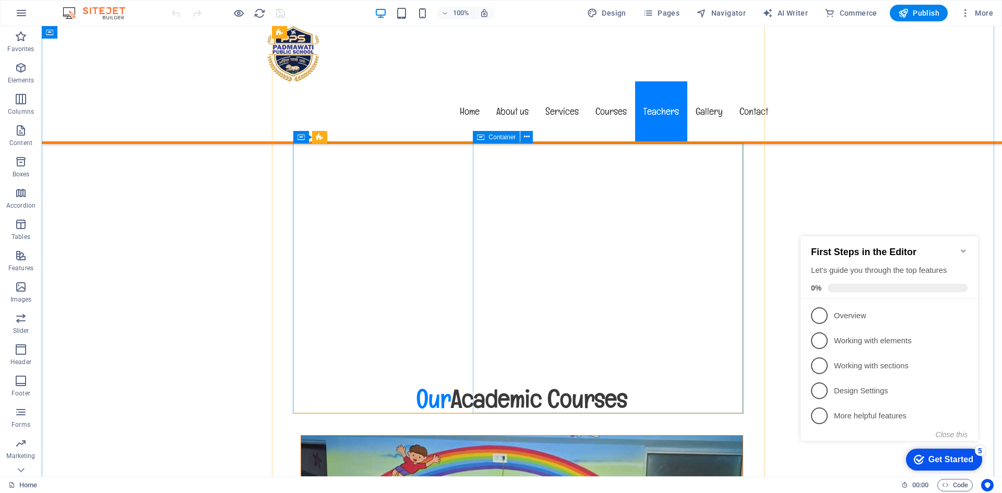
scroll to position [5687, 0]
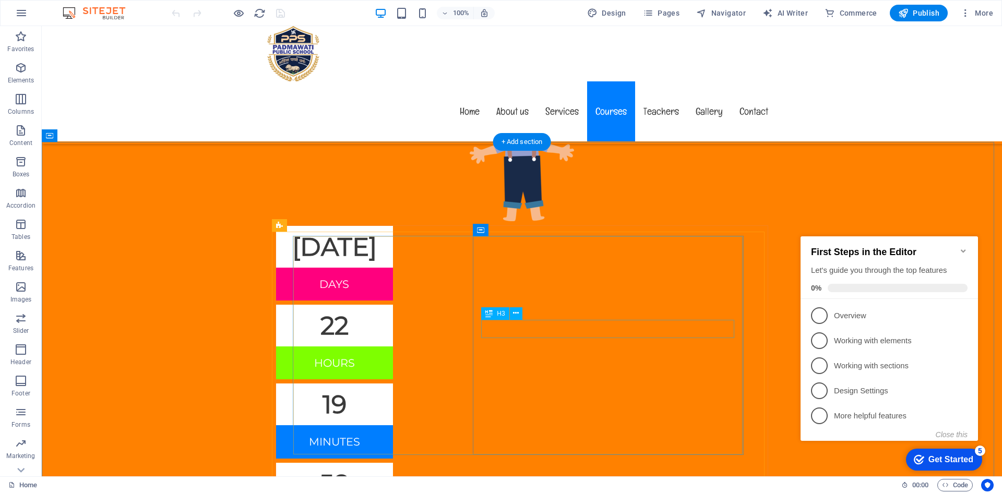
scroll to position [5530, 0]
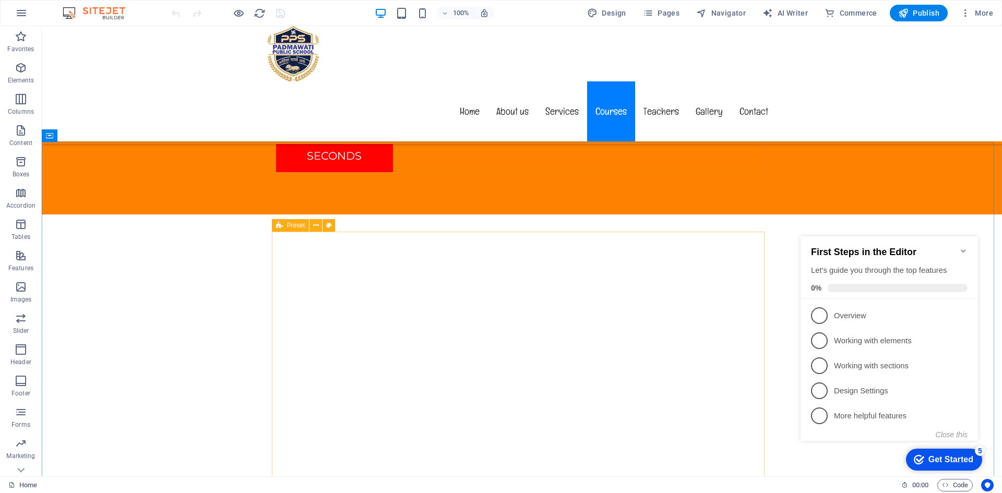
click at [284, 223] on div "Preset" at bounding box center [291, 225] width 38 height 13
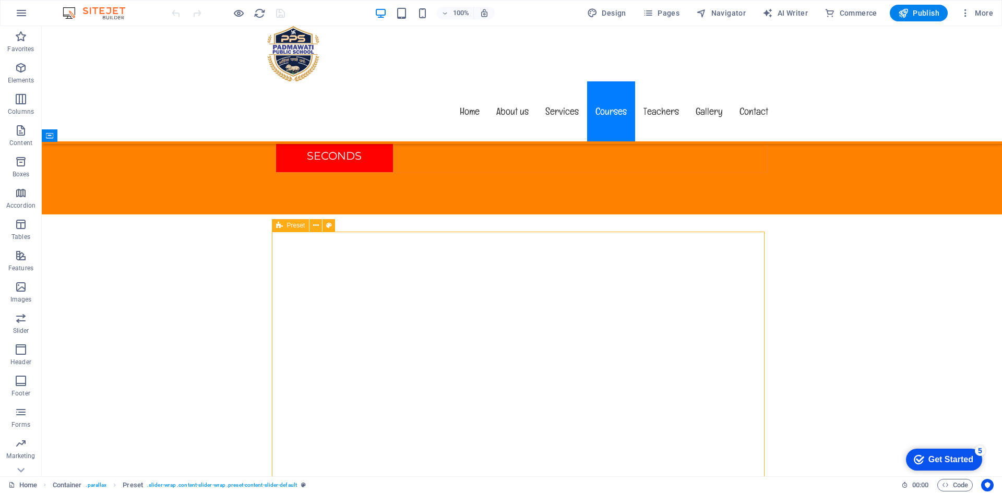
click at [284, 223] on div "Preset" at bounding box center [291, 225] width 38 height 13
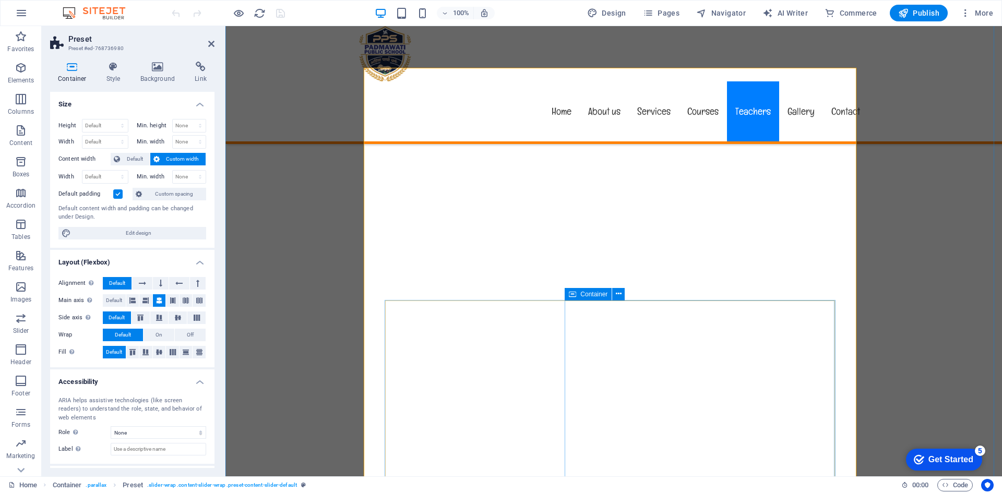
scroll to position [5791, 0]
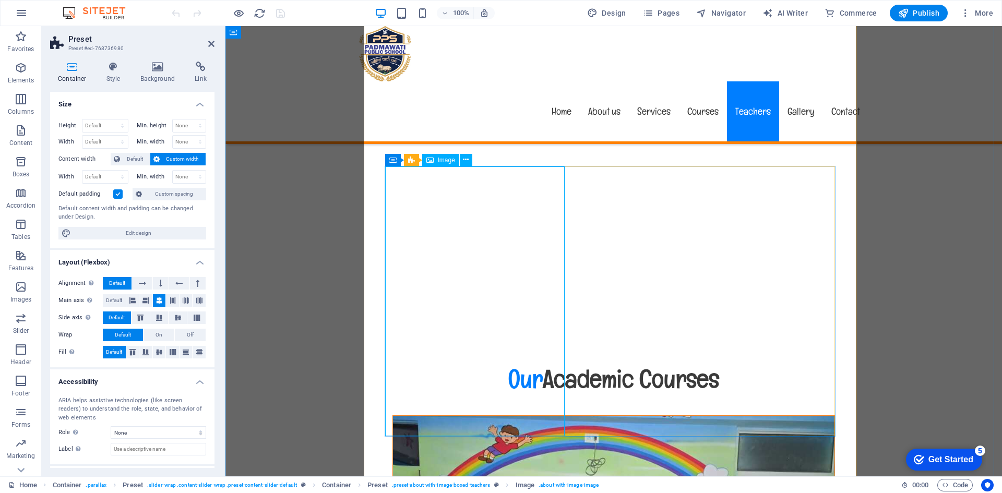
scroll to position [5948, 0]
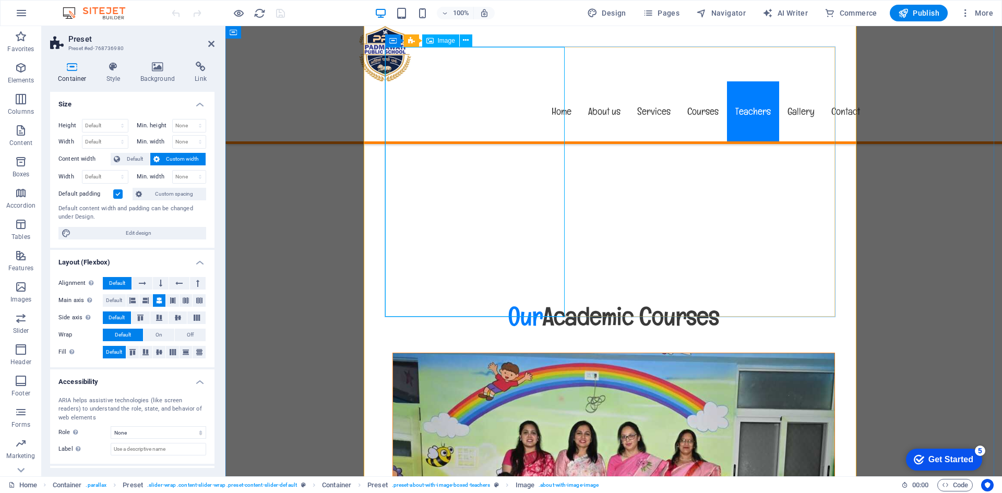
select select "%"
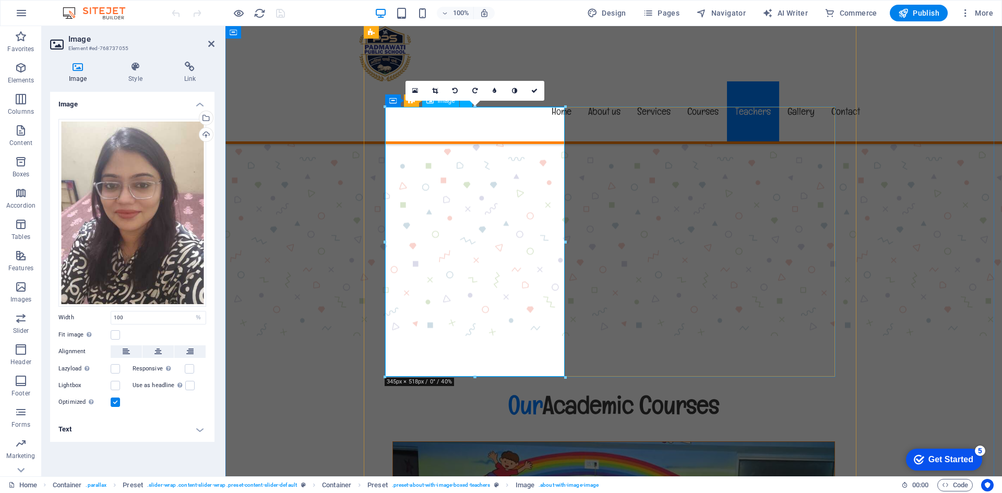
scroll to position [5843, 0]
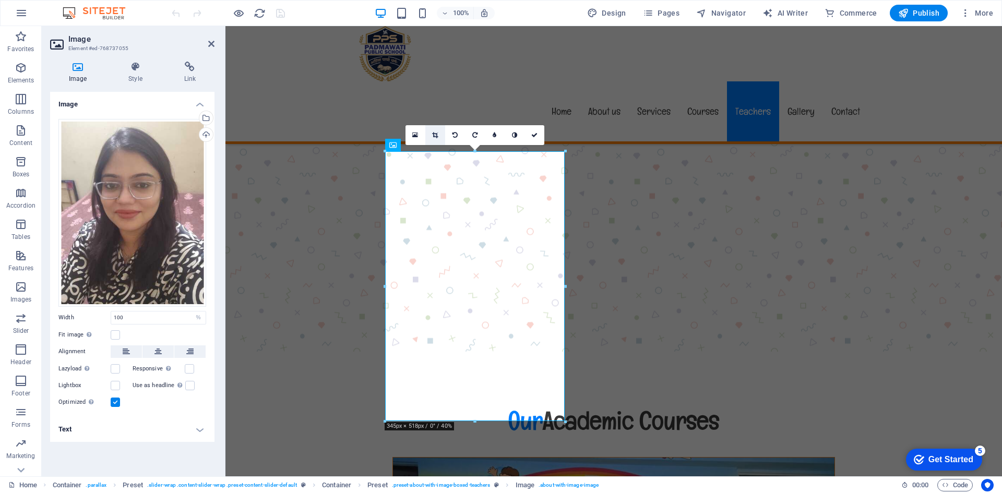
click at [436, 135] on icon at bounding box center [435, 135] width 6 height 6
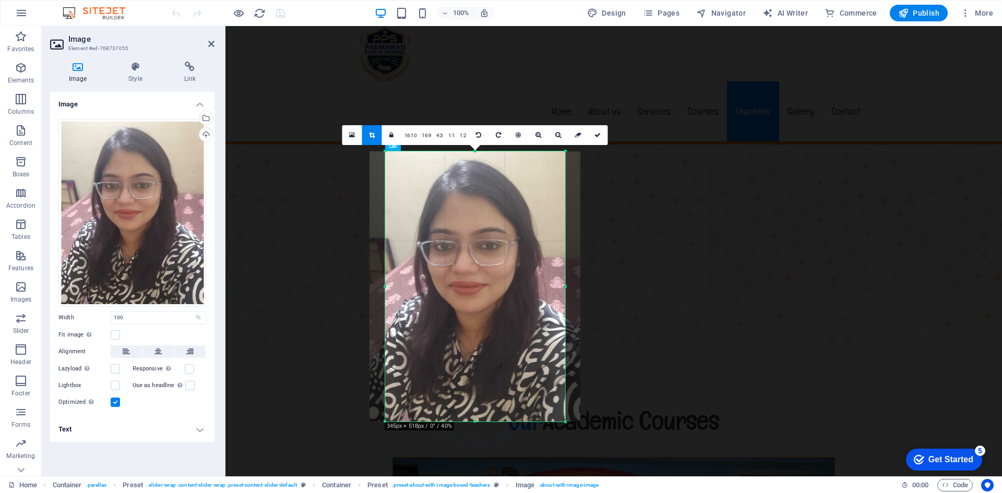
click at [465, 230] on div at bounding box center [474, 286] width 211 height 270
click at [443, 136] on link "4:3" at bounding box center [440, 136] width 12 height 20
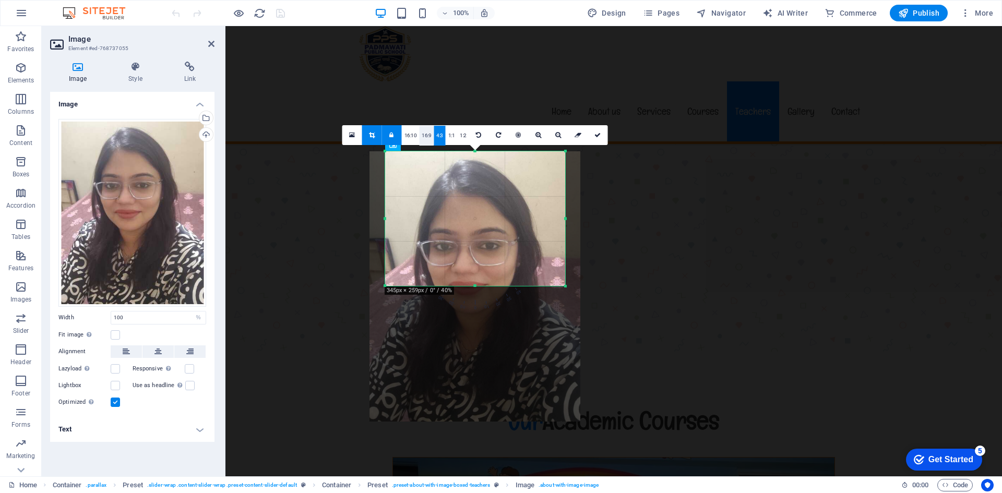
click at [426, 135] on link "16:9" at bounding box center [426, 136] width 15 height 20
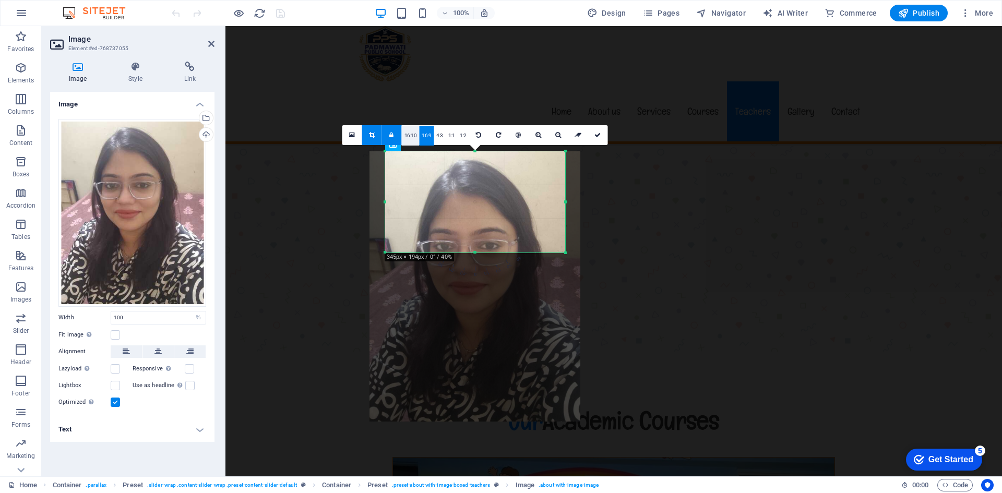
click at [414, 133] on link "16:10" at bounding box center [411, 136] width 18 height 20
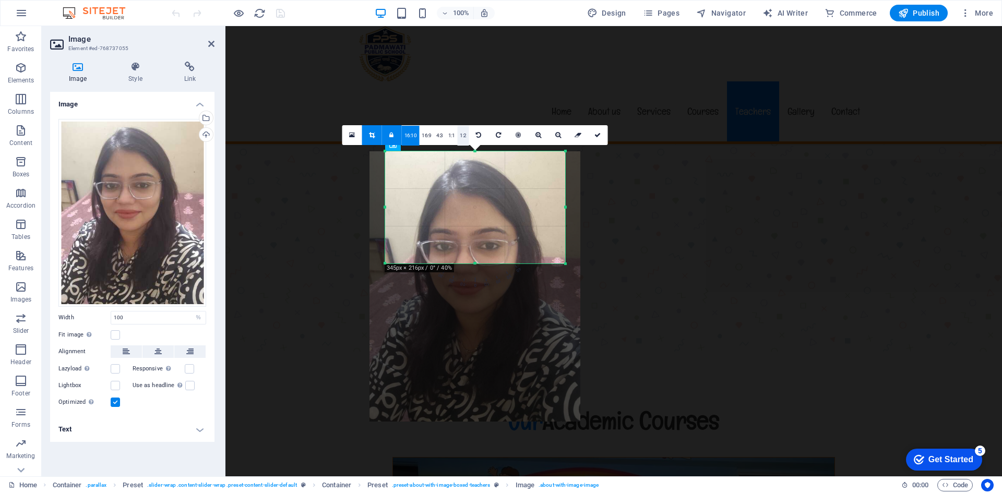
click at [466, 129] on link "1:2" at bounding box center [463, 136] width 12 height 20
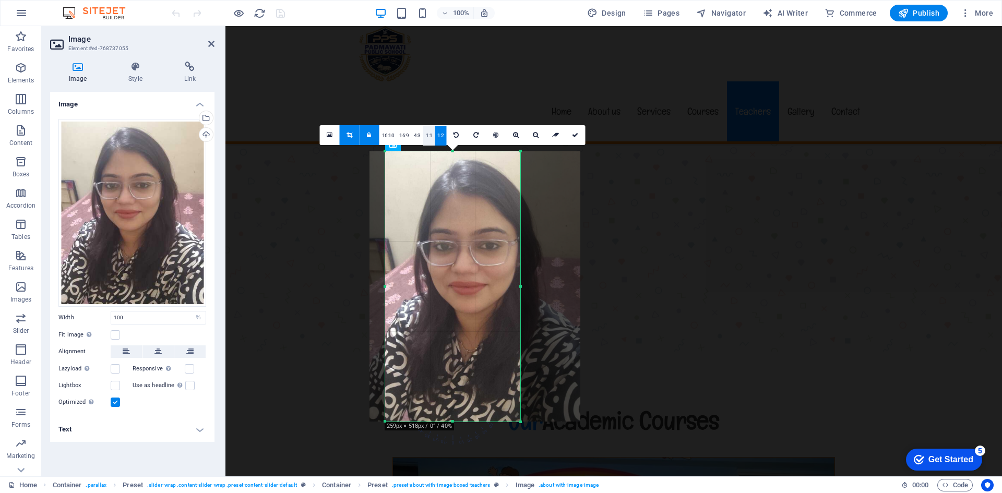
click at [430, 136] on link "1:1" at bounding box center [429, 136] width 12 height 20
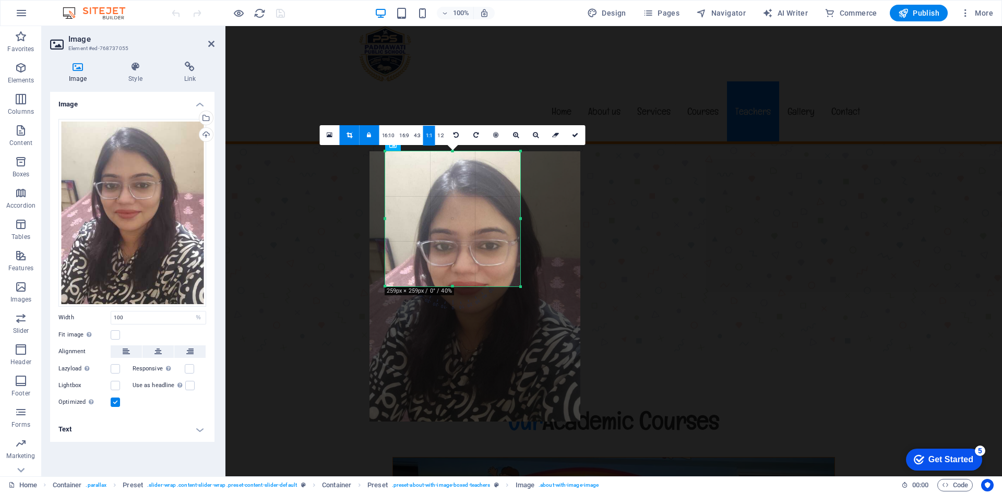
click at [350, 131] on link at bounding box center [350, 135] width 20 height 20
type input "259"
select select "px"
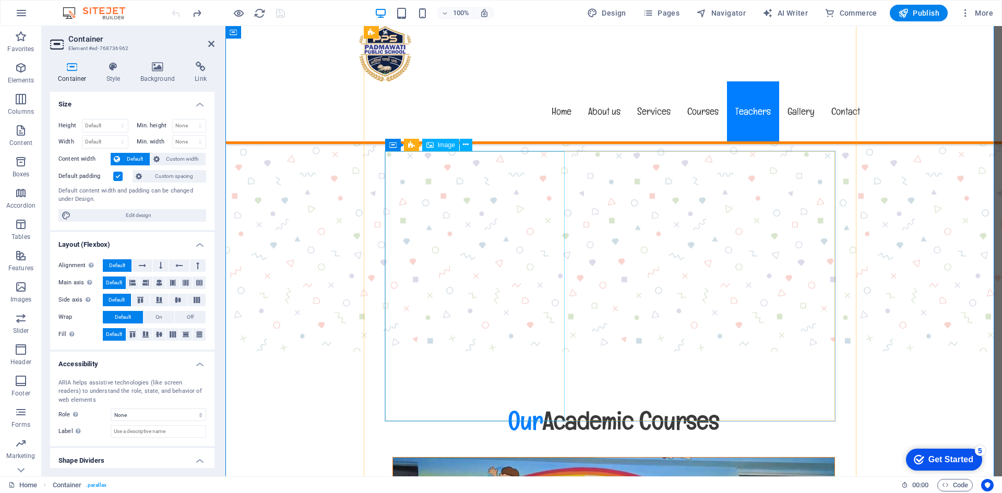
select select "%"
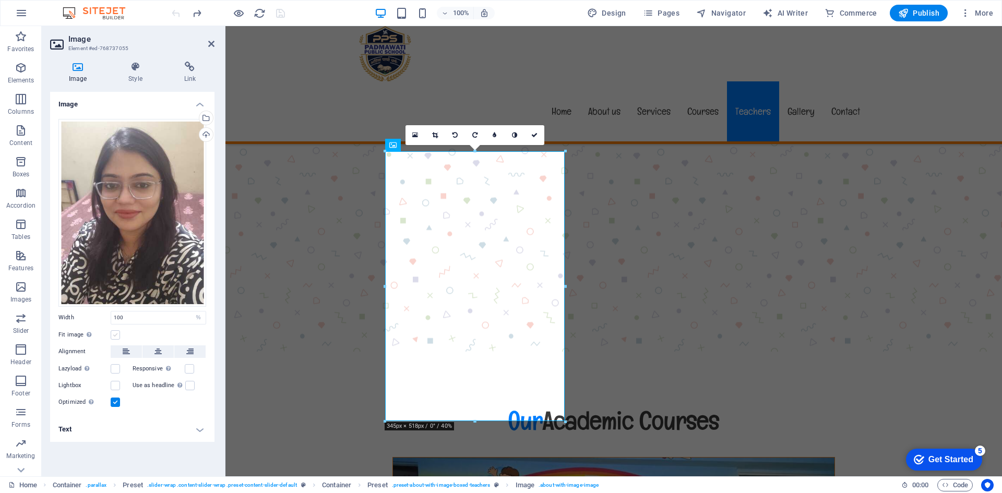
click at [114, 335] on label at bounding box center [115, 334] width 9 height 9
click at [0, 0] on input "Fit image Automatically fit image to a fixed width and height" at bounding box center [0, 0] width 0 height 0
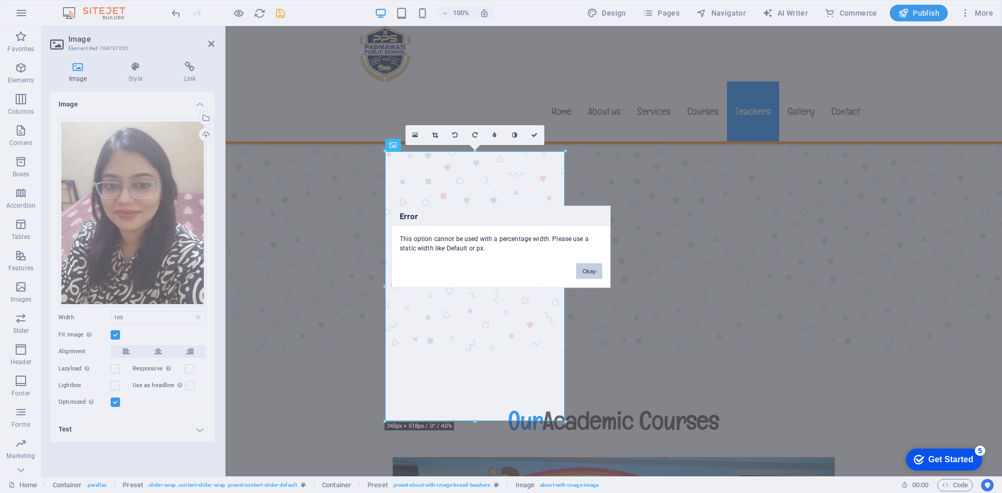
click at [595, 271] on button "Okay" at bounding box center [589, 271] width 26 height 16
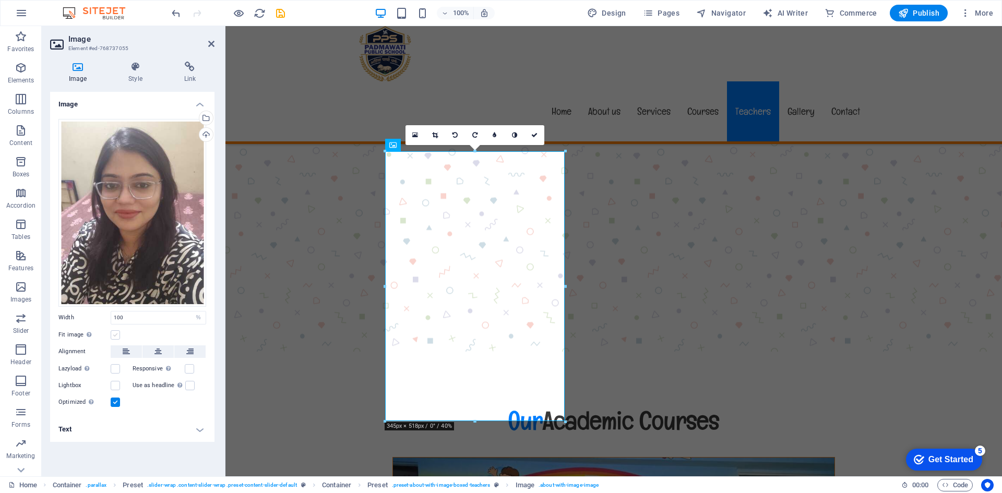
click at [115, 332] on label at bounding box center [115, 334] width 9 height 9
click at [0, 0] on input "Fit image Automatically fit image to a fixed width and height" at bounding box center [0, 0] width 0 height 0
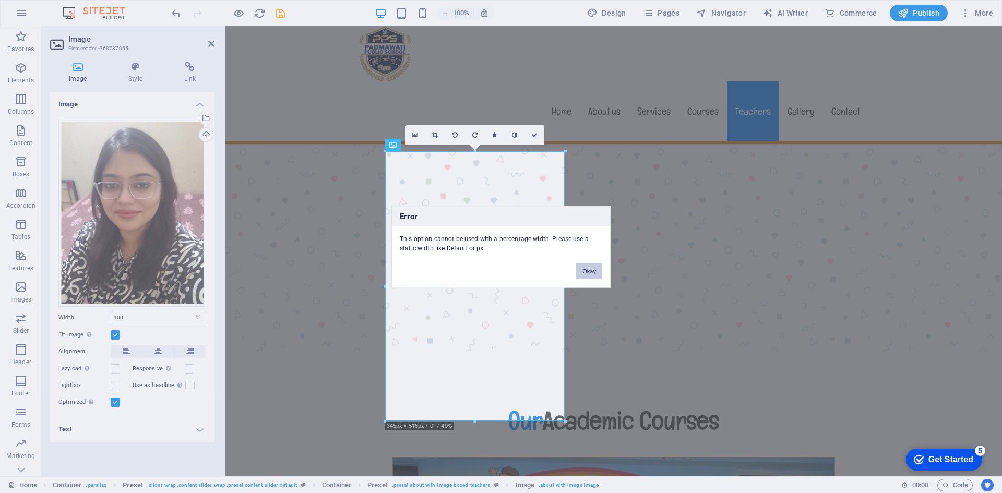
click at [581, 268] on button "Okay" at bounding box center [589, 271] width 26 height 16
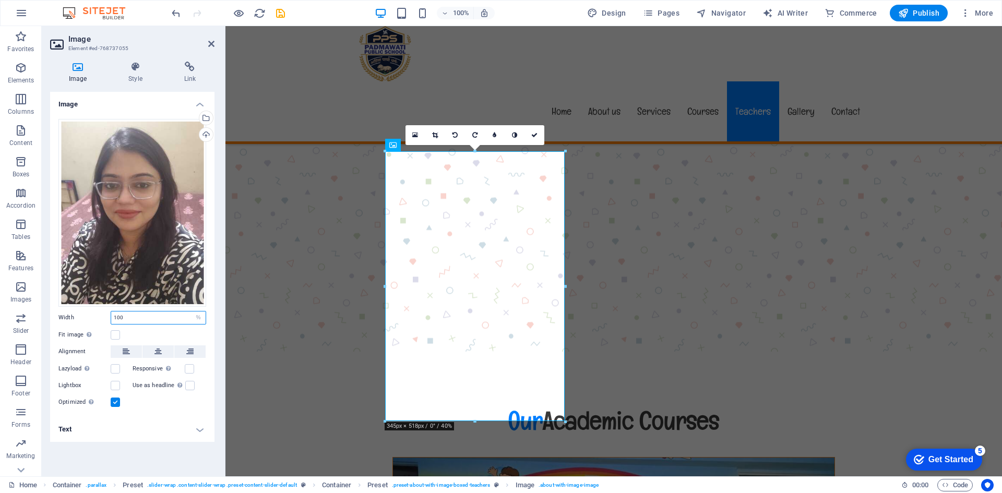
click at [132, 319] on input "100" at bounding box center [158, 317] width 94 height 13
drag, startPoint x: 132, startPoint y: 319, endPoint x: 105, endPoint y: 318, distance: 26.6
click at [105, 318] on div "Width 100 Default auto px rem % em vh vw" at bounding box center [132, 318] width 148 height 14
type input "0"
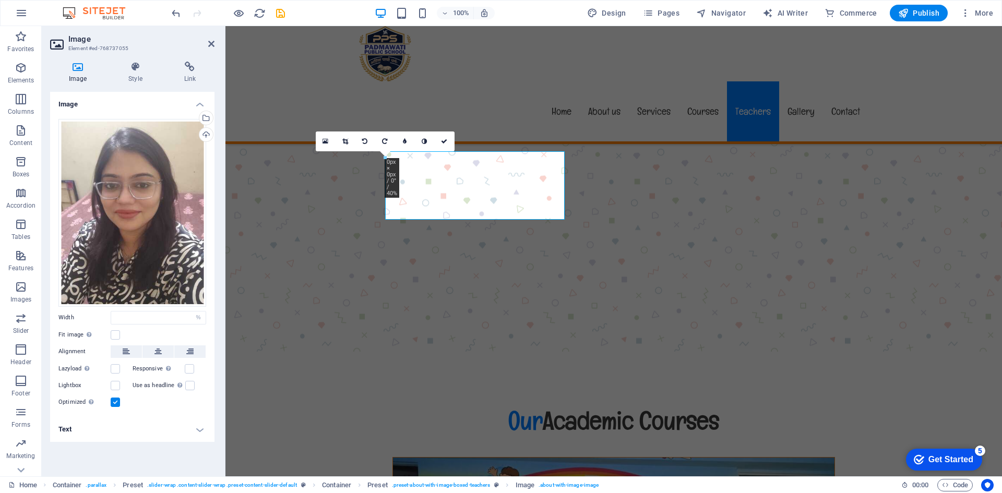
click at [142, 333] on div "Fit image Automatically fit image to a fixed width and height" at bounding box center [132, 335] width 148 height 13
click at [112, 335] on label at bounding box center [115, 334] width 9 height 9
click at [0, 0] on input "Fit image Automatically fit image to a fixed width and height" at bounding box center [0, 0] width 0 height 0
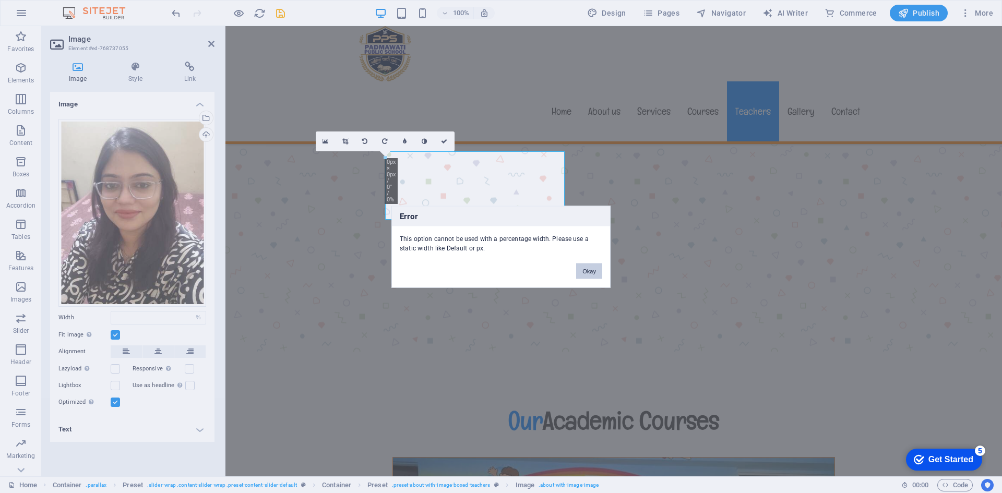
drag, startPoint x: 602, startPoint y: 273, endPoint x: 596, endPoint y: 273, distance: 5.8
click at [602, 273] on div "Okay" at bounding box center [589, 266] width 42 height 27
click at [595, 273] on button "Okay" at bounding box center [589, 271] width 26 height 16
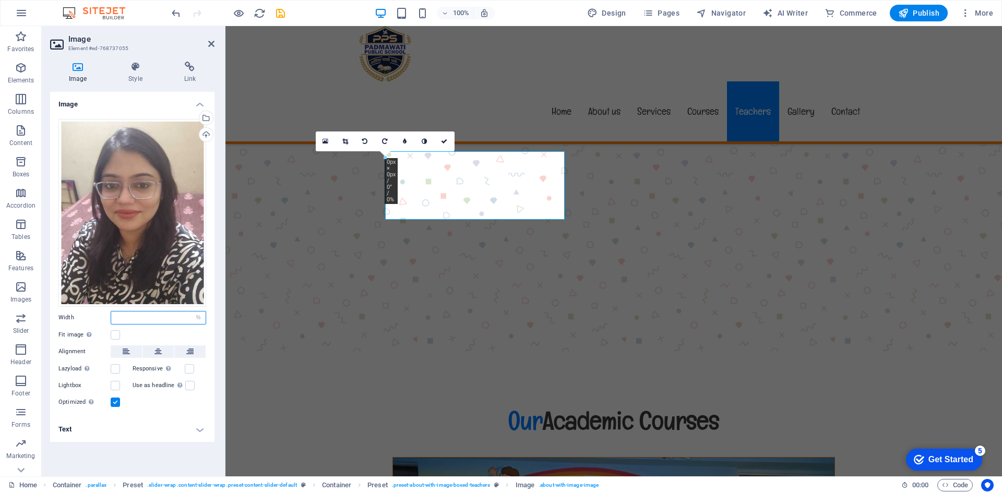
click at [156, 314] on input "number" at bounding box center [158, 317] width 94 height 13
click at [159, 333] on div "Fit image Automatically fit image to a fixed width and height" at bounding box center [132, 335] width 148 height 13
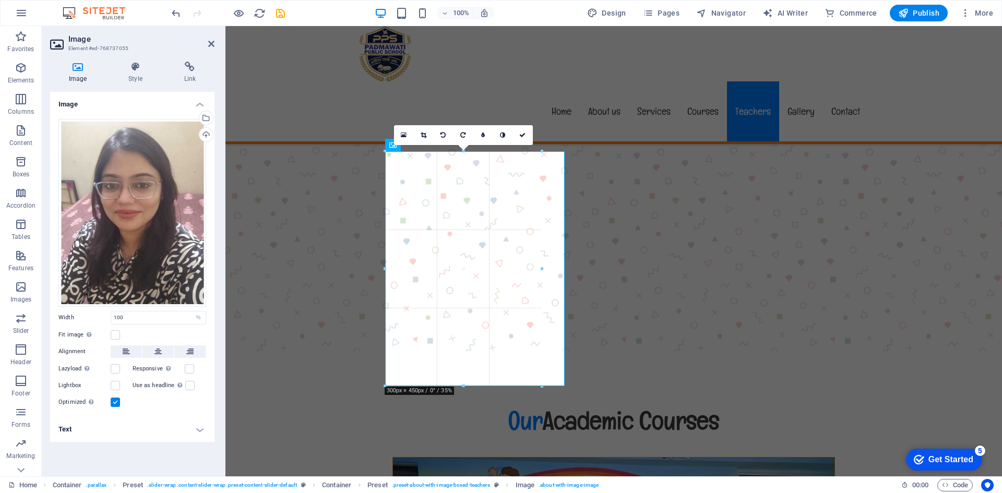
drag, startPoint x: 562, startPoint y: 423, endPoint x: 314, endPoint y: 342, distance: 261.8
type input "300"
select select "px"
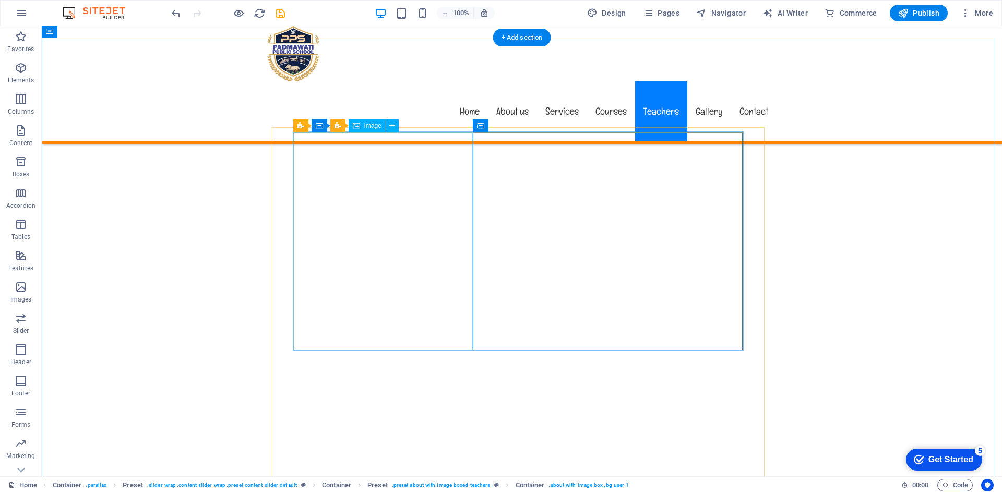
select select "%"
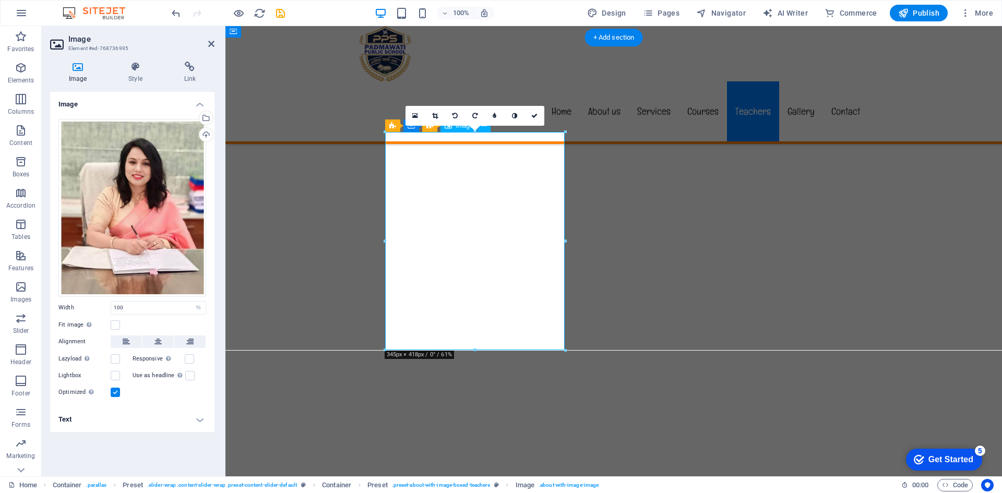
click at [114, 325] on label at bounding box center [115, 324] width 9 height 9
click at [0, 0] on input "Fit image Automatically fit image to a fixed width and height" at bounding box center [0, 0] width 0 height 0
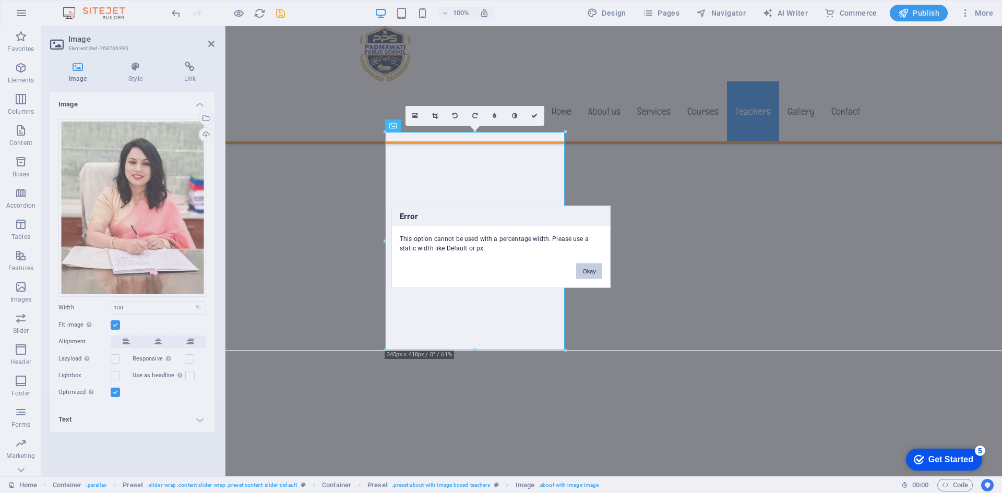
click at [593, 272] on button "Okay" at bounding box center [589, 271] width 26 height 16
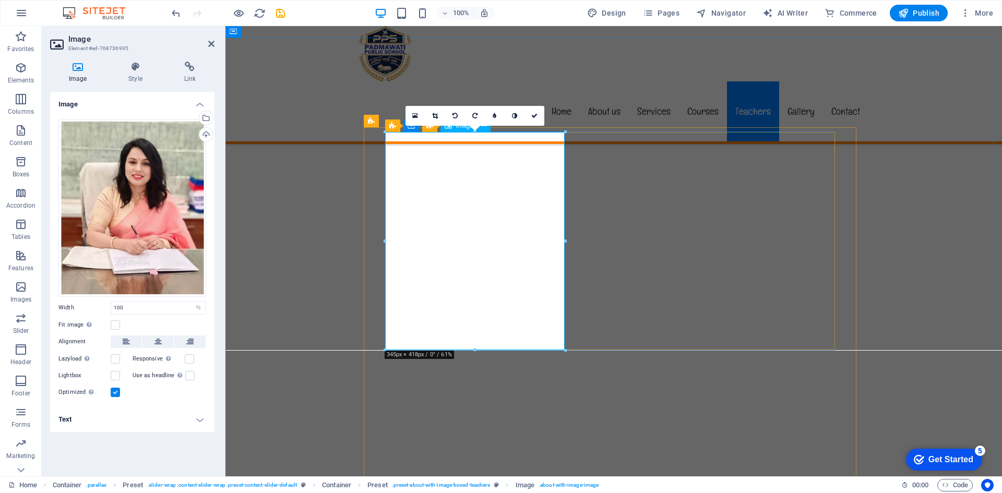
click at [165, 169] on div "Drag files here, click to choose files or select files from Files or our free s…" at bounding box center [132, 208] width 148 height 178
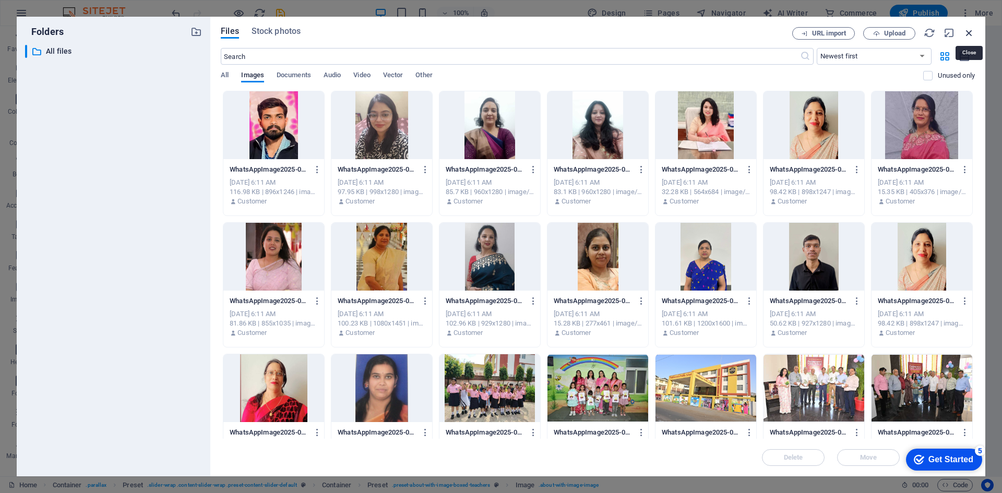
click at [967, 29] on icon "button" at bounding box center [968, 32] width 11 height 11
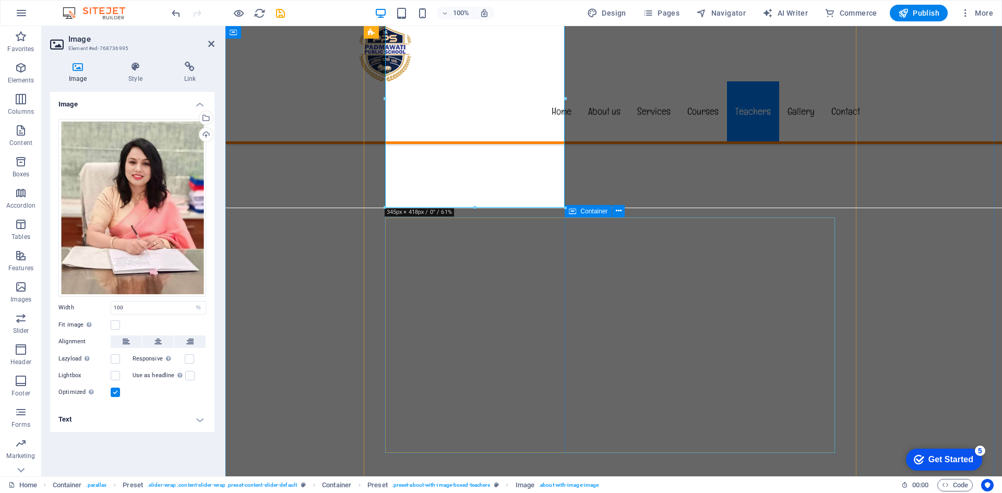
scroll to position [5791, 0]
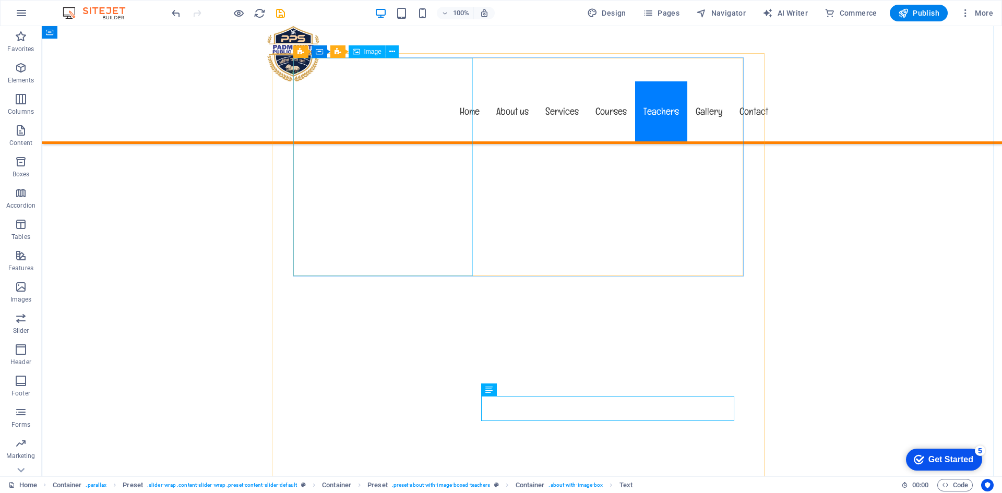
scroll to position [5657, 0]
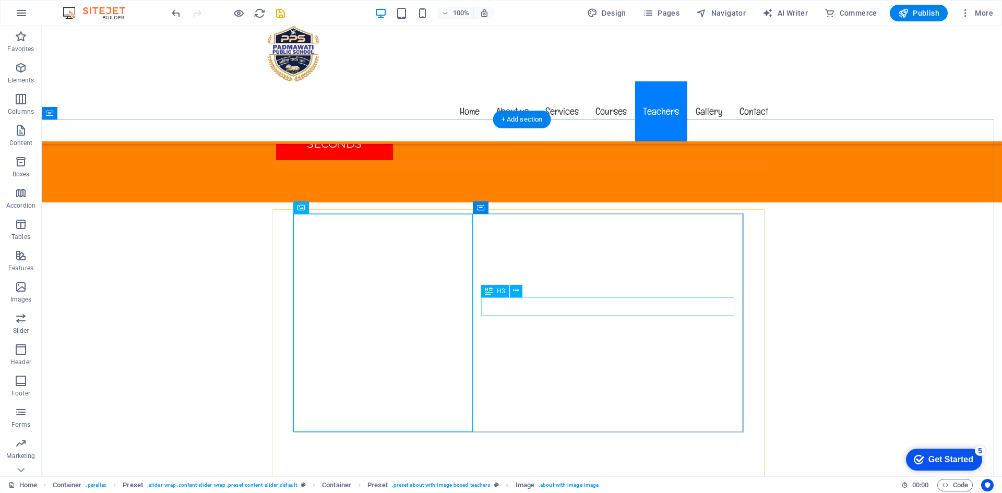
scroll to position [5553, 0]
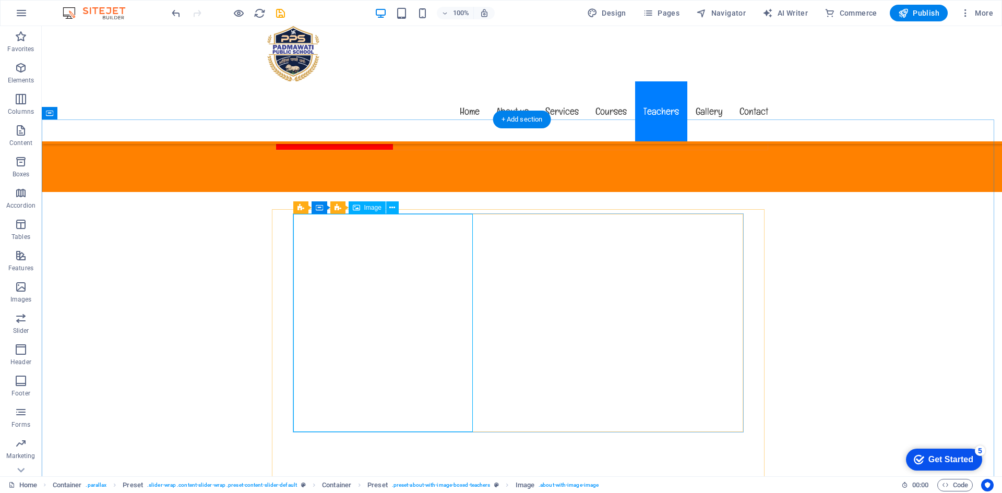
select select "%"
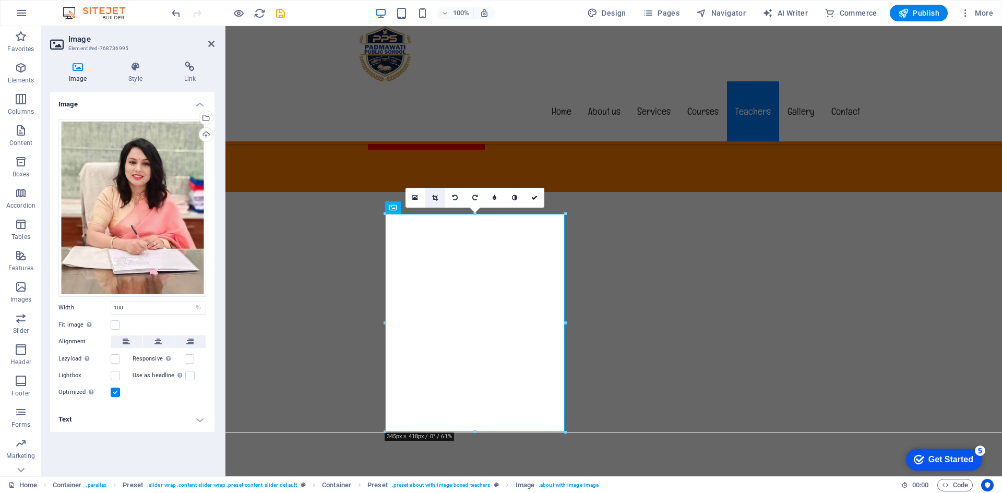
click at [435, 201] on link at bounding box center [435, 198] width 20 height 20
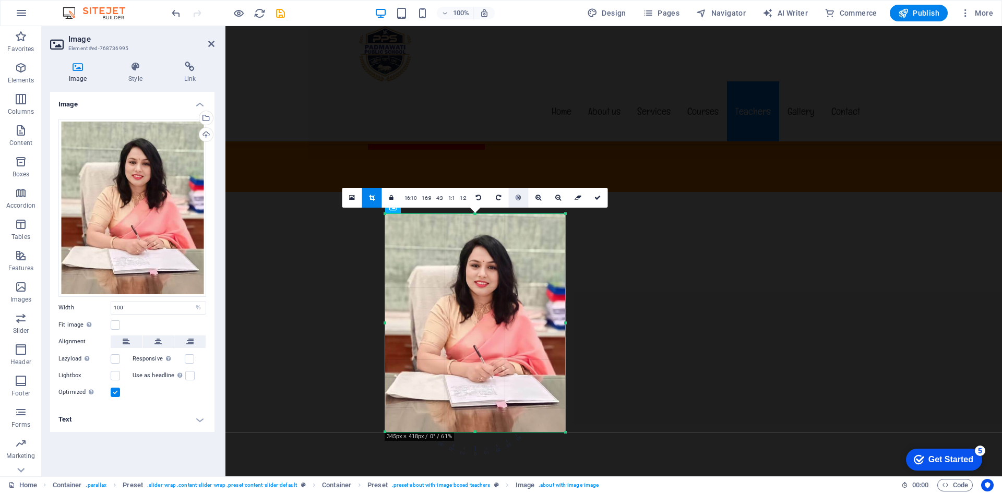
click at [519, 199] on icon at bounding box center [517, 198] width 5 height 6
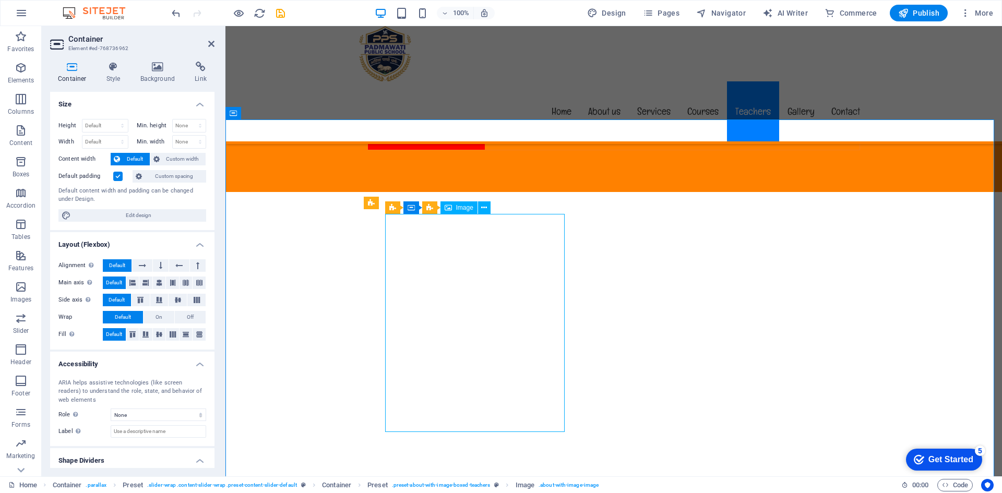
select select "%"
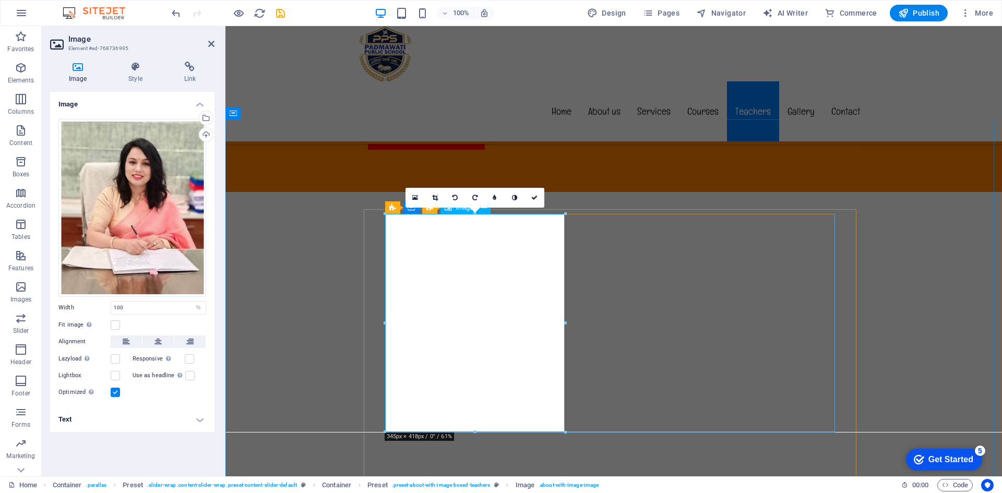
drag, startPoint x: 554, startPoint y: 323, endPoint x: 524, endPoint y: 325, distance: 29.8
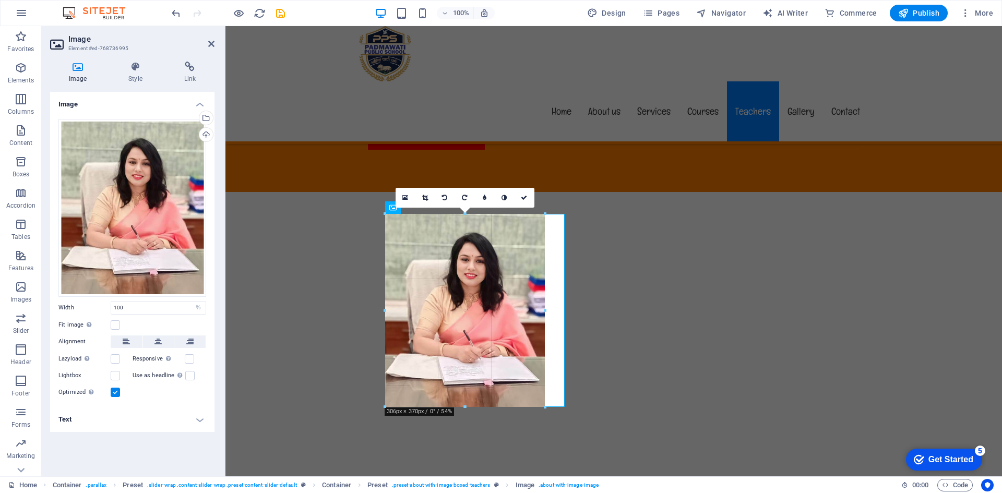
drag, startPoint x: 342, startPoint y: 299, endPoint x: 544, endPoint y: 325, distance: 203.5
type input "306"
select select "px"
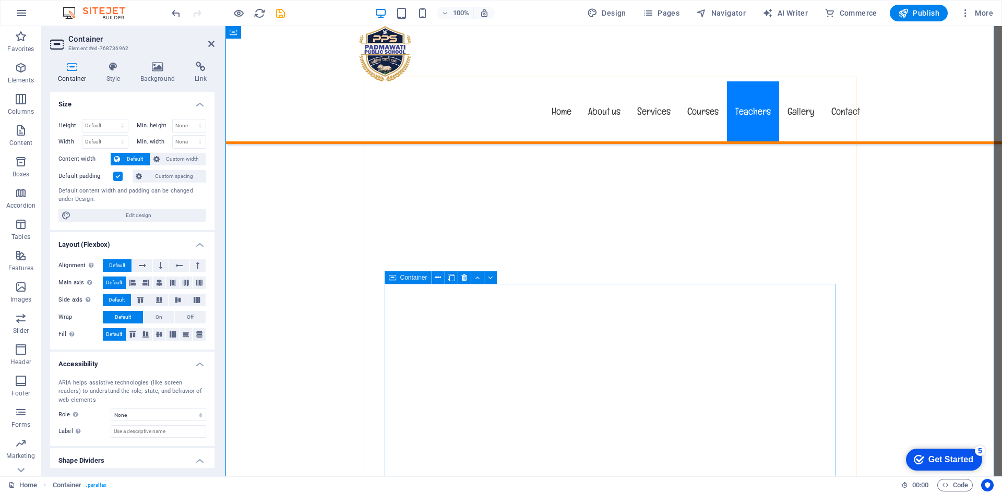
scroll to position [5709, 0]
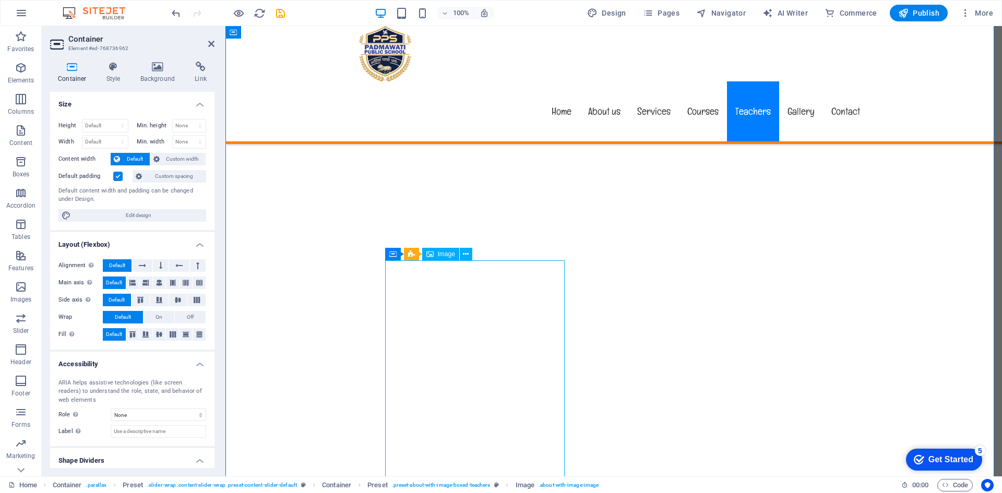
select select "px"
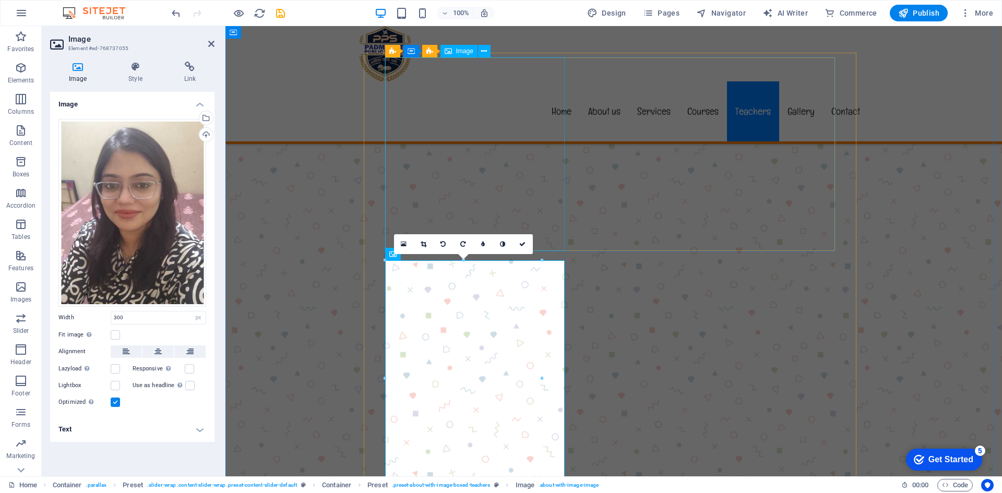
select select "px"
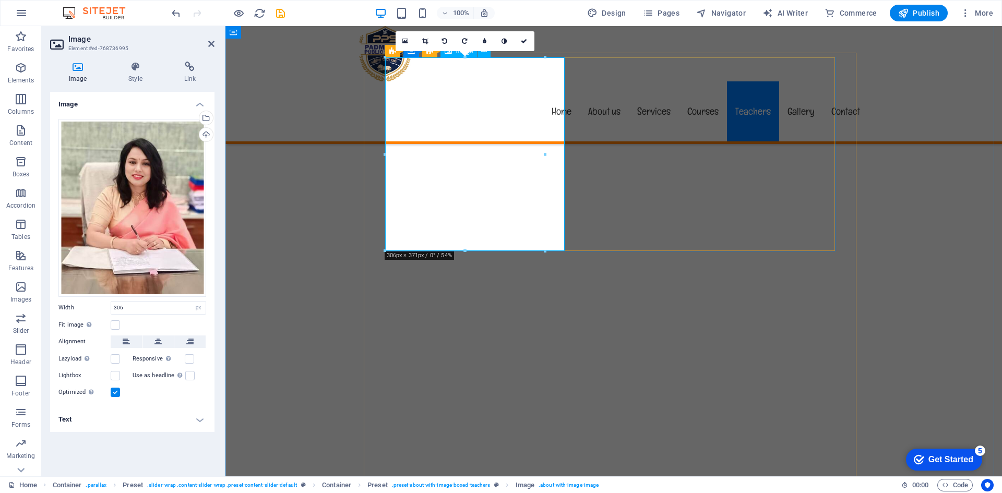
scroll to position [5553, 0]
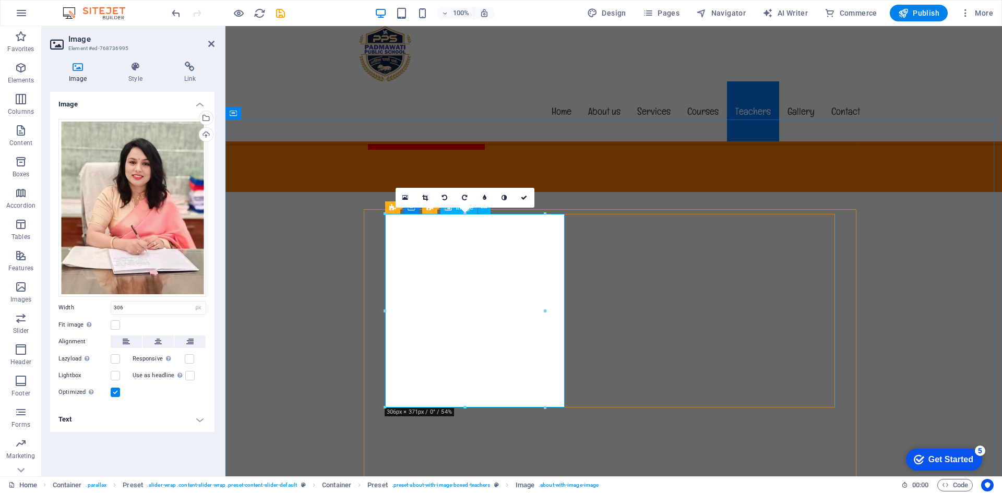
drag, startPoint x: 771, startPoint y: 337, endPoint x: 561, endPoint y: 309, distance: 212.0
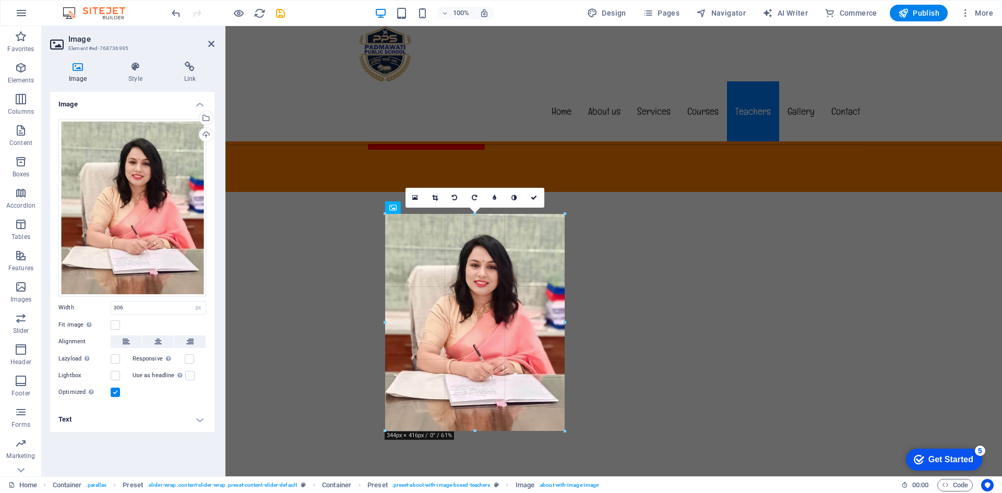
drag, startPoint x: 544, startPoint y: 313, endPoint x: 343, endPoint y: 291, distance: 202.6
type input "344"
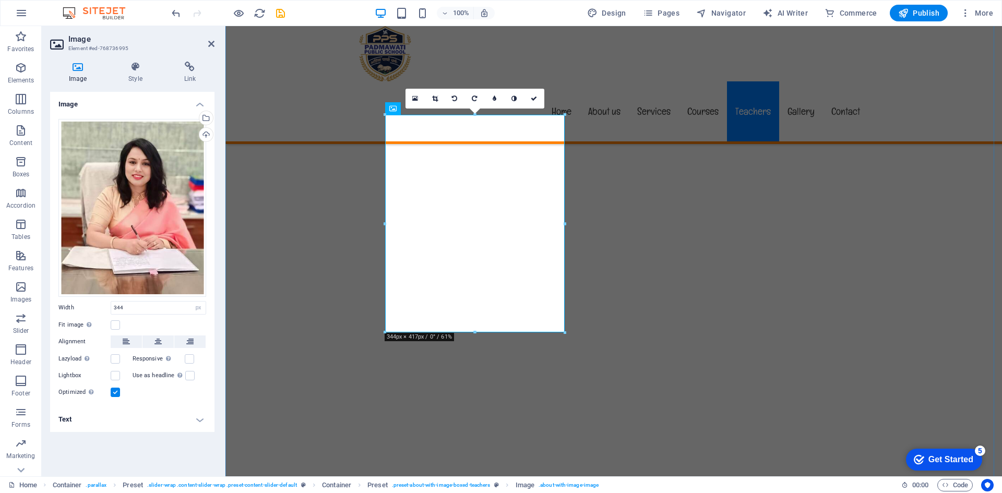
scroll to position [5657, 0]
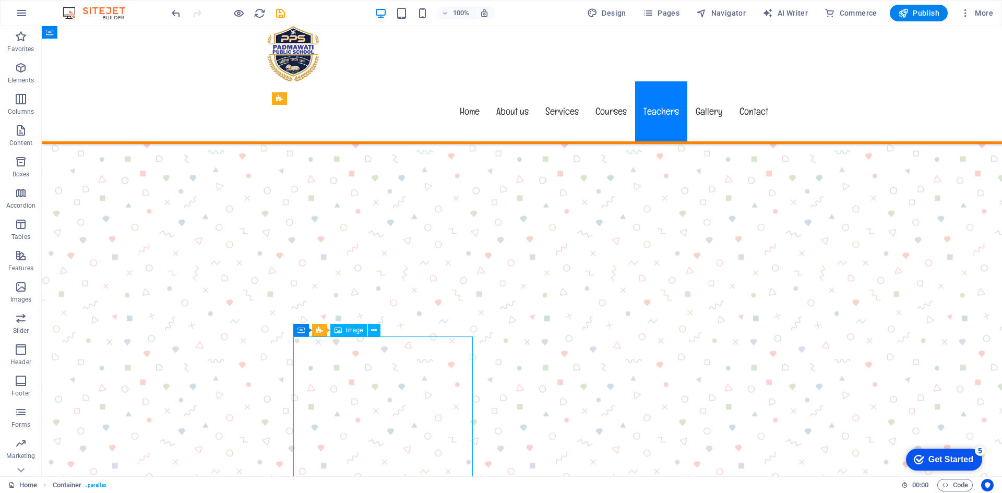
select select "px"
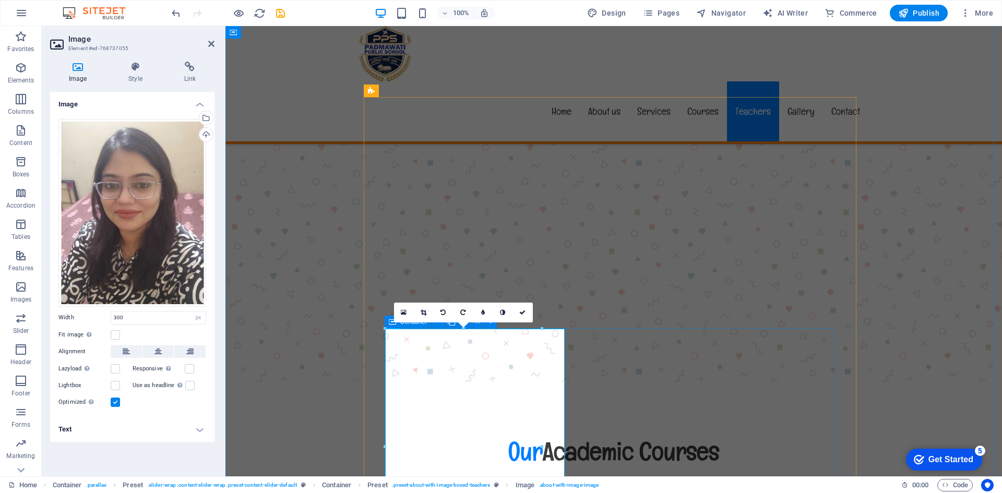
scroll to position [5814, 0]
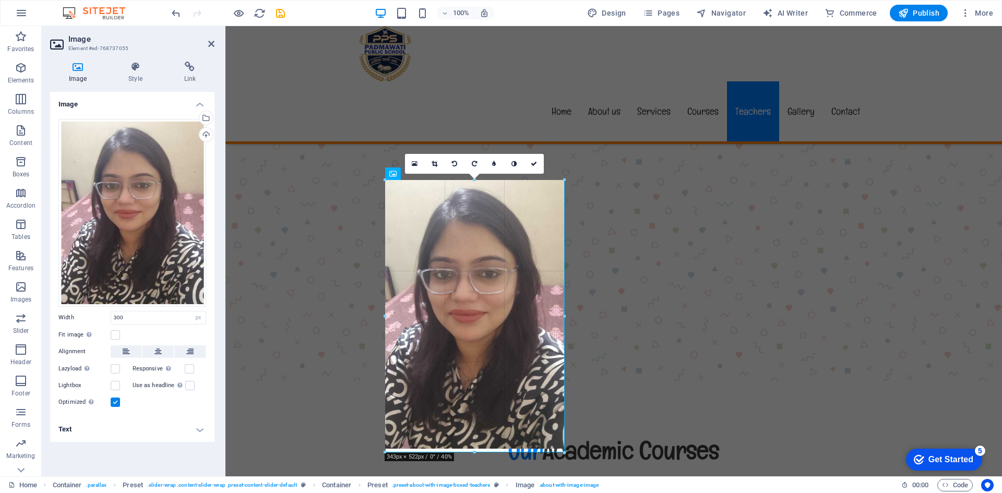
drag, startPoint x: 542, startPoint y: 299, endPoint x: 565, endPoint y: 298, distance: 22.5
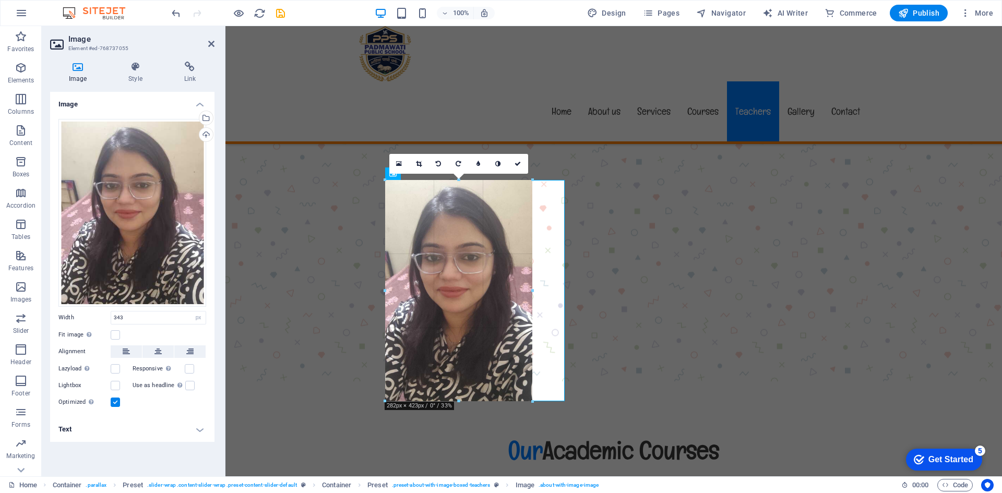
drag, startPoint x: 474, startPoint y: 450, endPoint x: 471, endPoint y: 400, distance: 50.7
type input "282"
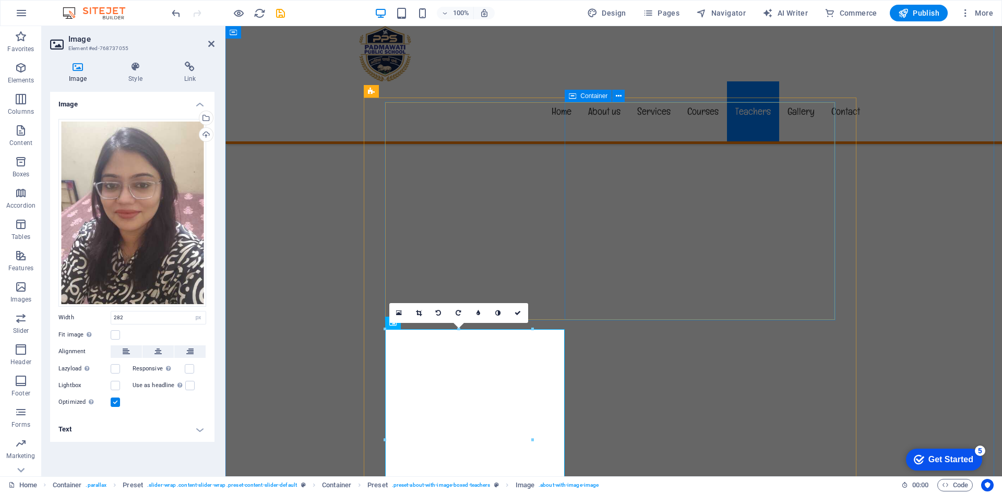
scroll to position [5605, 0]
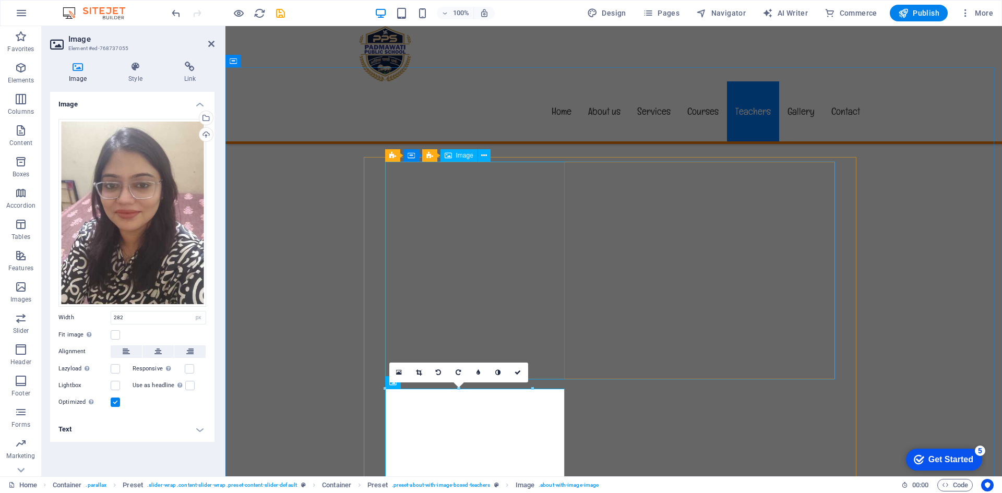
select select "px"
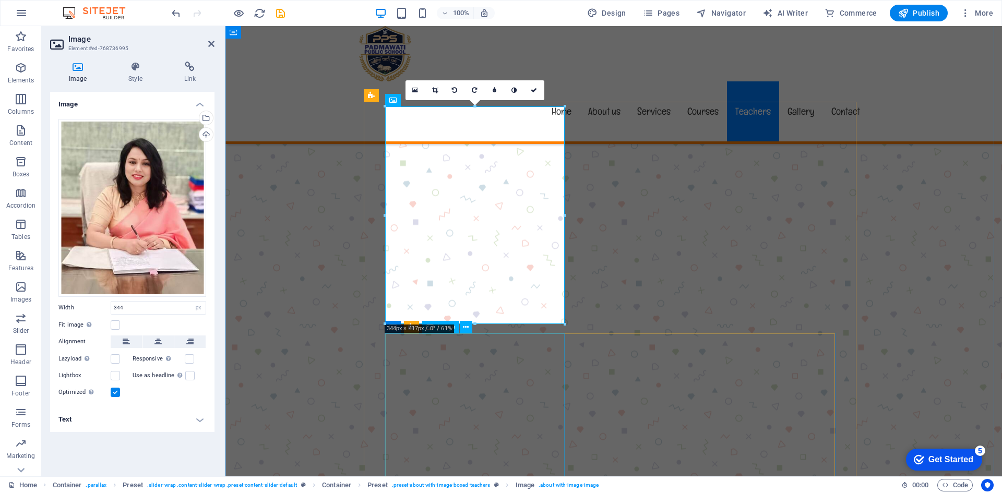
scroll to position [5709, 0]
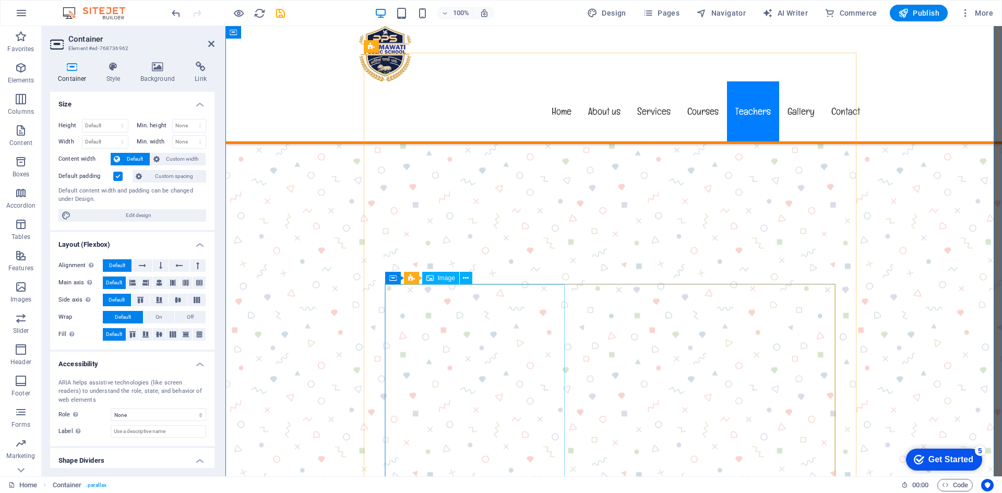
select select "px"
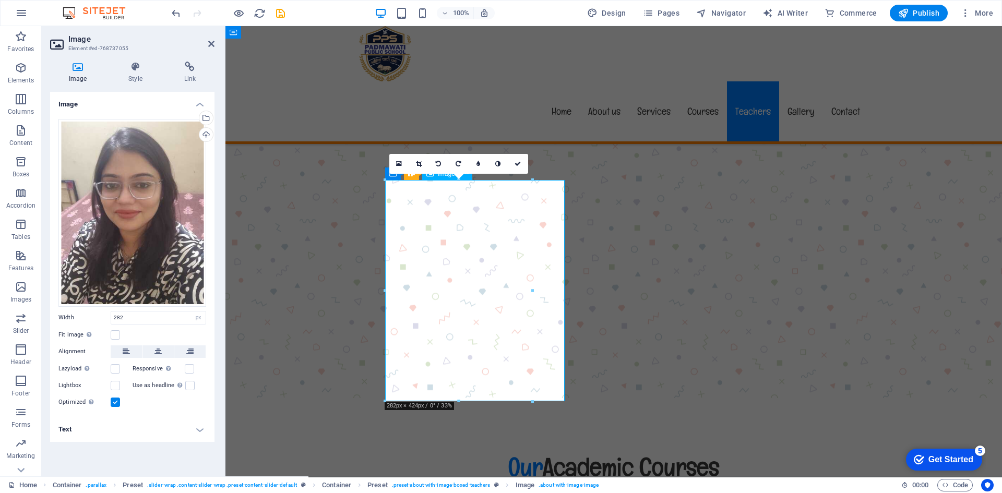
scroll to position [5814, 0]
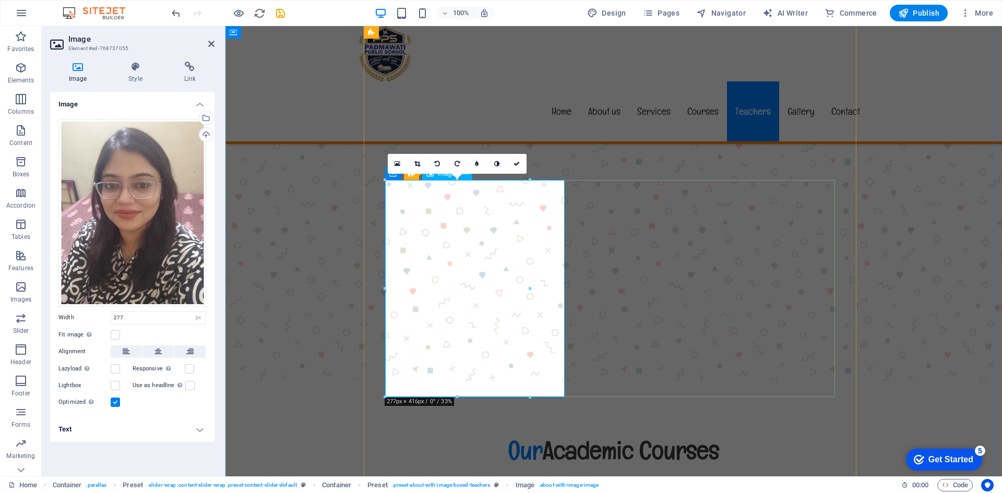
drag, startPoint x: 757, startPoint y: 316, endPoint x: 535, endPoint y: 290, distance: 222.8
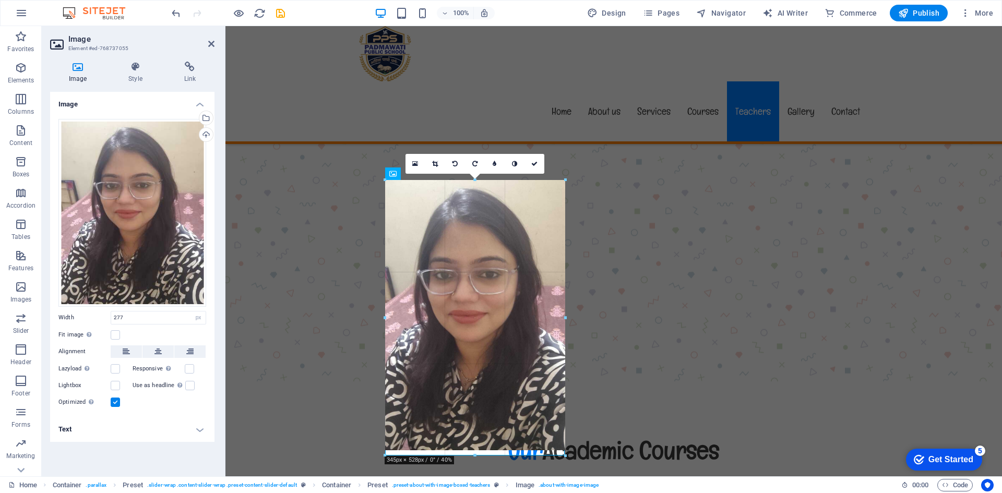
drag, startPoint x: 530, startPoint y: 290, endPoint x: 567, endPoint y: 295, distance: 37.0
type input "345"
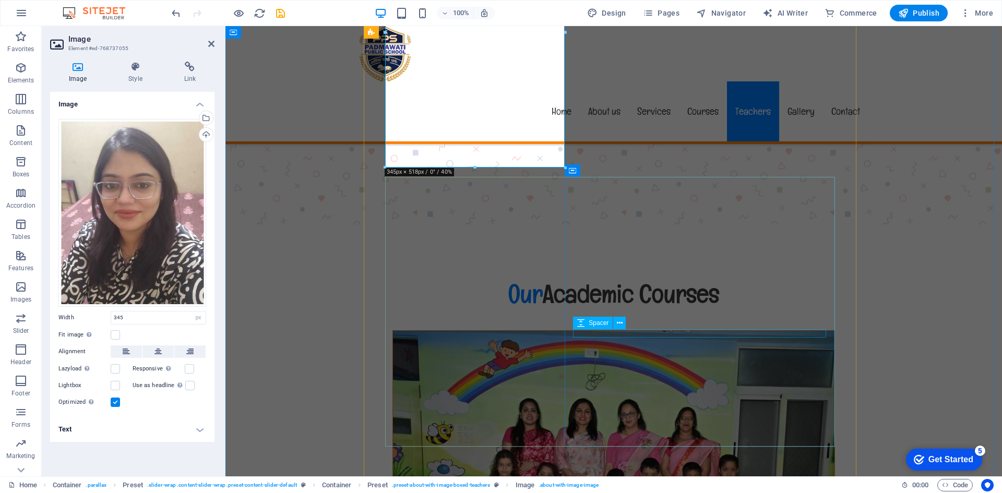
scroll to position [6179, 0]
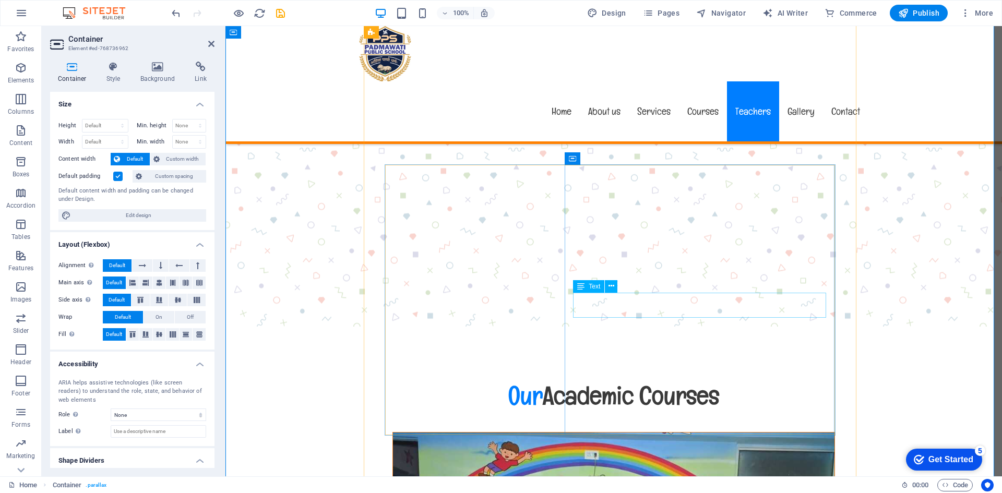
scroll to position [5814, 0]
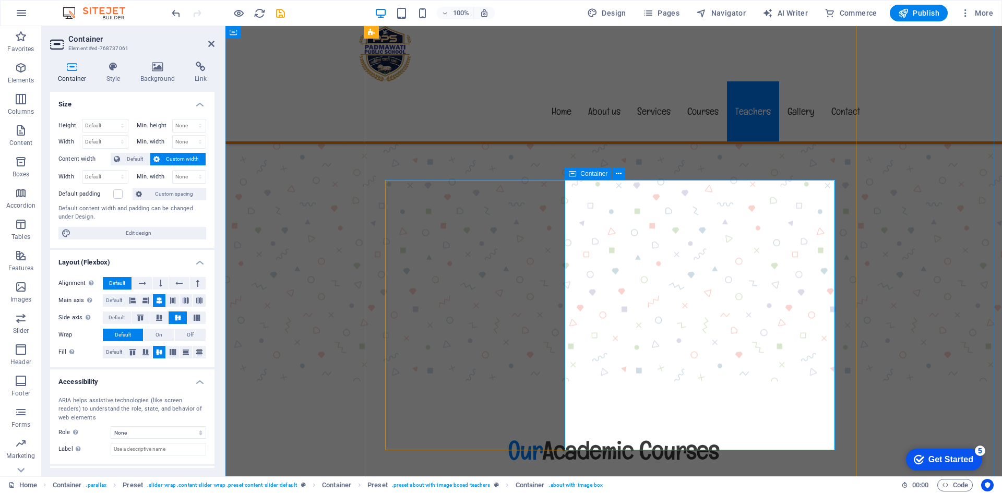
click at [584, 171] on span "Container" at bounding box center [593, 174] width 27 height 6
click at [577, 173] on div "Container" at bounding box center [588, 173] width 47 height 13
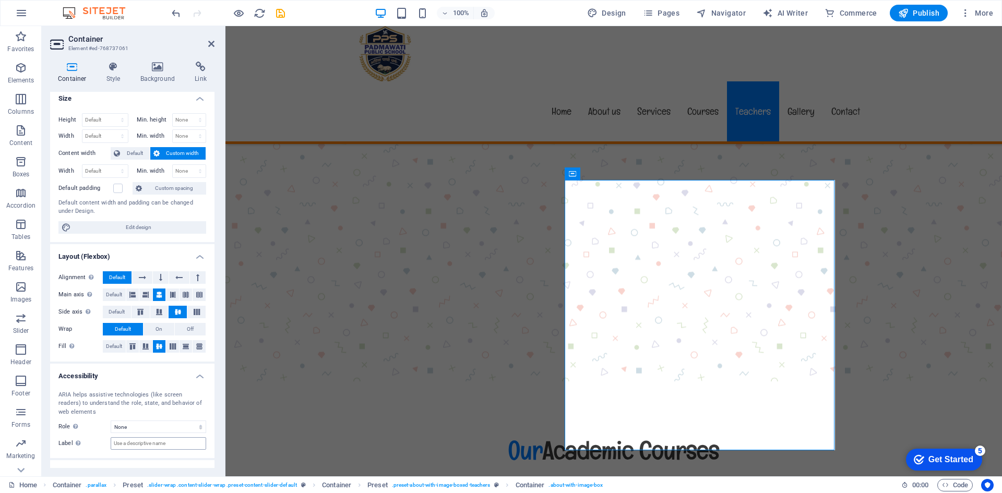
scroll to position [0, 0]
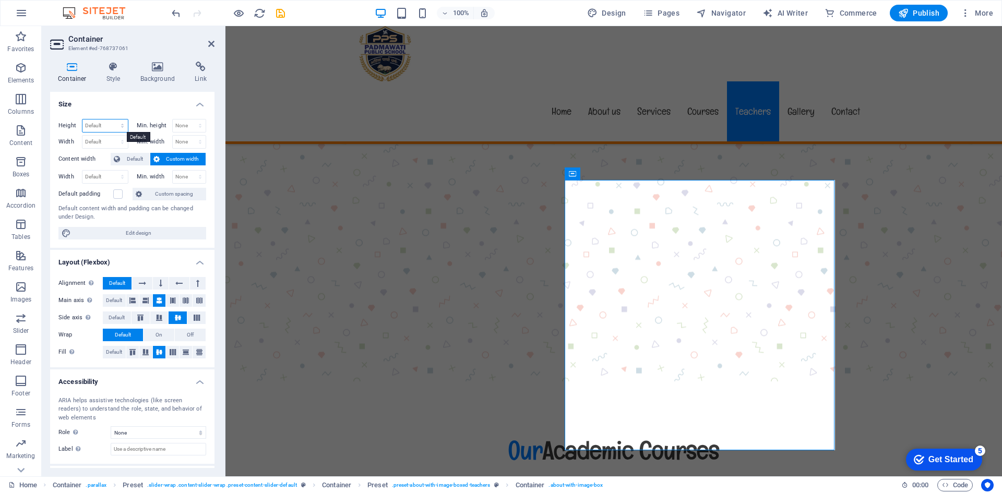
click at [91, 125] on select "Default px rem % vh vw" at bounding box center [104, 125] width 45 height 13
select select "px"
click at [112, 119] on select "Default px rem % vh vw" at bounding box center [104, 125] width 45 height 13
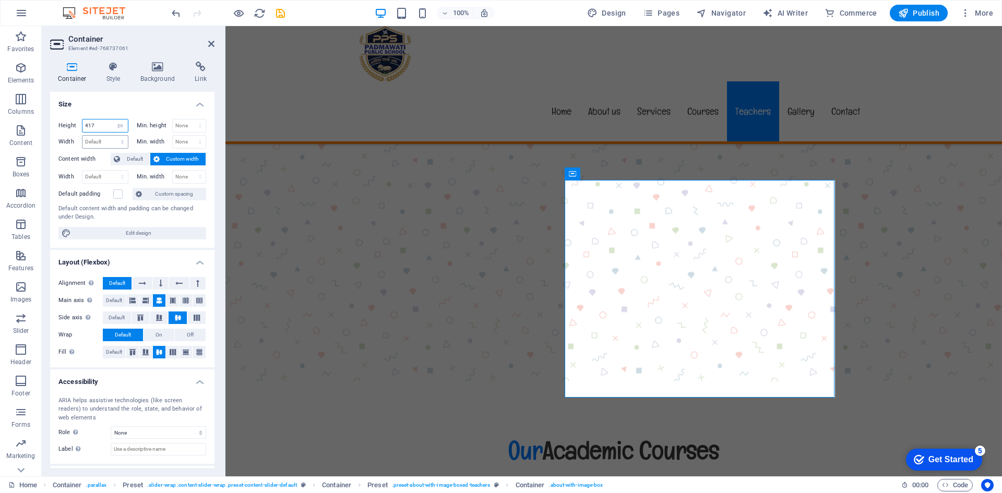
type input "417"
click at [91, 144] on select "Default px rem % em vh vw" at bounding box center [104, 142] width 45 height 13
click at [103, 143] on select "Default px rem % em vh vw" at bounding box center [104, 142] width 45 height 13
select select "px"
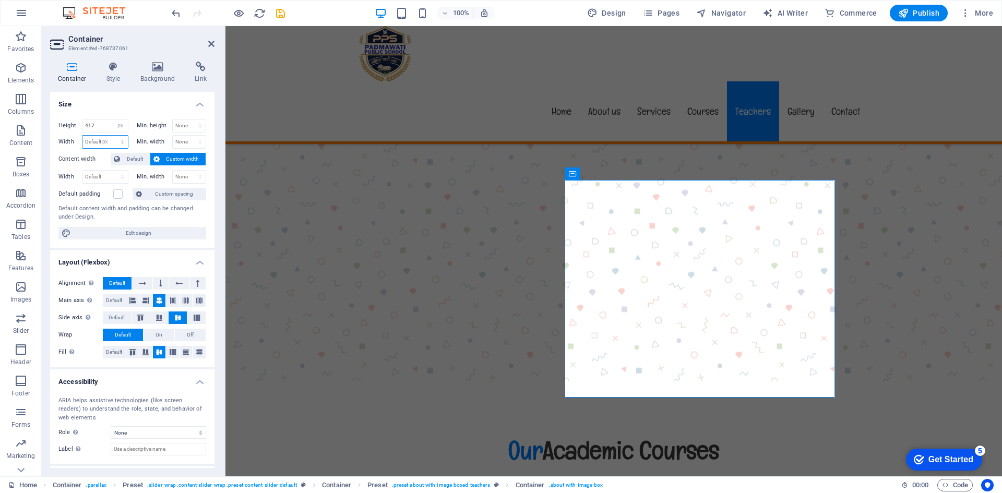
click at [112, 136] on select "Default px rem % em vh vw" at bounding box center [104, 142] width 45 height 13
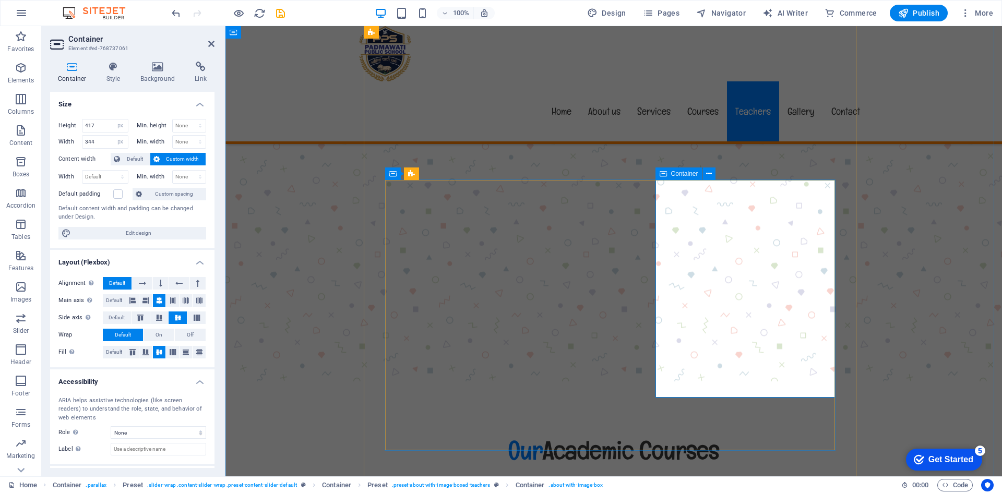
type input "517"
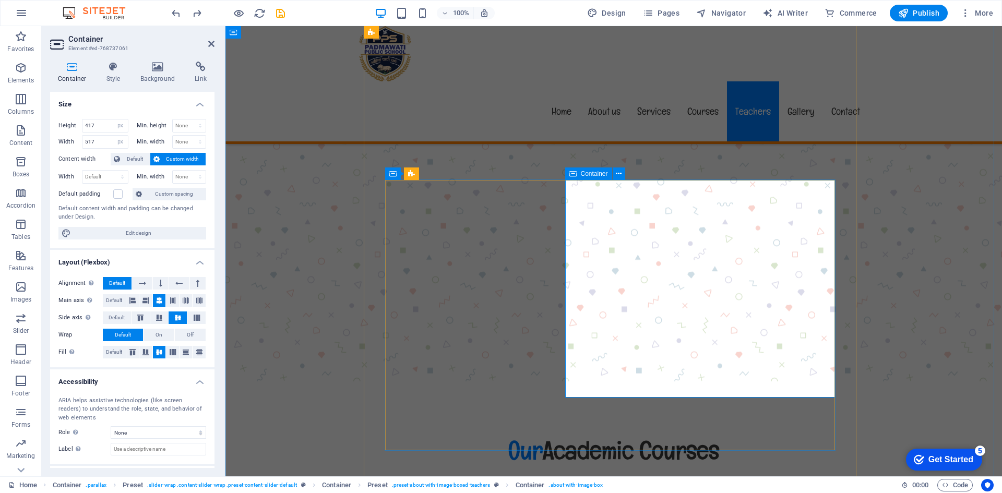
select select "DISABLED_OPTION_VALUE"
type input "486"
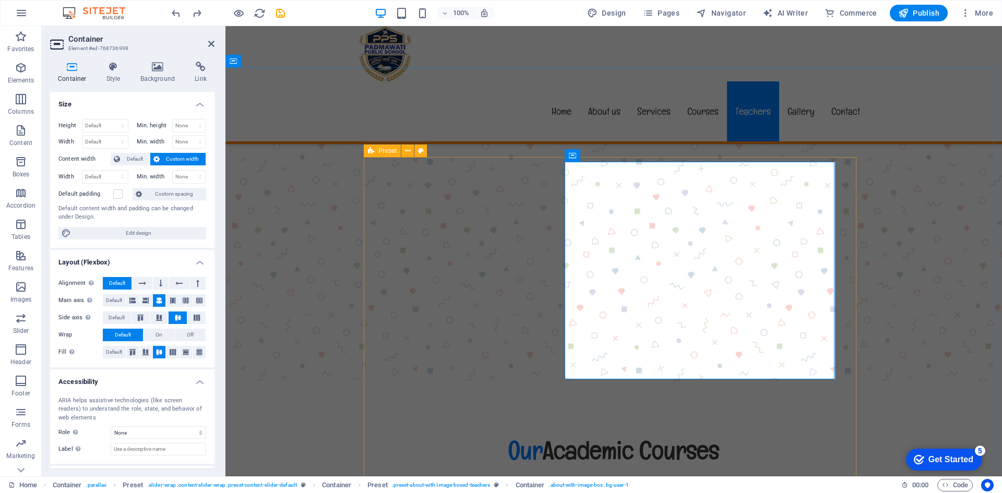
scroll to position [5605, 0]
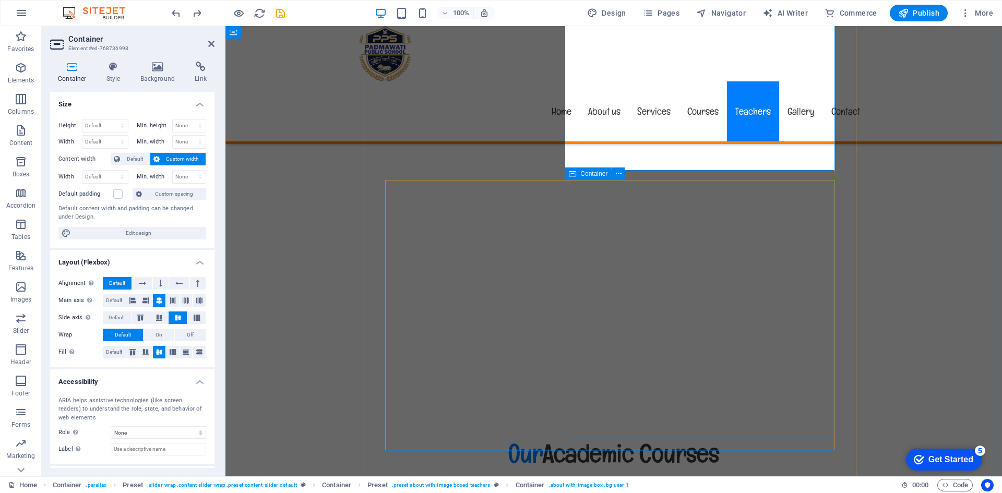
scroll to position [5814, 0]
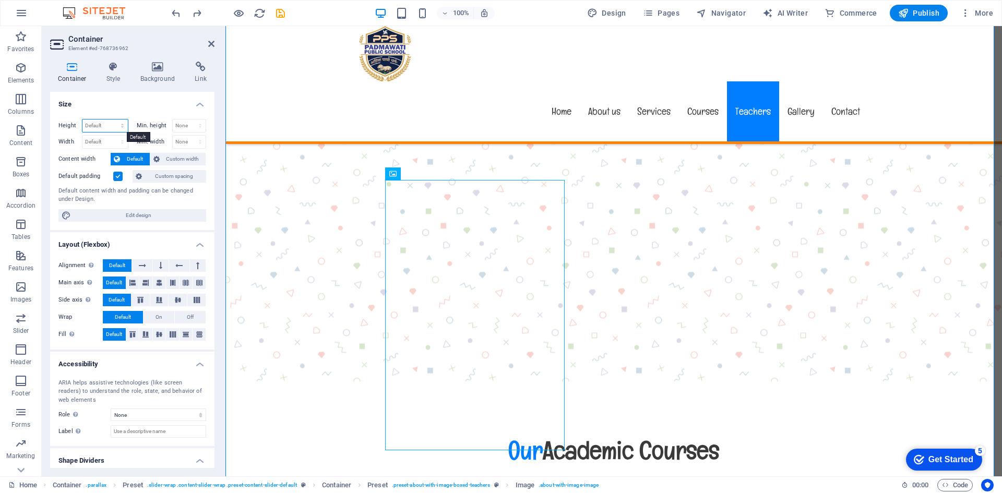
click at [100, 127] on select "Default px rem % vh vw" at bounding box center [104, 125] width 45 height 13
select select "px"
click at [112, 119] on select "Default px rem % vh vw" at bounding box center [104, 125] width 45 height 13
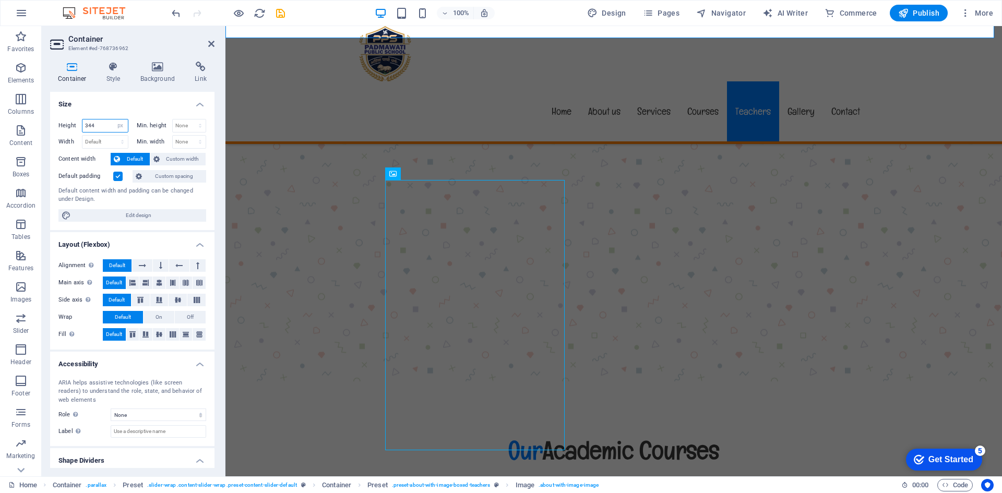
type input "3441"
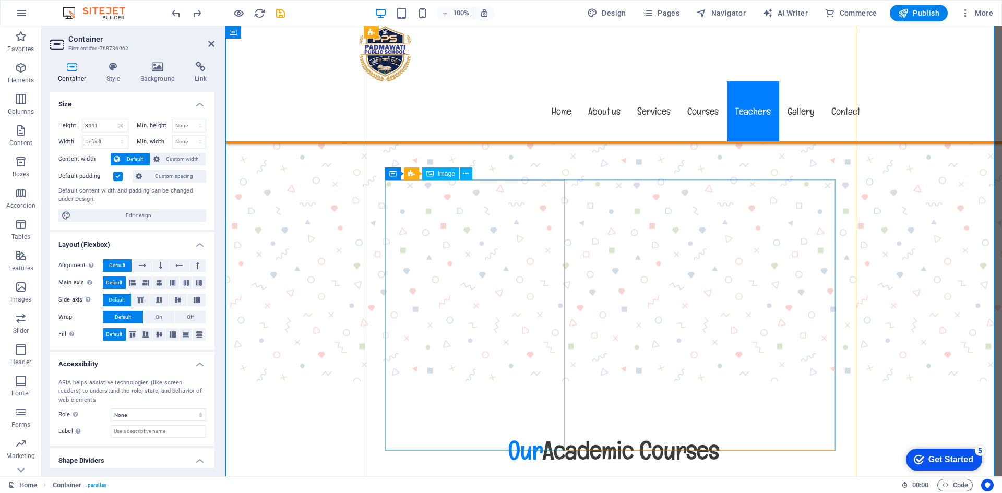
select select "px"
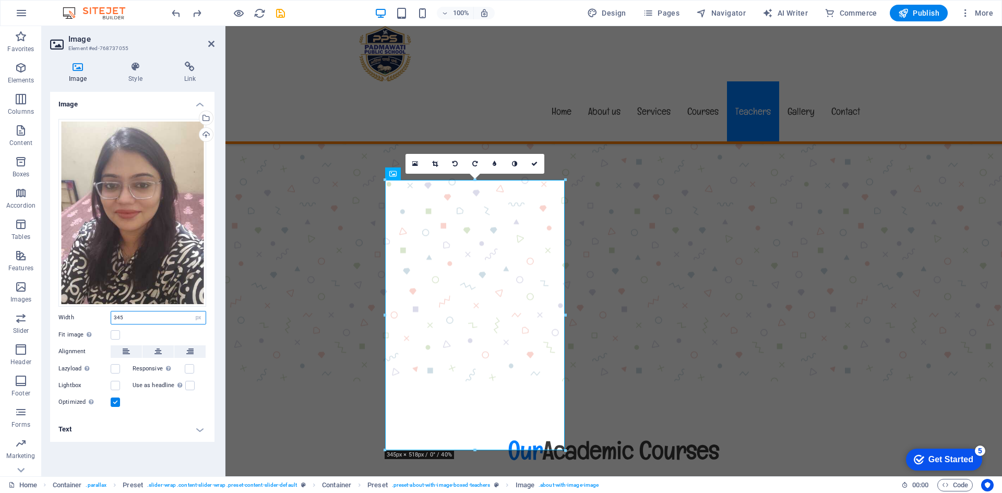
drag, startPoint x: 131, startPoint y: 319, endPoint x: 84, endPoint y: 317, distance: 47.0
click at [84, 317] on div "Width 345 Default auto px rem % em vh vw" at bounding box center [132, 318] width 148 height 14
type input "344"
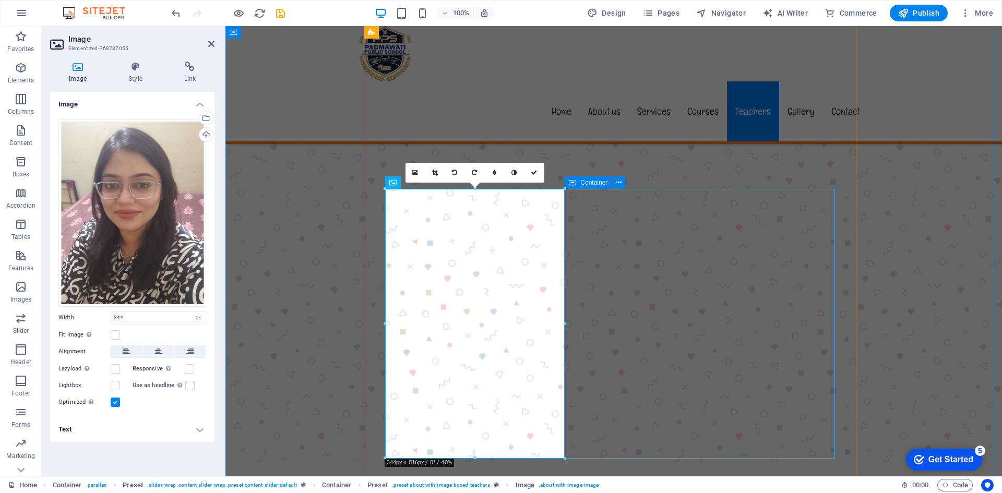
scroll to position [5657, 0]
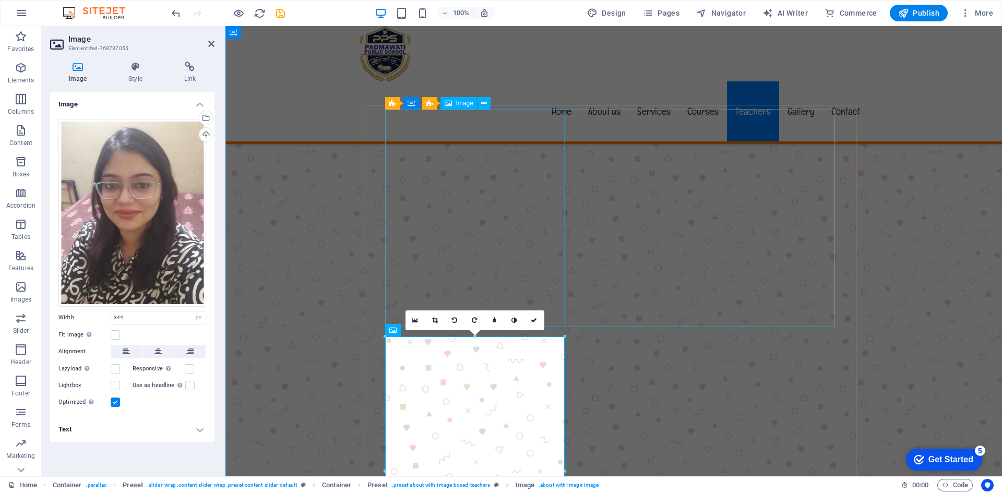
select select "px"
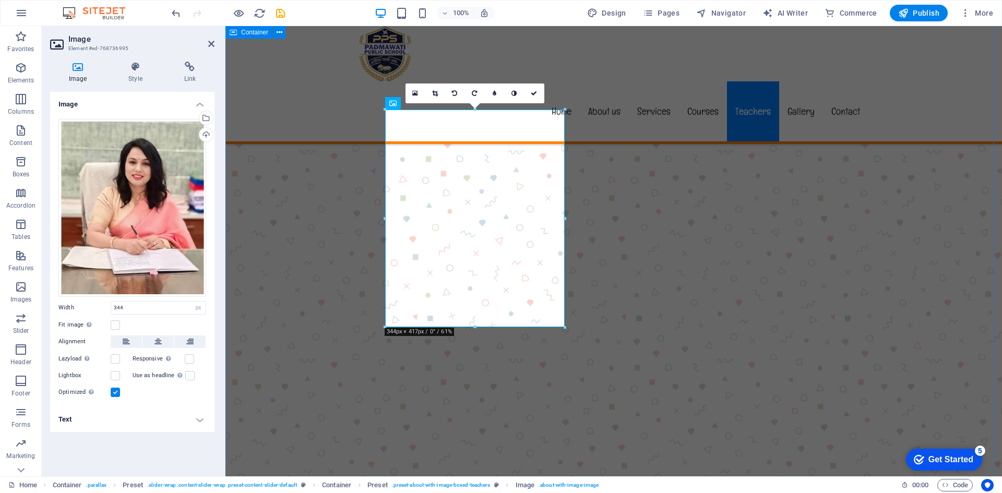
select select "px"
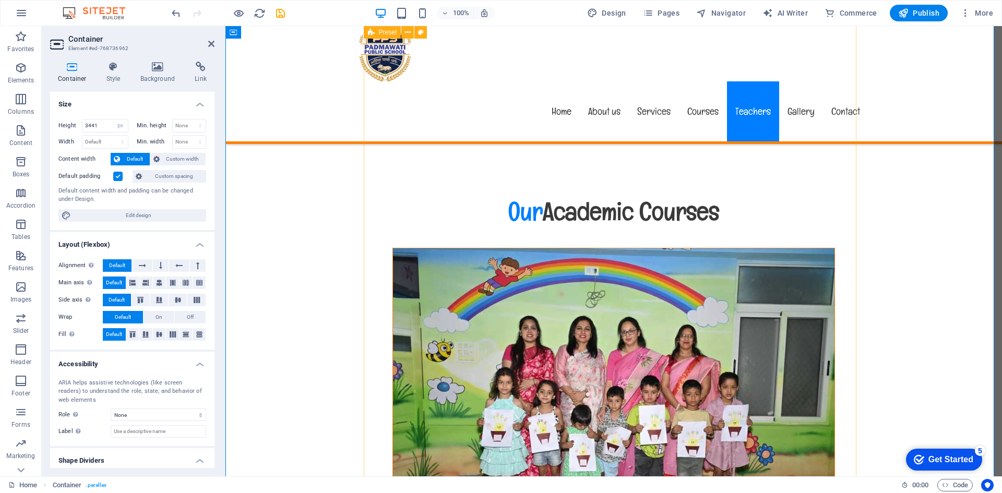
scroll to position [6075, 0]
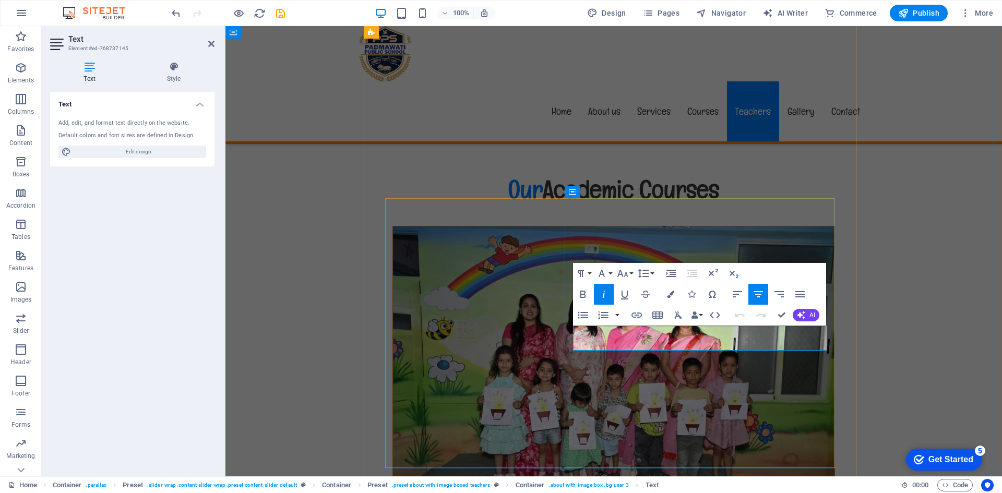
drag, startPoint x: 754, startPoint y: 344, endPoint x: 656, endPoint y: 344, distance: 98.1
select select "px"
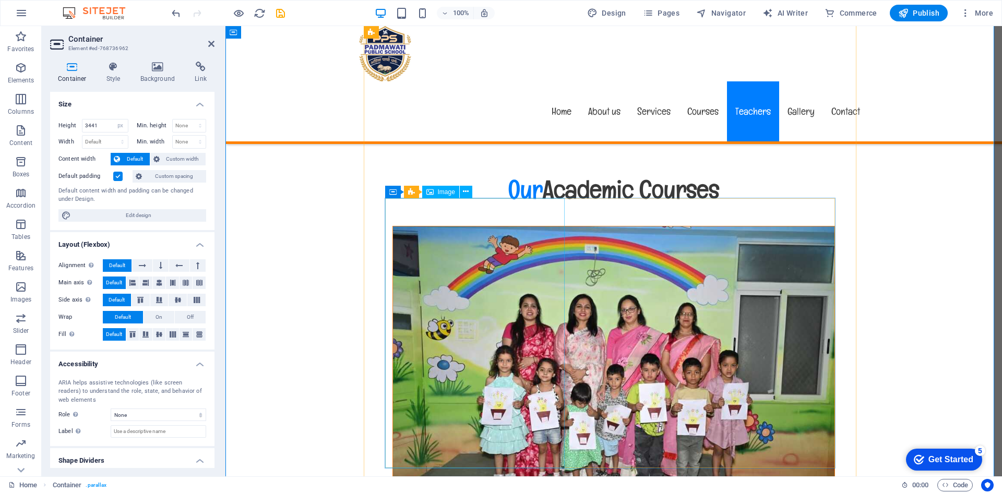
select select "%"
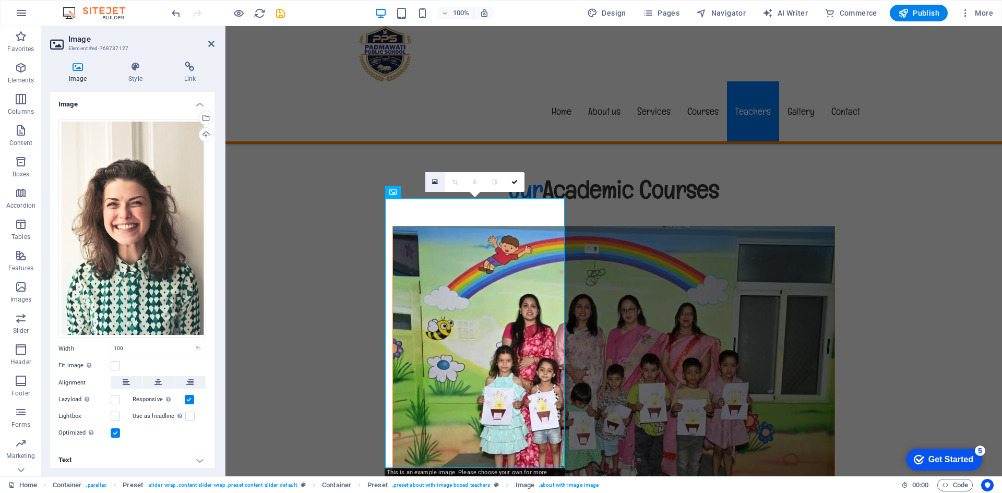
click at [437, 183] on icon at bounding box center [435, 181] width 6 height 7
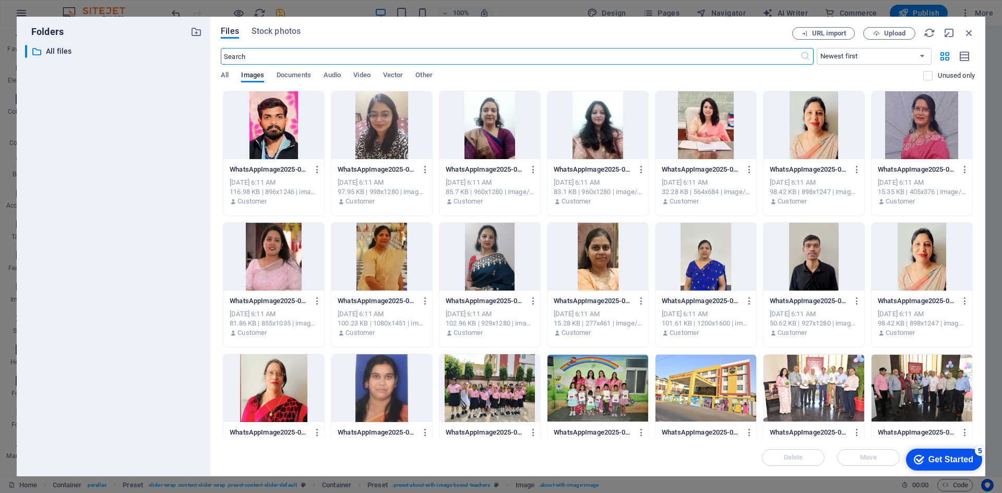
click at [494, 131] on div at bounding box center [489, 125] width 101 height 68
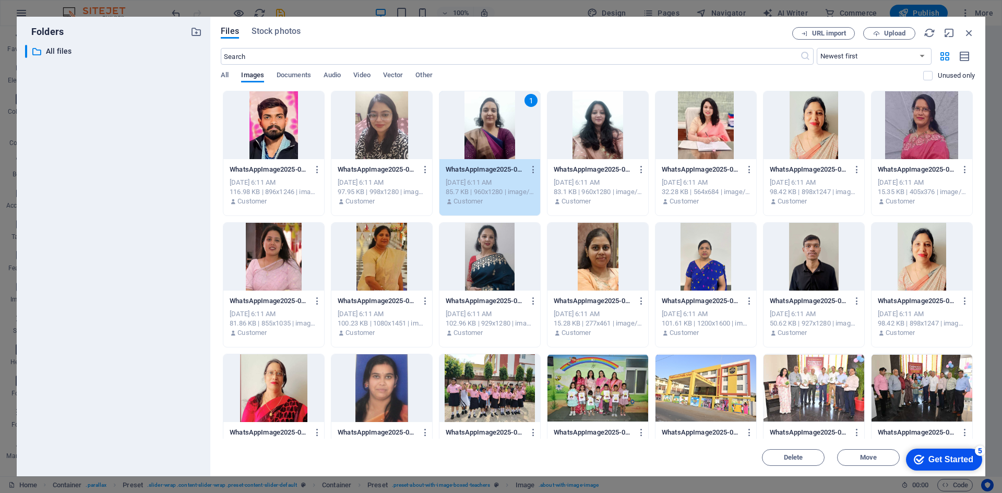
click at [494, 131] on div "1" at bounding box center [489, 125] width 101 height 68
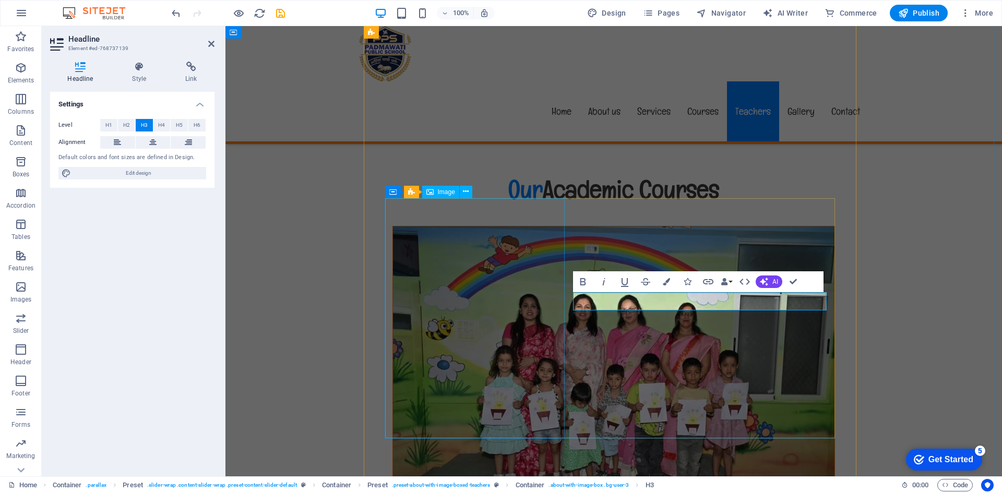
select select "%"
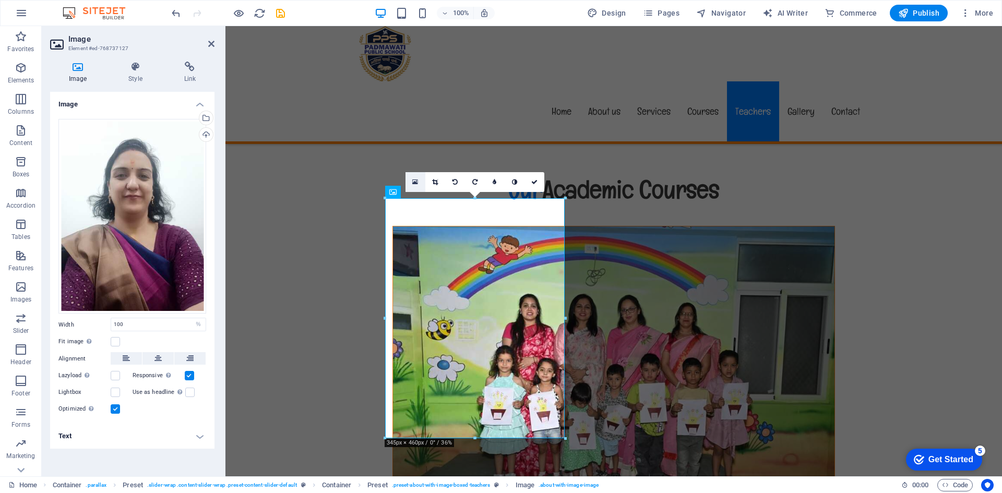
click at [416, 179] on icon at bounding box center [415, 181] width 6 height 7
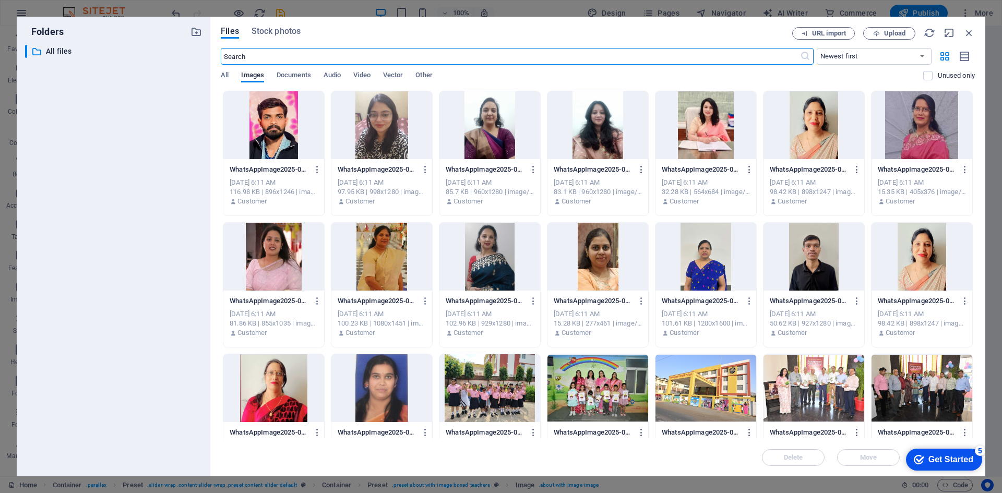
click at [697, 260] on div at bounding box center [705, 257] width 101 height 68
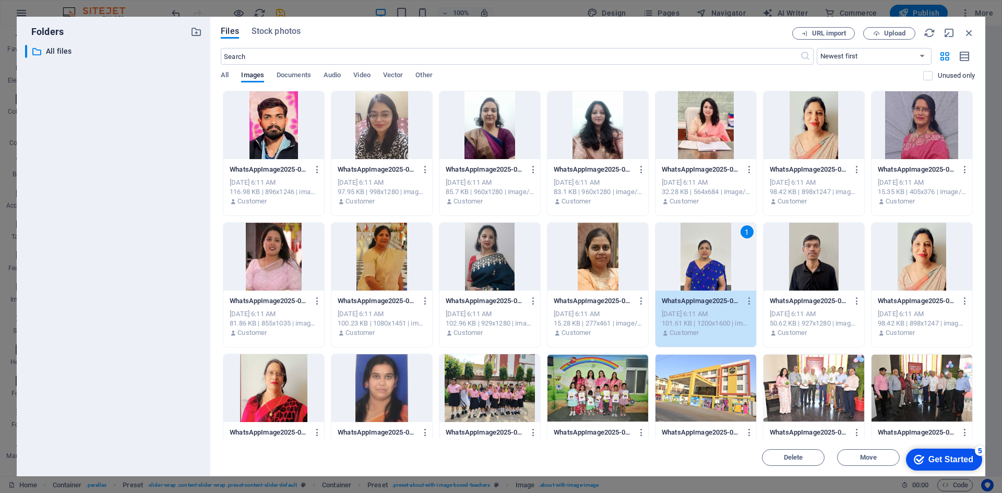
click at [698, 260] on div "1" at bounding box center [705, 257] width 101 height 68
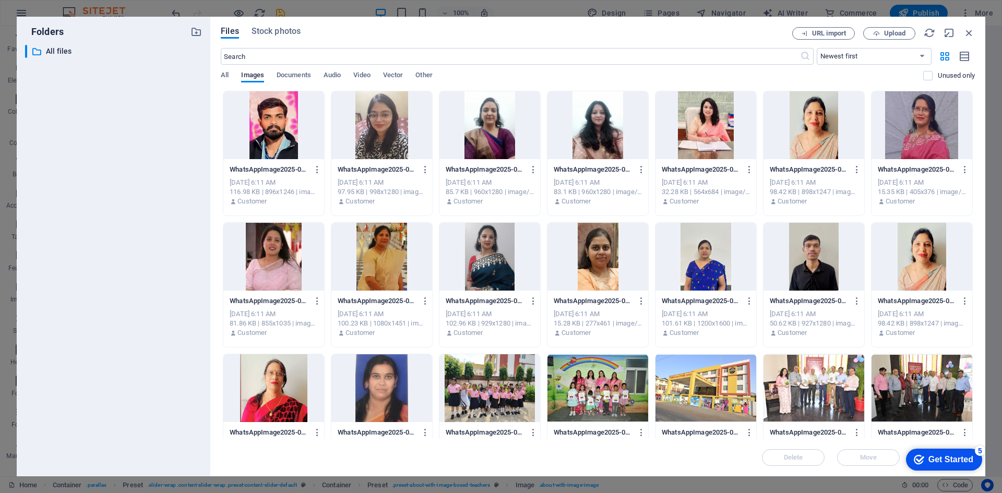
drag, startPoint x: 698, startPoint y: 260, endPoint x: 473, endPoint y: 234, distance: 226.4
click at [698, 260] on div at bounding box center [705, 257] width 101 height 68
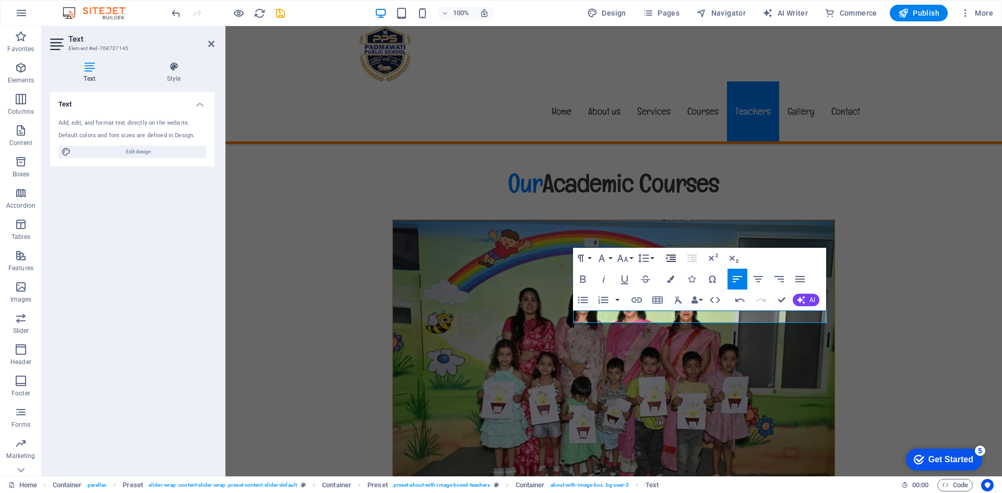
click at [670, 259] on icon "button" at bounding box center [671, 258] width 13 height 13
drag, startPoint x: 755, startPoint y: 277, endPoint x: 785, endPoint y: 294, distance: 34.4
click at [756, 277] on icon "button" at bounding box center [757, 279] width 9 height 6
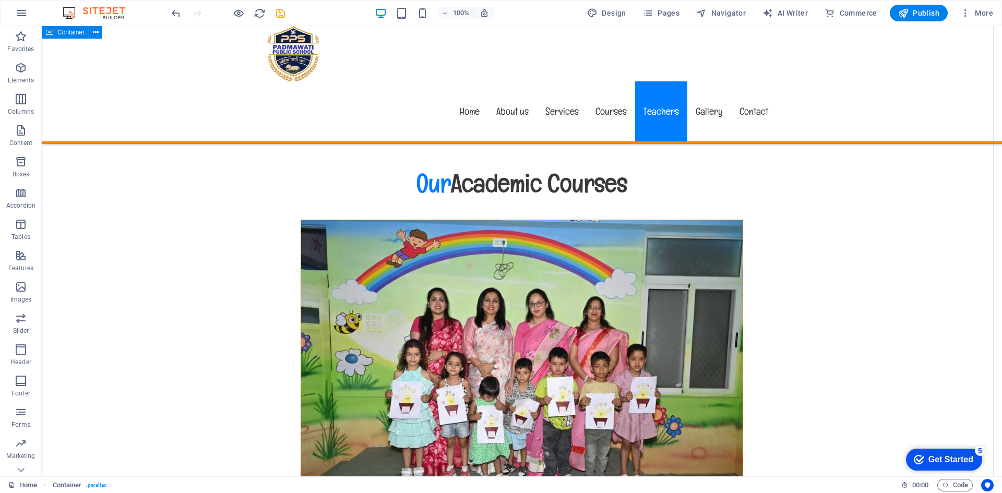
select select "px"
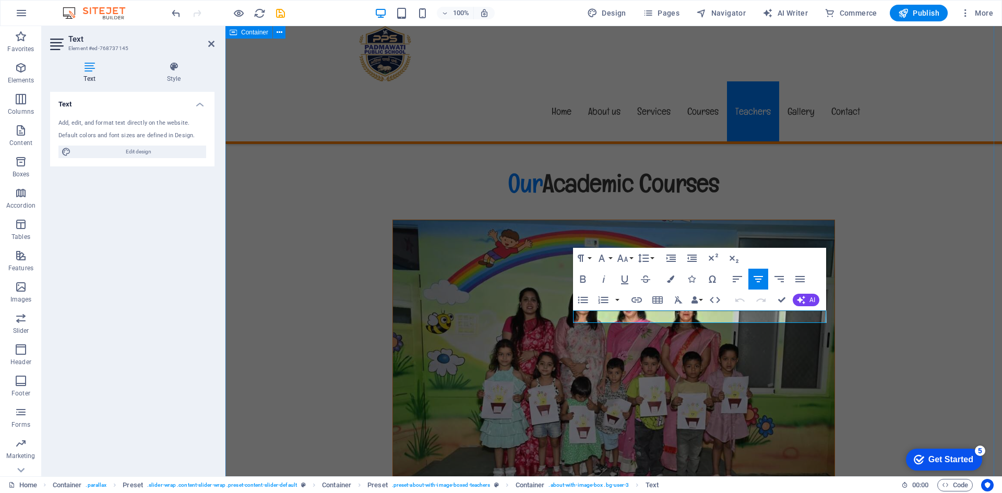
select select "px"
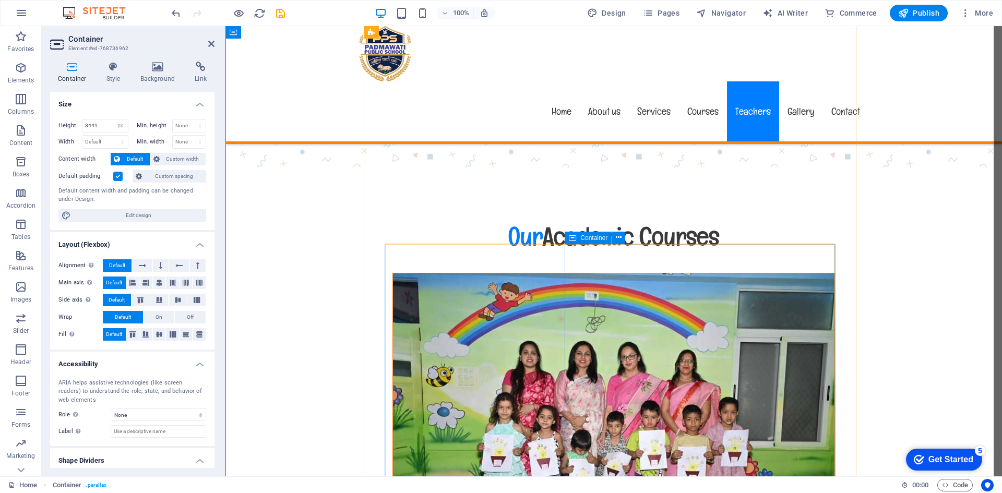
scroll to position [6029, 0]
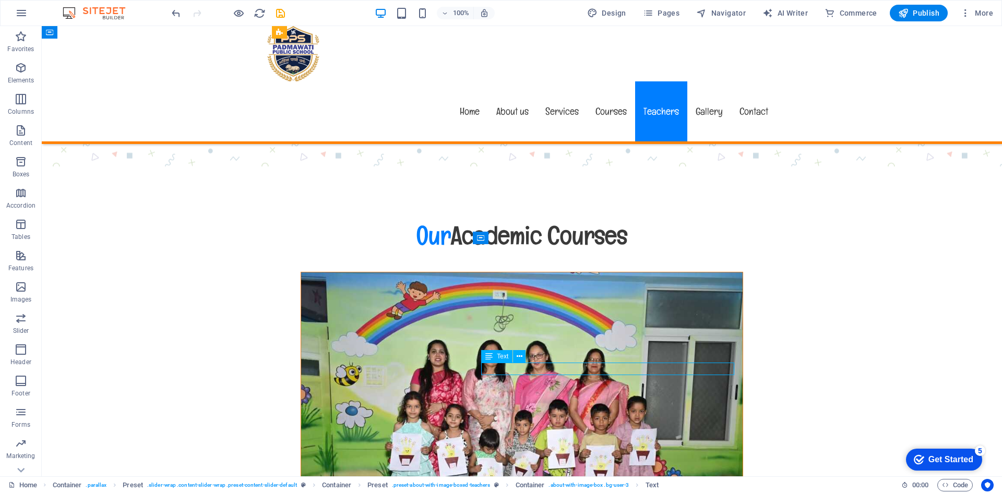
drag, startPoint x: 526, startPoint y: 370, endPoint x: 683, endPoint y: 369, distance: 157.1
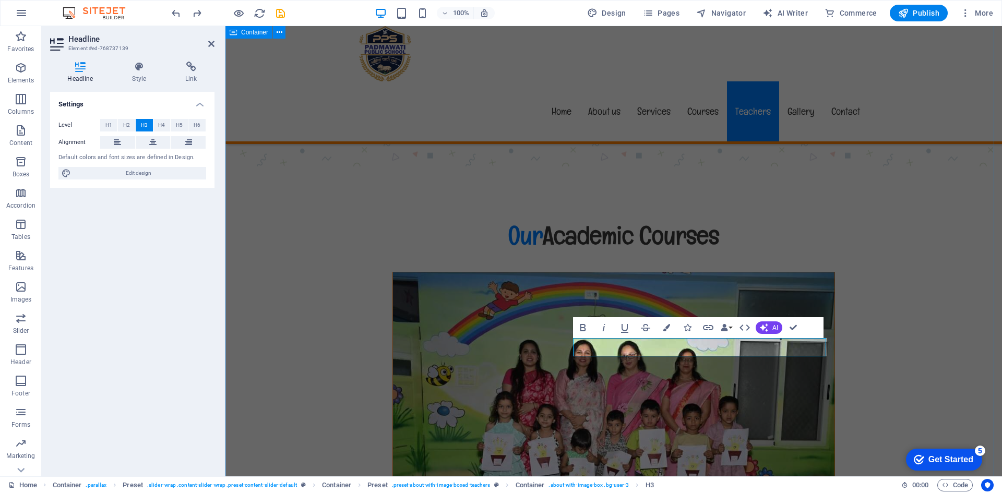
select select "px"
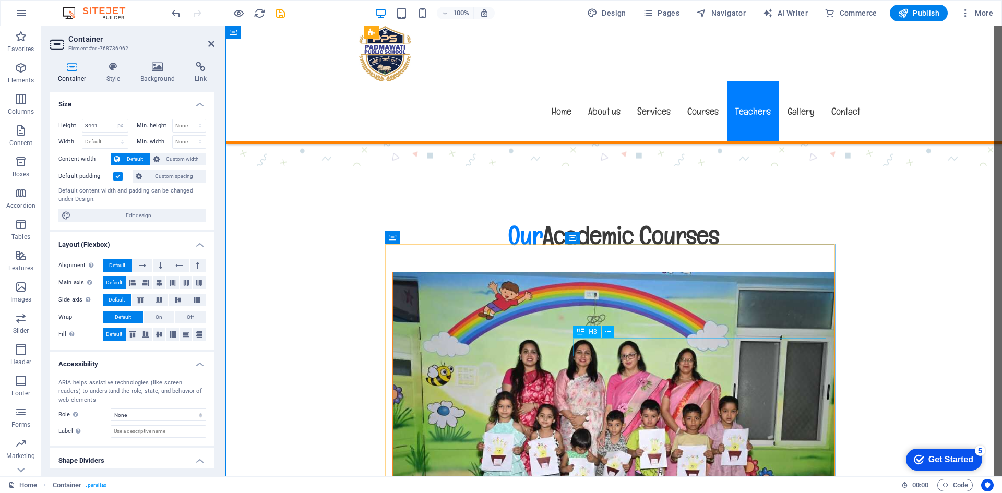
scroll to position [5872, 0]
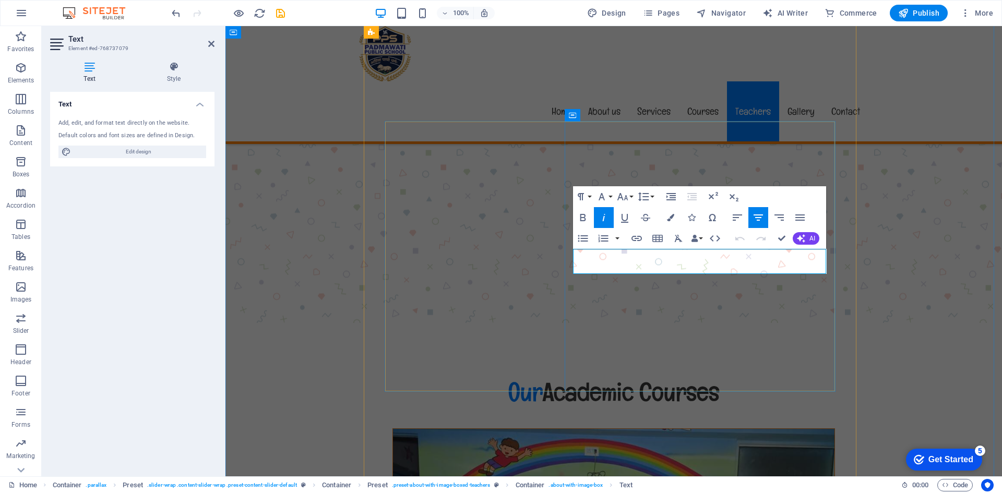
copy span "Primary Teacher"
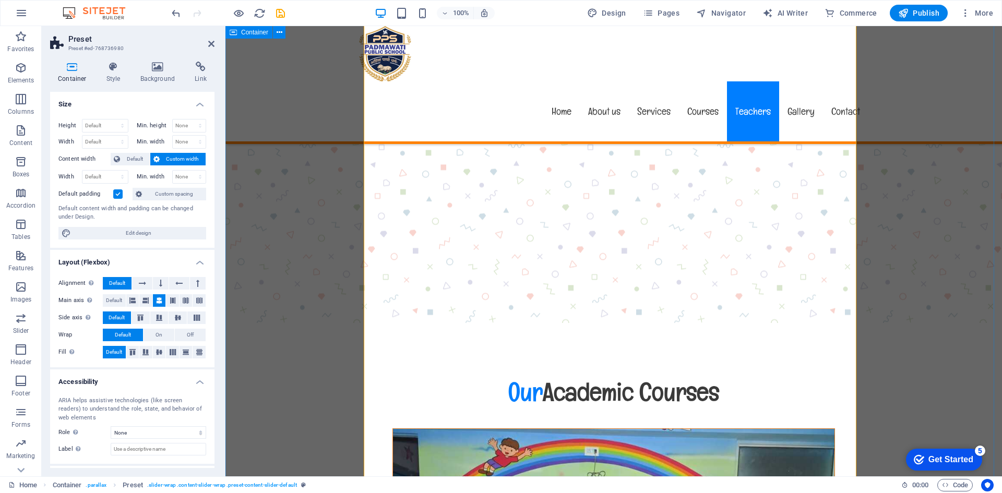
select select "px"
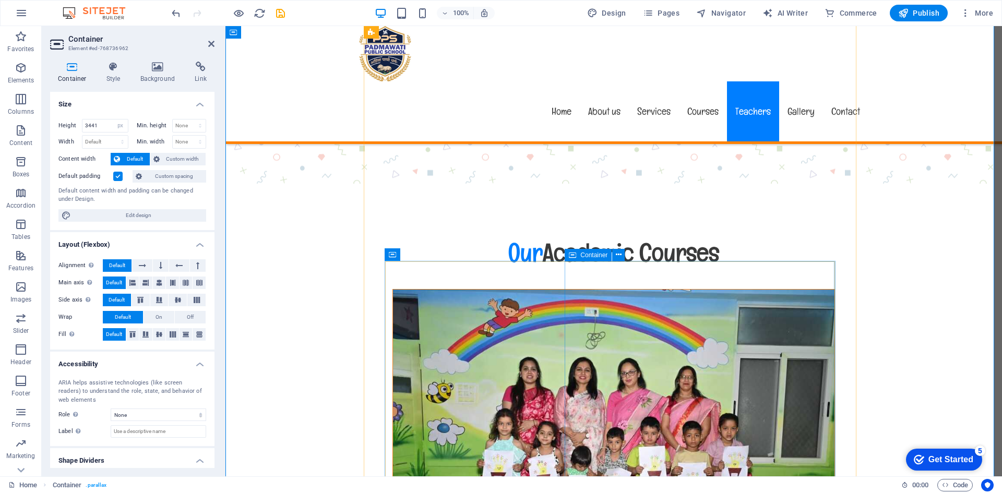
scroll to position [6029, 0]
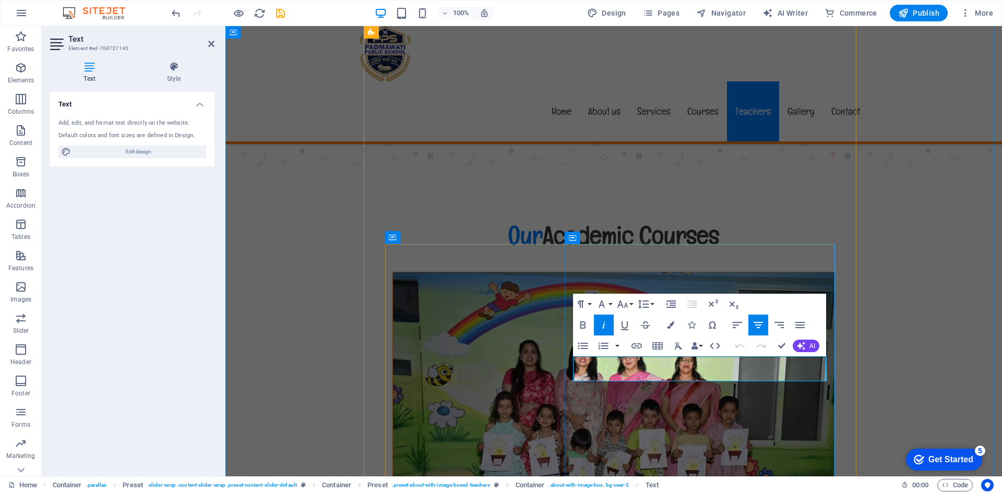
drag, startPoint x: 729, startPoint y: 365, endPoint x: 665, endPoint y: 367, distance: 63.7
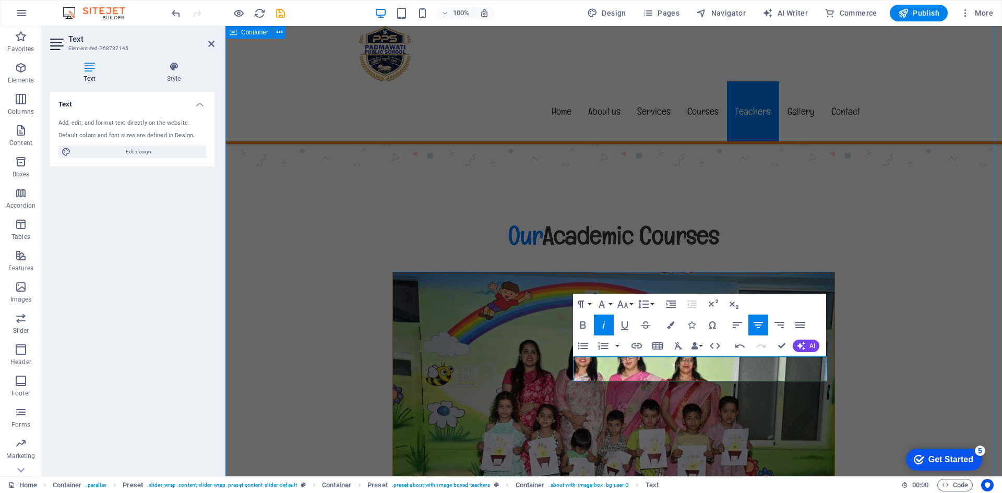
select select "px"
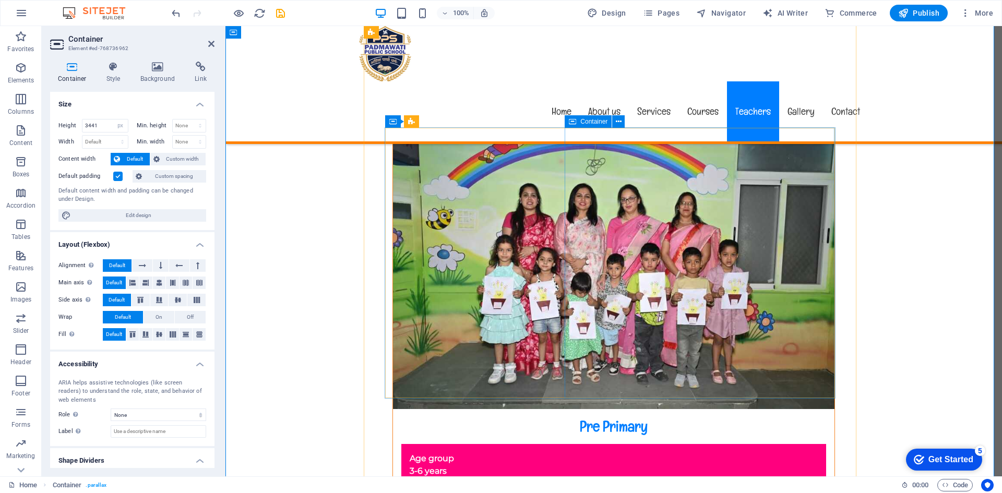
scroll to position [6394, 0]
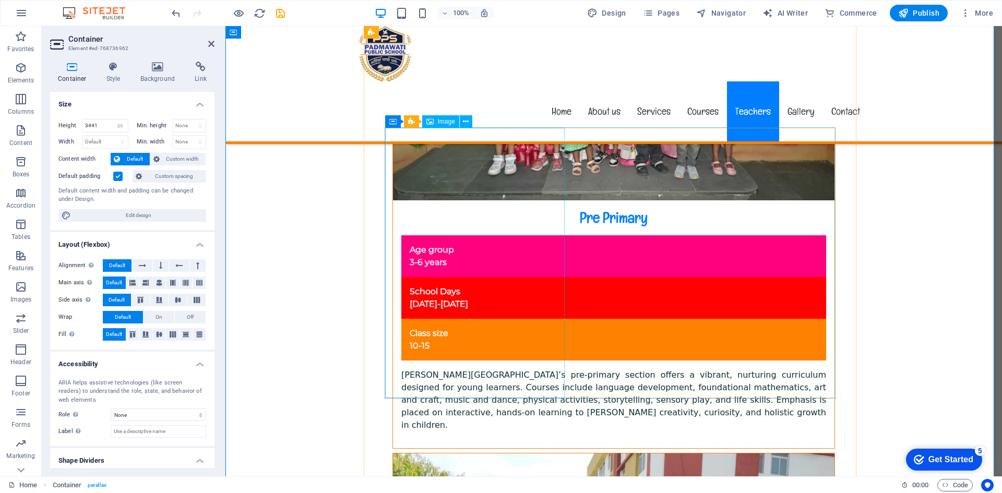
select select "%"
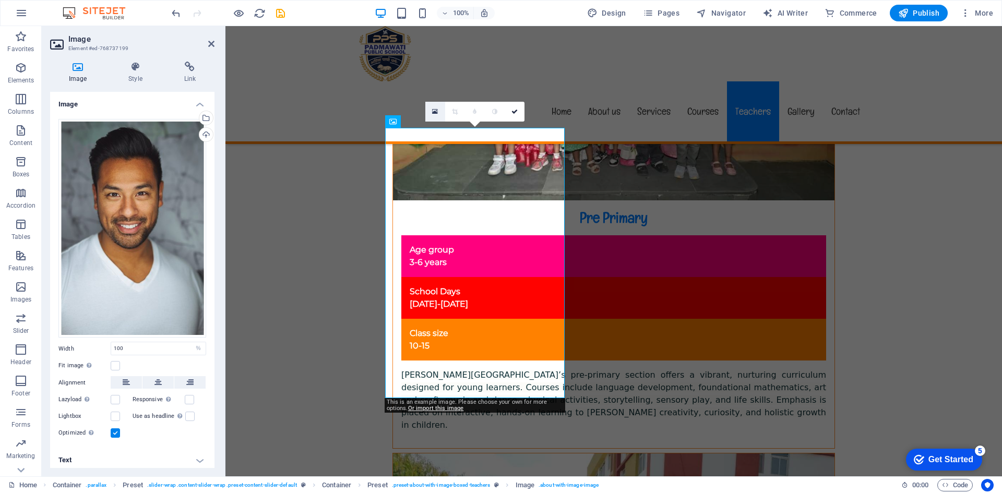
click at [435, 112] on icon at bounding box center [435, 111] width 6 height 7
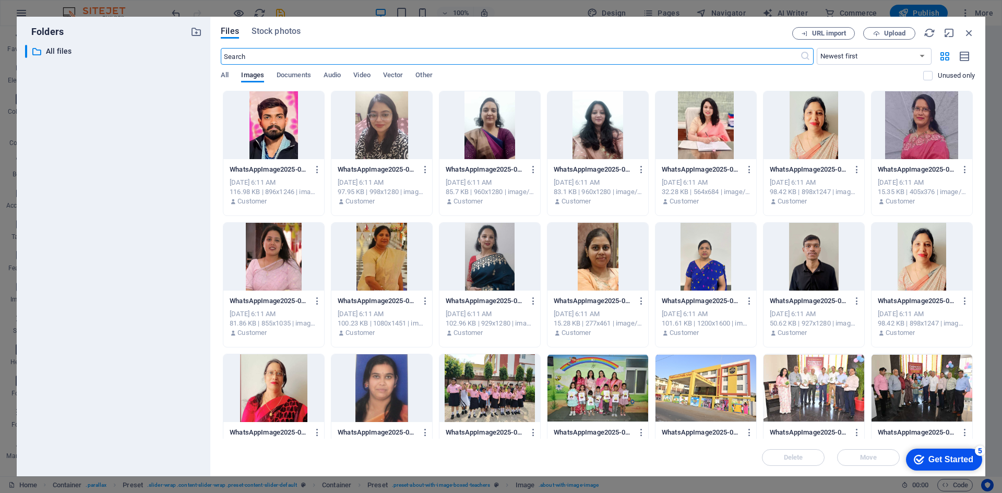
click at [593, 257] on div at bounding box center [597, 257] width 101 height 68
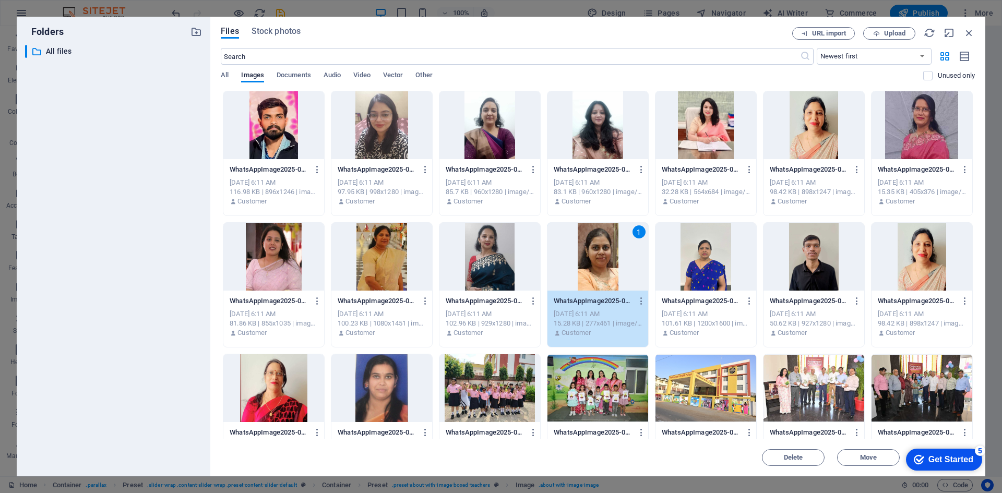
click at [591, 291] on div "WhatsAppImage2025-07-05at1.17.23PM-tGD1XUkq3l3VZmQKZcZSYg.jpeg WhatsAppImage202…" at bounding box center [597, 317] width 101 height 53
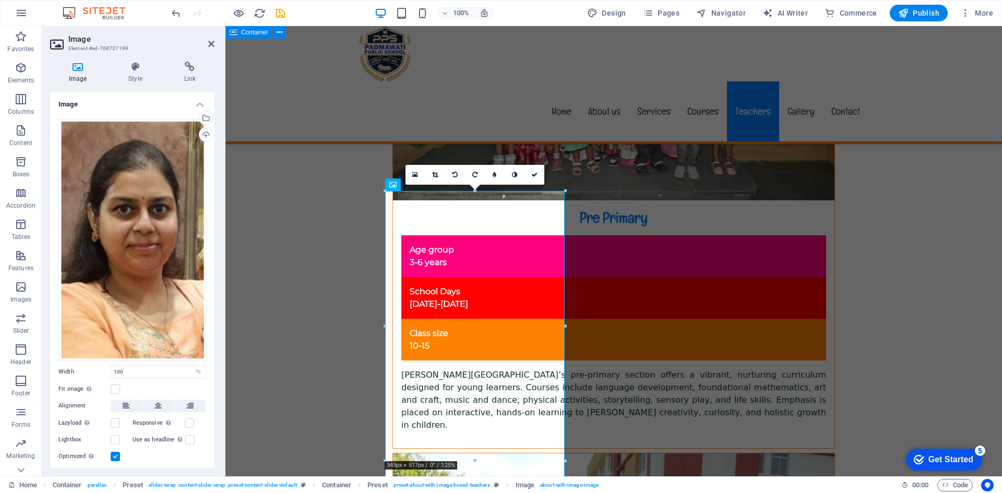
scroll to position [6237, 0]
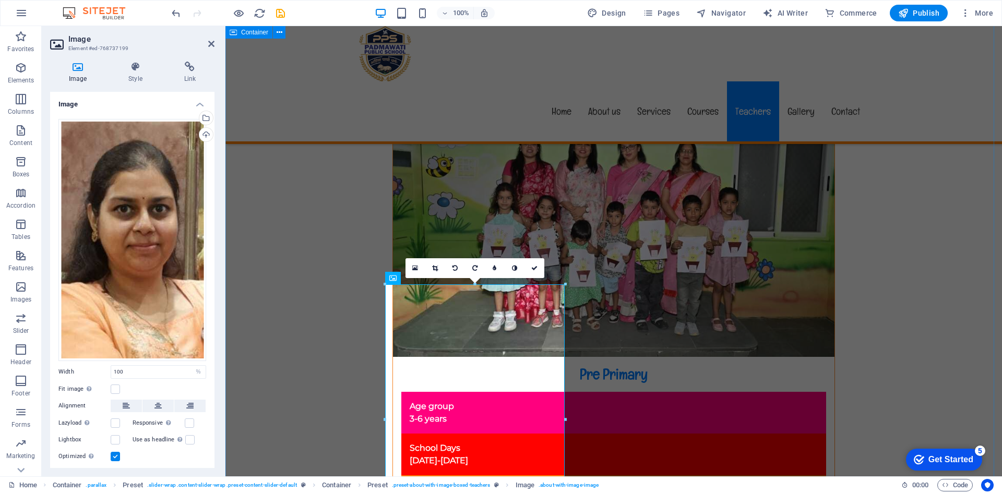
select select "px"
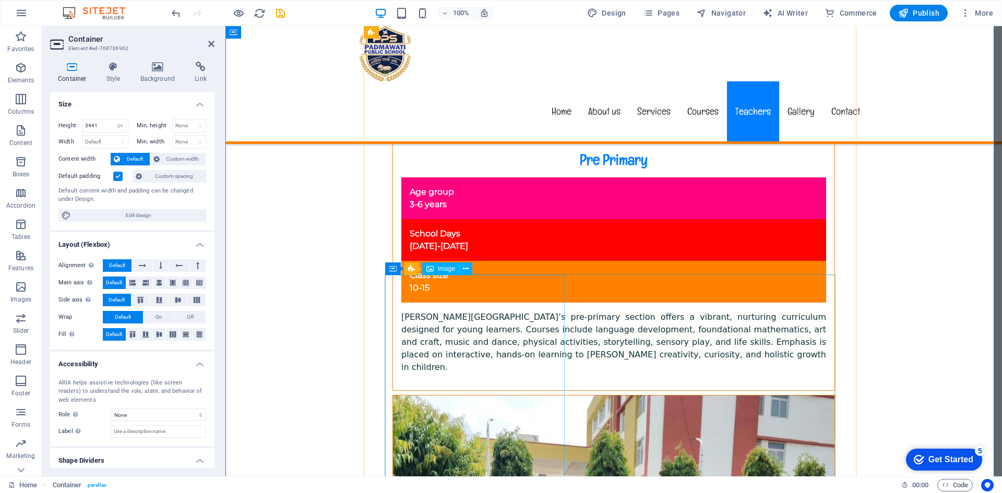
scroll to position [6446, 0]
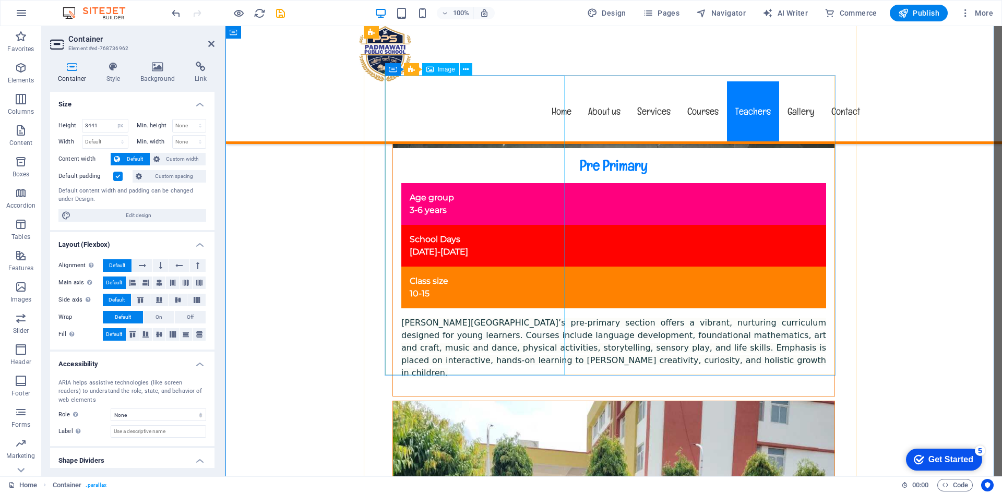
select select "%"
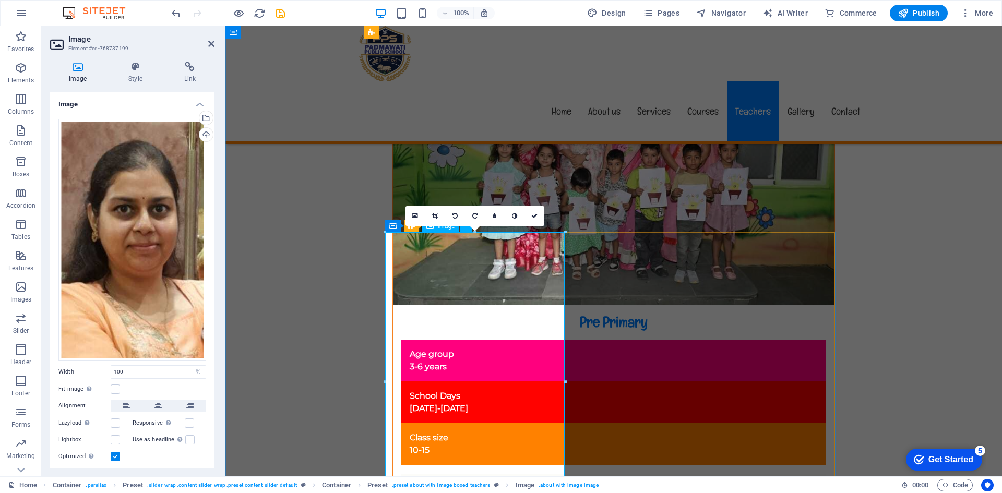
scroll to position [6394, 0]
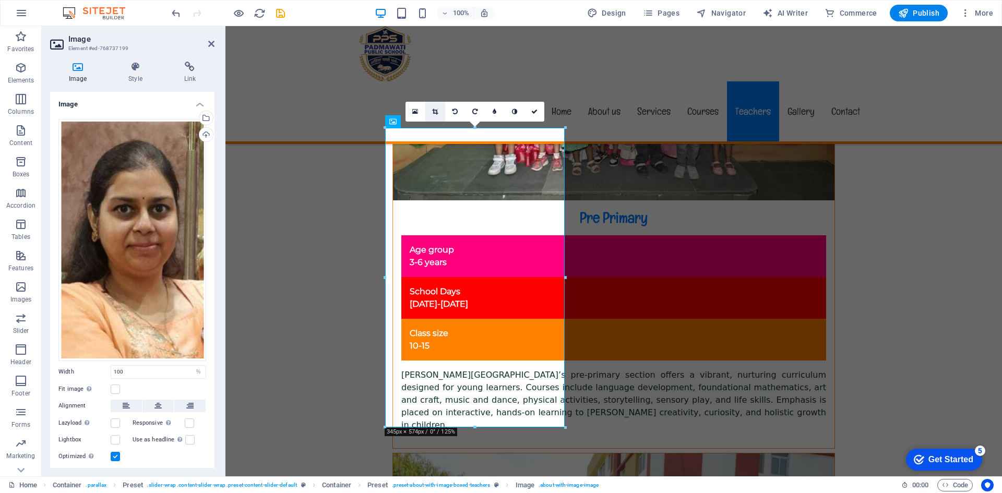
click at [435, 109] on icon at bounding box center [435, 112] width 6 height 6
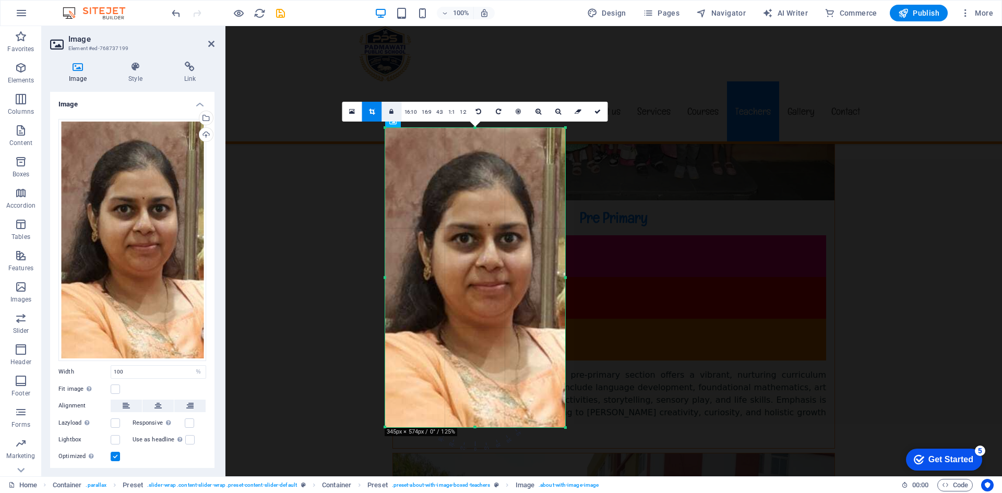
click at [390, 111] on icon at bounding box center [391, 112] width 4 height 6
click at [394, 112] on link at bounding box center [392, 112] width 20 height 20
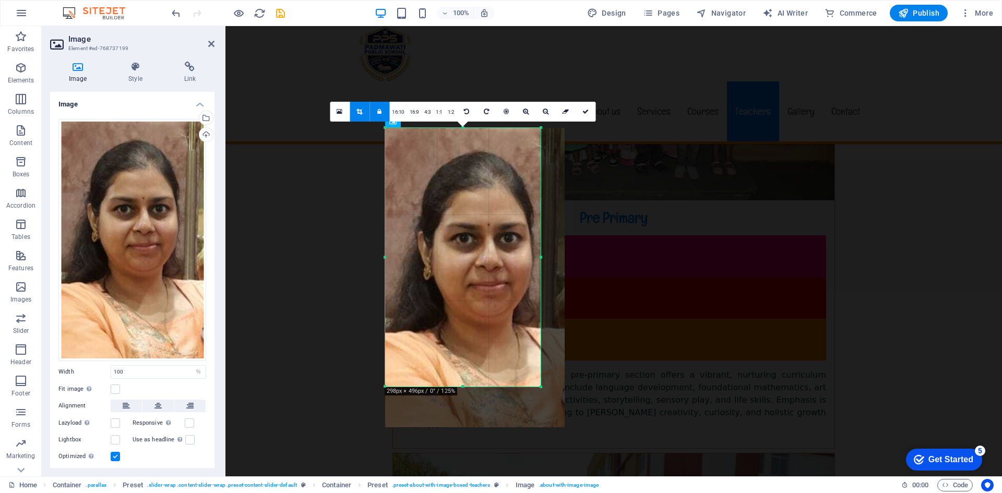
drag, startPoint x: 566, startPoint y: 427, endPoint x: 542, endPoint y: 335, distance: 95.0
click at [541, 335] on div "180 170 160 150 140 130 120 110 100 90 80 70 60 50 40 30 20 10 0 -10 -20 -30 -4…" at bounding box center [462, 257] width 155 height 259
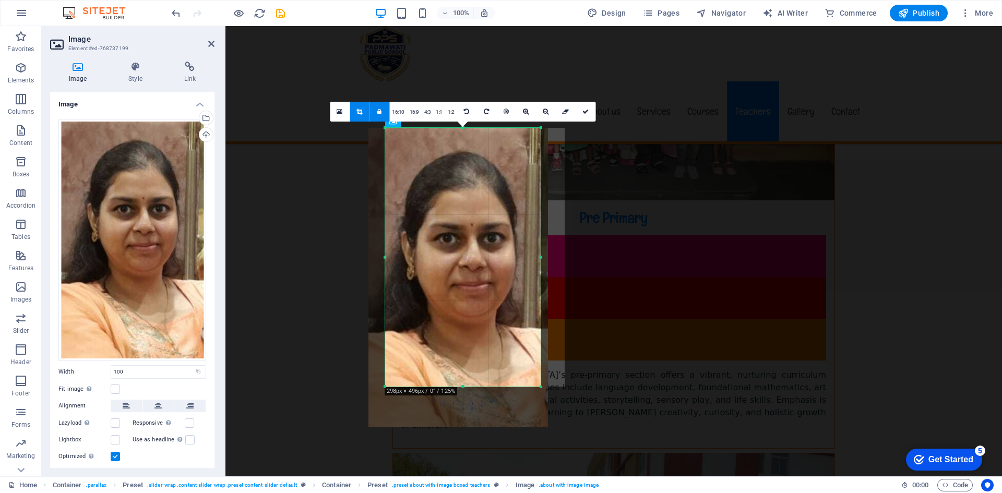
drag, startPoint x: 464, startPoint y: 247, endPoint x: 447, endPoint y: 245, distance: 16.8
click at [447, 245] on div at bounding box center [458, 277] width 180 height 299
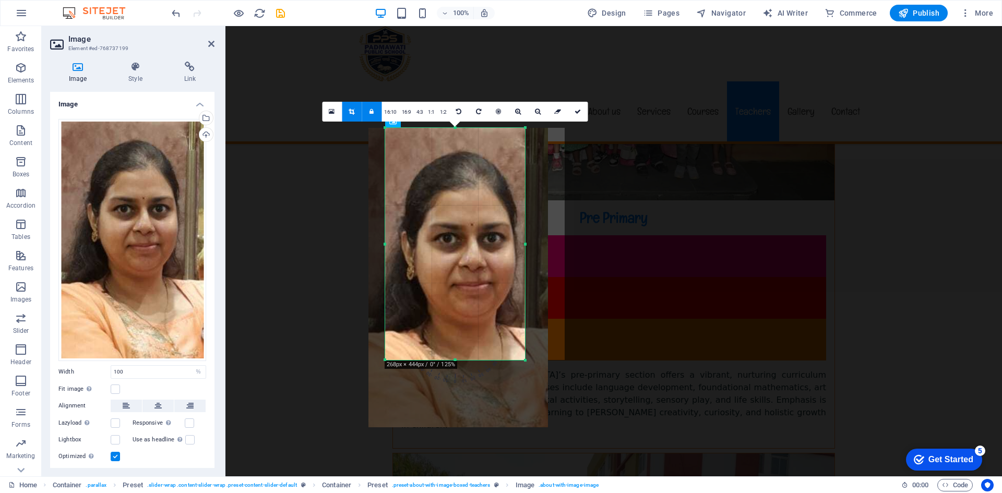
drag, startPoint x: 543, startPoint y: 387, endPoint x: 527, endPoint y: 342, distance: 48.0
click at [525, 342] on div "180 170 160 150 140 130 120 110 100 90 80 70 60 50 40 30 20 10 0 -10 -20 -30 -4…" at bounding box center [455, 244] width 140 height 232
click at [373, 110] on icon at bounding box center [371, 112] width 4 height 6
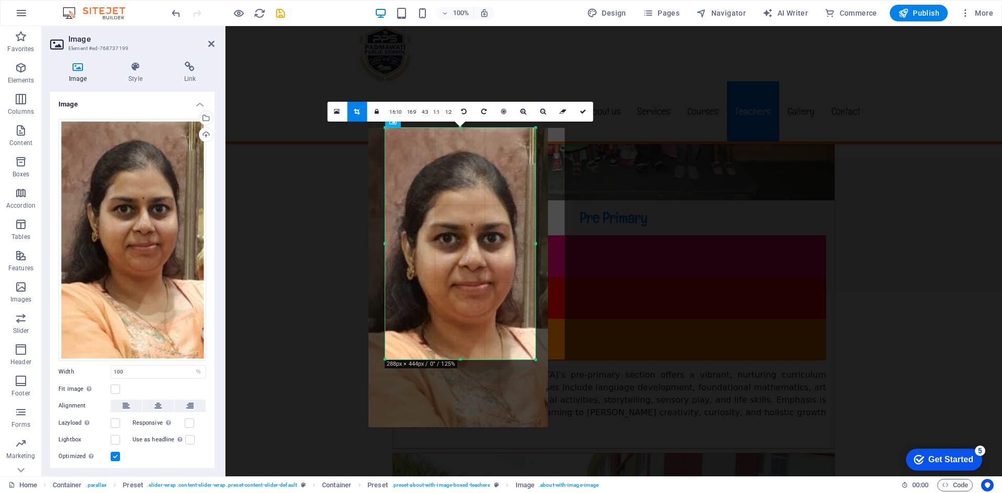
drag, startPoint x: 525, startPoint y: 245, endPoint x: 536, endPoint y: 246, distance: 10.4
click at [536, 246] on div at bounding box center [536, 244] width 4 height 232
drag, startPoint x: 463, startPoint y: 358, endPoint x: 468, endPoint y: 345, distance: 14.5
click at [468, 345] on div at bounding box center [460, 346] width 150 height 4
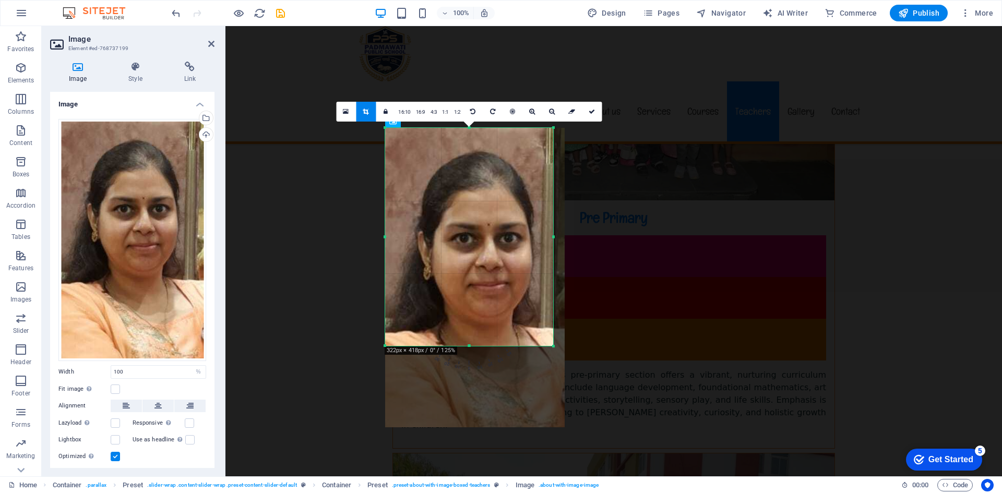
drag, startPoint x: 384, startPoint y: 239, endPoint x: 140, endPoint y: 212, distance: 245.1
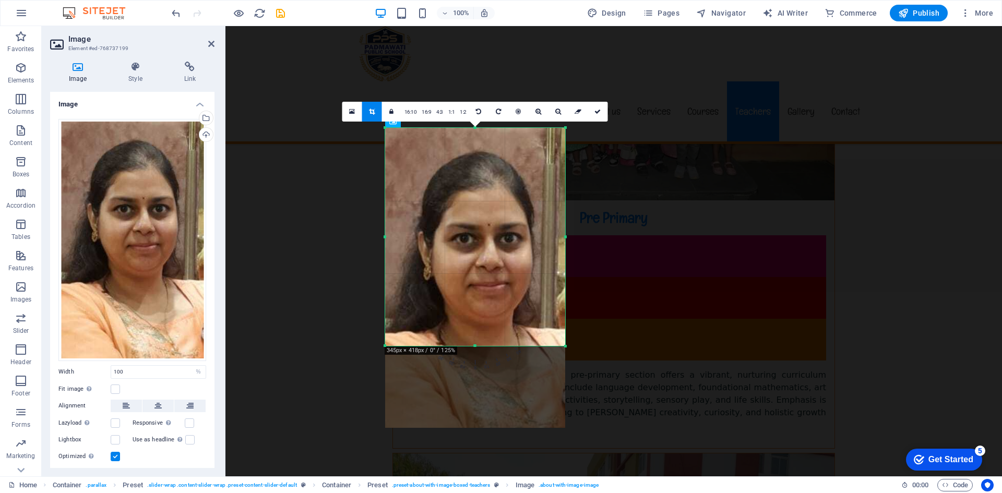
drag, startPoint x: 553, startPoint y: 236, endPoint x: 566, endPoint y: 239, distance: 13.3
click at [566, 239] on div at bounding box center [565, 237] width 4 height 218
click at [599, 111] on icon at bounding box center [597, 112] width 6 height 6
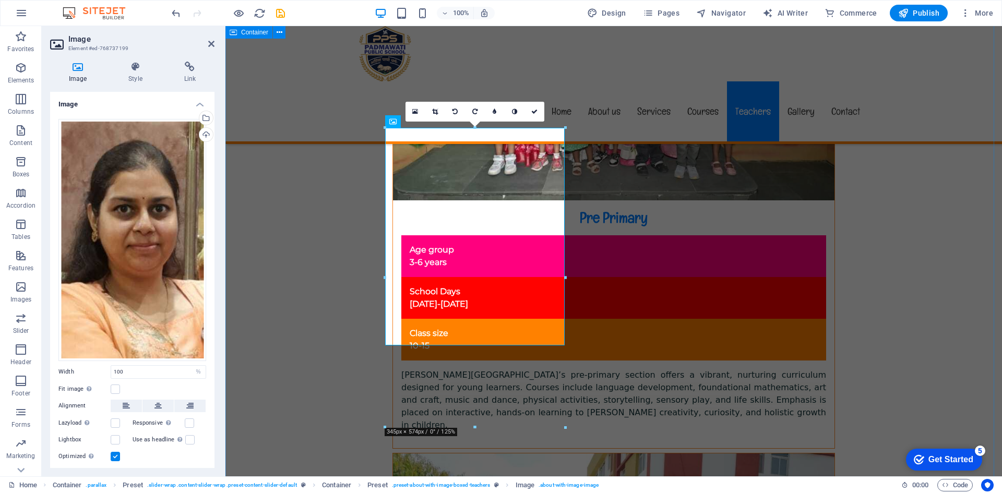
select select "px"
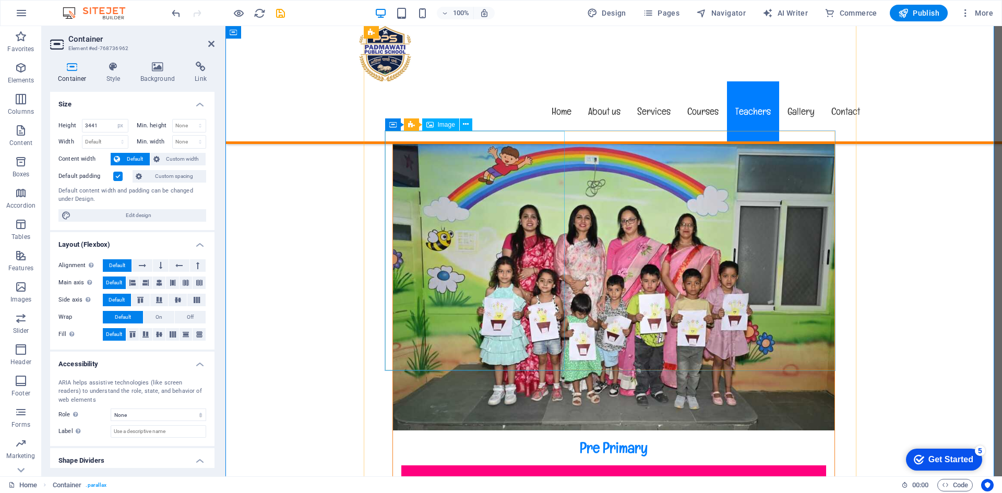
scroll to position [6133, 0]
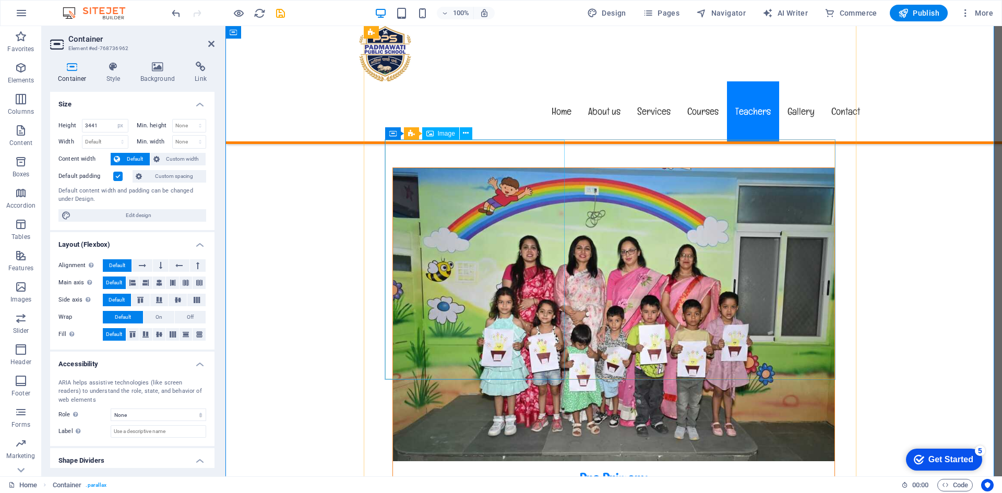
select select "%"
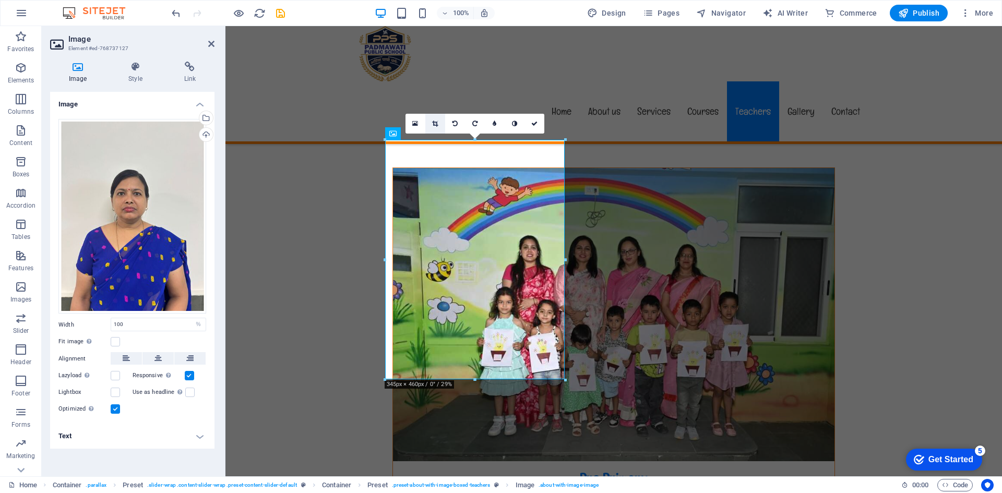
click at [432, 123] on icon at bounding box center [435, 124] width 6 height 6
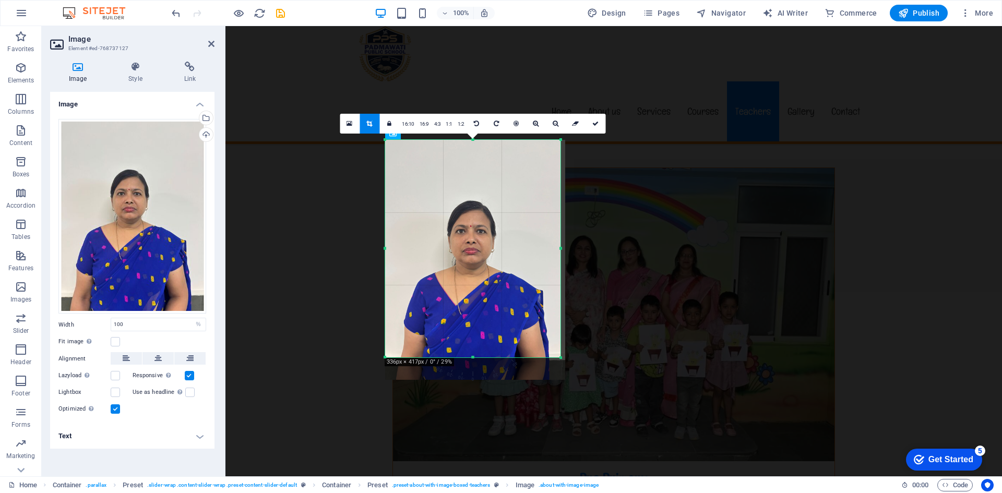
drag, startPoint x: 564, startPoint y: 380, endPoint x: 559, endPoint y: 357, distance: 22.9
click at [559, 357] on div at bounding box center [561, 358] width 6 height 6
click at [474, 356] on div at bounding box center [472, 358] width 175 height 4
click at [562, 248] on div "180 170 160 150 140 130 120 110 100 90 80 70 60 50 40 30 20 10 0 -10 -20 -30 -4…" at bounding box center [475, 249] width 180 height 218
click at [595, 125] on icon at bounding box center [597, 124] width 6 height 6
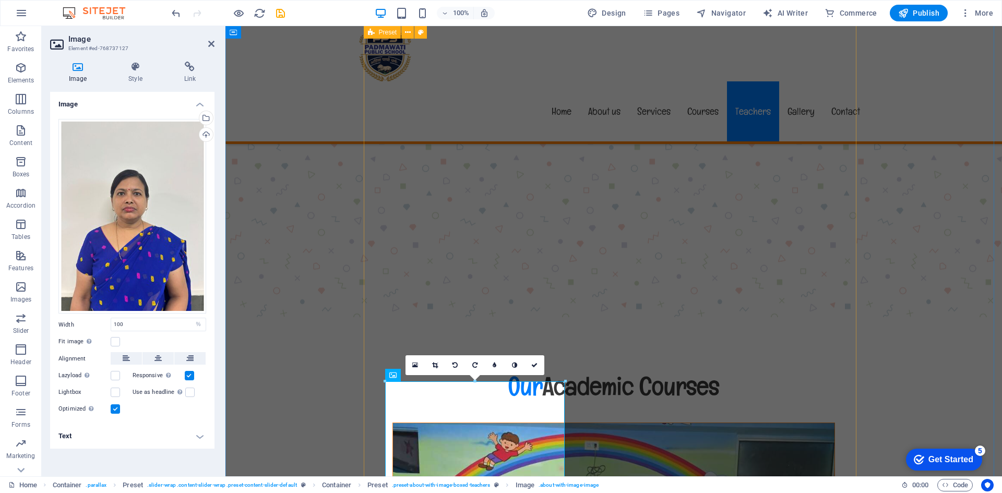
scroll to position [5872, 0]
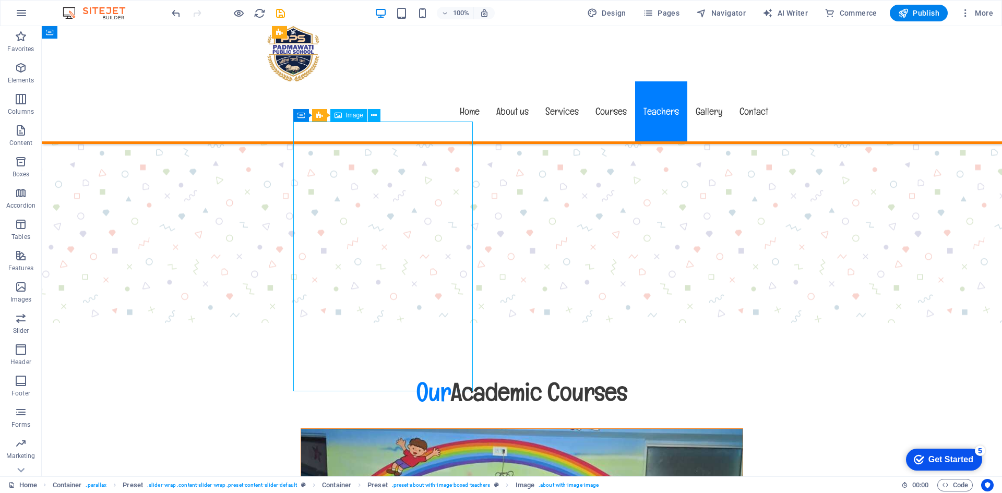
select select "px"
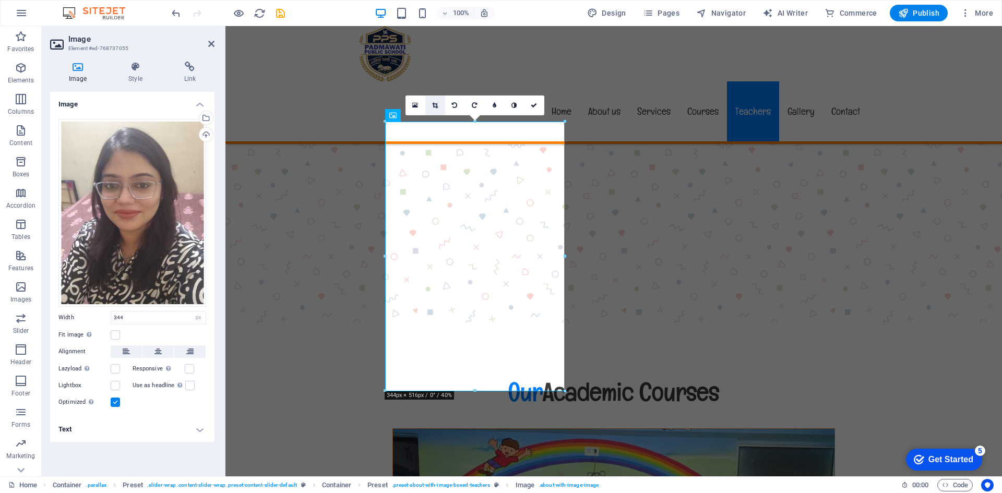
click at [435, 108] on icon at bounding box center [435, 105] width 6 height 6
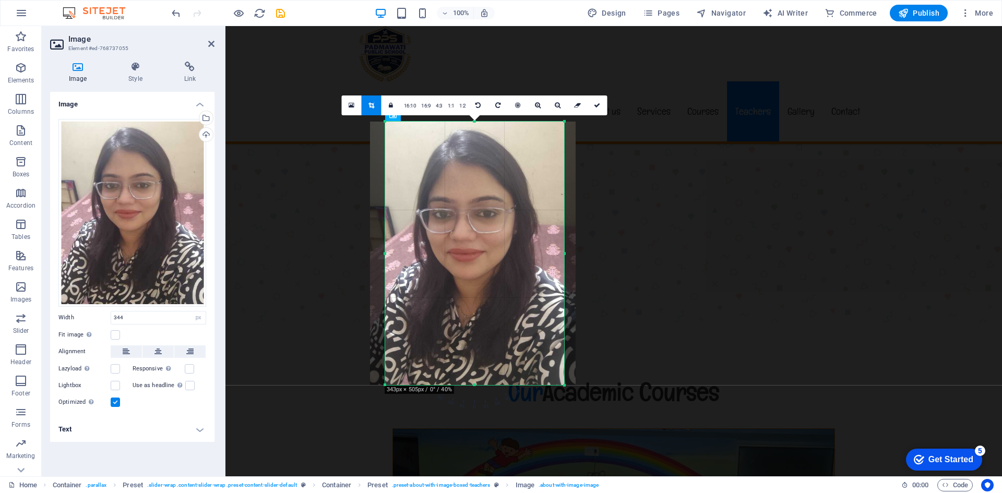
click at [565, 258] on div at bounding box center [564, 253] width 4 height 263
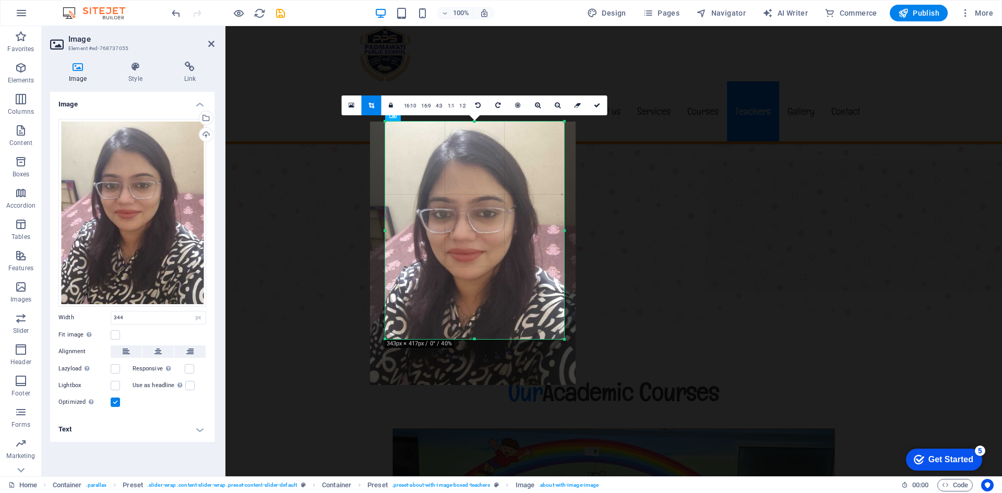
drag, startPoint x: 474, startPoint y: 383, endPoint x: 494, endPoint y: 338, distance: 50.0
click at [494, 338] on div at bounding box center [474, 340] width 179 height 4
click at [594, 100] on link at bounding box center [597, 105] width 20 height 20
type input "343"
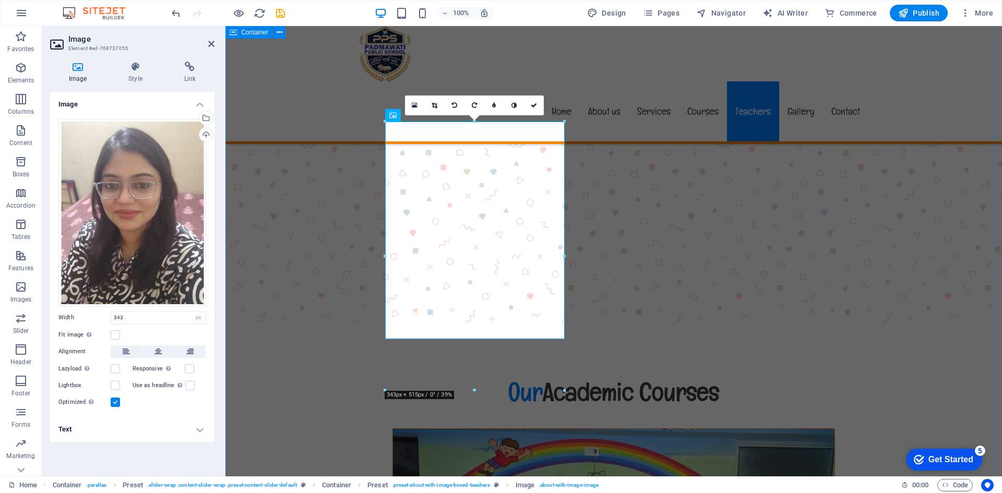
select select "px"
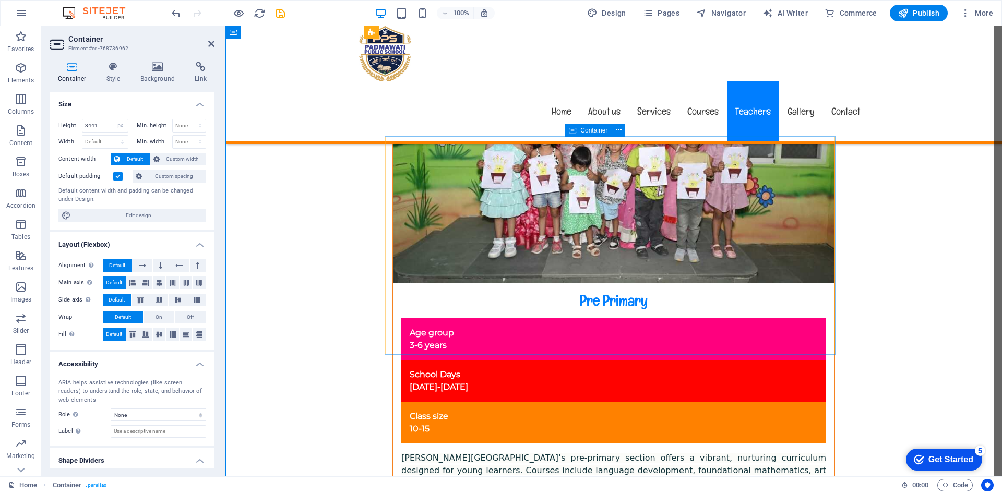
scroll to position [6342, 0]
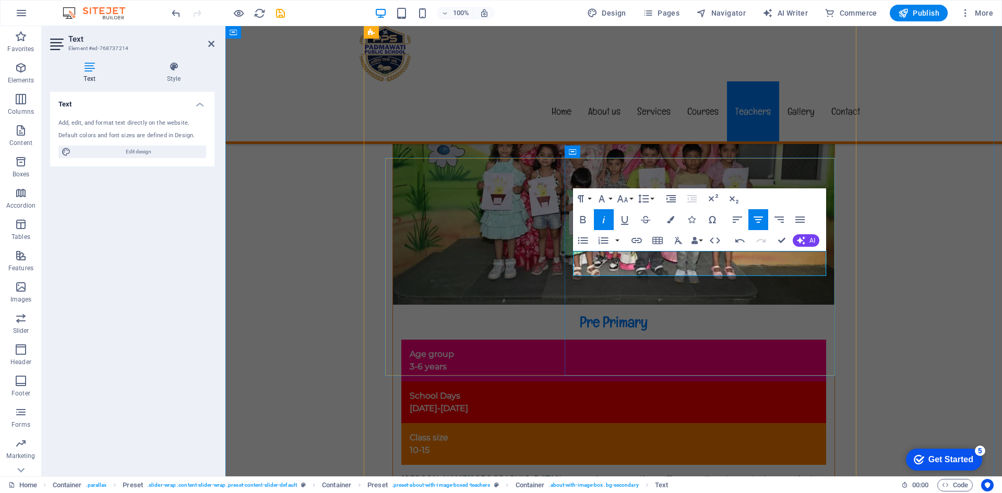
scroll to position [6296, 0]
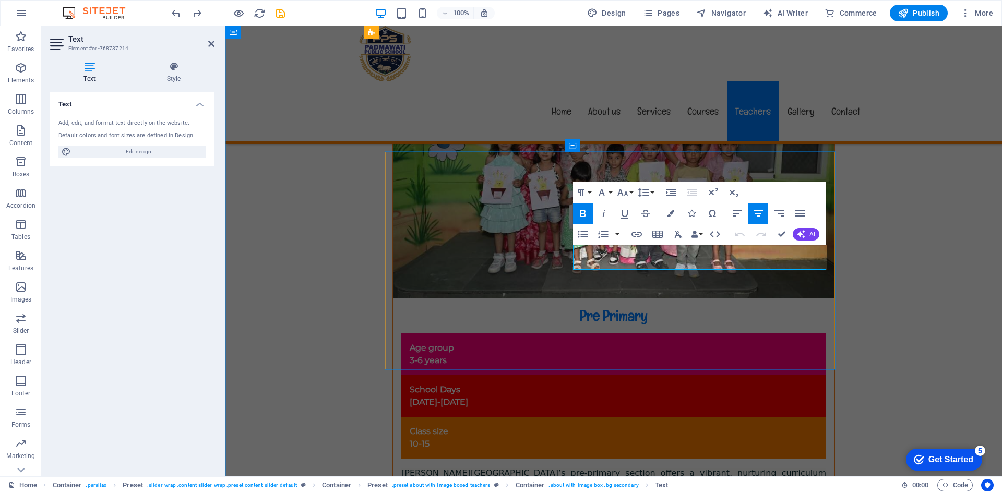
drag, startPoint x: 745, startPoint y: 262, endPoint x: 659, endPoint y: 262, distance: 86.1
select select "px"
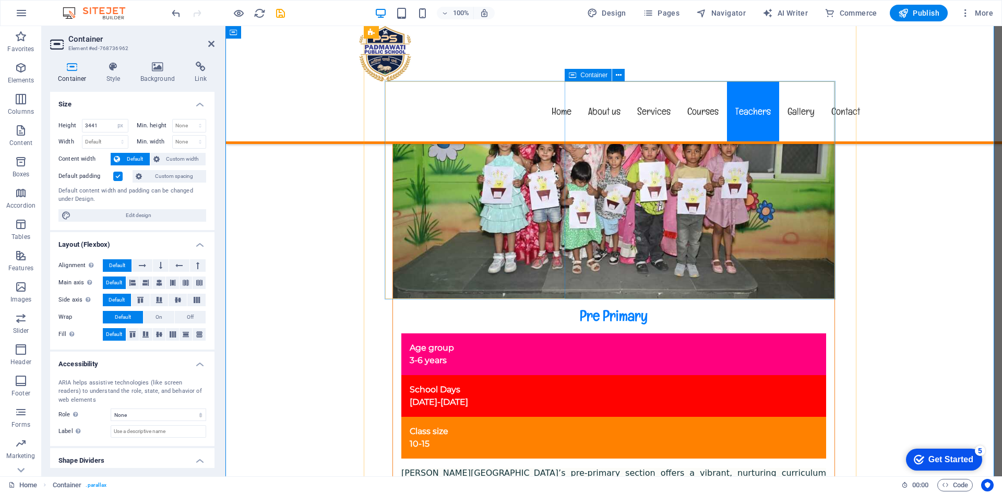
scroll to position [6139, 0]
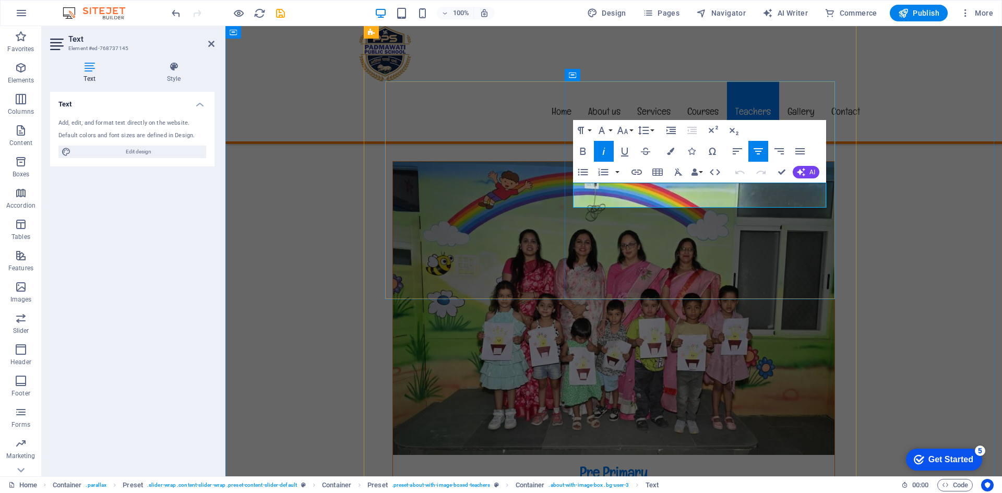
copy span "Primary Teacher"
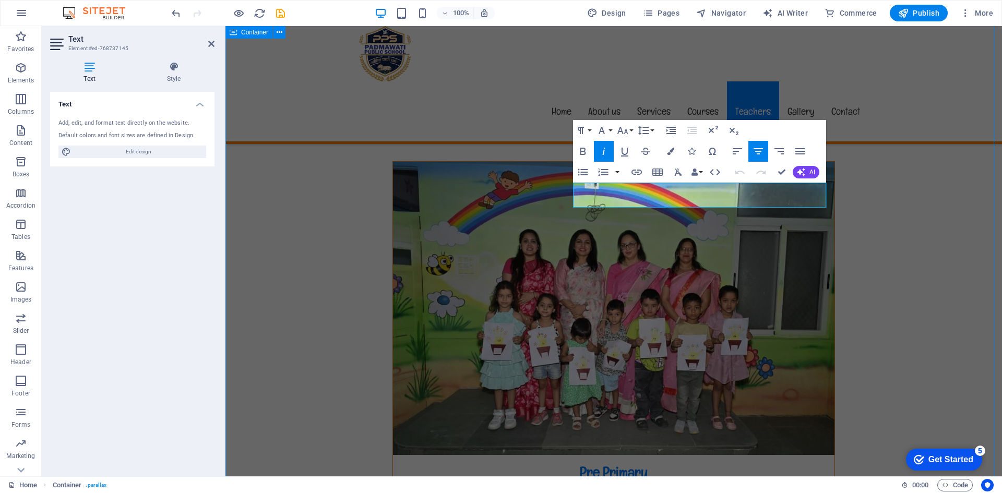
select select "px"
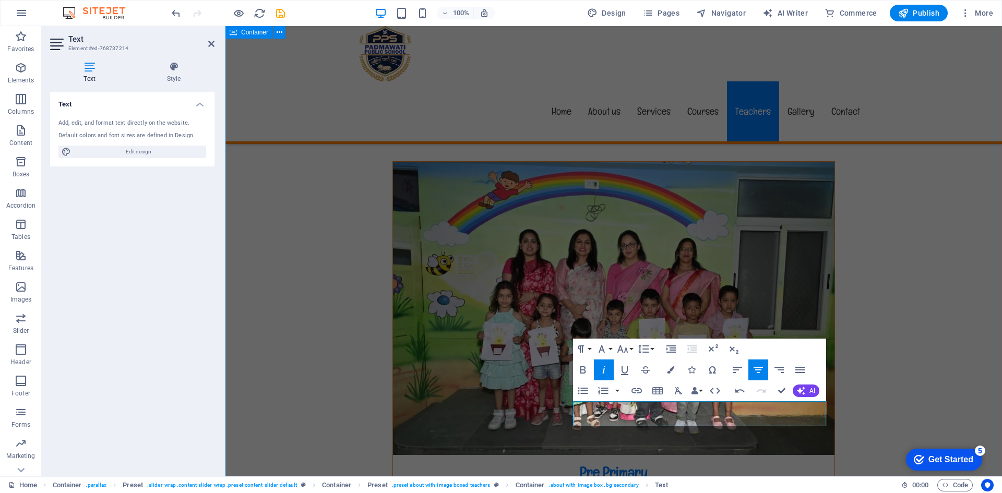
select select "px"
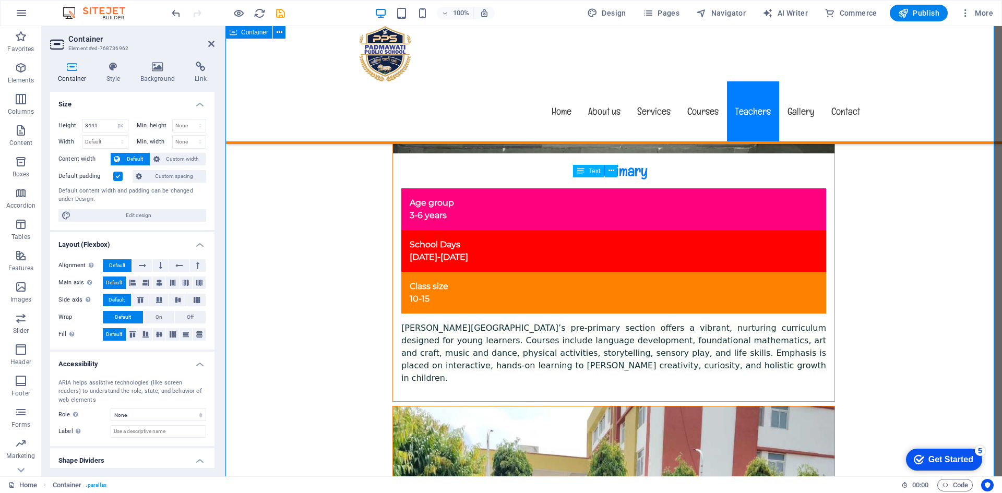
scroll to position [6452, 0]
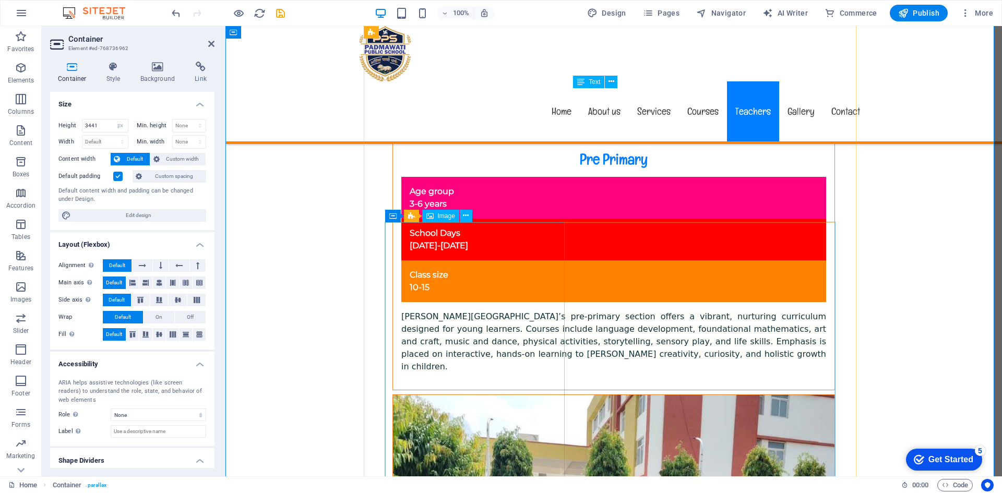
select select "%"
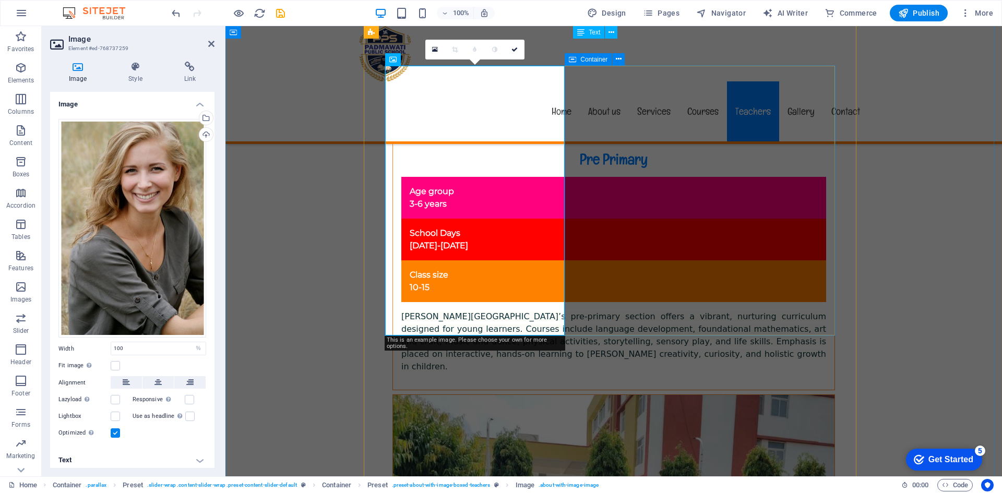
scroll to position [6609, 0]
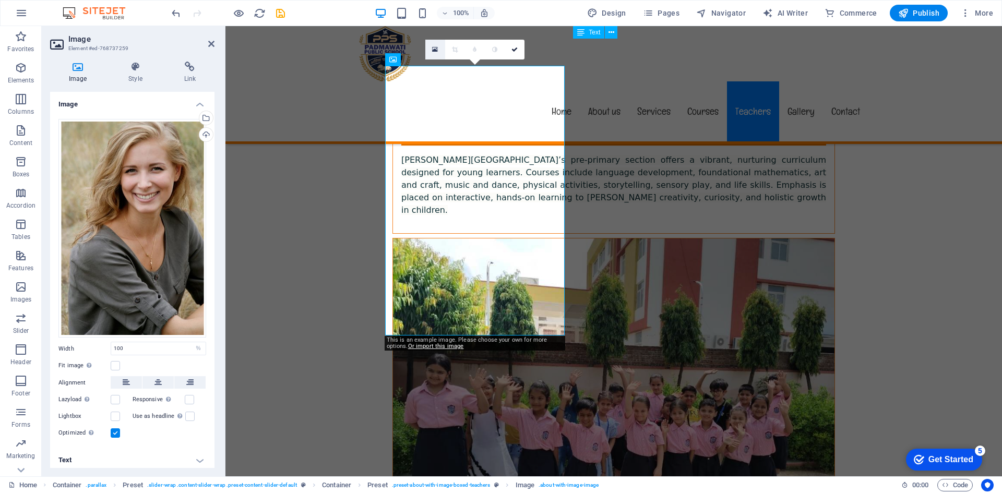
click at [436, 51] on icon at bounding box center [435, 49] width 6 height 7
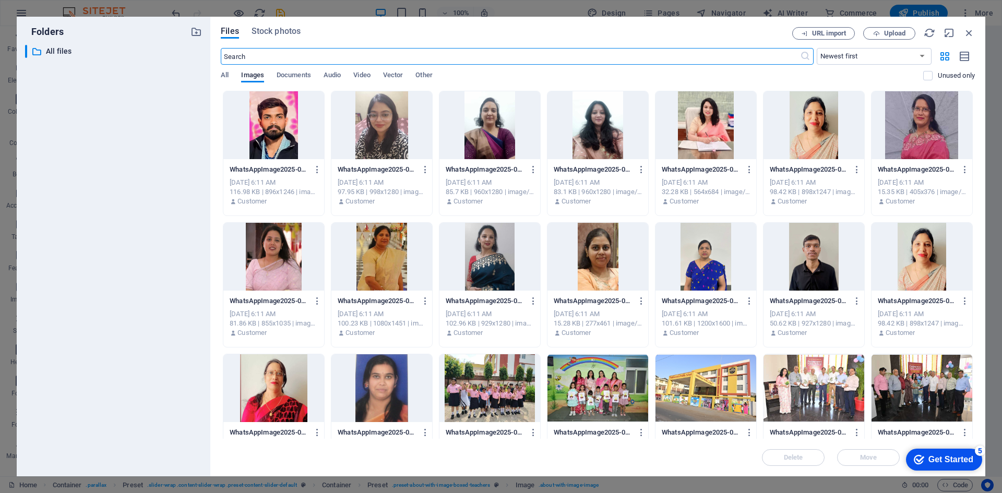
click at [375, 277] on div at bounding box center [381, 257] width 101 height 68
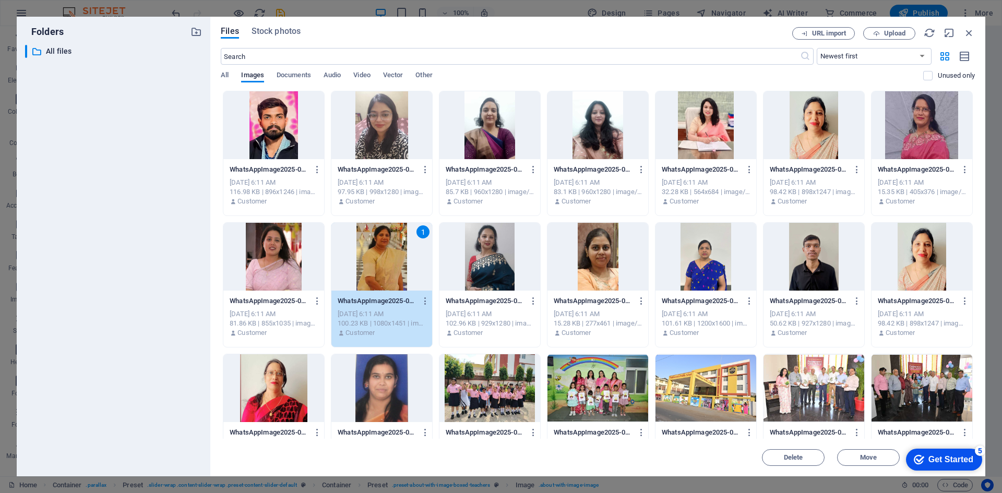
click at [396, 267] on div "1" at bounding box center [381, 257] width 101 height 68
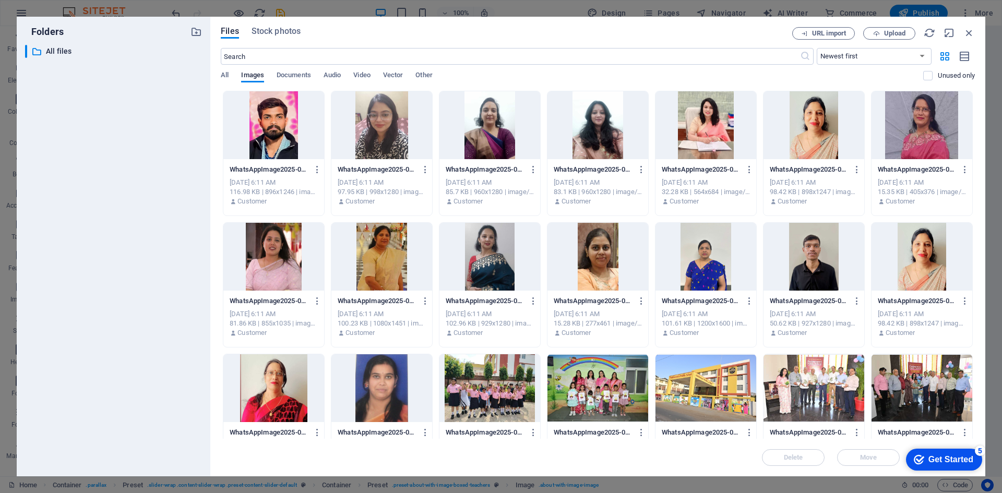
click at [395, 267] on div at bounding box center [381, 257] width 101 height 68
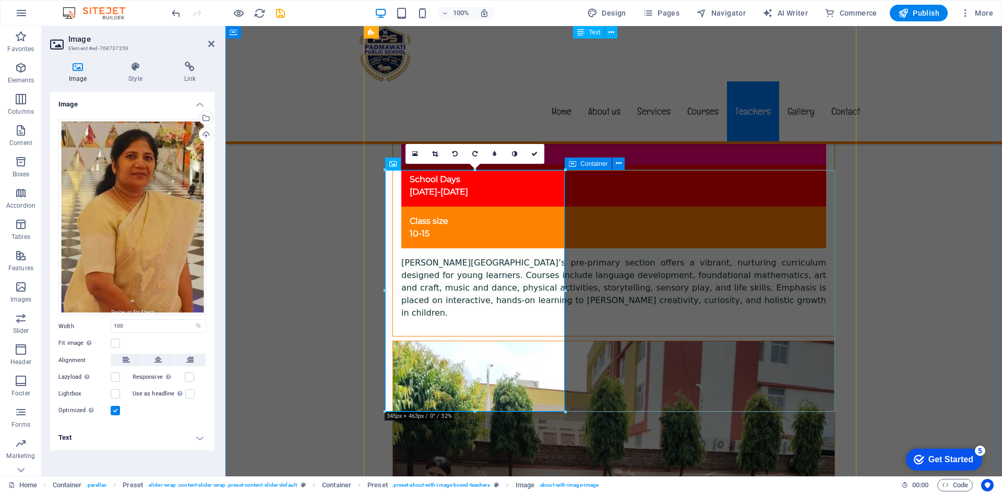
scroll to position [6505, 0]
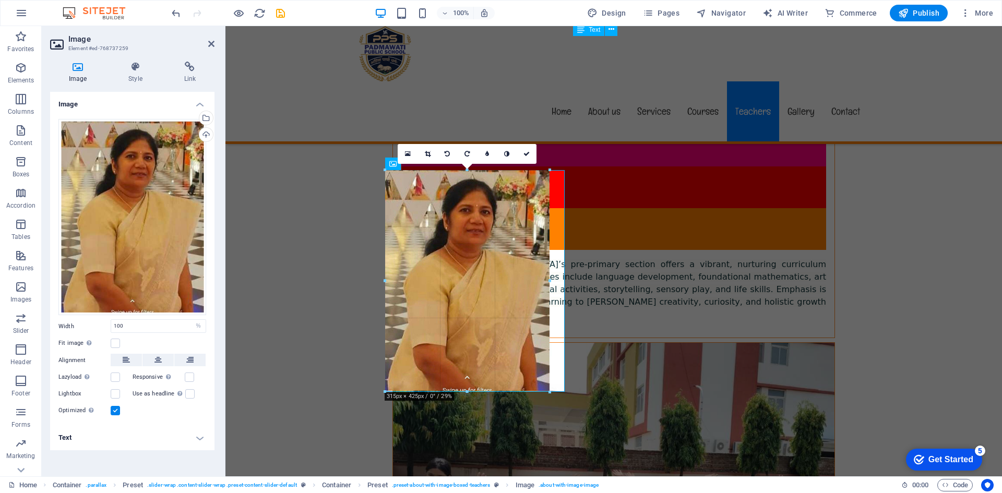
drag, startPoint x: 475, startPoint y: 411, endPoint x: 474, endPoint y: 391, distance: 19.3
type input "314"
select select "px"
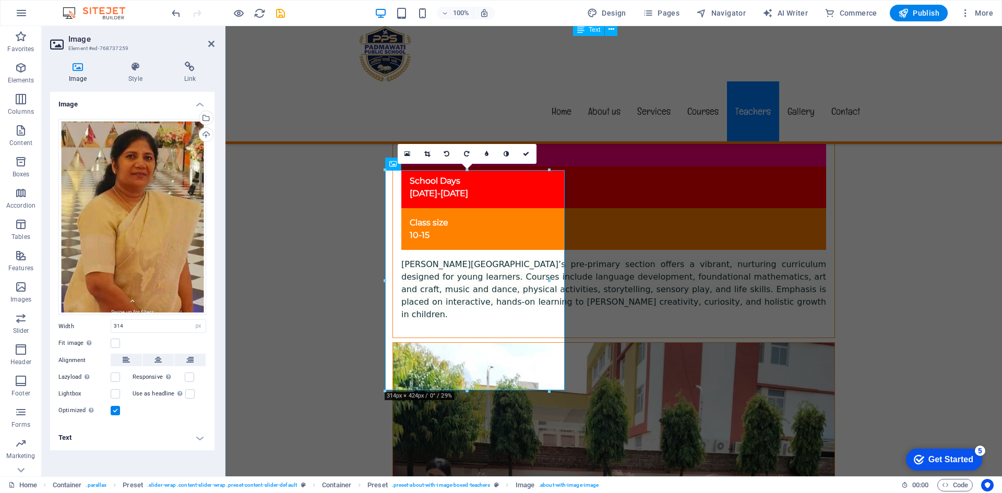
type input "100"
select select "%"
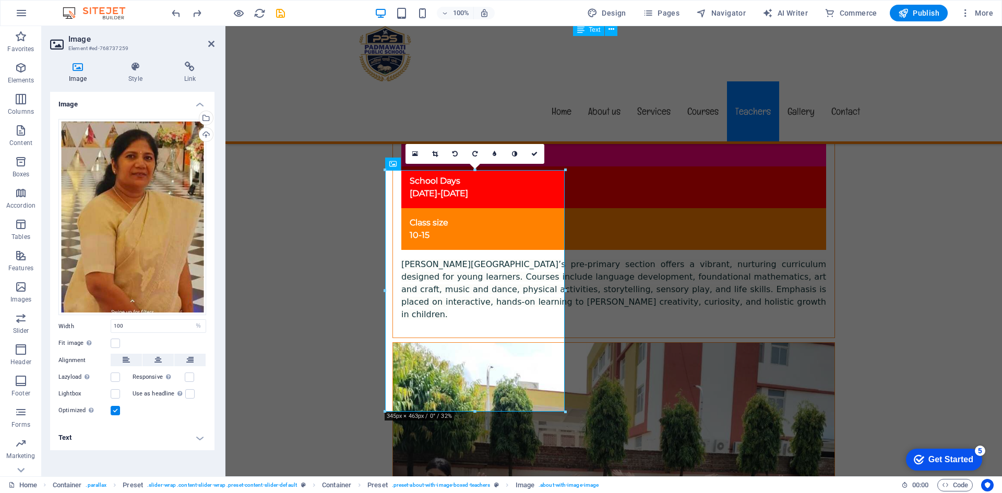
drag, startPoint x: 439, startPoint y: 152, endPoint x: 442, endPoint y: 160, distance: 8.6
click at [438, 153] on link at bounding box center [435, 154] width 20 height 20
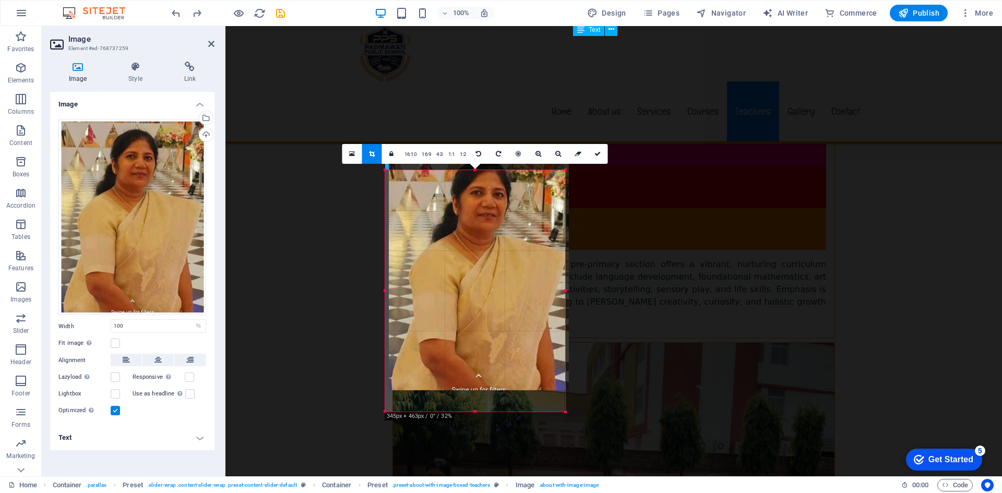
drag, startPoint x: 475, startPoint y: 402, endPoint x: 478, endPoint y: 387, distance: 15.6
click at [478, 387] on div at bounding box center [479, 270] width 180 height 242
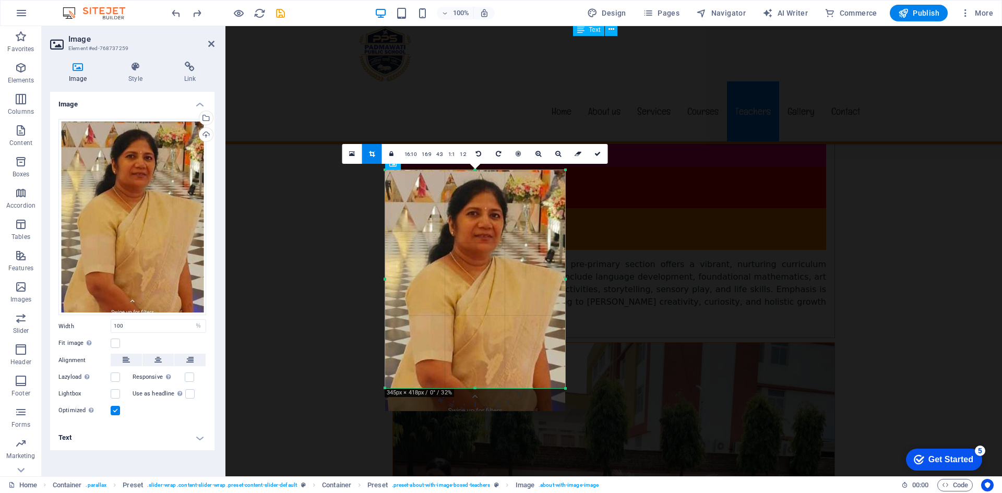
drag, startPoint x: 475, startPoint y: 413, endPoint x: 485, endPoint y: 389, distance: 25.5
click at [485, 389] on div at bounding box center [475, 389] width 180 height 4
click at [601, 154] on link at bounding box center [598, 154] width 20 height 20
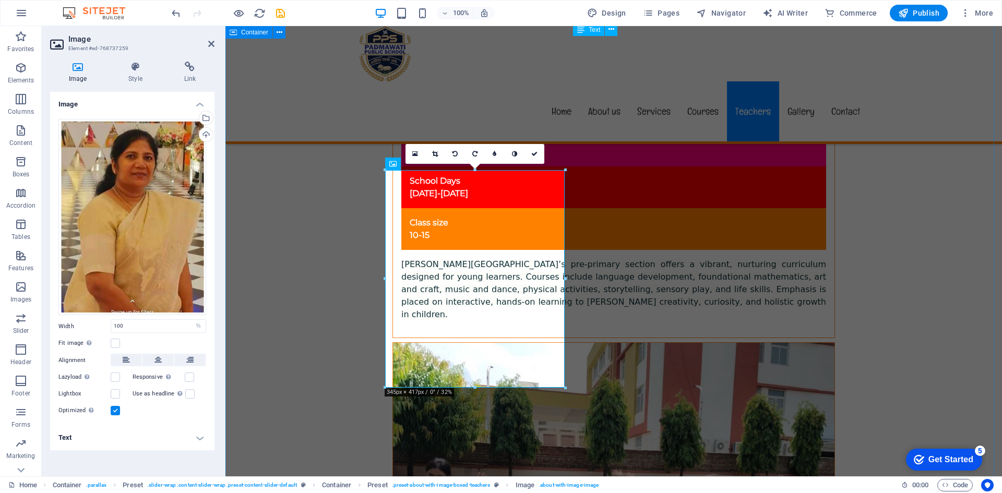
select select "px"
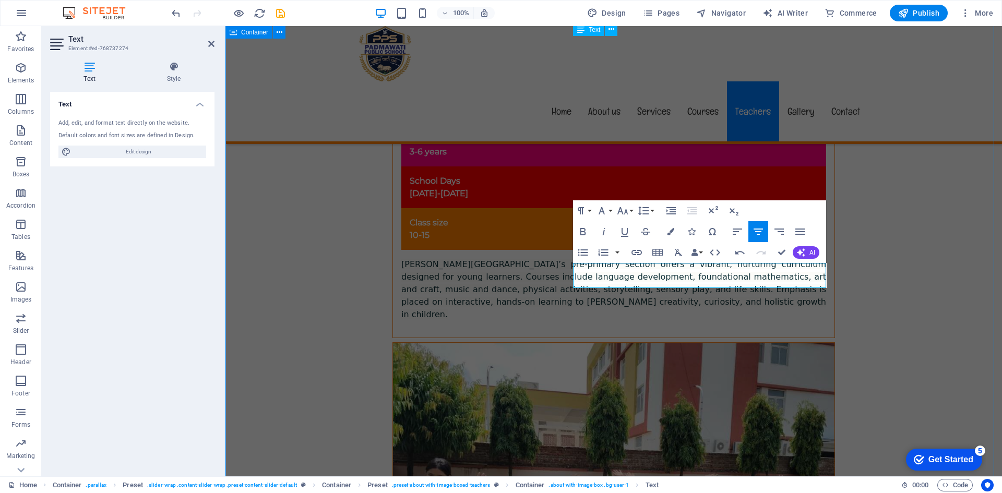
select select "px"
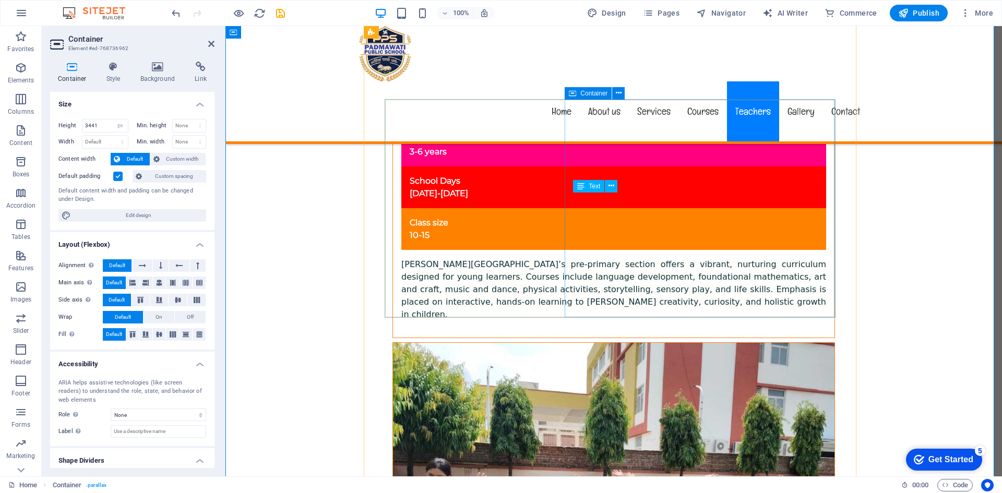
scroll to position [6348, 0]
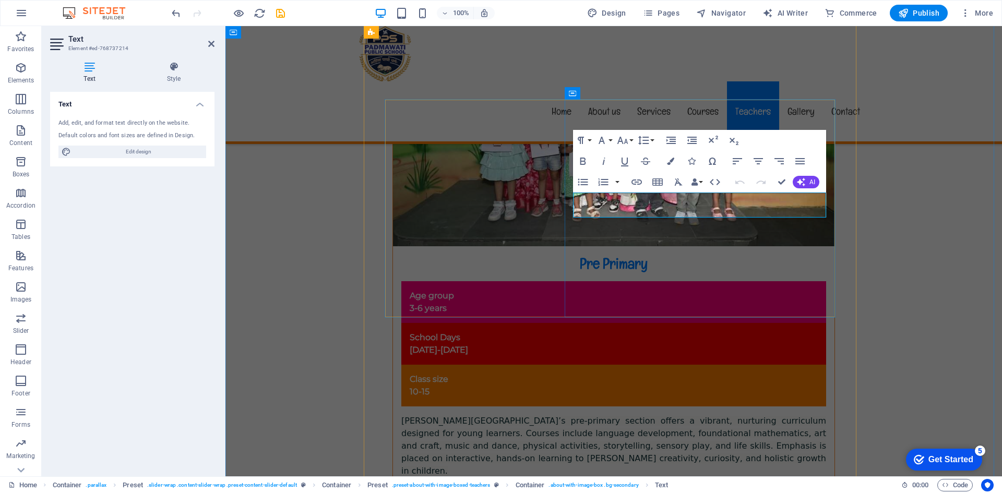
select select "px"
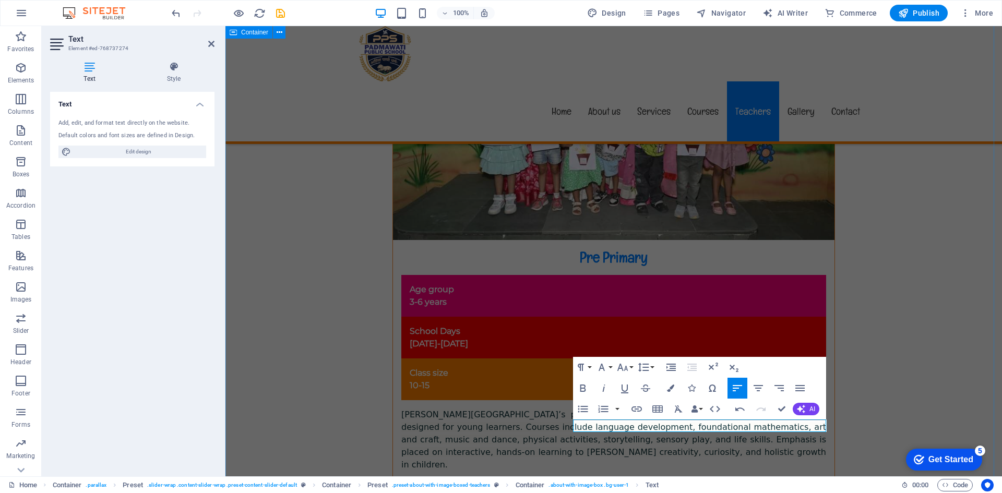
select select "px"
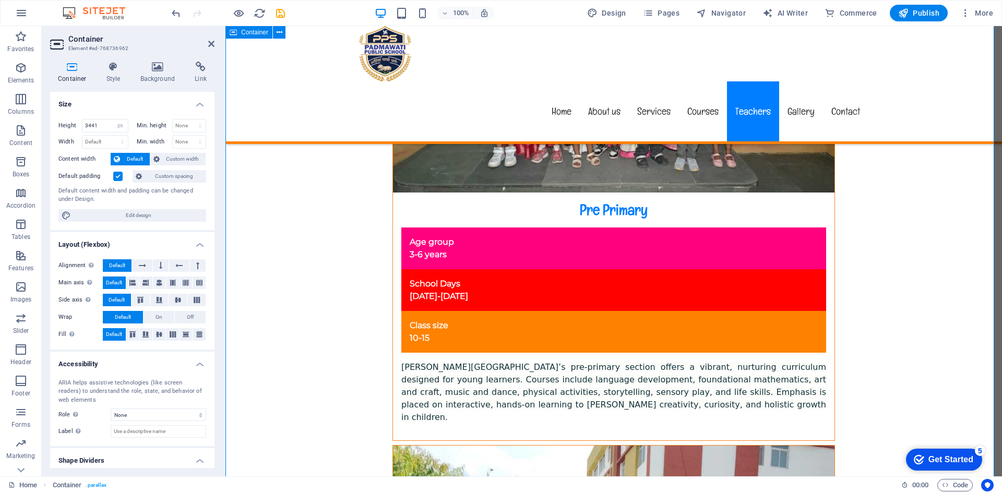
scroll to position [6406, 0]
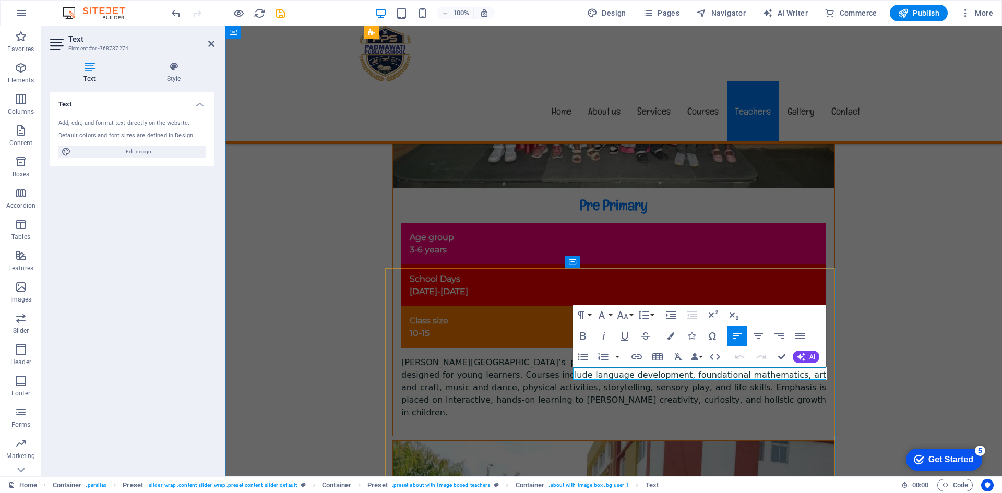
click at [764, 334] on icon "button" at bounding box center [758, 336] width 13 height 13
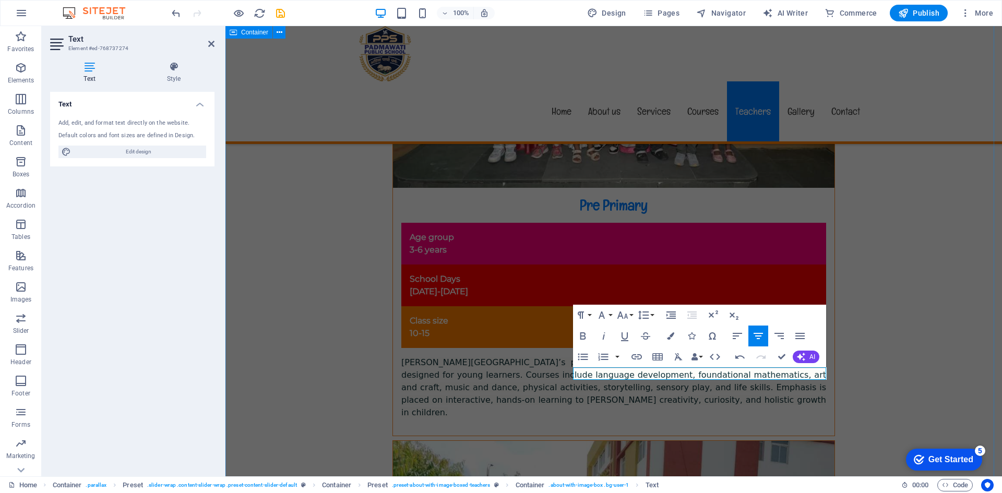
select select "px"
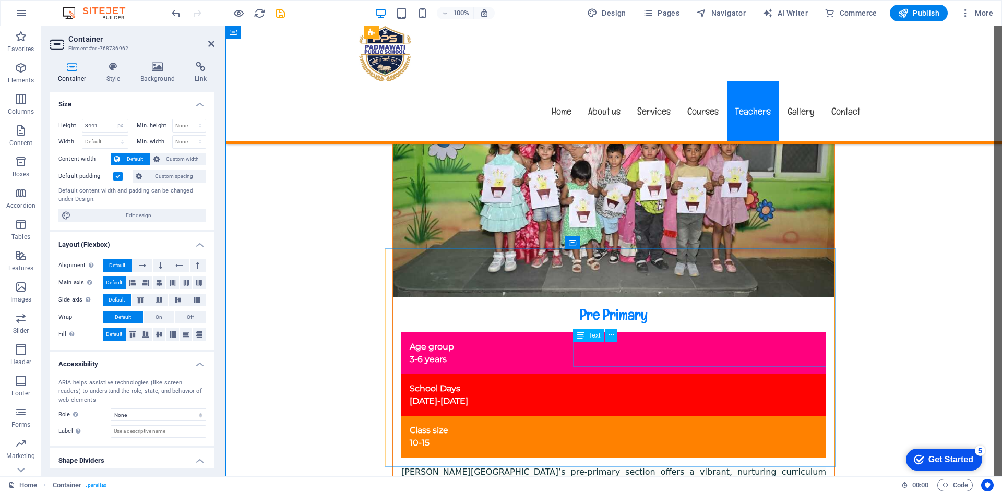
scroll to position [6302, 0]
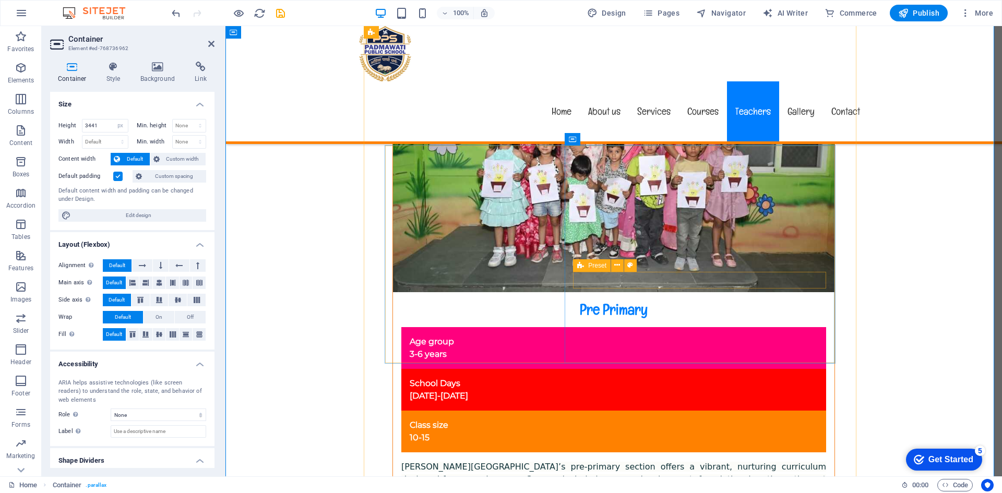
click at [621, 266] on button at bounding box center [617, 265] width 13 height 13
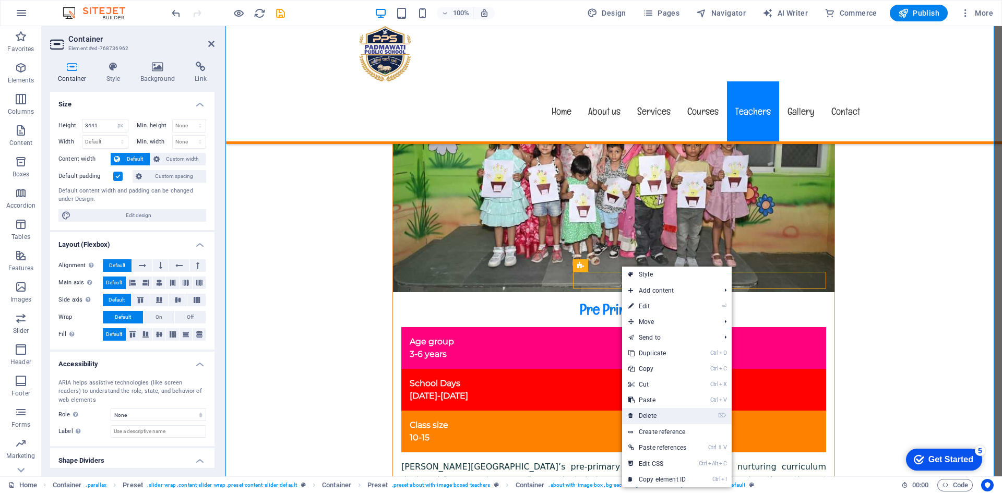
click at [667, 415] on link "⌦ Delete" at bounding box center [657, 416] width 70 height 16
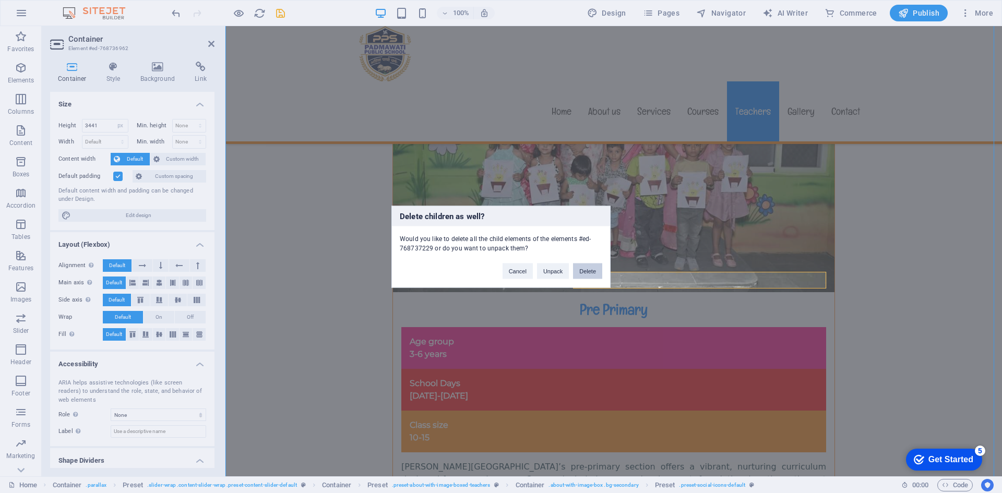
click at [586, 273] on button "Delete" at bounding box center [587, 271] width 29 height 16
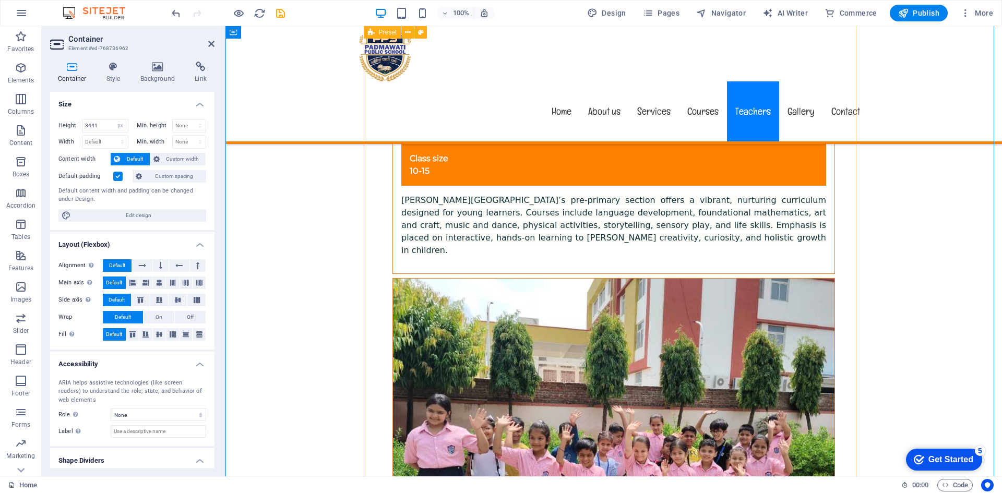
scroll to position [6586, 0]
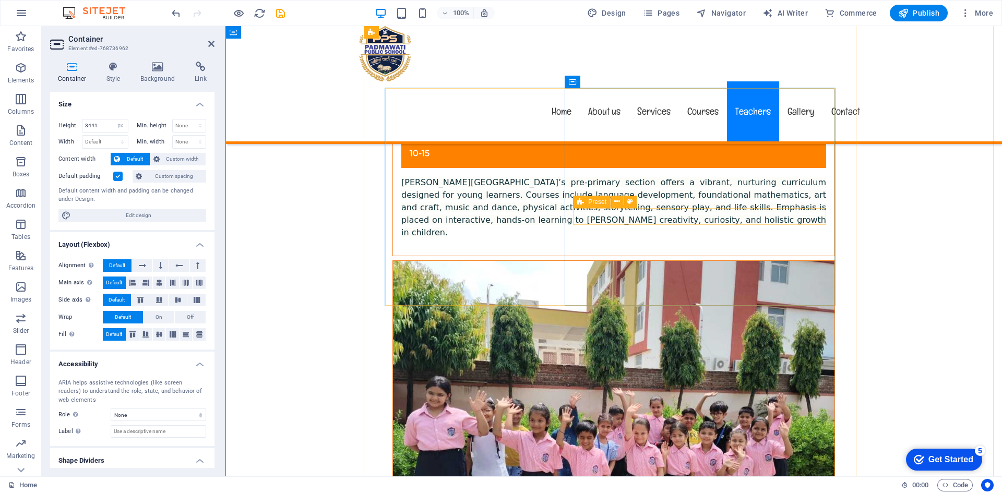
click at [620, 205] on button at bounding box center [617, 202] width 13 height 13
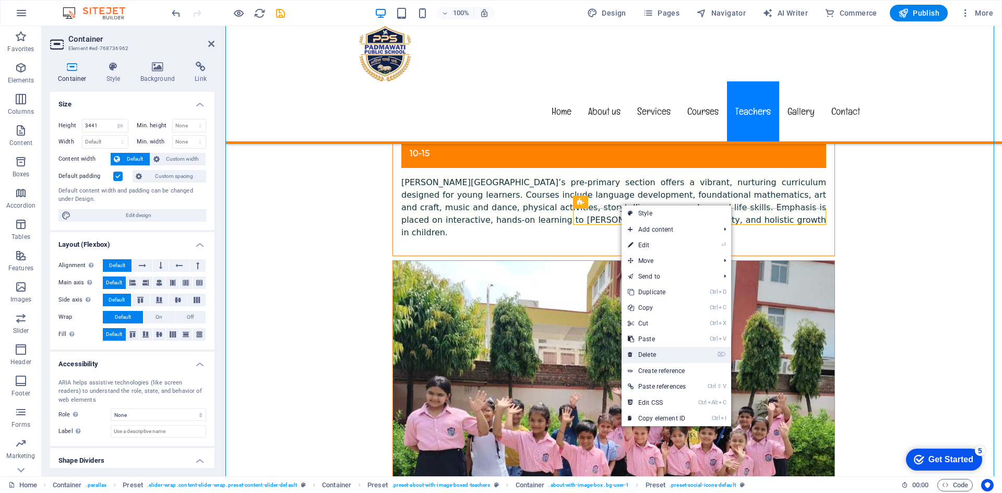
click at [659, 352] on link "⌦ Delete" at bounding box center [656, 355] width 70 height 16
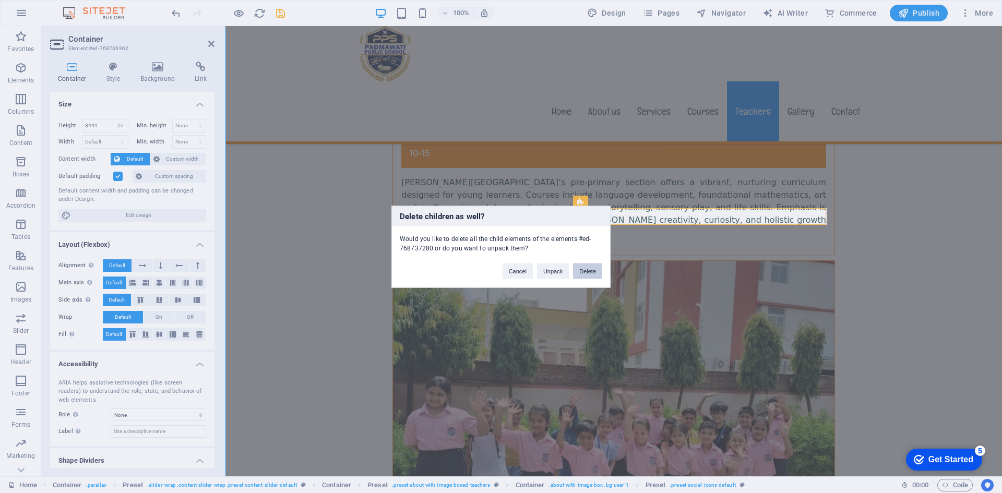
click at [586, 271] on button "Delete" at bounding box center [587, 271] width 29 height 16
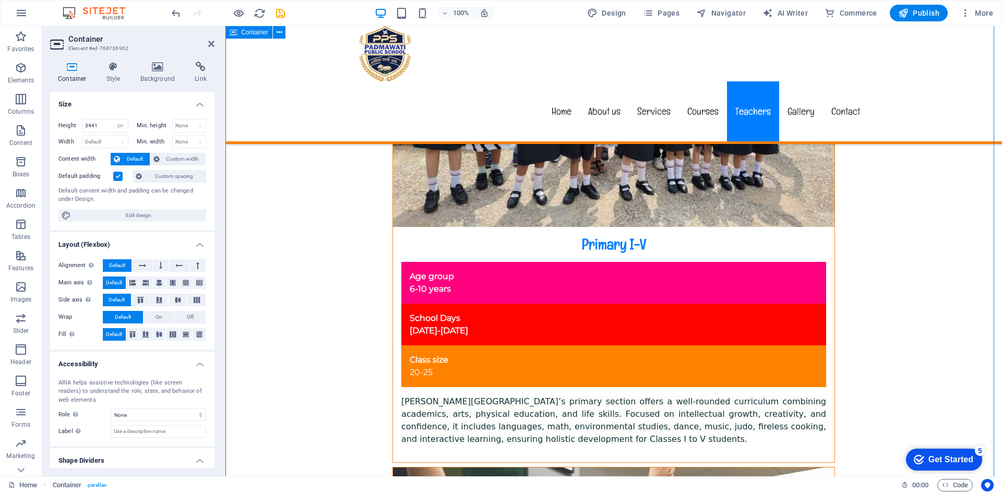
scroll to position [6847, 0]
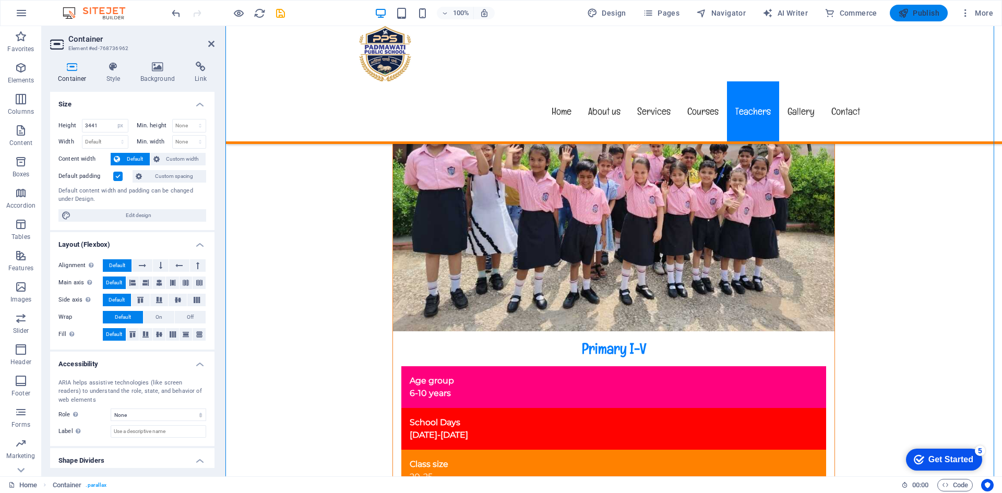
click at [904, 11] on icon "button" at bounding box center [903, 13] width 10 height 10
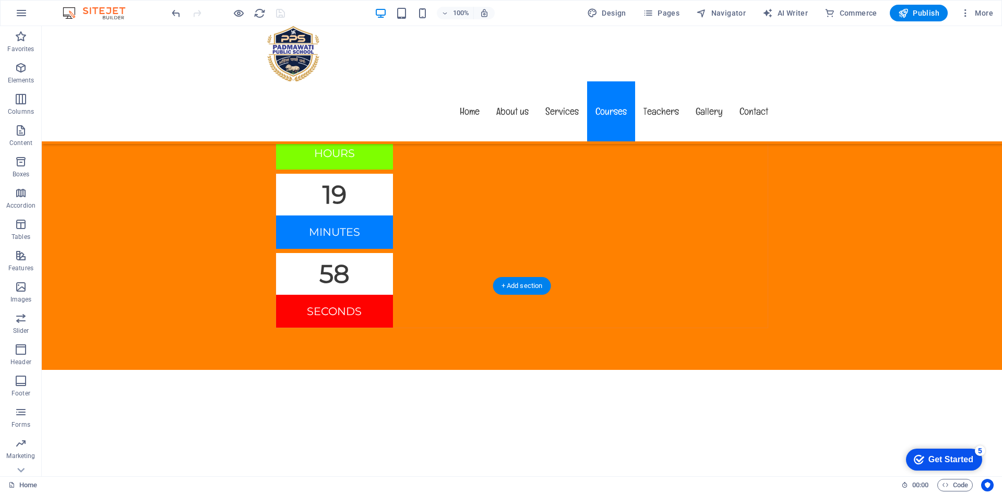
scroll to position [5386, 0]
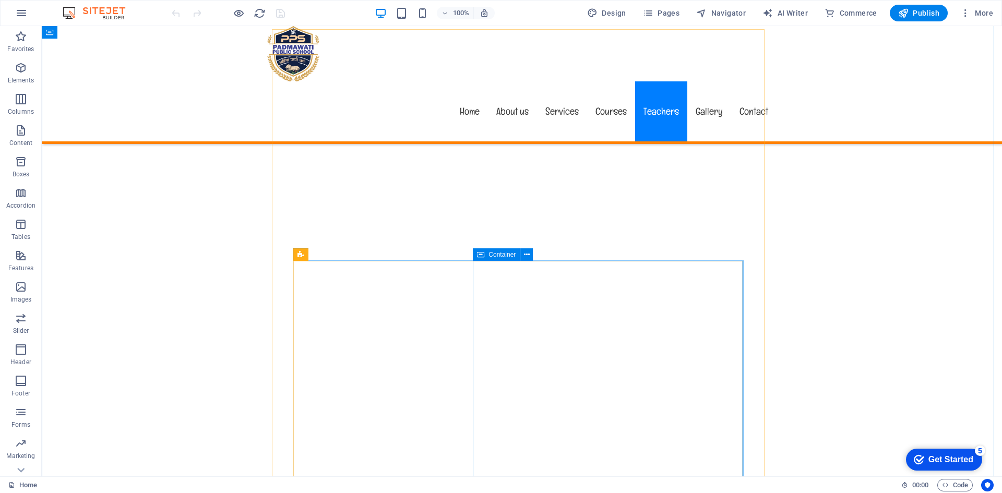
scroll to position [5739, 0]
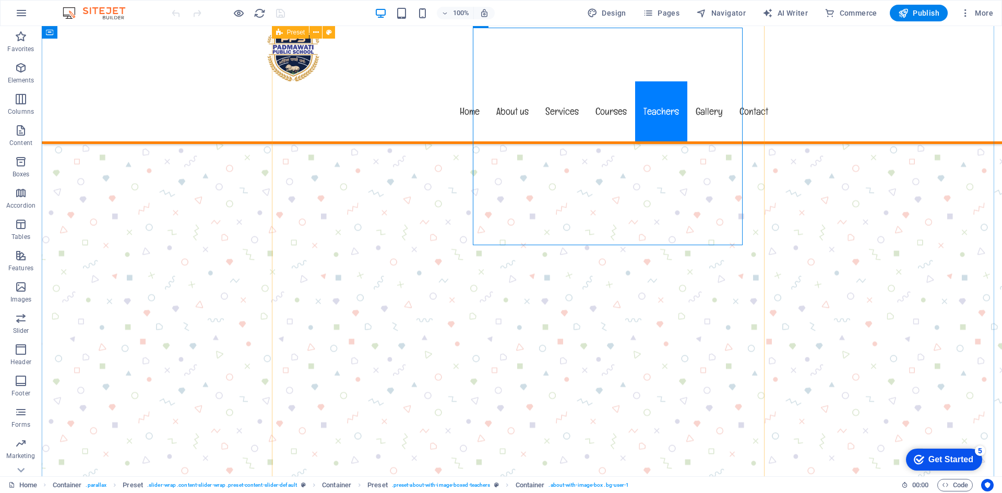
scroll to position [5583, 0]
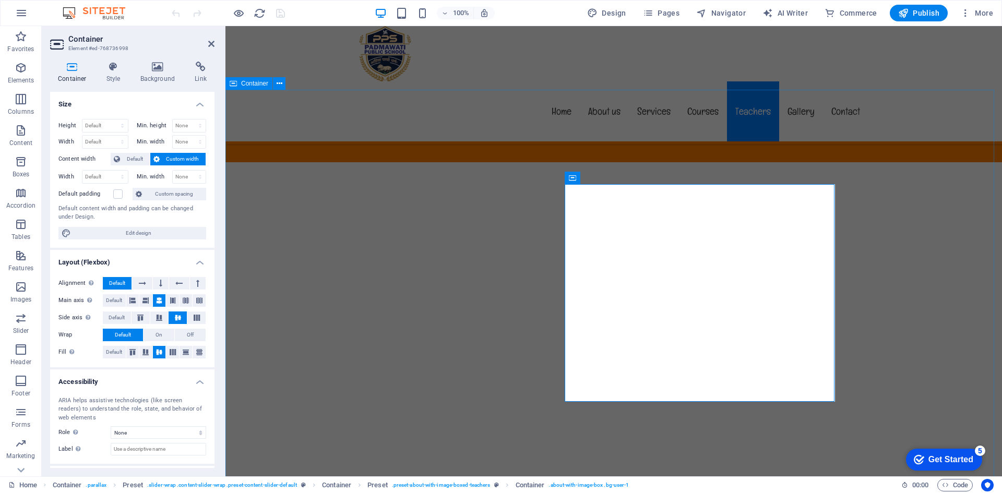
select select "px"
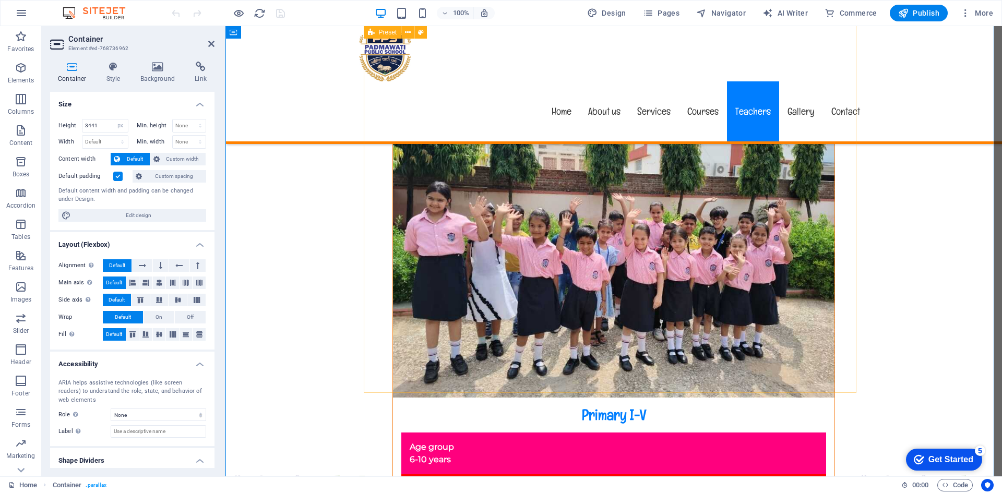
scroll to position [6783, 0]
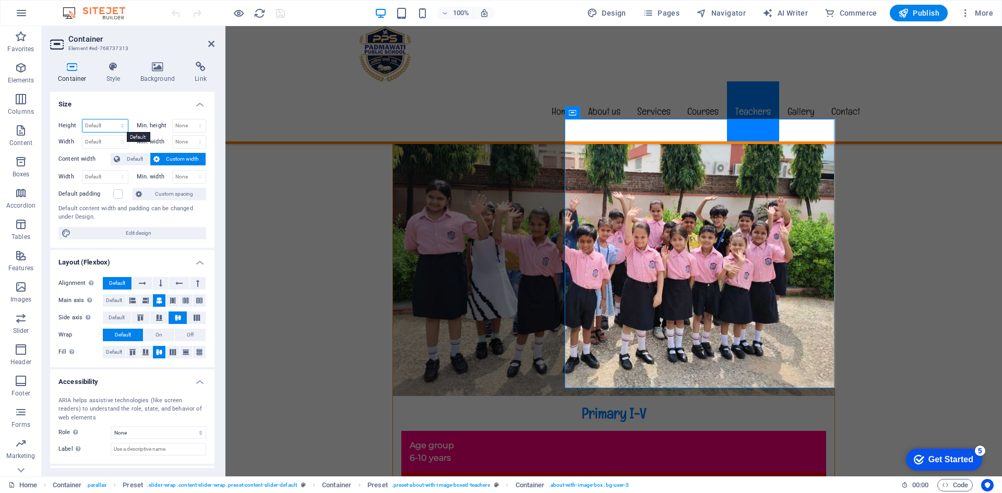
click at [117, 126] on select "Default px rem % vh vw" at bounding box center [104, 125] width 45 height 13
select select "px"
click at [112, 119] on select "Default px rem % vh vw" at bounding box center [104, 125] width 45 height 13
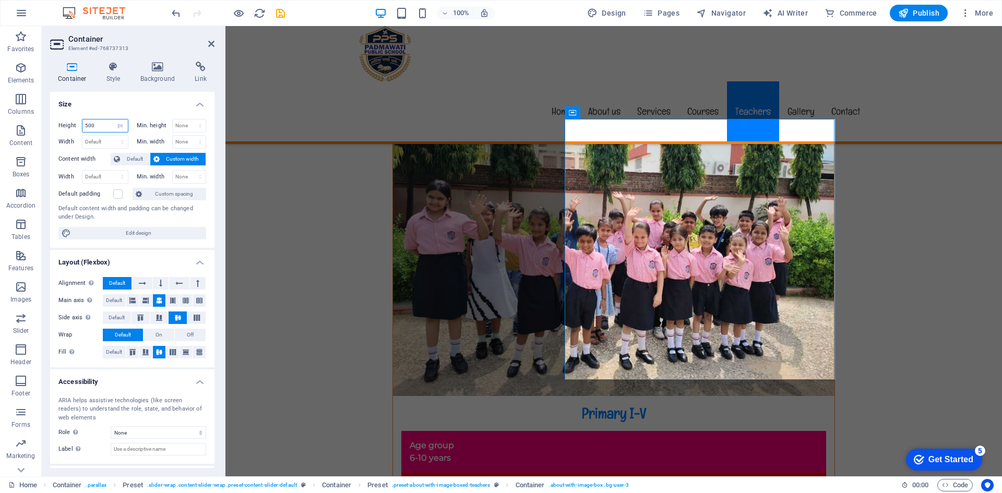
click at [88, 128] on input "500" at bounding box center [104, 125] width 45 height 13
type input "525"
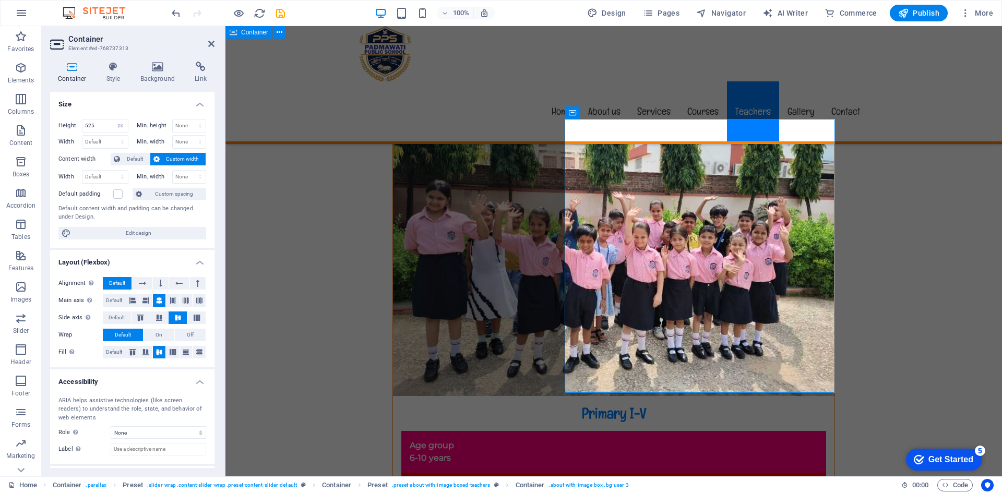
select select "px"
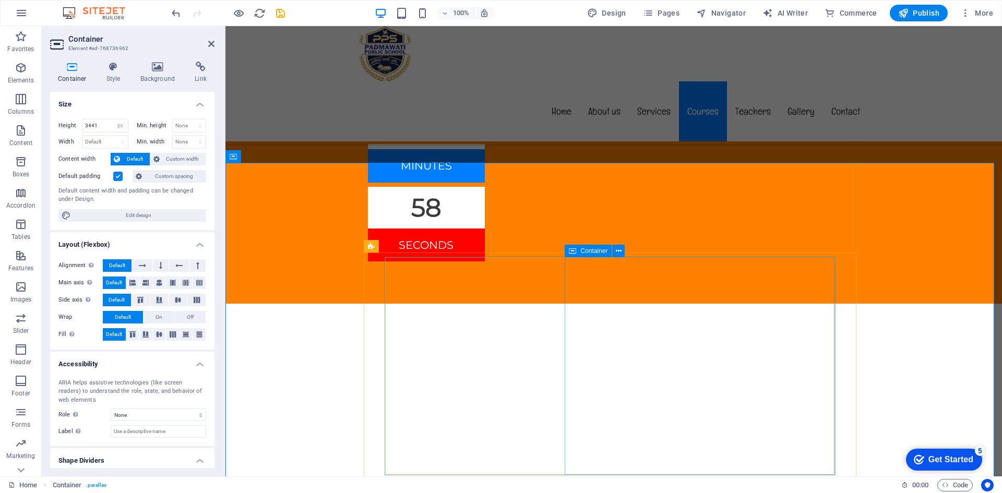
scroll to position [5530, 0]
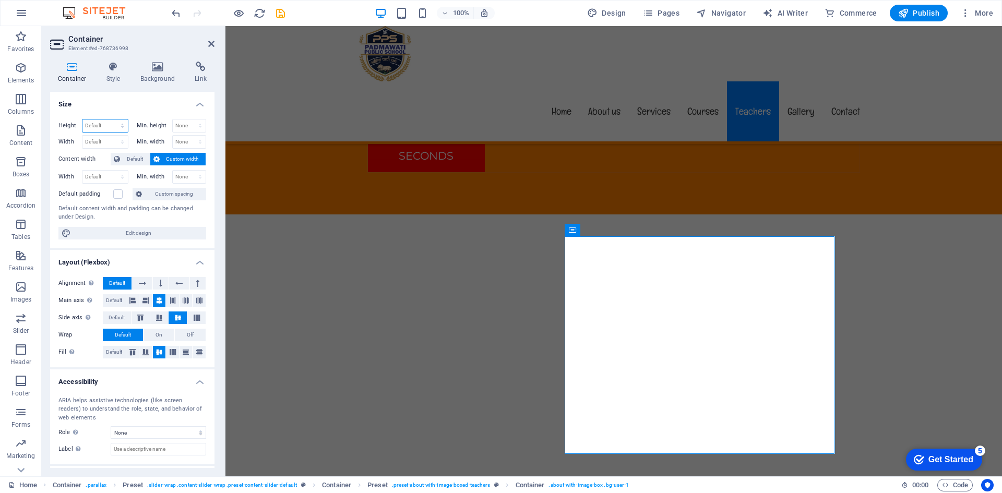
click at [90, 126] on select "Default px rem % vh vw" at bounding box center [104, 125] width 45 height 13
select select "px"
click at [112, 119] on select "Default px rem % vh vw" at bounding box center [104, 125] width 45 height 13
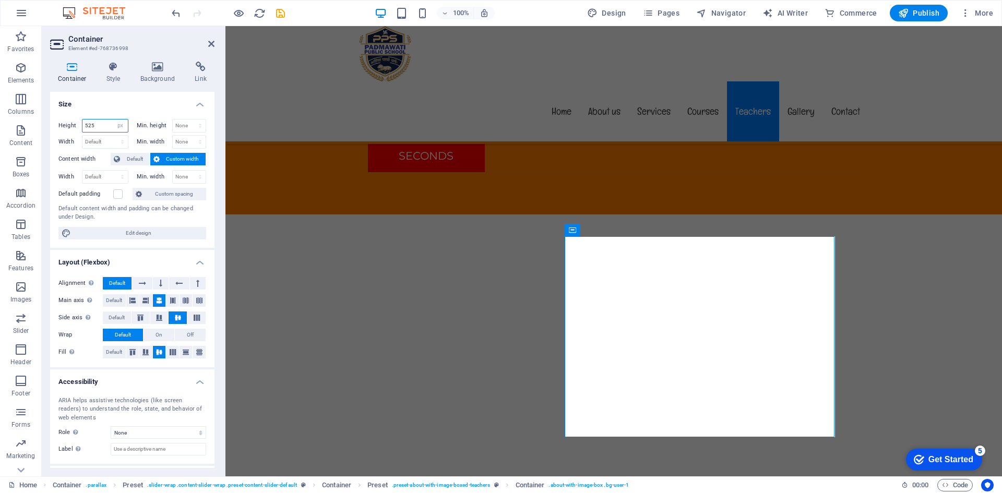
type input "525"
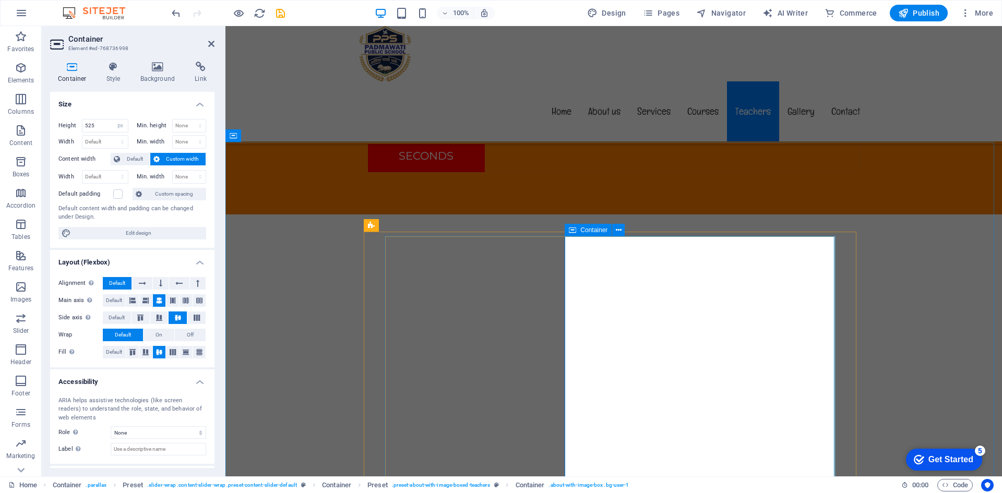
select select "px"
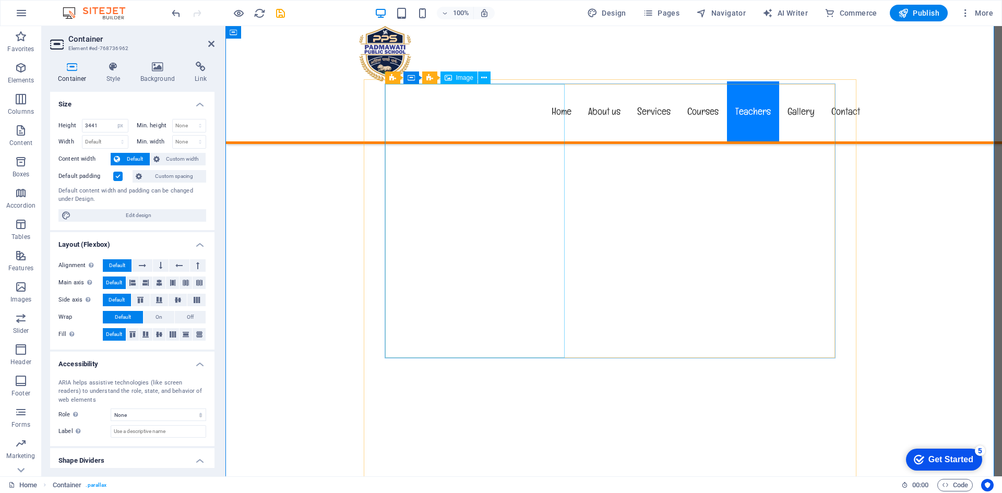
scroll to position [5687, 0]
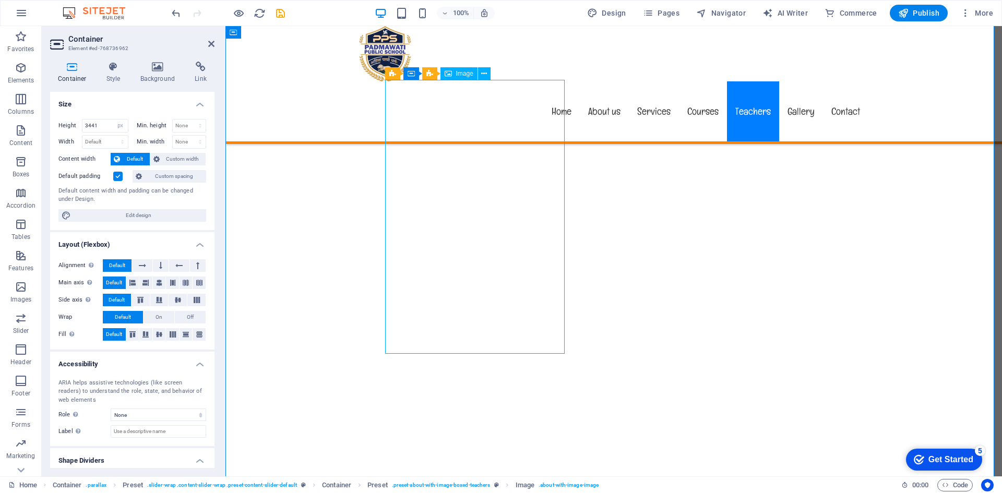
select select "px"
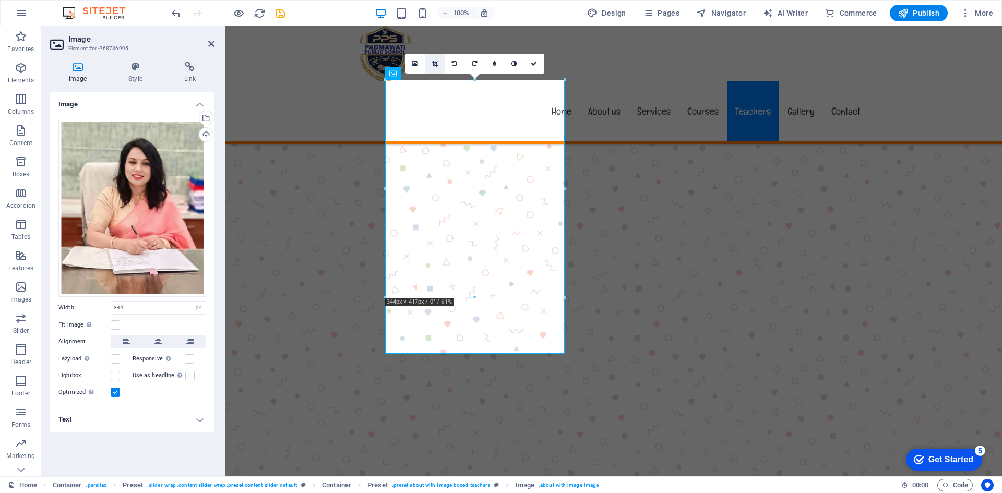
click at [437, 66] on icon at bounding box center [435, 64] width 6 height 6
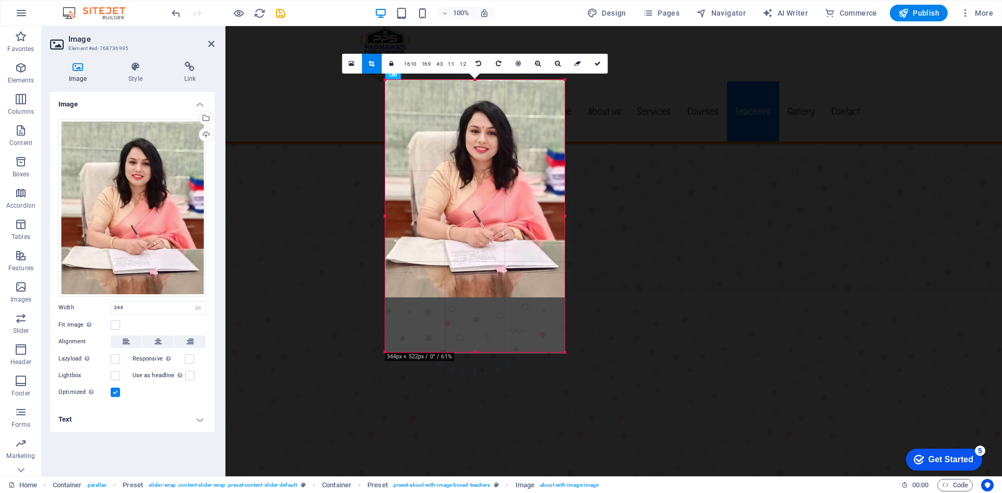
drag, startPoint x: 567, startPoint y: 297, endPoint x: 567, endPoint y: 352, distance: 54.8
click at [567, 352] on div at bounding box center [565, 353] width 6 height 6
drag, startPoint x: 475, startPoint y: 297, endPoint x: 480, endPoint y: 353, distance: 56.1
click at [480, 353] on div at bounding box center [474, 352] width 179 height 4
click at [498, 265] on div at bounding box center [474, 189] width 179 height 218
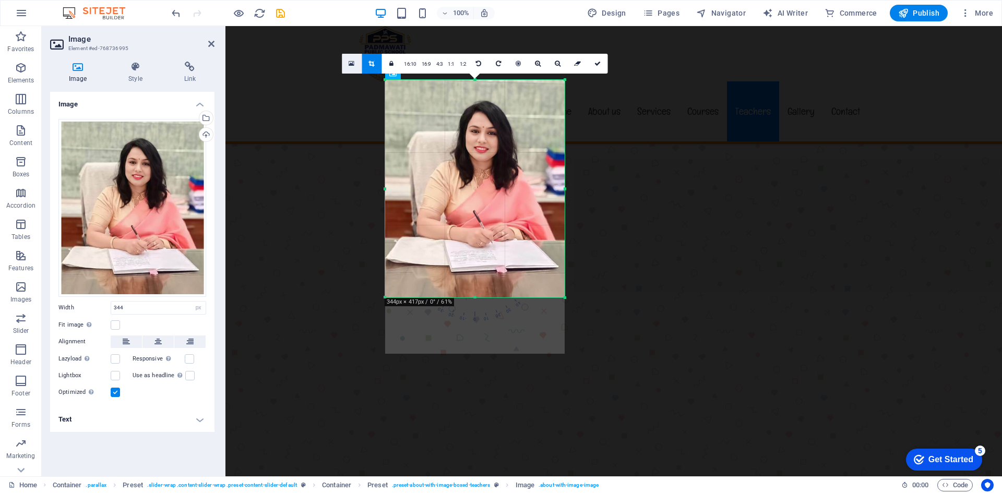
click at [352, 69] on link at bounding box center [352, 64] width 20 height 20
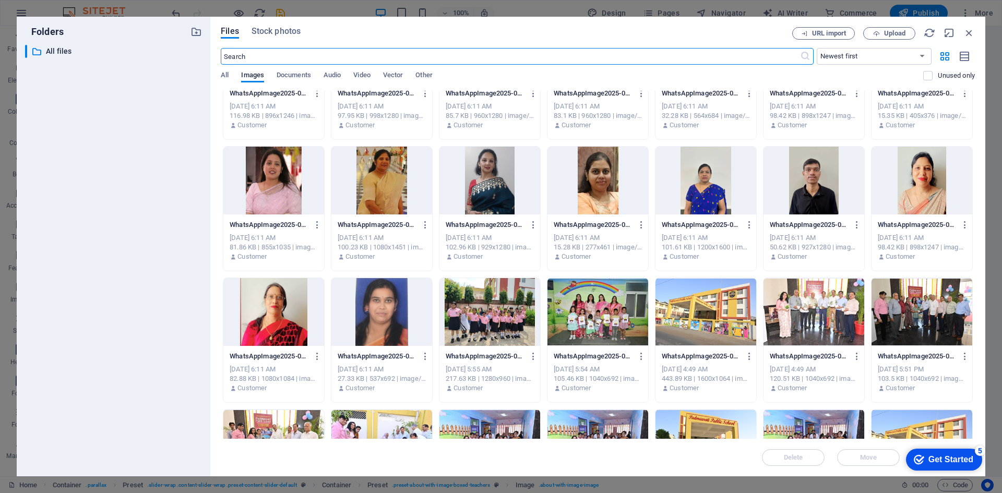
scroll to position [0, 0]
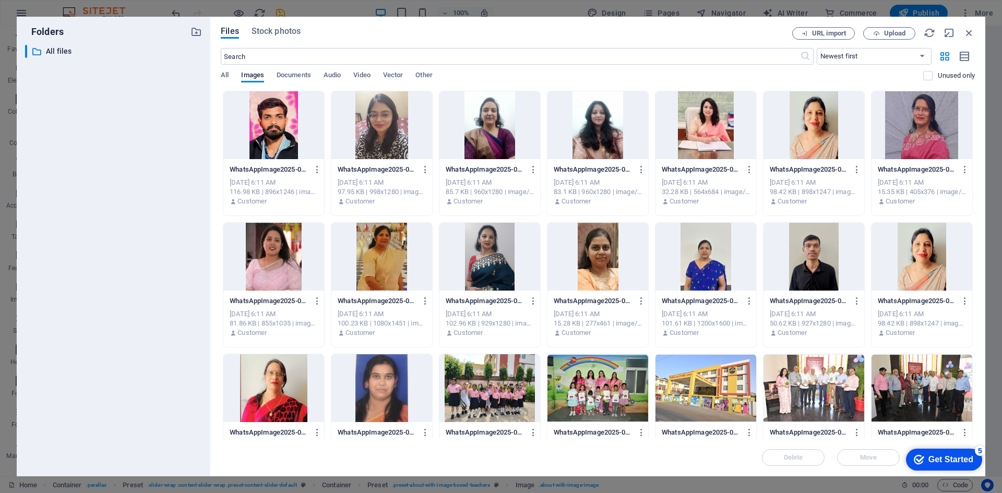
click at [715, 153] on div at bounding box center [705, 125] width 101 height 68
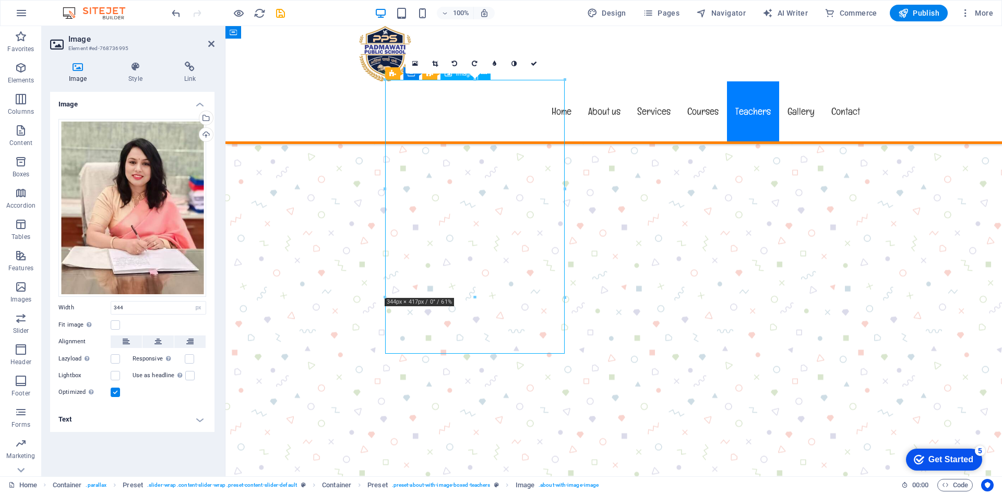
drag, startPoint x: 474, startPoint y: 295, endPoint x: 476, endPoint y: 320, distance: 25.7
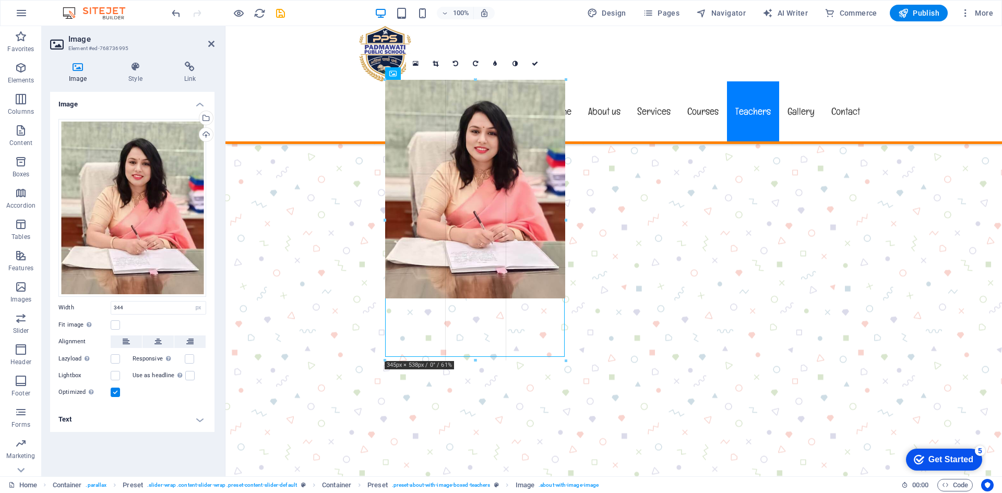
drag, startPoint x: 474, startPoint y: 297, endPoint x: 476, endPoint y: 361, distance: 63.2
type input "345"
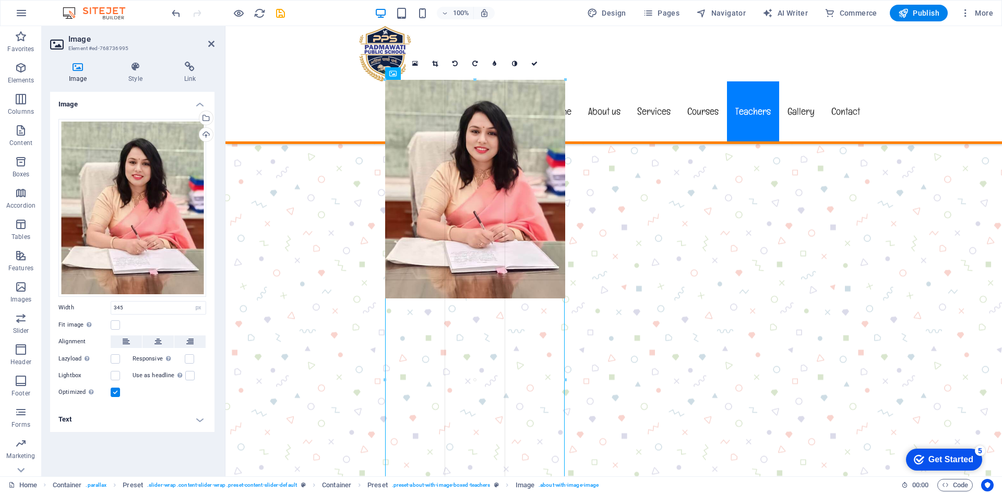
drag, startPoint x: 386, startPoint y: 299, endPoint x: 366, endPoint y: 349, distance: 53.6
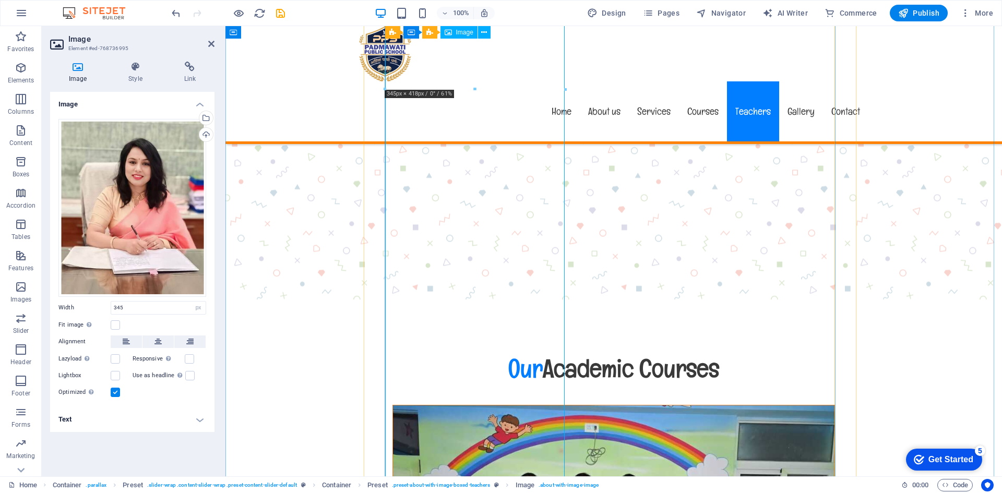
scroll to position [5791, 0]
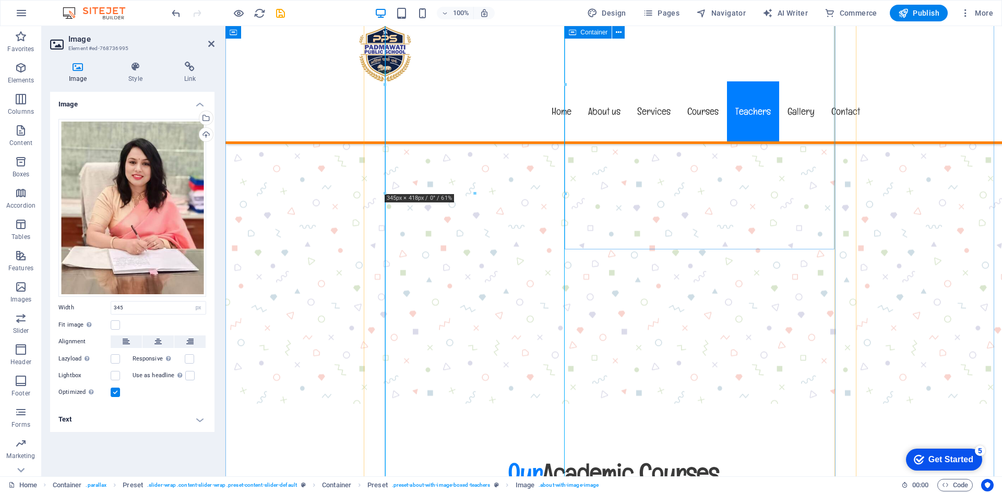
select select "px"
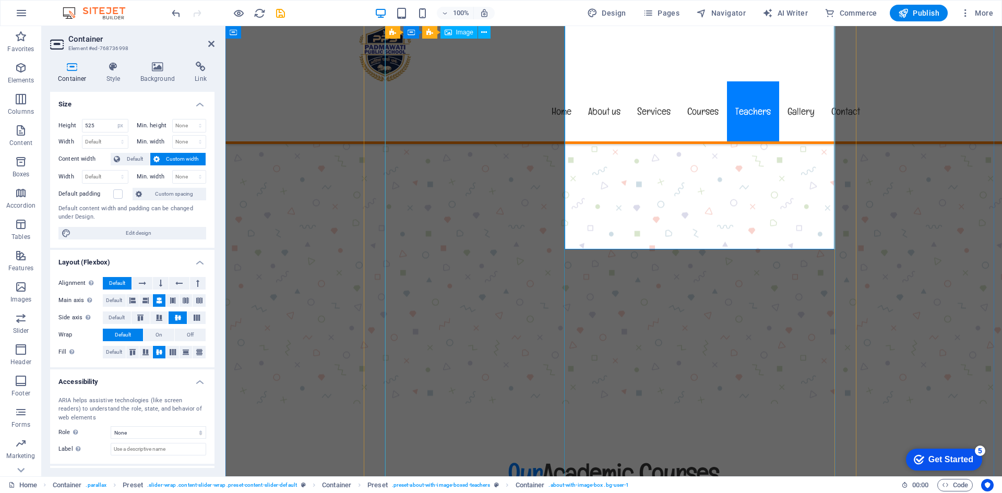
select select "px"
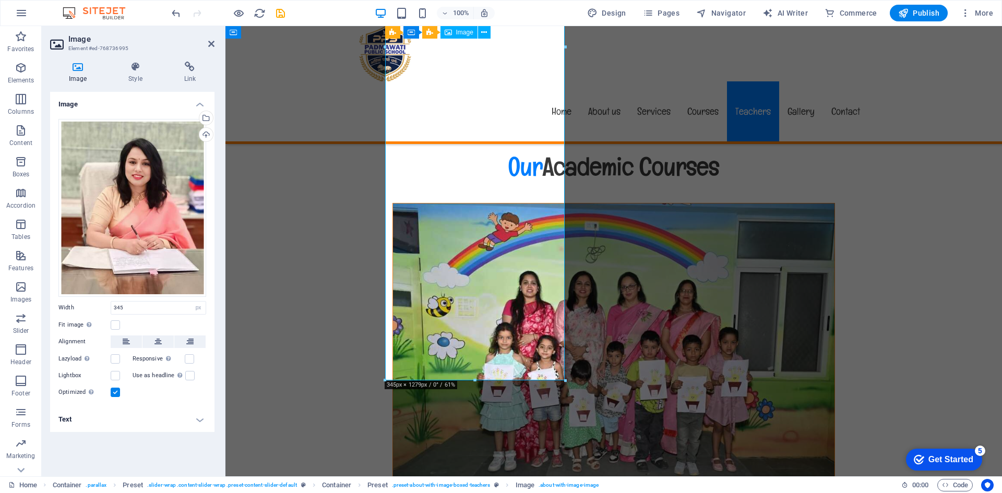
scroll to position [6104, 0]
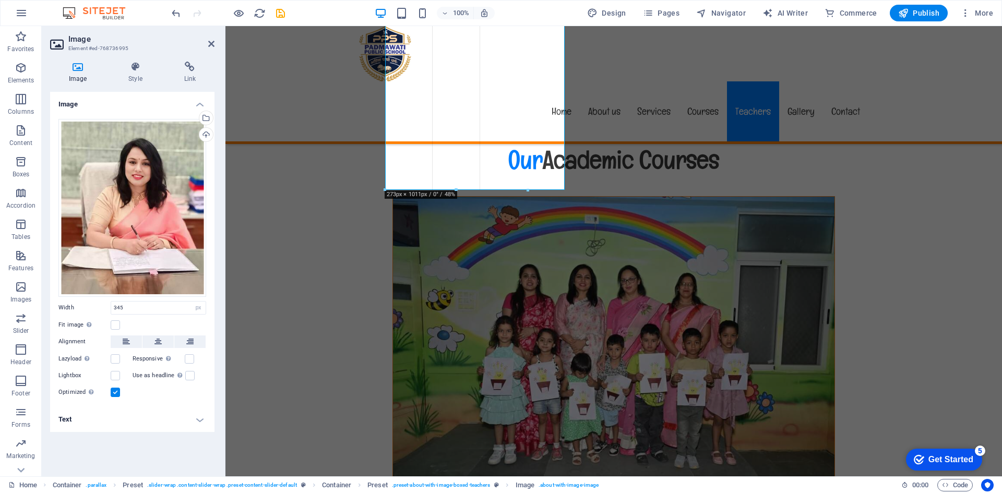
drag, startPoint x: 565, startPoint y: 328, endPoint x: 527, endPoint y: 117, distance: 214.0
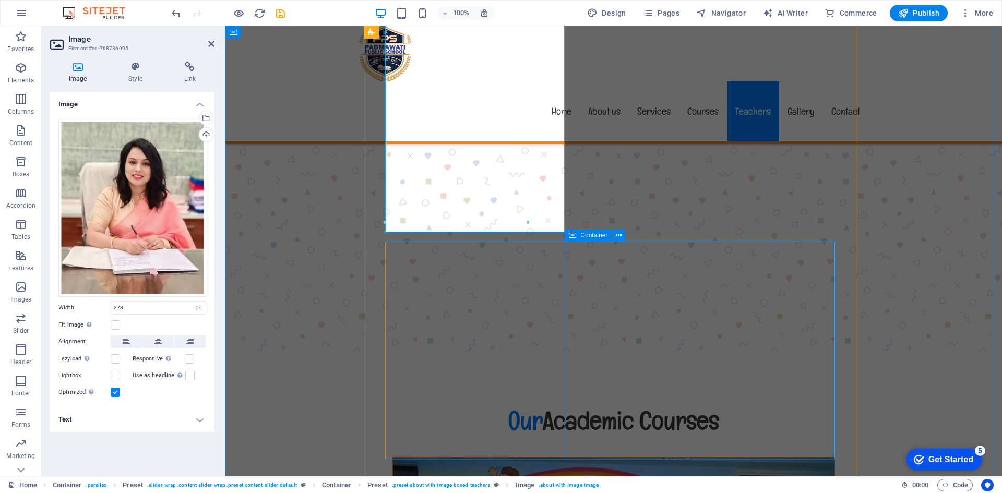
scroll to position [5635, 0]
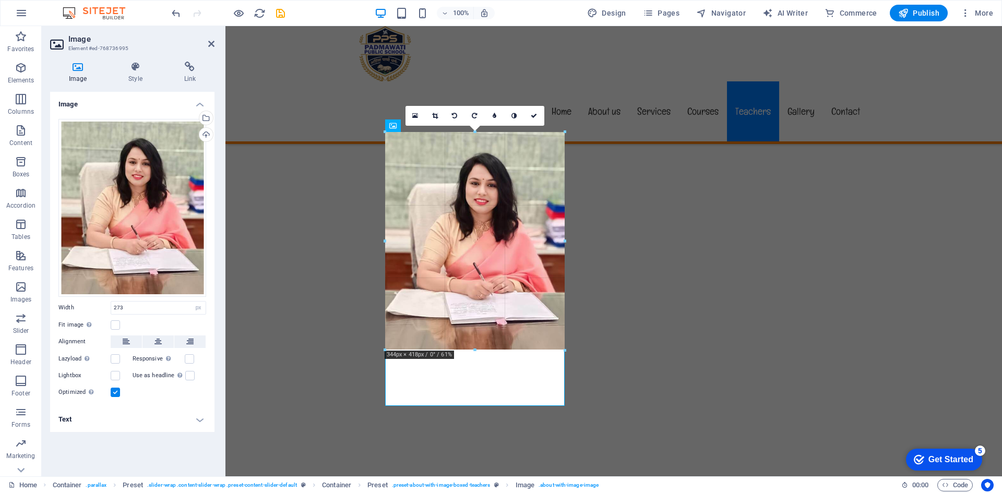
drag, startPoint x: 526, startPoint y: 304, endPoint x: 560, endPoint y: 352, distance: 59.5
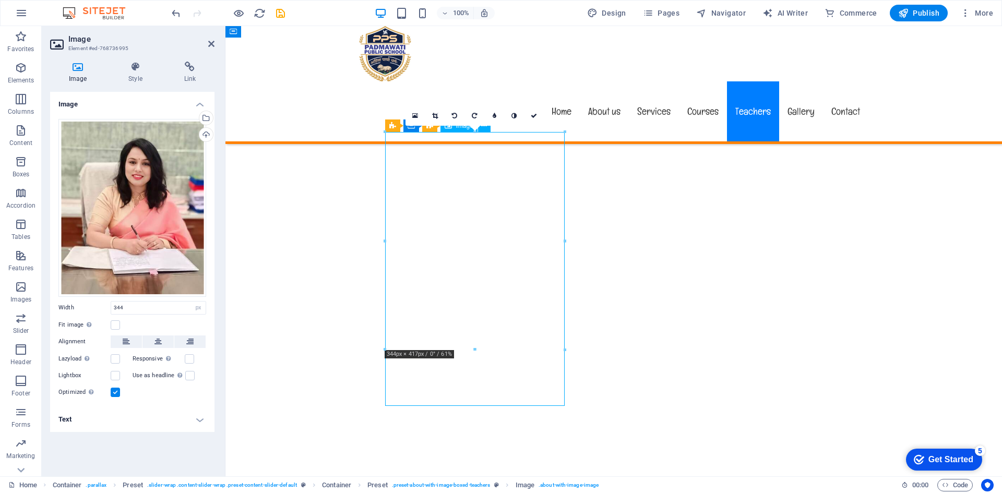
drag, startPoint x: 479, startPoint y: 285, endPoint x: 479, endPoint y: 308, distance: 23.0
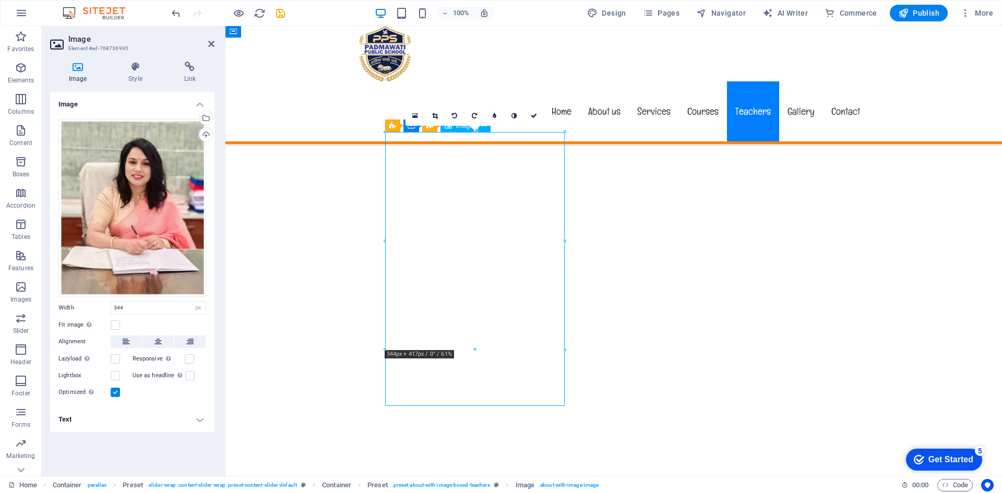
click at [439, 120] on link at bounding box center [435, 116] width 20 height 20
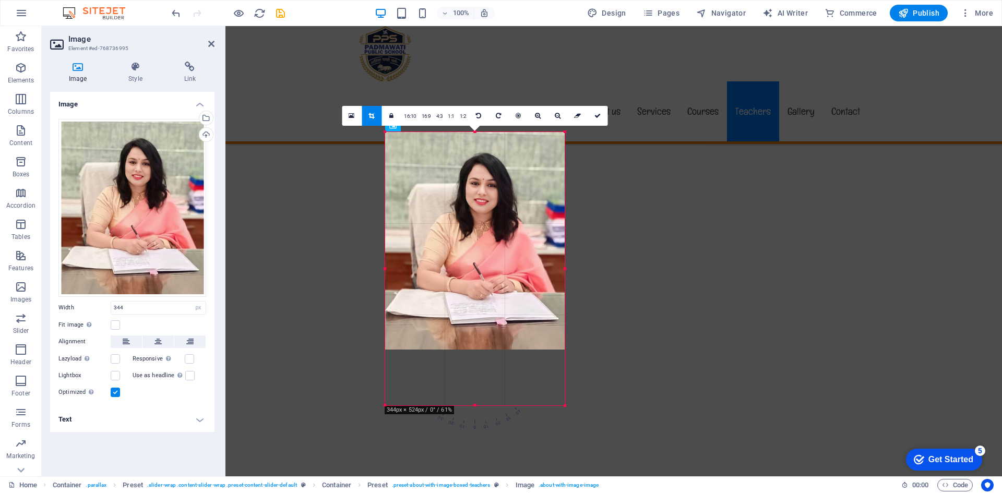
drag, startPoint x: 474, startPoint y: 350, endPoint x: 483, endPoint y: 406, distance: 57.0
click at [483, 406] on div at bounding box center [474, 406] width 179 height 4
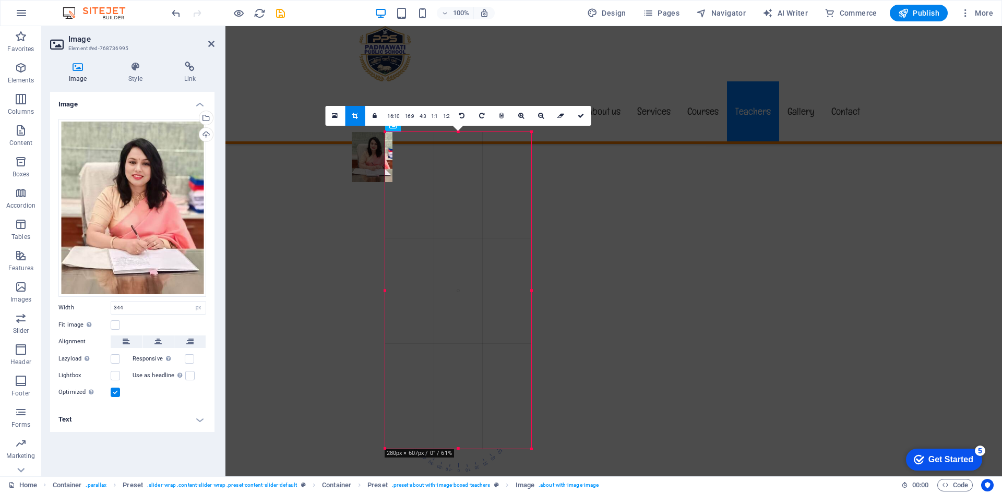
drag, startPoint x: 387, startPoint y: 352, endPoint x: 195, endPoint y: 425, distance: 205.4
click at [420, 449] on div "180 170 160 150 140 130 120 110 100 90 80 70 60 50 40 30 20 10 0 -10 -20 -30 -4…" at bounding box center [458, 290] width 146 height 317
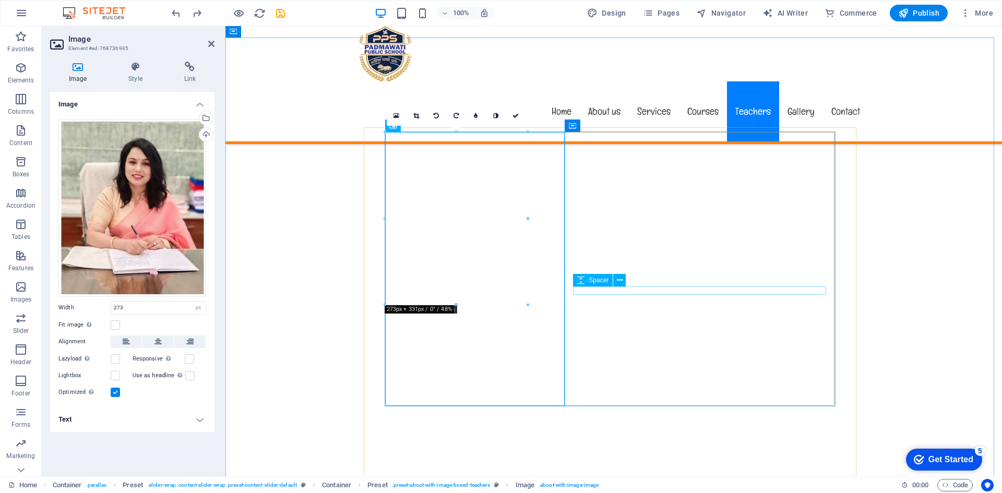
type input "345"
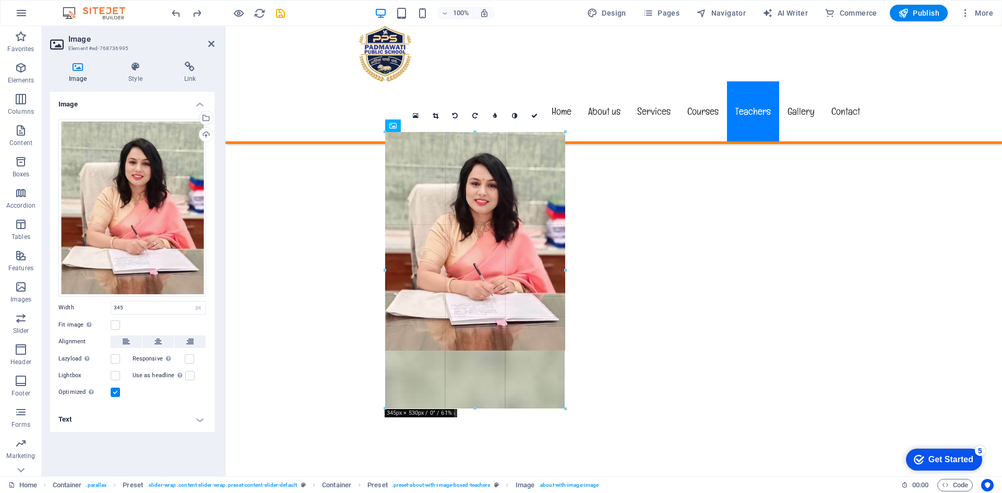
drag, startPoint x: 475, startPoint y: 351, endPoint x: 478, endPoint y: 409, distance: 58.5
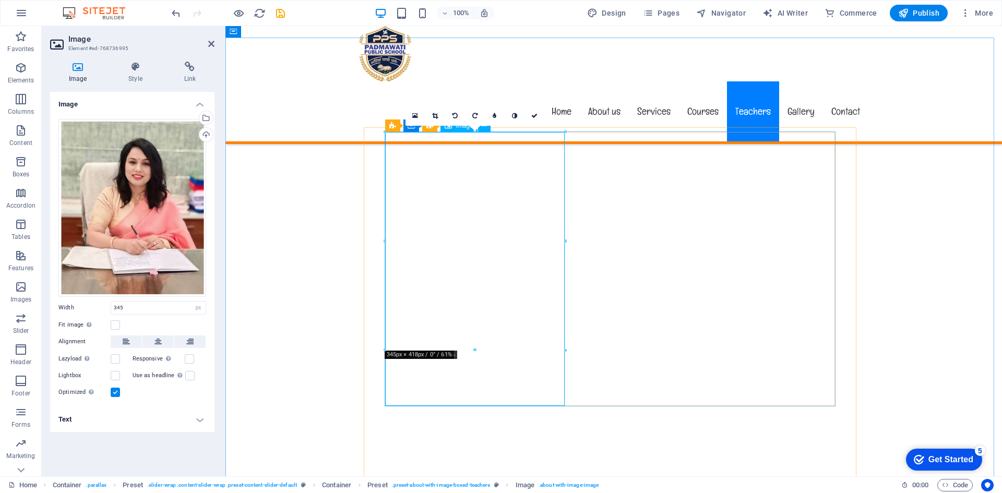
click at [22, 287] on icon "button" at bounding box center [21, 287] width 13 height 13
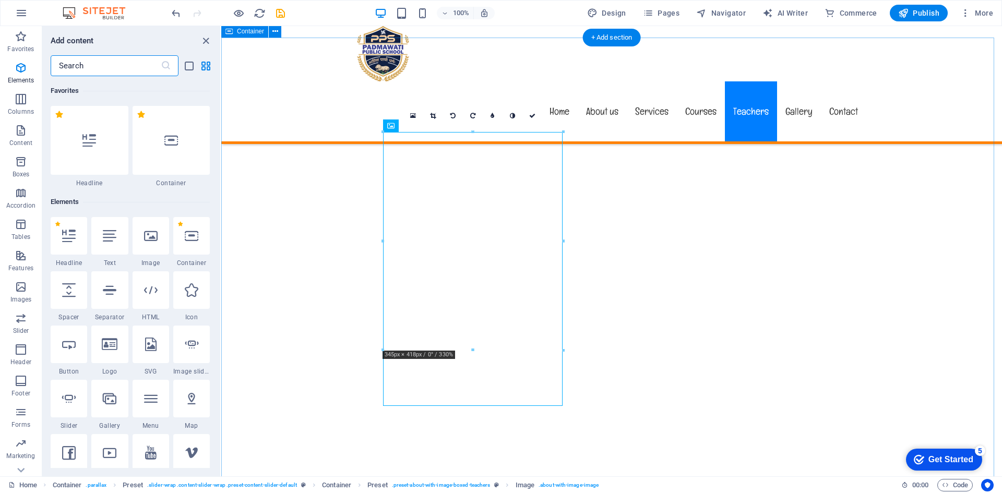
scroll to position [5290, 0]
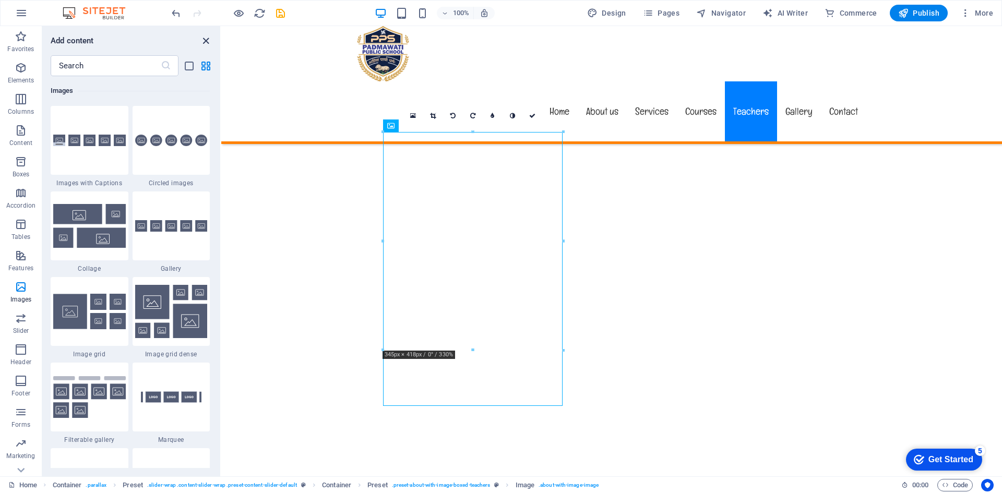
click at [206, 42] on icon "close panel" at bounding box center [206, 41] width 12 height 12
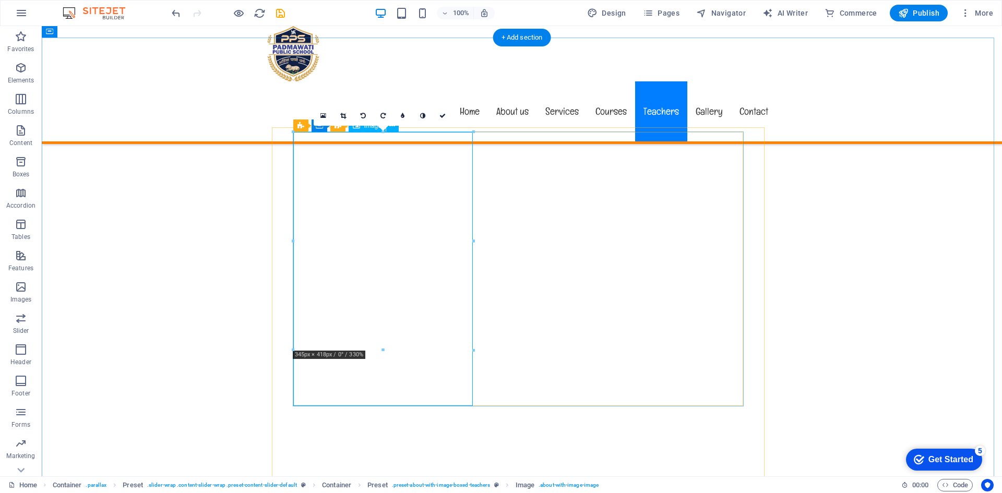
select select "px"
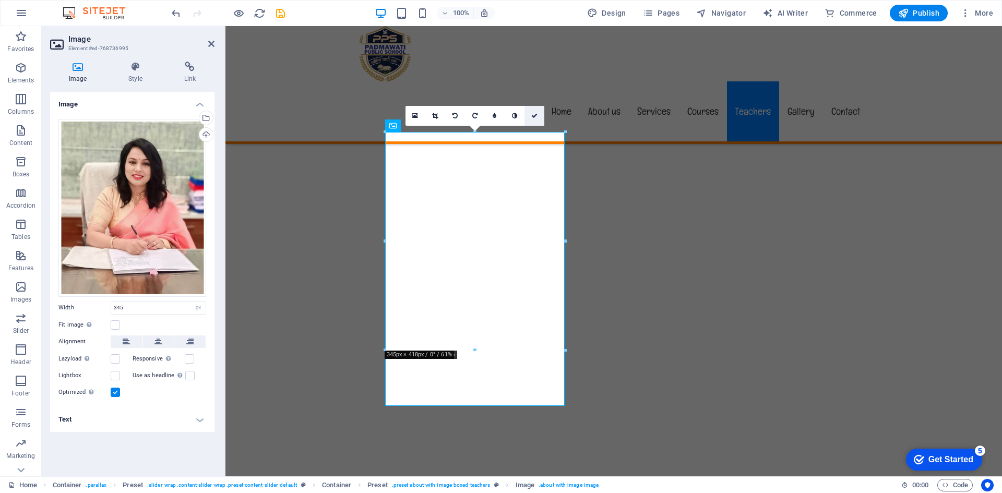
click at [411, 115] on link at bounding box center [415, 116] width 20 height 20
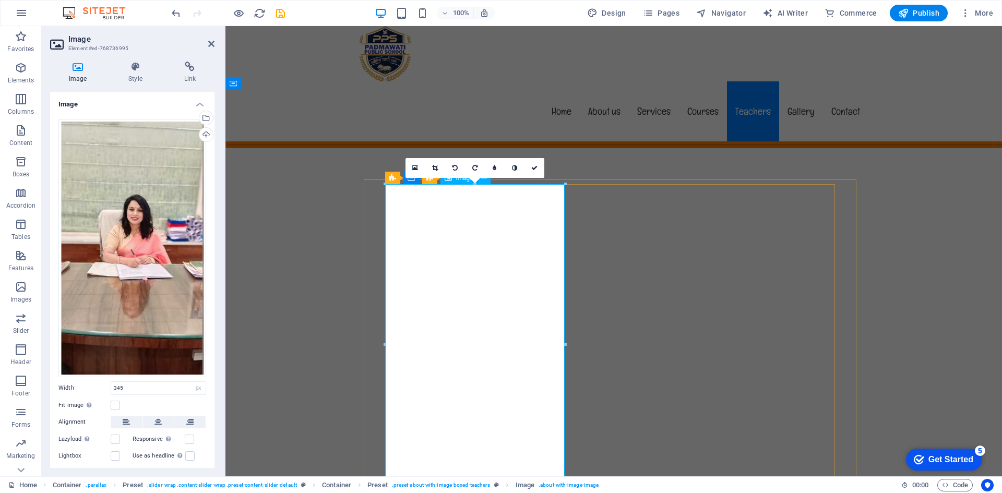
scroll to position [5635, 0]
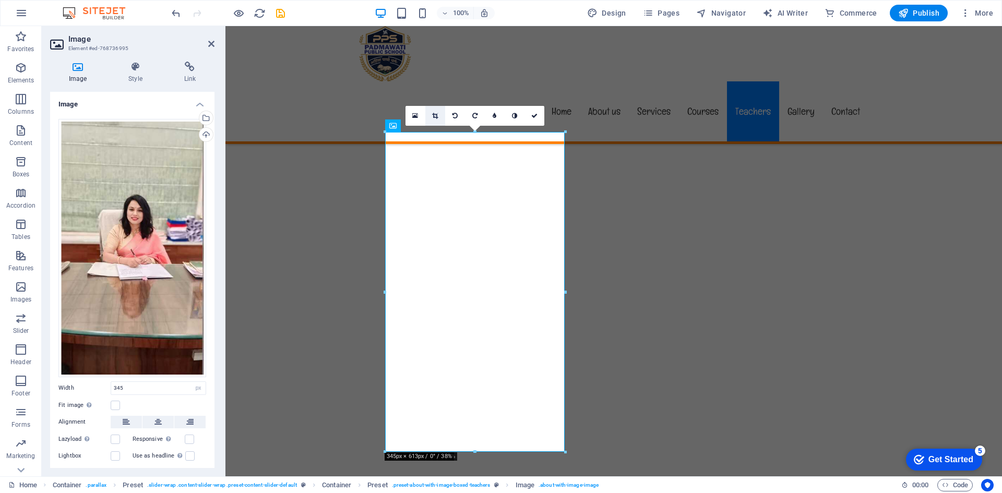
click at [434, 116] on icon at bounding box center [435, 116] width 6 height 6
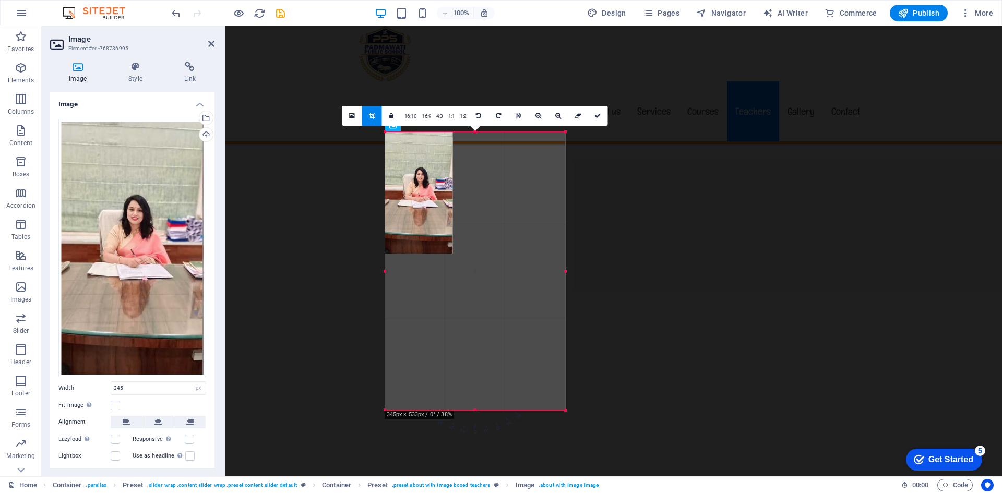
drag, startPoint x: 565, startPoint y: 452, endPoint x: 572, endPoint y: 410, distance: 42.4
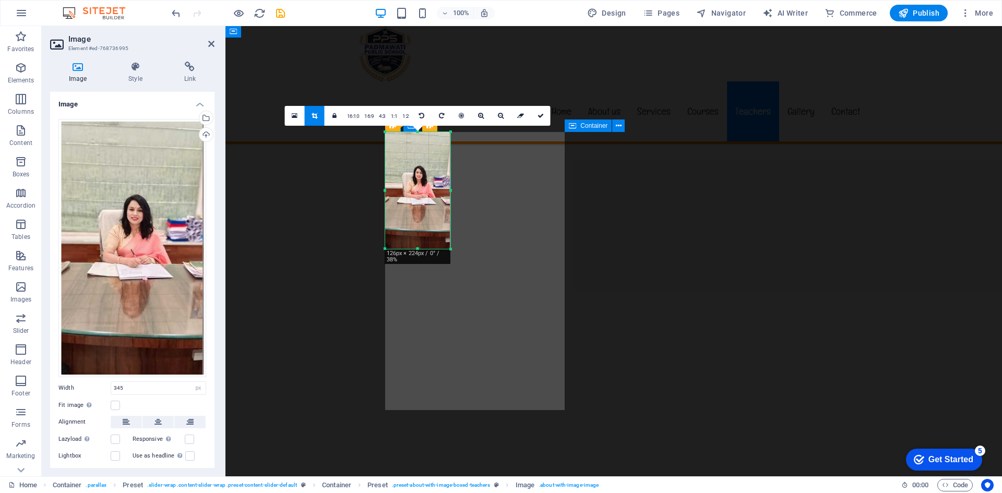
select select "px"
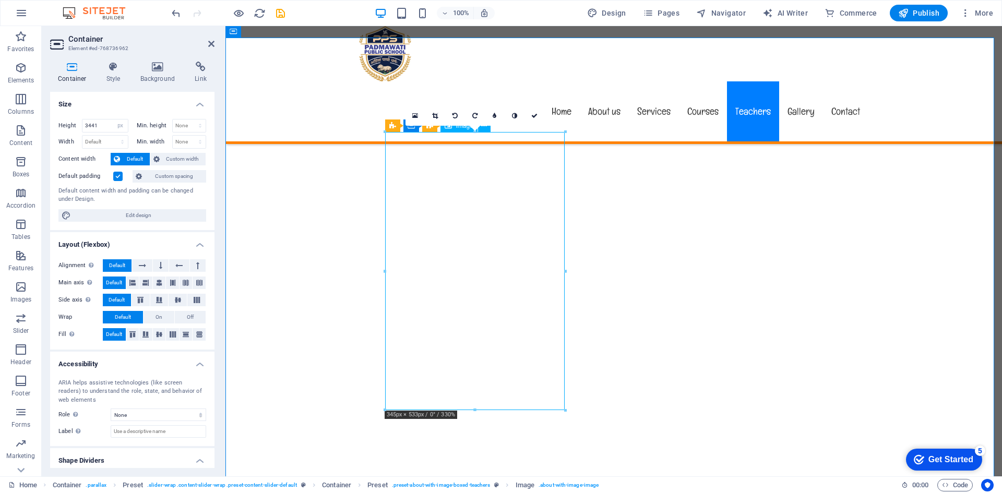
select select "px"
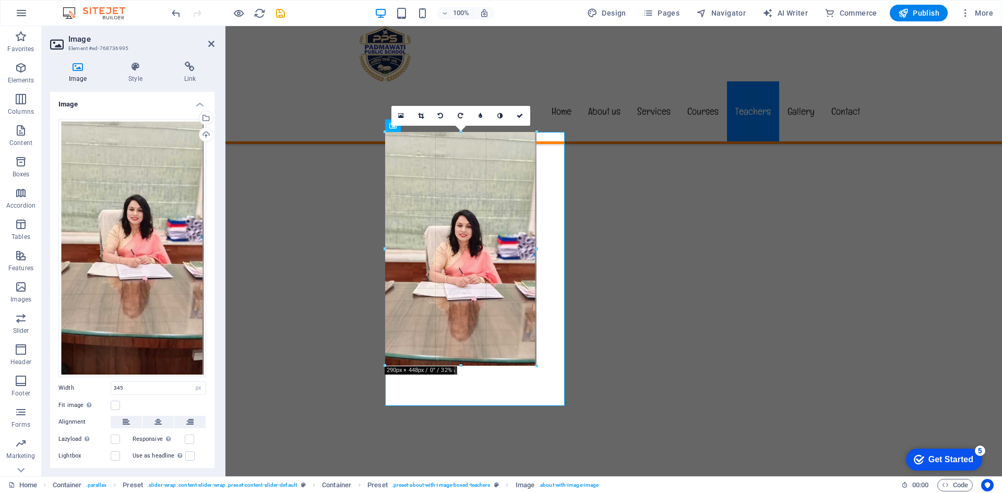
drag, startPoint x: 566, startPoint y: 410, endPoint x: 537, endPoint y: 349, distance: 67.2
type input "290"
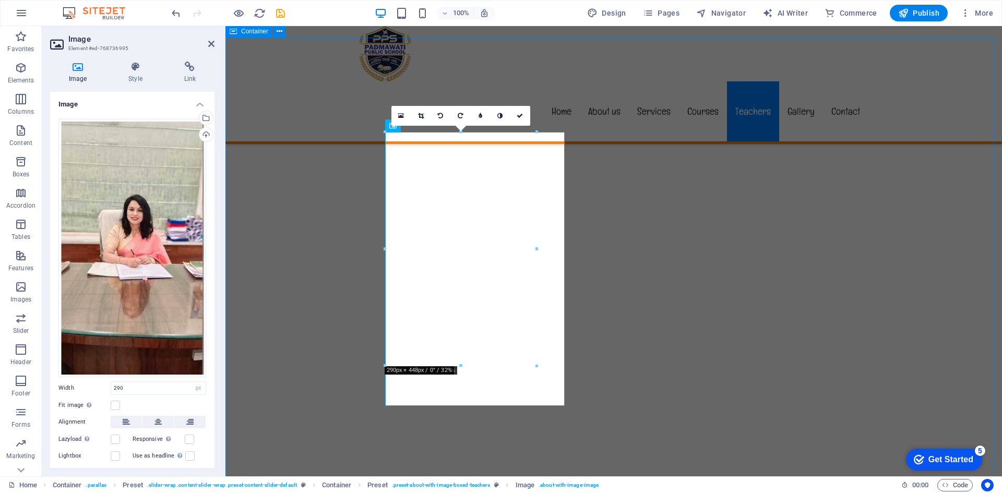
select select "px"
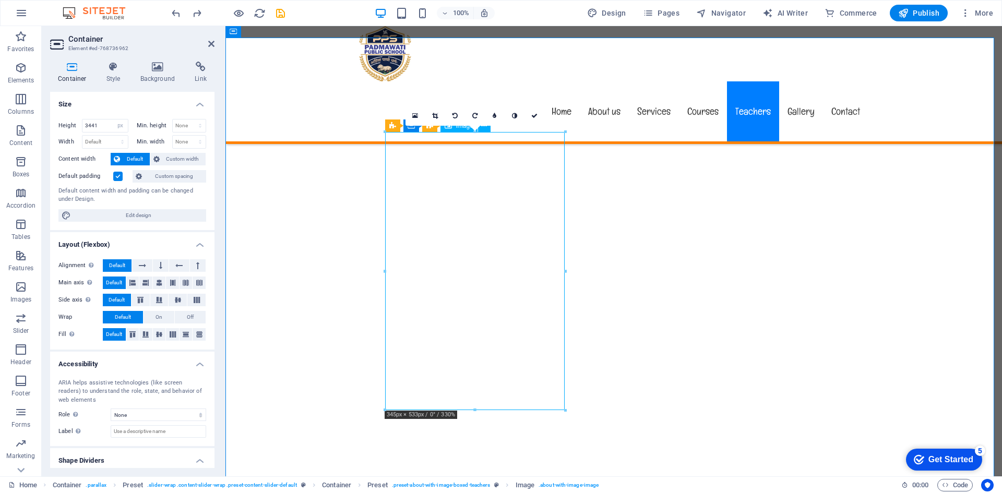
select select "px"
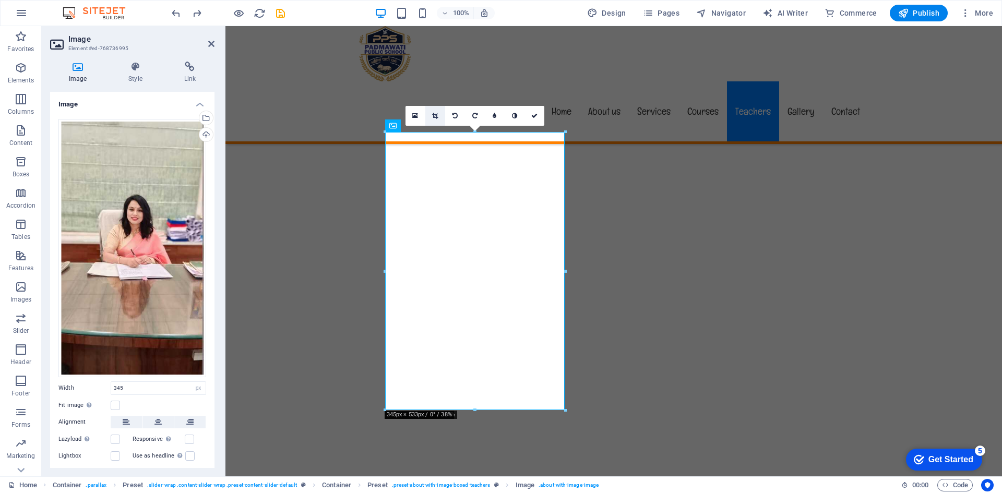
click at [433, 114] on icon at bounding box center [435, 116] width 6 height 6
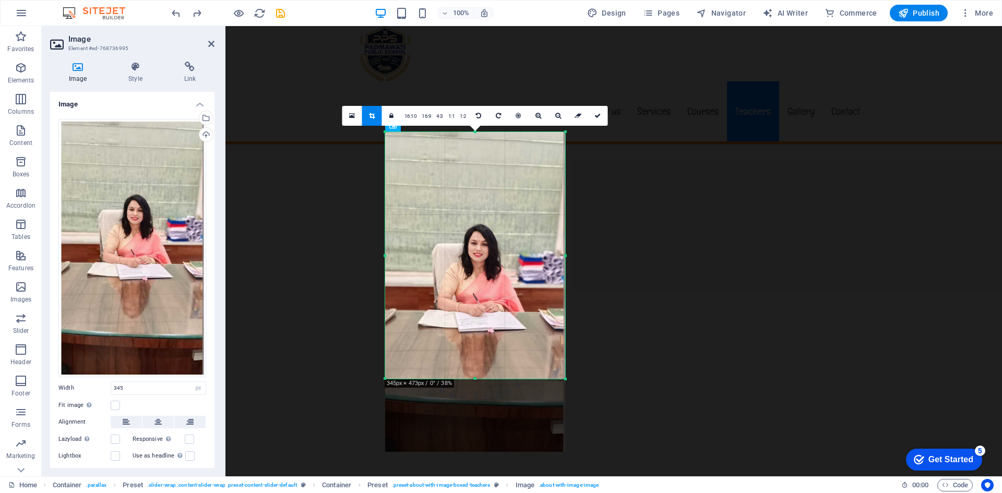
drag, startPoint x: 471, startPoint y: 410, endPoint x: 476, endPoint y: 378, distance: 31.7
click at [476, 378] on div at bounding box center [475, 379] width 180 height 4
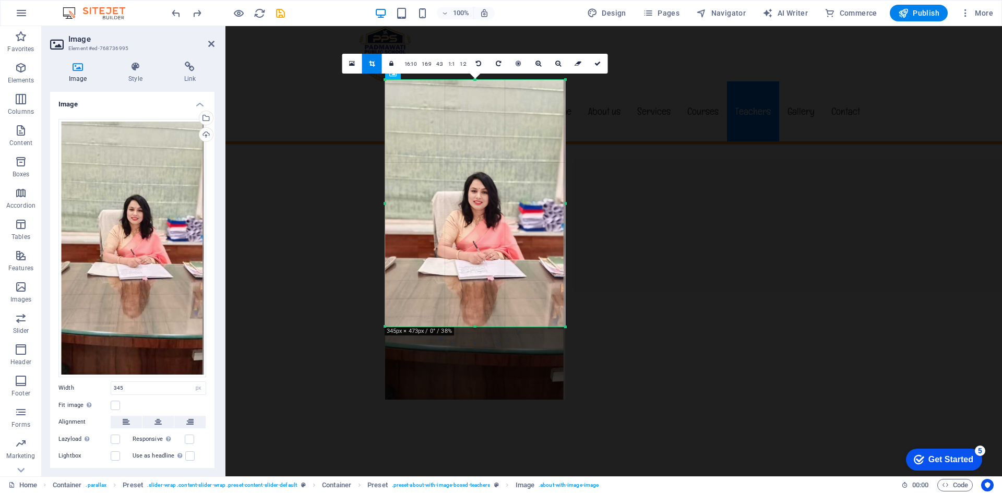
scroll to position [5687, 0]
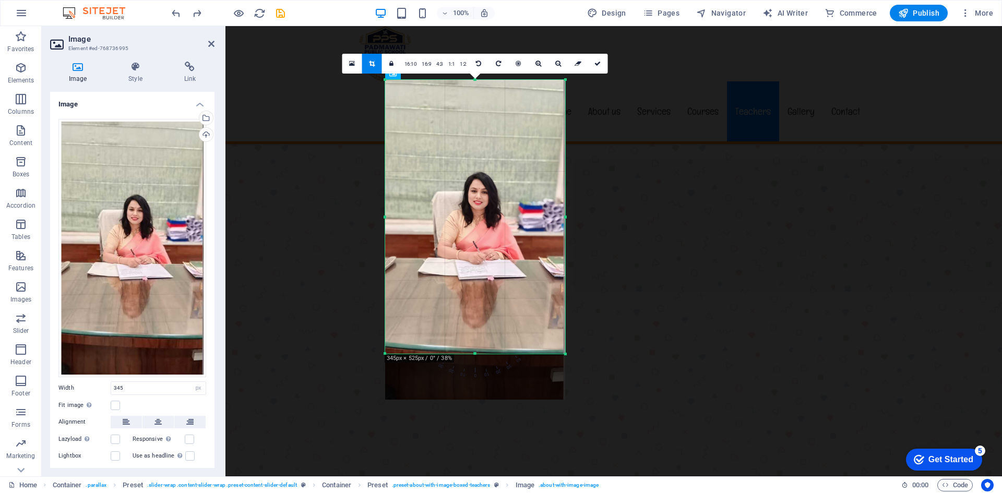
drag, startPoint x: 471, startPoint y: 327, endPoint x: 478, endPoint y: 354, distance: 28.0
click at [478, 354] on div at bounding box center [475, 354] width 180 height 4
click at [594, 64] on icon at bounding box center [597, 64] width 6 height 6
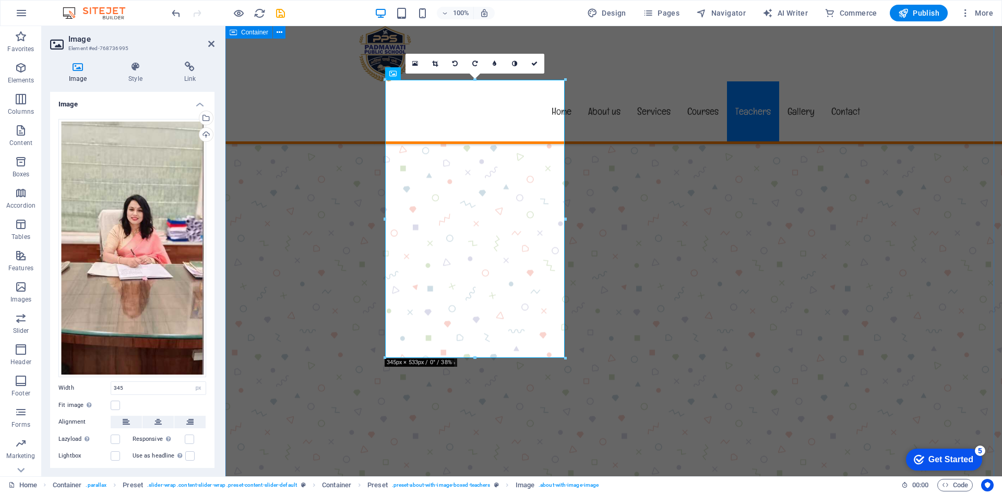
select select "px"
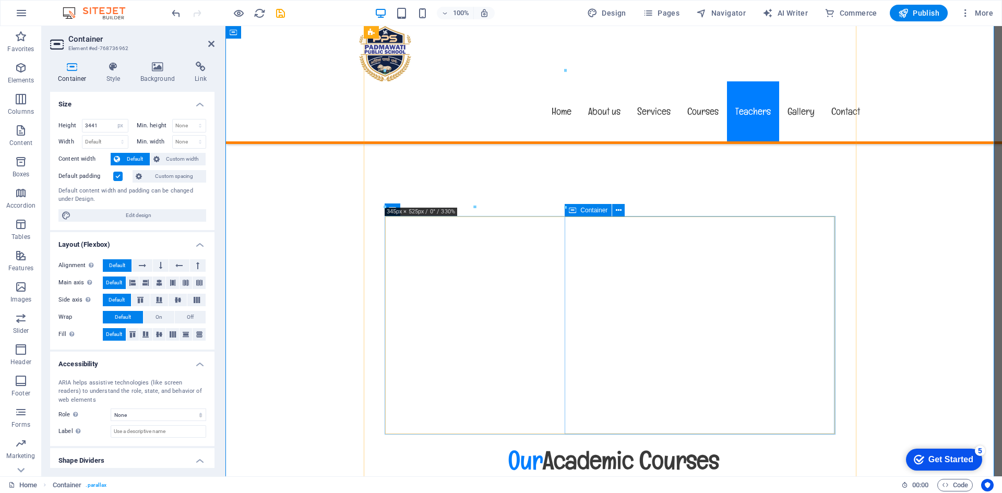
scroll to position [5843, 0]
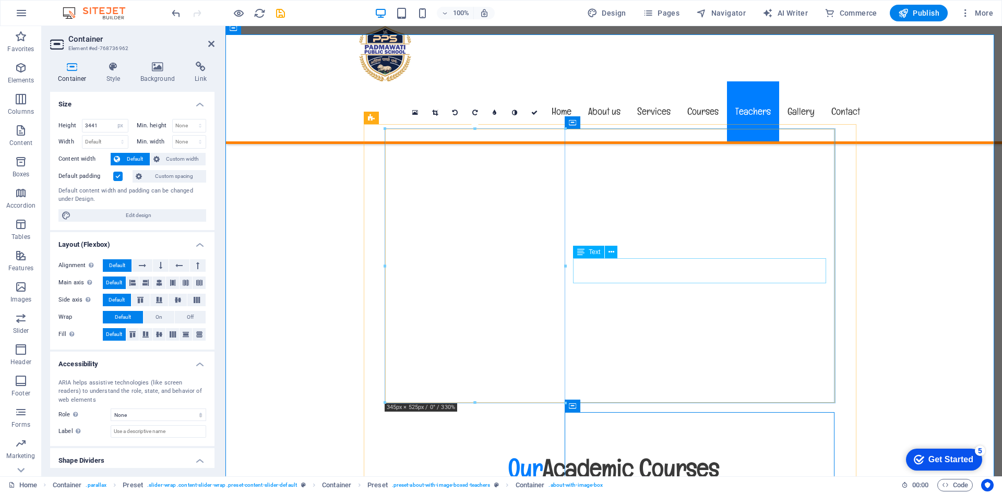
scroll to position [5635, 0]
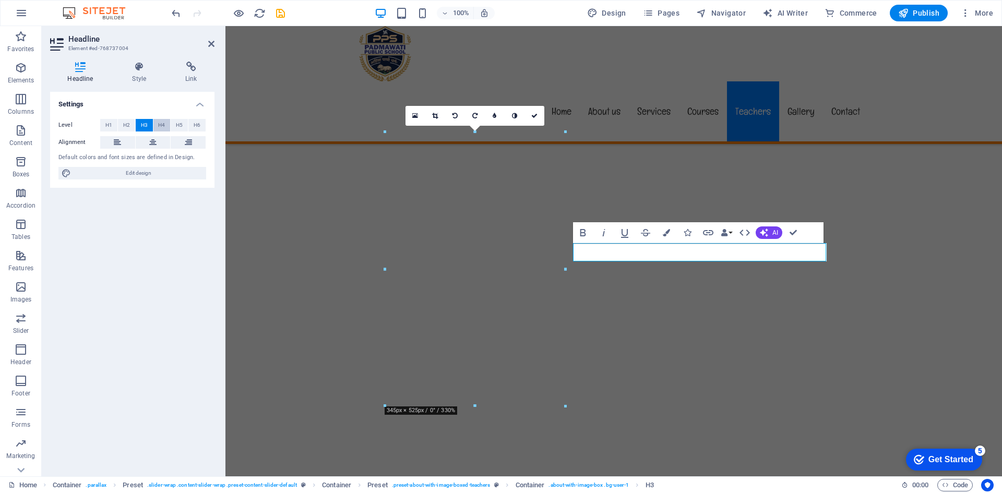
click at [163, 122] on span "H4" at bounding box center [161, 125] width 7 height 13
click at [170, 125] on button "H4" at bounding box center [161, 125] width 17 height 13
click at [178, 123] on span "H5" at bounding box center [179, 125] width 7 height 13
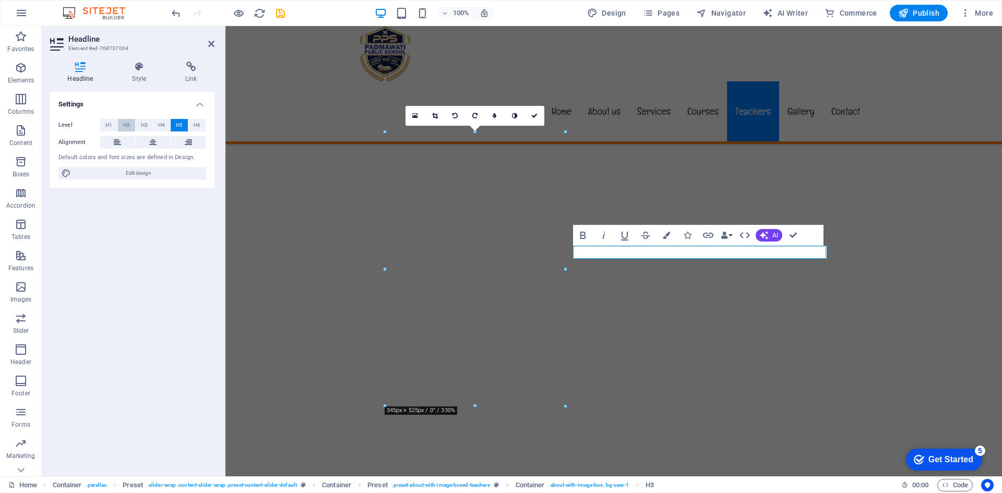
click at [124, 126] on span "H2" at bounding box center [126, 125] width 7 height 13
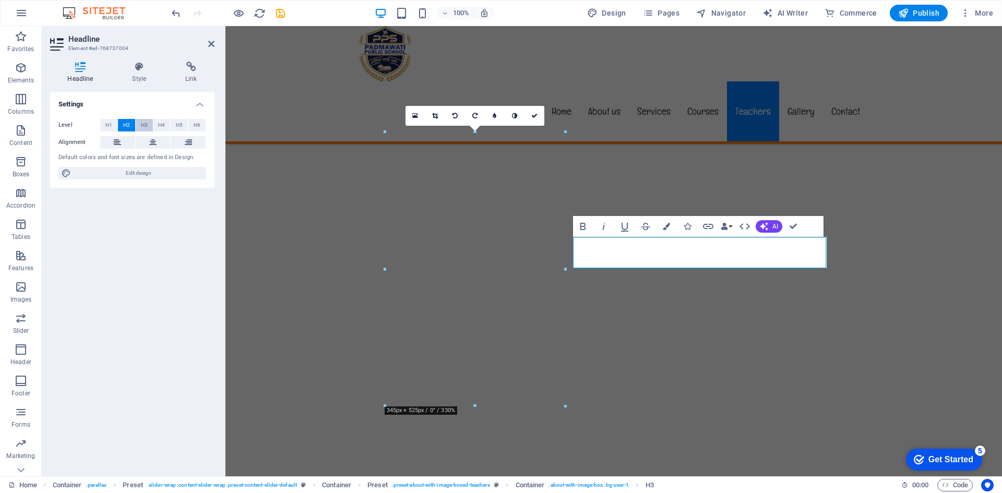
click at [139, 125] on button "H3" at bounding box center [144, 125] width 17 height 13
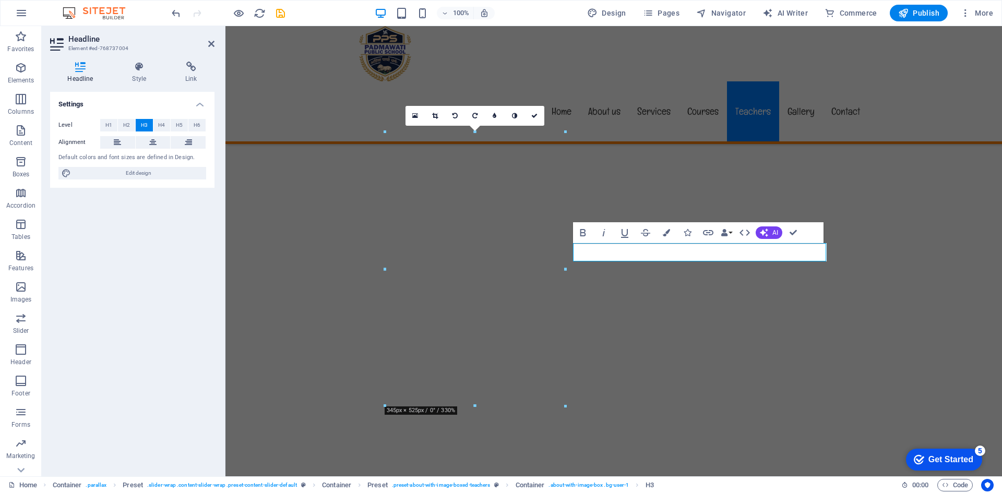
click at [184, 214] on div "Settings Level H1 H2 H3 H4 H5 H6 Alignment Default colors and font sizes are de…" at bounding box center [132, 280] width 164 height 376
select select "px"
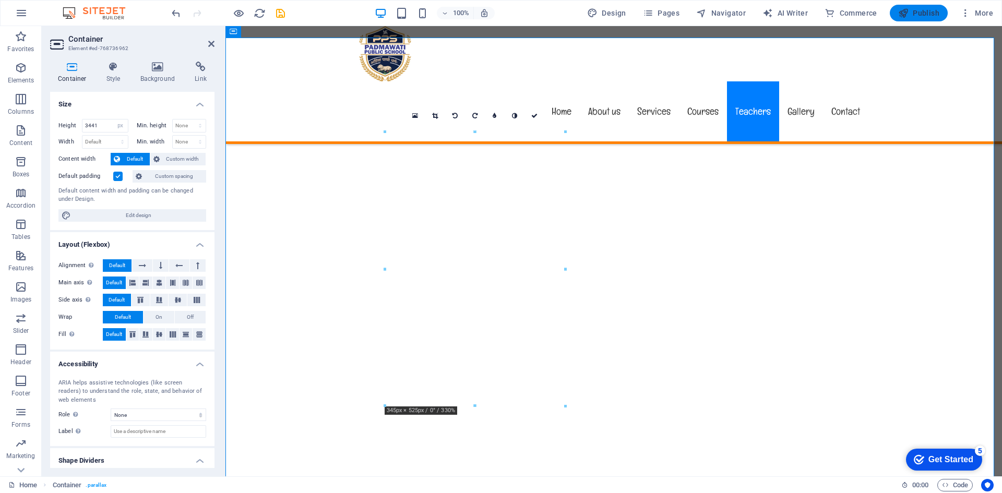
click at [916, 16] on span "Publish" at bounding box center [918, 13] width 41 height 10
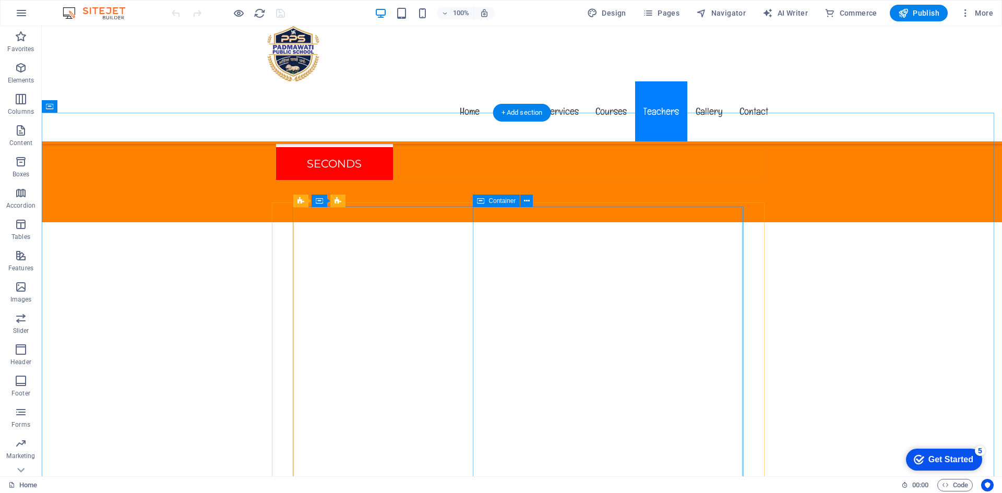
scroll to position [5426, 0]
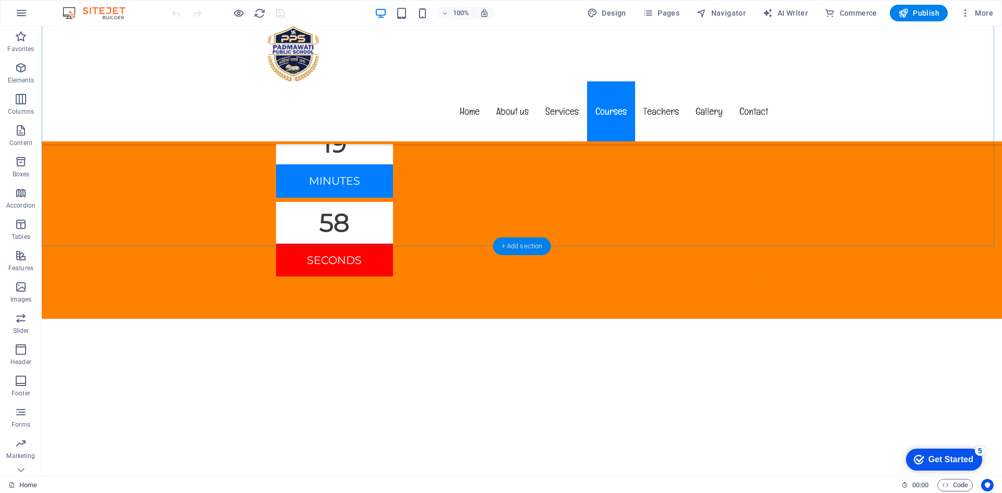
drag, startPoint x: 318, startPoint y: 214, endPoint x: 534, endPoint y: 242, distance: 217.2
click at [534, 242] on div "+ Add section" at bounding box center [522, 246] width 58 height 18
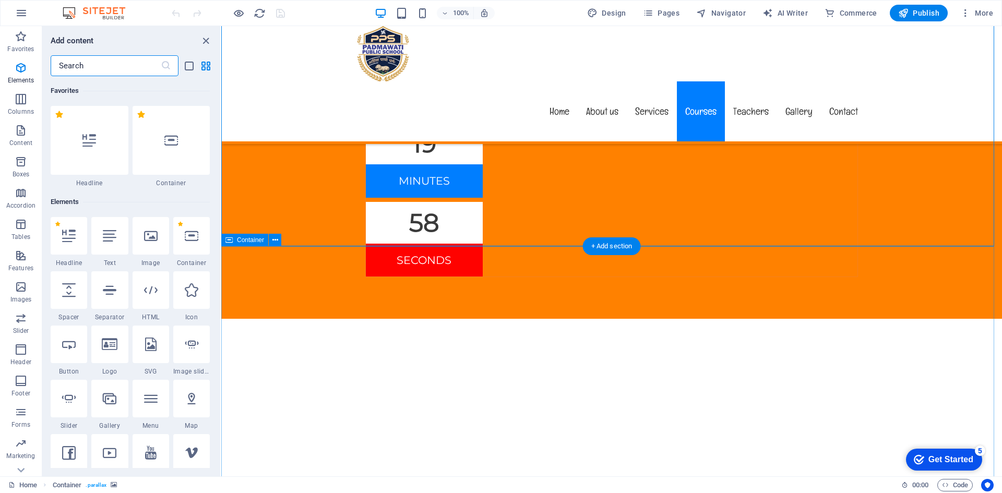
scroll to position [1826, 0]
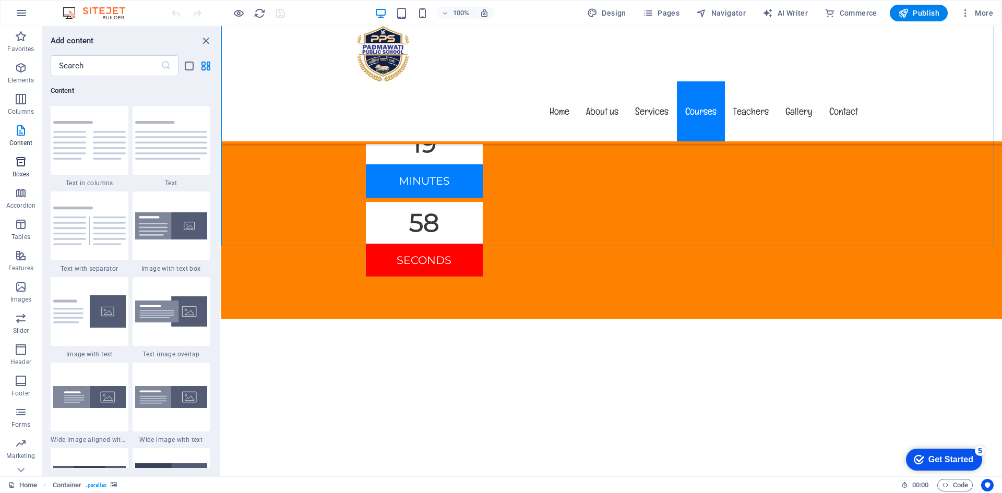
click at [18, 161] on icon "button" at bounding box center [21, 161] width 13 height 13
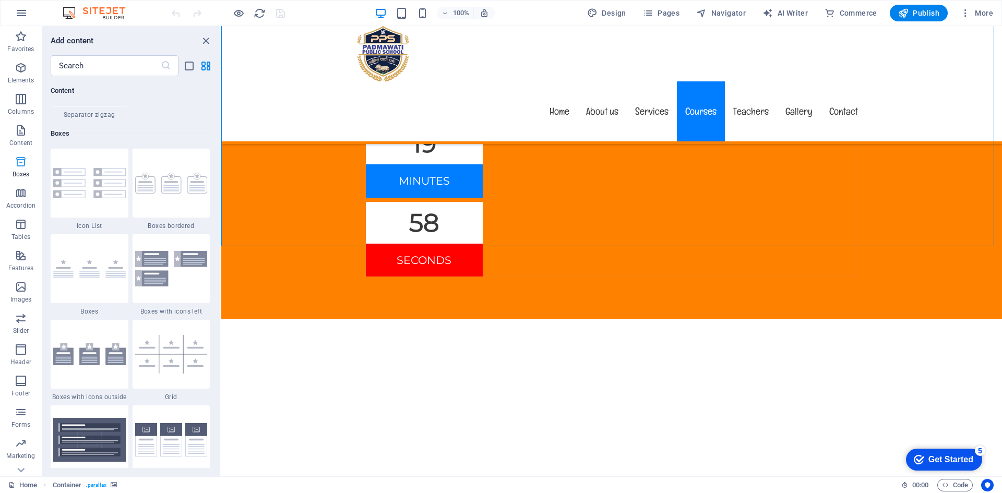
scroll to position [2878, 0]
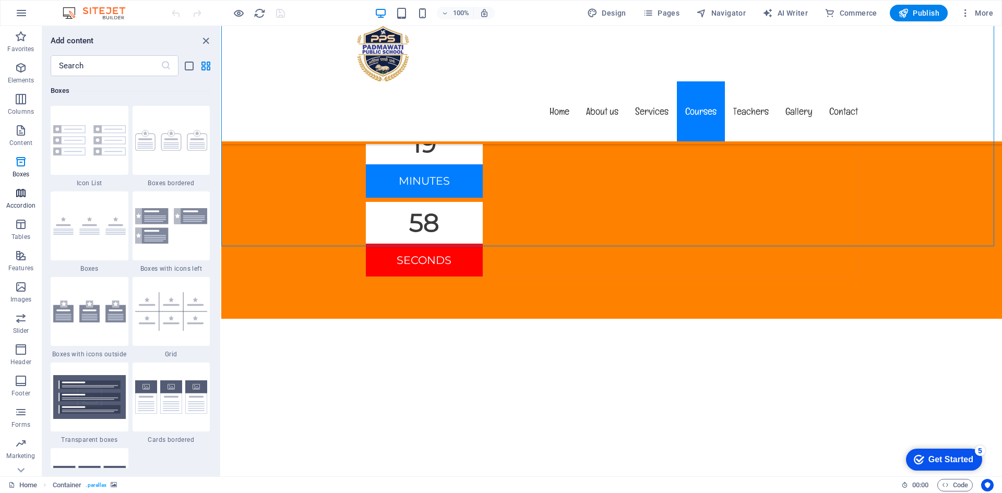
click at [31, 208] on p "Accordion" at bounding box center [20, 205] width 29 height 8
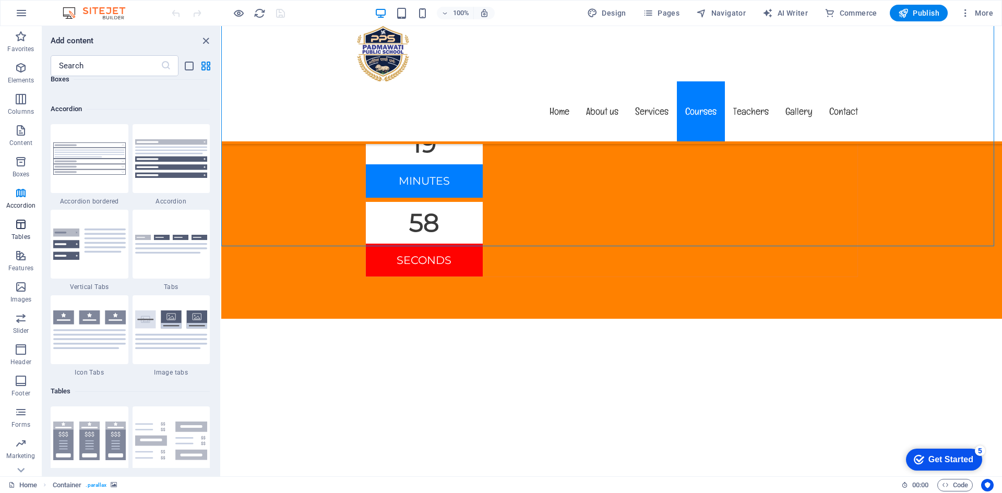
scroll to position [3331, 0]
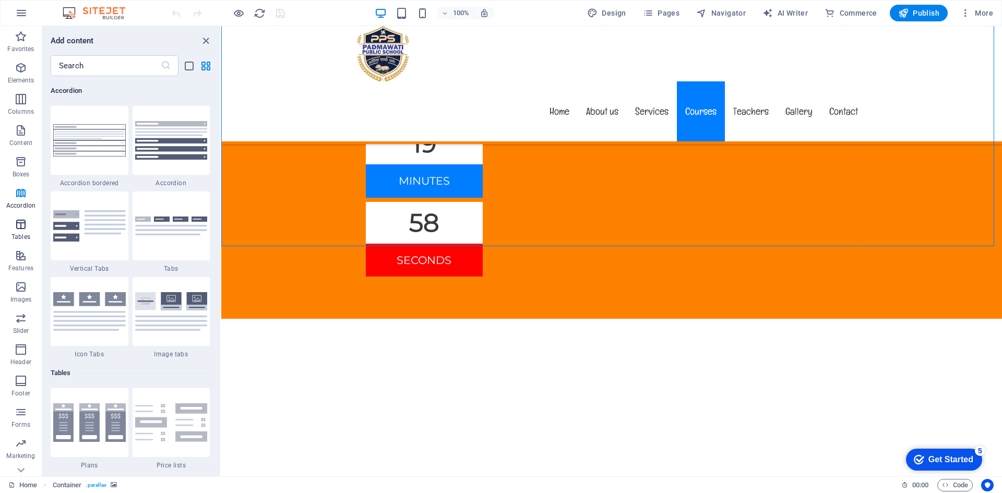
click at [21, 231] on span "Tables" at bounding box center [21, 230] width 42 height 25
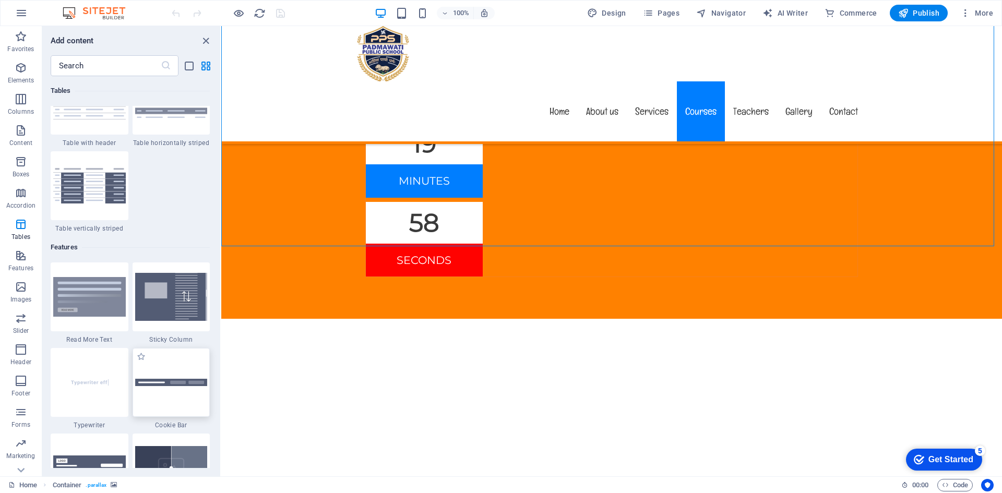
scroll to position [3927, 0]
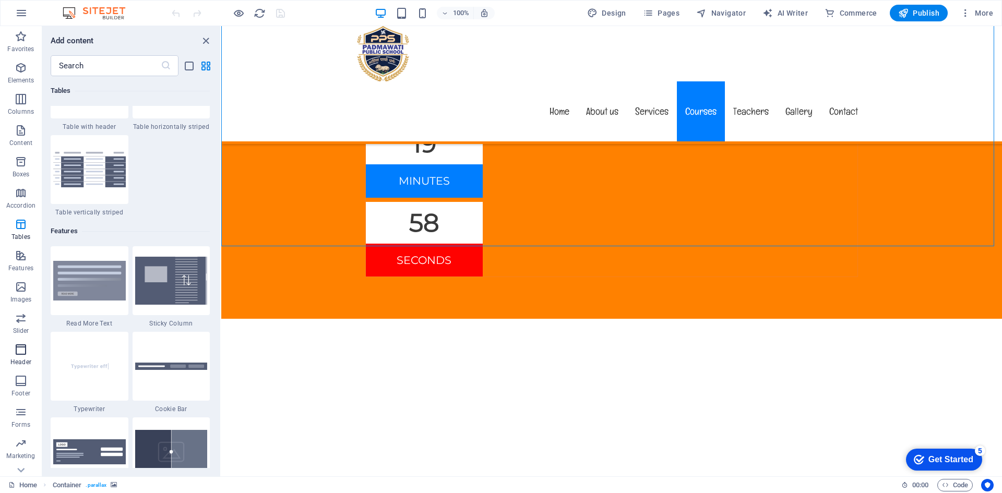
click at [19, 358] on p "Header" at bounding box center [20, 362] width 21 height 8
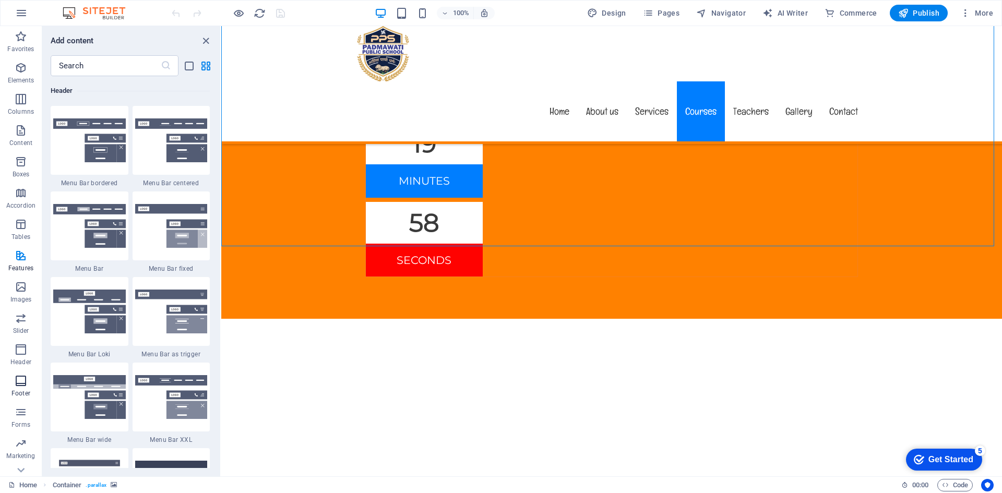
click at [20, 382] on icon "button" at bounding box center [21, 381] width 13 height 13
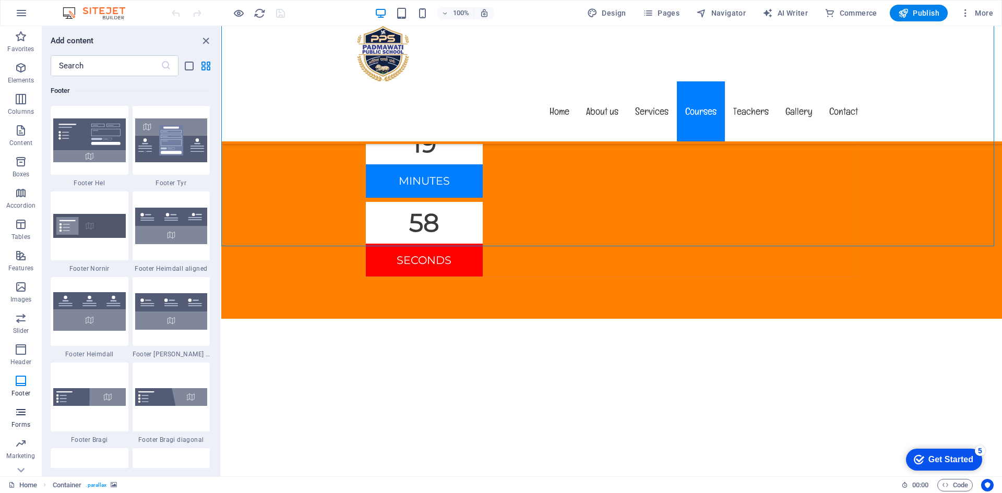
click at [19, 418] on icon "button" at bounding box center [21, 412] width 13 height 13
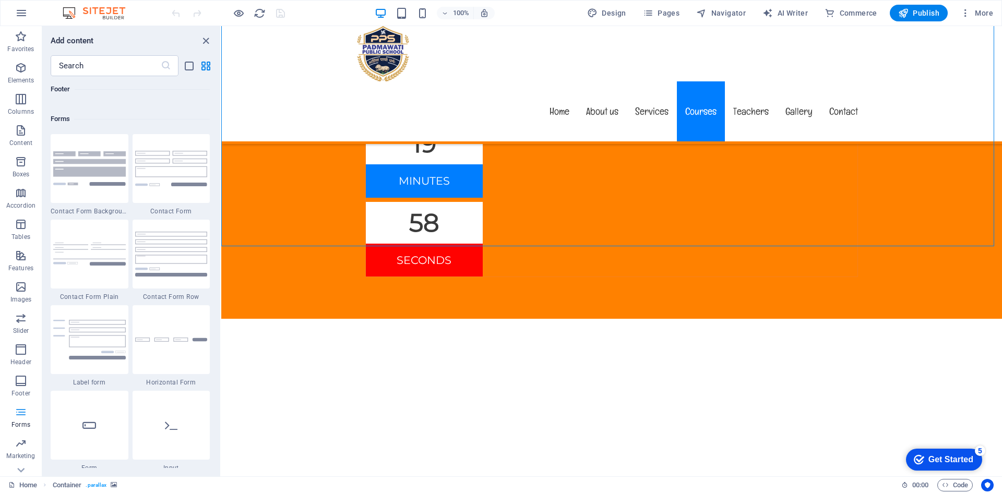
scroll to position [7617, 0]
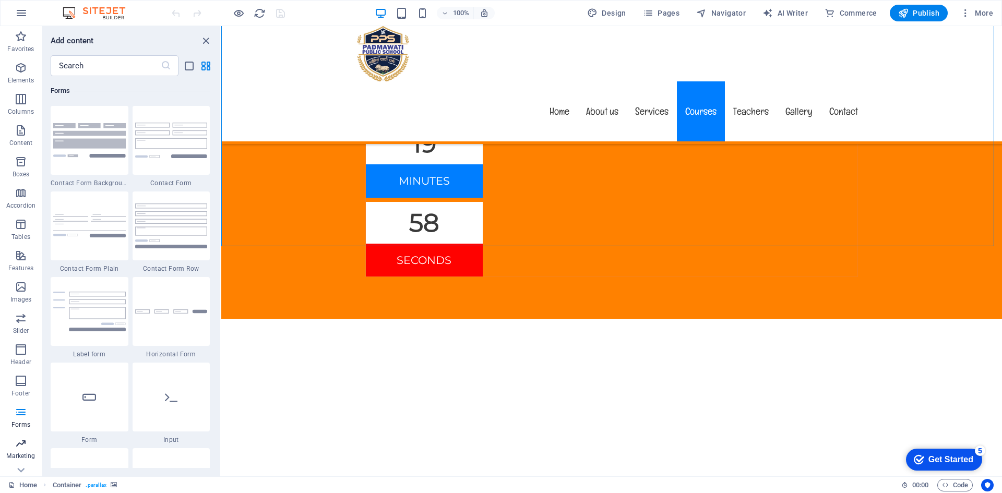
click at [16, 448] on icon "button" at bounding box center [21, 443] width 13 height 13
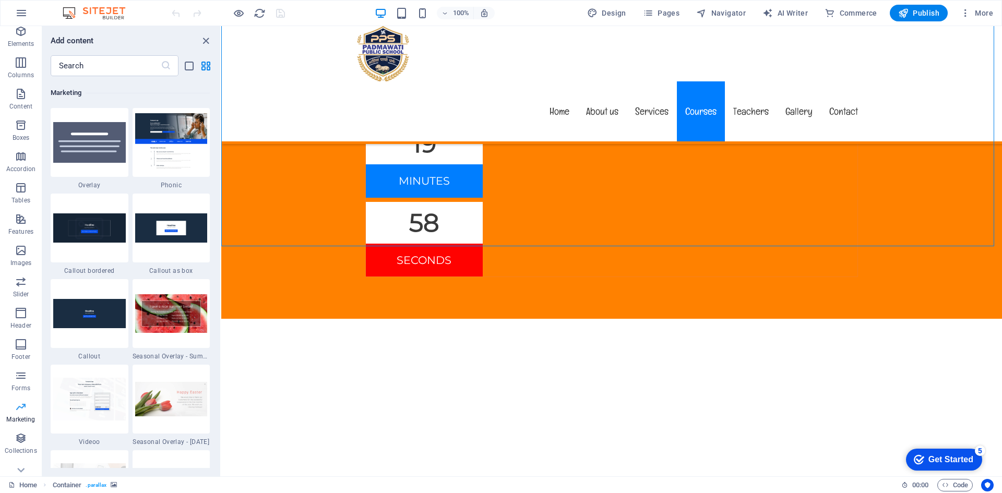
scroll to position [51, 0]
click at [21, 430] on icon "button" at bounding box center [21, 424] width 13 height 13
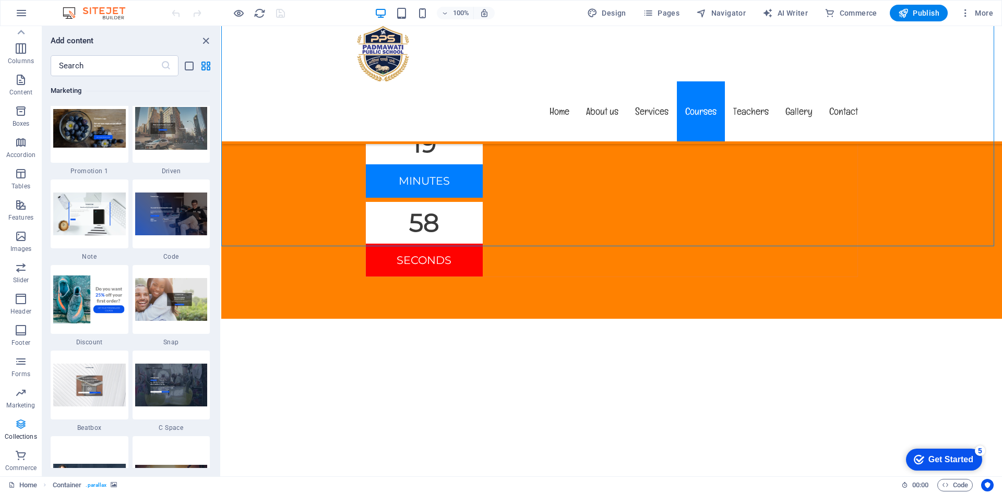
scroll to position [9551, 0]
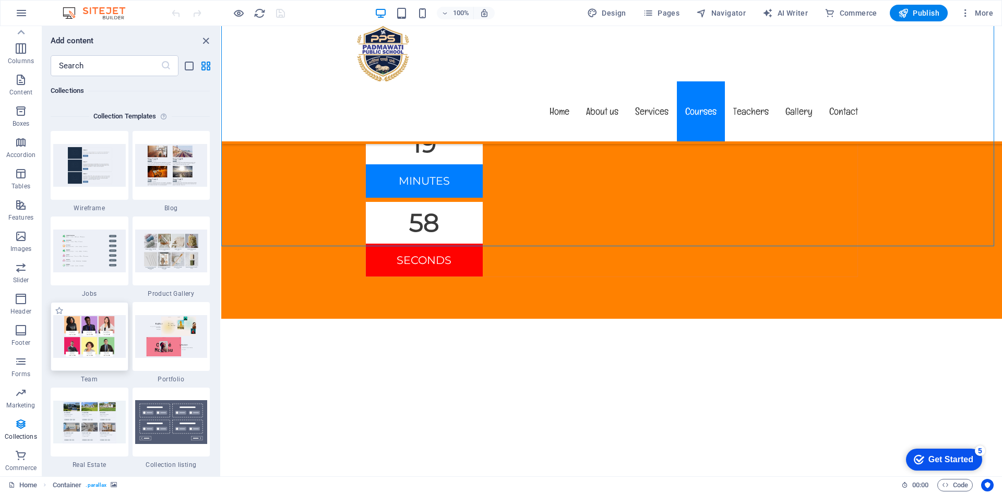
click at [101, 337] on img at bounding box center [89, 336] width 73 height 42
click at [95, 340] on img at bounding box center [89, 336] width 73 height 42
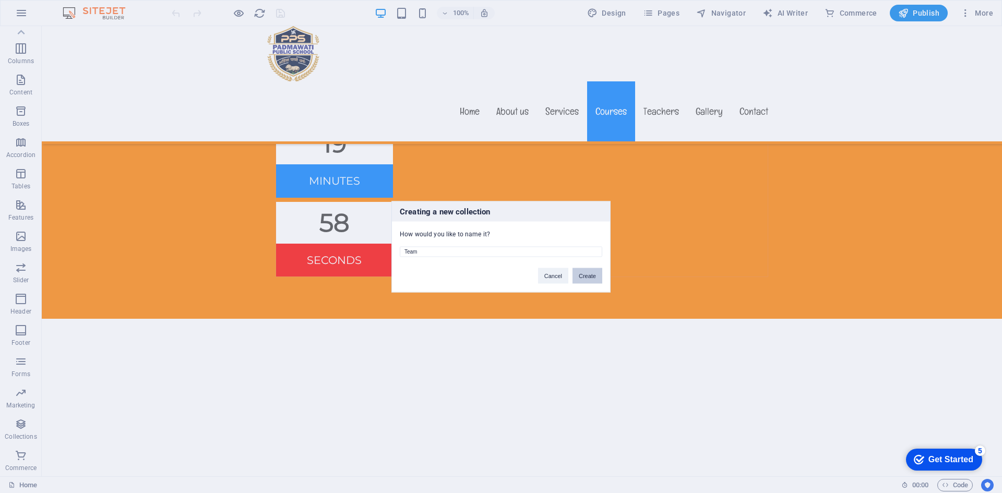
click at [577, 275] on button "Create" at bounding box center [587, 276] width 30 height 16
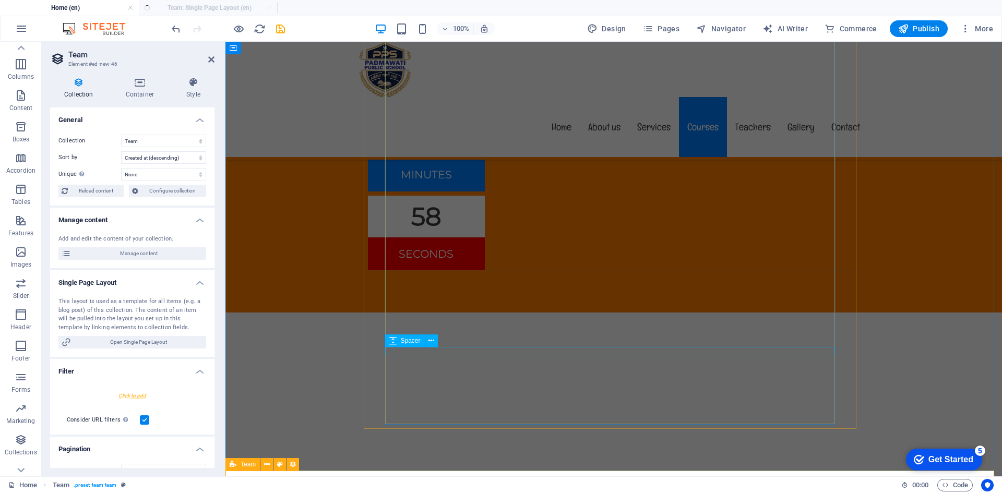
select select "createdAt_DESC"
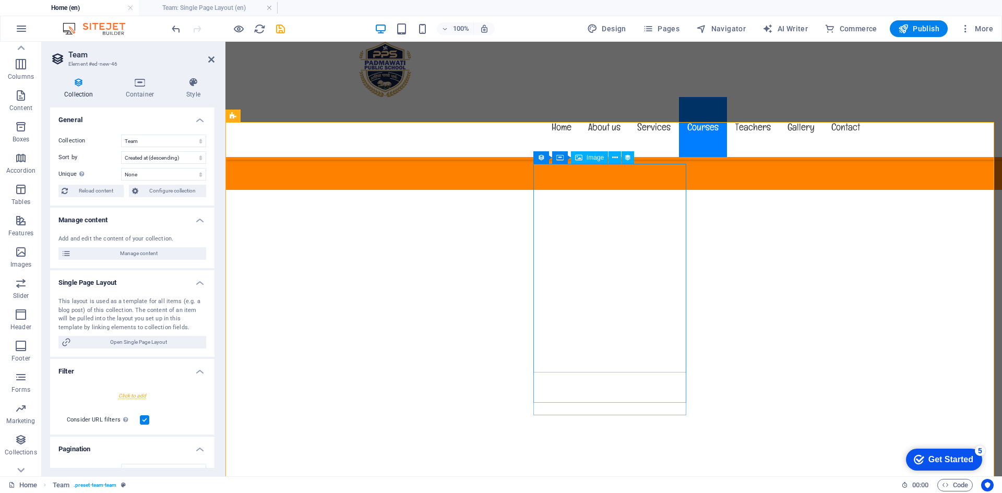
scroll to position [5530, 0]
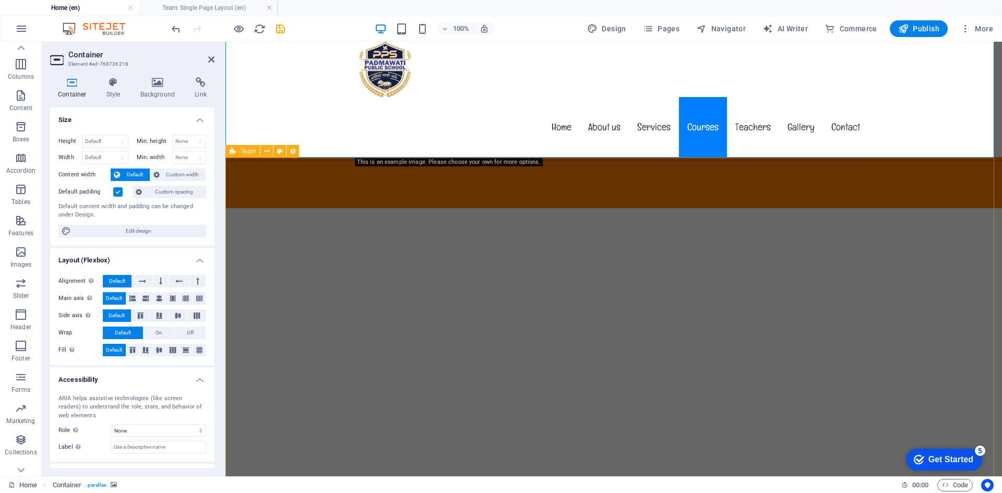
select select "createdAt_DESC"
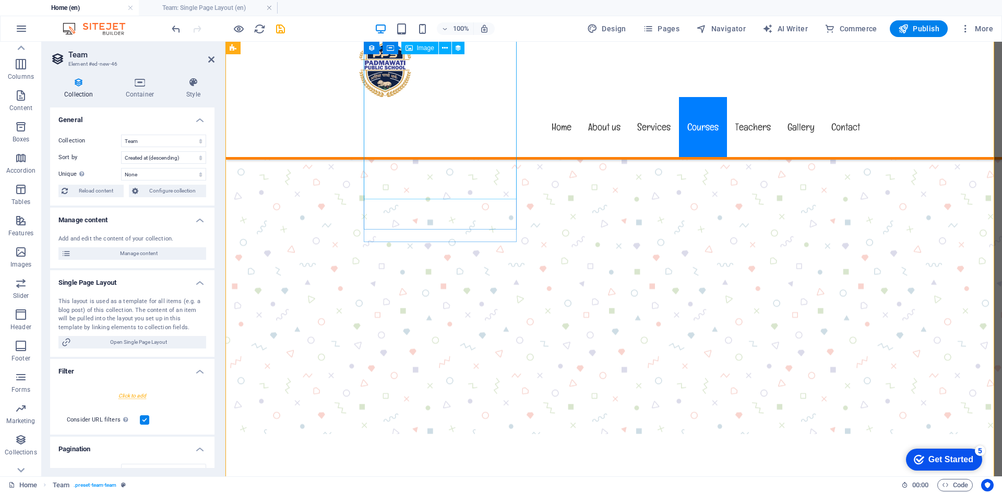
scroll to position [5635, 0]
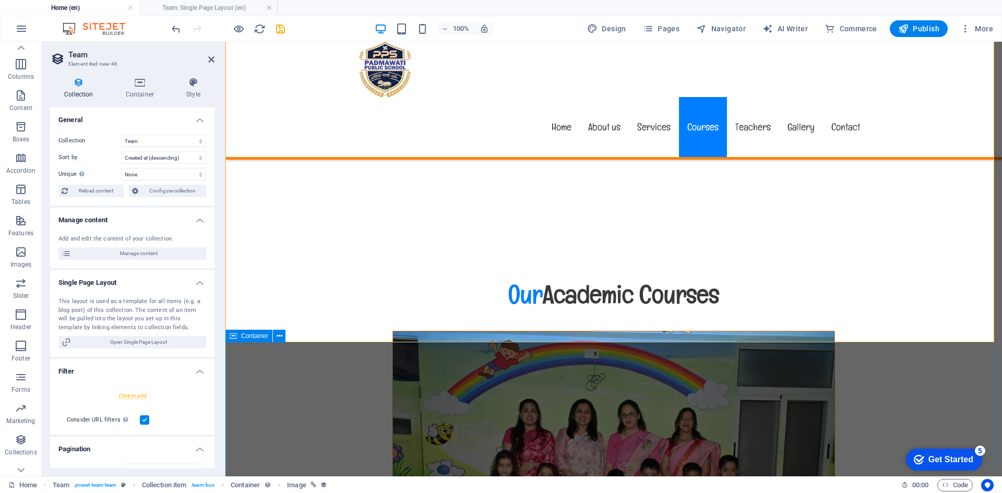
scroll to position [6157, 0]
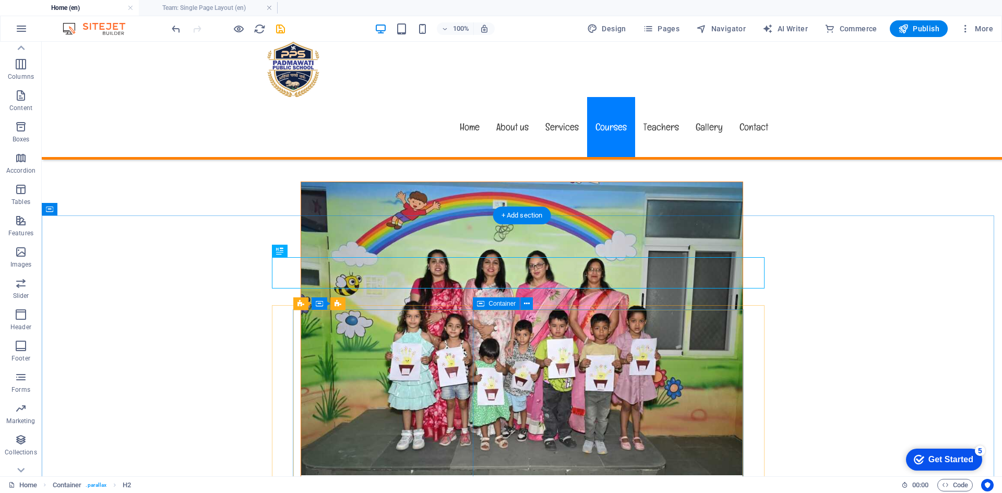
scroll to position [6104, 0]
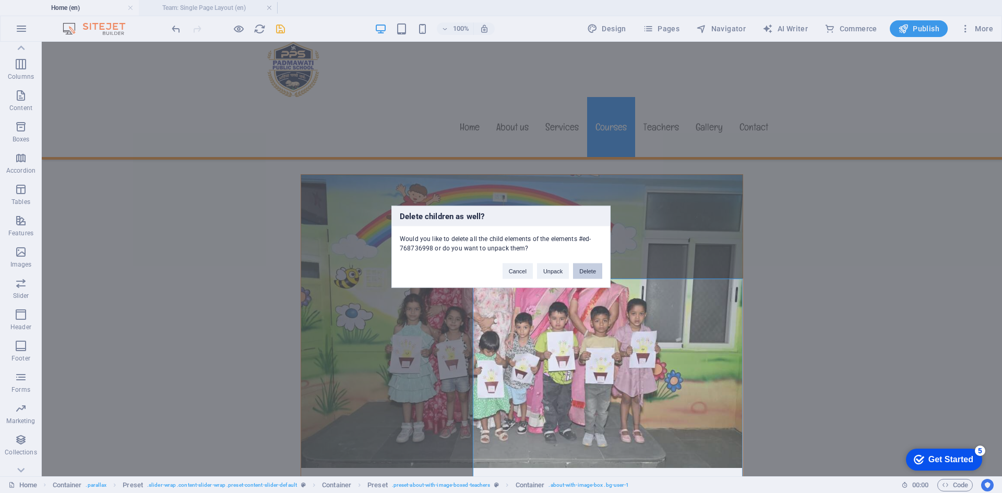
drag, startPoint x: 581, startPoint y: 270, endPoint x: 549, endPoint y: 233, distance: 48.4
click at [581, 270] on button "Delete" at bounding box center [587, 271] width 29 height 16
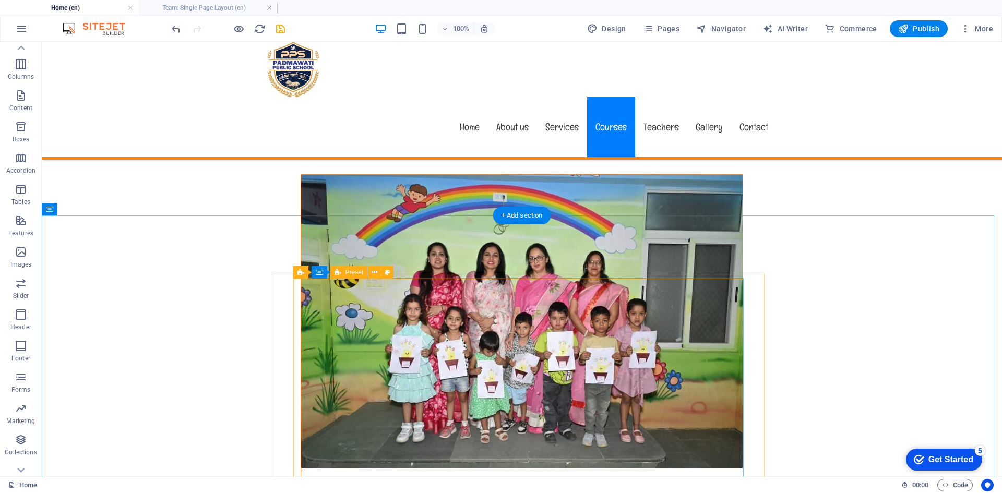
drag, startPoint x: 545, startPoint y: 326, endPoint x: 535, endPoint y: 329, distance: 10.9
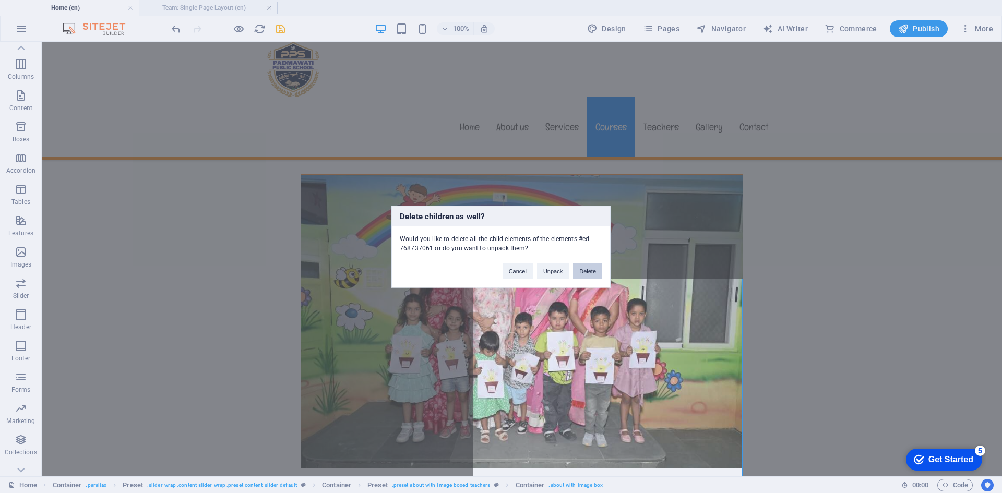
drag, startPoint x: 581, startPoint y: 270, endPoint x: 534, endPoint y: 267, distance: 47.1
click at [581, 270] on button "Delete" at bounding box center [587, 271] width 29 height 16
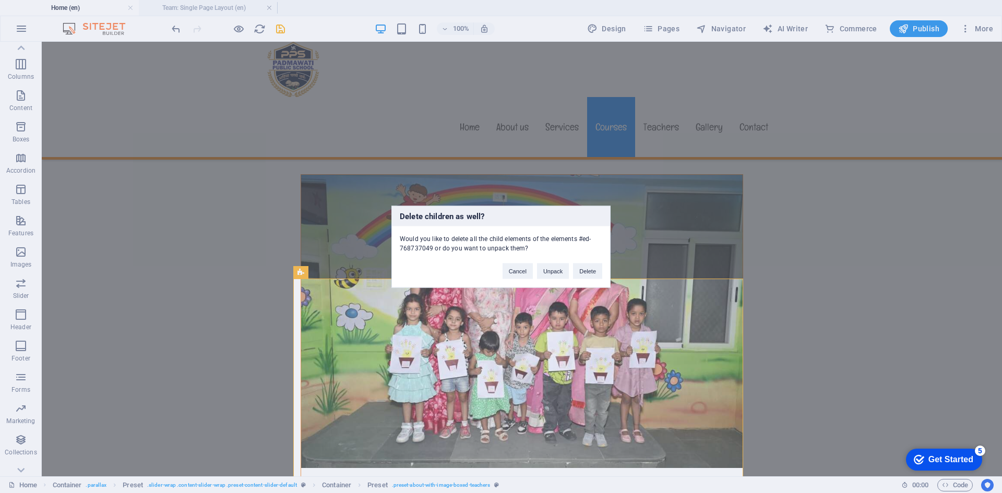
click at [417, 342] on div "Delete children as well? Would you like to delete all the child elements of the…" at bounding box center [501, 246] width 1002 height 493
click at [587, 272] on button "Delete" at bounding box center [587, 271] width 29 height 16
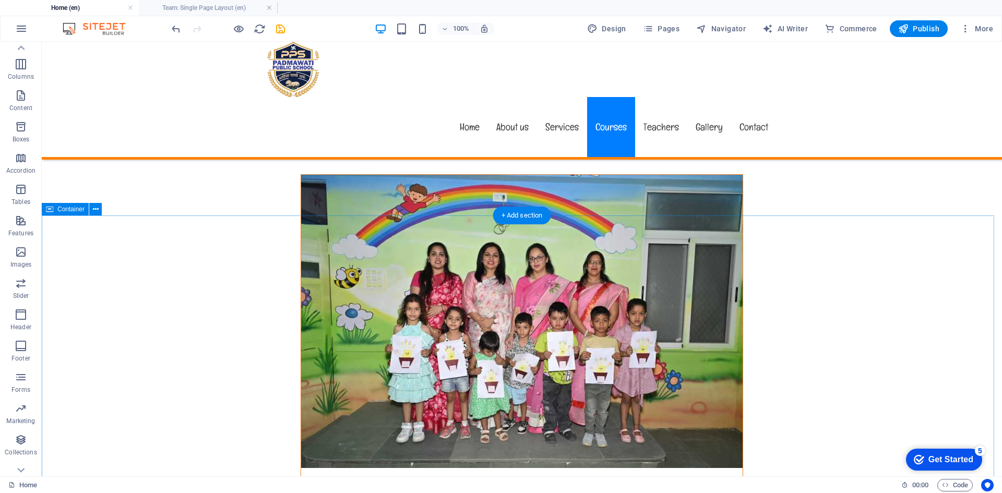
drag, startPoint x: 886, startPoint y: 277, endPoint x: 878, endPoint y: 241, distance: 36.3
click at [90, 209] on button at bounding box center [95, 209] width 13 height 13
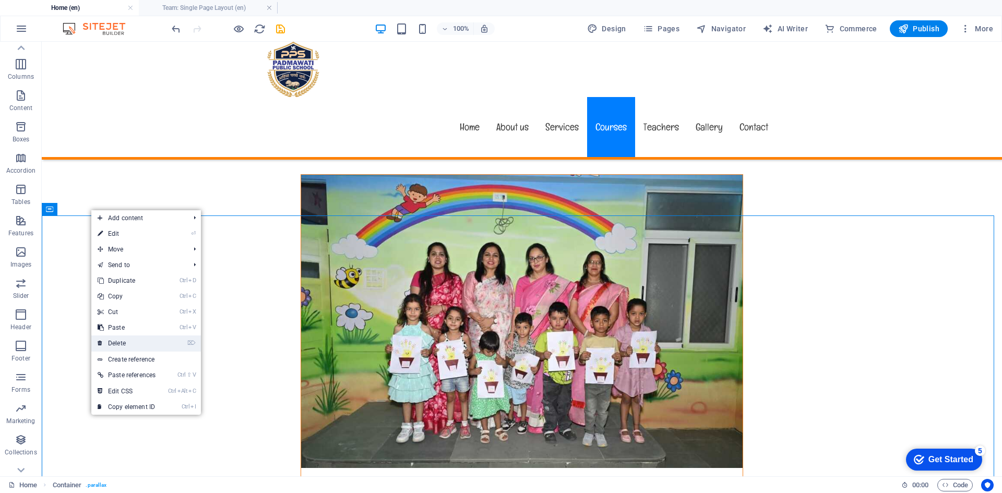
click at [141, 340] on link "⌦ Delete" at bounding box center [126, 343] width 70 height 16
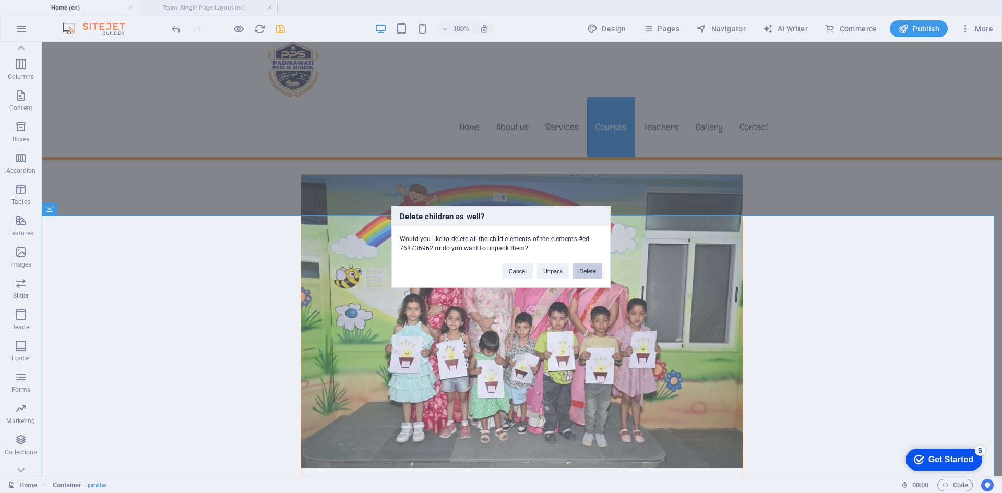
click at [591, 274] on button "Delete" at bounding box center [587, 271] width 29 height 16
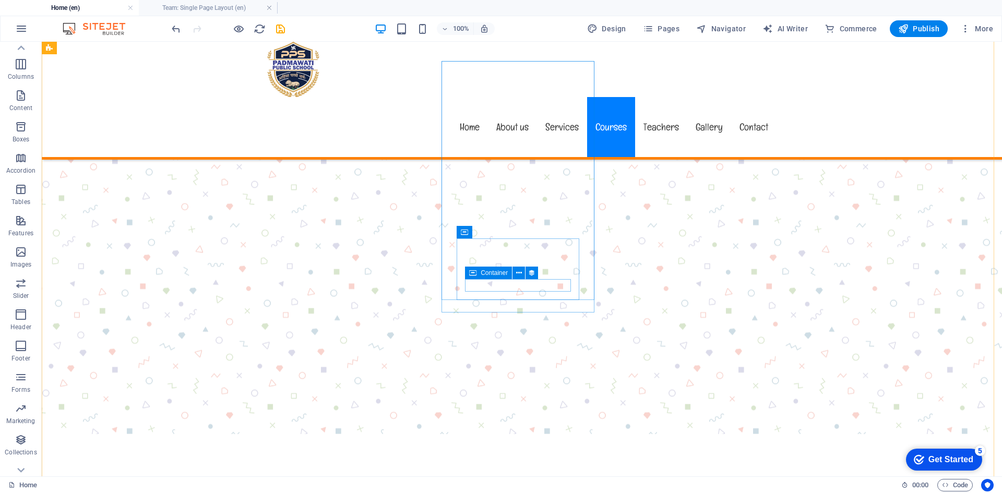
scroll to position [5583, 0]
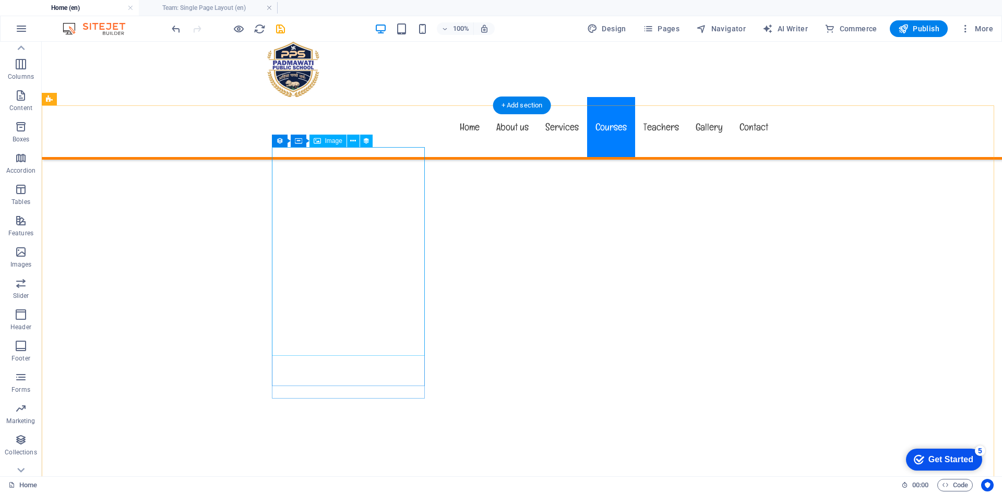
click at [326, 142] on span "Image" at bounding box center [333, 141] width 17 height 6
select select "px"
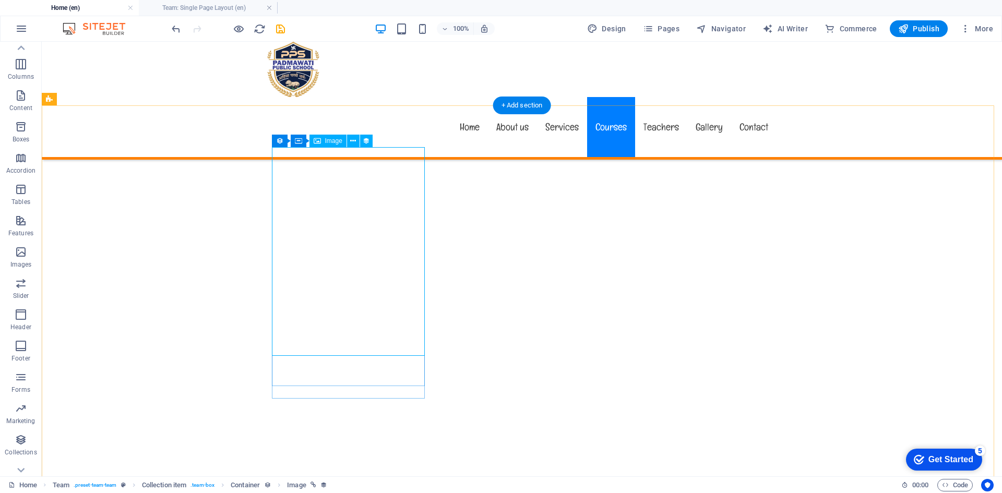
select select "px"
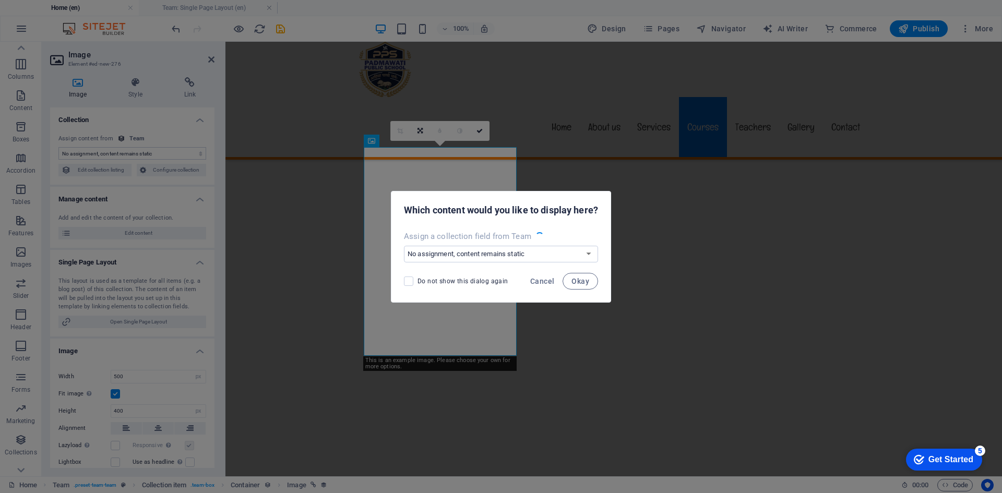
select select "image"
click at [580, 280] on span "Okay" at bounding box center [580, 281] width 18 height 8
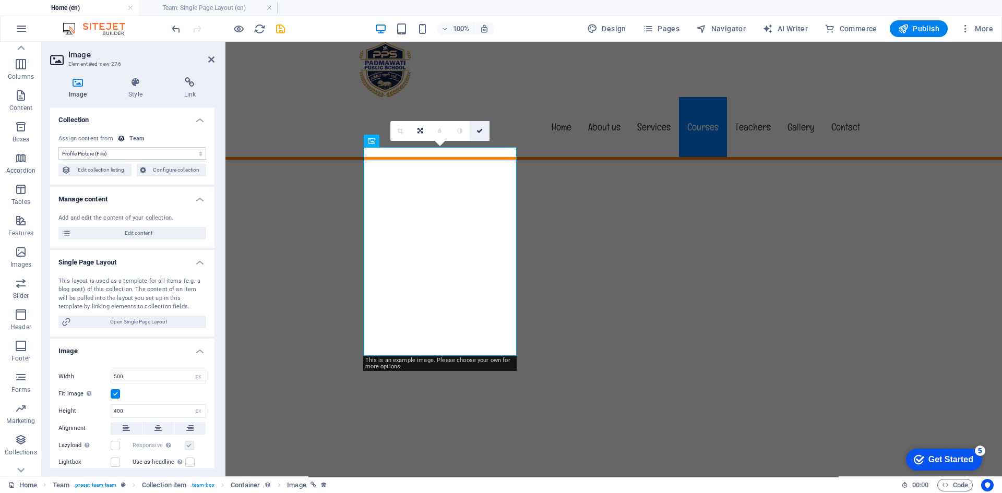
click at [482, 133] on icon at bounding box center [479, 131] width 6 height 6
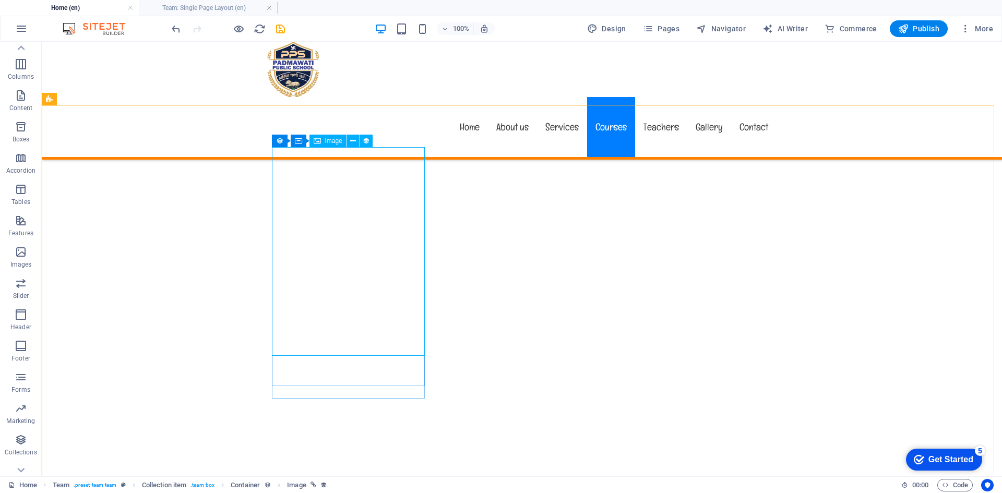
click at [333, 142] on span "Image" at bounding box center [333, 141] width 17 height 6
select select "image"
select select "px"
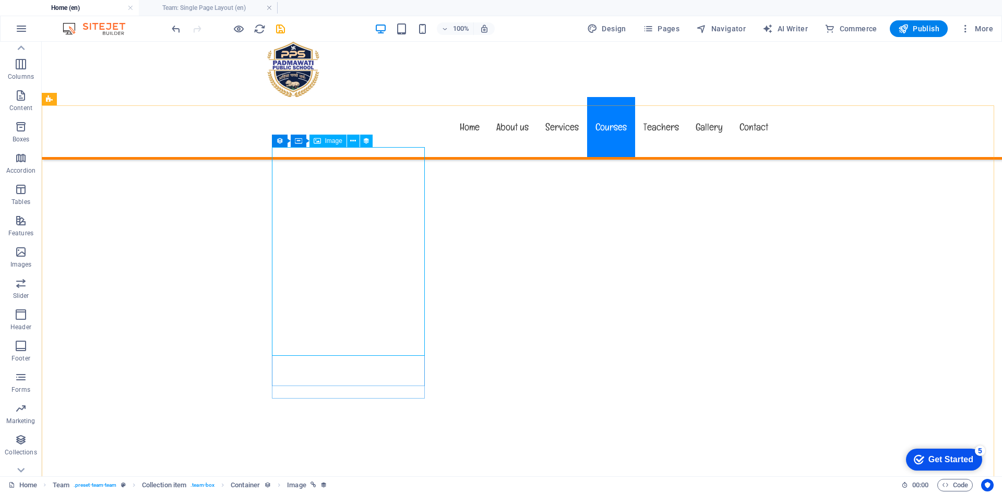
select select "px"
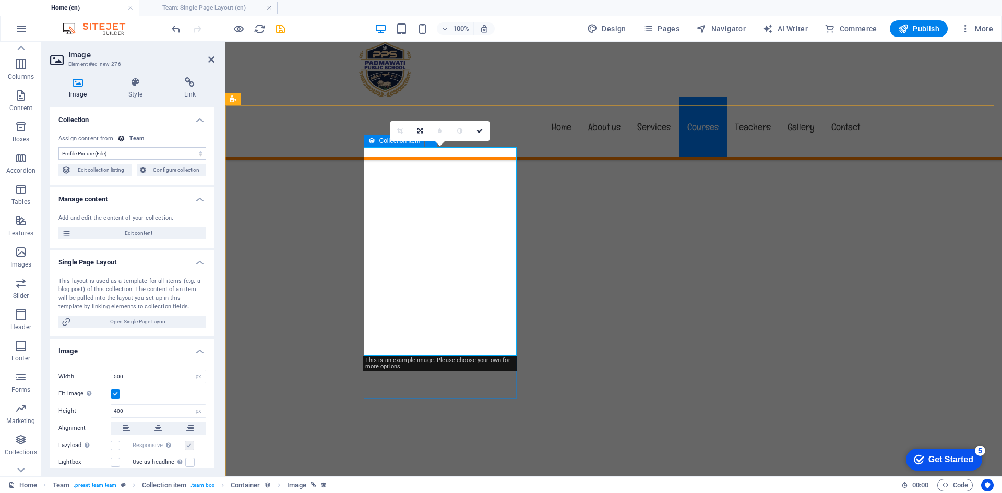
click at [388, 143] on span "Collection item" at bounding box center [399, 141] width 41 height 6
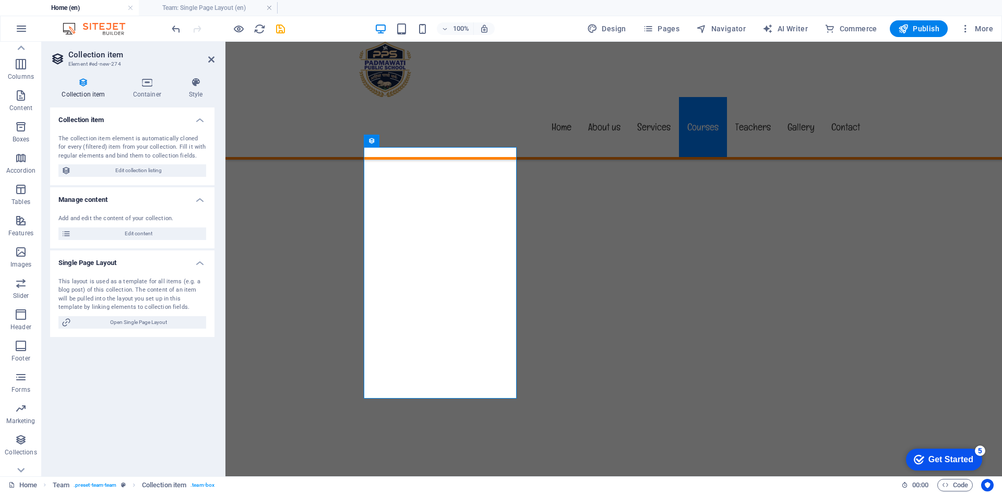
click at [195, 122] on h4 "Collection item" at bounding box center [132, 116] width 164 height 19
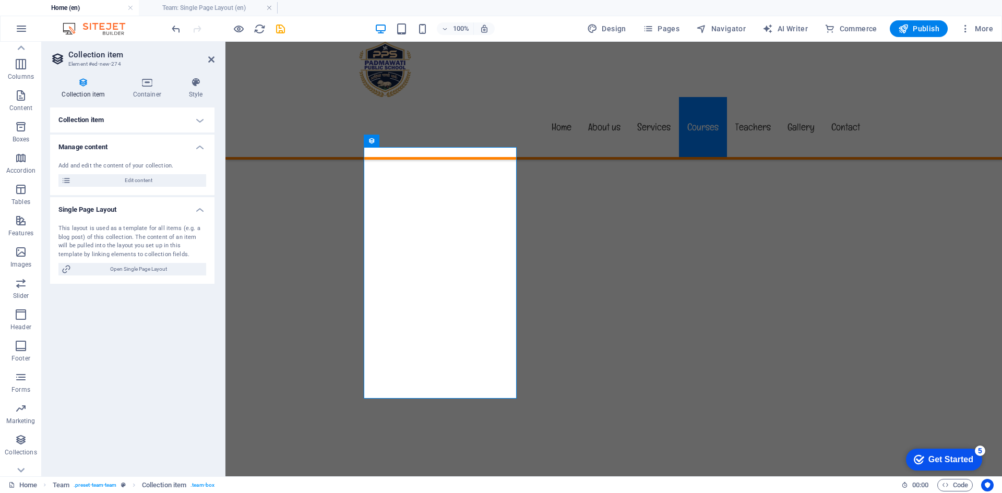
click at [200, 146] on h4 "Manage content" at bounding box center [132, 144] width 164 height 19
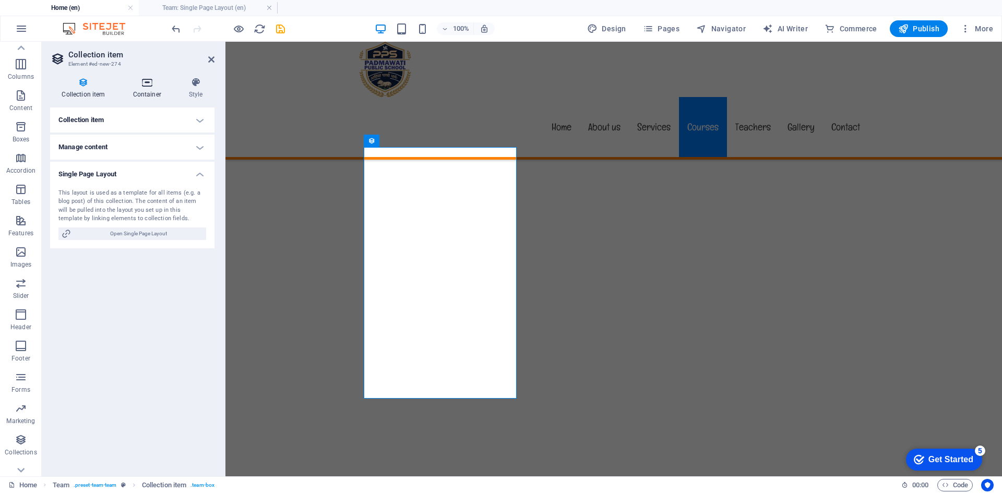
click at [146, 83] on icon at bounding box center [147, 82] width 52 height 10
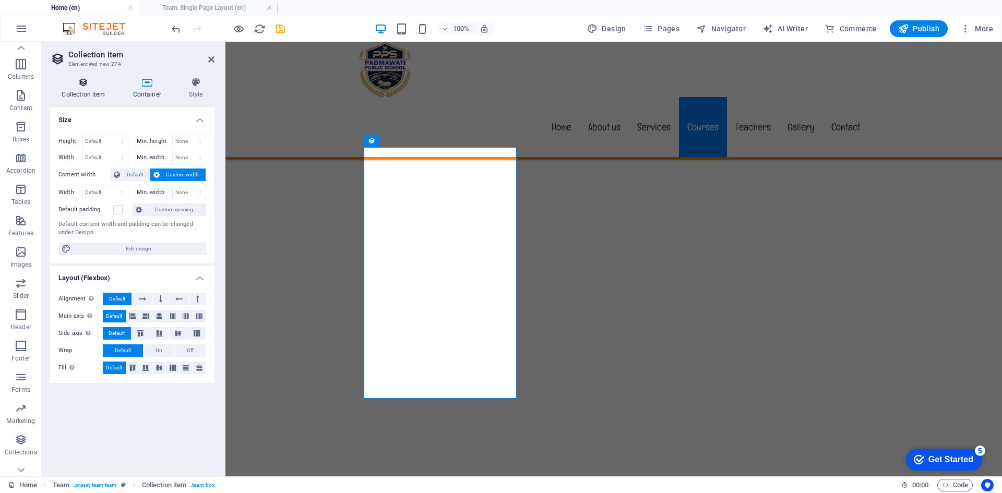
click at [93, 86] on icon at bounding box center [83, 82] width 67 height 10
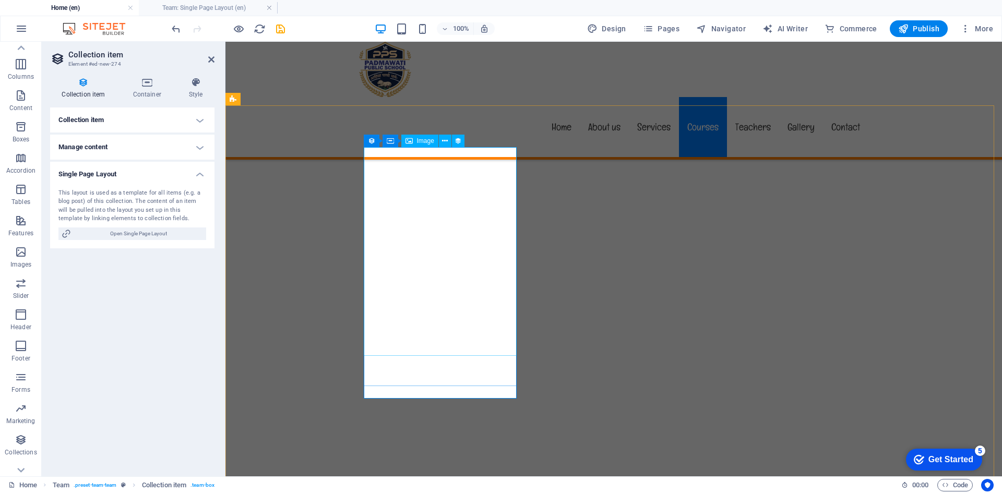
click at [417, 142] on span "Image" at bounding box center [425, 141] width 17 height 6
click at [446, 142] on icon at bounding box center [445, 141] width 6 height 11
click at [370, 140] on icon at bounding box center [371, 141] width 7 height 13
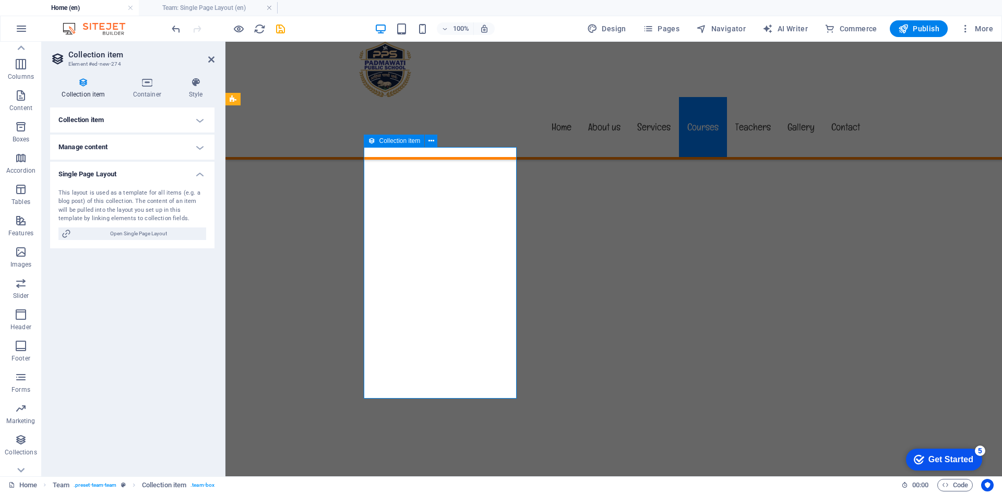
click at [370, 140] on icon at bounding box center [371, 141] width 7 height 13
click at [93, 86] on icon at bounding box center [83, 82] width 67 height 10
click at [135, 82] on icon at bounding box center [147, 82] width 52 height 10
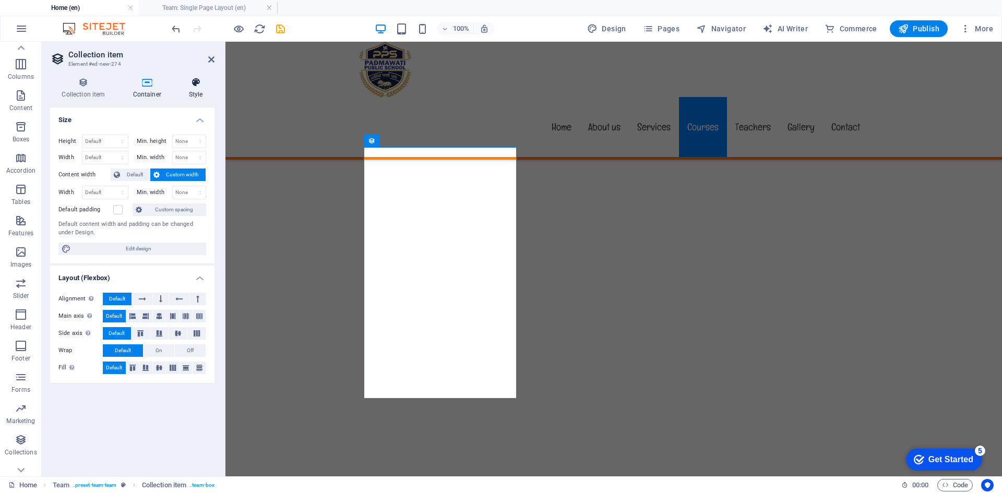
click at [196, 94] on h4 "Style" at bounding box center [196, 88] width 38 height 22
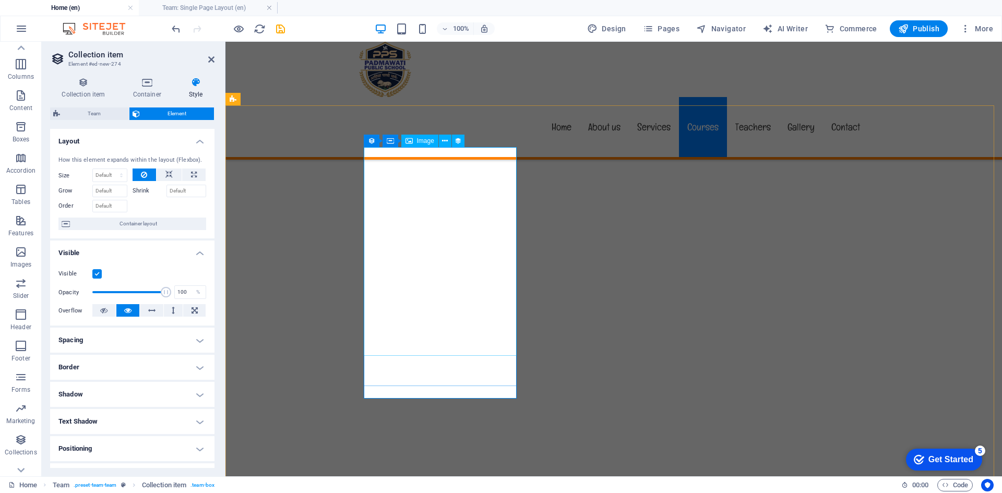
select select "image"
select select "px"
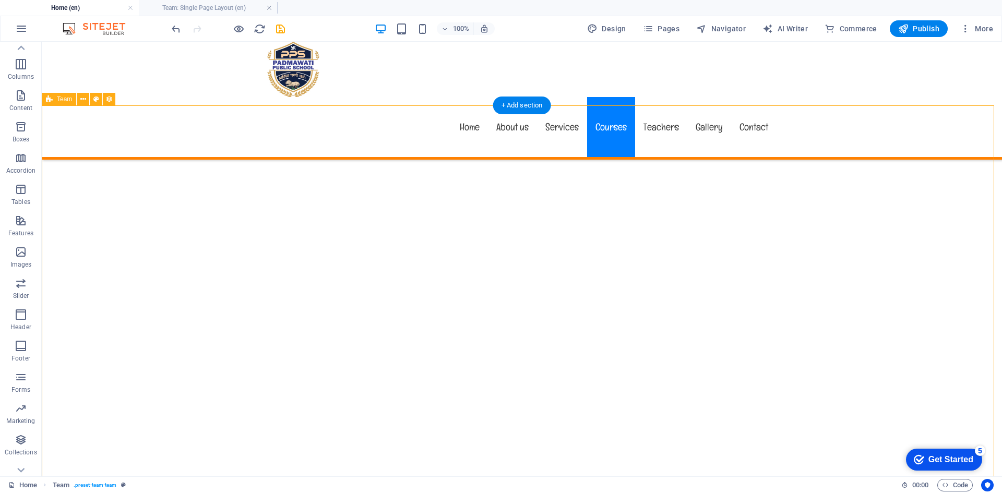
select select "createdAt_DESC"
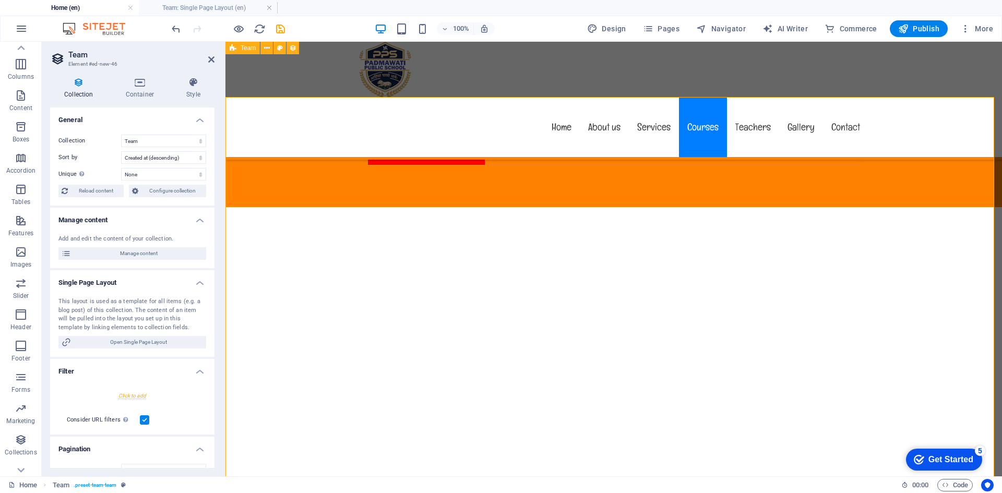
scroll to position [5530, 0]
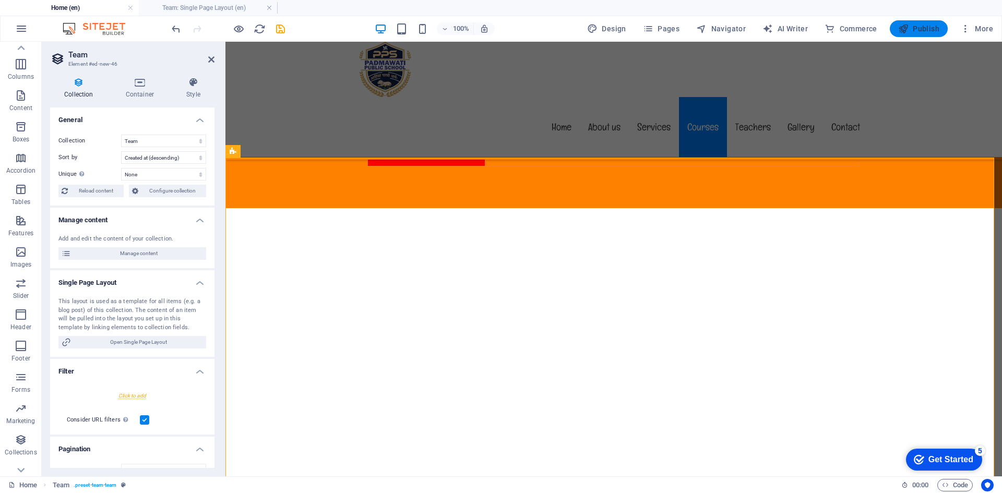
click at [922, 30] on span "Publish" at bounding box center [918, 28] width 41 height 10
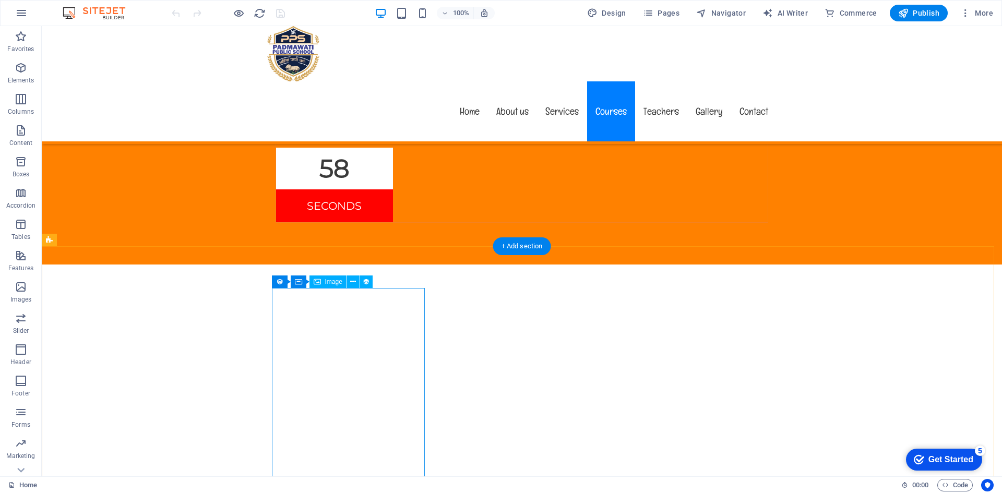
scroll to position [5530, 0]
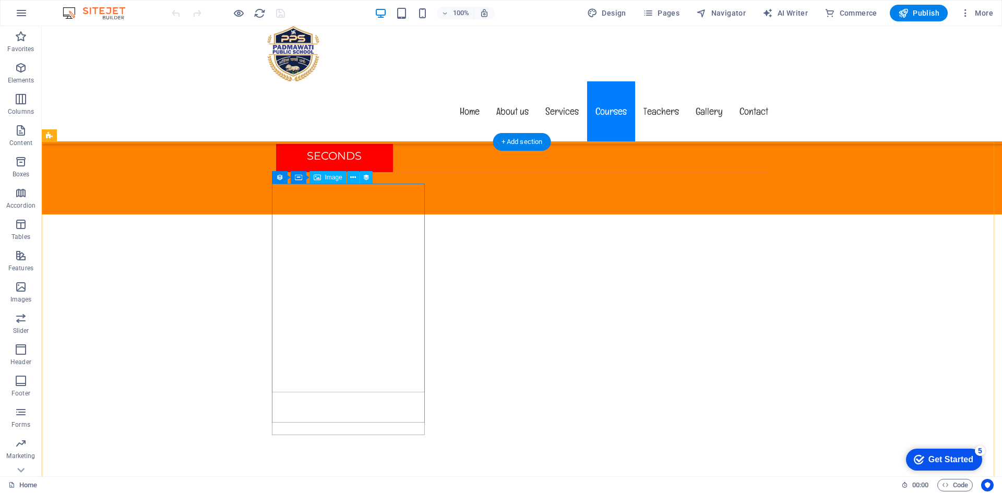
select select "px"
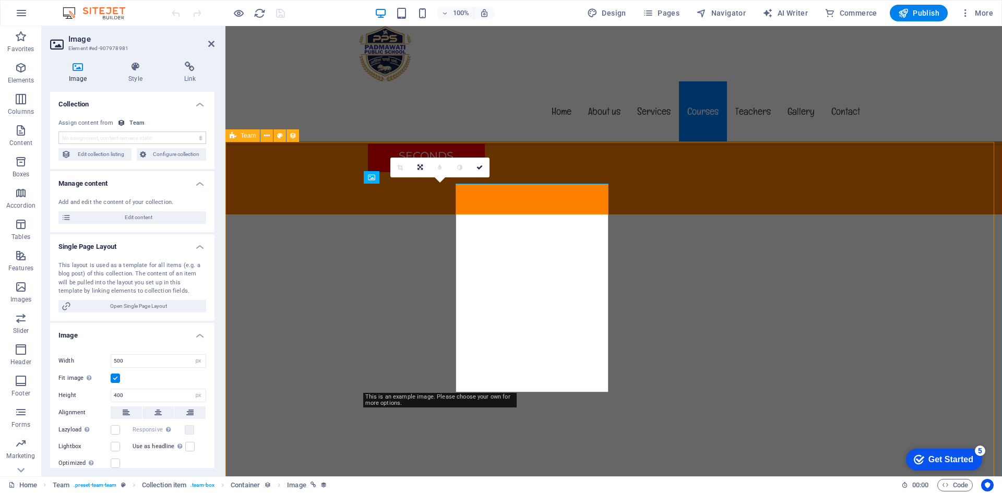
select select "image"
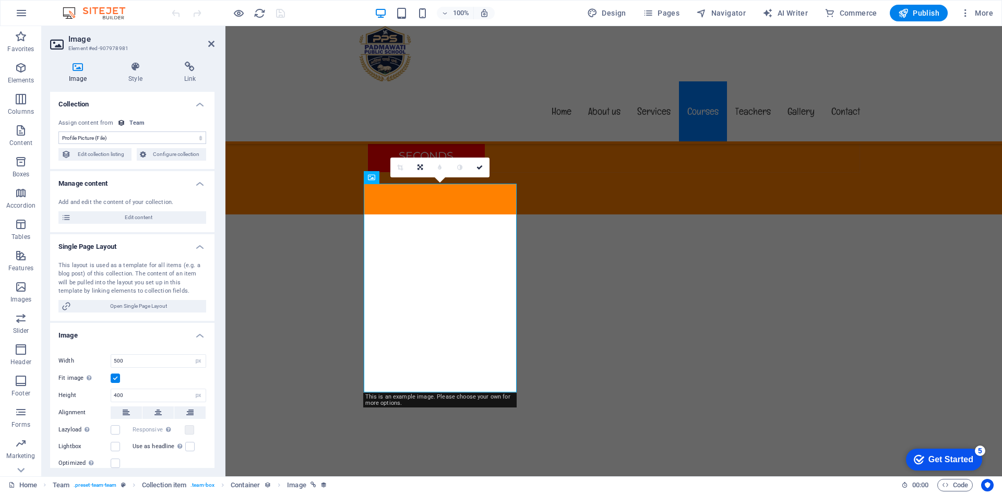
click at [102, 136] on select "No assignment, content remains static Created at (Date) Updated at (Date) Name …" at bounding box center [132, 137] width 148 height 13
click at [138, 122] on div "Team" at bounding box center [137, 123] width 16 height 9
click at [146, 154] on button "Configure collection" at bounding box center [172, 154] width 70 height 13
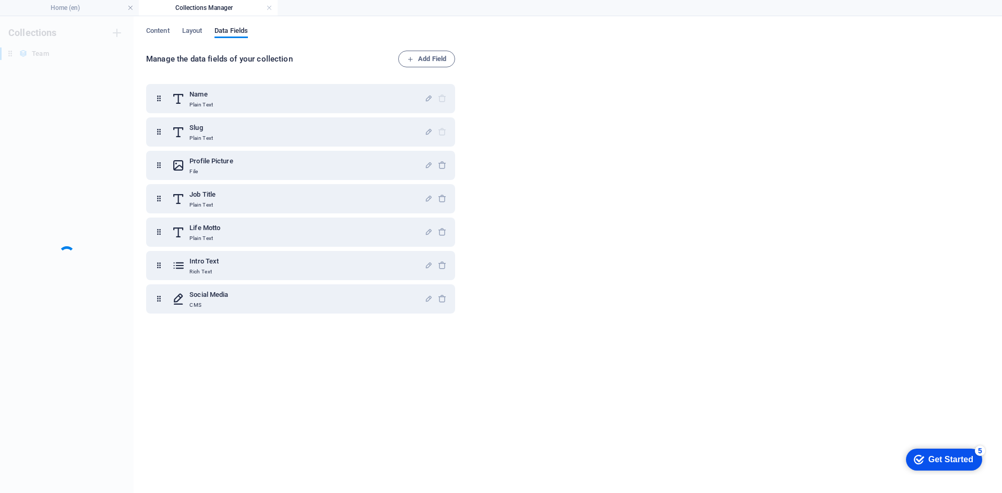
scroll to position [0, 0]
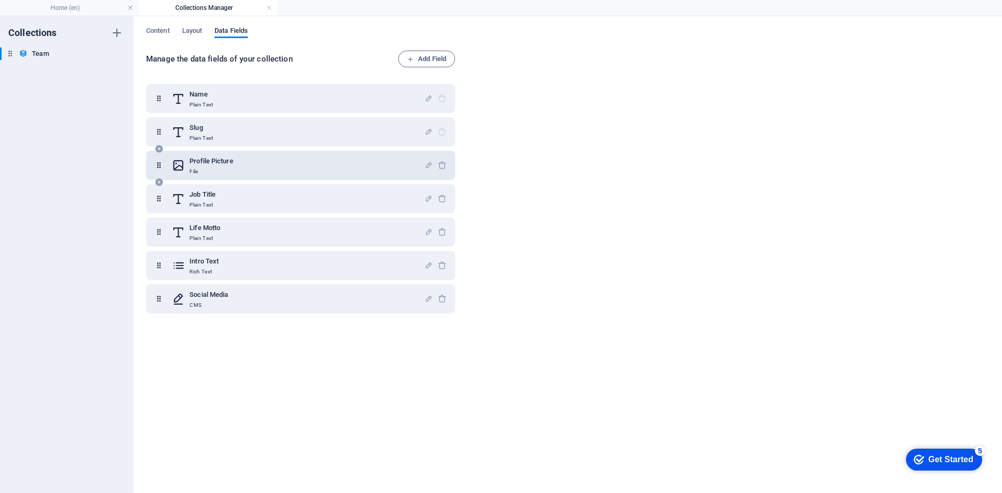
click at [272, 166] on div "Profile Picture File" at bounding box center [298, 165] width 253 height 21
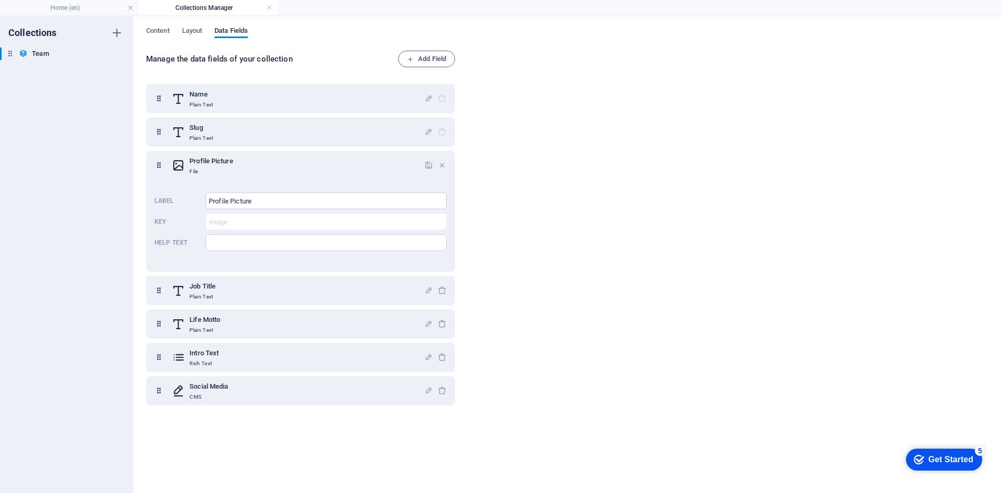
click at [204, 31] on div "Content Layout Data Fields" at bounding box center [567, 37] width 843 height 20
click at [206, 29] on div "Content Layout Data Fields" at bounding box center [567, 37] width 843 height 20
click at [189, 29] on span "Layout" at bounding box center [192, 32] width 20 height 15
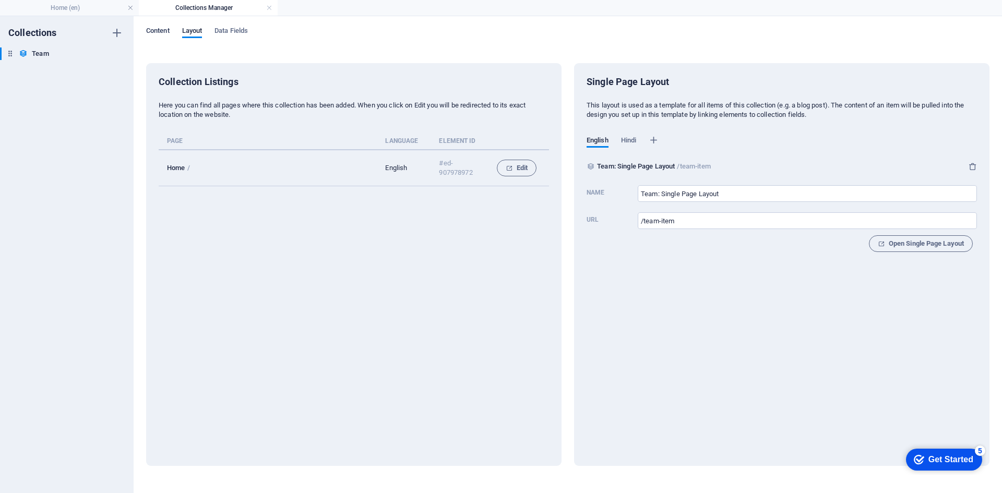
click at [158, 29] on span "Content" at bounding box center [157, 32] width 23 height 15
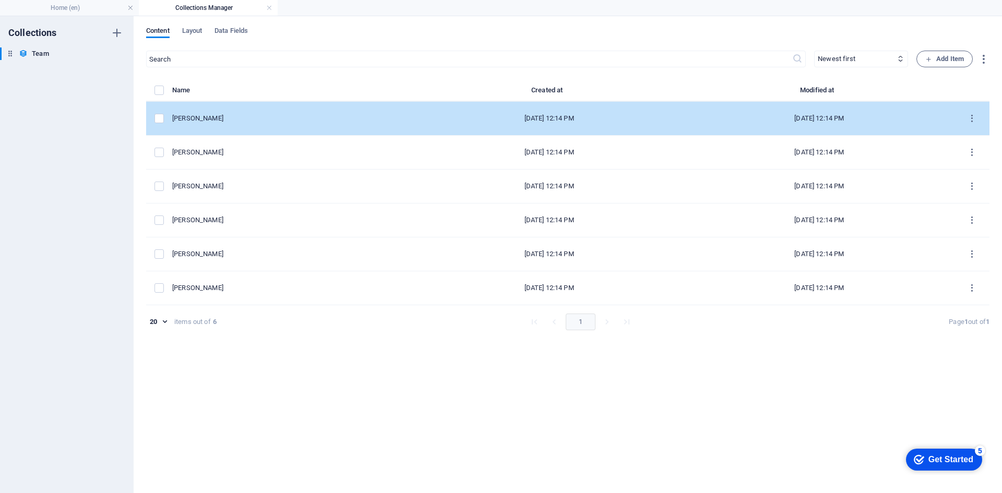
click at [239, 116] on div "Emily Nichols" at bounding box center [288, 118] width 233 height 9
type input "emily-nichols"
click at [239, 116] on div "Emily Nichols" at bounding box center [288, 118] width 233 height 9
type input "emily-nichols"
click at [239, 116] on div "Emily Nichols" at bounding box center [288, 118] width 233 height 9
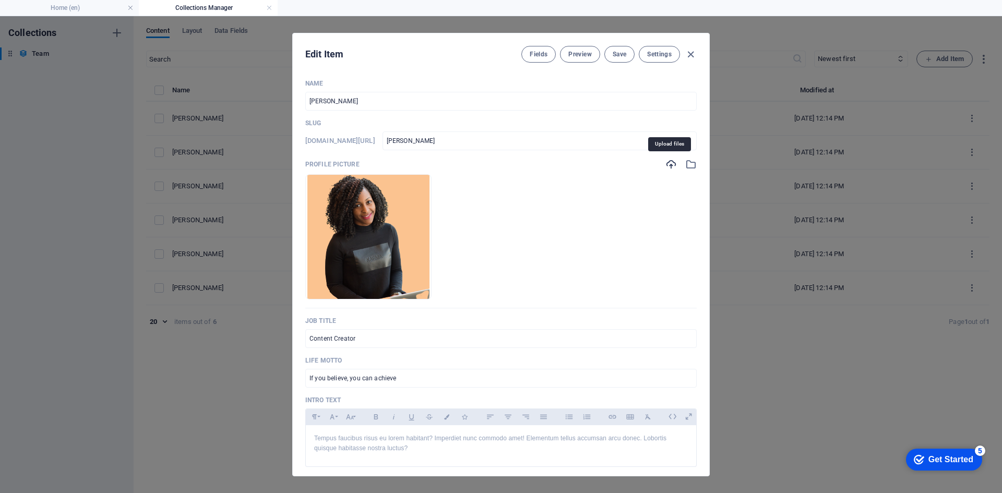
click at [668, 164] on icon "button" at bounding box center [670, 164] width 11 height 11
click at [685, 165] on icon "button" at bounding box center [690, 164] width 11 height 11
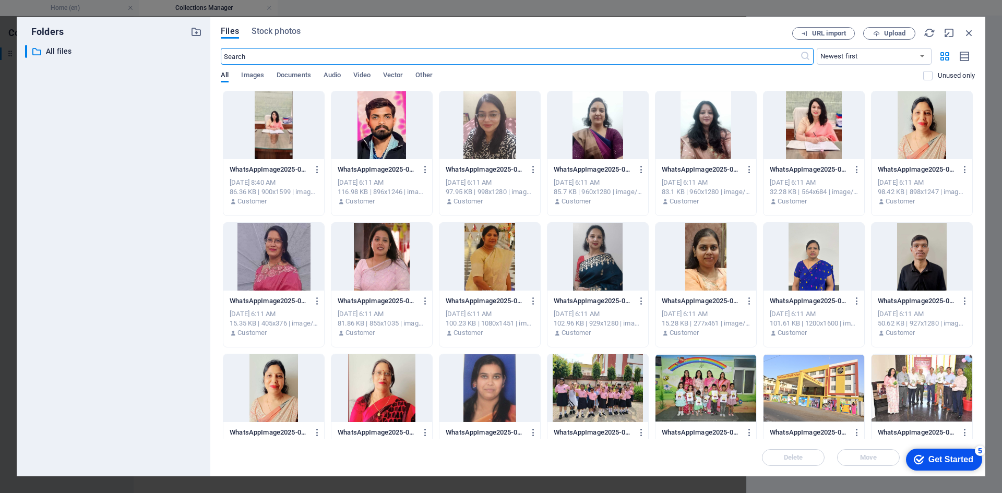
click at [826, 138] on div at bounding box center [813, 125] width 101 height 68
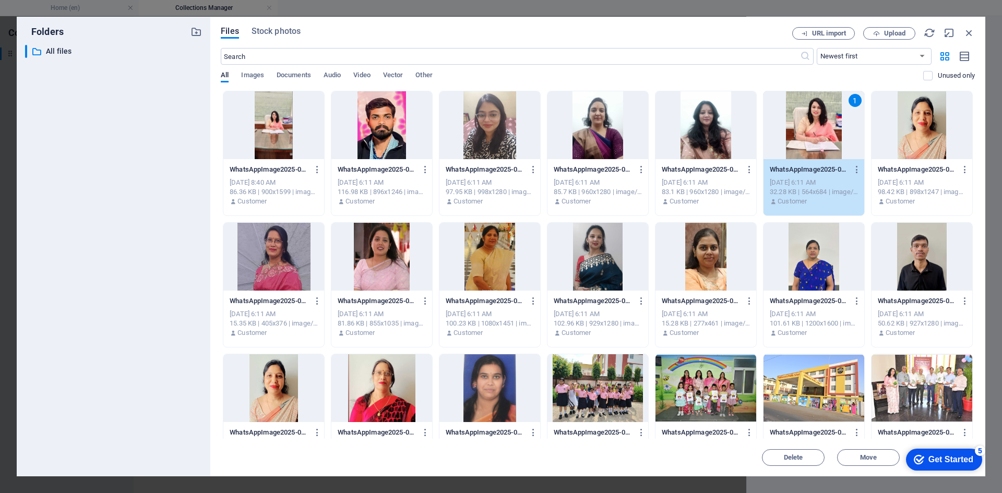
click at [808, 150] on div "1" at bounding box center [813, 125] width 101 height 68
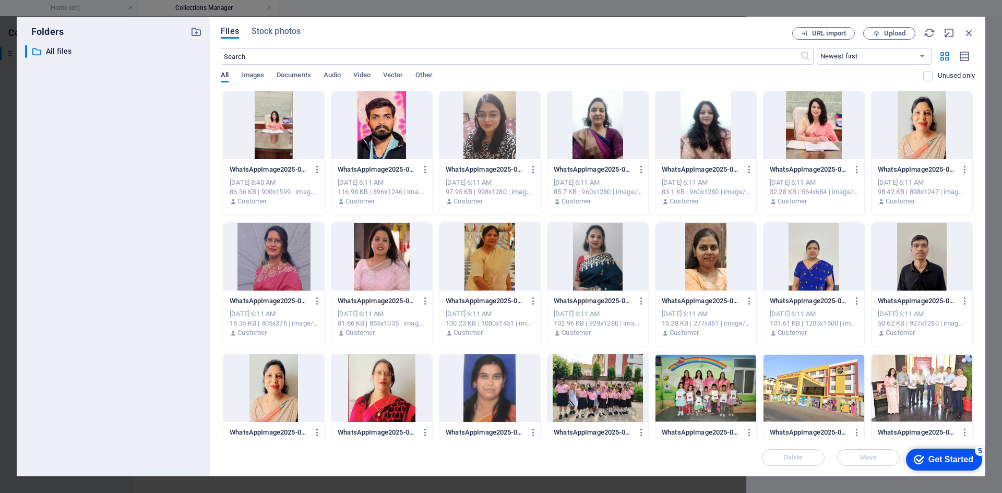
click at [808, 150] on div at bounding box center [813, 125] width 101 height 68
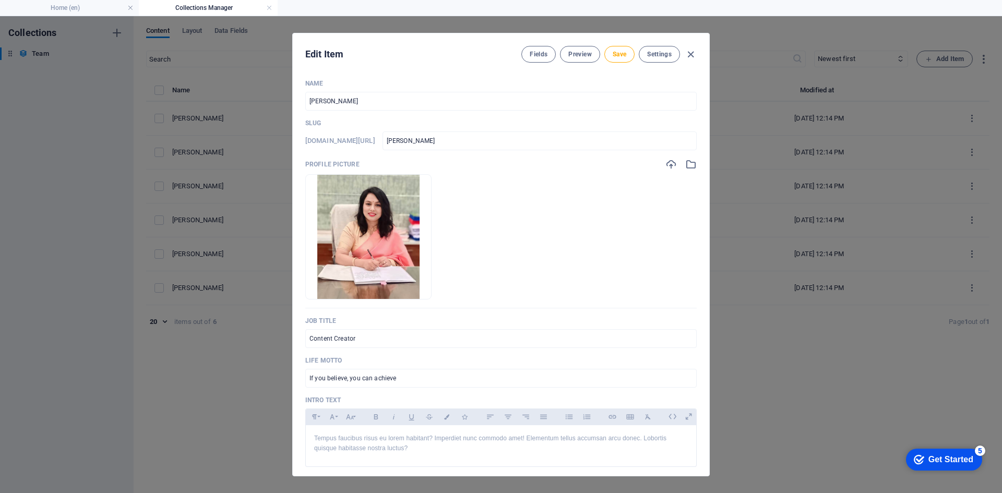
drag, startPoint x: 378, startPoint y: 103, endPoint x: 0, endPoint y: 73, distance: 379.0
click at [25, 77] on div "Edit Item Fields Preview Save Settings Name Emily Nichols ​ Slug www.example.co…" at bounding box center [501, 254] width 1002 height 477
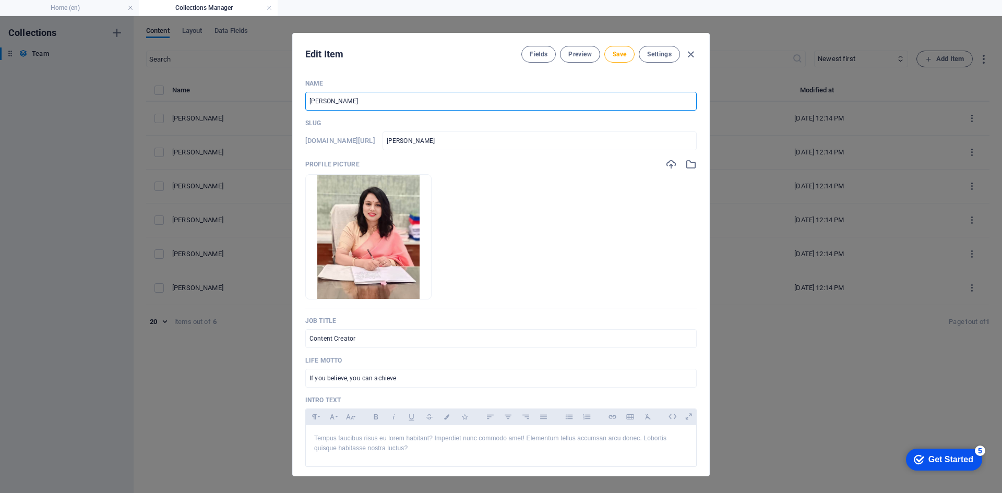
type input "G"
type input "g"
type input "H"
type input "h"
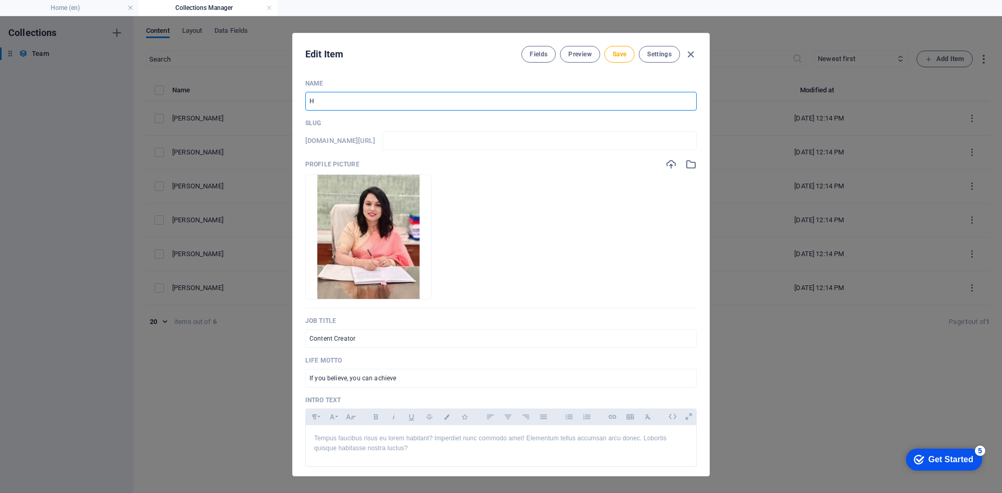
type input "h"
type input "He"
type input "he"
type input "Hem"
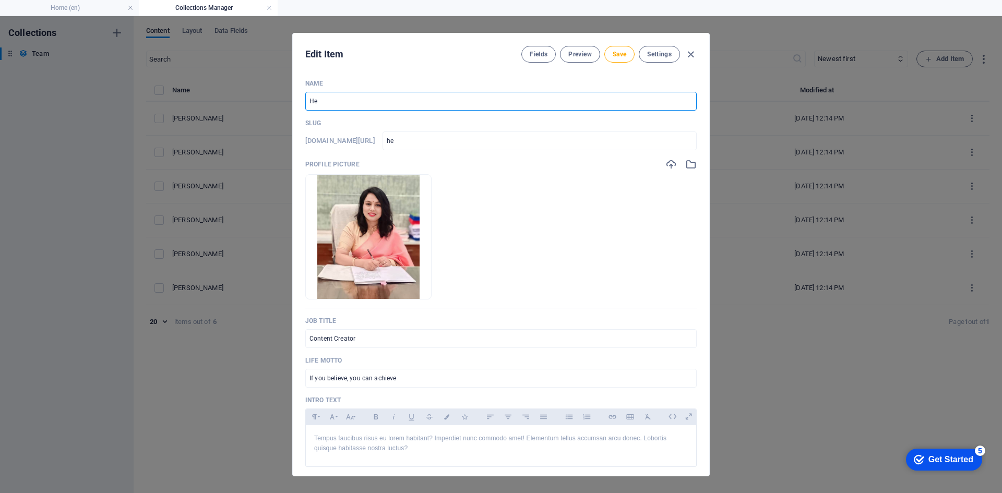
type input "hem"
type input "Heml"
type input "heml"
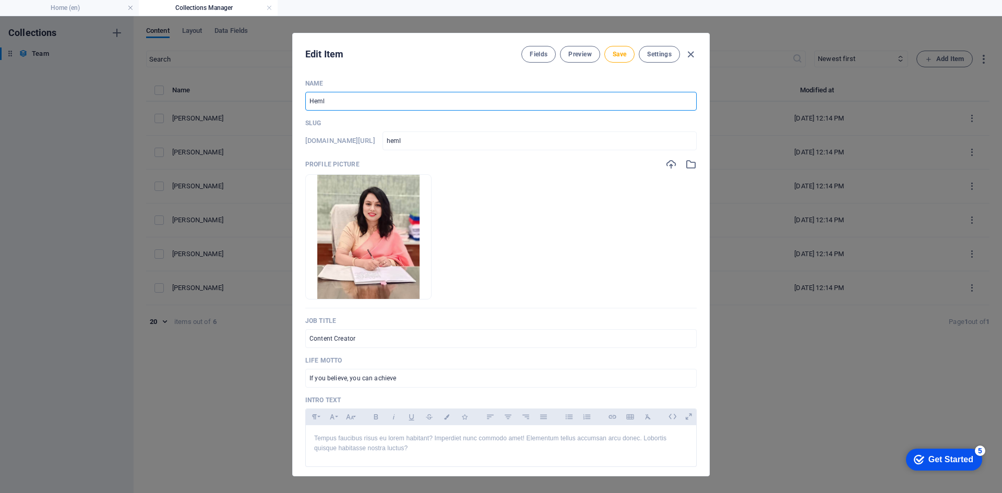
type input "Hemla"
type input "hemla"
type input "Hemlat"
type input "hemlat"
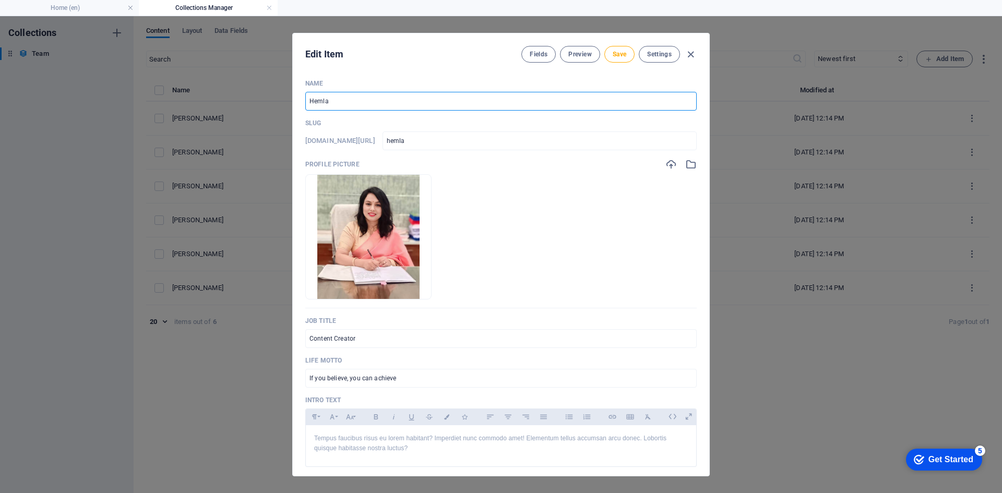
type input "hemlat"
type input "Hemlata"
type input "hemlata"
type input "Hemlata J"
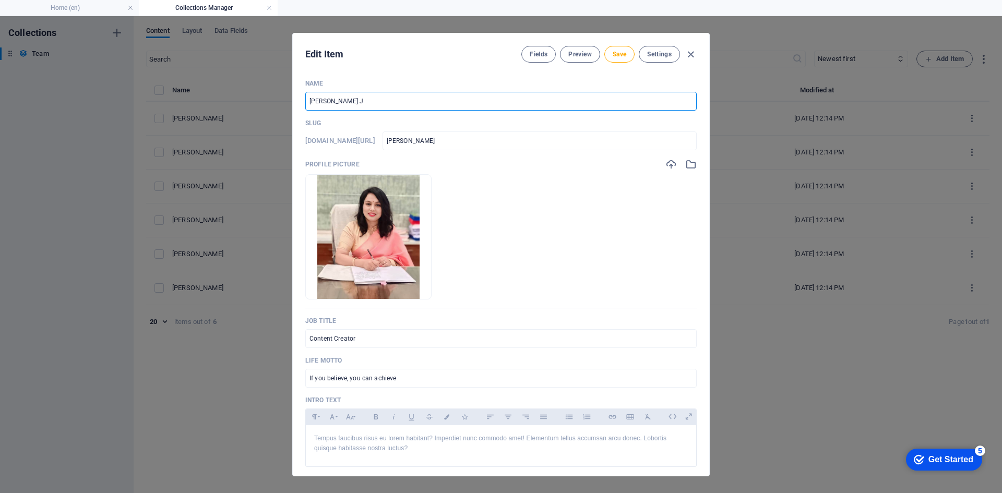
type input "hemlata-j"
type input "Hemlata Ja"
type input "hemlata-ja"
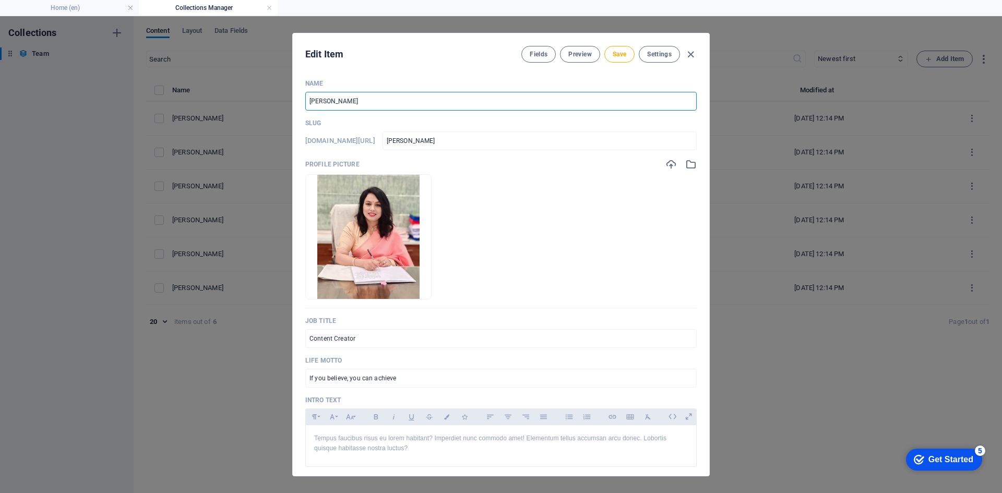
type input "Hemlata Jai"
type input "hemlata-jai"
type input "[PERSON_NAME]"
type input "hemlata-jain"
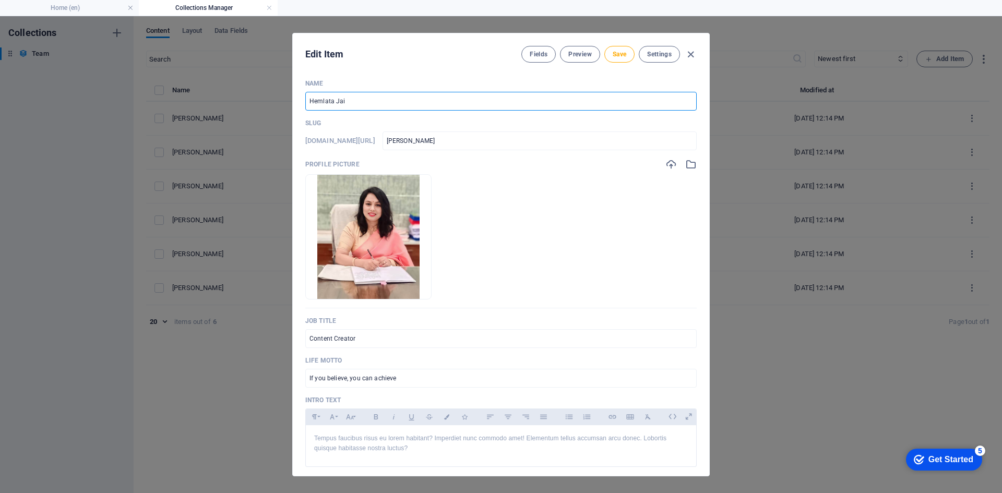
type input "hemlata-jain"
type input "[PERSON_NAME]"
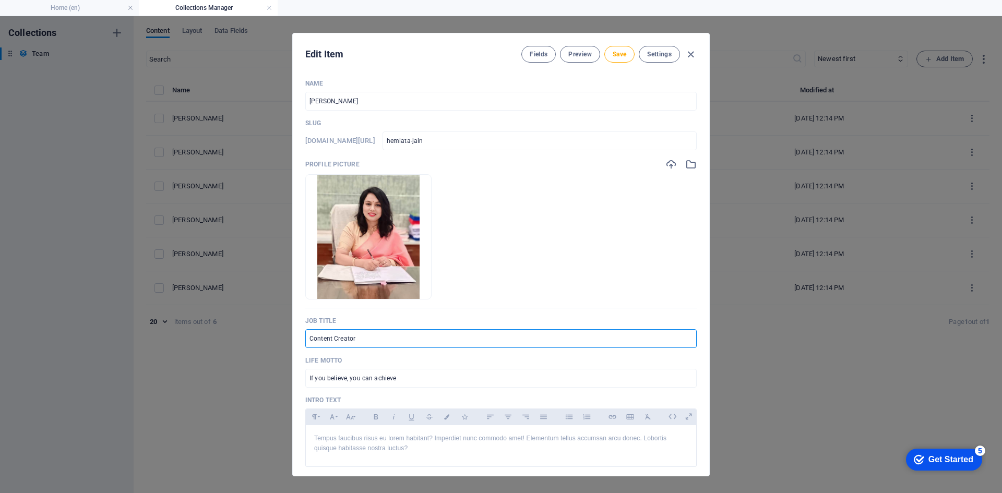
drag, startPoint x: 380, startPoint y: 343, endPoint x: 253, endPoint y: 342, distance: 127.3
click at [253, 342] on div "Edit Item Fields Preview Save Settings Name Hemlata Jain ​ Slug www.example.com…" at bounding box center [501, 254] width 1002 height 477
type input "Principal"
drag, startPoint x: 422, startPoint y: 386, endPoint x: 87, endPoint y: 365, distance: 336.1
click at [88, 365] on div "Edit Item Fields Preview Save Settings Name Hemlata Jain ​ Slug www.example.com…" at bounding box center [501, 254] width 1002 height 477
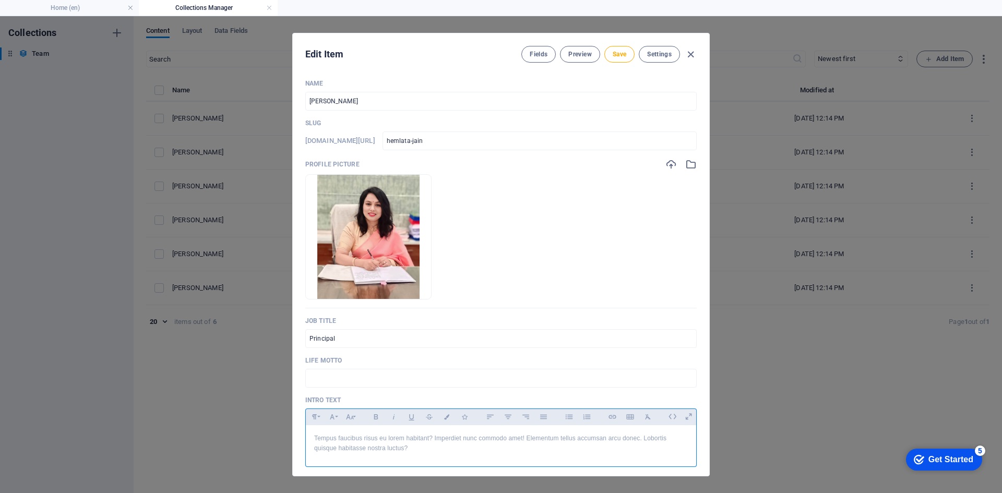
click at [352, 442] on p "Tempus faucibus risus eu lorem habitant? Imperdiet nunc commodo amet! Elementum…" at bounding box center [501, 444] width 374 height 20
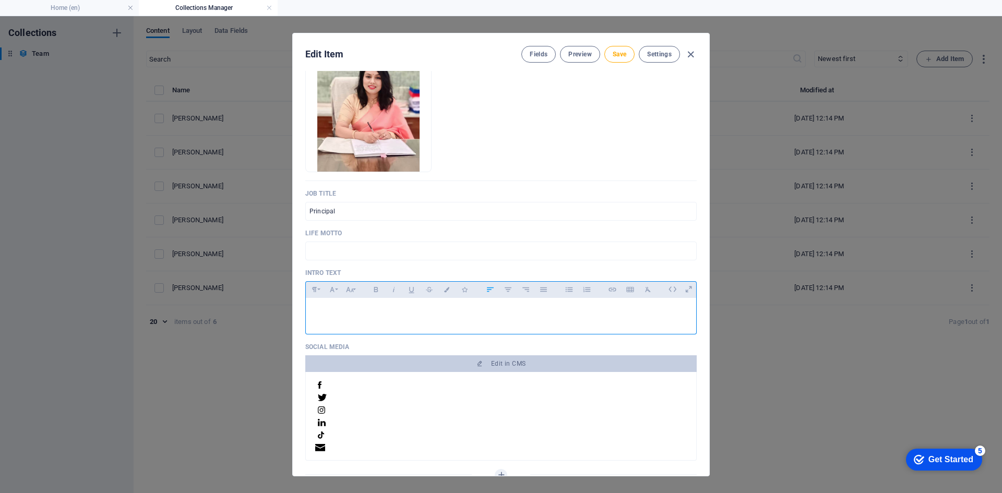
scroll to position [157, 0]
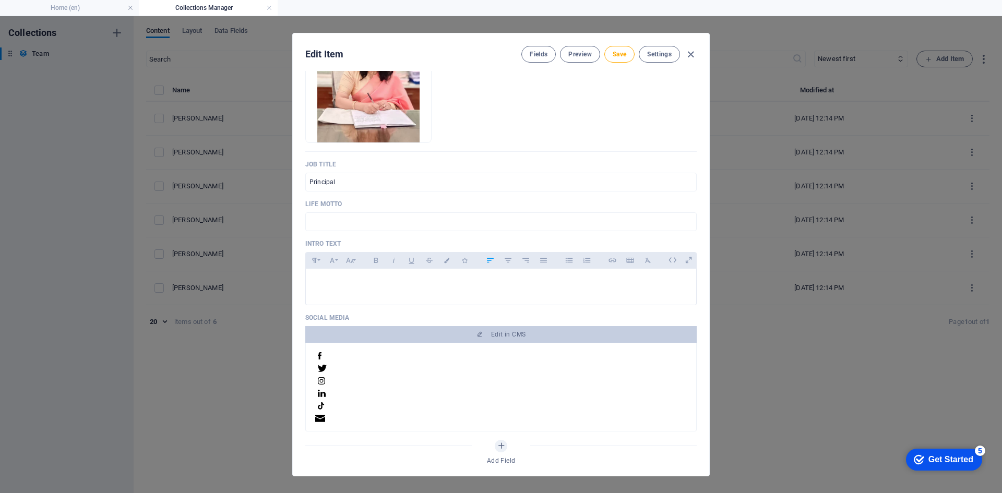
click at [375, 385] on div at bounding box center [501, 382] width 368 height 13
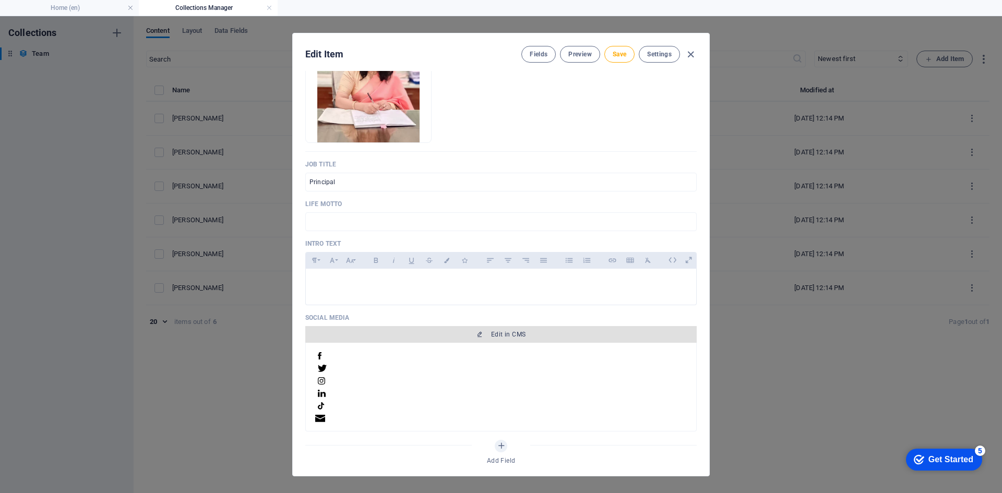
click at [522, 333] on span "Edit in CMS" at bounding box center [508, 334] width 34 height 8
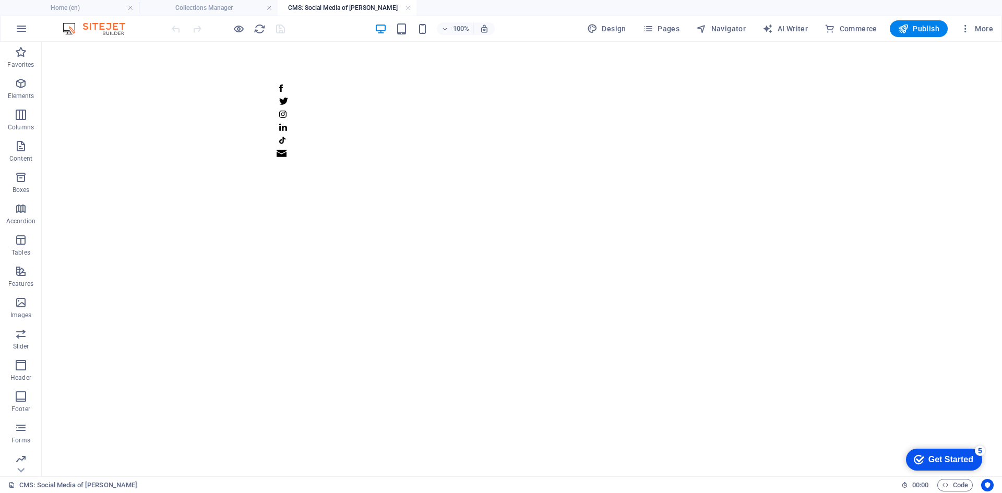
scroll to position [0, 0]
drag, startPoint x: 407, startPoint y: 6, endPoint x: 419, endPoint y: 17, distance: 16.2
click at [407, 6] on link at bounding box center [408, 8] width 6 height 10
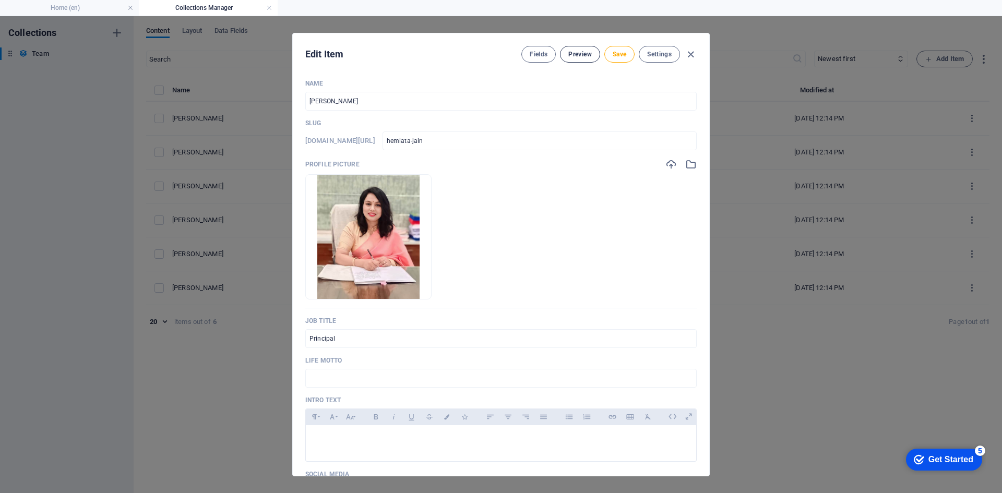
click at [586, 52] on span "Preview" at bounding box center [579, 54] width 23 height 8
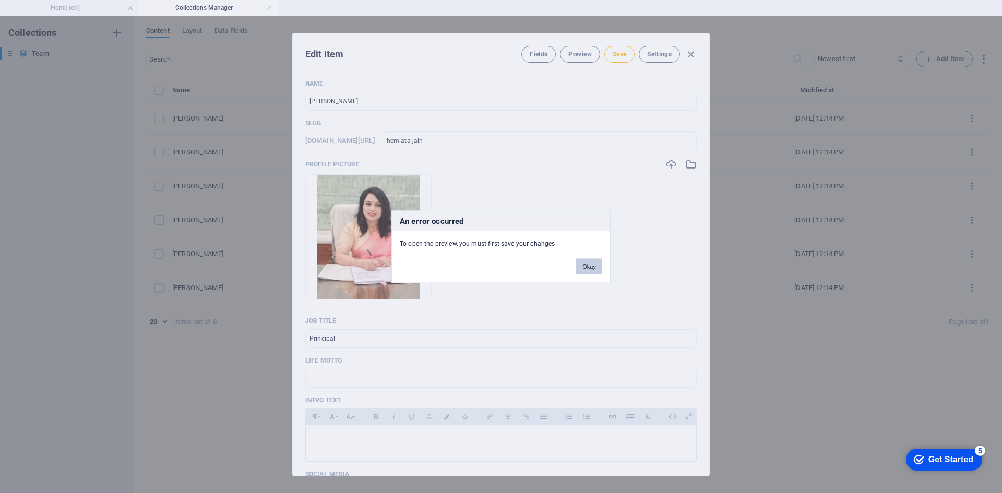
click at [587, 265] on button "Okay" at bounding box center [589, 266] width 26 height 16
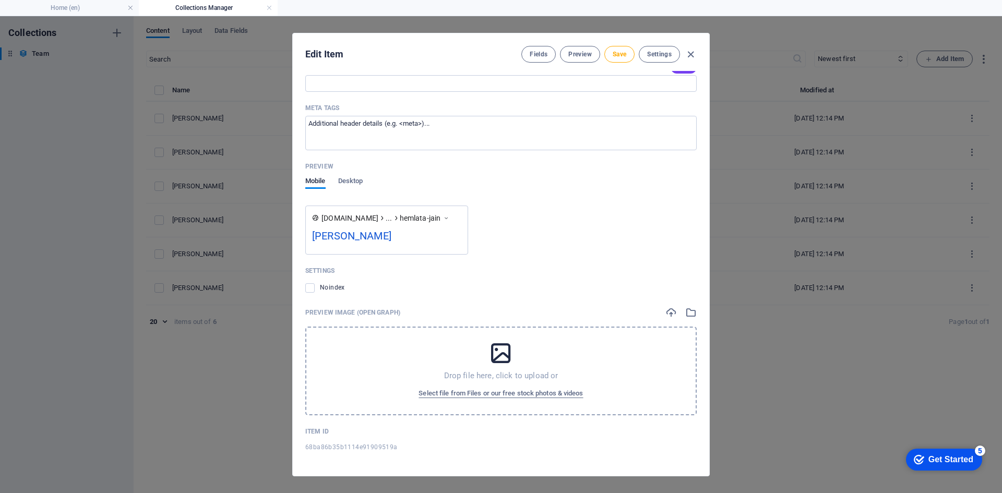
scroll to position [698, 0]
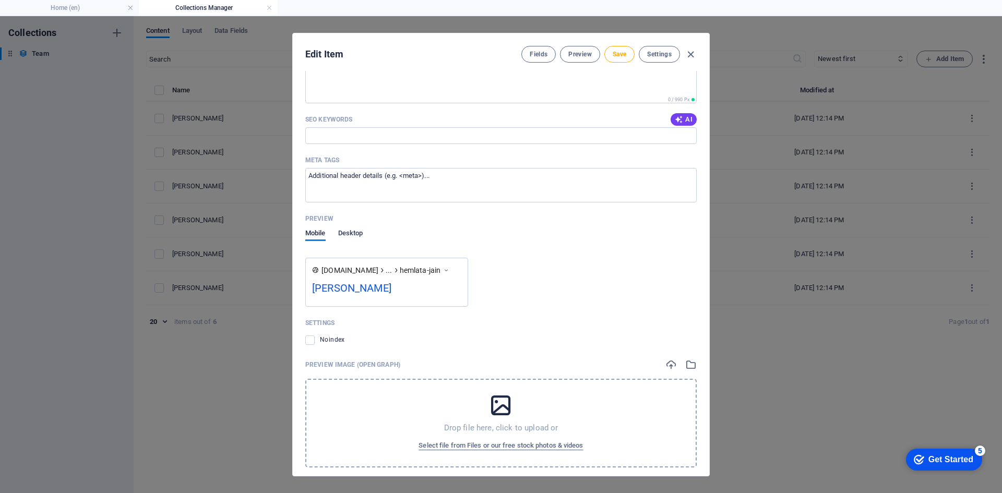
click at [344, 232] on span "Desktop" at bounding box center [350, 234] width 25 height 15
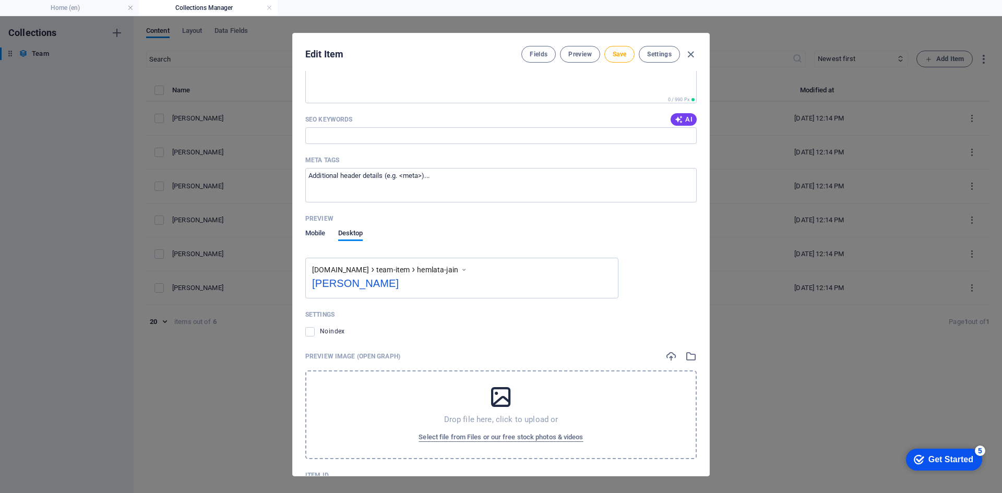
click at [317, 234] on span "Mobile" at bounding box center [315, 234] width 20 height 15
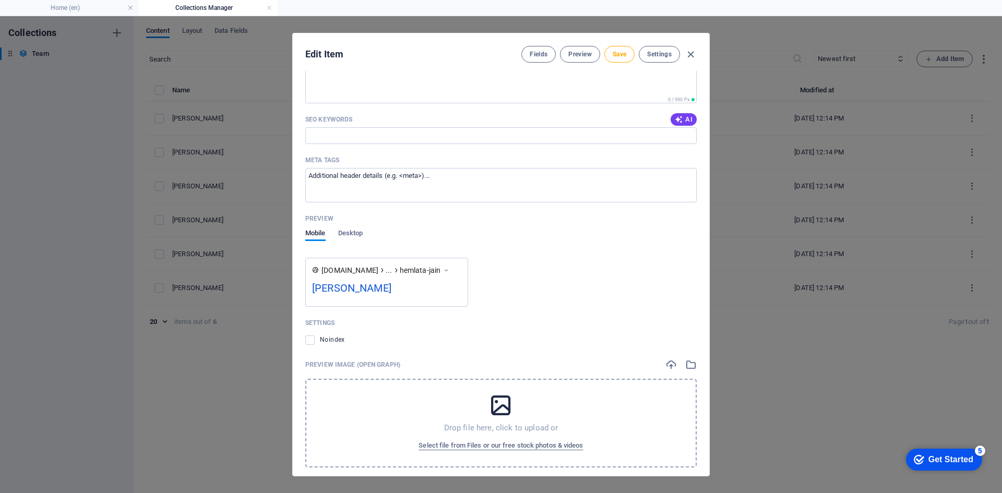
click at [340, 290] on div "[PERSON_NAME]" at bounding box center [386, 290] width 149 height 20
click at [351, 234] on span "Desktop" at bounding box center [350, 234] width 25 height 15
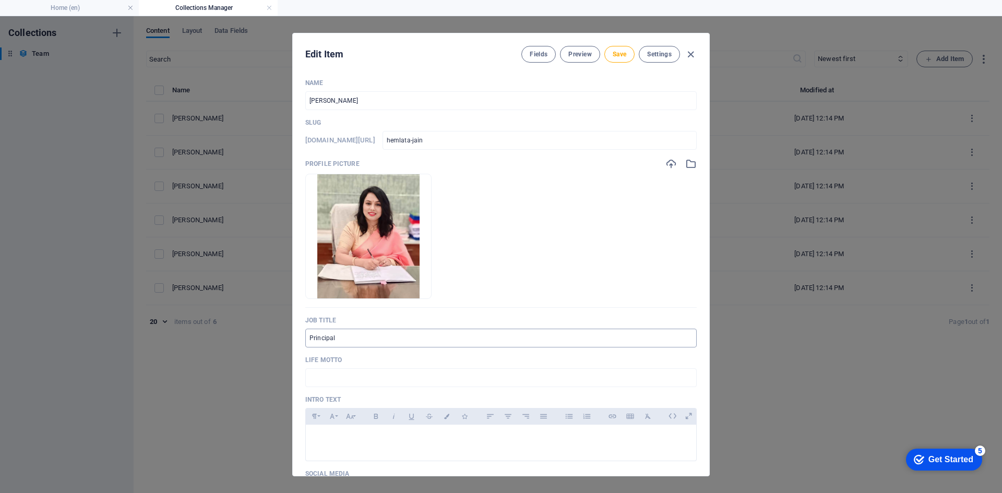
scroll to position [0, 0]
click at [693, 54] on icon "button" at bounding box center [691, 55] width 12 height 12
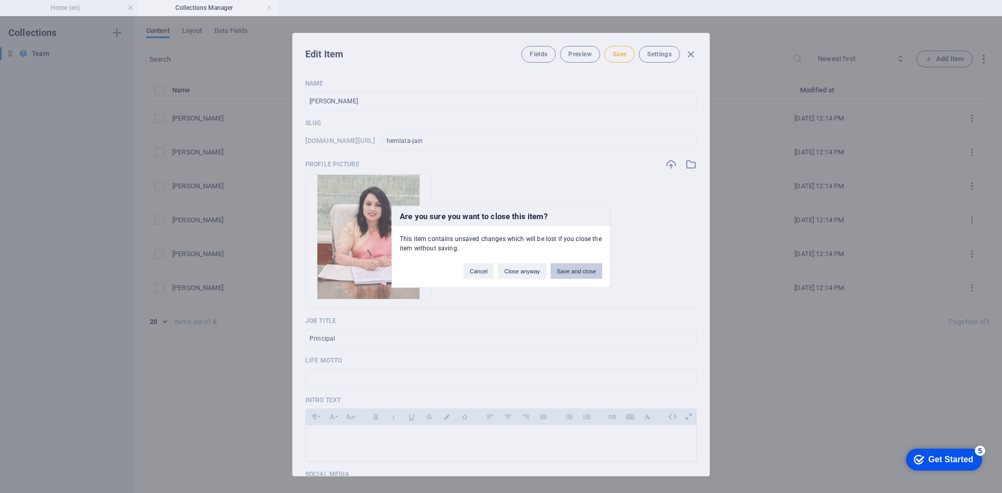
click at [580, 271] on button "Save and close" at bounding box center [576, 271] width 52 height 16
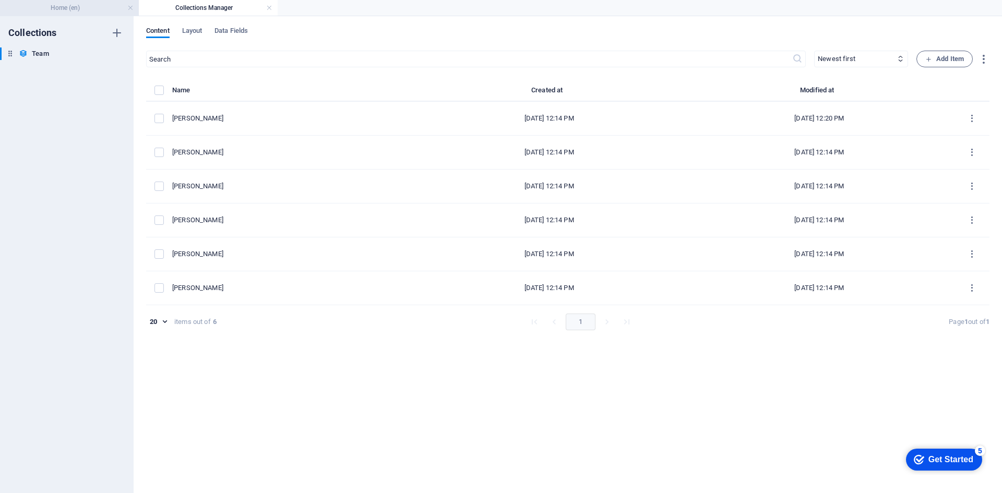
drag, startPoint x: 44, startPoint y: 2, endPoint x: 68, endPoint y: 7, distance: 24.7
click at [44, 2] on li "Home (en)" at bounding box center [69, 8] width 139 height 16
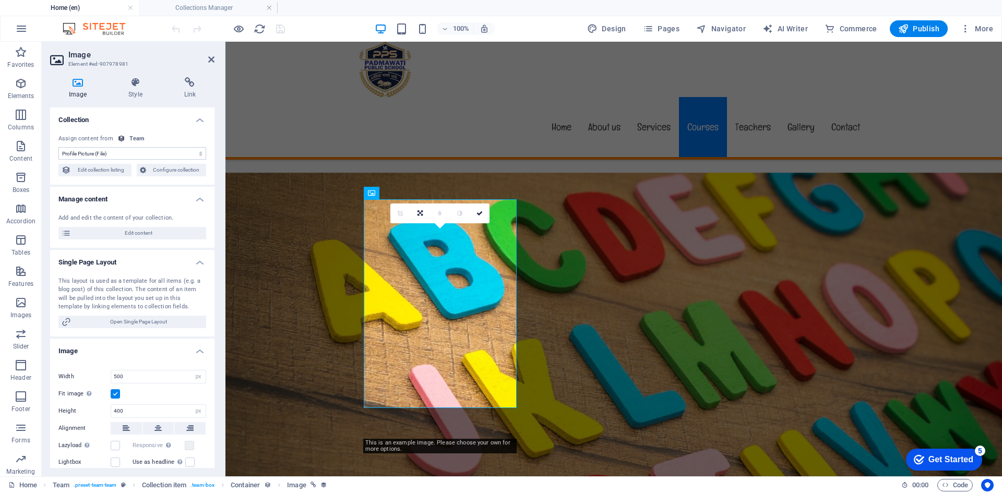
scroll to position [5530, 0]
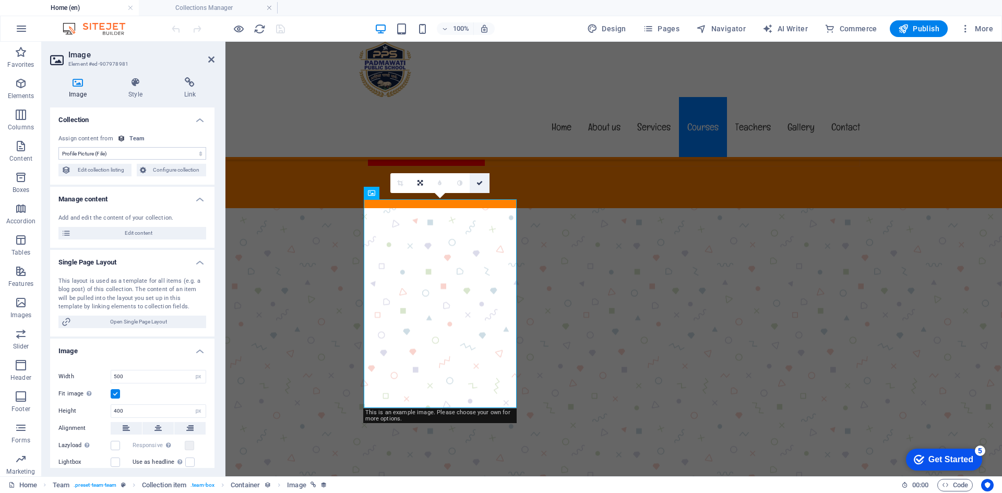
click at [477, 179] on link at bounding box center [480, 183] width 20 height 20
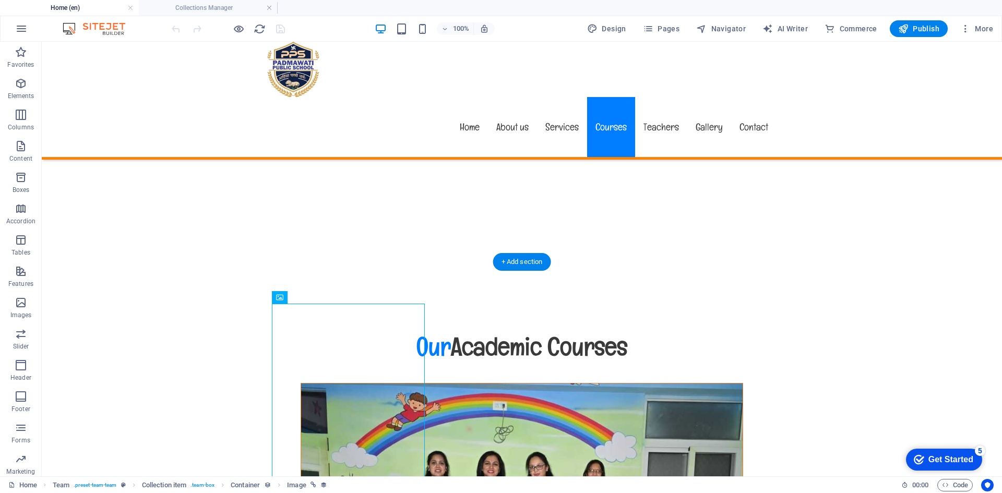
scroll to position [5426, 0]
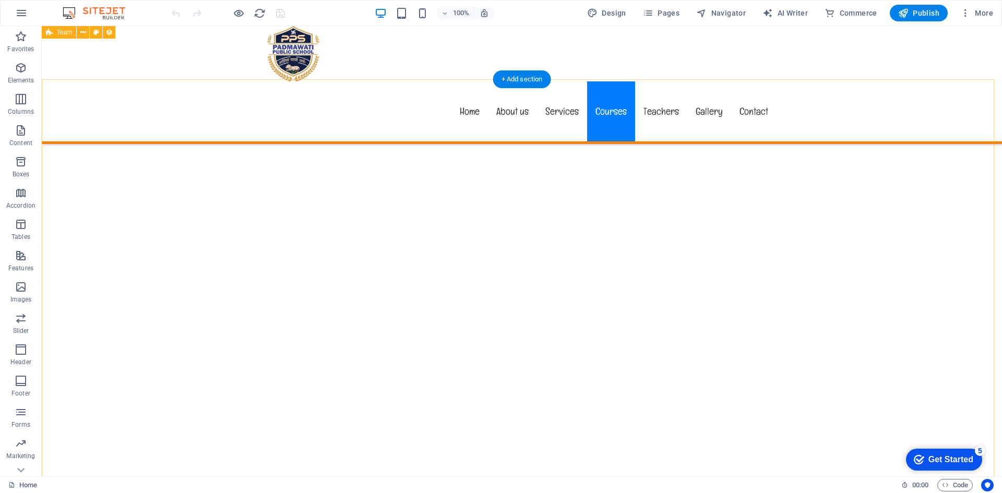
scroll to position [5583, 0]
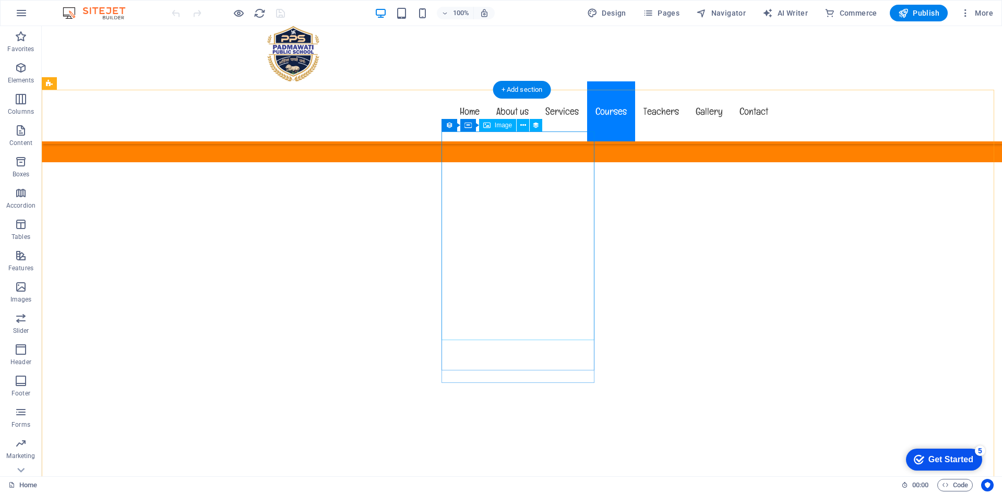
select select "px"
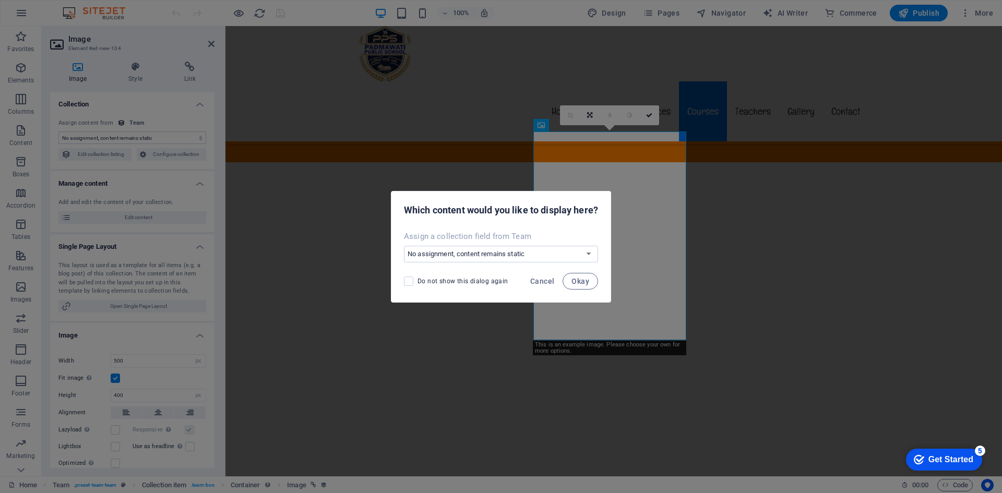
select select "image"
click at [587, 275] on button "Okay" at bounding box center [579, 281] width 35 height 17
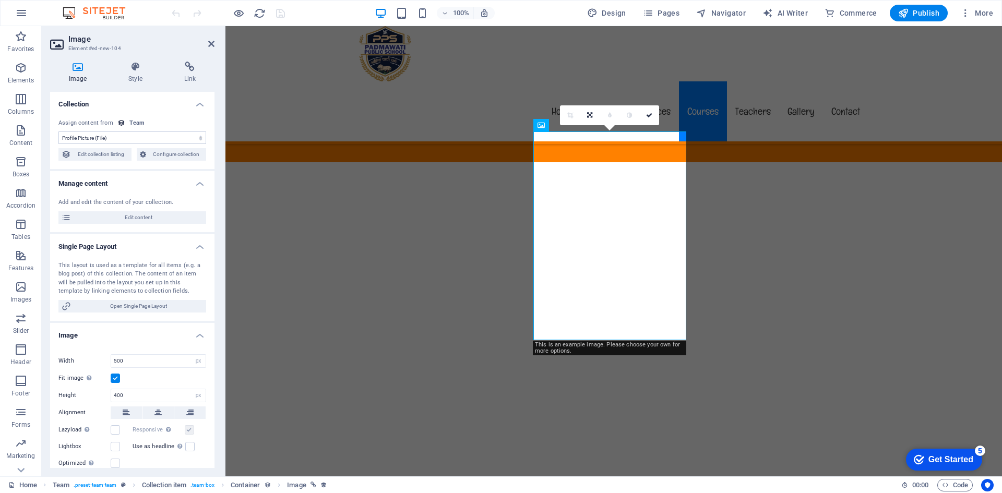
click at [115, 140] on select "No assignment, content remains static Created at (Date) Updated at (Date) Name …" at bounding box center [132, 137] width 148 height 13
click at [176, 156] on span "Configure collection" at bounding box center [176, 154] width 54 height 13
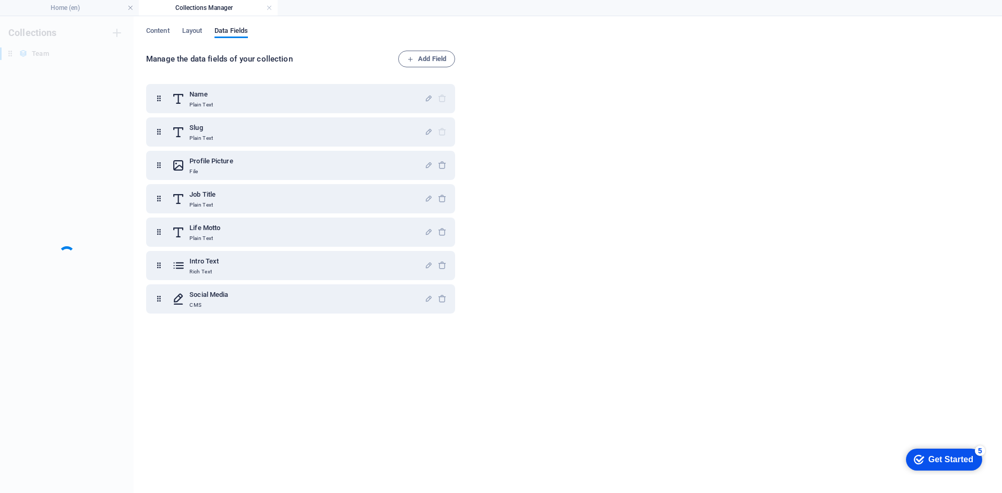
scroll to position [0, 0]
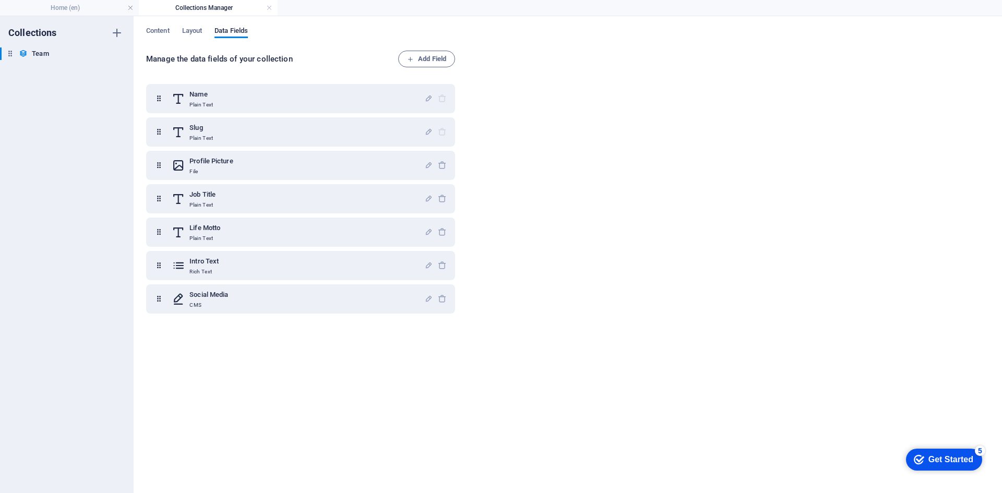
click at [198, 26] on div "Content Layout Data Fields Manage the data fields of your collection Add Field …" at bounding box center [568, 254] width 868 height 477
click at [196, 36] on span "Layout" at bounding box center [192, 32] width 20 height 15
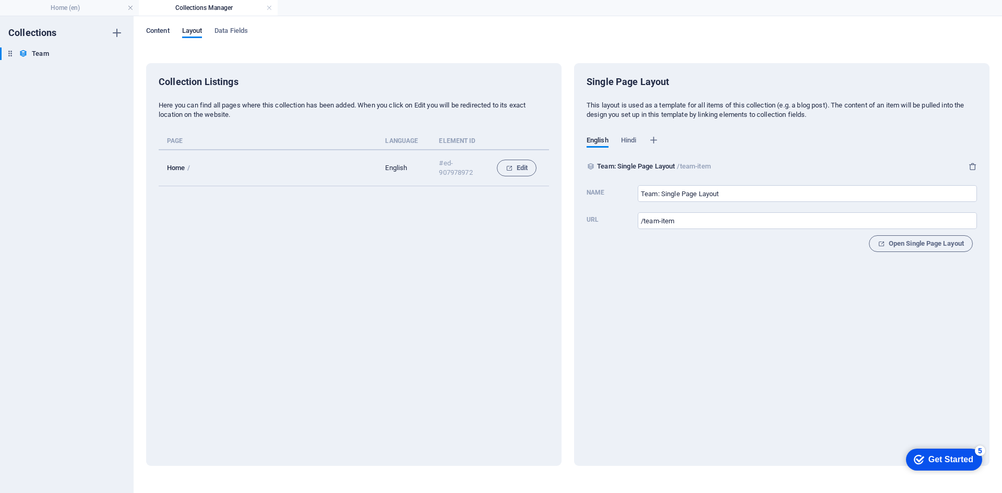
click at [165, 34] on span "Content" at bounding box center [157, 32] width 23 height 15
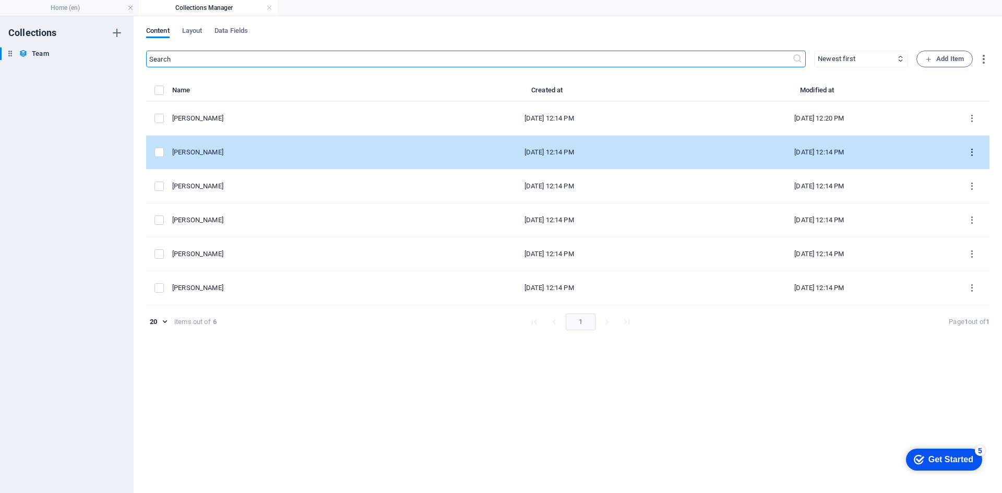
click at [970, 149] on icon "items list" at bounding box center [972, 153] width 10 height 10
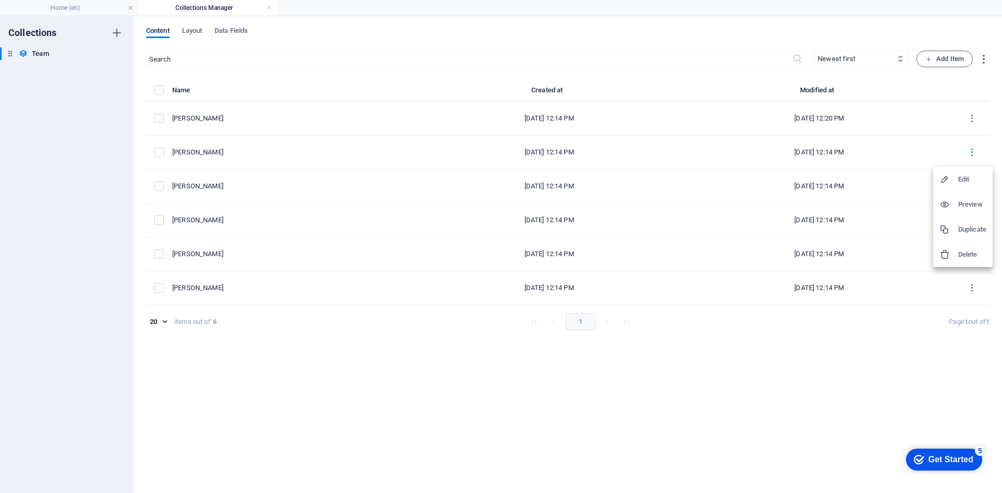
click at [971, 181] on h6 "Edit" at bounding box center [972, 179] width 28 height 13
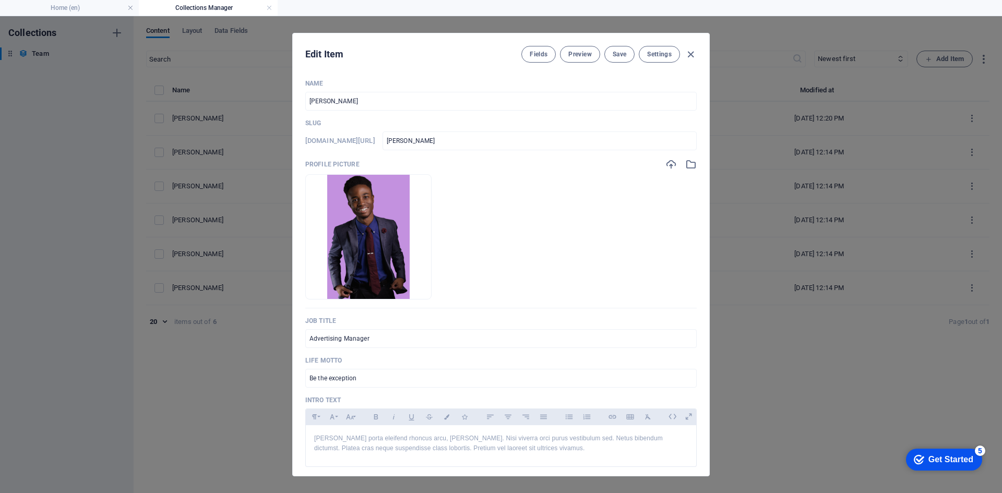
drag, startPoint x: 354, startPoint y: 104, endPoint x: 146, endPoint y: 95, distance: 208.9
click at [148, 95] on div "Edit Item Fields Preview Save Settings Name [PERSON_NAME] ​ Slug [DOMAIN_NAME][…" at bounding box center [501, 254] width 1002 height 477
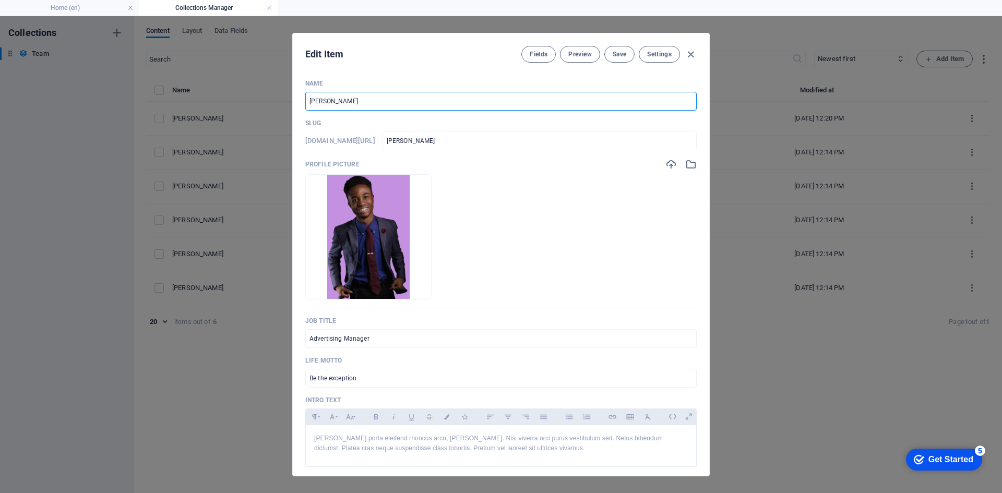
type input "P"
type input "p"
type input "Pa"
type input "pa"
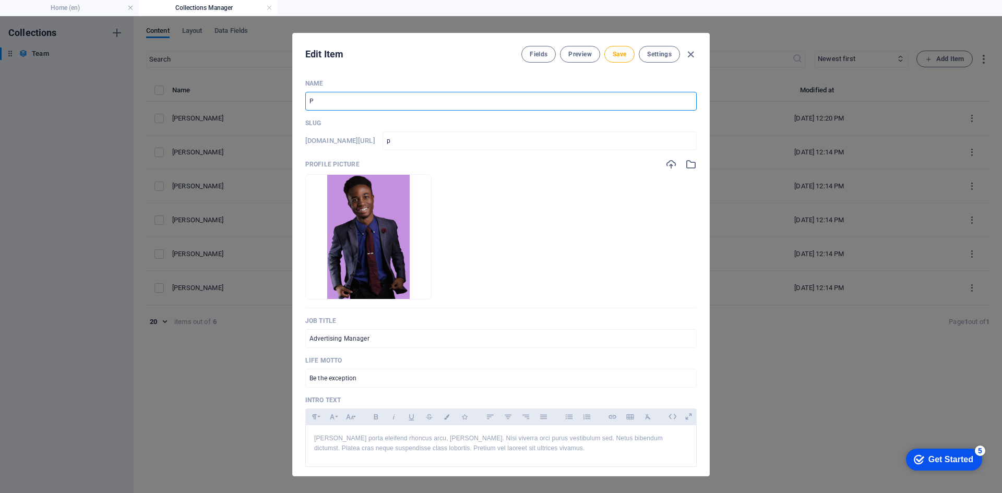
type input "pa"
type input "Pay"
type input "pay"
type input "Paya"
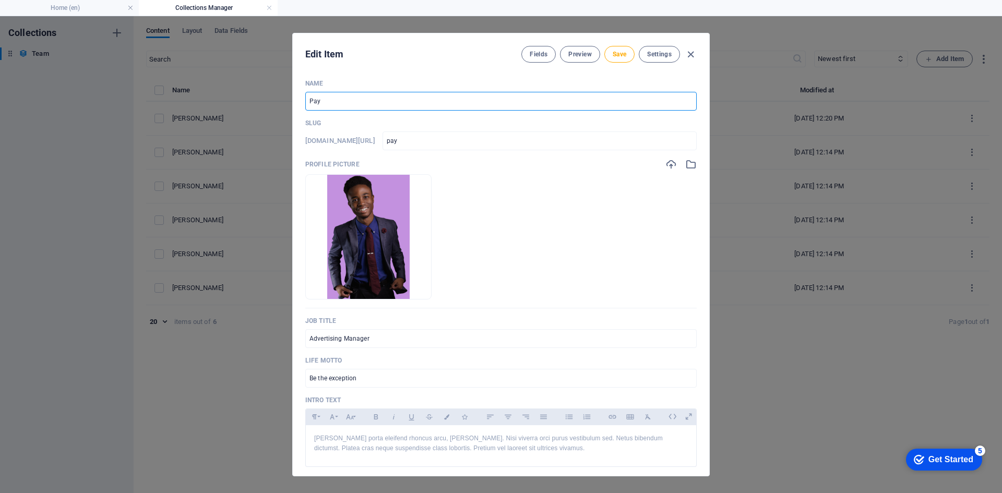
type input "paya"
type input "[PERSON_NAME]"
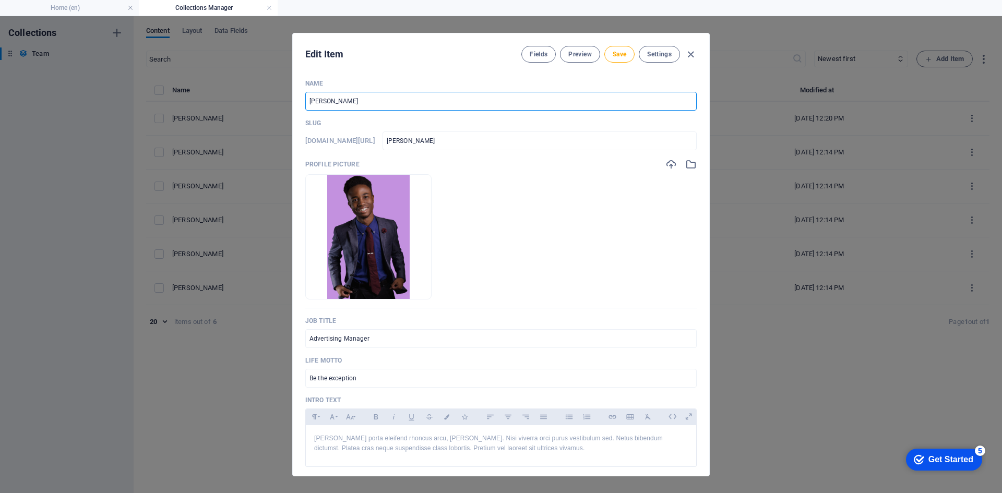
type input "[PERSON_NAME] J"
type input "[PERSON_NAME]-j"
type input "[PERSON_NAME] Ja"
type input "[PERSON_NAME]"
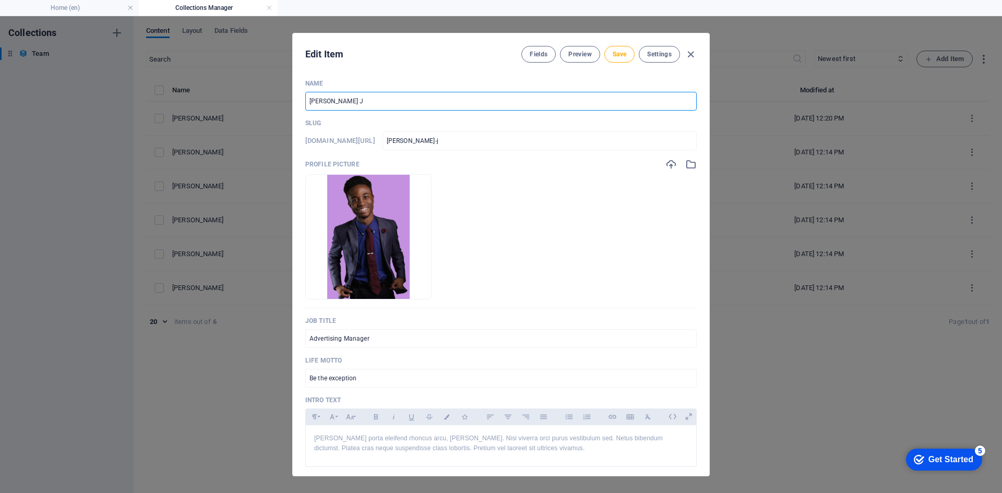
type input "[PERSON_NAME]"
type input "[PERSON_NAME] Jai"
type input "[PERSON_NAME]"
type input "[PERSON_NAME][DEMOGRAPHIC_DATA]"
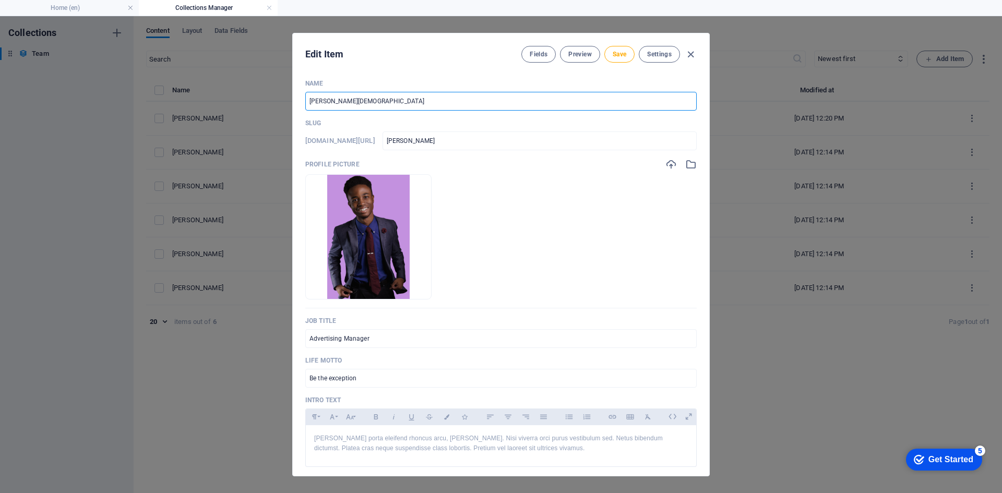
type input "[PERSON_NAME]-jain"
type input "payal-jain"
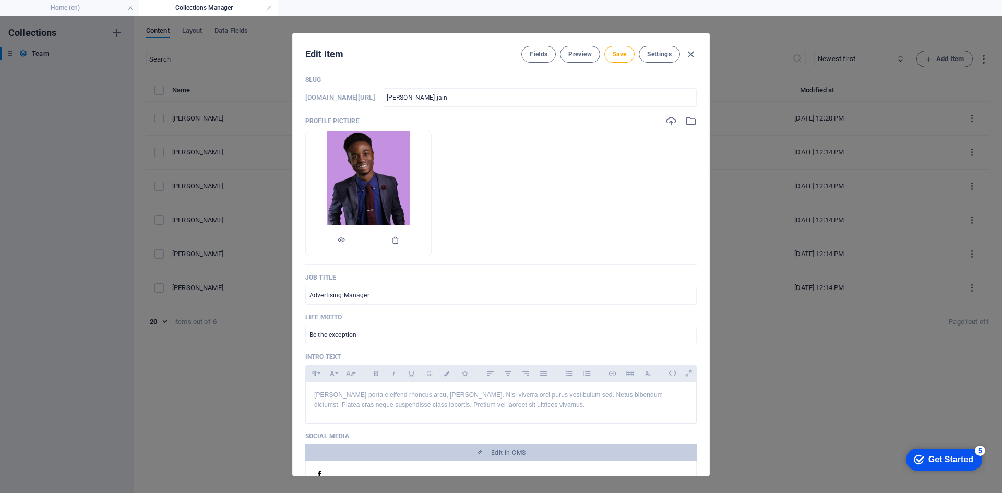
scroll to position [52, 0]
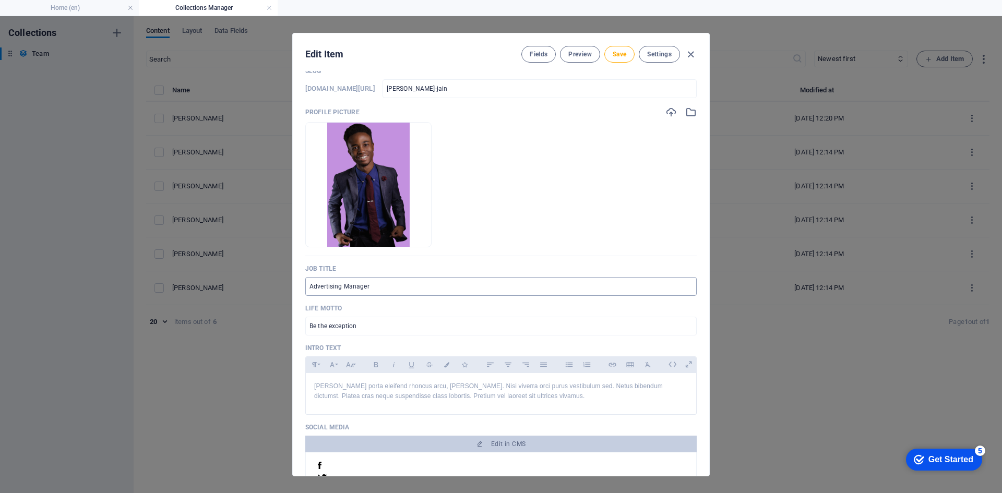
type input "Payal Jain"
click at [382, 285] on input "Advertising Manager" at bounding box center [500, 286] width 391 height 19
type input "Primary Teacher"
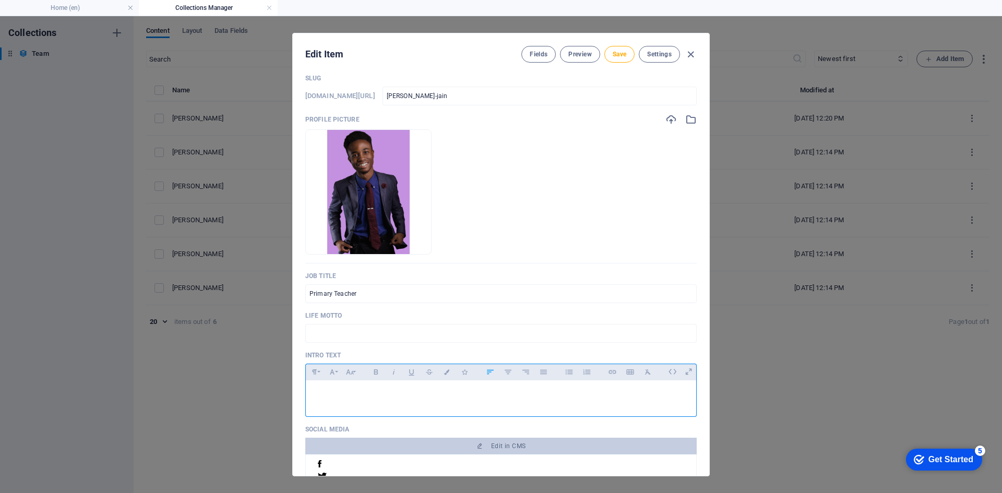
scroll to position [0, 0]
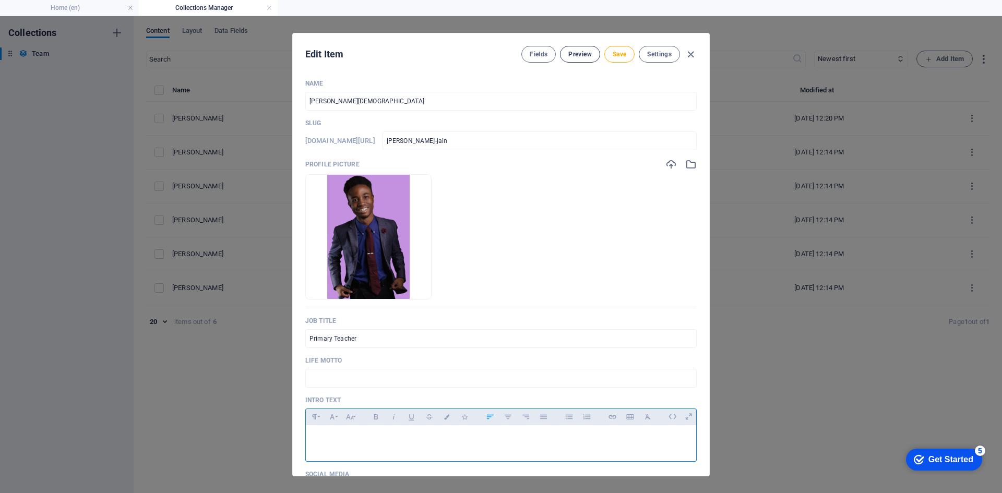
click at [582, 55] on span "Preview" at bounding box center [579, 54] width 23 height 8
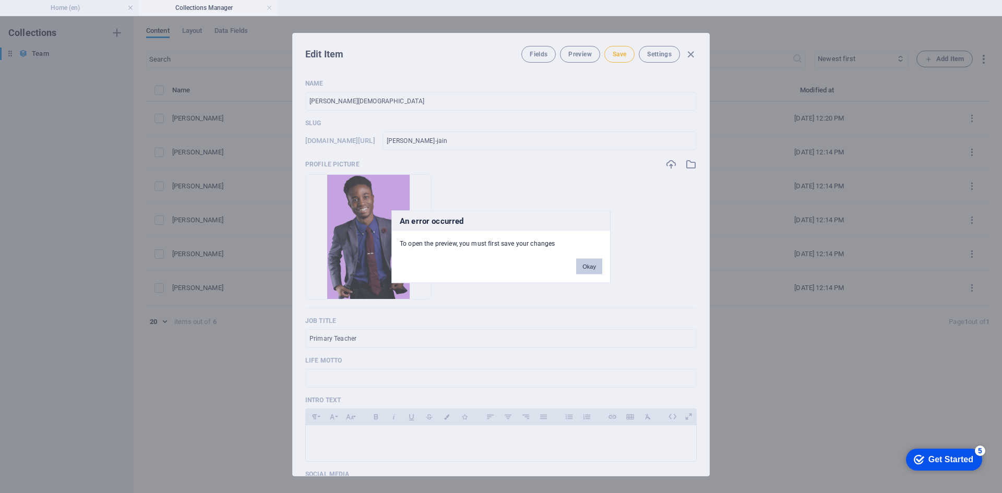
click at [593, 263] on button "Okay" at bounding box center [589, 266] width 26 height 16
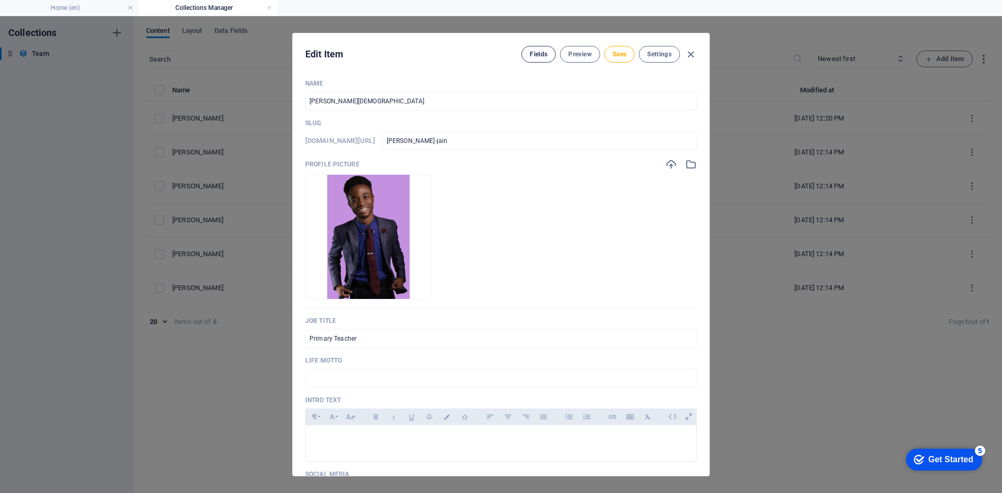
click at [530, 57] on span "Fields" at bounding box center [539, 54] width 18 height 8
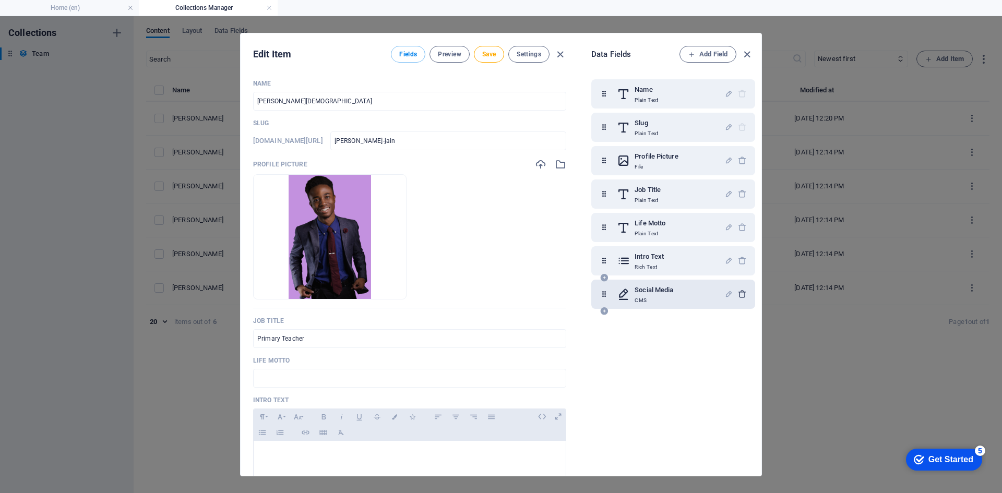
click at [738, 295] on icon "button" at bounding box center [742, 294] width 9 height 9
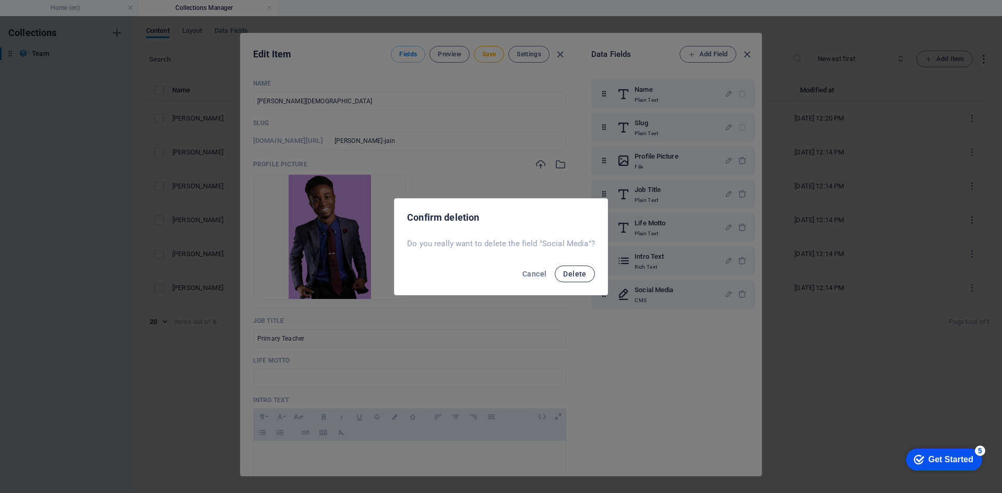
click at [561, 276] on button "Delete" at bounding box center [575, 274] width 40 height 17
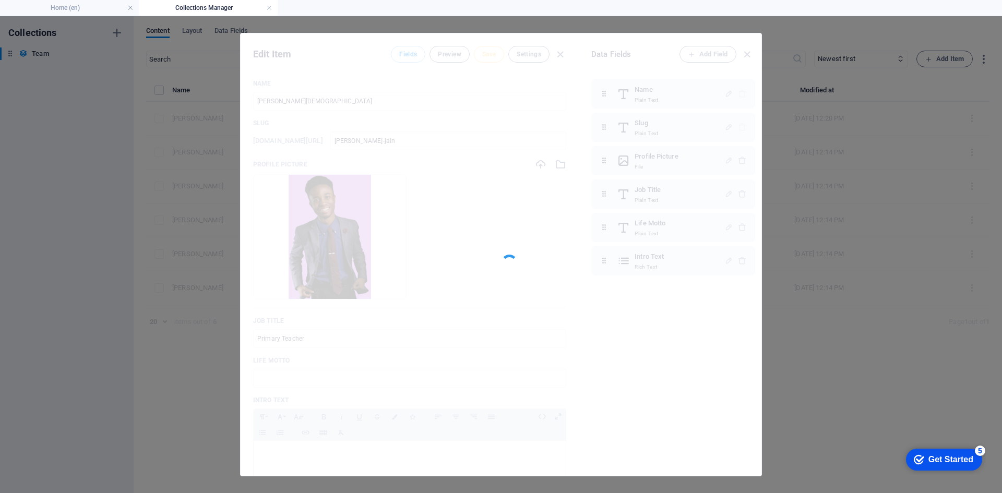
type input "Justin Walker"
type input "justin-walker"
type input "Advertising Manager"
type input "Be the exception"
type input "justin-walker"
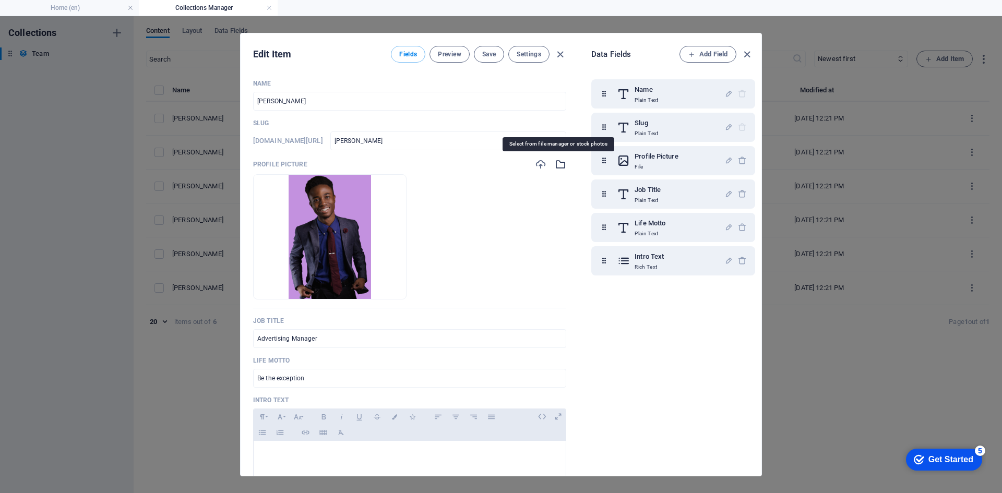
click at [556, 167] on icon "button" at bounding box center [560, 164] width 11 height 11
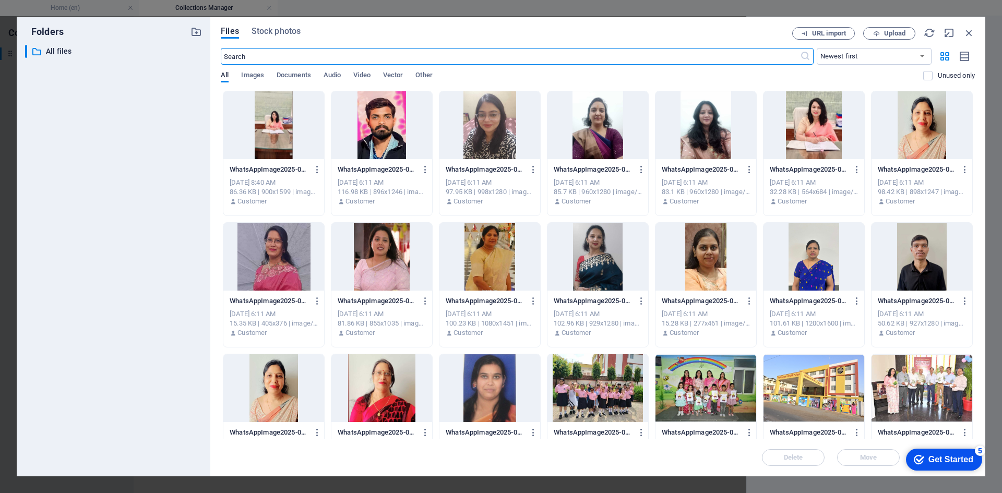
click at [512, 137] on div at bounding box center [489, 125] width 101 height 68
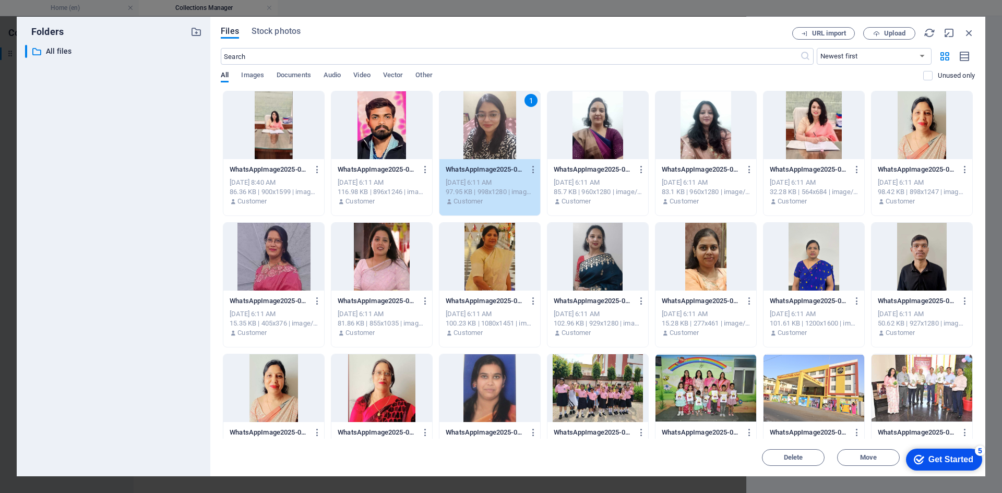
click at [471, 143] on div "1" at bounding box center [489, 125] width 101 height 68
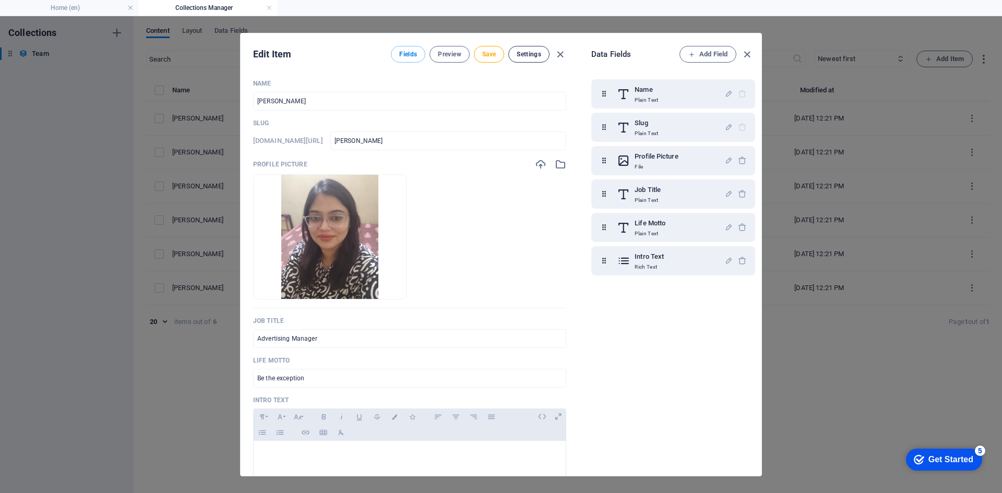
click at [515, 53] on button "Settings" at bounding box center [528, 54] width 41 height 17
drag, startPoint x: 313, startPoint y: 99, endPoint x: 215, endPoint y: 94, distance: 97.7
click at [215, 94] on div "Edit Item Fields Preview Save Settings Name Justin Walker ​ Slug www.example.co…" at bounding box center [501, 254] width 1002 height 477
click at [443, 48] on button "Preview" at bounding box center [449, 54] width 40 height 17
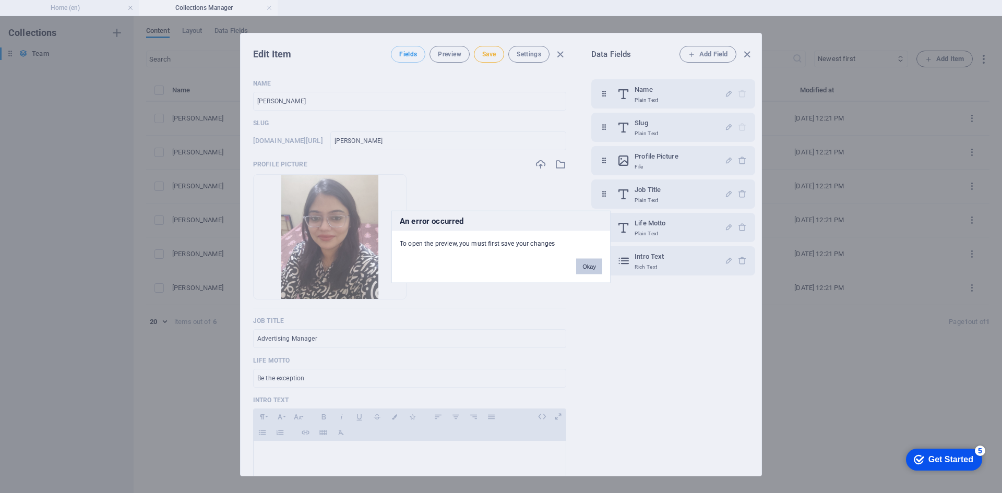
click at [592, 265] on button "Okay" at bounding box center [589, 266] width 26 height 16
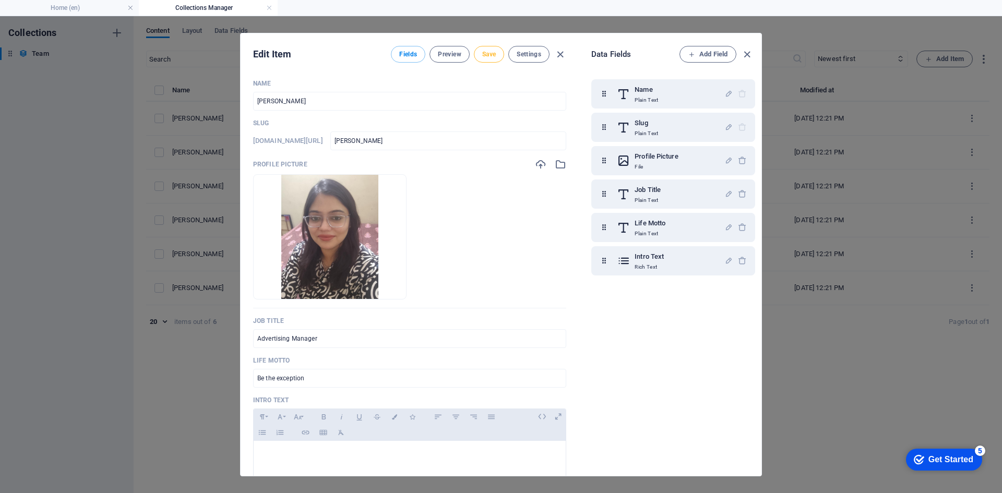
click at [492, 55] on span "Save" at bounding box center [489, 54] width 14 height 8
type input "P"
type input "p"
type input "Pa"
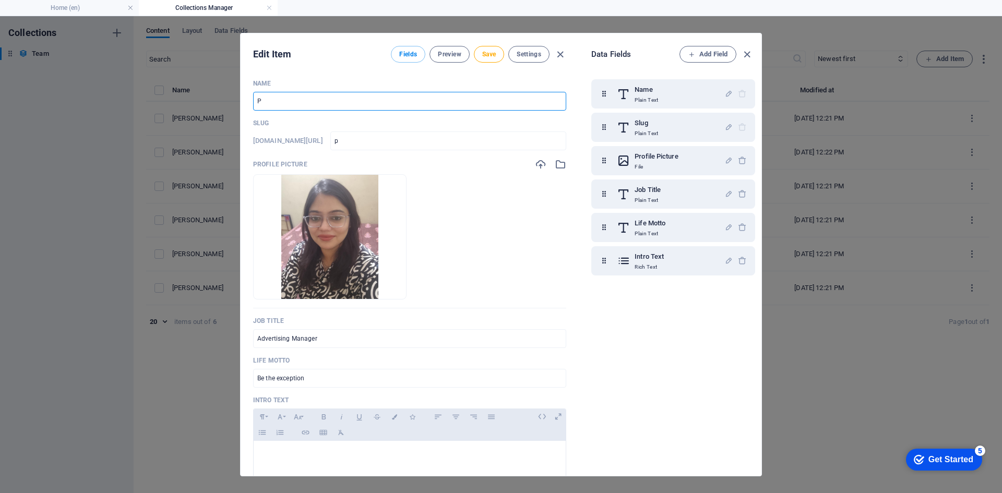
type input "pa"
type input "Pay"
type input "pay"
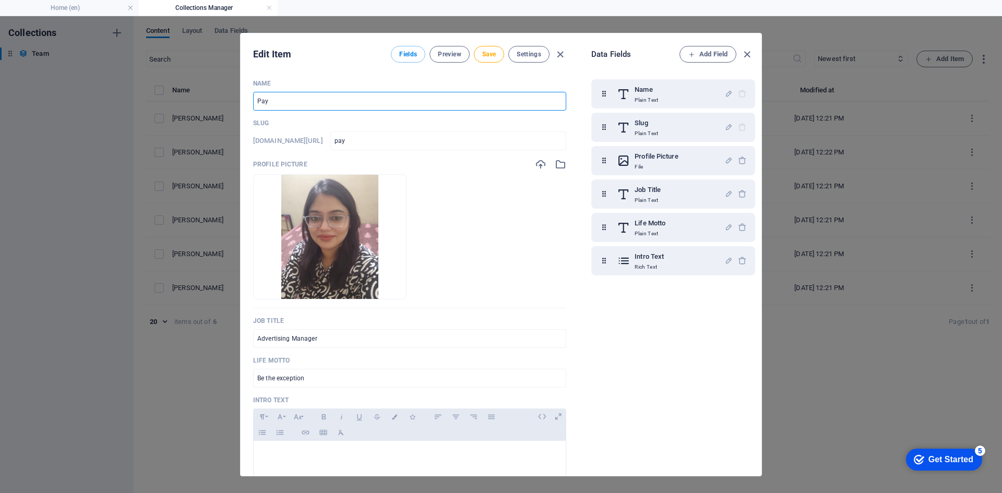
type input "Paya"
type input "paya"
type input "Payal"
type input "payal"
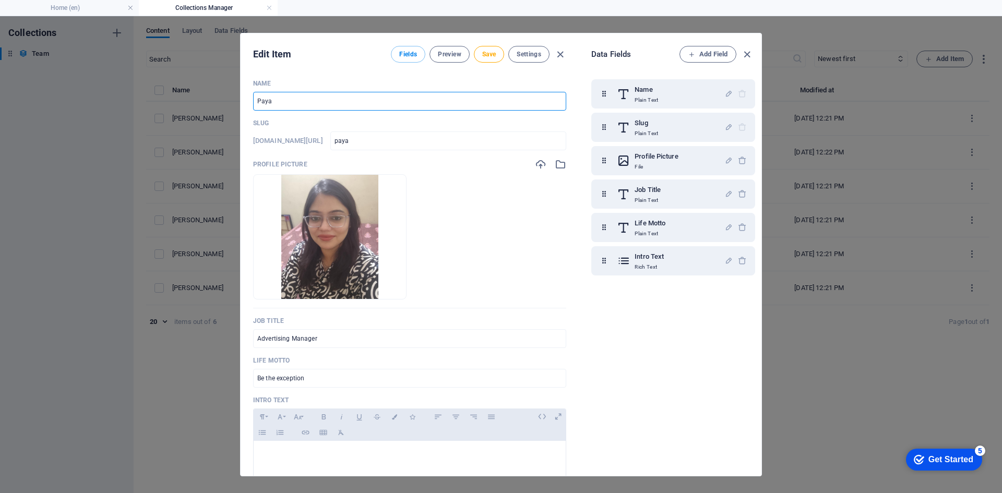
type input "payal"
type input "Payal J"
type input "payal-j"
type input "Payal Ja"
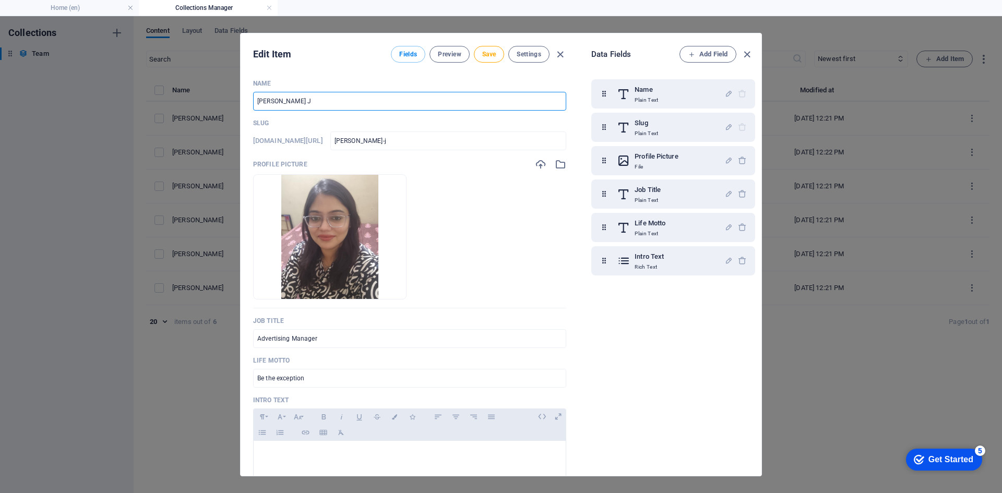
type input "payal-ja"
type input "Payal Jai"
type input "payal-jai"
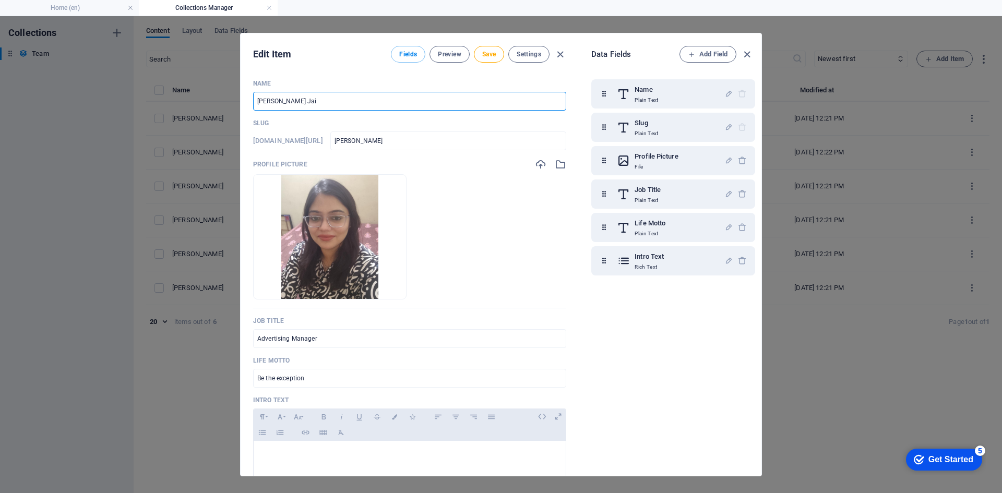
type input "[PERSON_NAME][DEMOGRAPHIC_DATA]"
type input "payal-jain"
type input "[PERSON_NAME][DEMOGRAPHIC_DATA]"
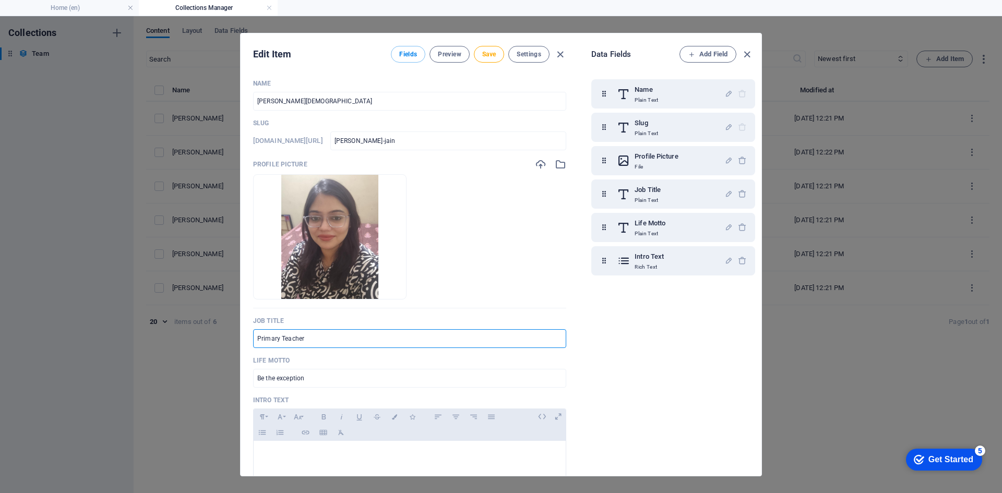
type input "Primary Teacher"
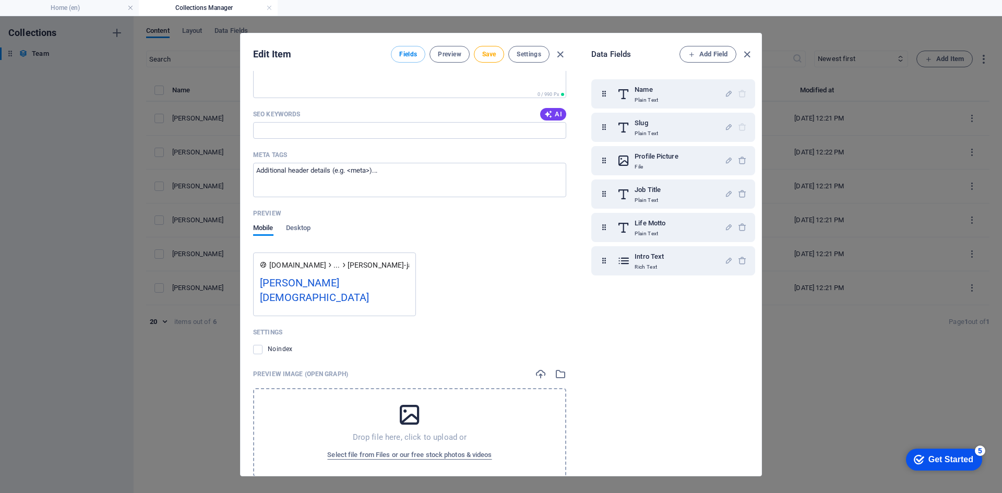
scroll to position [640, 0]
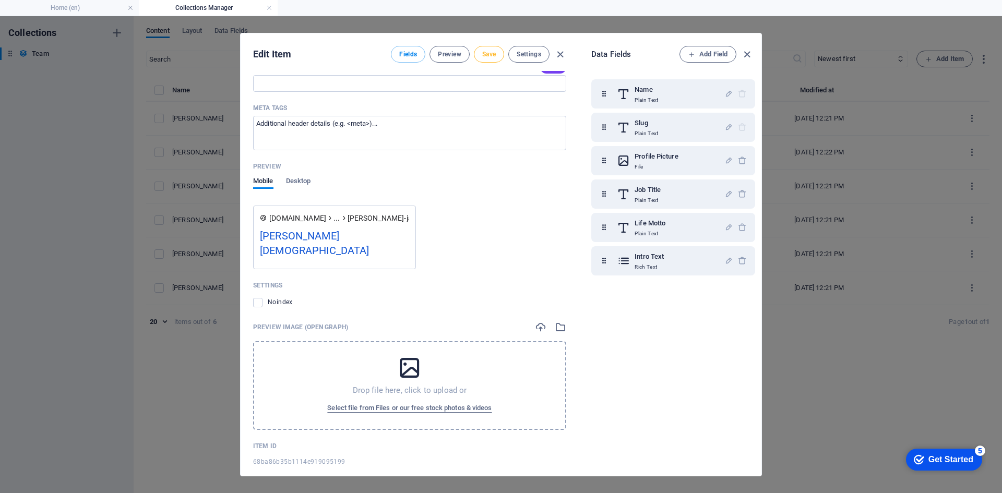
click at [485, 56] on span "Save" at bounding box center [489, 54] width 14 height 8
drag, startPoint x: 745, startPoint y: 52, endPoint x: 774, endPoint y: 73, distance: 36.6
click at [745, 52] on icon "button" at bounding box center [747, 55] width 12 height 12
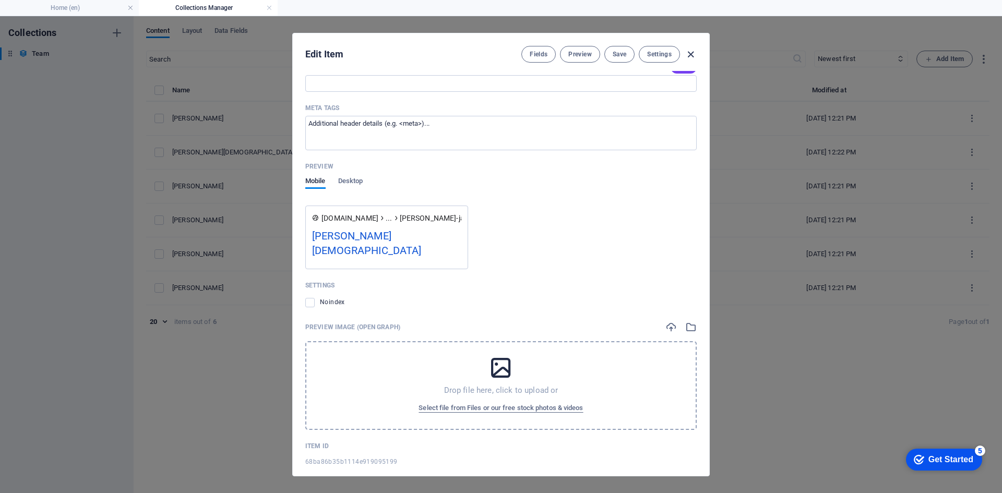
click at [688, 52] on icon "button" at bounding box center [691, 55] width 12 height 12
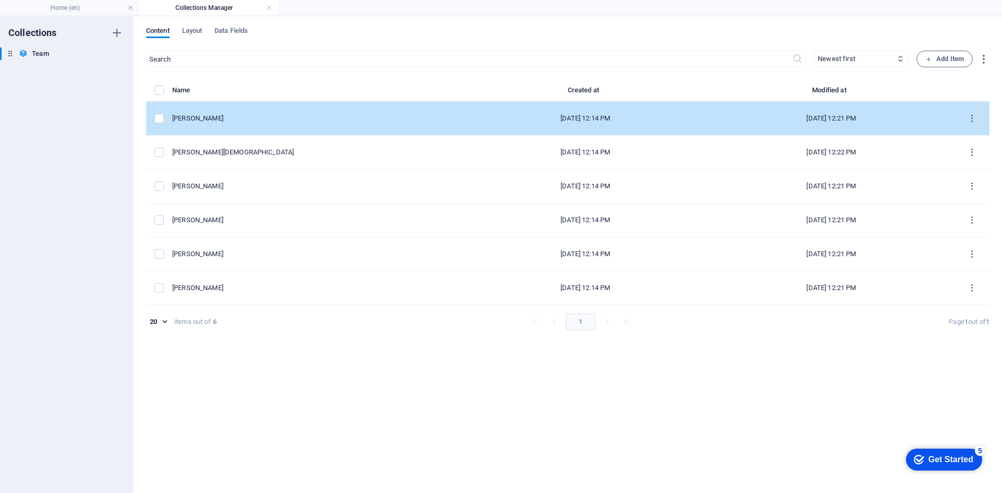
type input "payal-jain"
click at [969, 115] on icon "items list" at bounding box center [972, 119] width 10 height 10
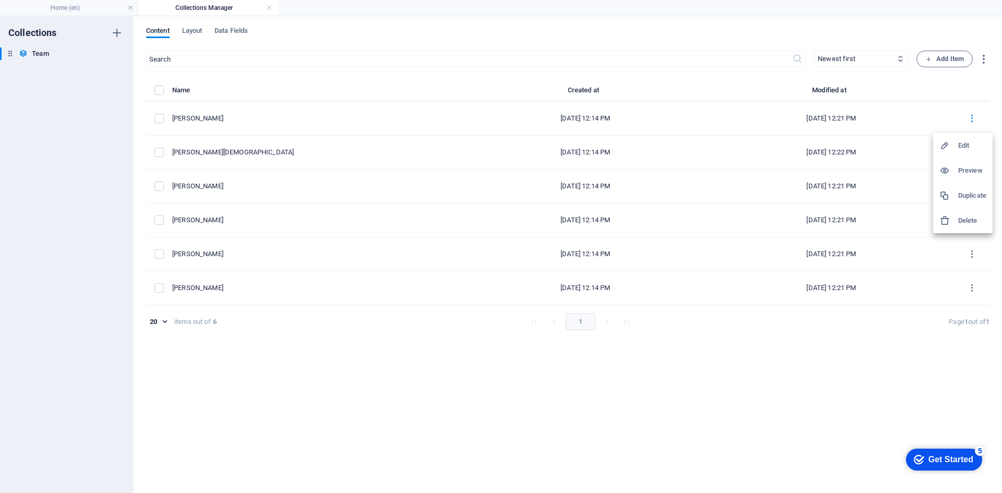
click at [968, 145] on h6 "Edit" at bounding box center [972, 145] width 28 height 13
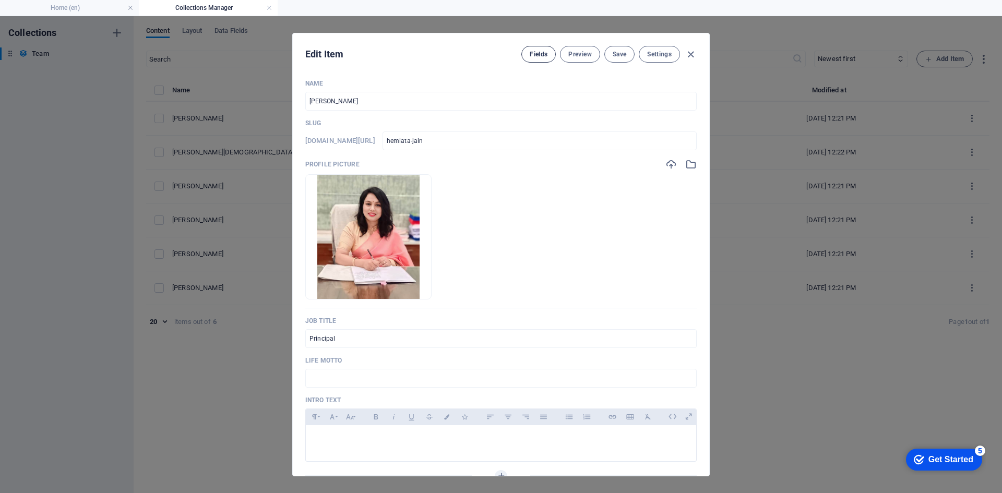
click at [531, 57] on span "Fields" at bounding box center [539, 54] width 18 height 8
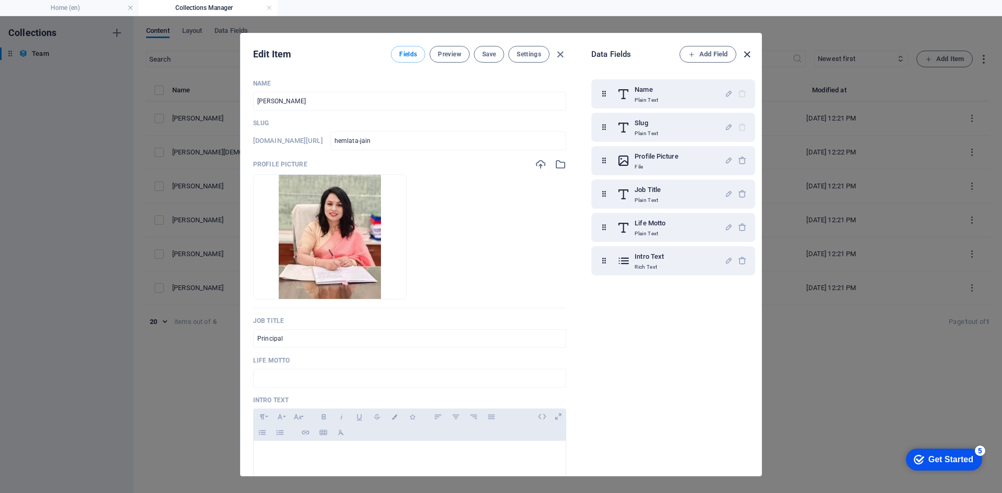
click at [743, 52] on icon "button" at bounding box center [747, 55] width 12 height 12
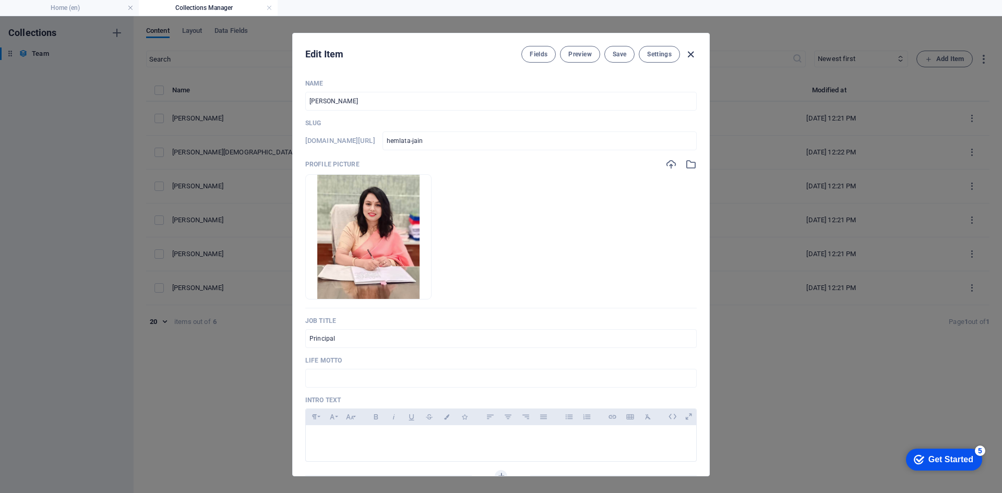
click at [688, 52] on icon "button" at bounding box center [691, 55] width 12 height 12
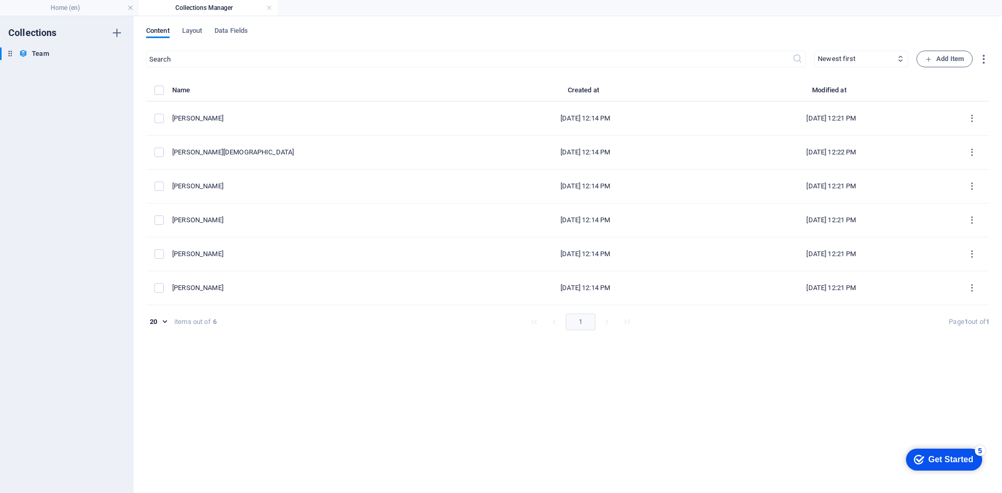
type input "hemlata-jain"
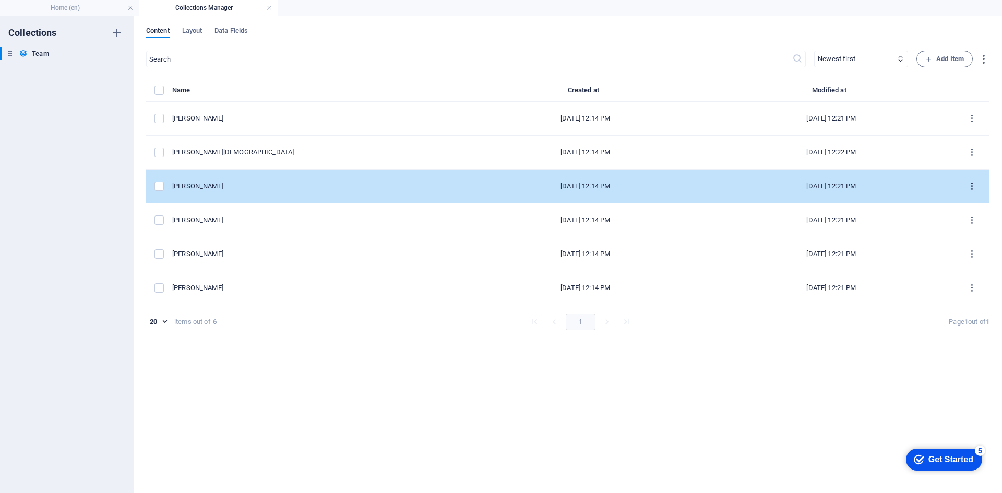
click at [973, 186] on icon "items list" at bounding box center [972, 187] width 10 height 10
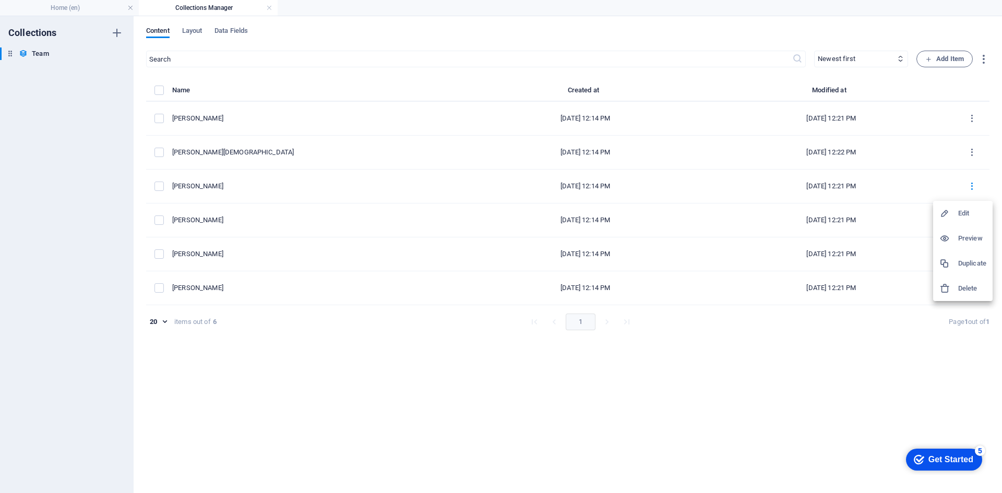
click at [959, 213] on h6 "Edit" at bounding box center [972, 213] width 28 height 13
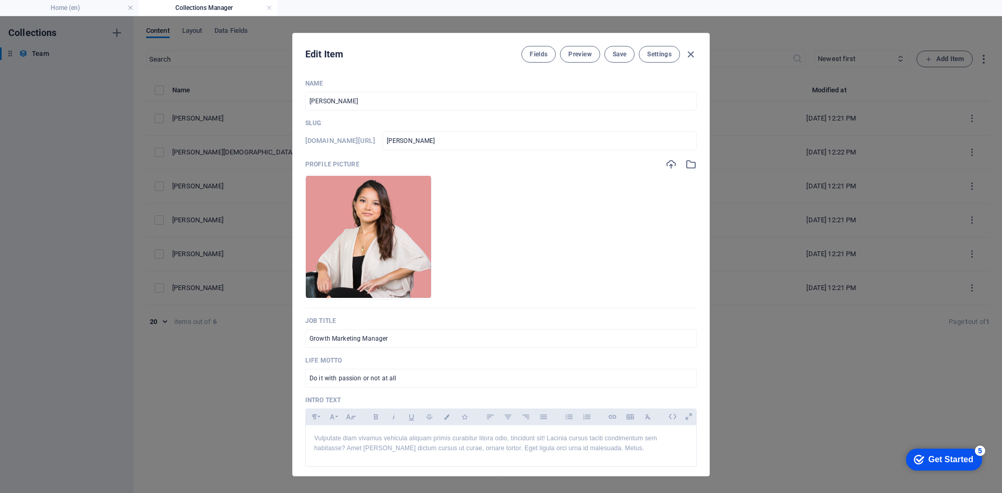
drag, startPoint x: 366, startPoint y: 94, endPoint x: 0, endPoint y: 53, distance: 368.1
click at [0, 61] on div "Edit Item Fields Preview Save Settings Name Susan Williams ​ Slug www.example.c…" at bounding box center [501, 254] width 1002 height 477
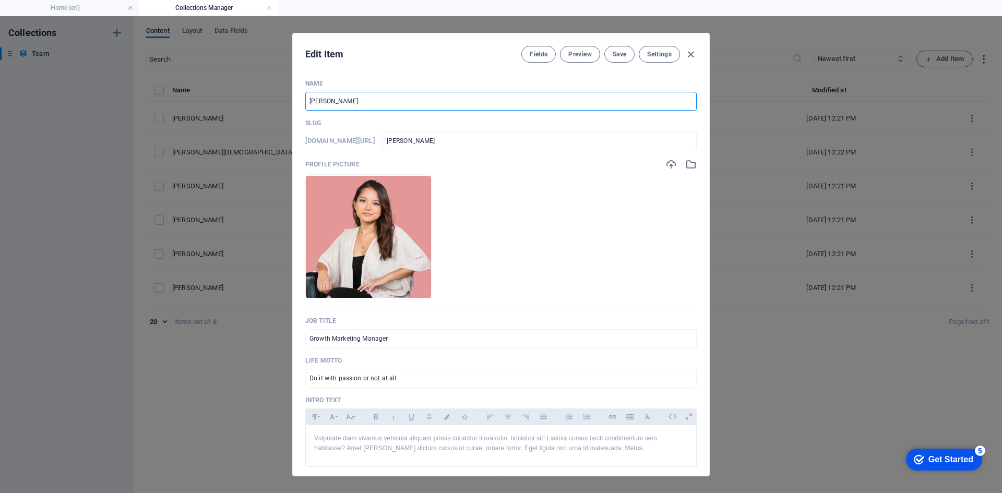
type input "K"
type input "k"
type input "Krei"
type input "krei"
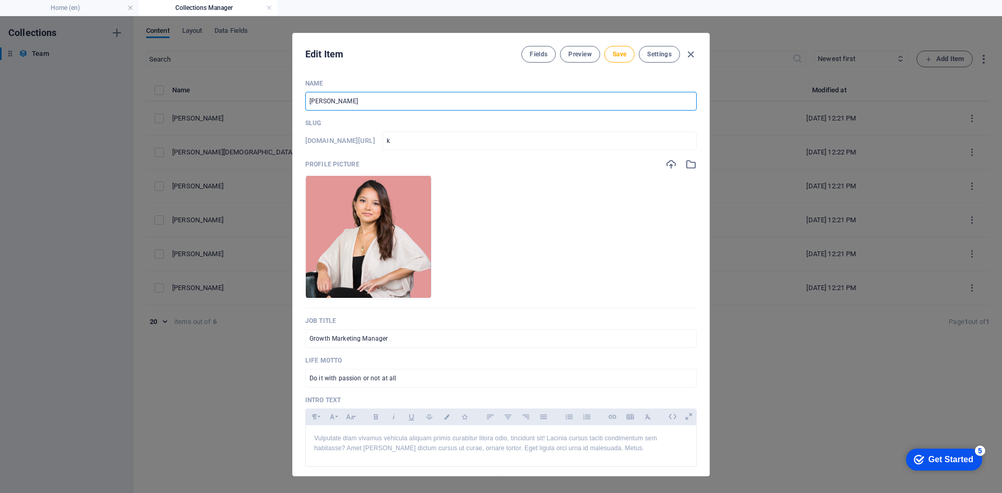
type input "krei"
type input "Kre"
type input "kre"
type input "Kr"
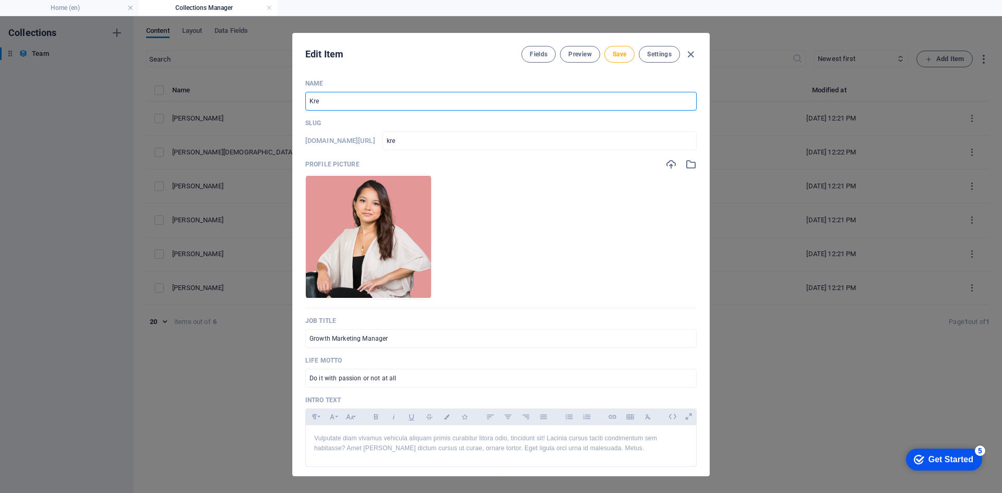
type input "kr"
type input "K"
type input "k"
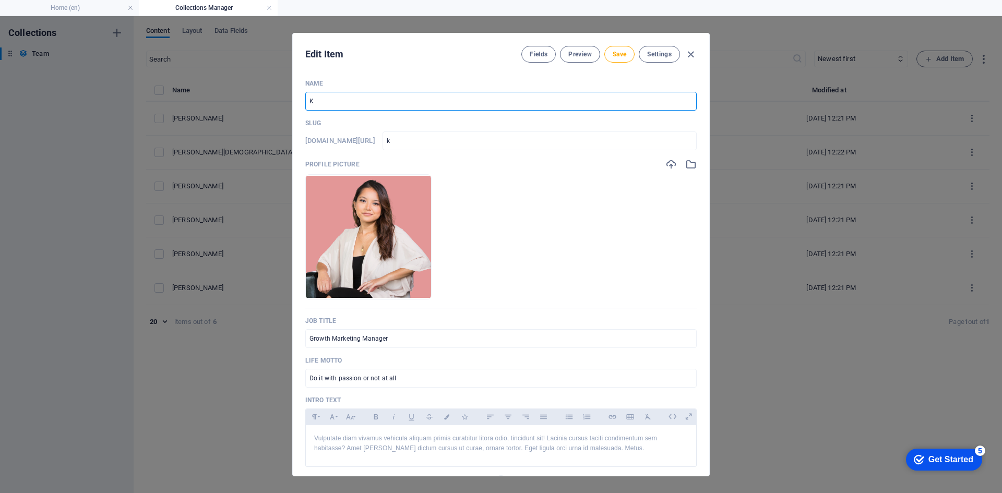
type input "Ki"
type input "ki"
type input "Kir"
type input "kir"
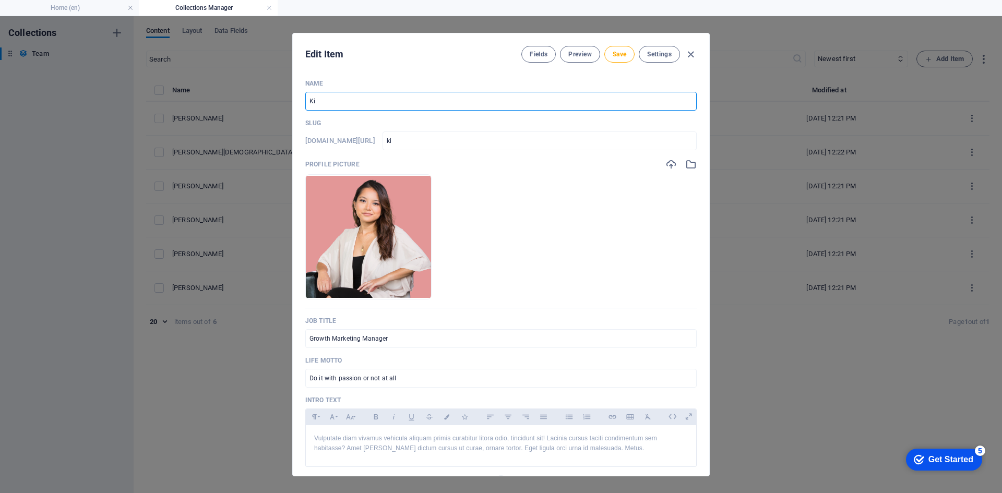
type input "kir"
type input "Kirt"
type input "kirt"
type input "Kirti"
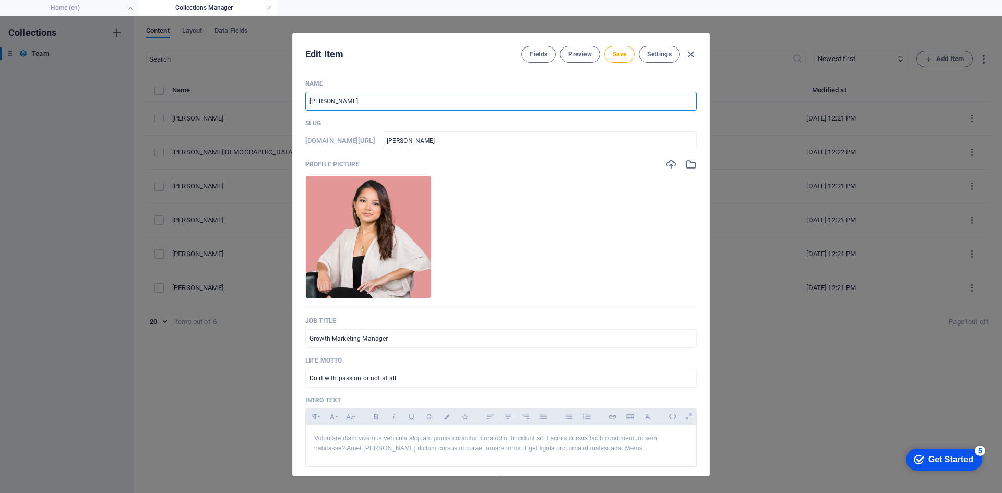
type input "kirti"
type input "Kirti K"
type input "kirti-k"
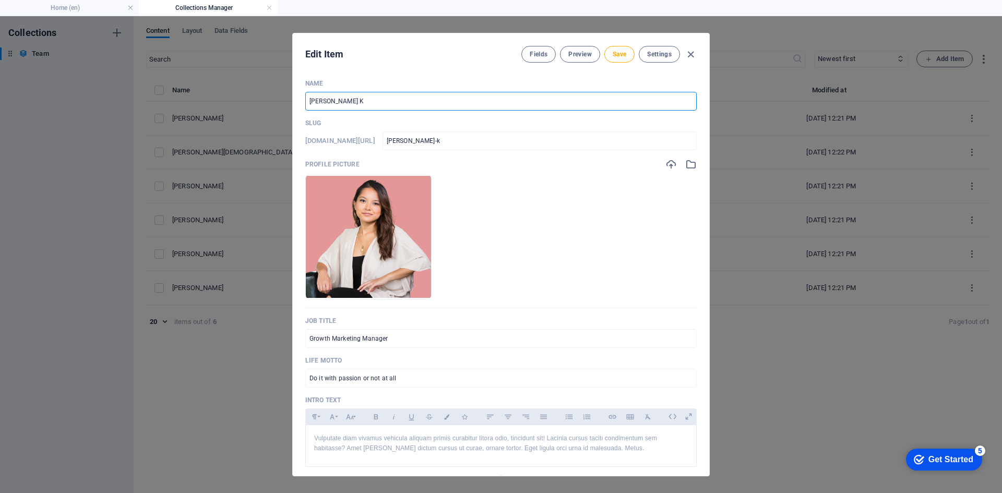
type input "Kirti Ka"
type input "kirti-ka"
type input "Kirti Kal"
type input "kirti-kal"
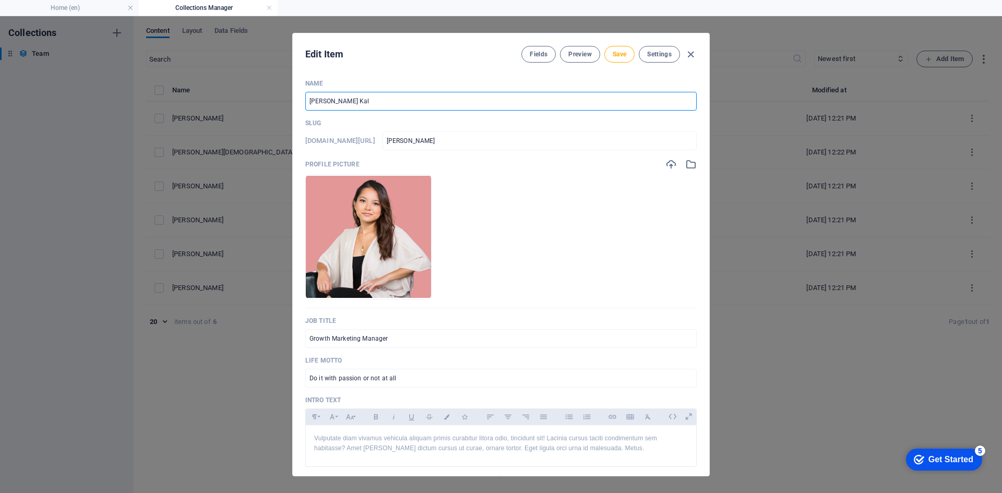
type input "kirti-kal"
type input "Kirti Kala"
type input "kirti-kala"
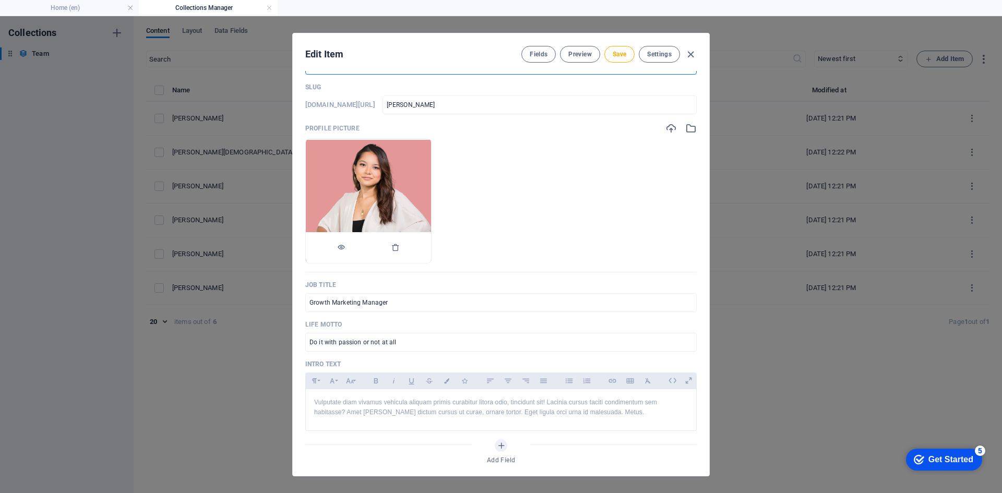
scroll to position [52, 0]
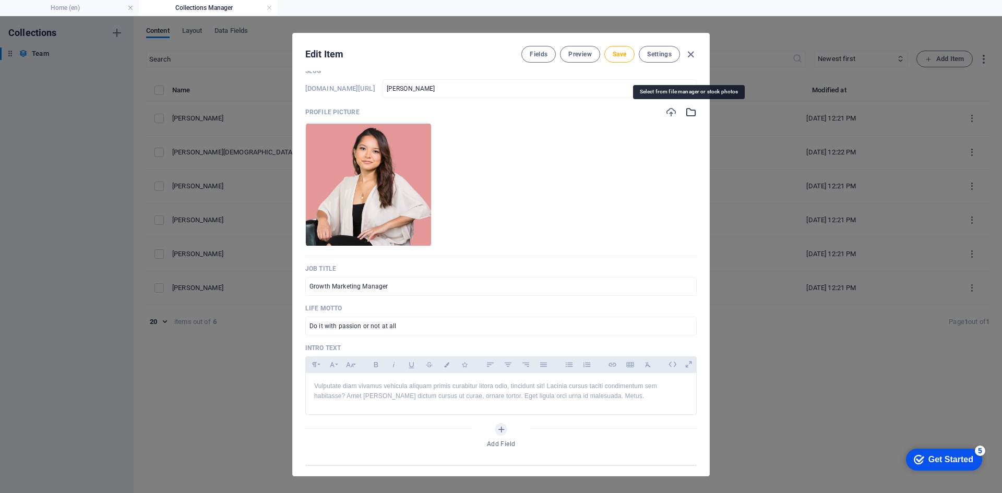
type input "Kirti Kala"
click at [688, 115] on icon "button" at bounding box center [690, 111] width 11 height 11
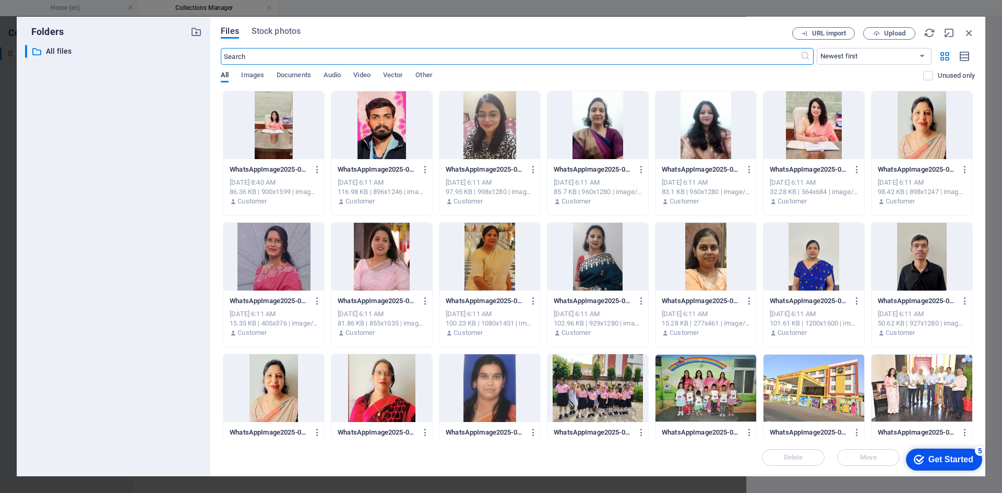
click at [713, 262] on div at bounding box center [705, 257] width 101 height 68
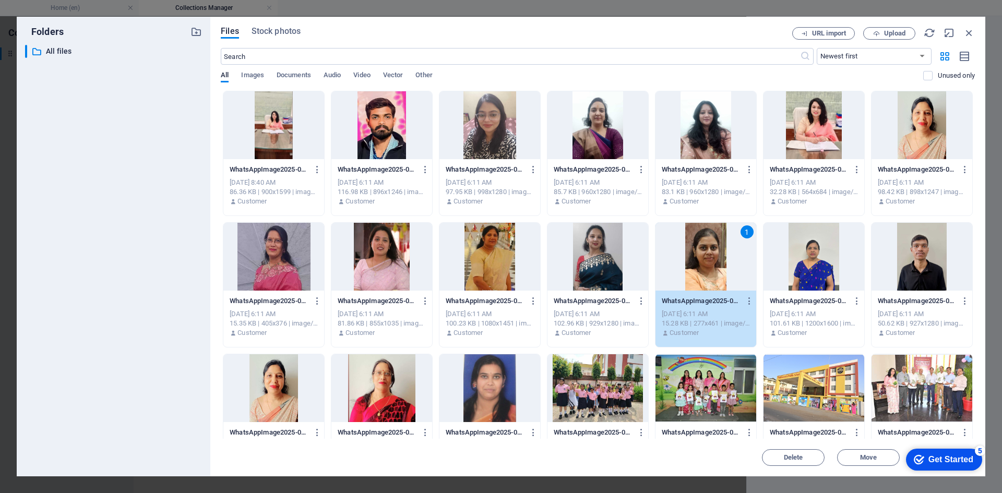
click at [713, 262] on div "1" at bounding box center [705, 257] width 101 height 68
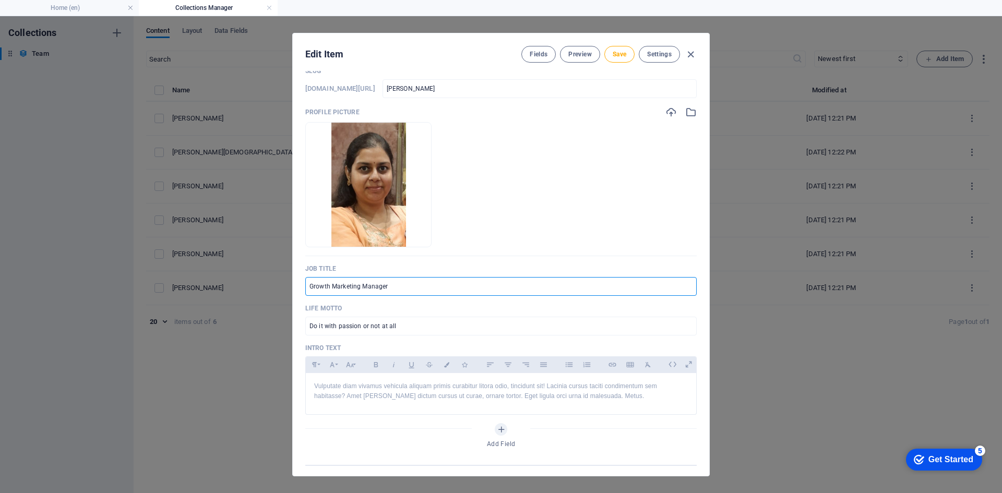
drag, startPoint x: 467, startPoint y: 290, endPoint x: 106, endPoint y: 256, distance: 362.6
click at [112, 260] on div "Edit Item Fields Preview Save Settings Name Kirti Kala ​ Slug www.example.com/t…" at bounding box center [501, 254] width 1002 height 477
click at [372, 282] on input "P" at bounding box center [500, 286] width 391 height 19
type input "Primary Teacher"
click at [417, 330] on input "Do it with passion or not at all" at bounding box center [500, 326] width 391 height 19
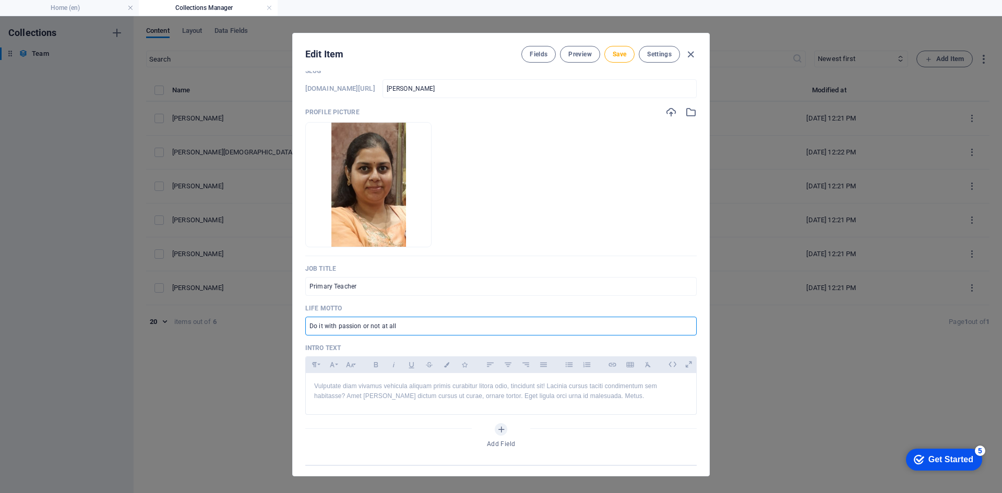
click at [417, 330] on input "Do it with passion or not at all" at bounding box center [500, 326] width 391 height 19
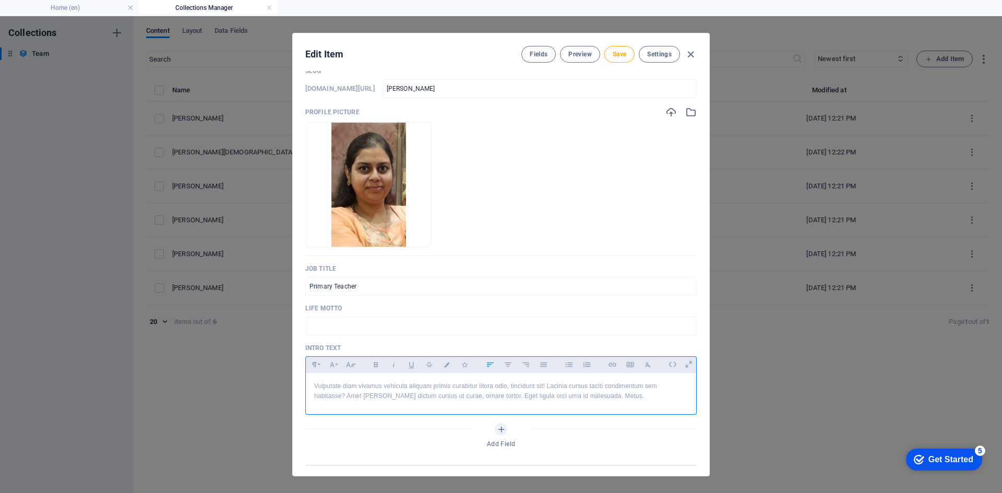
click at [439, 389] on p "Vulputate diam vivamus vehicula aliquam primis curabitur litora odio, tincidunt…" at bounding box center [501, 391] width 374 height 20
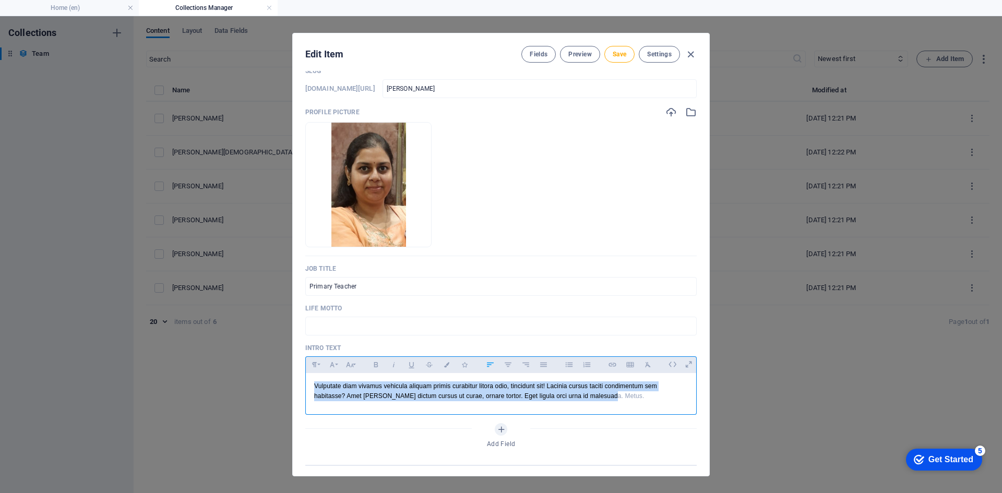
click at [439, 389] on p "Vulputate diam vivamus vehicula aliquam primis curabitur litora odio, tincidunt…" at bounding box center [501, 391] width 374 height 20
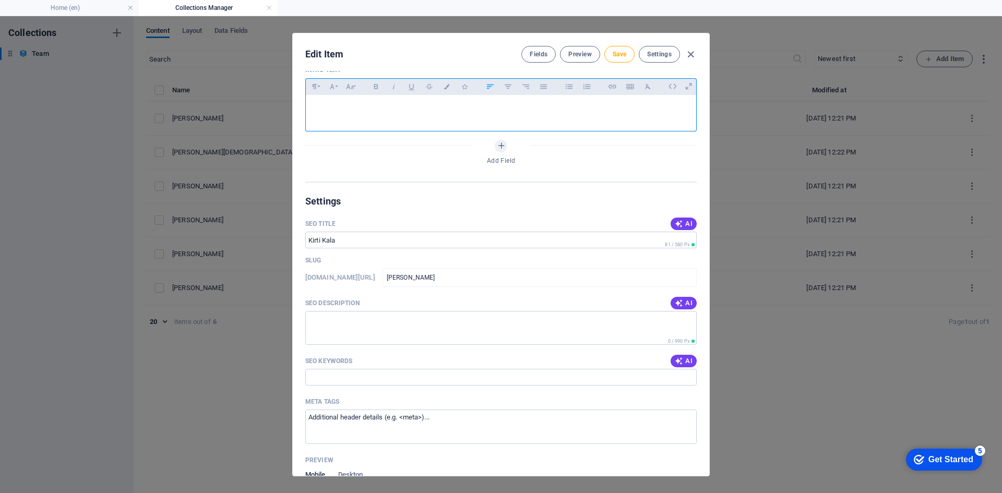
scroll to position [102, 0]
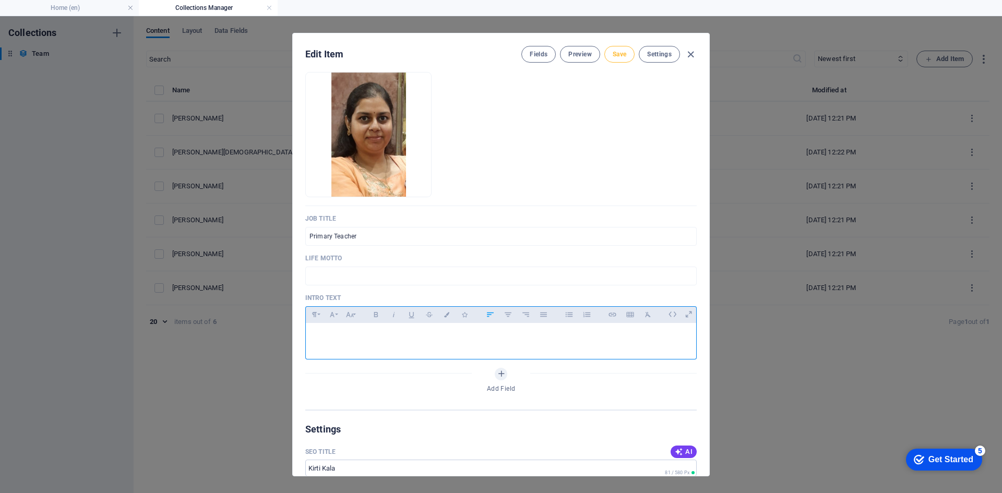
click at [615, 59] on button "Save" at bounding box center [619, 54] width 30 height 17
click at [536, 56] on span "Fields" at bounding box center [539, 54] width 18 height 8
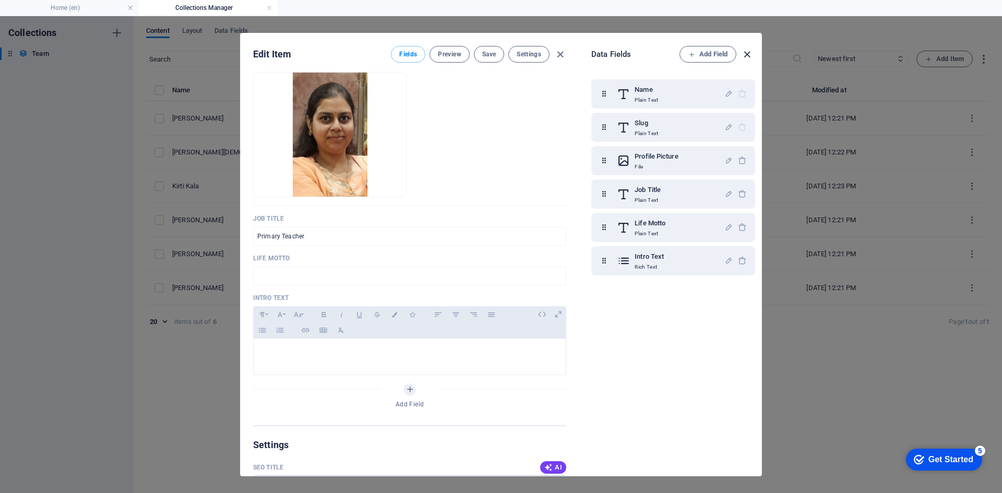
click at [746, 53] on icon "button" at bounding box center [747, 55] width 12 height 12
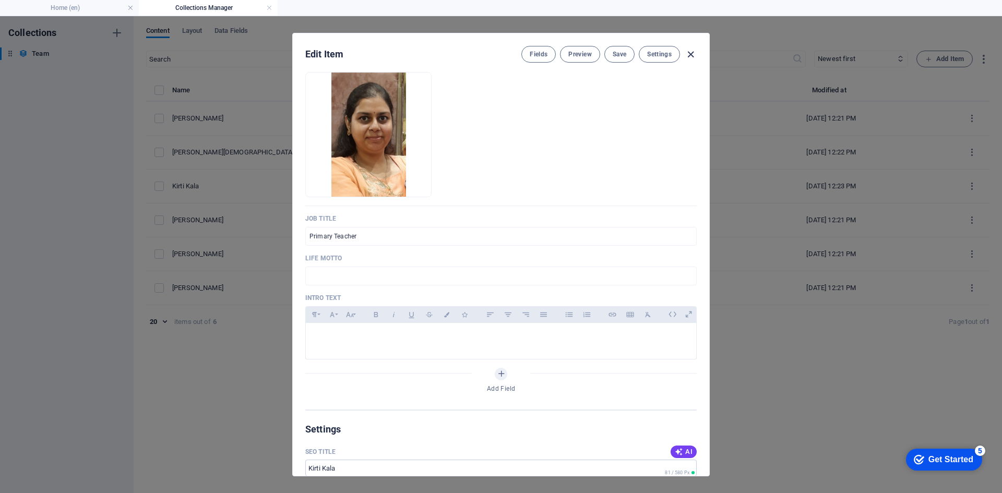
click at [688, 53] on icon "button" at bounding box center [691, 55] width 12 height 12
type input "kirti-kala"
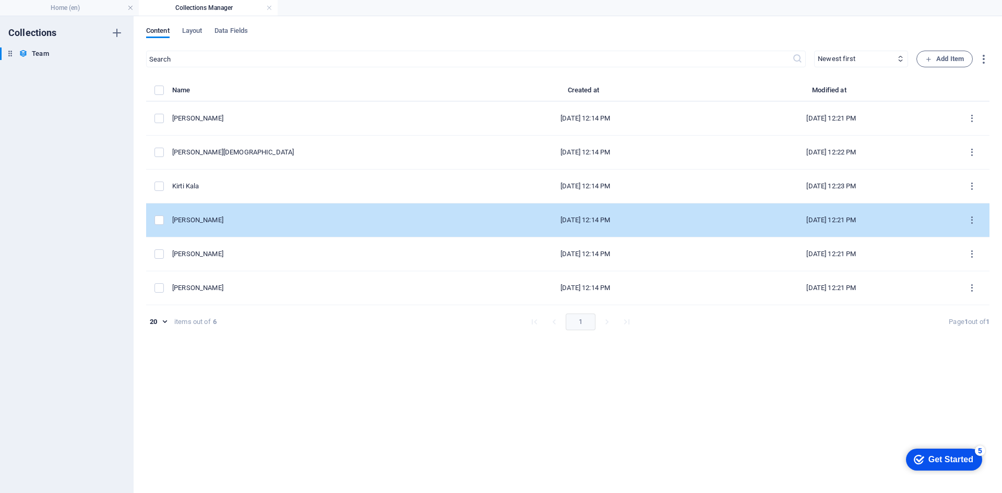
click at [239, 226] on td "Paul Moore" at bounding box center [317, 220] width 290 height 34
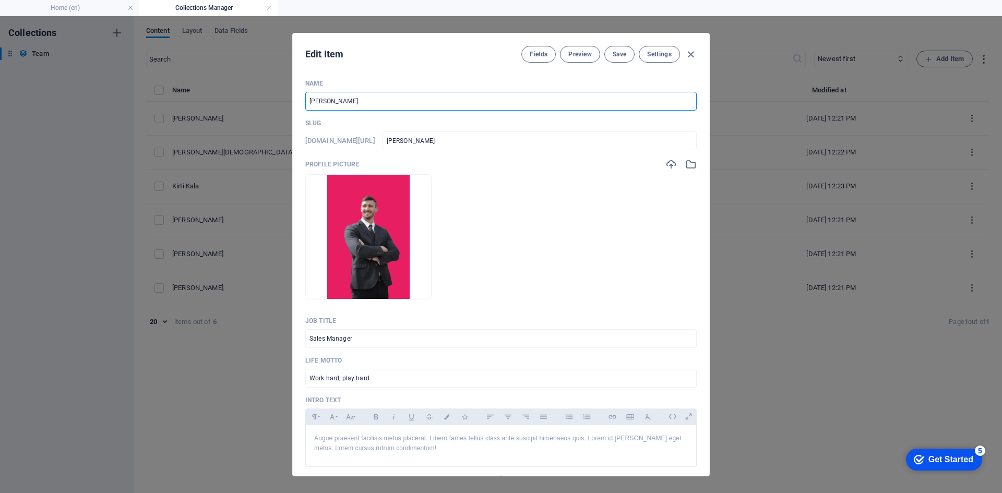
drag, startPoint x: 363, startPoint y: 102, endPoint x: 0, endPoint y: 96, distance: 362.7
click at [0, 100] on div "Edit Item Fields Preview Save Settings Name Paul Moore ​ Slug www.example.com/t…" at bounding box center [501, 254] width 1002 height 477
type input "R"
type input "r"
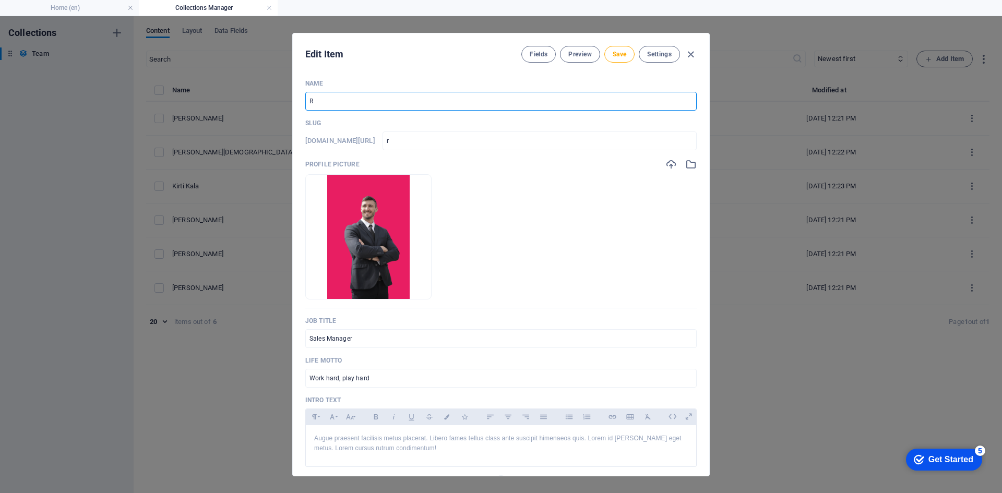
type input "Ra"
type input "ra"
type input "Ras"
type input "ras"
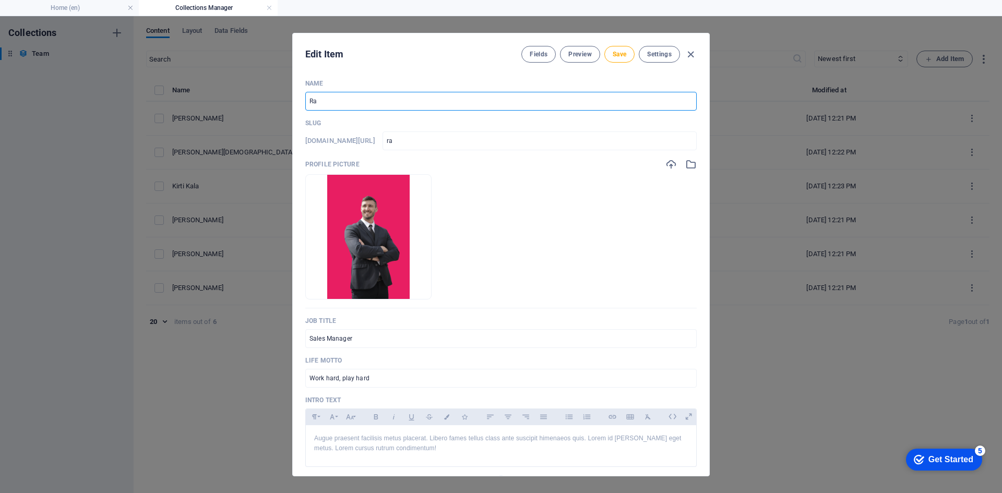
type input "ras"
type input "Rash"
type input "rash"
type input "Rashm"
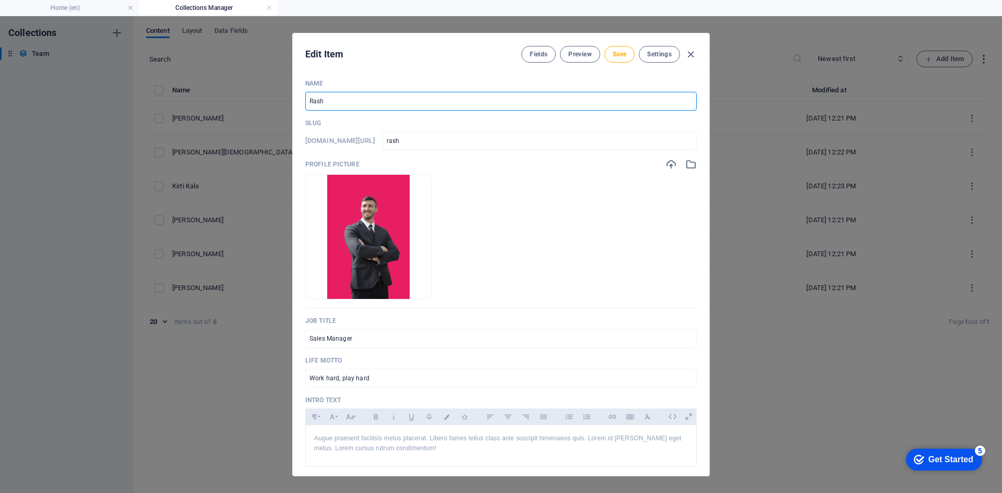
type input "rashm"
type input "Rashmi"
type input "rashmi"
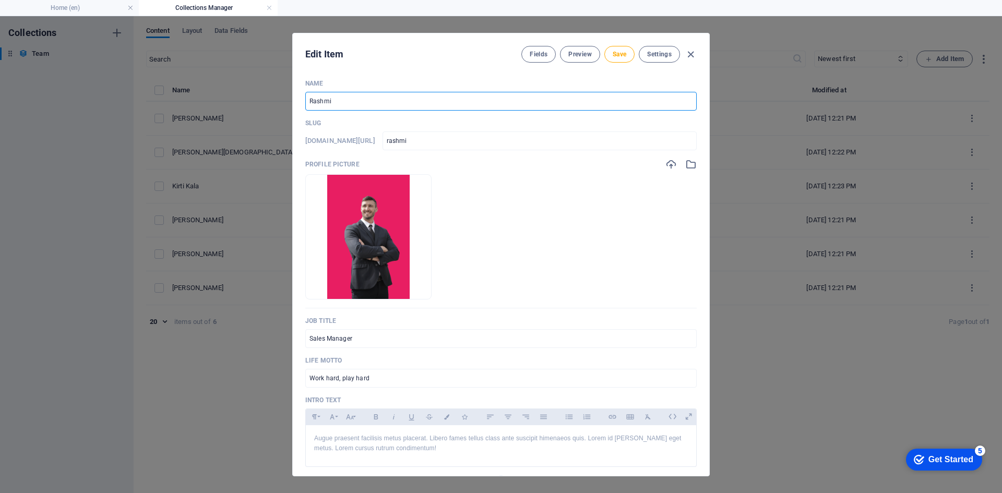
type input "Rashmi J"
type input "rashmi-j"
type input "Rashmi Ja"
type input "rashmi-ja"
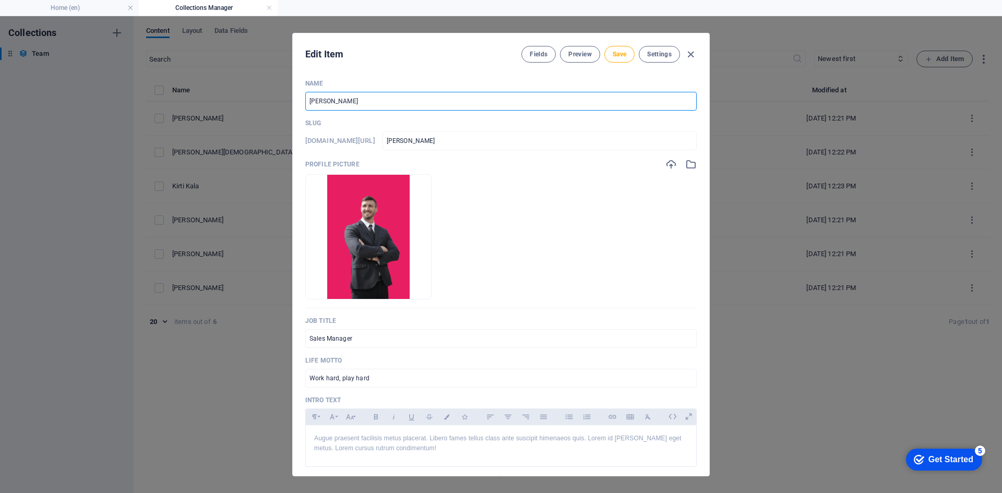
type input "rashmi-ja"
type input "Rashmi Jai"
type input "rashmi-jai"
type input "[DEMOGRAPHIC_DATA][PERSON_NAME][DEMOGRAPHIC_DATA]"
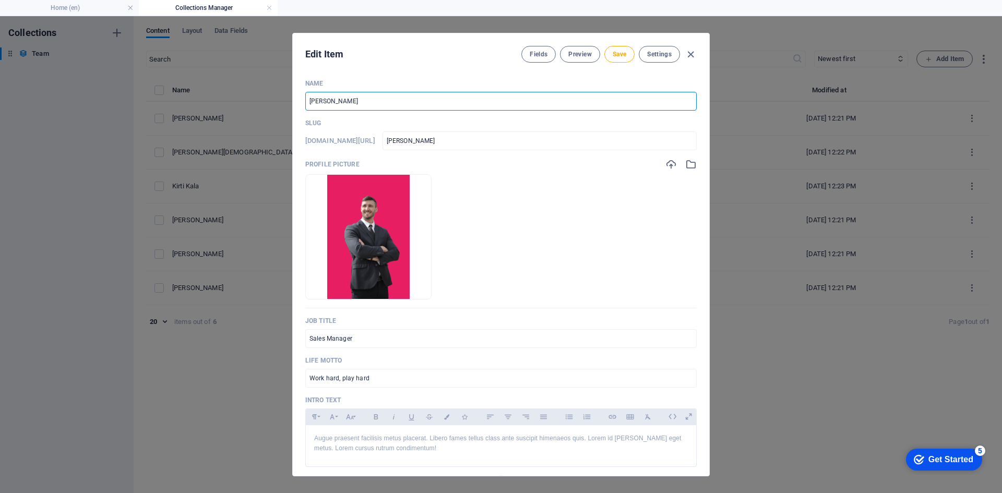
type input "rashmi-jain"
type input "[DEMOGRAPHIC_DATA][PERSON_NAME][DEMOGRAPHIC_DATA]"
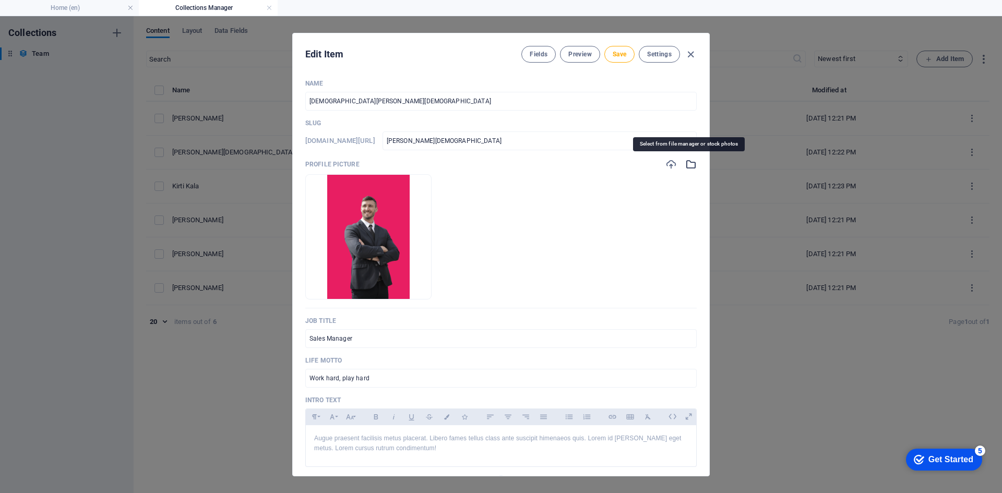
click at [685, 165] on icon "button" at bounding box center [690, 164] width 11 height 11
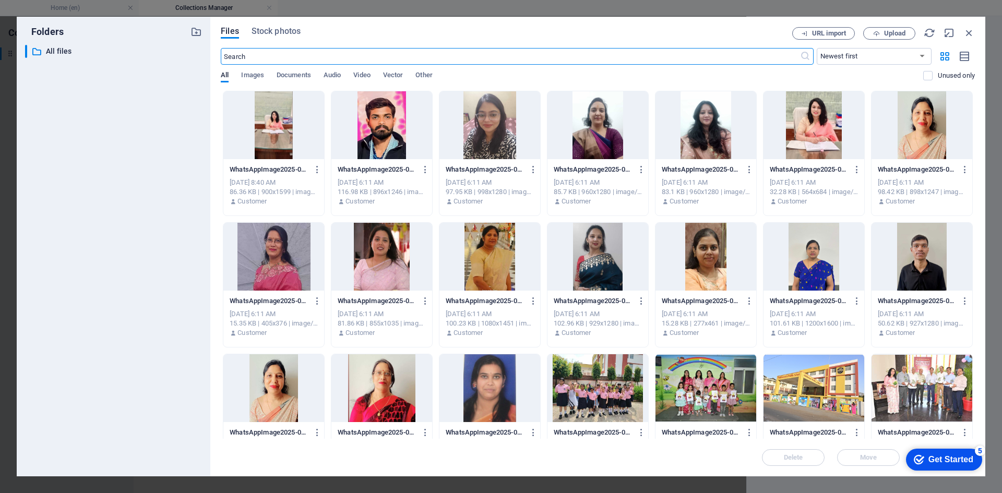
click at [801, 258] on div at bounding box center [813, 257] width 101 height 68
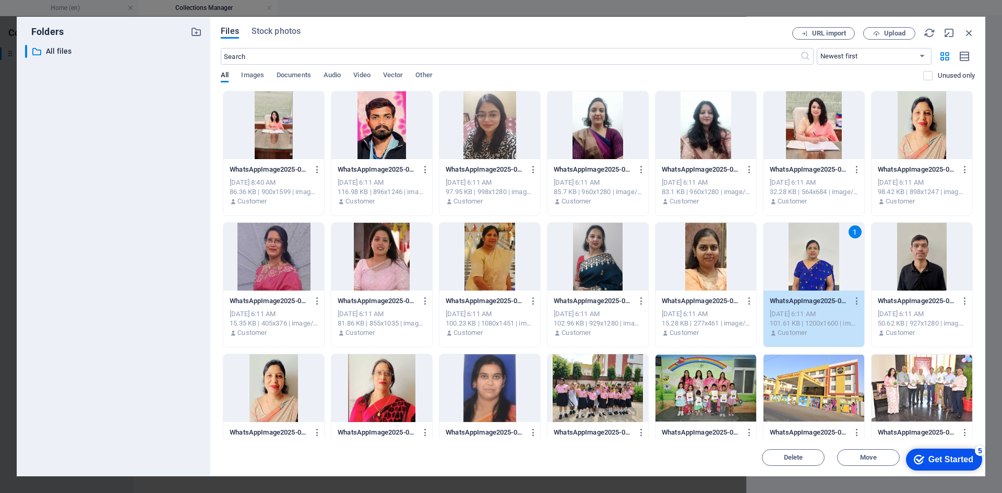
click at [801, 258] on div "1" at bounding box center [813, 257] width 101 height 68
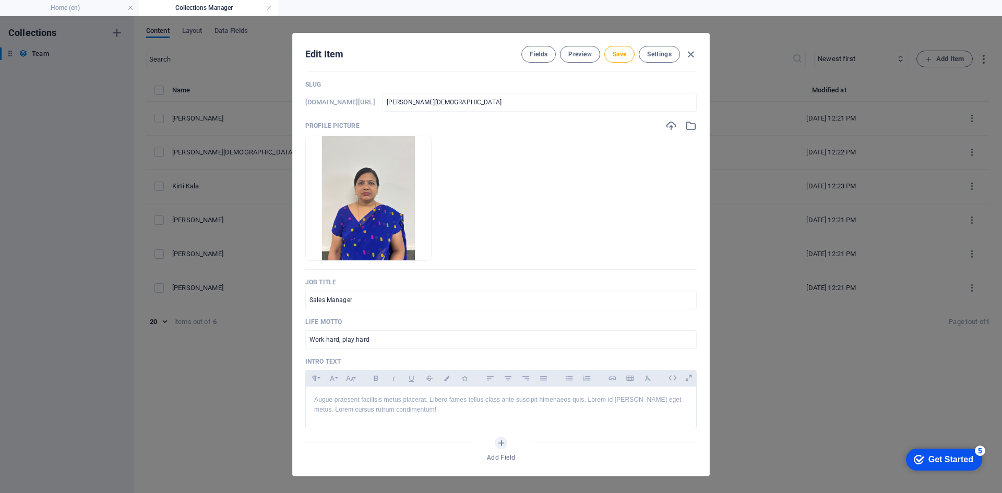
scroll to position [52, 0]
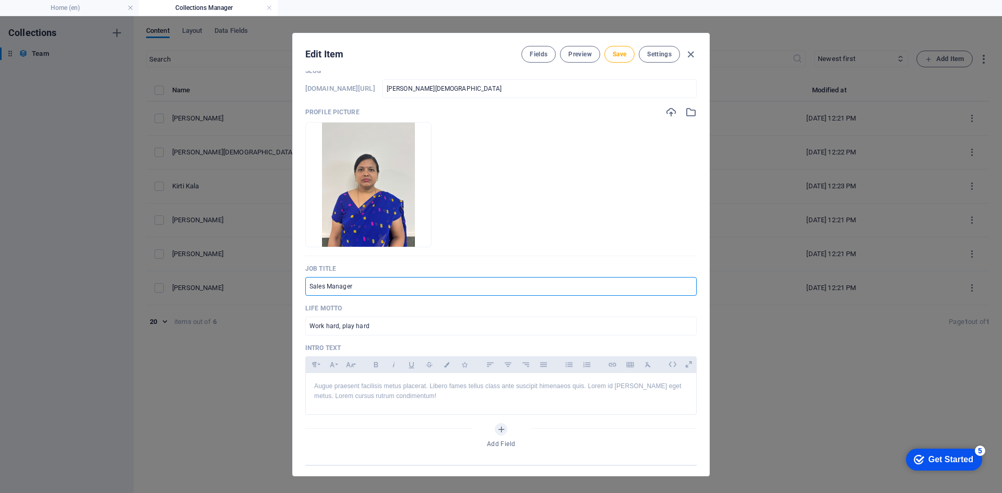
drag, startPoint x: 374, startPoint y: 287, endPoint x: 244, endPoint y: 284, distance: 130.0
click at [244, 284] on div "Edit Item Fields Preview Save Settings Name Rashmi Jain ​ Slug www.example.com/…" at bounding box center [501, 254] width 1002 height 477
type input "Primary Teacher"
drag, startPoint x: 400, startPoint y: 334, endPoint x: 50, endPoint y: 286, distance: 352.8
click at [54, 290] on div "Edit Item Fields Preview Save Settings Name Rashmi Jain ​ Slug www.example.com/…" at bounding box center [501, 254] width 1002 height 477
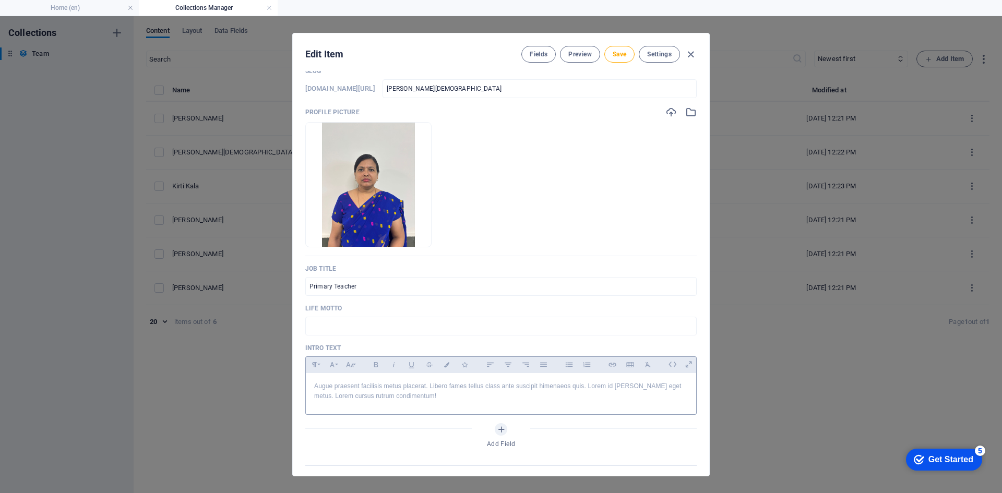
click at [328, 393] on p "Augue praesent facilisis metus placerat. Libero fames tellus class ante suscipi…" at bounding box center [501, 391] width 374 height 20
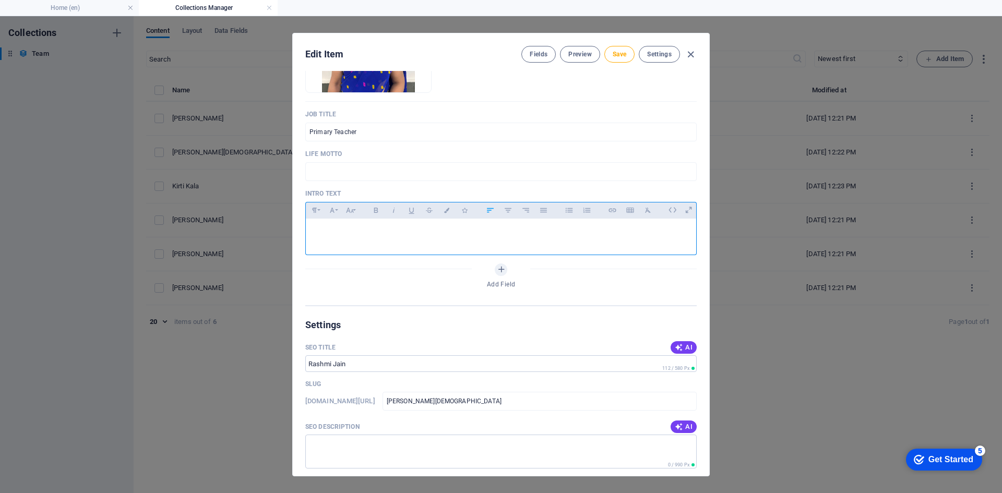
scroll to position [0, 0]
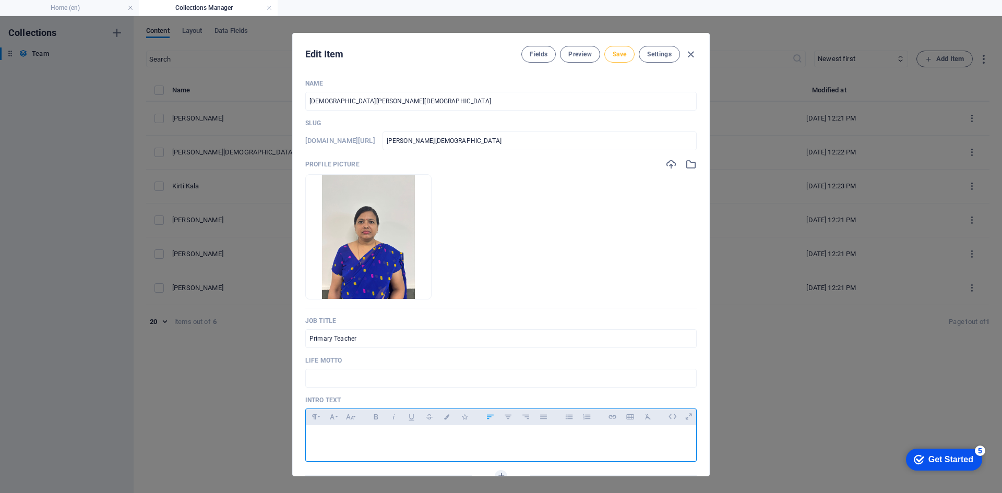
click at [623, 53] on span "Save" at bounding box center [620, 54] width 14 height 8
click at [613, 54] on span "Save" at bounding box center [620, 54] width 14 height 8
click at [687, 53] on icon "button" at bounding box center [691, 55] width 12 height 12
type input "rashmi-jain"
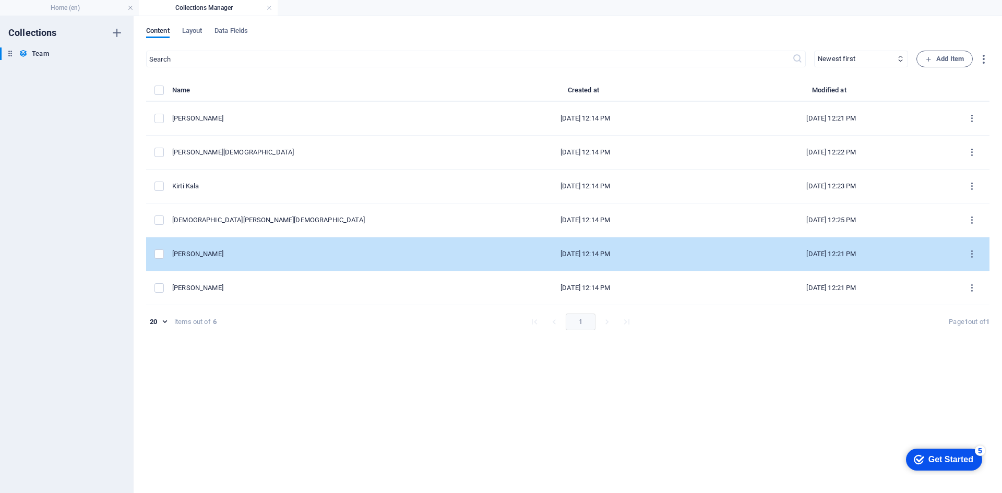
click at [223, 254] on div "Jennifer Davis" at bounding box center [313, 253] width 282 height 9
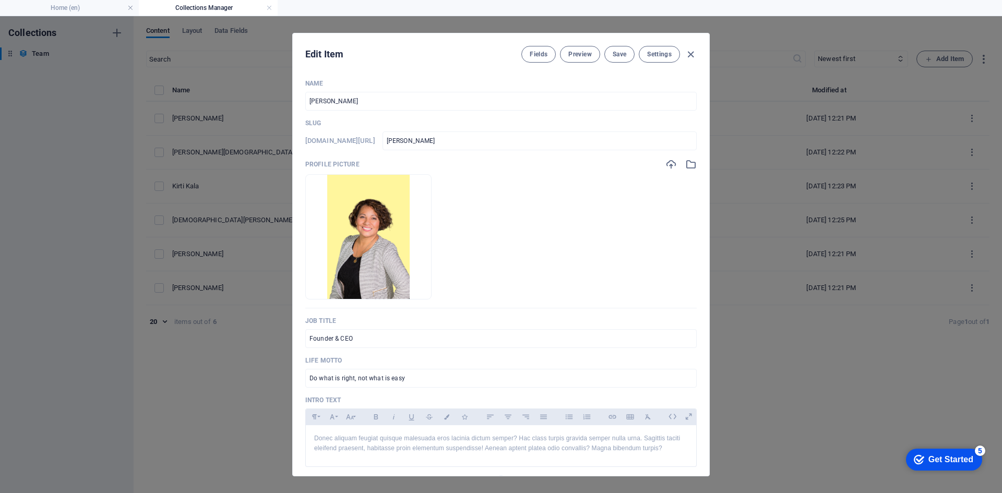
drag, startPoint x: 377, startPoint y: 105, endPoint x: 128, endPoint y: 83, distance: 249.3
click at [153, 83] on div "Edit Item Fields Preview Save Settings Name Jennifer Davis ​ Slug www.example.c…" at bounding box center [501, 254] width 1002 height 477
drag, startPoint x: 356, startPoint y: 332, endPoint x: 0, endPoint y: 321, distance: 356.0
click at [0, 322] on div "Edit Item Fields Preview Save Settings Name ​ Slug www.example.com/team-item/ ​…" at bounding box center [501, 254] width 1002 height 477
type input "Art & Craft Teacher"
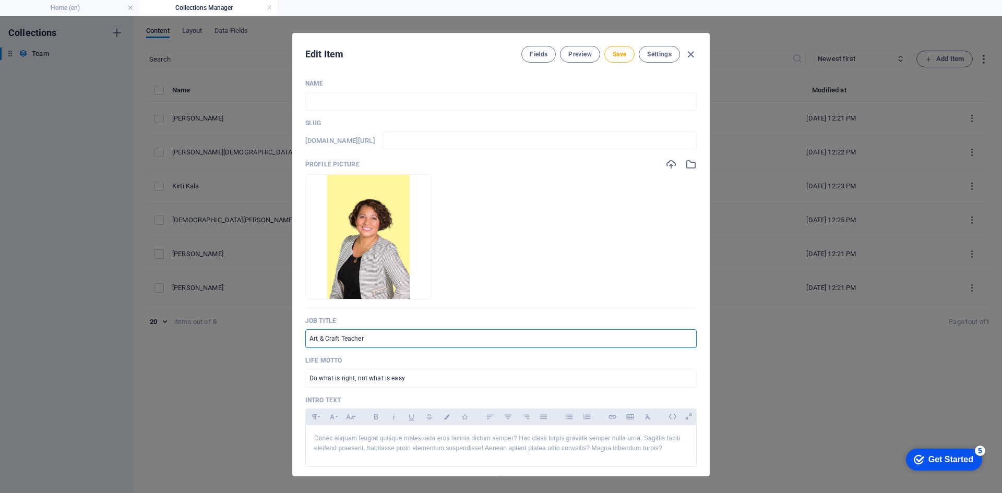
click at [347, 388] on div "Name ​ Slug www.example.com/team-item/ ​ Profile Picture Drop files here to upl…" at bounding box center [500, 298] width 391 height 438
click at [353, 381] on input "Do what is right, not what is easy" at bounding box center [500, 378] width 391 height 19
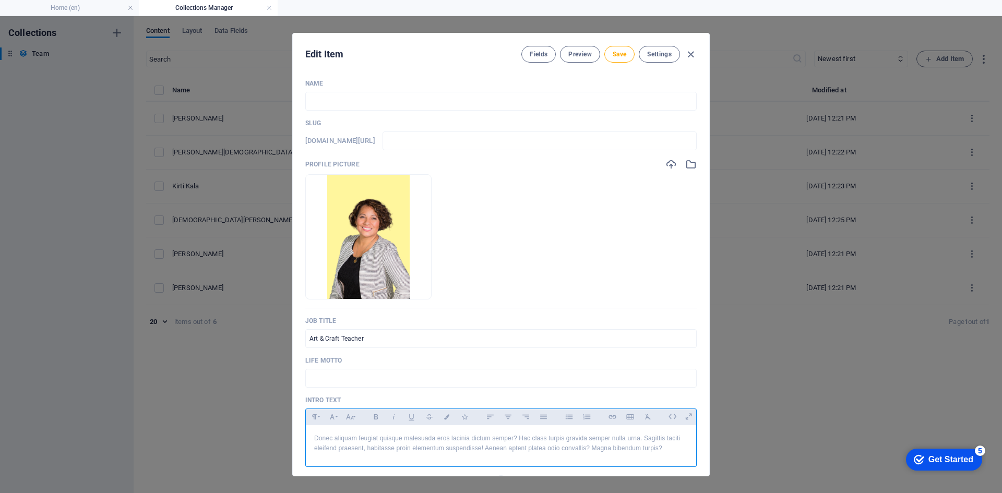
click at [400, 438] on p "Donec aliquam feugiat quisque malesuada eros lacinia dictum semper? Hac class t…" at bounding box center [501, 444] width 374 height 20
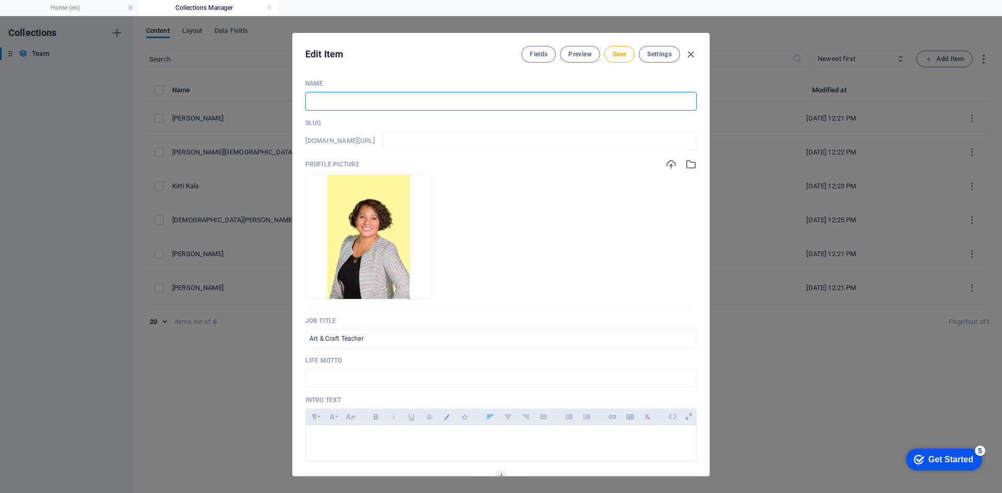
click at [359, 105] on input "text" at bounding box center [500, 101] width 391 height 19
type input "A"
type input "a"
type input "An"
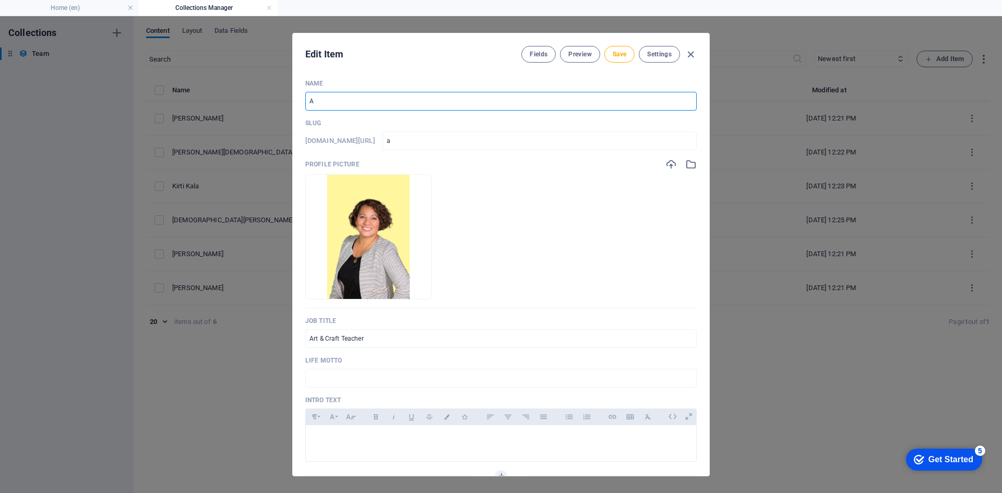
type input "an"
type input "Anj"
type input "anj"
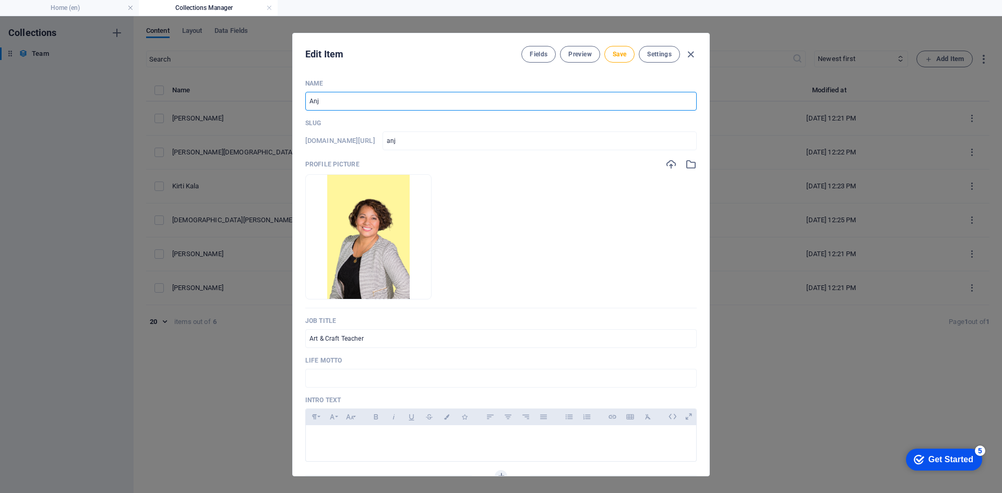
type input "Anju"
type input "anju"
type input "Anju J"
type input "anju-j"
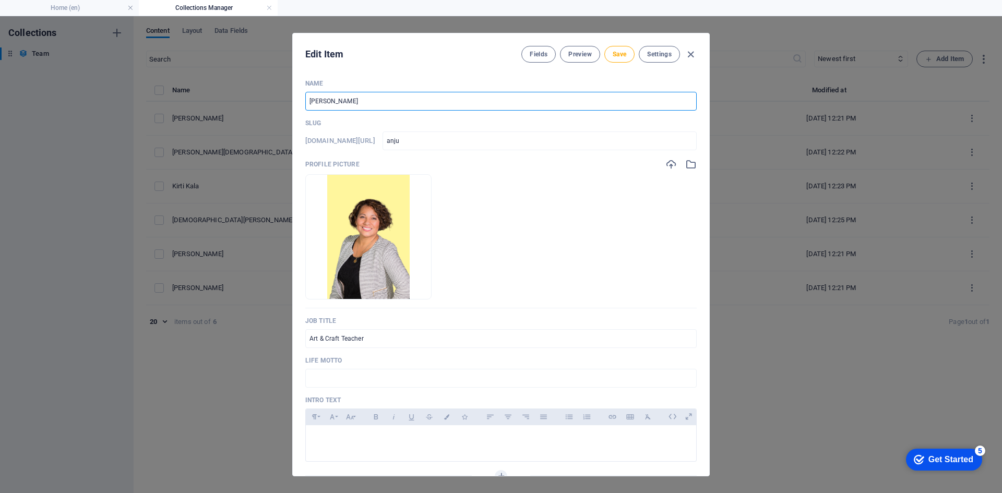
type input "anju-j"
type input "Anju Ja"
type input "anju-ja"
type input "Anju Jai"
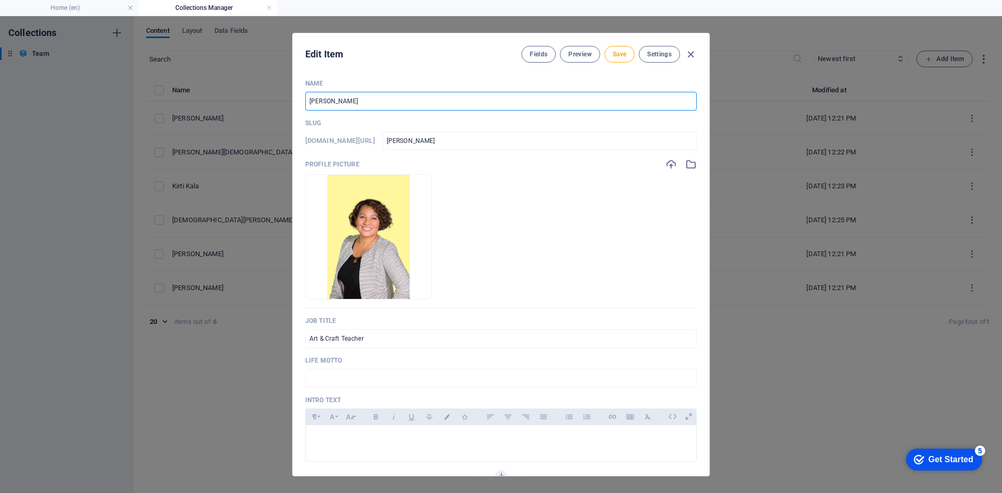
type input "anju-jai"
type input "[PERSON_NAME][DEMOGRAPHIC_DATA]"
type input "anju-jain"
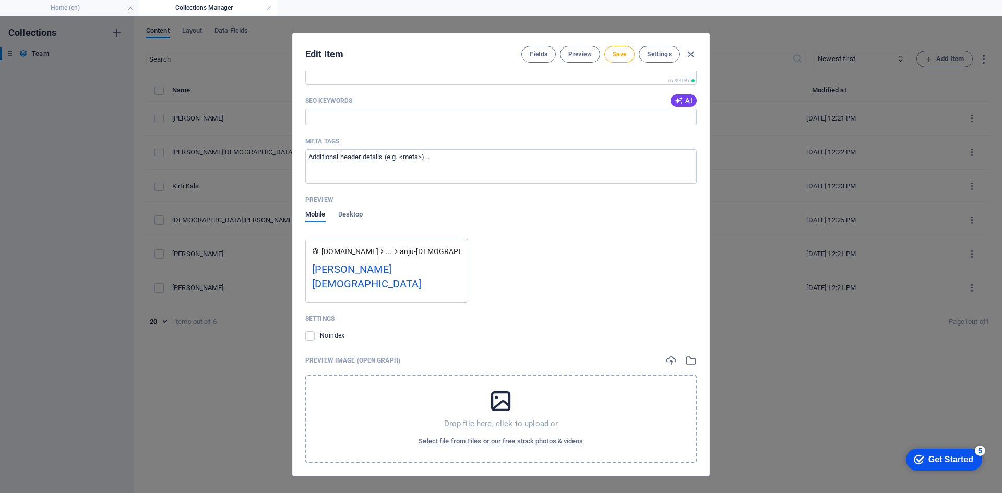
scroll to position [624, 0]
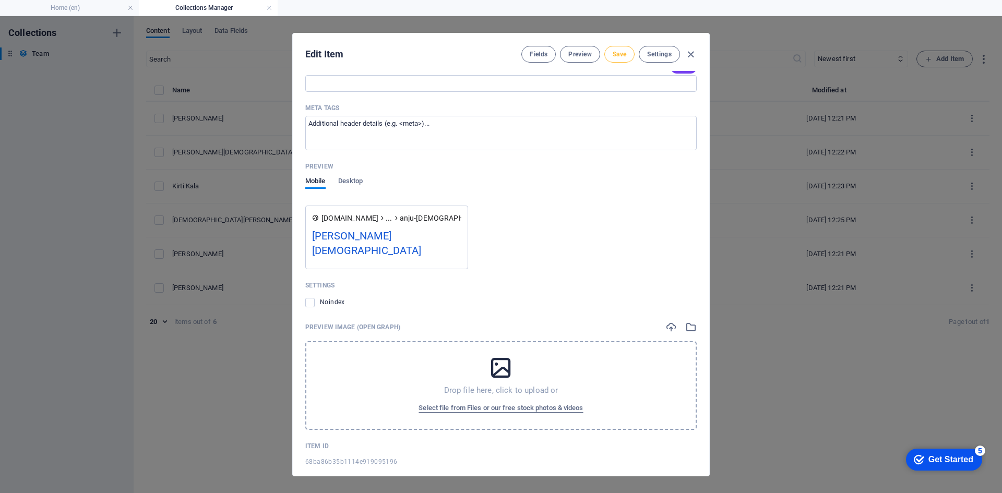
type input "[PERSON_NAME][DEMOGRAPHIC_DATA]"
click at [619, 54] on span "Save" at bounding box center [620, 54] width 14 height 8
click at [692, 60] on icon "button" at bounding box center [691, 55] width 12 height 12
type input "anju-jain"
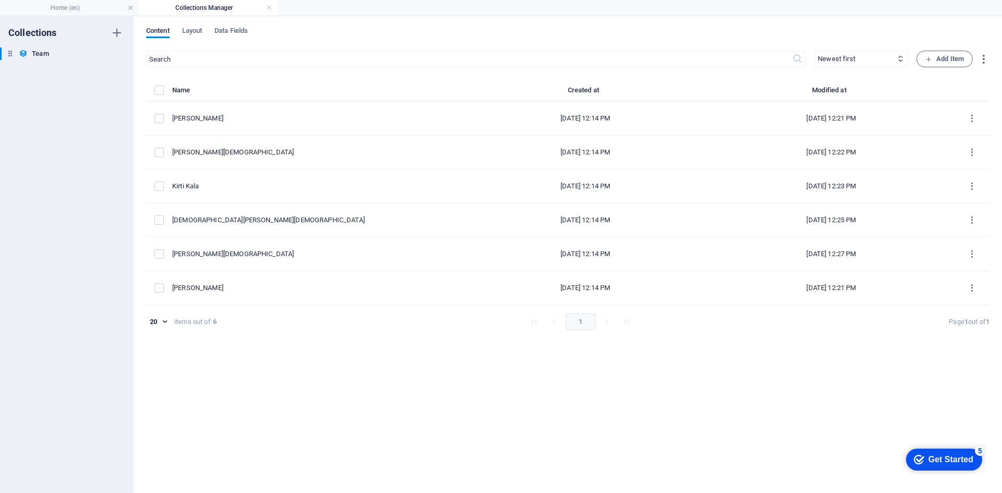
scroll to position [543, 0]
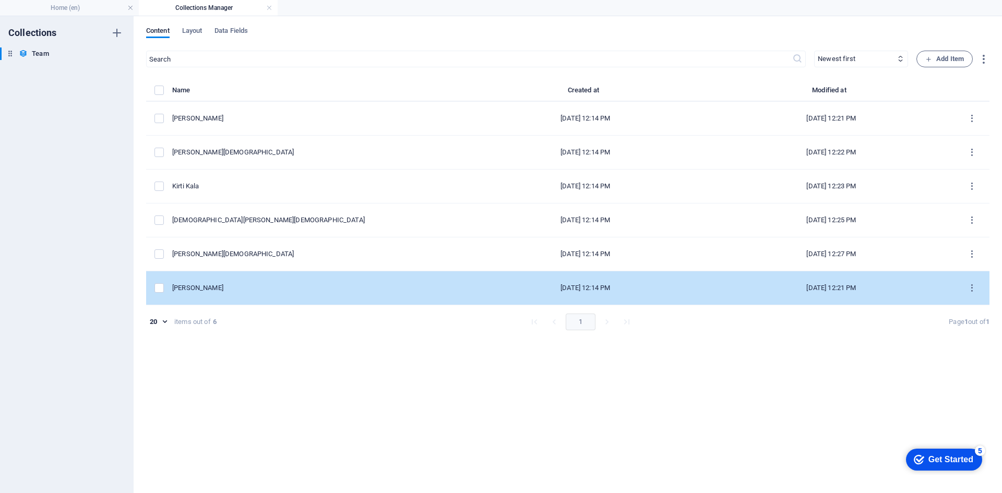
click at [231, 285] on div "Robert Miller" at bounding box center [313, 287] width 282 height 9
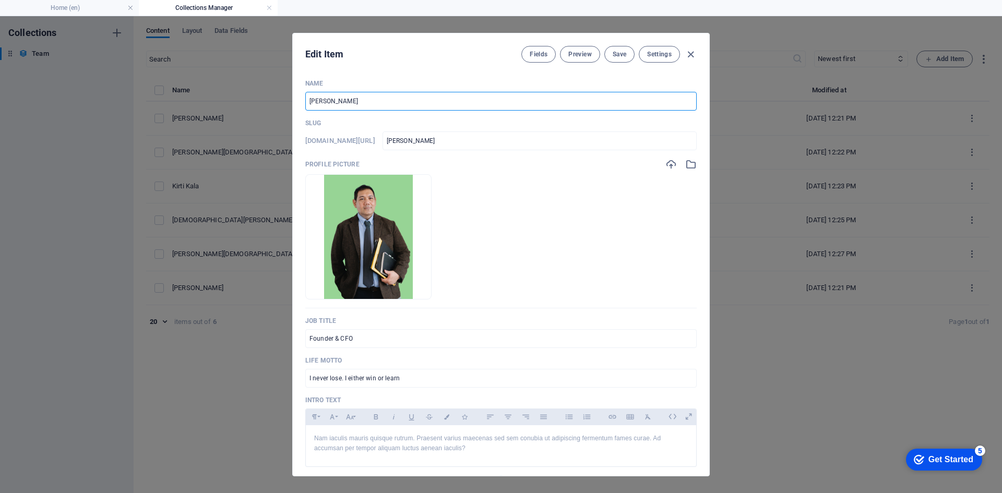
drag, startPoint x: 414, startPoint y: 104, endPoint x: 65, endPoint y: 100, distance: 349.6
click at [73, 102] on div "Edit Item Fields Preview Save Settings Name Robert Miller ​ Slug www.example.co…" at bounding box center [501, 254] width 1002 height 477
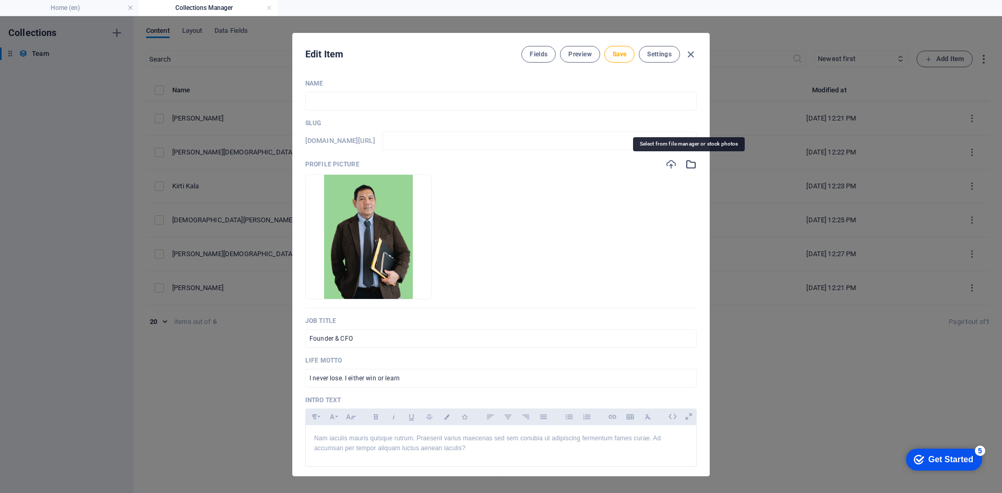
click at [688, 162] on icon "button" at bounding box center [690, 164] width 11 height 11
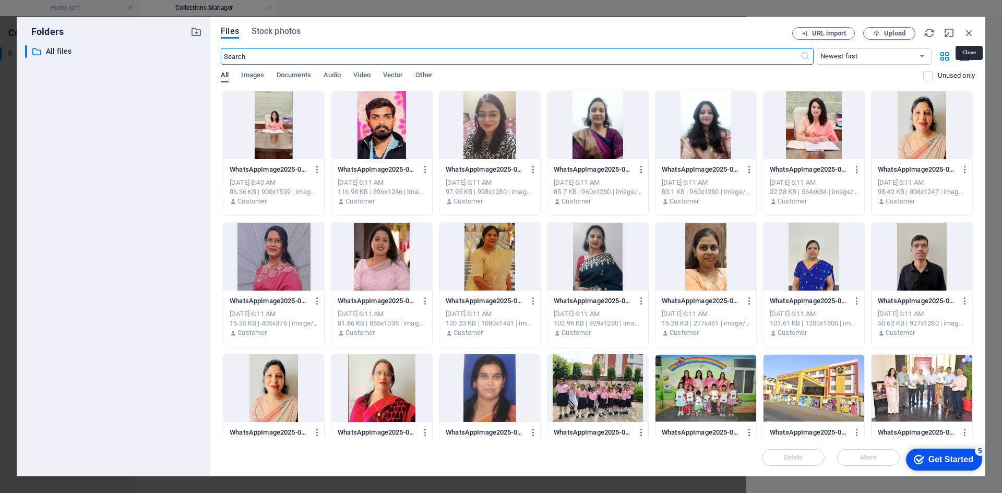
click at [969, 37] on icon "button" at bounding box center [968, 32] width 11 height 11
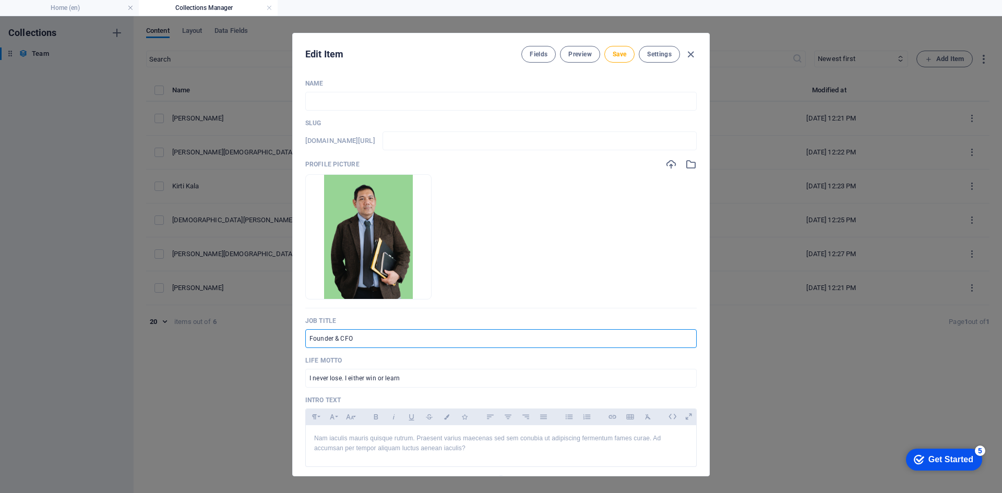
drag, startPoint x: 367, startPoint y: 337, endPoint x: 0, endPoint y: 279, distance: 371.4
click at [0, 280] on div "Edit Item Fields Preview Save Settings Name ​ Slug www.example.com/team-item/ ​…" at bounding box center [501, 254] width 1002 height 477
type input "Pre Primary Teacher"
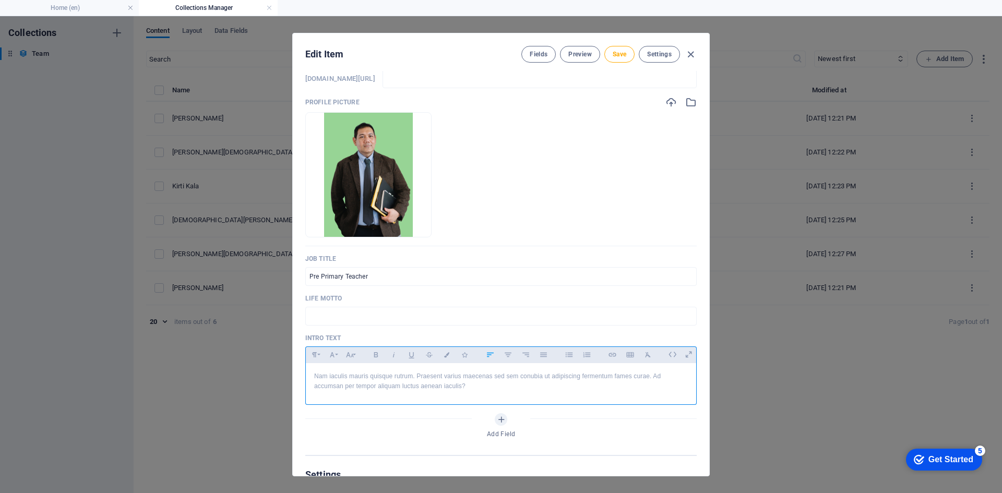
scroll to position [104, 0]
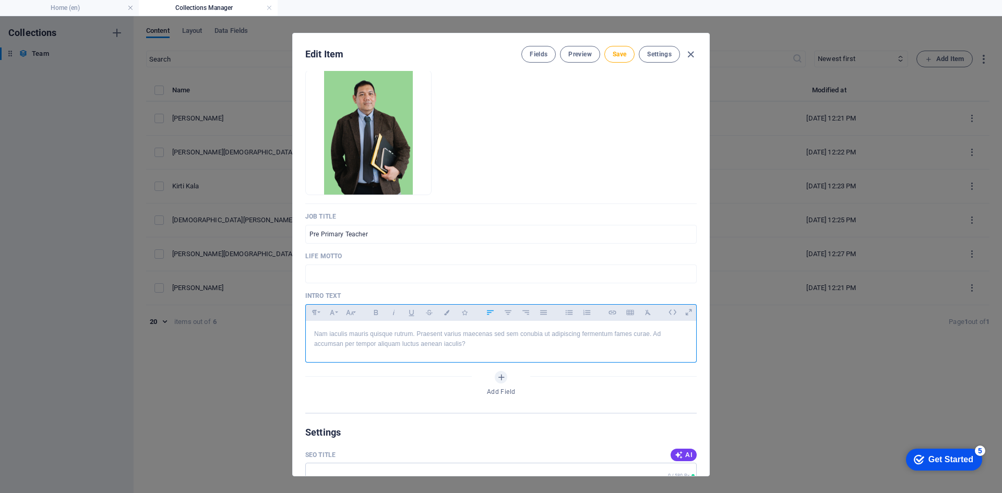
click at [423, 341] on p "Nam iaculis mauris quisque rutrum. Praesent varius maecenas sed sem conubia ut …" at bounding box center [501, 339] width 374 height 20
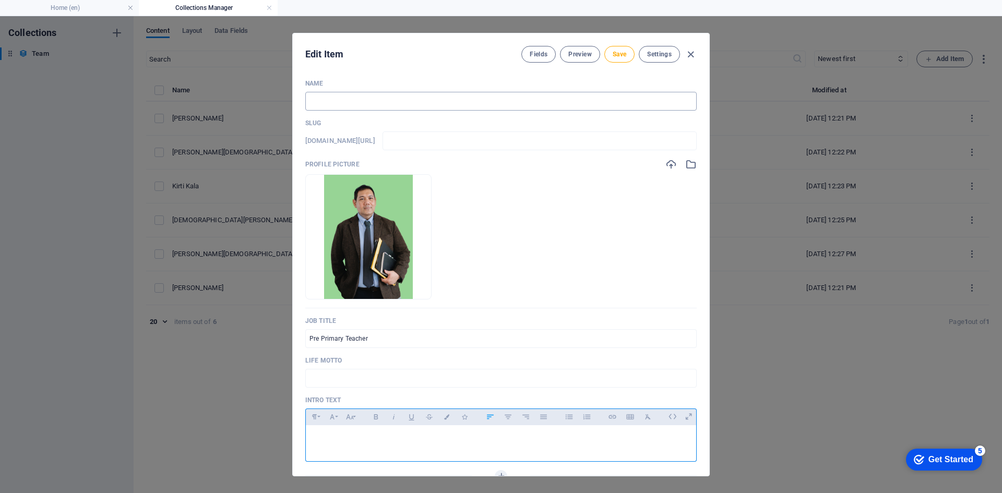
click at [361, 100] on input "text" at bounding box center [500, 101] width 391 height 19
click at [687, 165] on icon "button" at bounding box center [690, 164] width 11 height 11
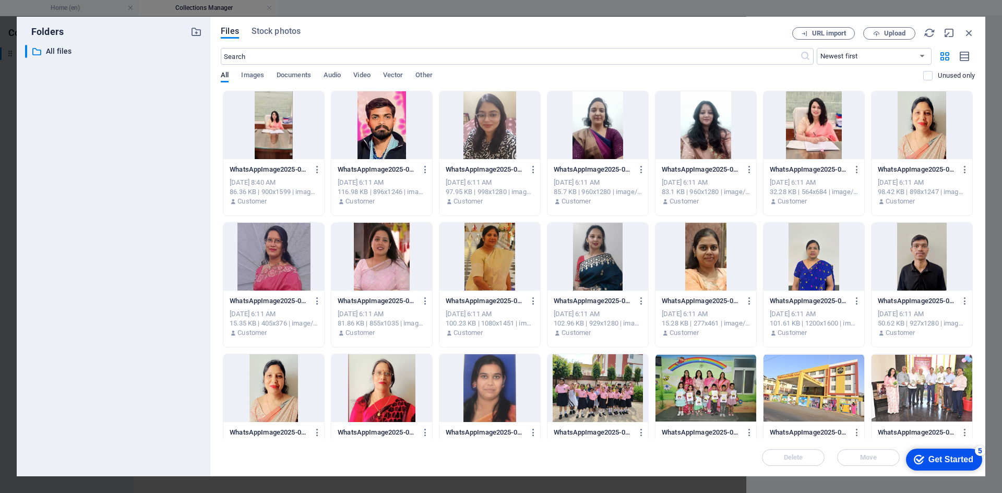
click at [499, 408] on div at bounding box center [489, 388] width 101 height 68
click at [482, 400] on div "1" at bounding box center [489, 388] width 101 height 68
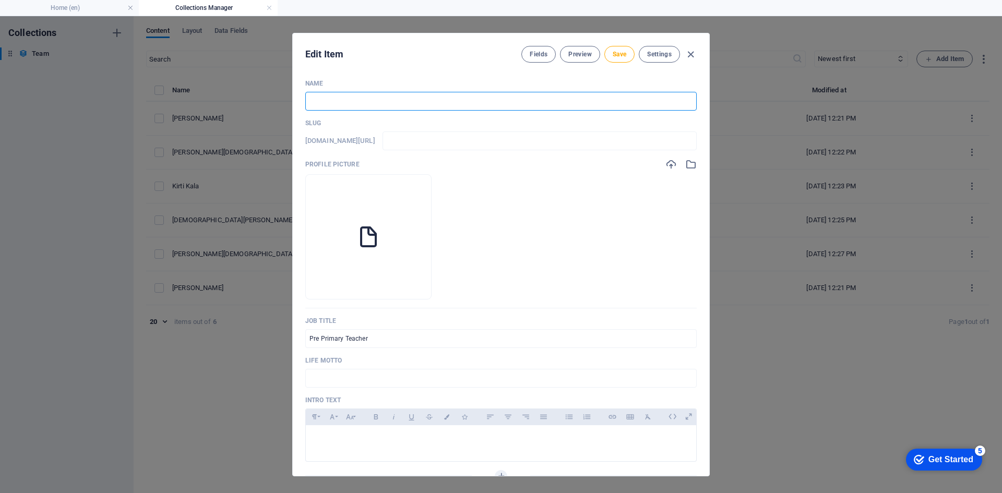
click at [381, 97] on input "text" at bounding box center [500, 101] width 391 height 19
type input "S"
type input "s"
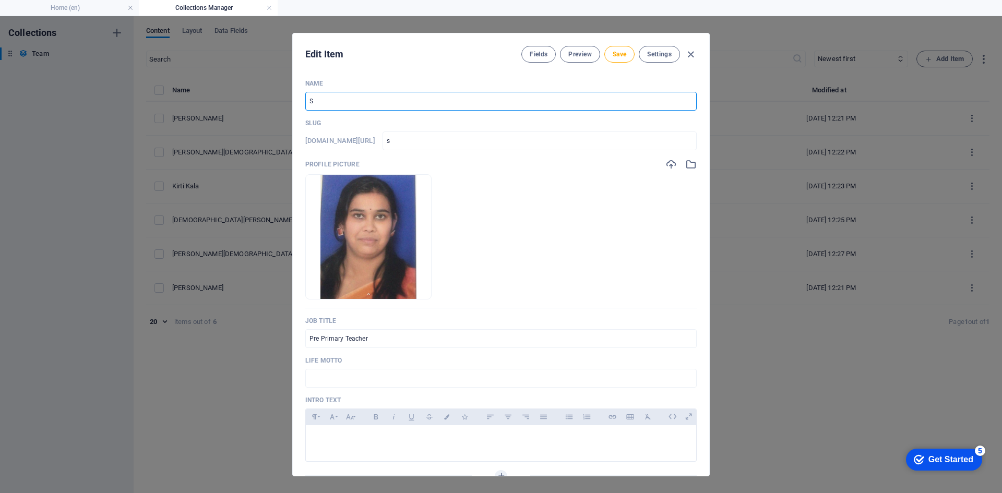
type input "St"
type input "st"
type input "Stu"
type input "stu"
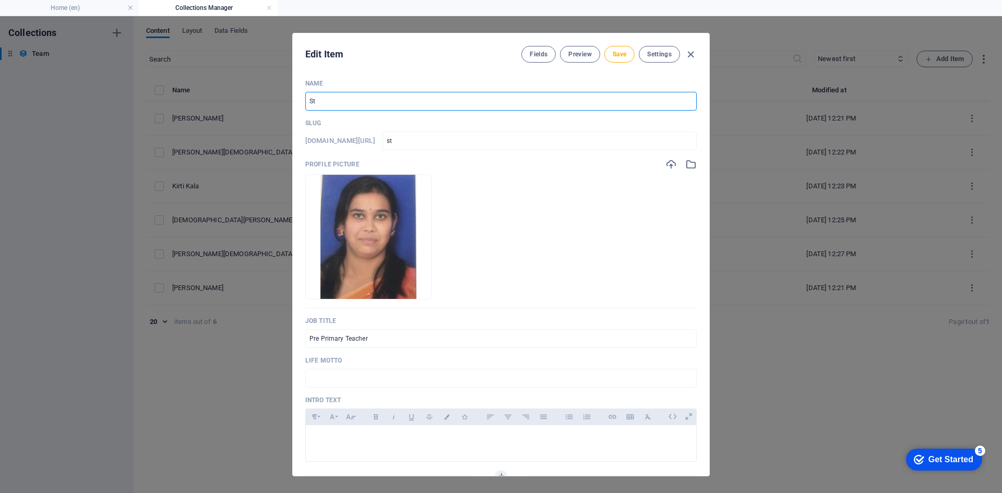
type input "stu"
type input "Stut"
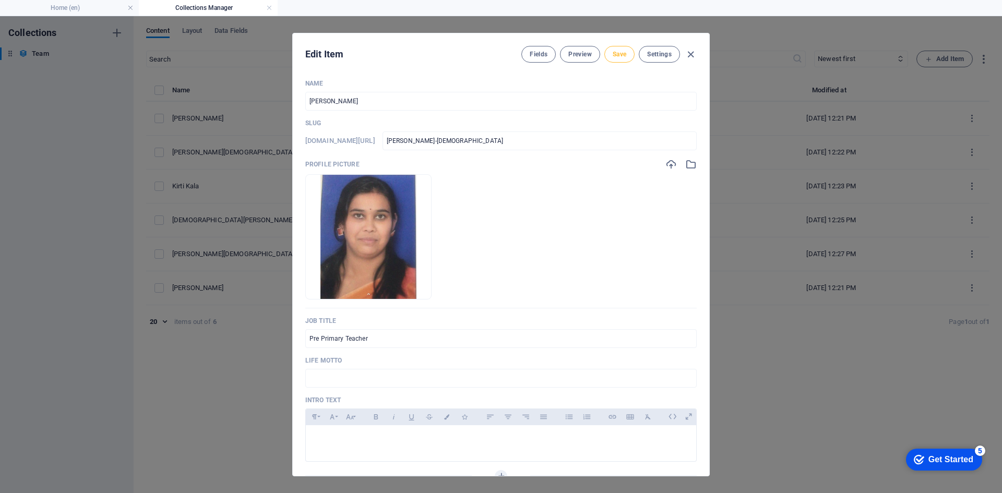
click at [613, 57] on span "Save" at bounding box center [620, 54] width 14 height 8
click at [695, 54] on icon "button" at bounding box center [691, 55] width 12 height 12
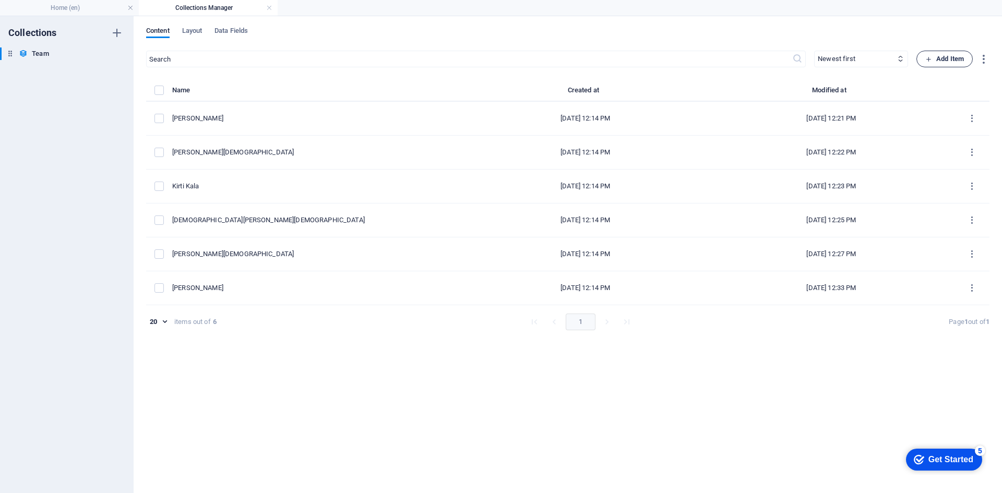
click at [949, 58] on span "Add Item" at bounding box center [944, 59] width 39 height 13
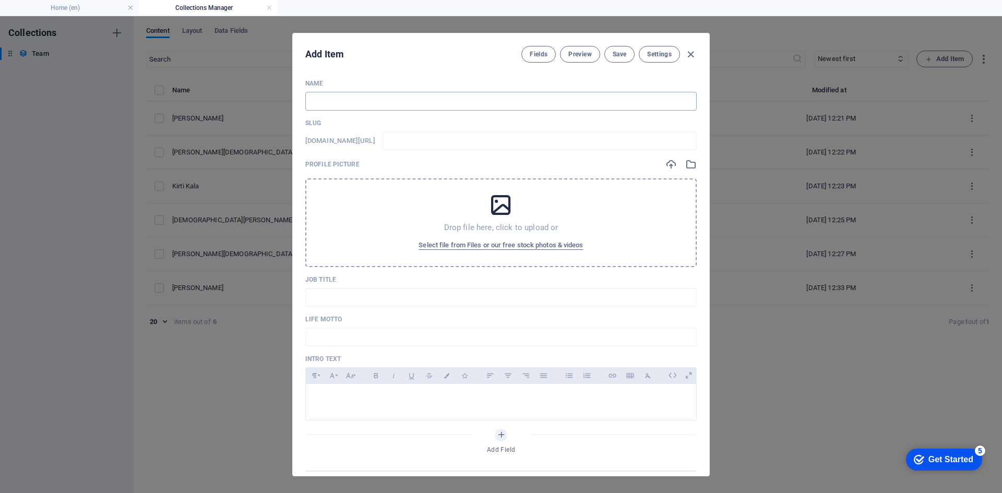
click at [358, 100] on input "text" at bounding box center [500, 101] width 391 height 19
click at [549, 223] on p "Drop file here, click to upload or" at bounding box center [501, 227] width 114 height 10
click at [508, 245] on span "Select file from Files or our free stock photos & videos" at bounding box center [500, 245] width 164 height 13
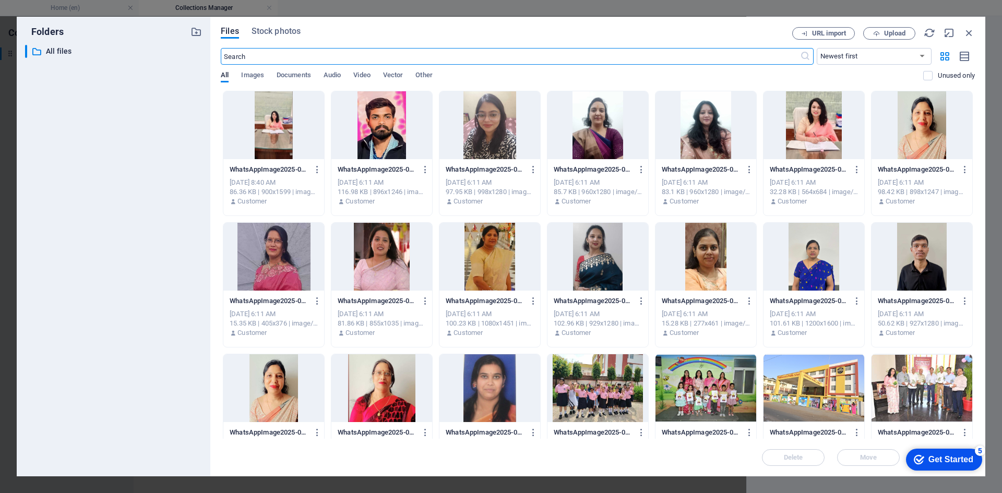
click at [602, 255] on div at bounding box center [597, 257] width 101 height 68
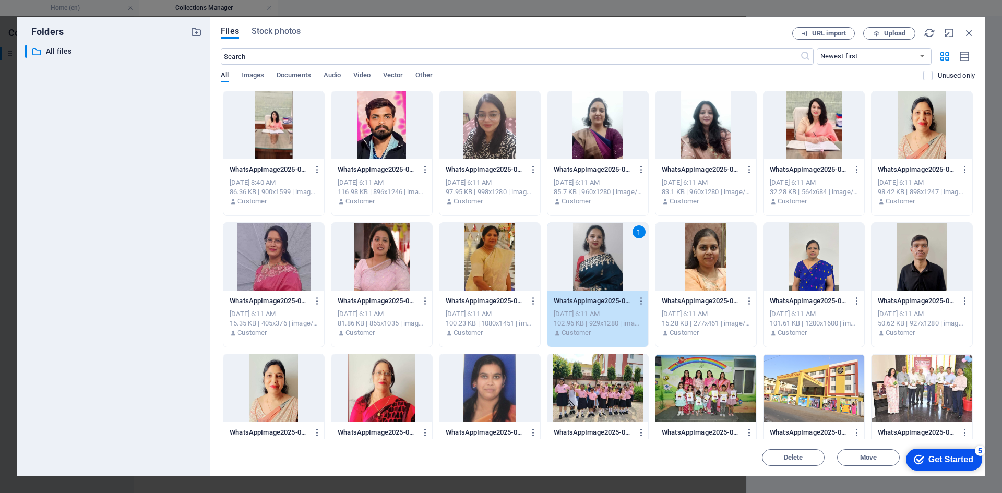
click at [602, 255] on div "1" at bounding box center [597, 257] width 101 height 68
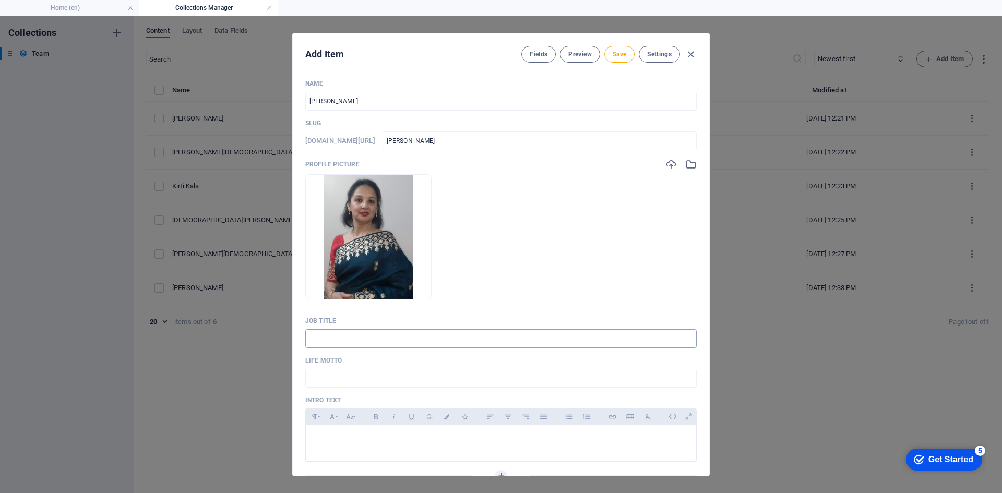
click at [386, 333] on input "text" at bounding box center [500, 338] width 391 height 19
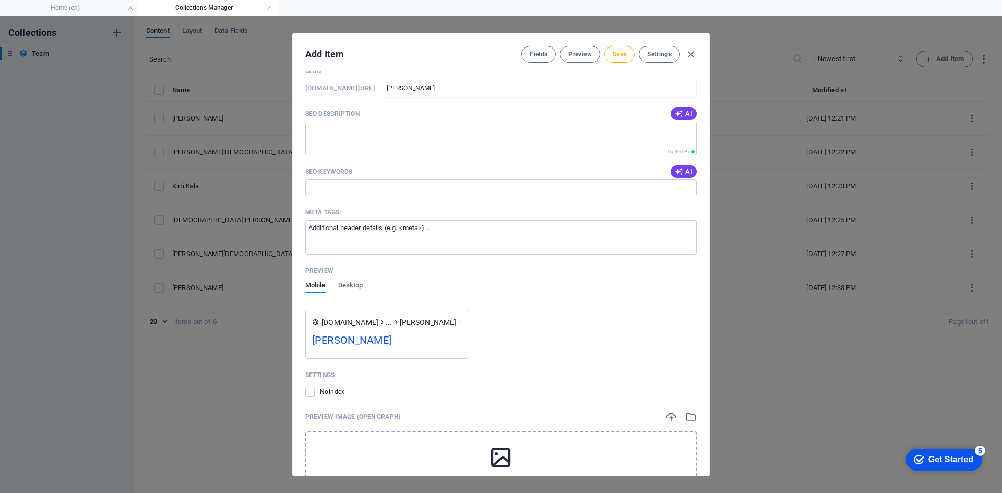
scroll to position [584, 0]
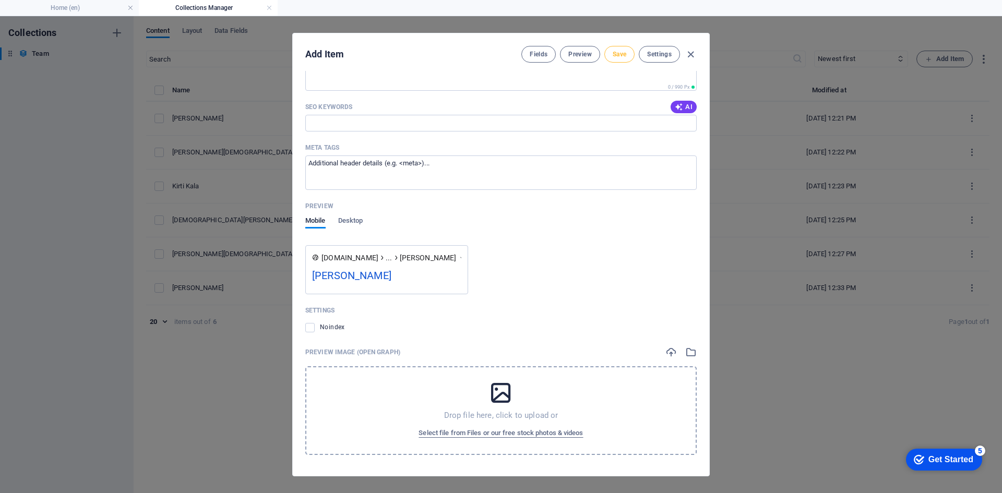
click at [613, 58] on button "Save" at bounding box center [619, 54] width 30 height 17
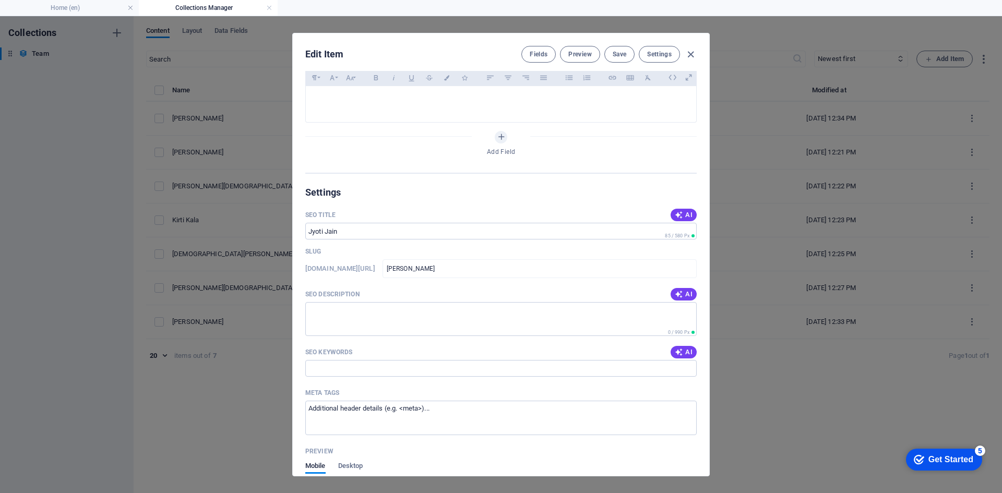
scroll to position [207, 0]
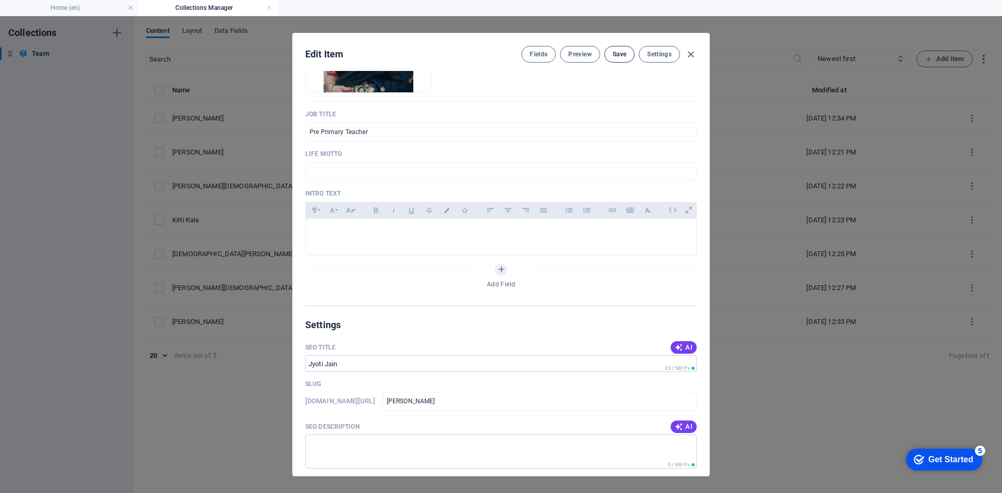
click at [625, 55] on span "Save" at bounding box center [620, 54] width 14 height 8
click at [690, 57] on icon "button" at bounding box center [691, 55] width 12 height 12
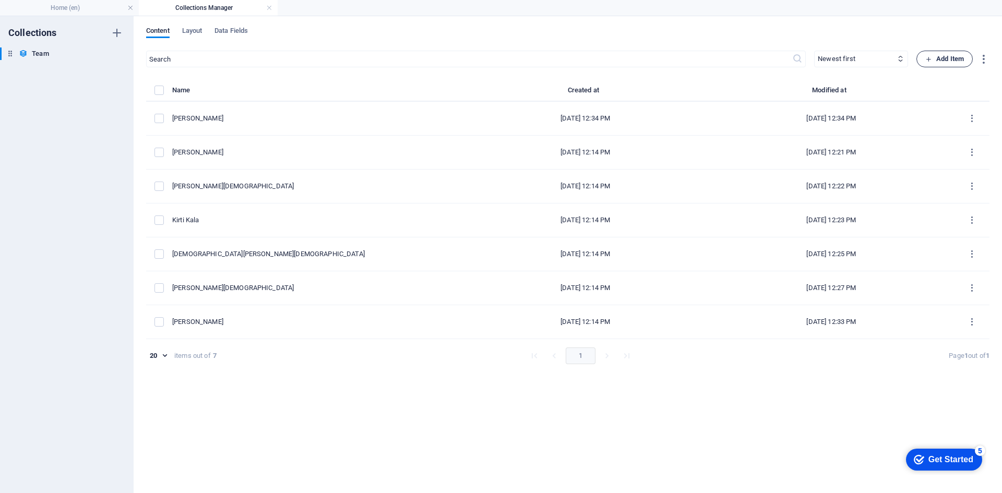
click at [947, 64] on span "Add Item" at bounding box center [944, 59] width 39 height 13
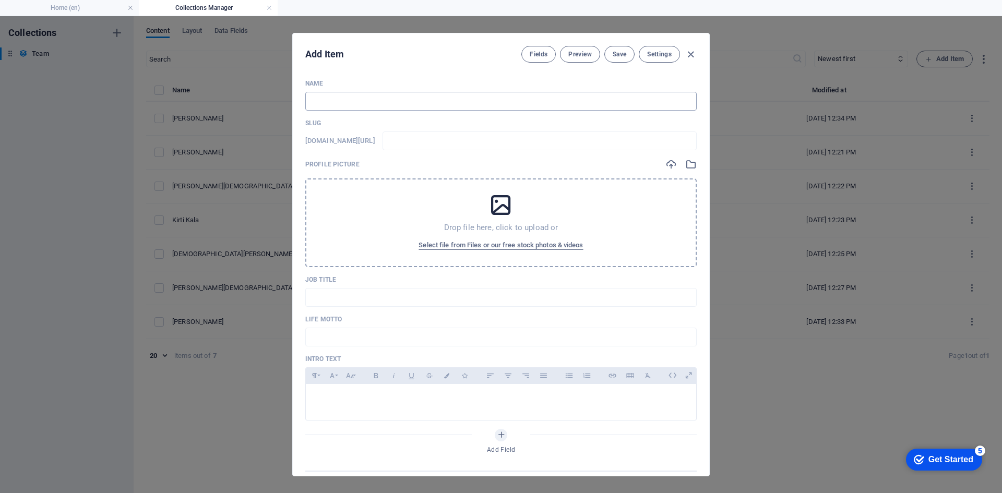
click at [351, 102] on input "text" at bounding box center [500, 101] width 391 height 19
click at [565, 245] on span "Select file from Files or our free stock photos & videos" at bounding box center [500, 245] width 164 height 13
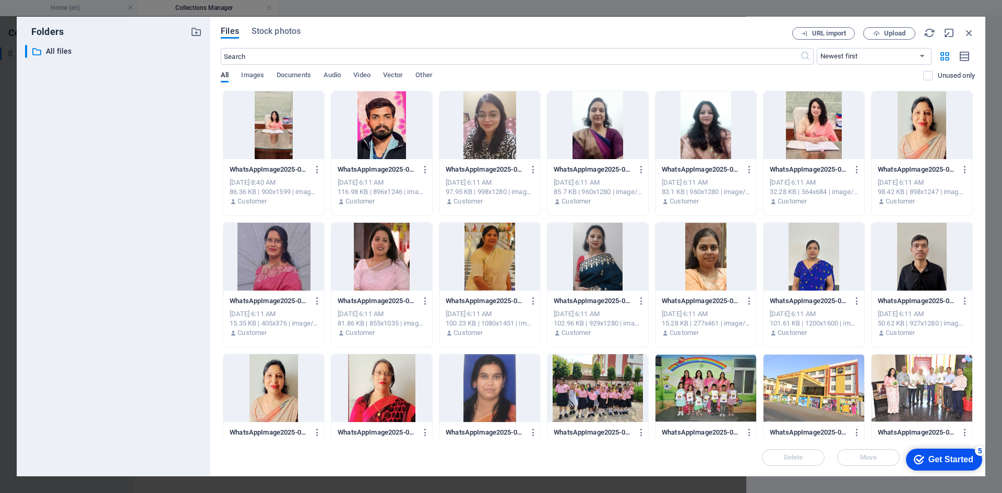
click at [398, 263] on div at bounding box center [381, 257] width 101 height 68
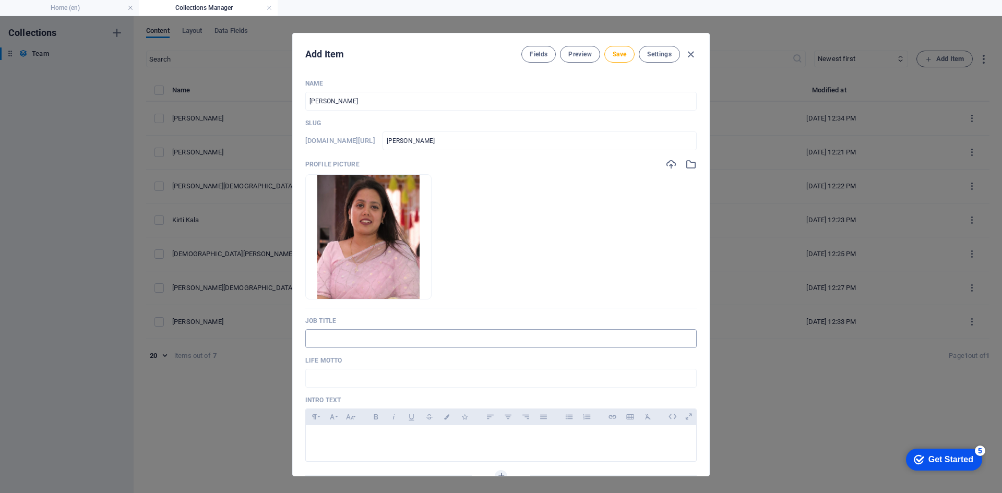
click at [396, 340] on input "text" at bounding box center [500, 338] width 391 height 19
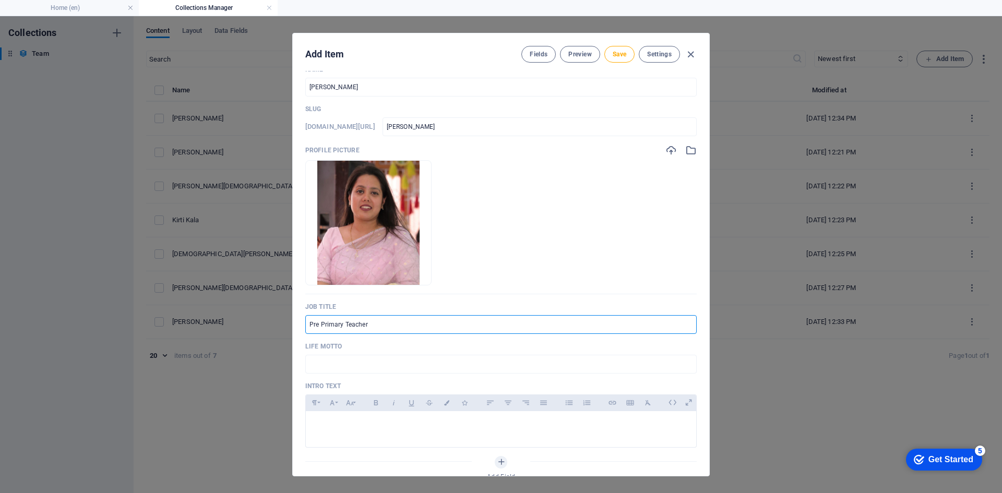
scroll to position [0, 0]
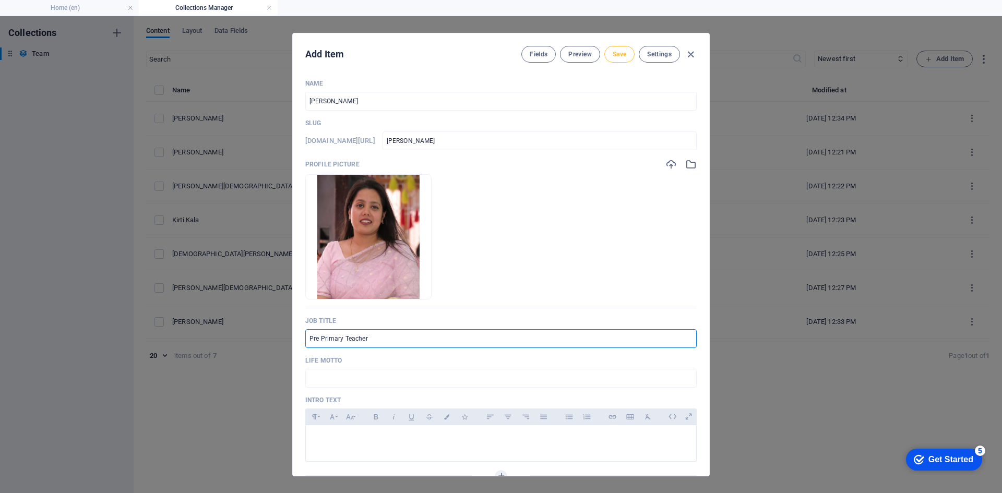
click at [614, 52] on span "Save" at bounding box center [620, 54] width 14 height 8
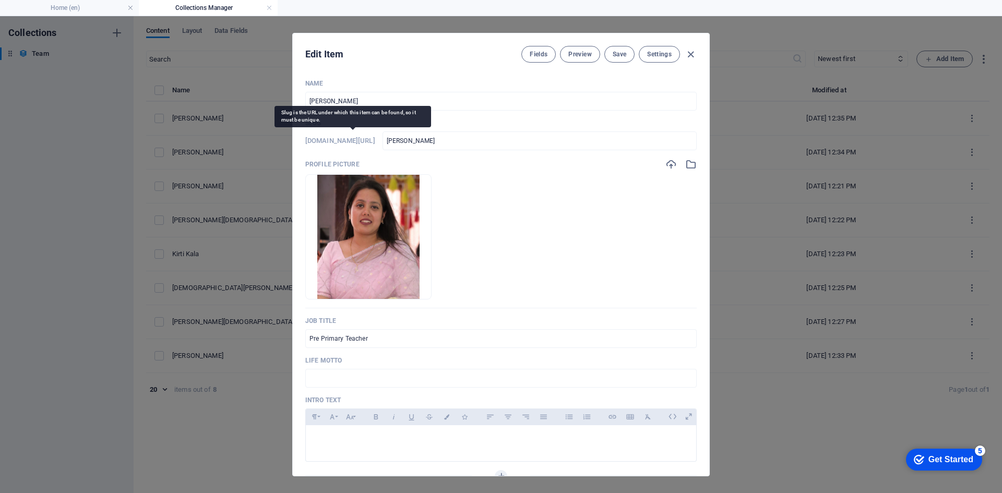
click at [351, 140] on h6 "www.example.com/team-item/" at bounding box center [340, 141] width 70 height 13
click at [646, 55] on button "Settings" at bounding box center [659, 54] width 41 height 17
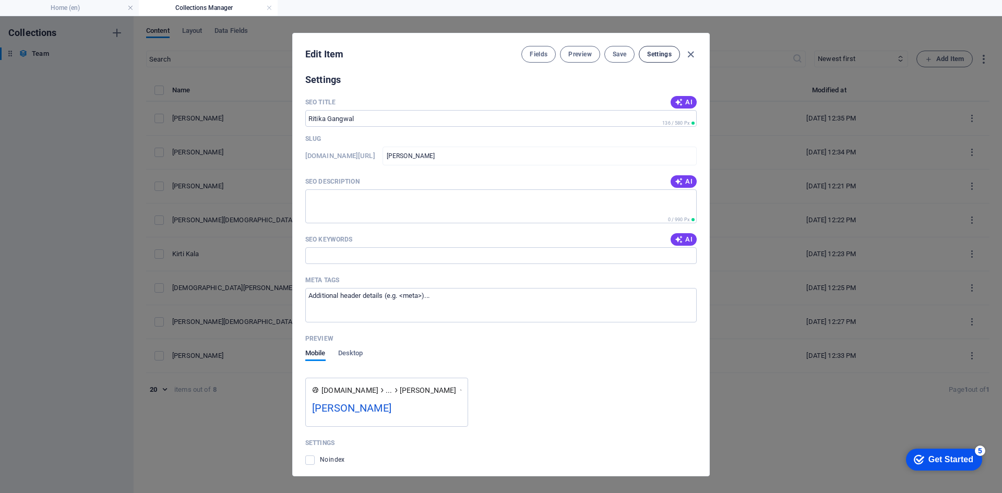
scroll to position [454, 0]
click at [700, 55] on div "Edit Item Fields Preview Save Settings" at bounding box center [501, 52] width 416 height 38
click at [692, 56] on icon "button" at bounding box center [691, 55] width 12 height 12
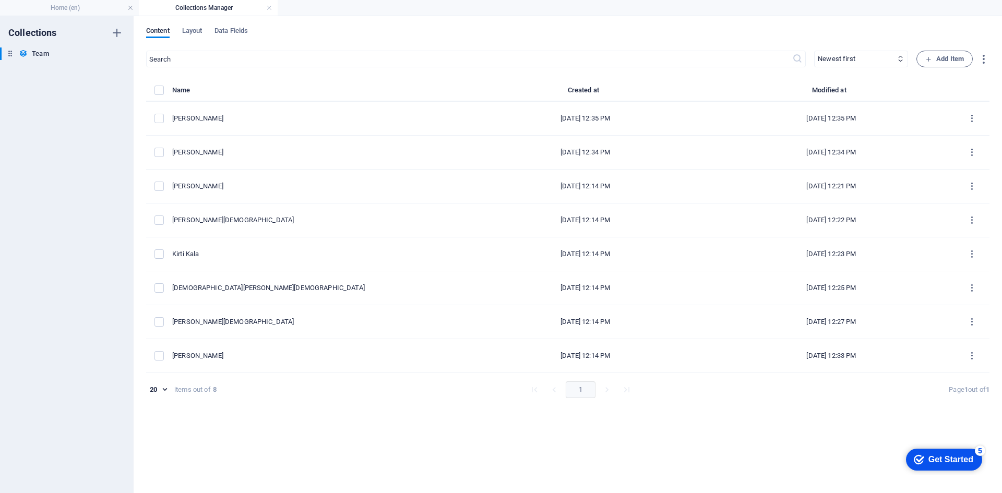
scroll to position [0, 0]
click at [935, 61] on span "Add Item" at bounding box center [944, 59] width 39 height 13
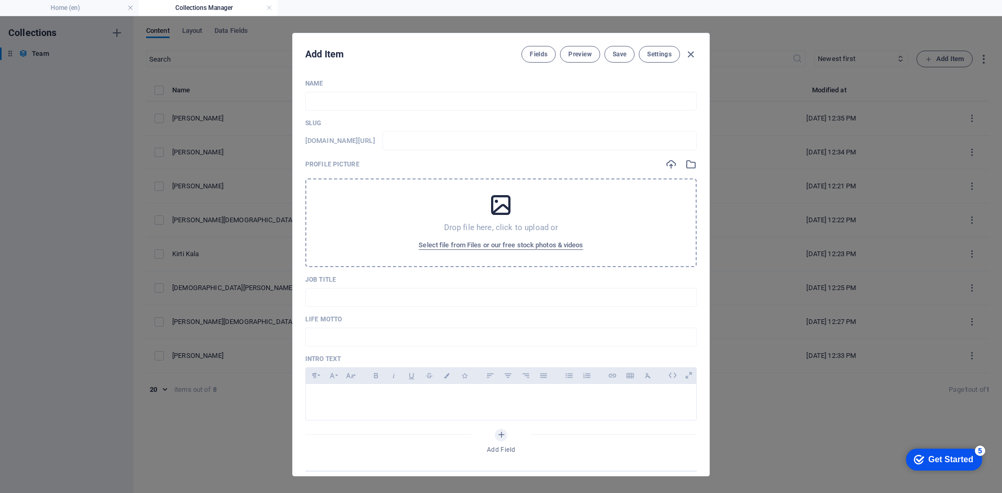
click at [319, 112] on div "Name ​ Slug www.example.com/team-item/ ​ Profile Picture Drop file here, click …" at bounding box center [500, 274] width 391 height 391
click at [329, 102] on input "text" at bounding box center [500, 101] width 391 height 19
click at [375, 294] on input "text" at bounding box center [500, 297] width 391 height 19
click at [546, 248] on span "Select file from Files or our free stock photos & videos" at bounding box center [500, 245] width 164 height 13
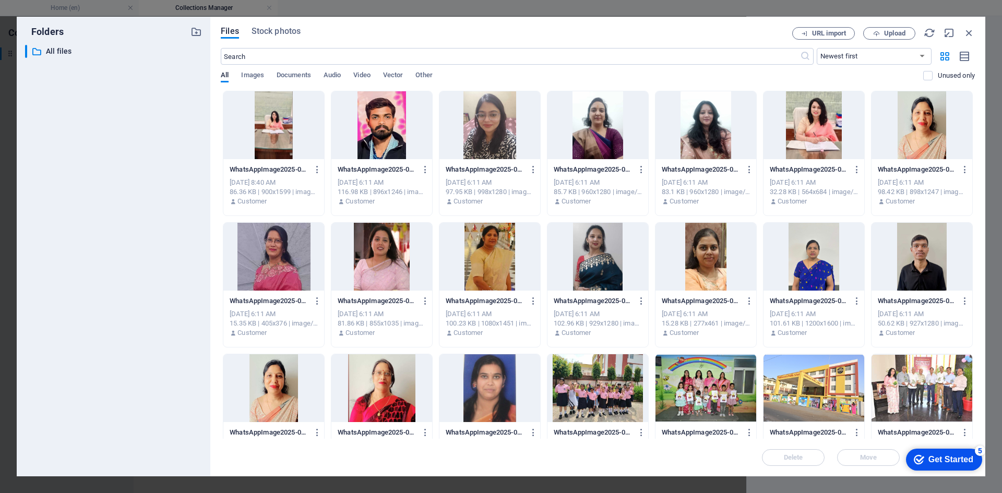
click at [277, 268] on div at bounding box center [273, 257] width 101 height 68
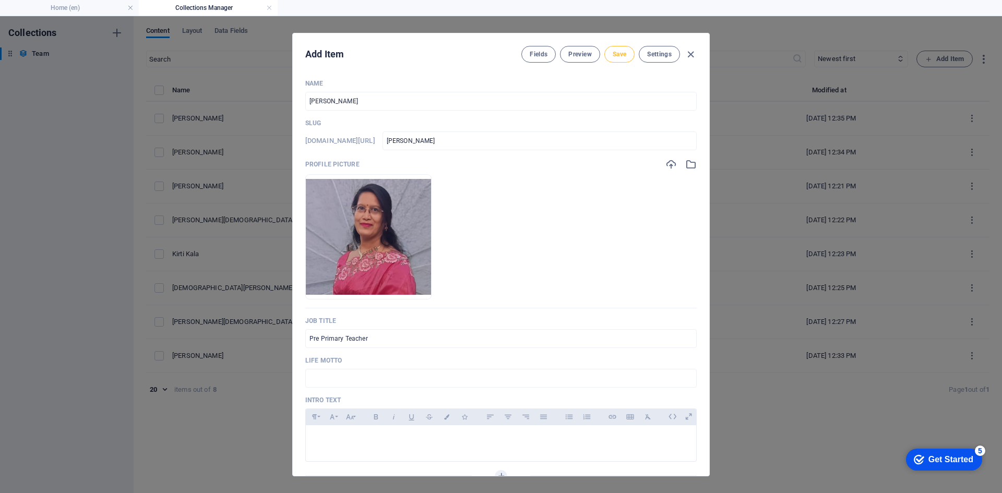
click at [625, 53] on span "Save" at bounding box center [620, 54] width 14 height 8
click at [609, 55] on button "Save" at bounding box center [619, 54] width 30 height 17
click at [687, 52] on icon "button" at bounding box center [691, 55] width 12 height 12
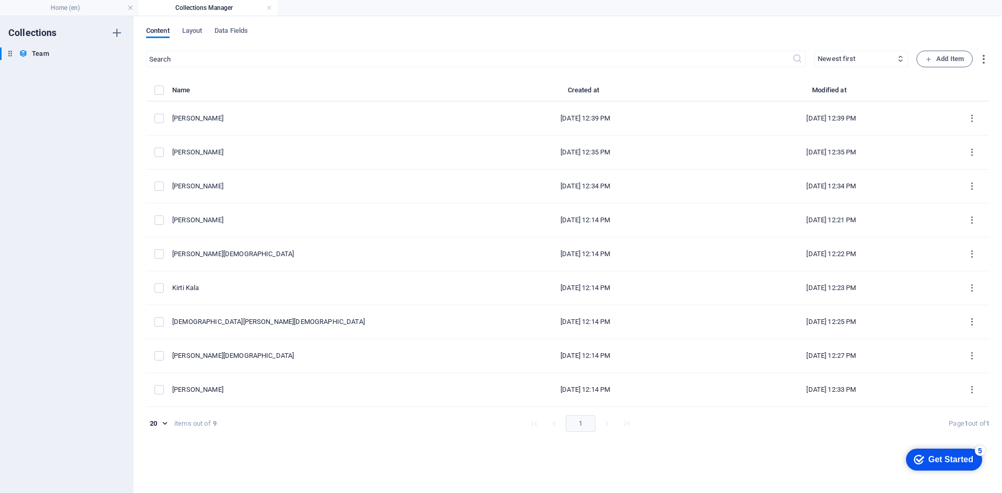
drag, startPoint x: 406, startPoint y: 122, endPoint x: 382, endPoint y: 416, distance: 295.8
click at [382, 416] on div "Name Created at Modified at Alka Jain Sep 5, 2025 12:39 PM Sep 5, 2025 12:39 PM…" at bounding box center [567, 262] width 843 height 356
click at [364, 434] on div "Name Created at Modified at Alka Jain Sep 5, 2025 12:39 PM Sep 5, 2025 12:39 PM…" at bounding box center [567, 262] width 843 height 356
click at [932, 54] on span "Add Item" at bounding box center [944, 59] width 39 height 13
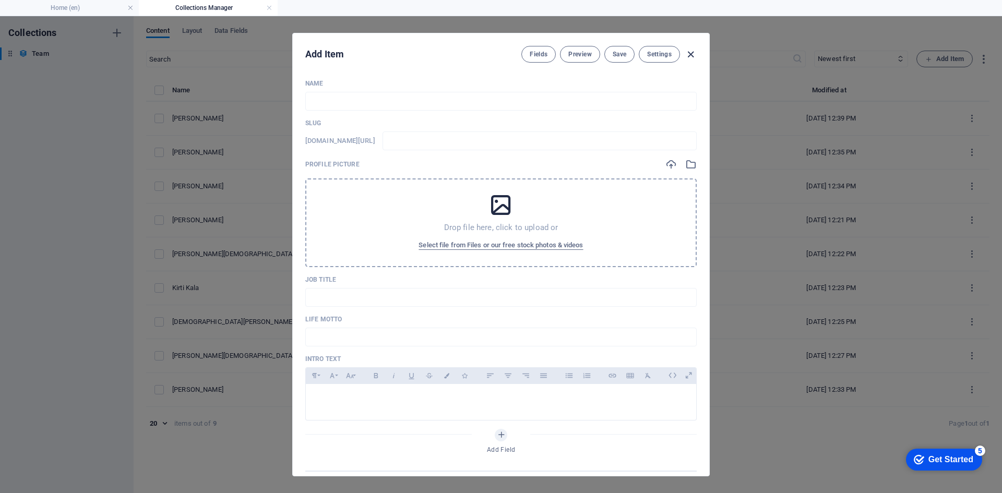
click at [685, 56] on icon "button" at bounding box center [691, 55] width 12 height 12
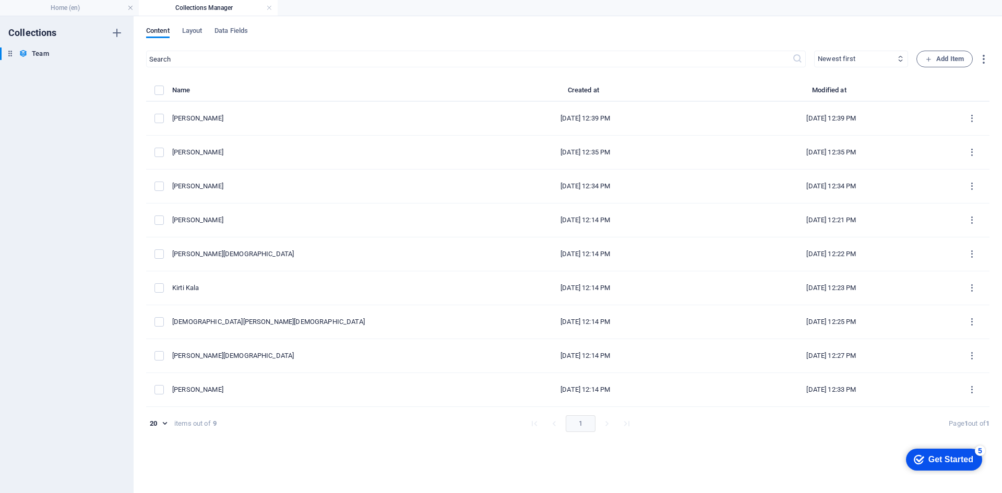
click at [880, 59] on select "Newest first Oldest first Last modified Name (ascending) Name (descending) Slug…" at bounding box center [861, 59] width 94 height 17
click at [814, 51] on select "Newest first Oldest first Last modified Name (ascending) Name (descending) Slug…" at bounding box center [861, 59] width 94 height 17
click at [937, 59] on span "Add Item" at bounding box center [944, 59] width 39 height 13
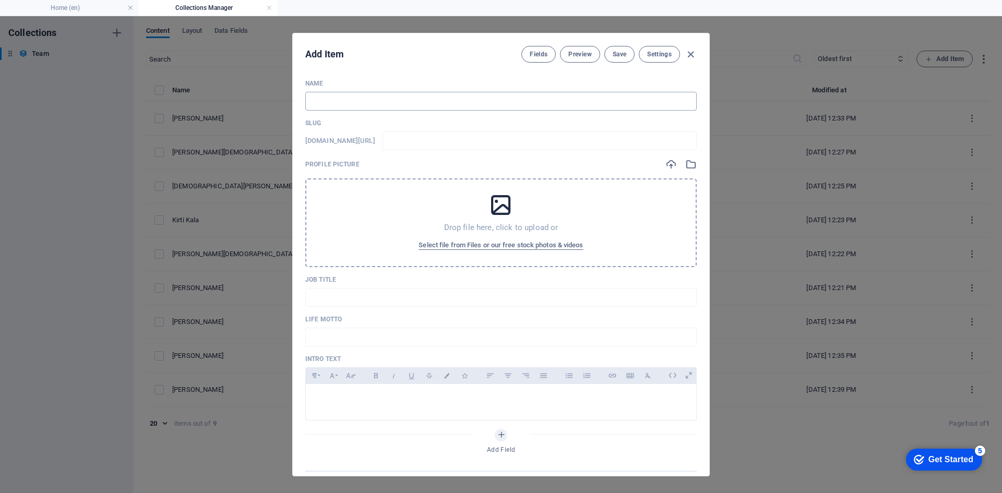
click at [441, 101] on input "text" at bounding box center [500, 101] width 391 height 19
click at [525, 242] on span "Select file from Files or our free stock photos & videos" at bounding box center [500, 245] width 164 height 13
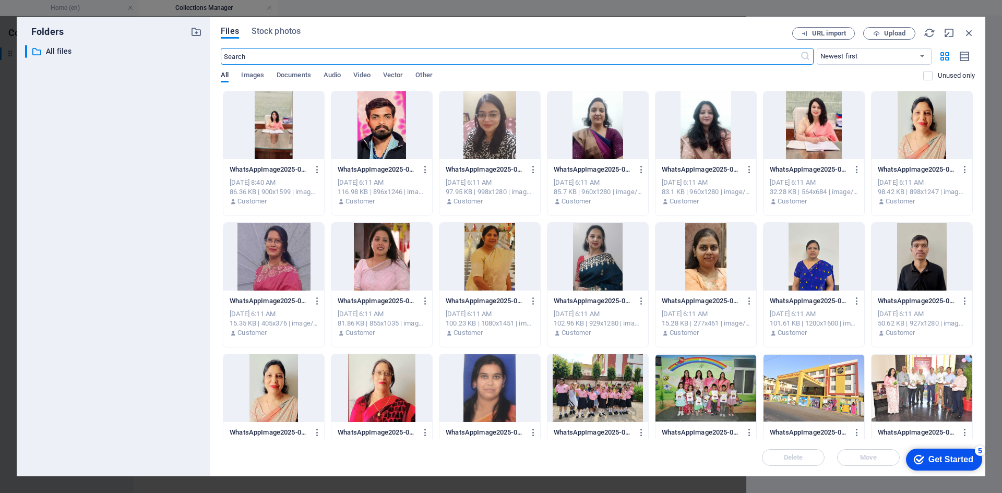
click at [921, 135] on div at bounding box center [921, 125] width 101 height 68
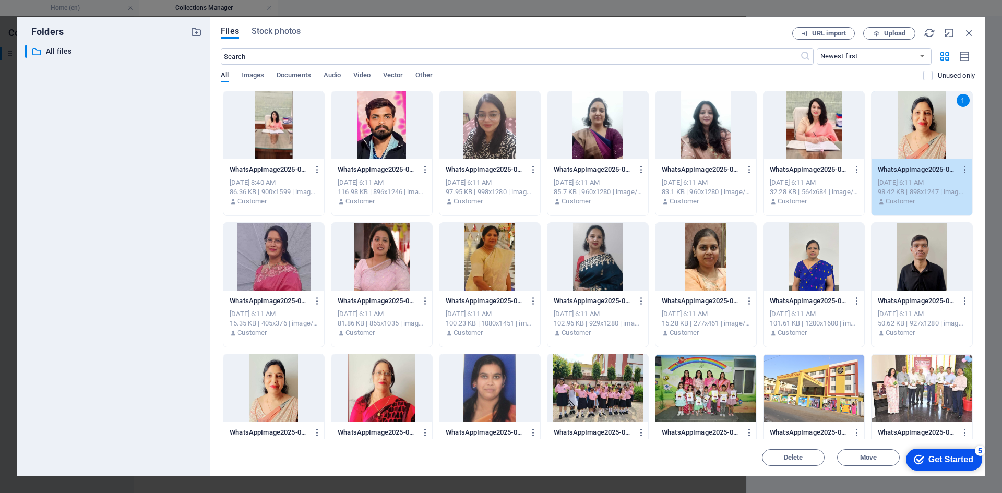
click at [921, 135] on div "1" at bounding box center [921, 125] width 101 height 68
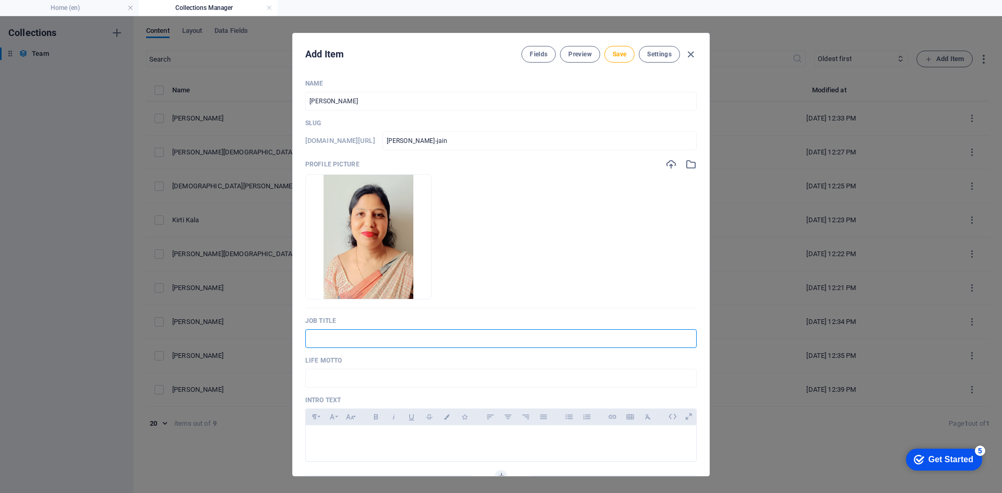
click at [363, 343] on input "text" at bounding box center [500, 338] width 391 height 19
click at [606, 54] on button "Save" at bounding box center [619, 54] width 30 height 17
click at [609, 54] on button "Save" at bounding box center [619, 54] width 30 height 17
click at [692, 53] on icon "button" at bounding box center [691, 55] width 12 height 12
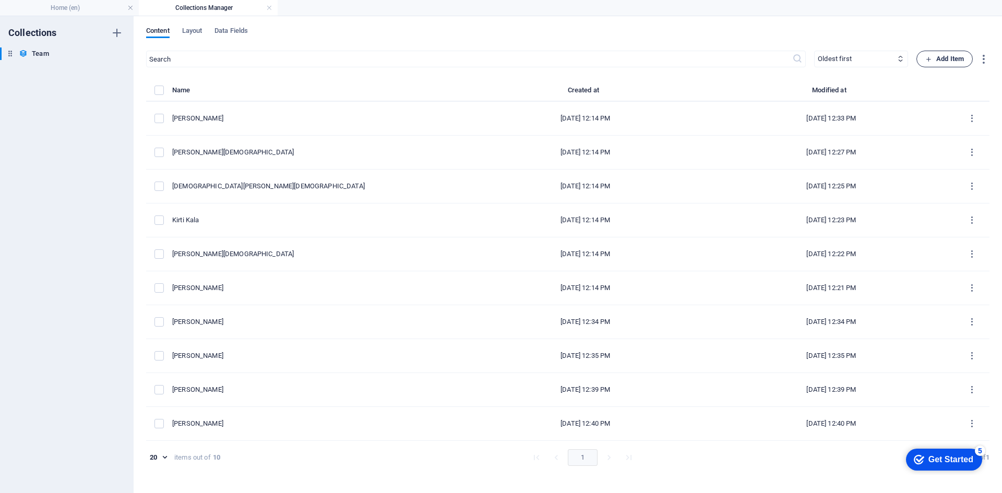
click at [945, 58] on span "Add Item" at bounding box center [944, 59] width 39 height 13
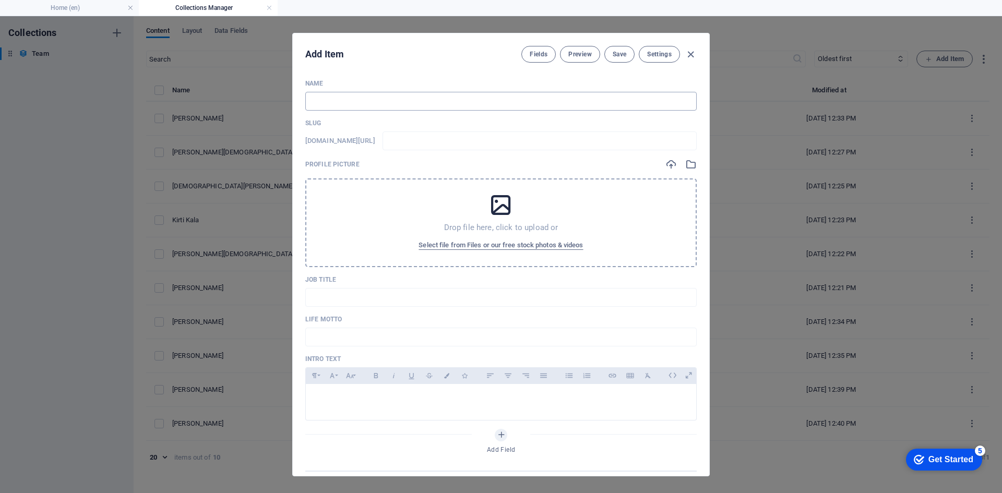
click at [440, 105] on input "text" at bounding box center [500, 101] width 391 height 19
click at [507, 241] on span "Select file from Files or our free stock photos & videos" at bounding box center [500, 245] width 164 height 13
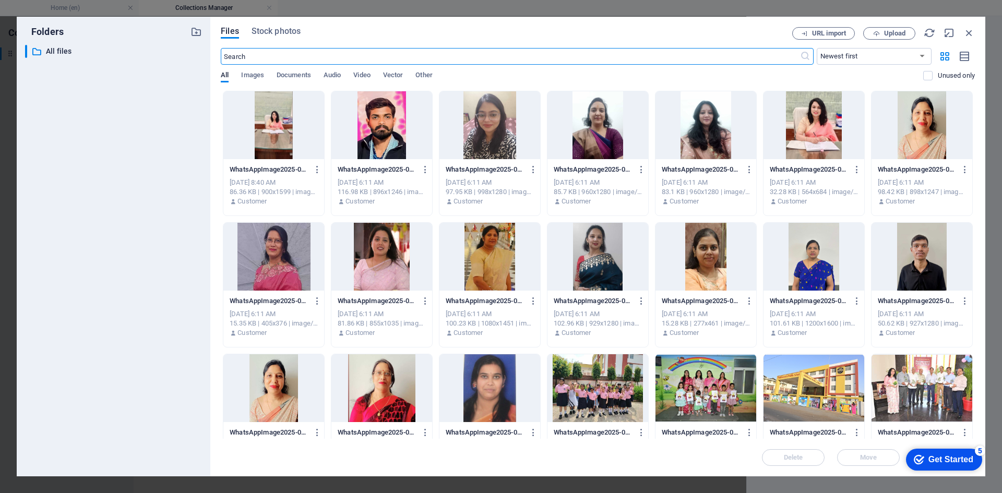
click at [393, 137] on div at bounding box center [381, 125] width 101 height 68
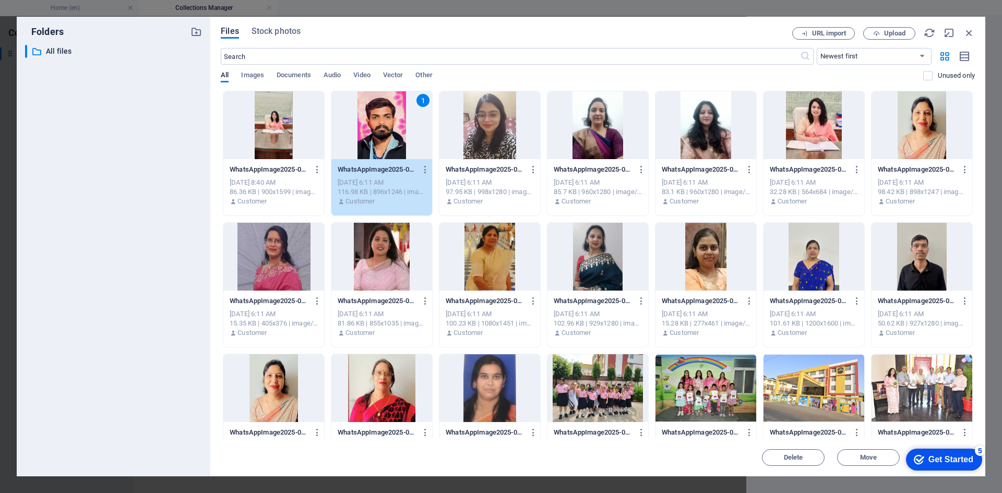
click at [393, 137] on div "1" at bounding box center [381, 125] width 101 height 68
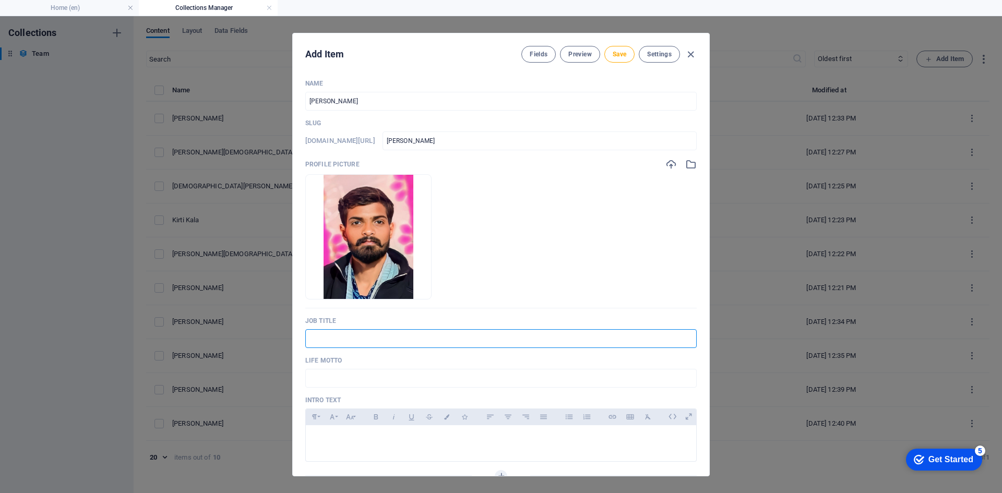
click at [433, 344] on input "text" at bounding box center [500, 338] width 391 height 19
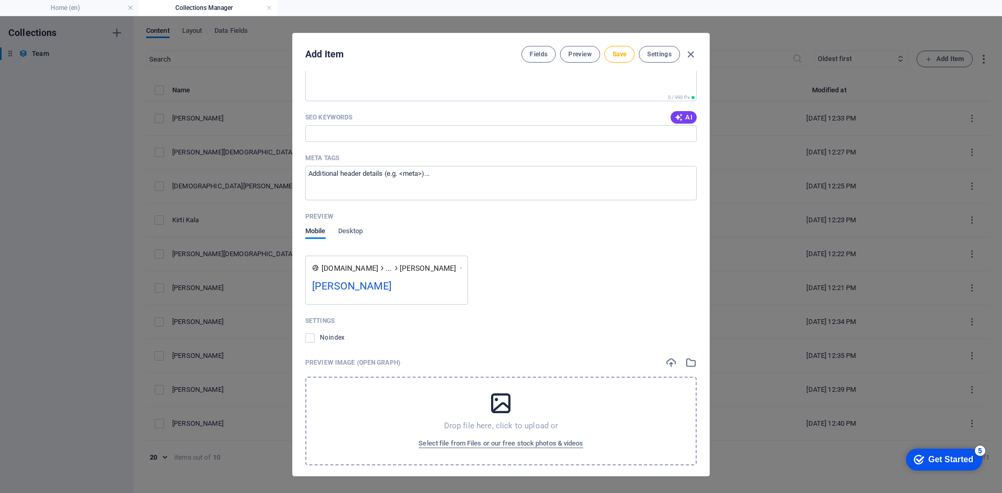
scroll to position [584, 0]
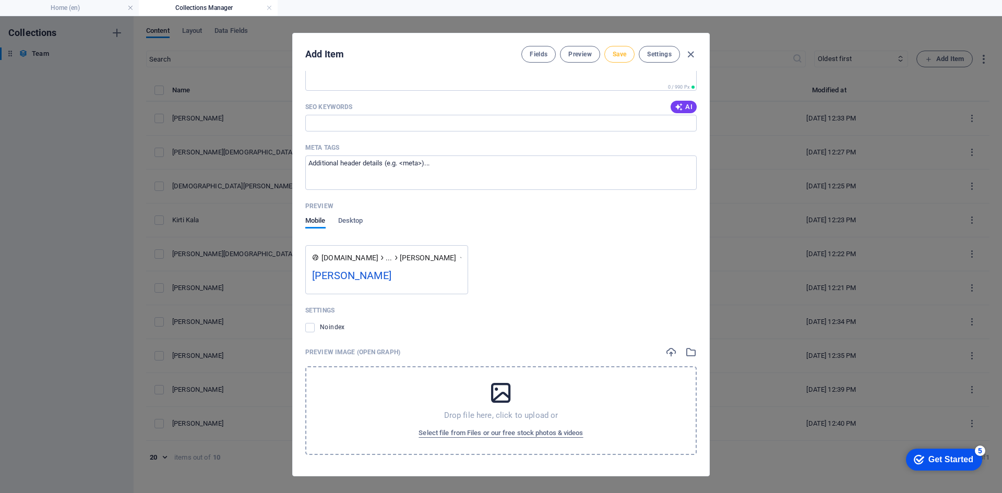
click at [623, 58] on span "Save" at bounding box center [620, 54] width 14 height 8
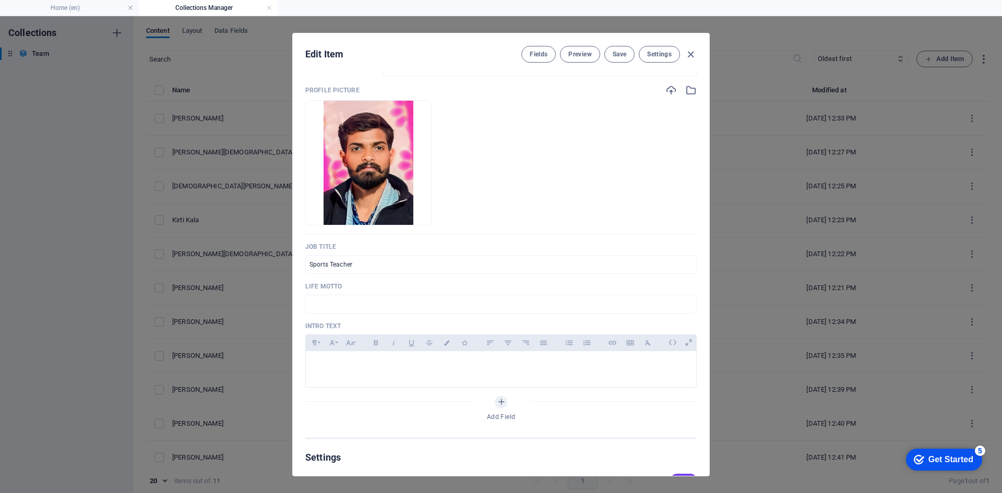
scroll to position [63, 0]
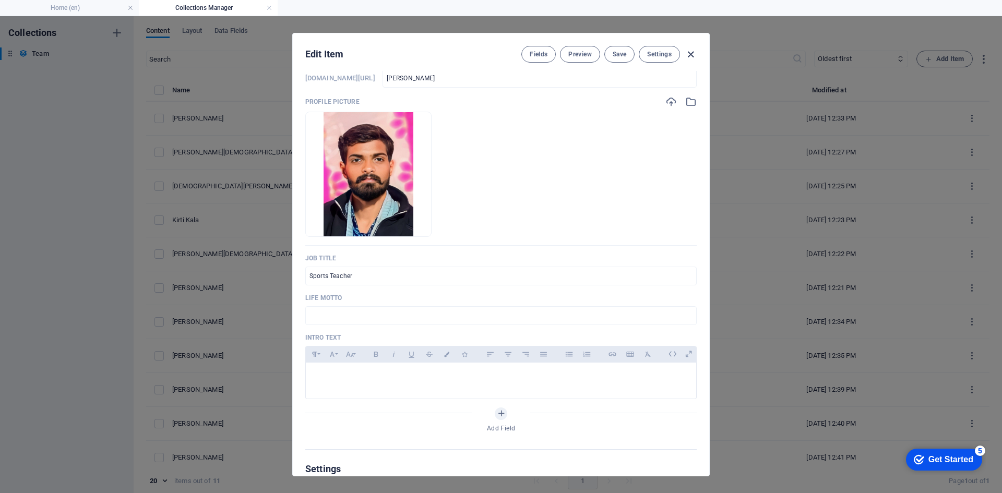
click at [685, 54] on icon "button" at bounding box center [691, 55] width 12 height 12
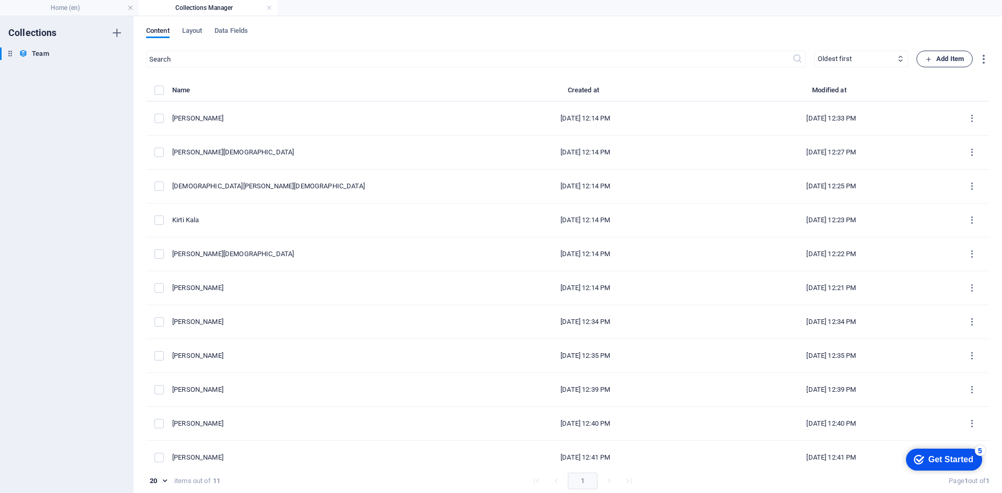
click at [950, 54] on span "Add Item" at bounding box center [944, 59] width 39 height 13
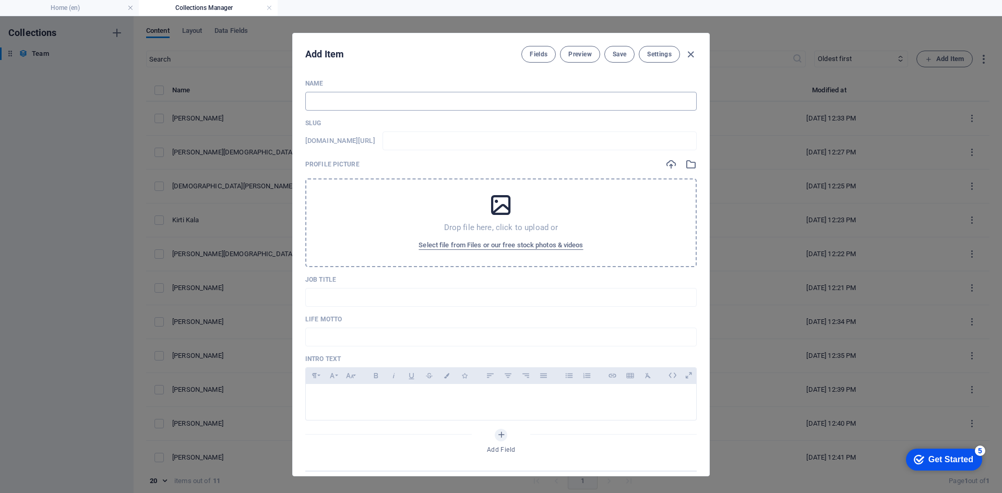
click at [368, 106] on input "text" at bounding box center [500, 101] width 391 height 19
click at [542, 243] on span "Select file from Files or our free stock photos & videos" at bounding box center [500, 245] width 164 height 13
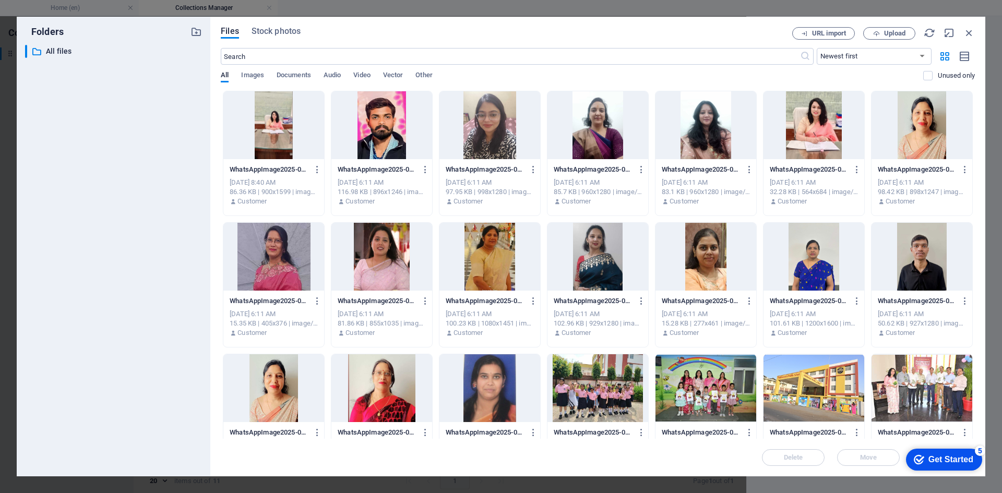
click at [885, 252] on div at bounding box center [921, 257] width 101 height 68
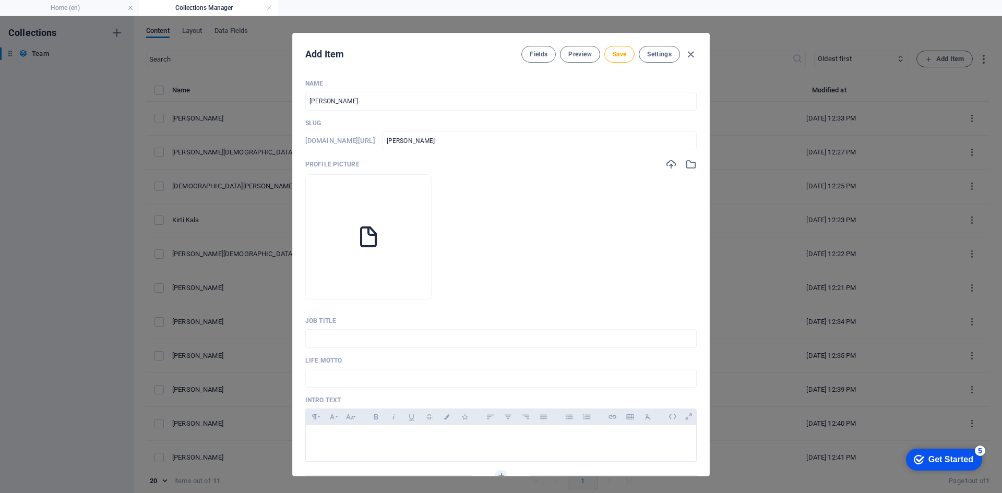
click at [364, 325] on p "Job Title" at bounding box center [500, 321] width 391 height 8
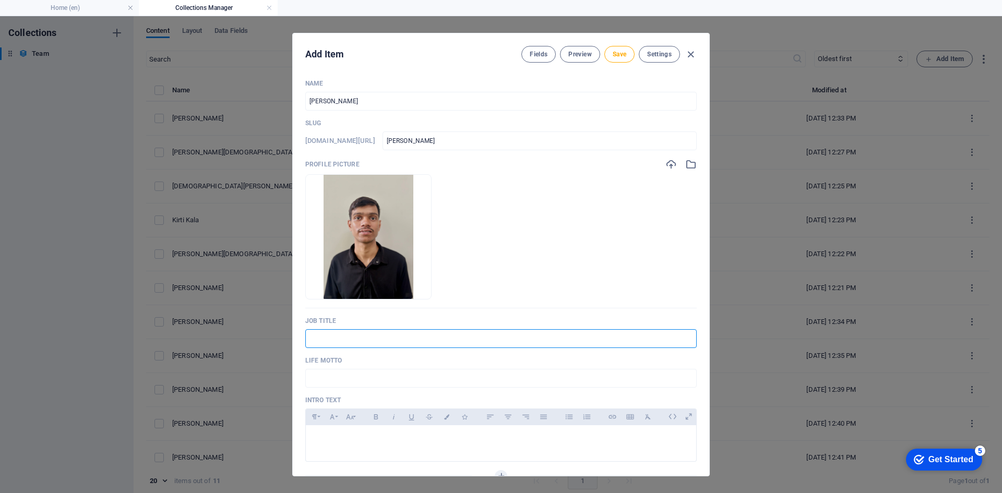
click at [364, 332] on input "text" at bounding box center [500, 338] width 391 height 19
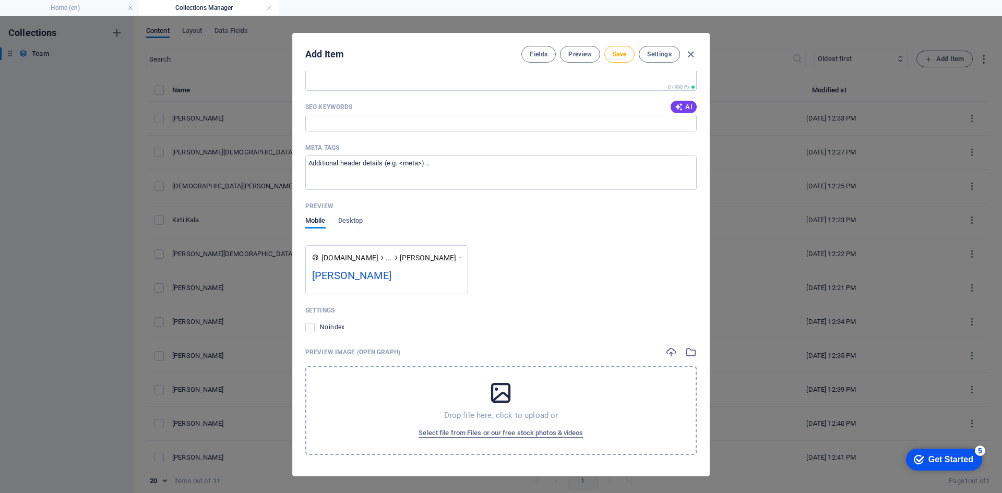
scroll to position [5, 0]
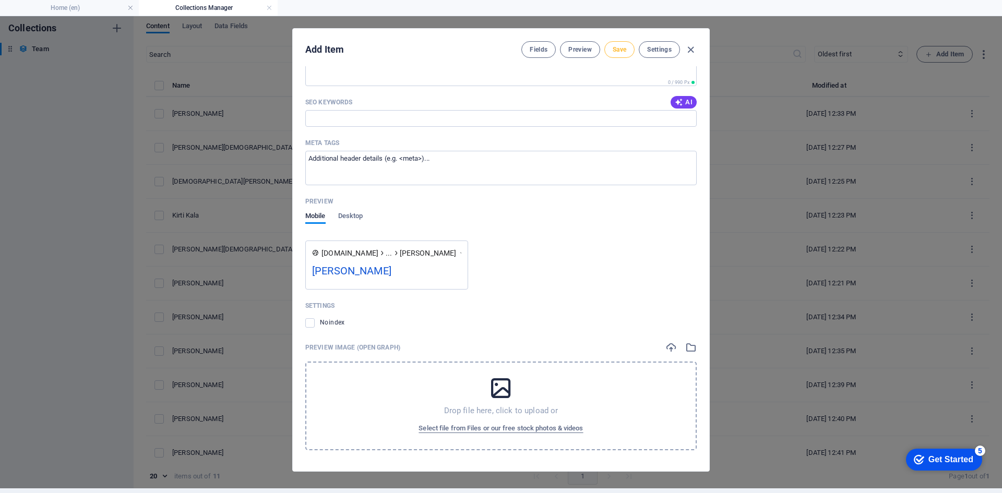
click at [620, 44] on button "Save" at bounding box center [619, 49] width 30 height 17
click at [689, 47] on icon "button" at bounding box center [691, 50] width 12 height 12
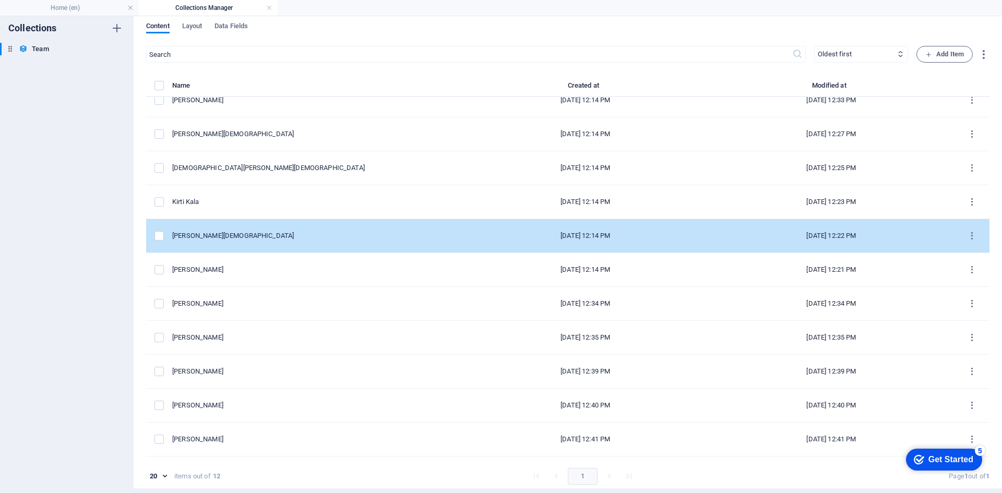
scroll to position [0, 0]
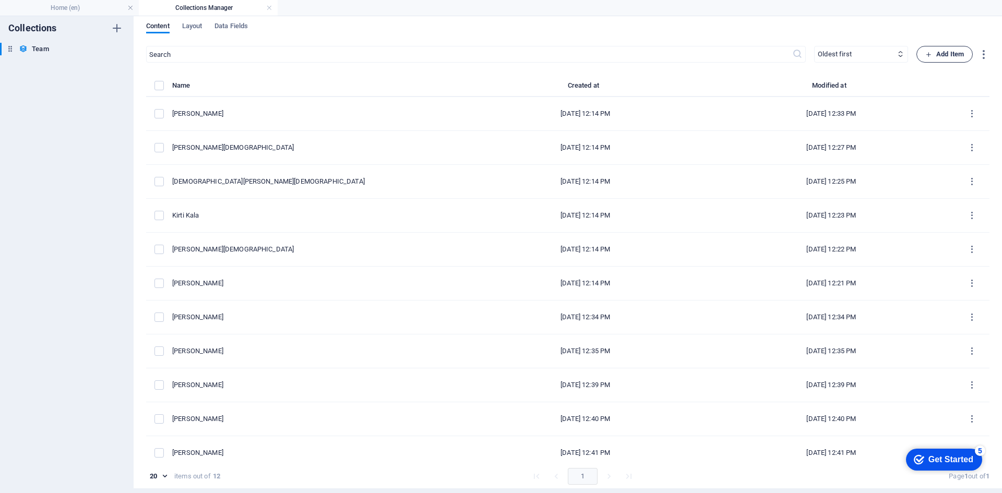
click at [946, 58] on span "Add Item" at bounding box center [944, 54] width 39 height 13
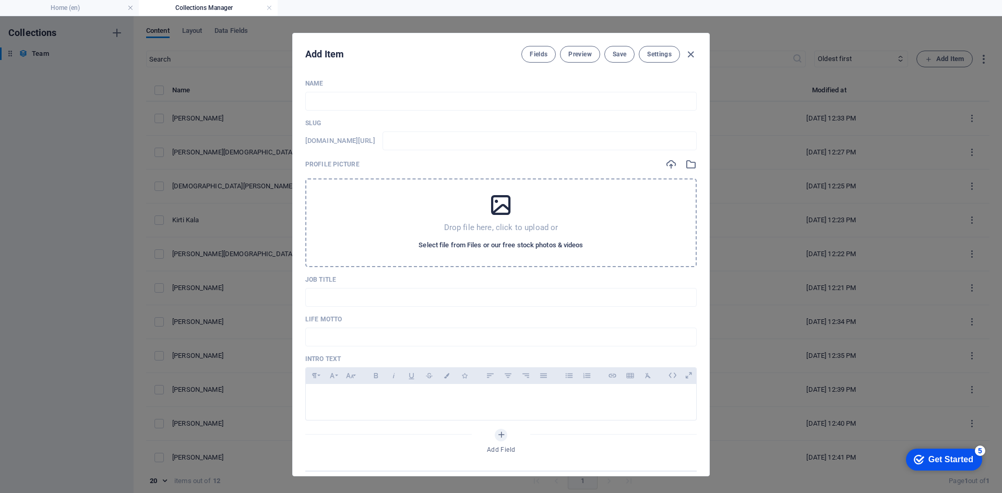
click at [571, 245] on span "Select file from Files or our free stock photos & videos" at bounding box center [500, 245] width 164 height 13
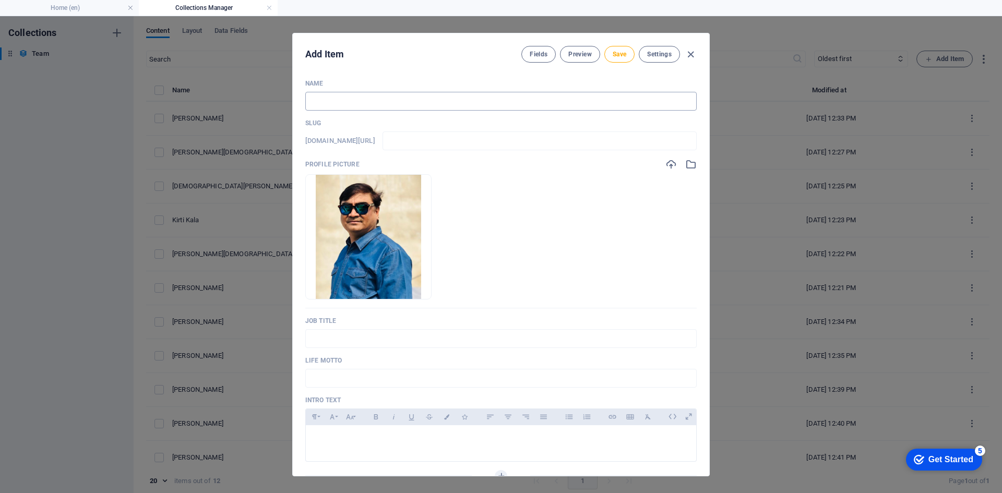
click at [370, 102] on input "text" at bounding box center [500, 101] width 391 height 19
click at [385, 342] on input "text" at bounding box center [500, 338] width 391 height 19
click at [617, 53] on span "Save" at bounding box center [620, 54] width 14 height 8
click at [688, 56] on icon "button" at bounding box center [691, 55] width 12 height 12
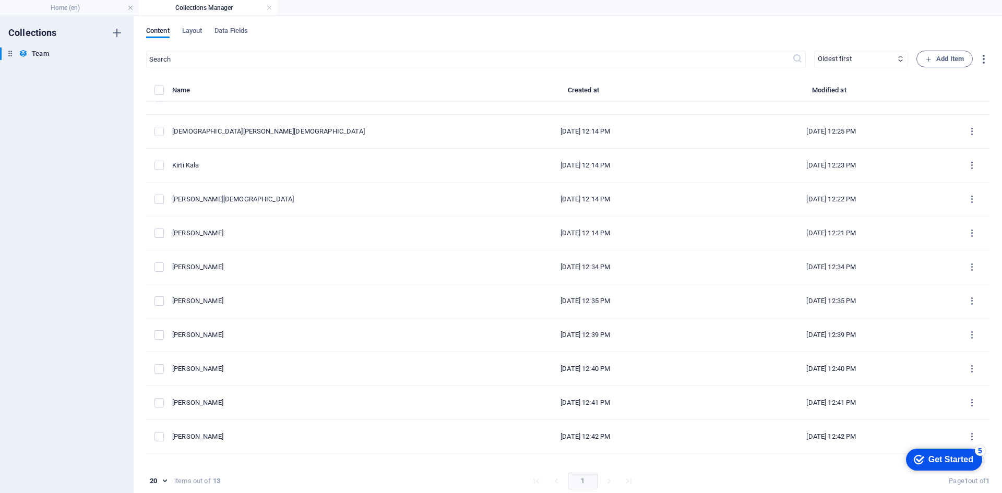
scroll to position [78, 0]
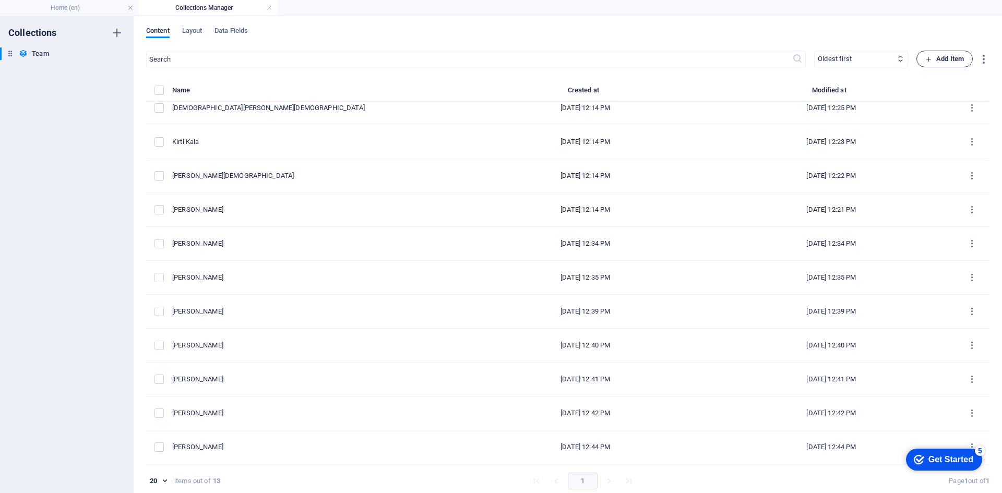
click at [935, 59] on span "Add Item" at bounding box center [944, 59] width 39 height 13
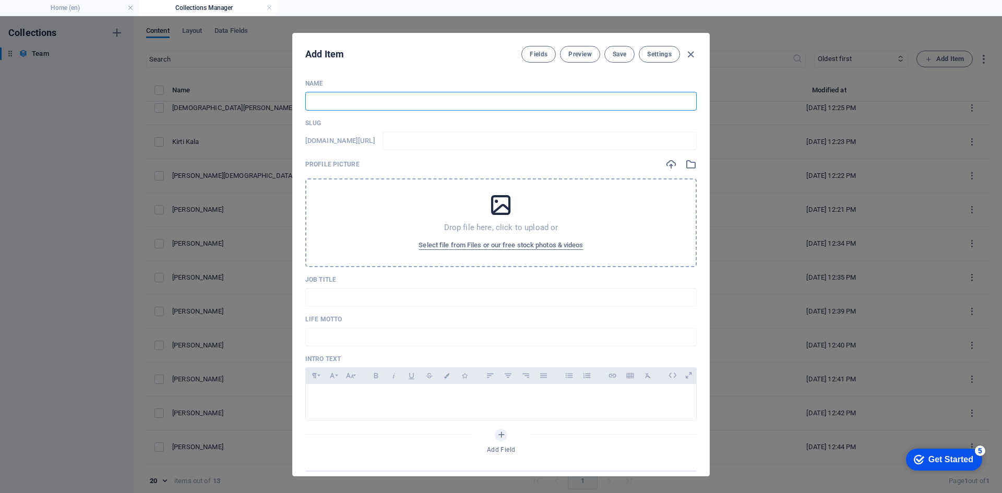
drag, startPoint x: 383, startPoint y: 99, endPoint x: 395, endPoint y: 110, distance: 15.9
click at [384, 99] on input "text" at bounding box center [500, 101] width 391 height 19
click at [531, 245] on span "Select file from Files or our free stock photos & videos" at bounding box center [500, 245] width 164 height 13
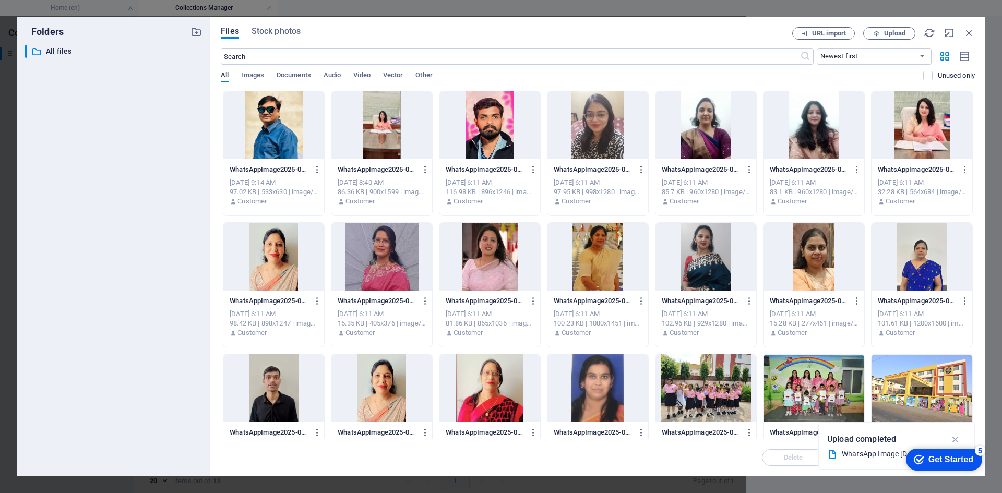
click at [799, 140] on div at bounding box center [813, 125] width 101 height 68
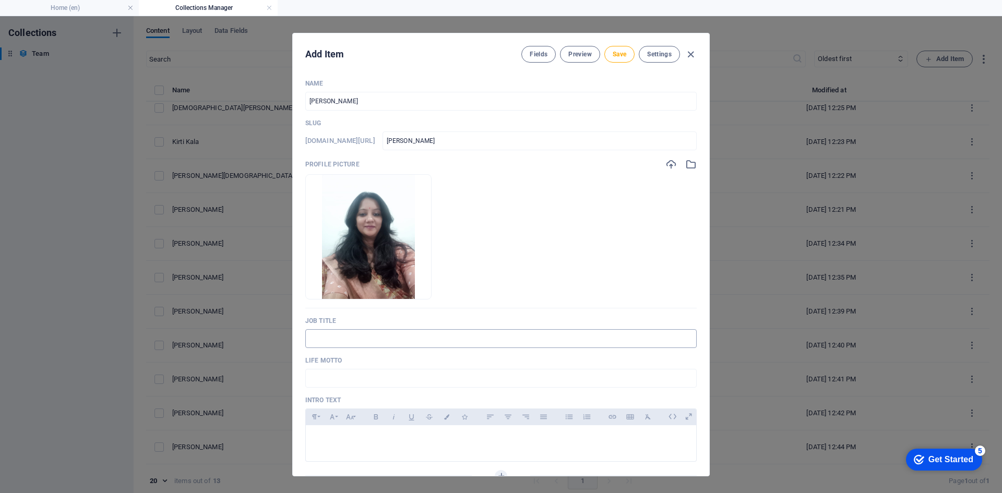
click at [355, 339] on input "text" at bounding box center [500, 338] width 391 height 19
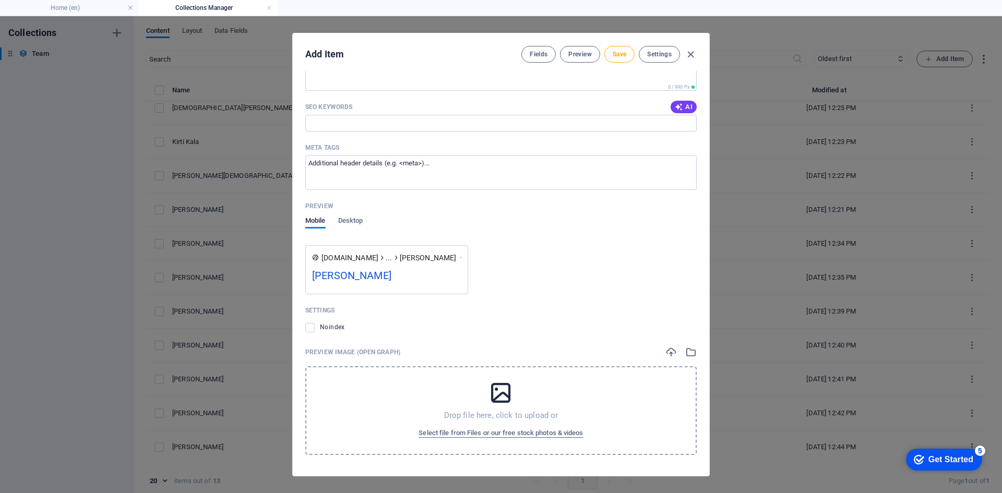
scroll to position [376, 0]
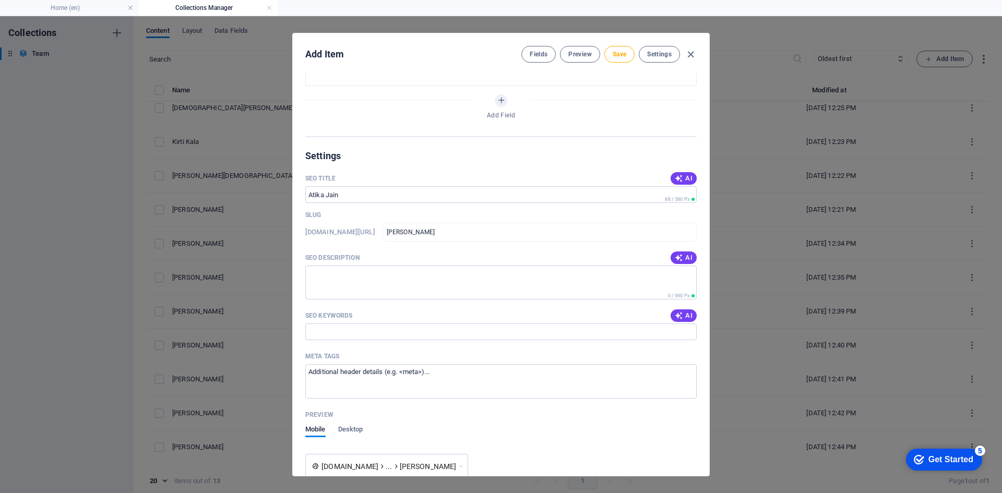
drag, startPoint x: 617, startPoint y: 56, endPoint x: 963, endPoint y: 148, distance: 357.9
click at [617, 56] on span "Save" at bounding box center [620, 54] width 14 height 8
click at [690, 56] on icon "button" at bounding box center [691, 55] width 12 height 12
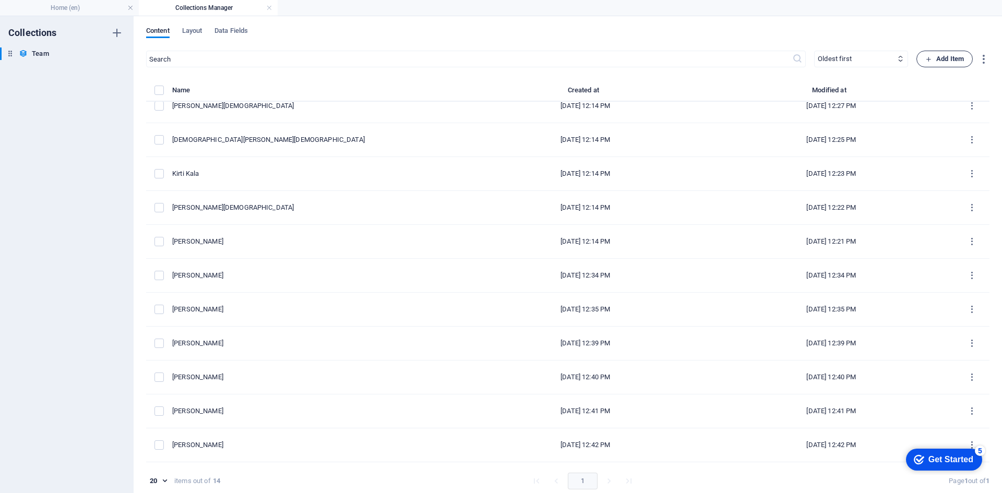
scroll to position [0, 0]
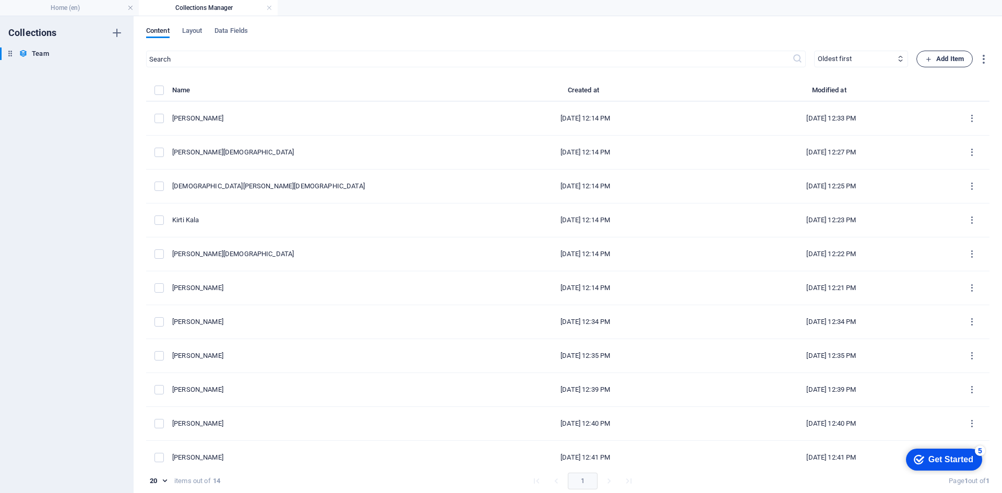
click at [951, 53] on span "Add Item" at bounding box center [944, 59] width 39 height 13
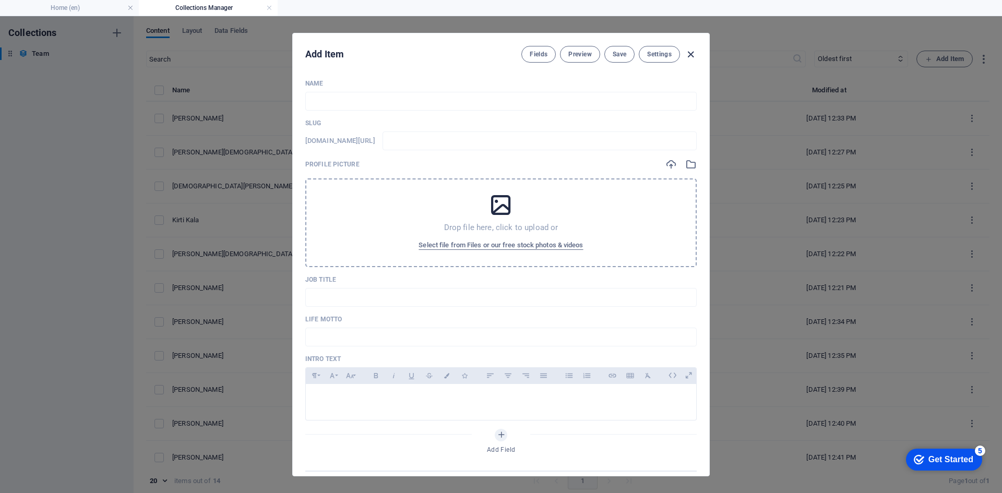
click at [690, 53] on icon "button" at bounding box center [691, 55] width 12 height 12
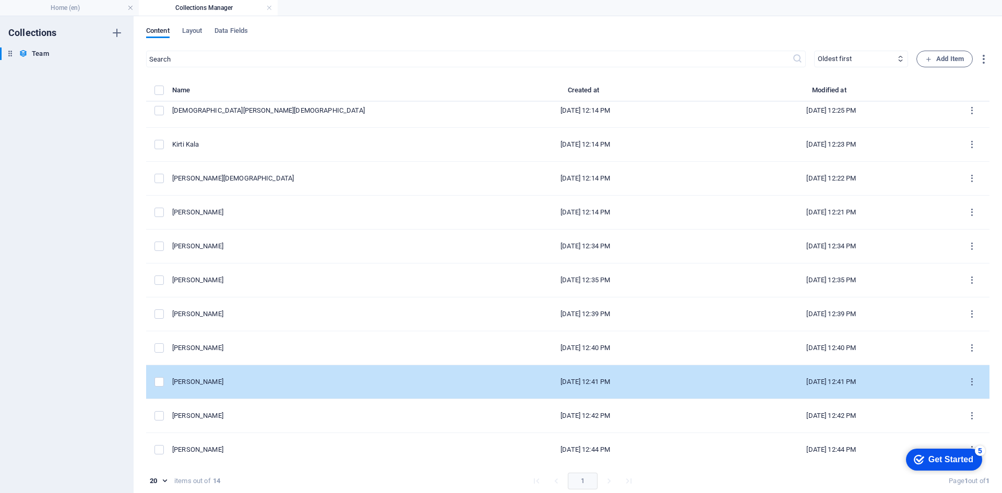
scroll to position [112, 0]
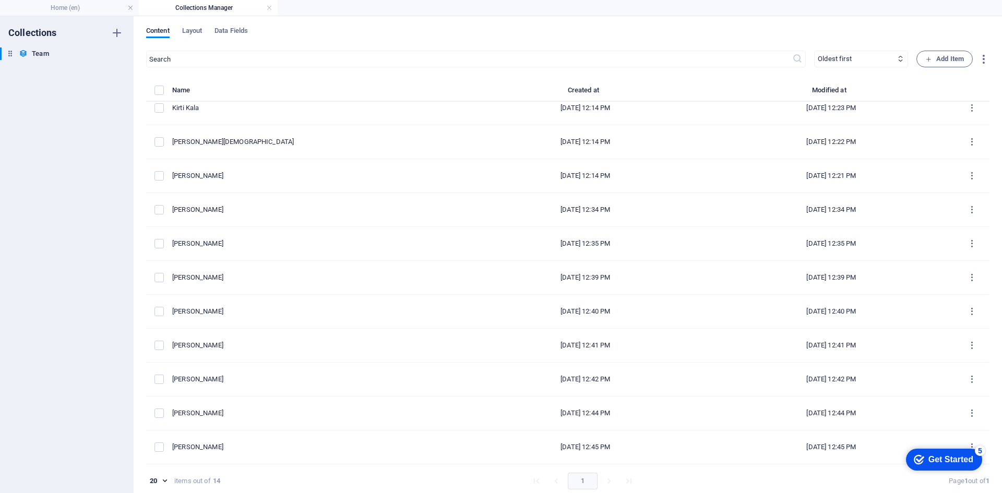
click at [966, 444] on div "checkmark Get Started 5 First Steps in the Editor Let's guide you through the t…" at bounding box center [941, 458] width 89 height 31
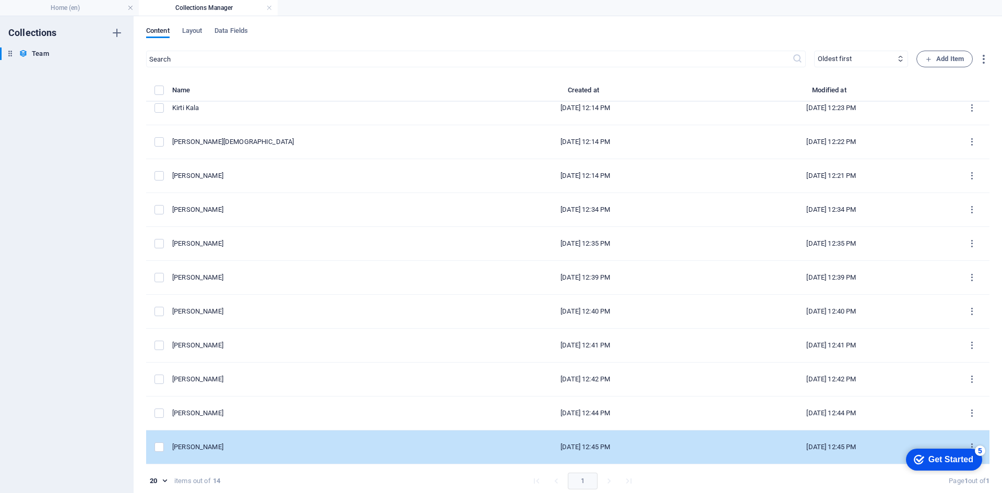
click at [725, 444] on div "Sep 5, 2025 12:45 PM" at bounding box center [830, 446] width 229 height 9
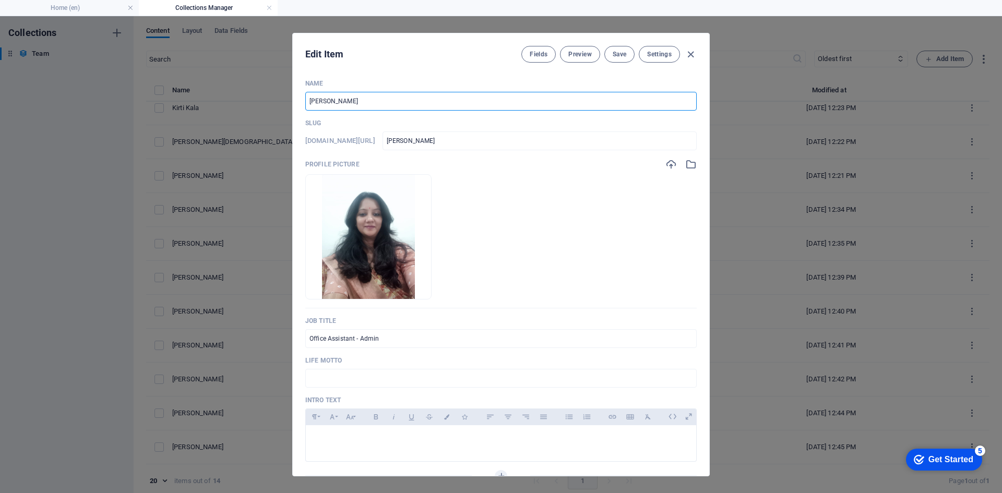
drag, startPoint x: 396, startPoint y: 109, endPoint x: 324, endPoint y: 105, distance: 72.1
click at [324, 105] on input "Atika Jain" at bounding box center [500, 101] width 391 height 19
click at [624, 54] on span "Save" at bounding box center [620, 54] width 14 height 8
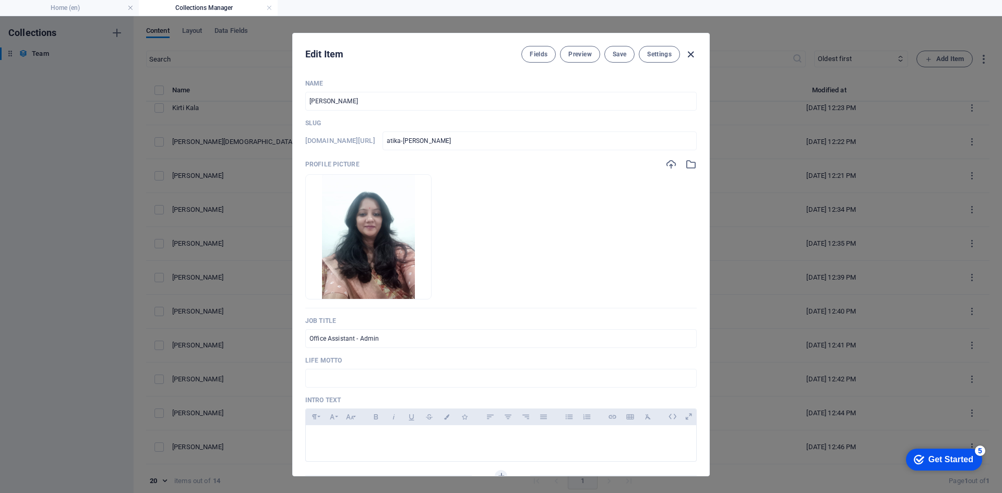
click at [687, 53] on icon "button" at bounding box center [691, 55] width 12 height 12
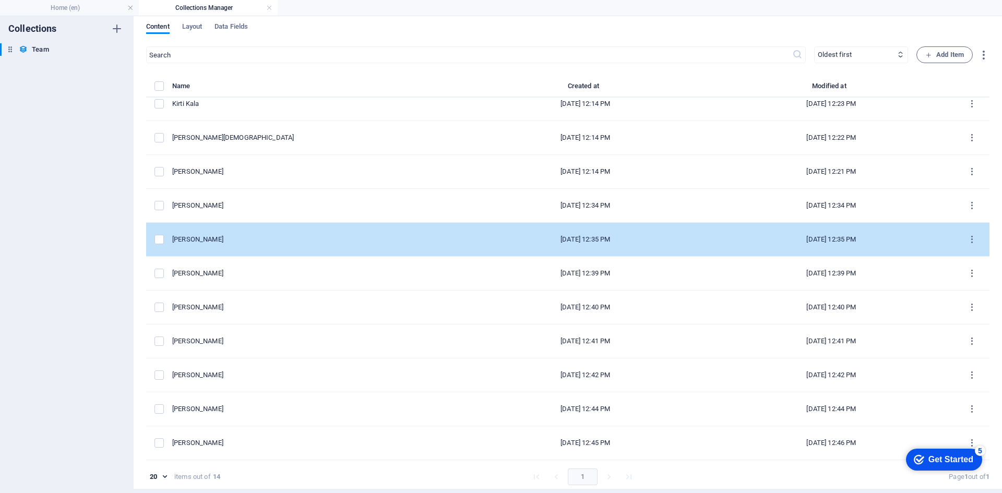
scroll to position [5, 0]
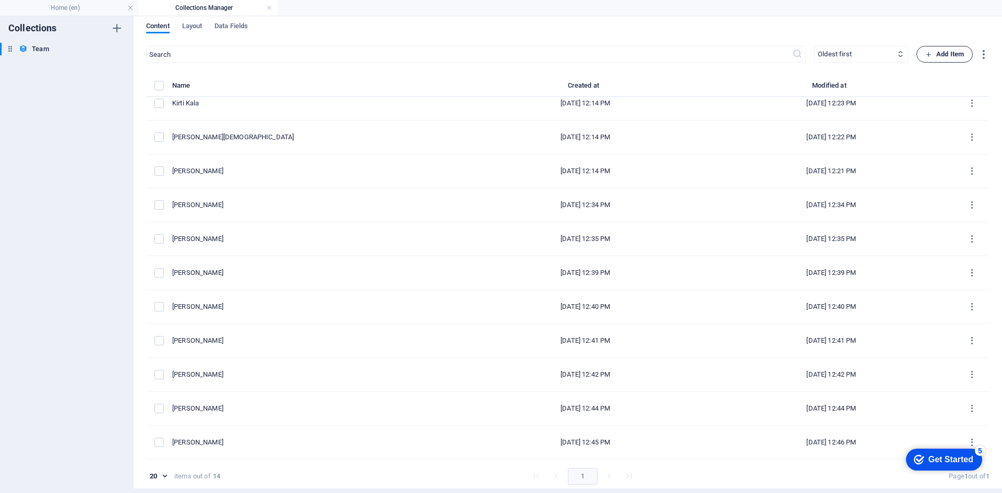
click at [940, 46] on button "Add Item" at bounding box center [944, 54] width 56 height 17
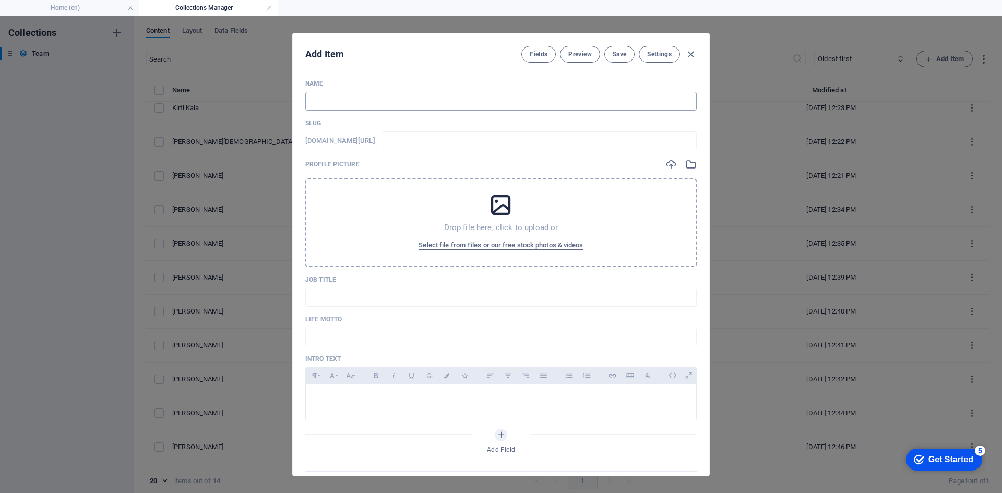
click at [331, 99] on input "text" at bounding box center [500, 101] width 391 height 19
click at [426, 246] on span "Select file from Files or our free stock photos & videos" at bounding box center [500, 245] width 164 height 13
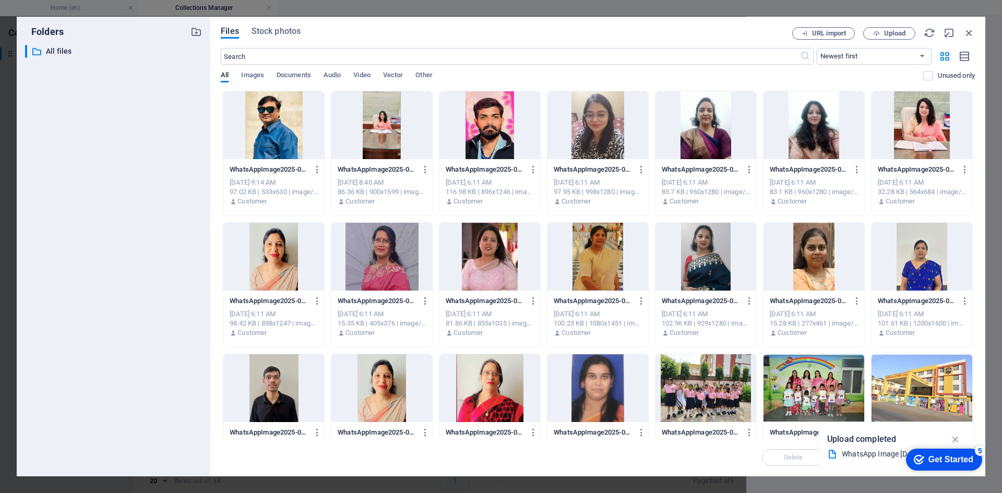
click at [701, 122] on div at bounding box center [705, 125] width 101 height 68
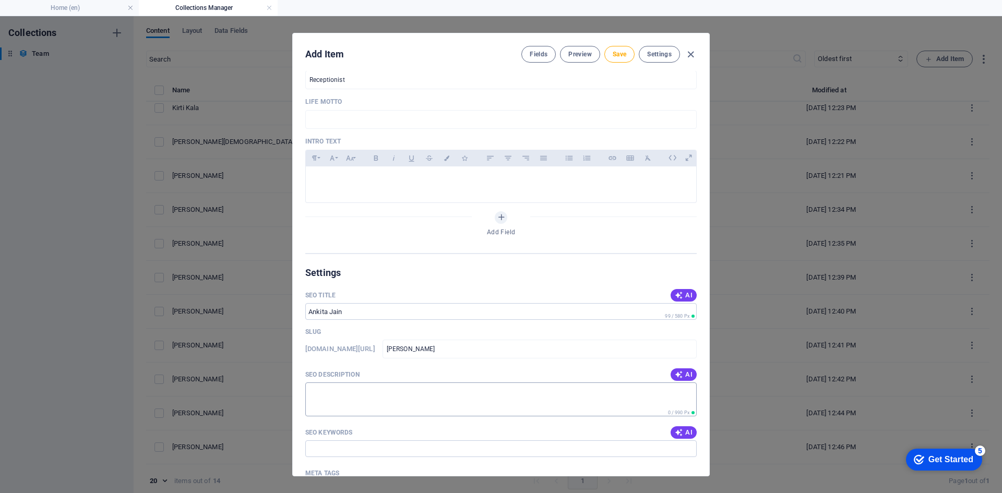
scroll to position [470, 0]
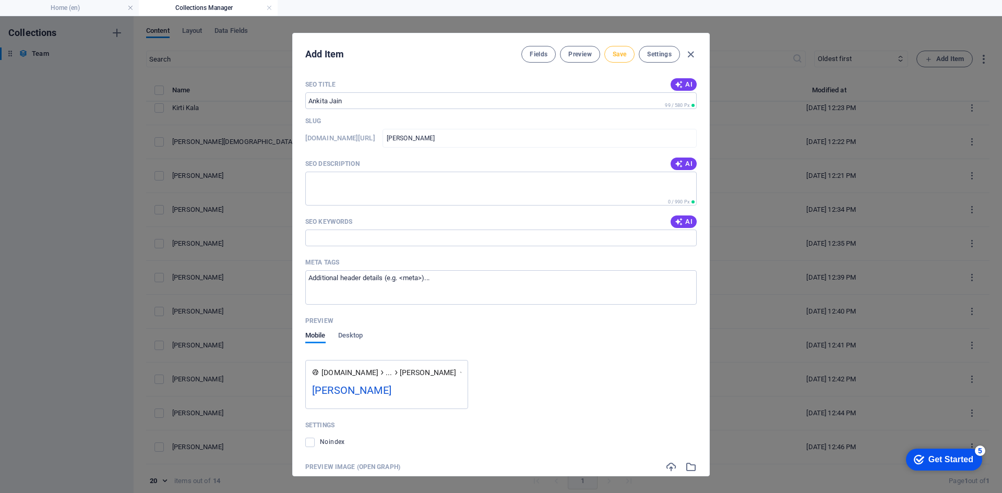
click at [620, 56] on span "Save" at bounding box center [620, 54] width 14 height 8
click at [689, 49] on icon "button" at bounding box center [691, 55] width 12 height 12
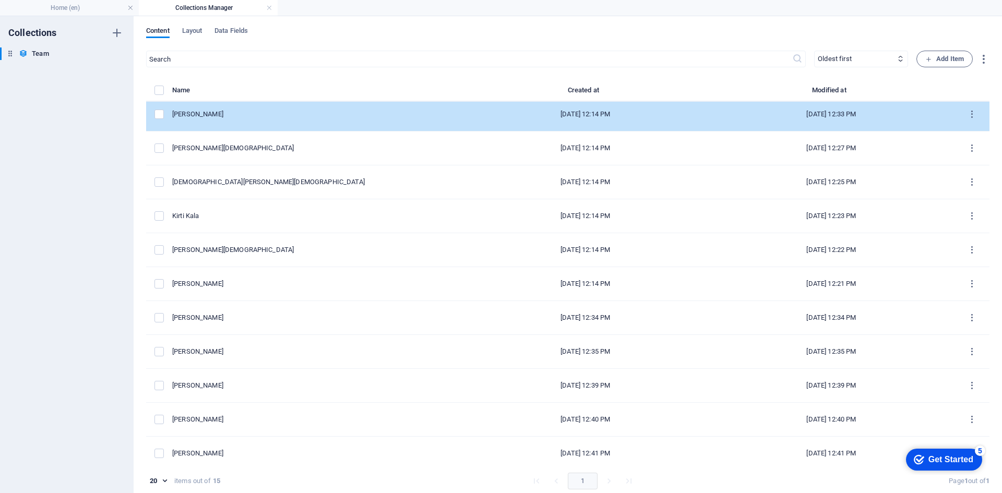
scroll to position [0, 0]
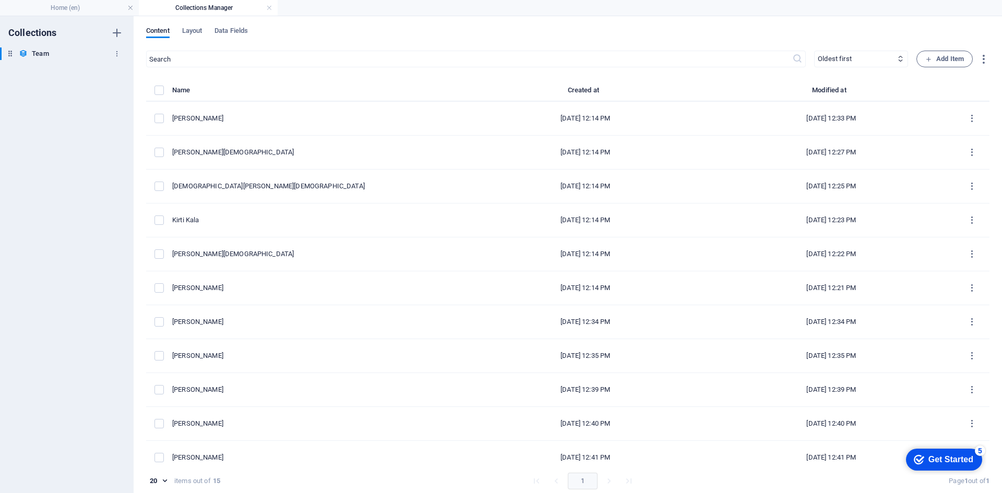
click at [50, 54] on div "Team Team" at bounding box center [61, 53] width 123 height 13
click at [978, 58] on icon "button" at bounding box center [983, 59] width 12 height 12
click at [53, 236] on div at bounding box center [501, 246] width 1002 height 493
click at [54, 8] on h4 "Home (en)" at bounding box center [69, 7] width 139 height 11
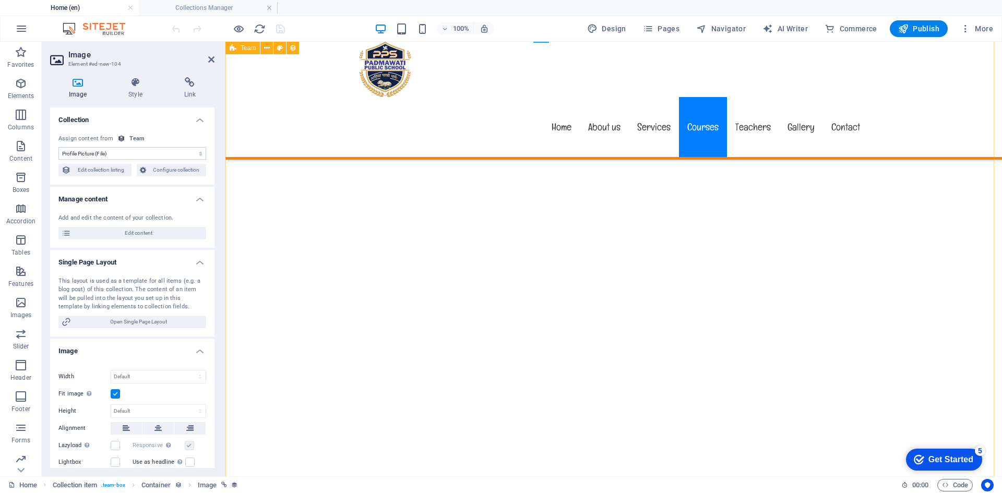
scroll to position [5583, 0]
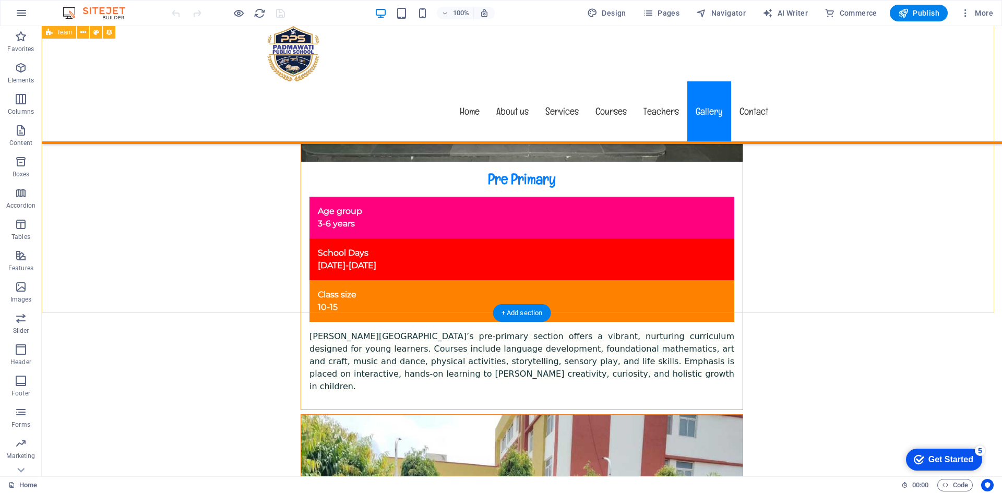
scroll to position [6417, 0]
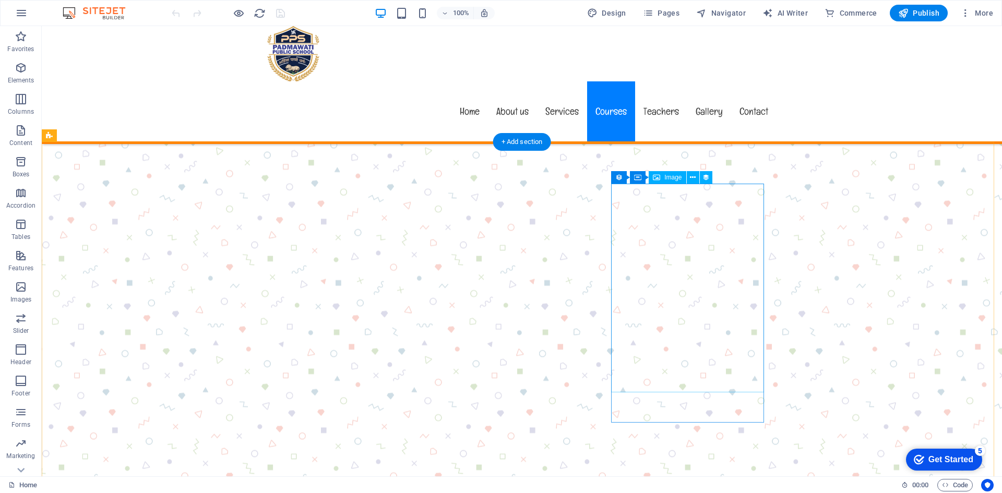
scroll to position [5530, 0]
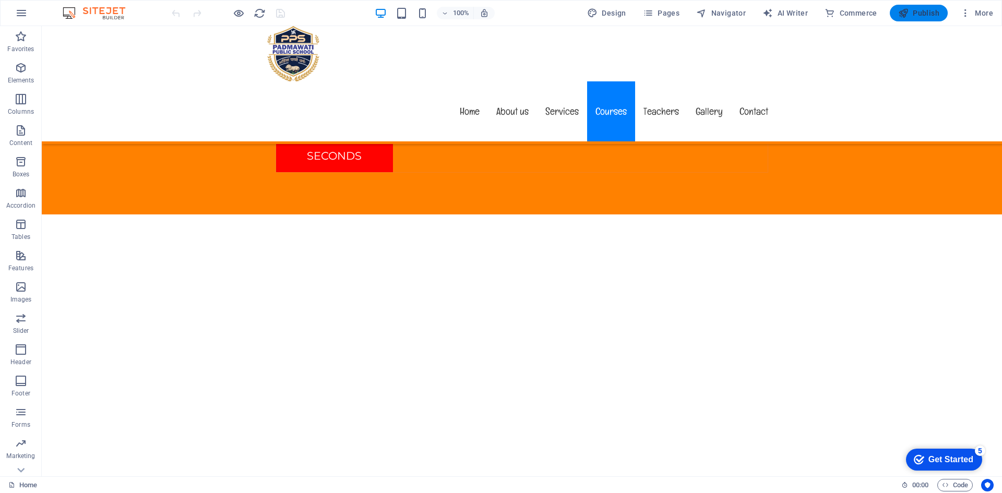
click at [926, 8] on span "Publish" at bounding box center [918, 13] width 41 height 10
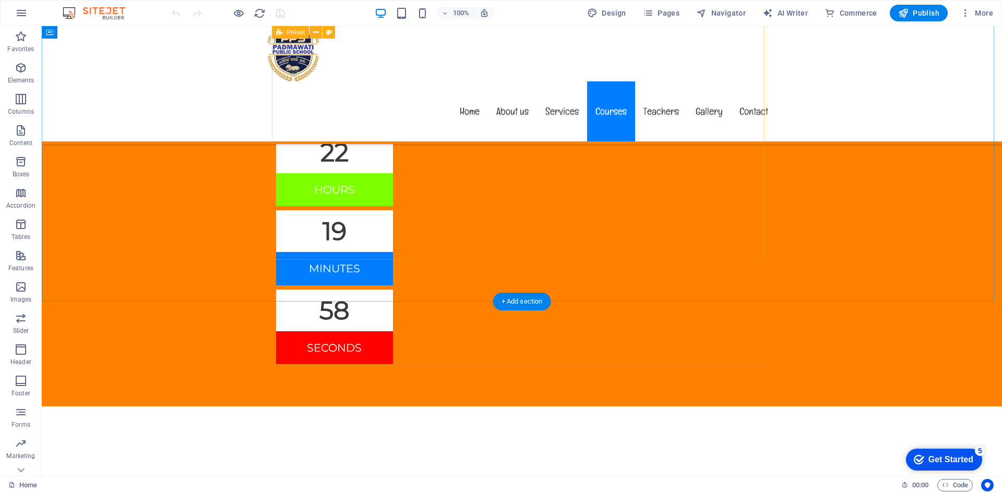
scroll to position [5426, 0]
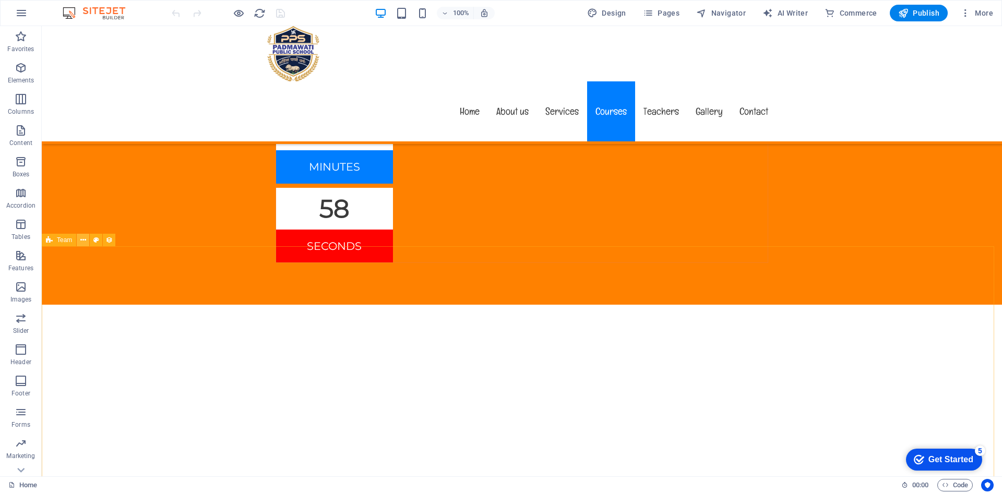
click at [86, 242] on icon at bounding box center [83, 240] width 6 height 11
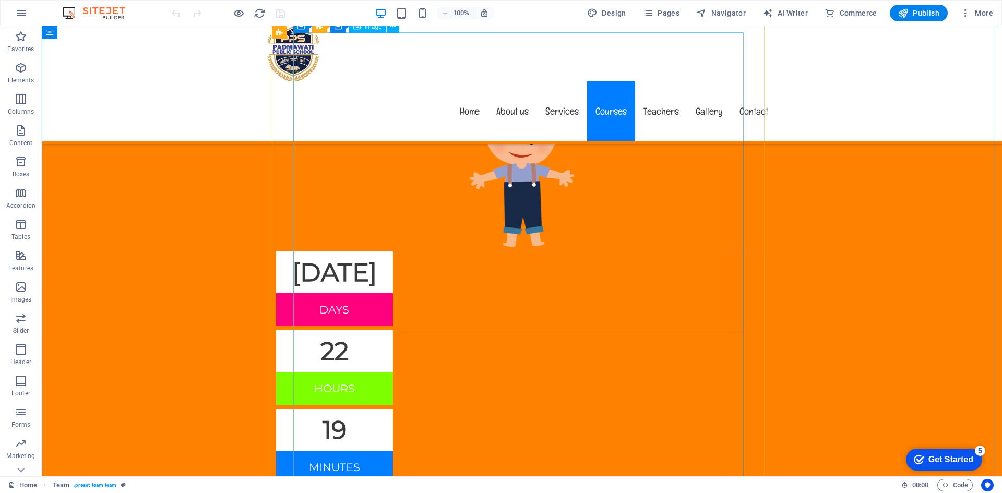
scroll to position [5113, 0]
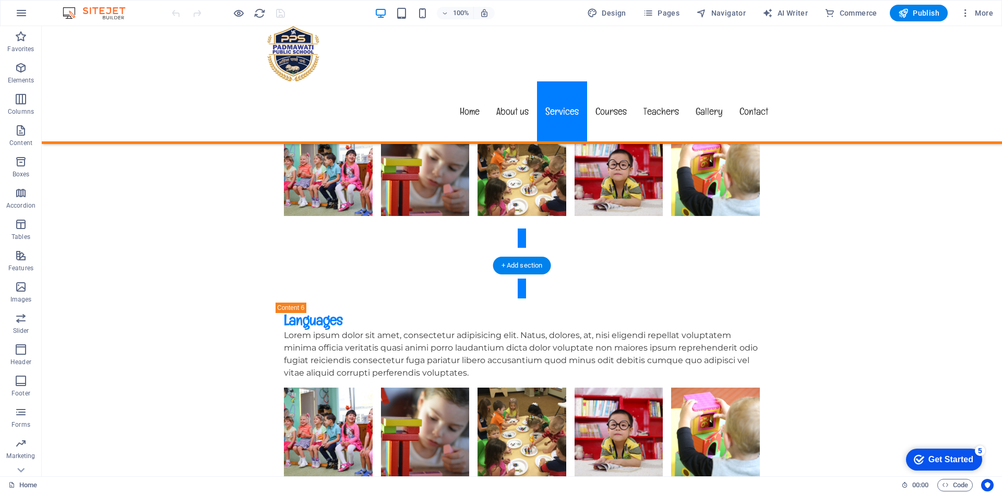
scroll to position [3861, 0]
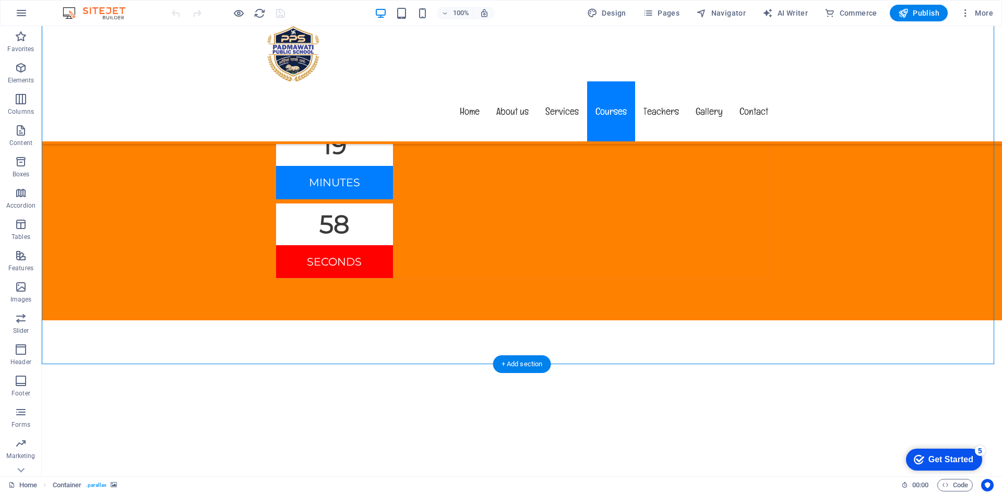
scroll to position [5426, 0]
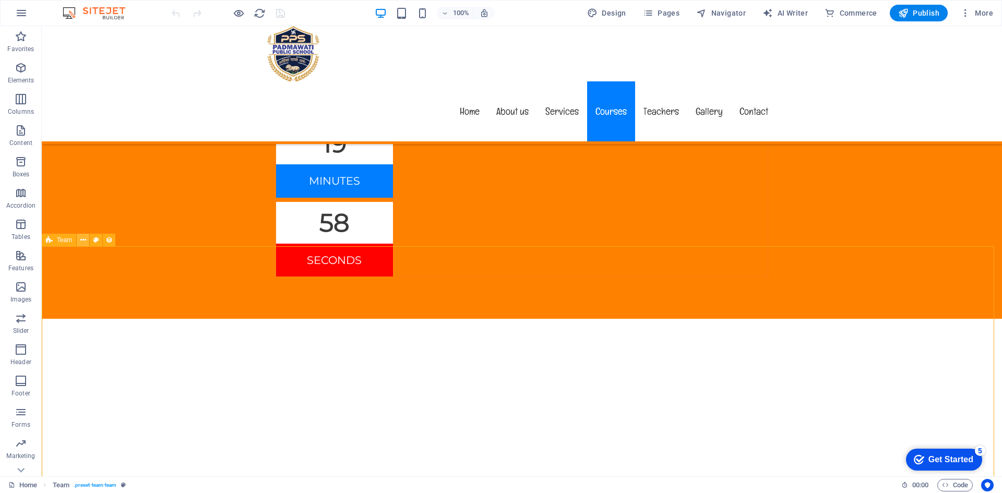
click at [82, 241] on icon at bounding box center [83, 240] width 6 height 11
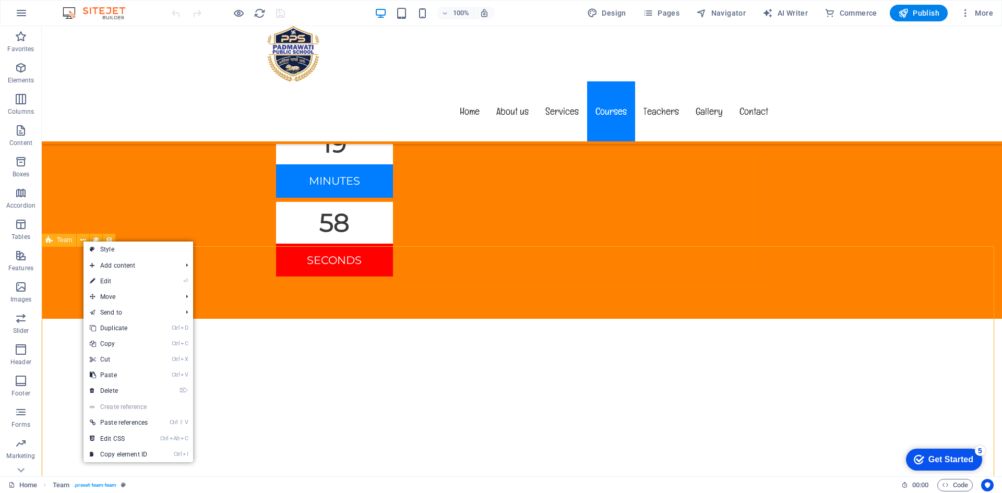
click at [53, 239] on div "Team" at bounding box center [59, 240] width 34 height 13
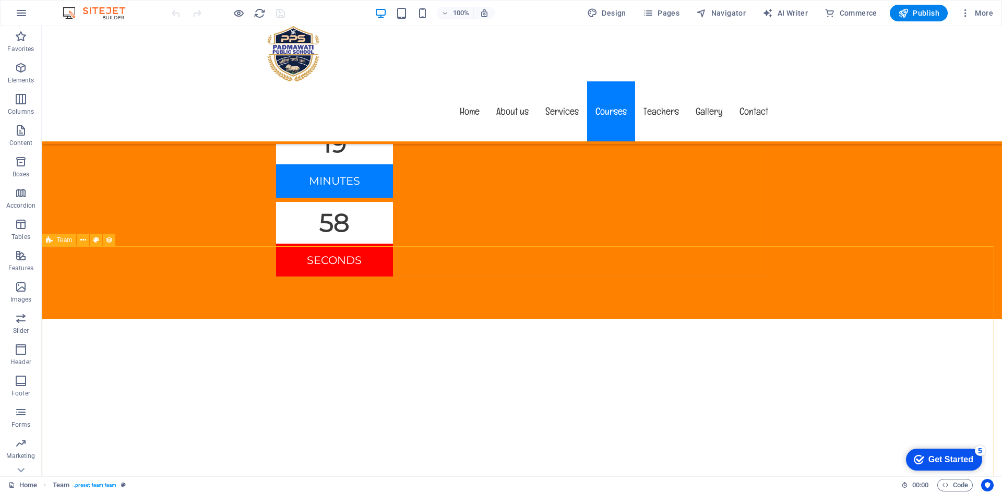
click at [53, 239] on div "Team" at bounding box center [59, 240] width 34 height 13
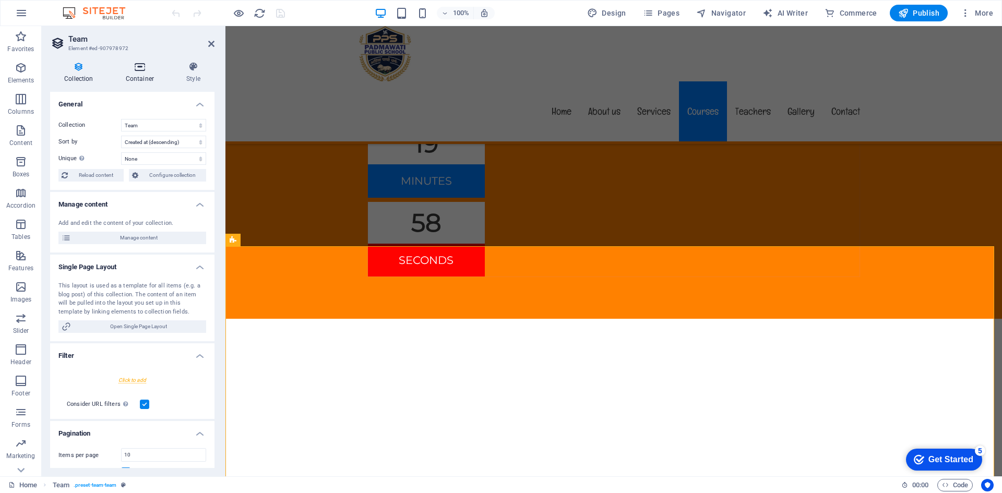
click at [138, 75] on h4 "Container" at bounding box center [142, 73] width 61 height 22
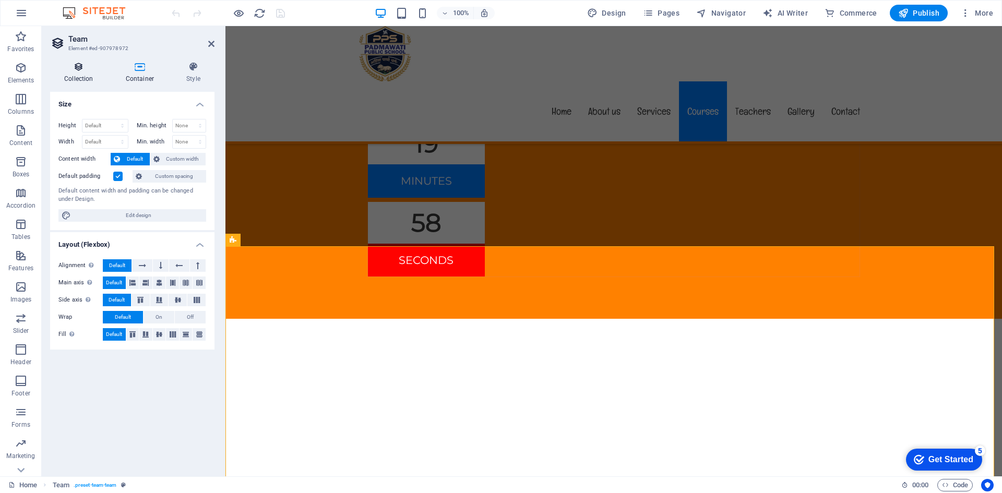
click at [55, 67] on icon at bounding box center [78, 67] width 57 height 10
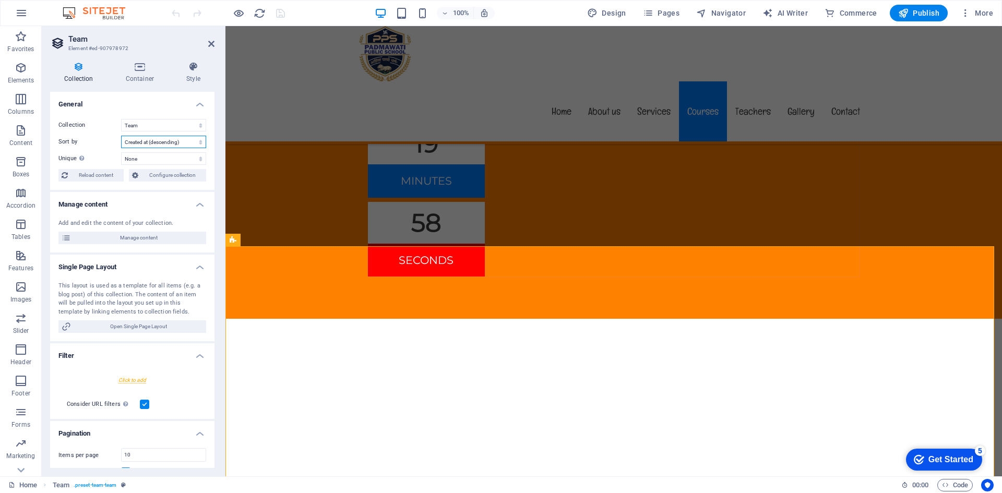
click at [171, 141] on select "Created at (ascending) Created at (descending) Updated at (ascending) Updated a…" at bounding box center [163, 142] width 85 height 13
click at [121, 136] on select "Created at (ascending) Created at (descending) Updated at (ascending) Updated a…" at bounding box center [163, 142] width 85 height 13
click at [156, 140] on select "Created at (ascending) Created at (descending) Updated at (ascending) Updated a…" at bounding box center [163, 142] width 85 height 13
click at [121, 136] on select "Created at (ascending) Created at (descending) Updated at (ascending) Updated a…" at bounding box center [163, 142] width 85 height 13
click at [181, 146] on select "Created at (ascending) Created at (descending) Updated at (ascending) Updated a…" at bounding box center [163, 142] width 85 height 13
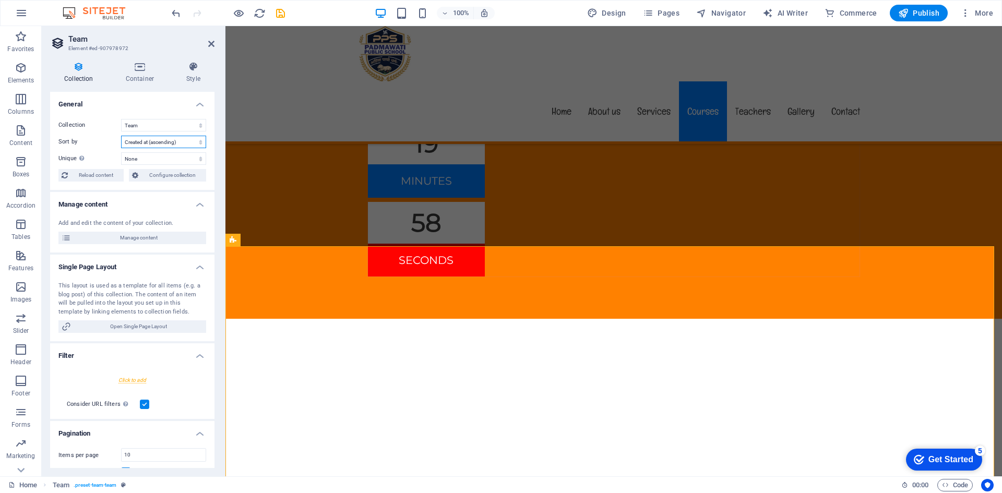
select select "updatedAt_ASC"
click at [121, 136] on select "Created at (ascending) Created at (descending) Updated at (ascending) Updated a…" at bounding box center [163, 142] width 85 height 13
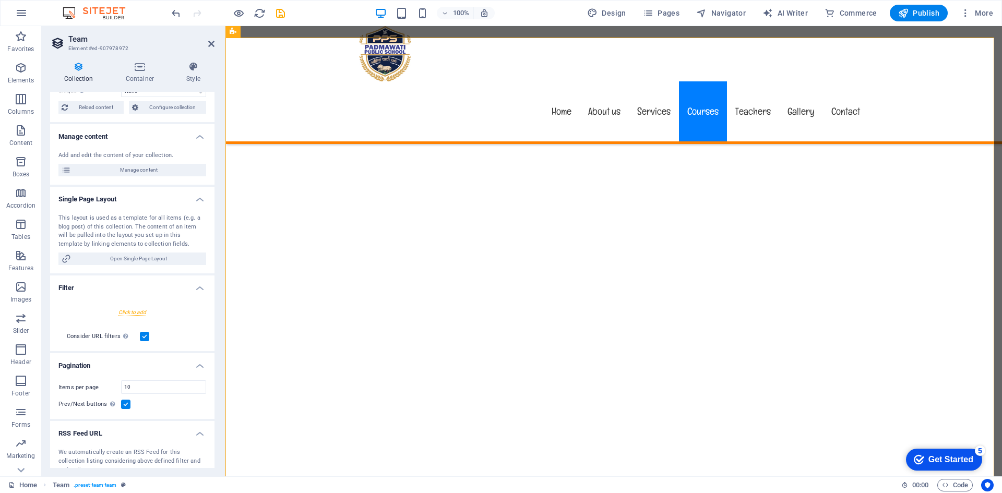
scroll to position [99, 0]
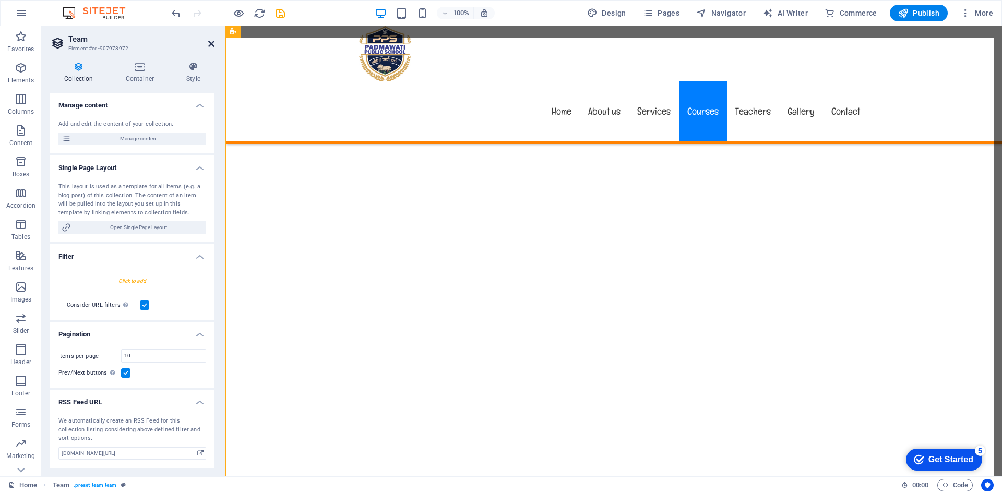
click at [210, 44] on icon at bounding box center [211, 44] width 6 height 8
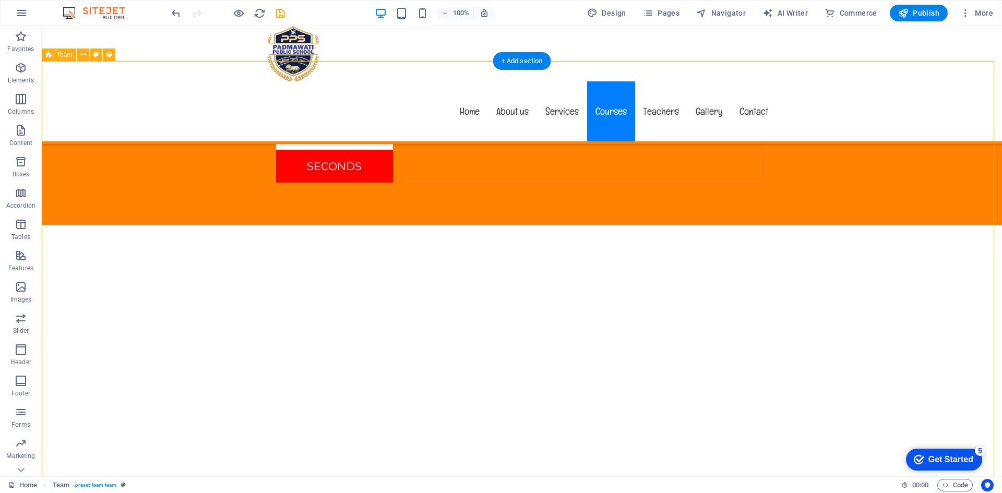
scroll to position [5478, 0]
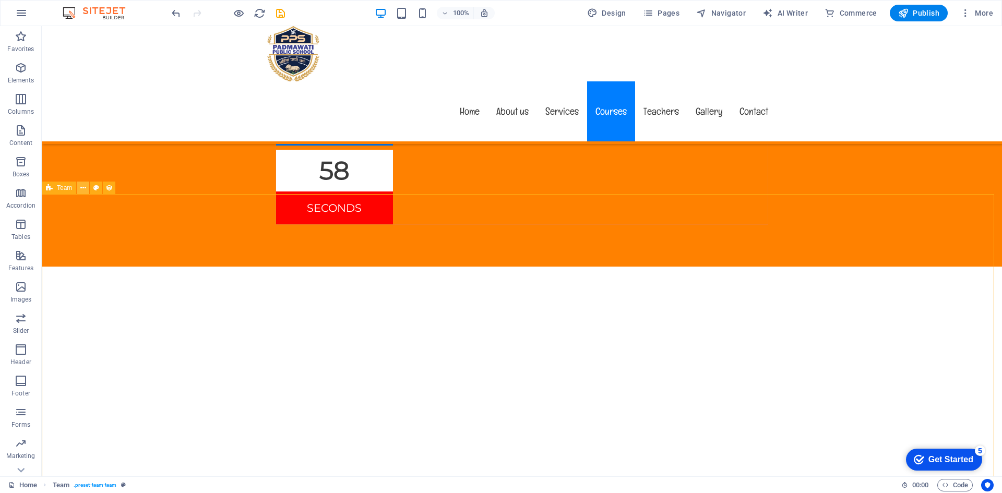
click at [82, 187] on icon at bounding box center [83, 188] width 6 height 11
drag, startPoint x: 519, startPoint y: 192, endPoint x: 375, endPoint y: 188, distance: 143.5
click at [519, 192] on div "+ Add section" at bounding box center [522, 194] width 58 height 18
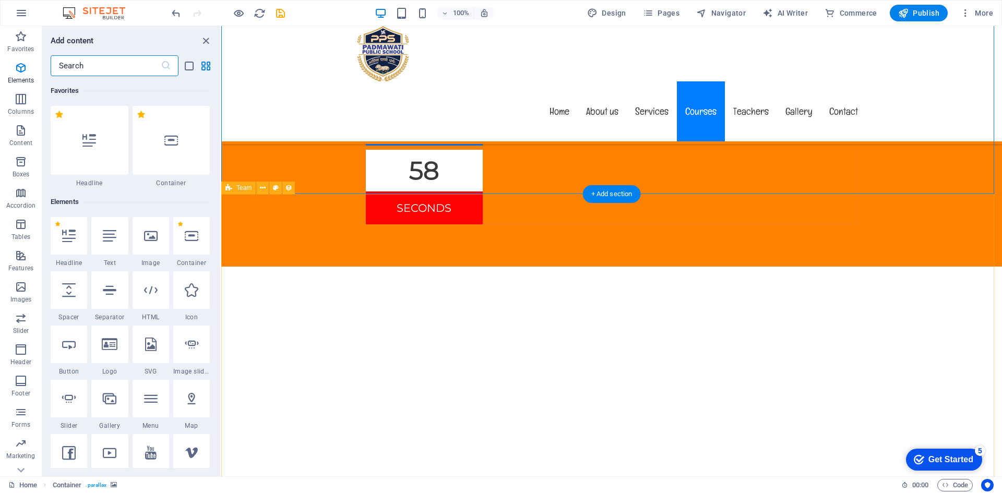
scroll to position [1826, 0]
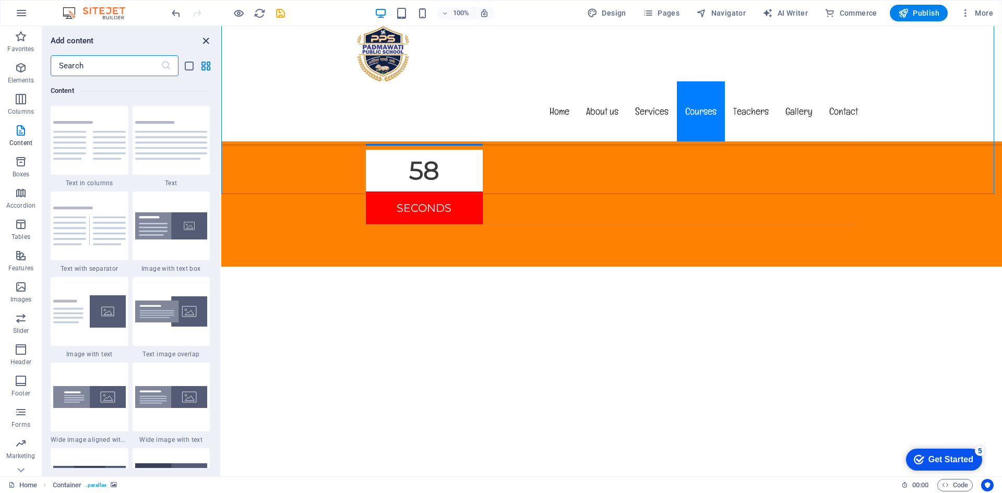
click at [205, 39] on icon "close panel" at bounding box center [206, 41] width 12 height 12
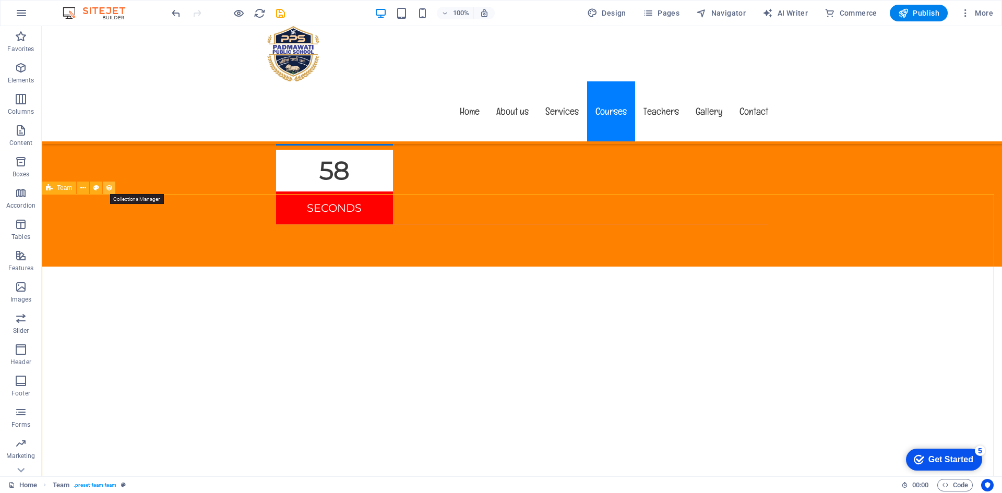
click at [112, 189] on icon at bounding box center [108, 188] width 7 height 11
select select "updatedAt_ASC"
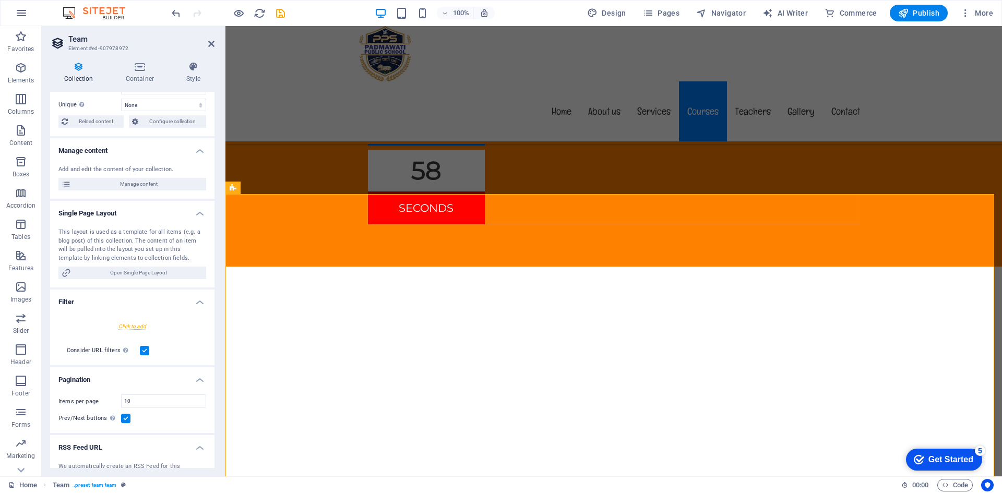
scroll to position [99, 0]
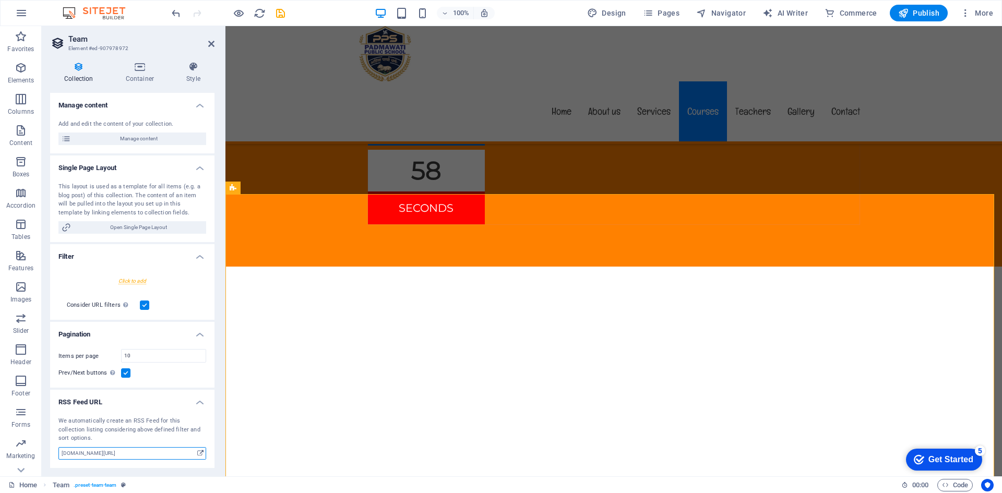
click at [155, 457] on input "[DOMAIN_NAME][URL]" at bounding box center [132, 453] width 148 height 13
click at [109, 453] on input "[DOMAIN_NAME][URL]" at bounding box center [132, 453] width 148 height 13
drag, startPoint x: 94, startPoint y: 452, endPoint x: 82, endPoint y: 453, distance: 12.0
click at [82, 453] on input "[DOMAIN_NAME][URL]" at bounding box center [132, 453] width 148 height 13
click at [198, 453] on icon at bounding box center [200, 453] width 6 height 11
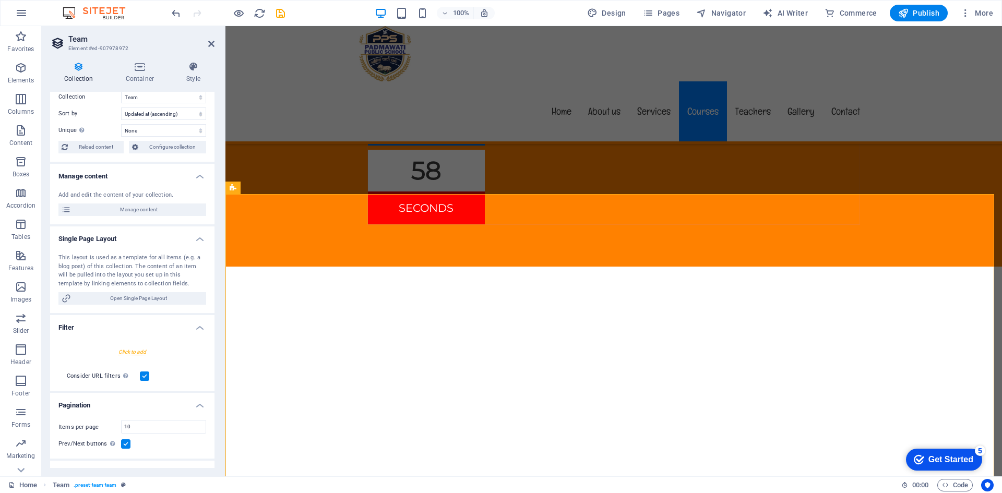
scroll to position [0, 0]
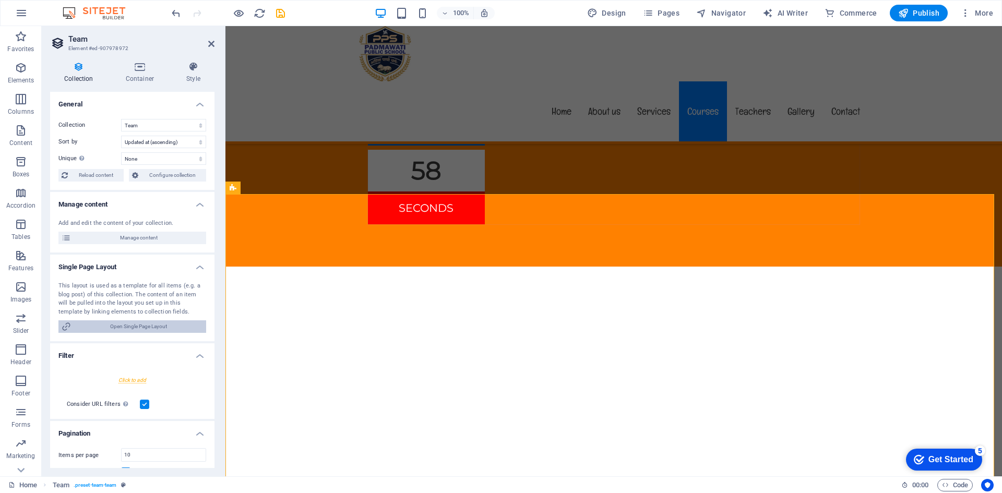
click at [139, 327] on span "Open Single Page Layout" at bounding box center [138, 326] width 129 height 13
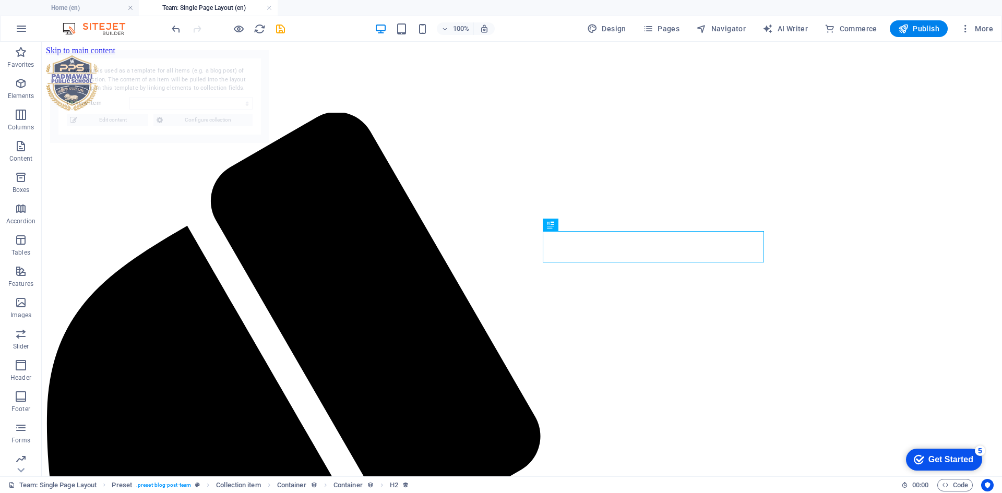
select select "68ba8e54bbf1c34d750bdb4b"
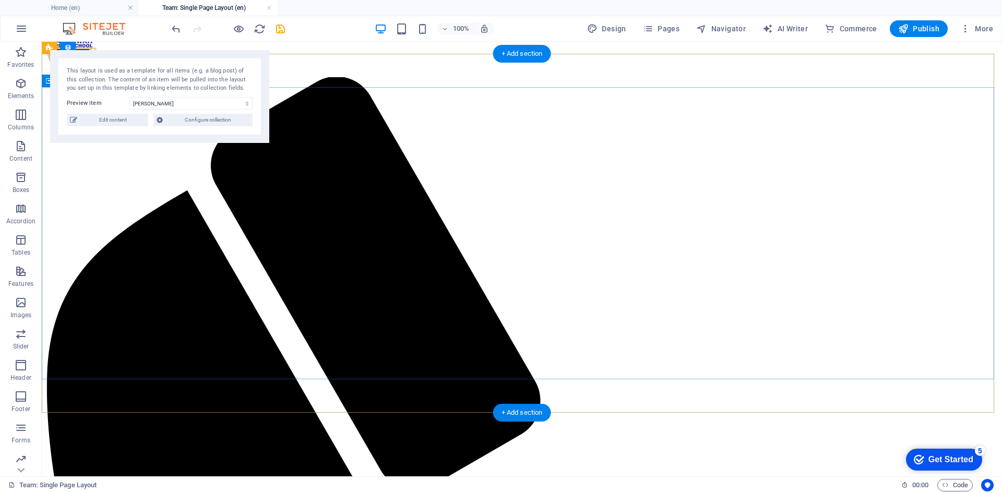
scroll to position [52, 0]
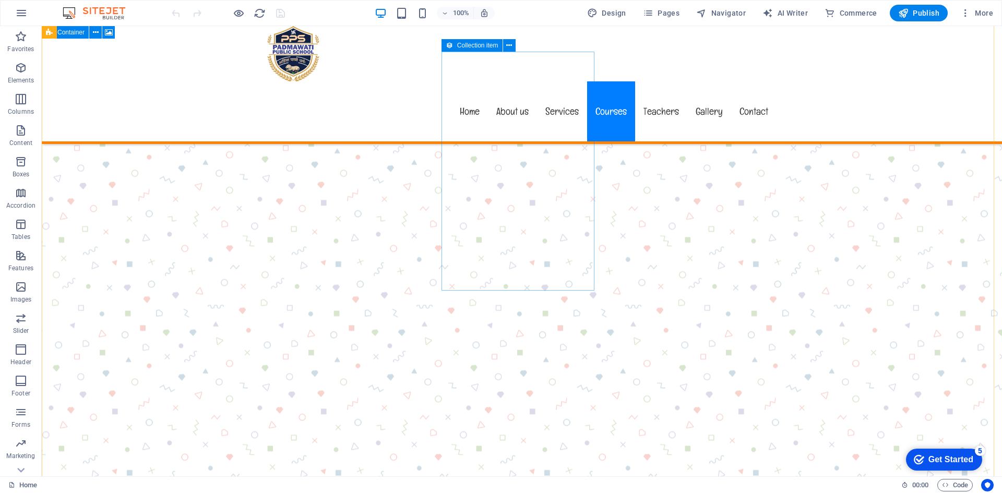
scroll to position [5478, 0]
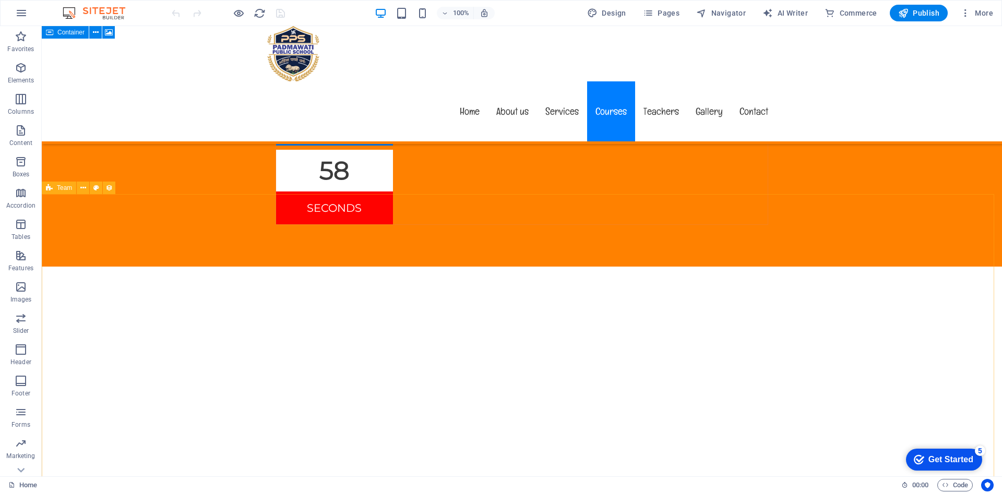
click at [64, 188] on span "Team" at bounding box center [64, 188] width 15 height 6
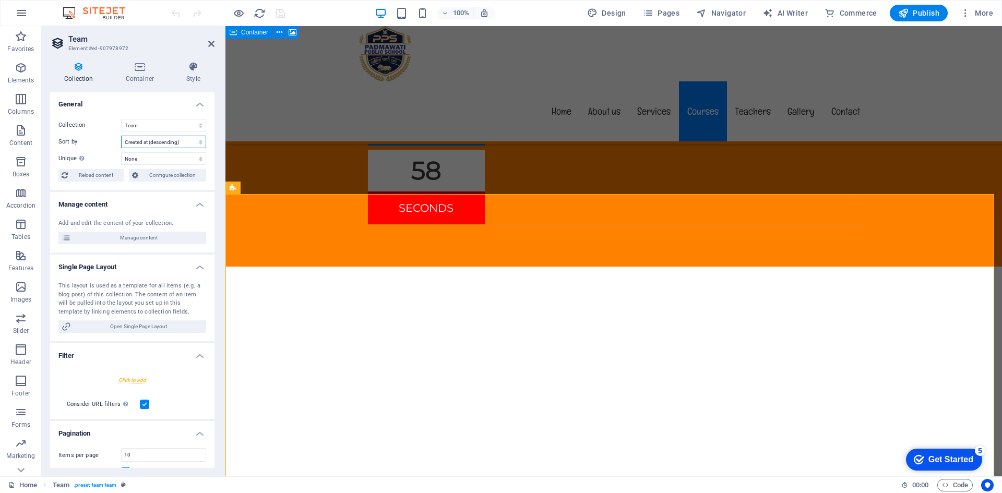
click at [153, 137] on select "Created at (ascending) Created at (descending) Updated at (ascending) Updated a…" at bounding box center [163, 142] width 85 height 13
select select "updatedAt_ASC"
click at [121, 136] on select "Created at (ascending) Created at (descending) Updated at (ascending) Updated a…" at bounding box center [163, 142] width 85 height 13
click at [101, 172] on span "Reload content" at bounding box center [96, 175] width 50 height 13
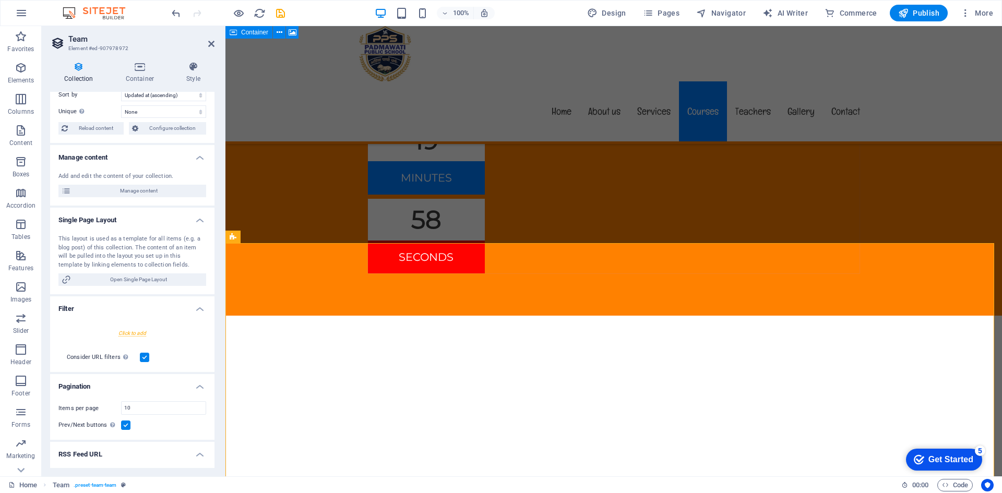
scroll to position [99, 0]
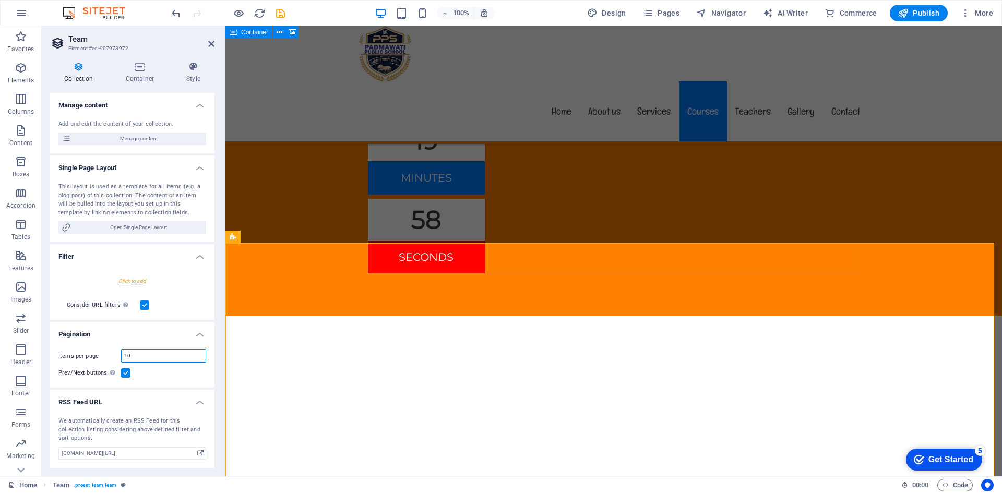
drag, startPoint x: 161, startPoint y: 352, endPoint x: 87, endPoint y: 344, distance: 74.5
click at [87, 344] on div "Items per page 10 Prev/Next buttons Even if checked the pagination will not be …" at bounding box center [132, 364] width 164 height 47
type input "15"
click at [149, 374] on div "Prev/Next buttons Even if checked the pagination will not be displayed when the…" at bounding box center [132, 373] width 148 height 13
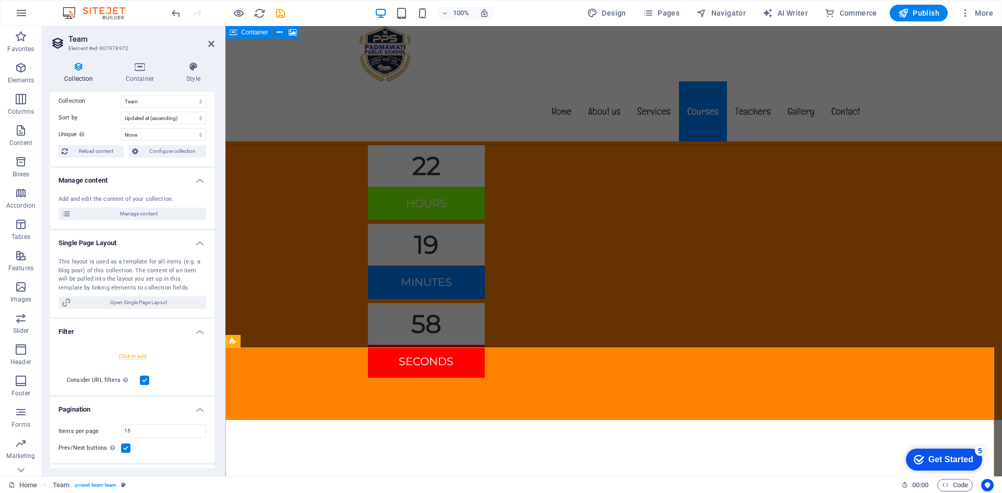
scroll to position [0, 0]
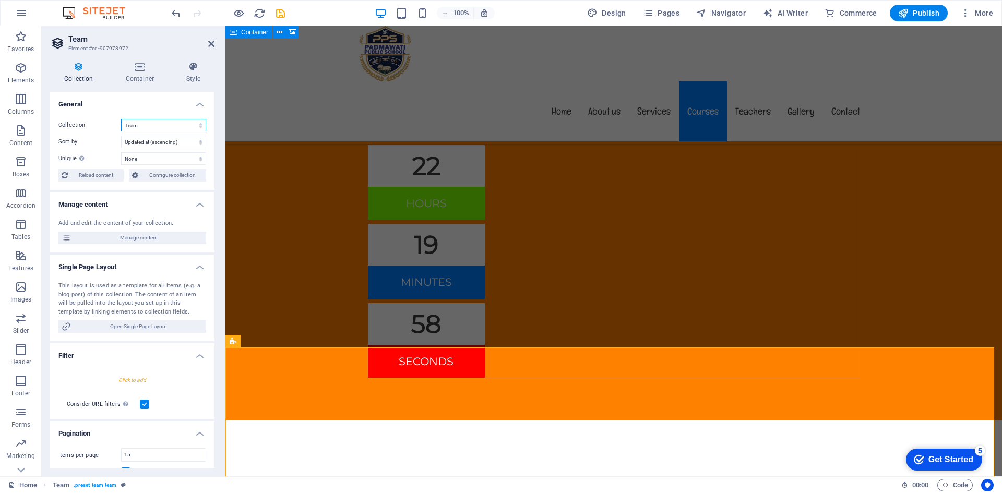
click at [143, 127] on select "Team" at bounding box center [163, 125] width 85 height 13
click at [280, 32] on icon at bounding box center [280, 32] width 6 height 11
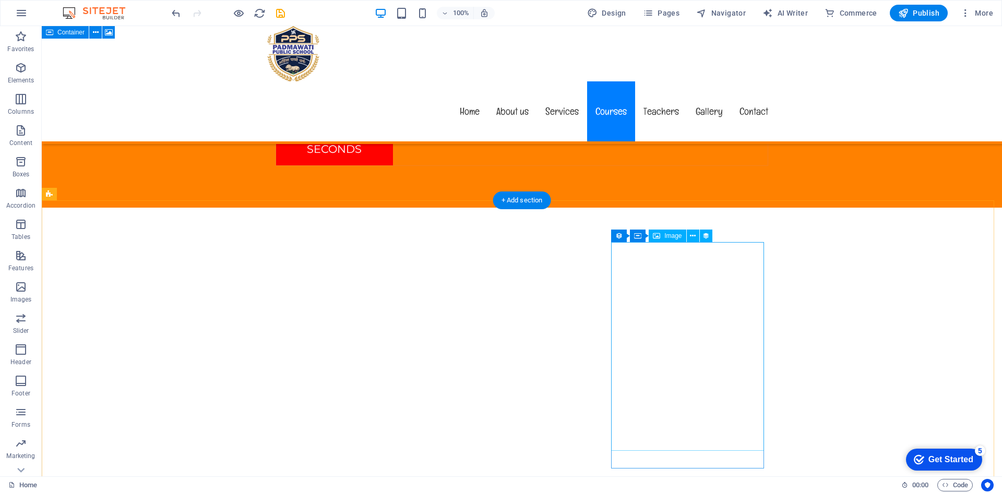
scroll to position [5471, 0]
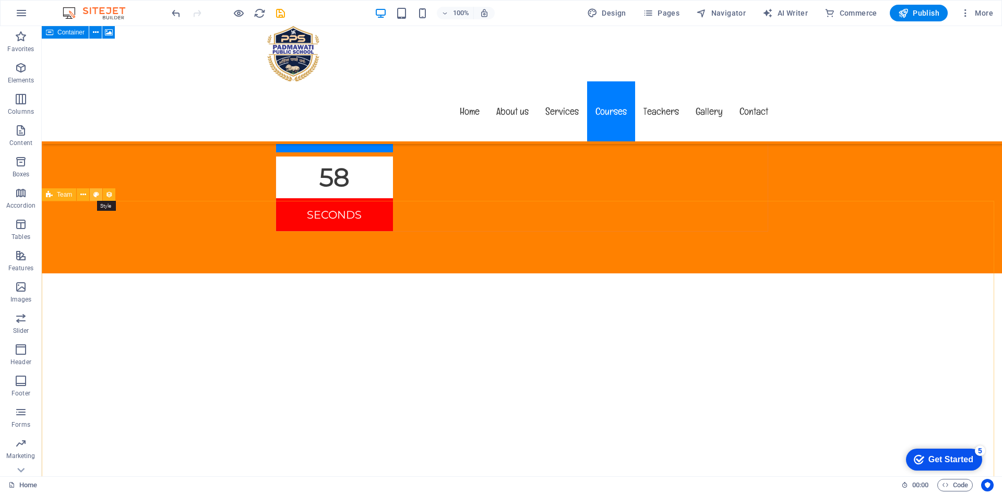
click at [98, 195] on icon at bounding box center [96, 194] width 6 height 11
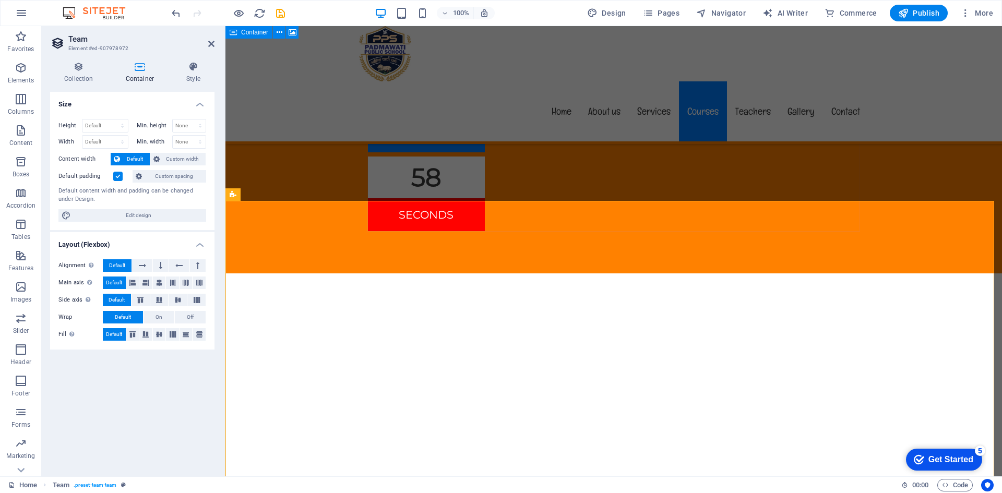
click at [951, 455] on div "Get Started" at bounding box center [950, 459] width 45 height 9
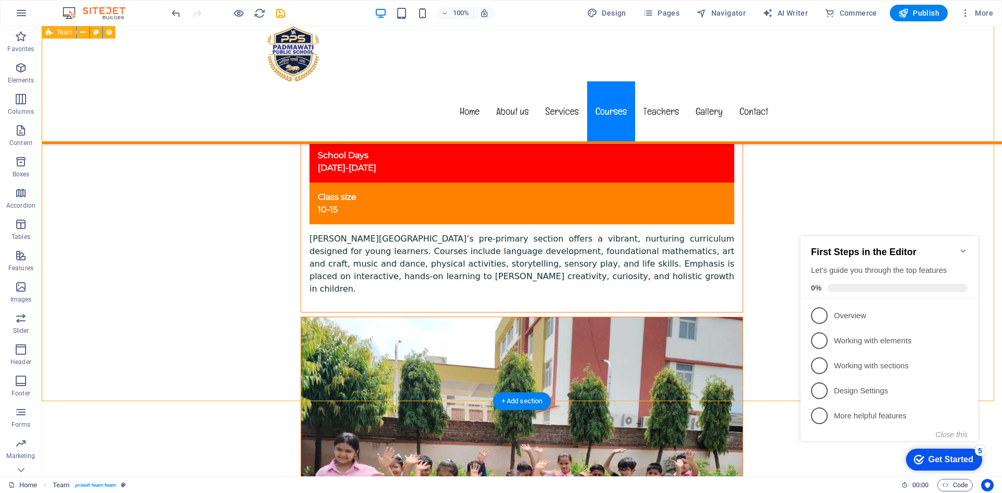
scroll to position [6619, 0]
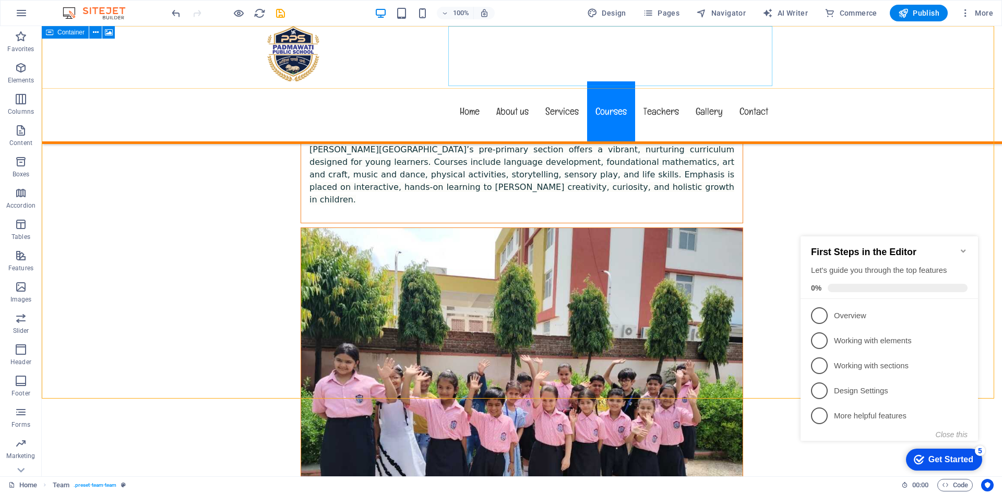
click at [663, 81] on nav "Home About us Services Courses Teachers Gallery Contact" at bounding box center [521, 111] width 509 height 60
click at [479, 81] on nav "Home About us Services Courses Teachers Gallery Contact" at bounding box center [521, 111] width 509 height 60
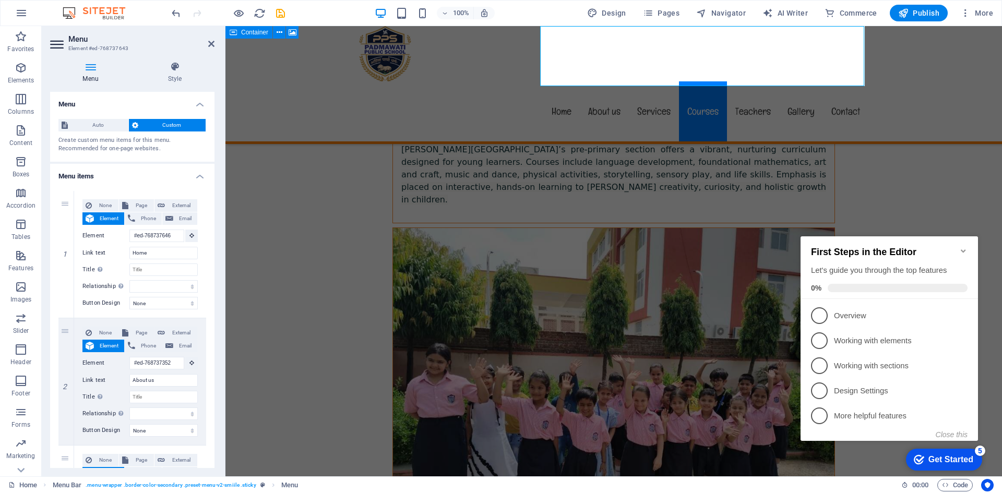
click at [735, 81] on nav "Home About us Services Courses Teachers Gallery Contact" at bounding box center [613, 111] width 509 height 60
click at [742, 81] on nav "Home About us Services Courses Teachers Gallery Contact" at bounding box center [613, 111] width 509 height 60
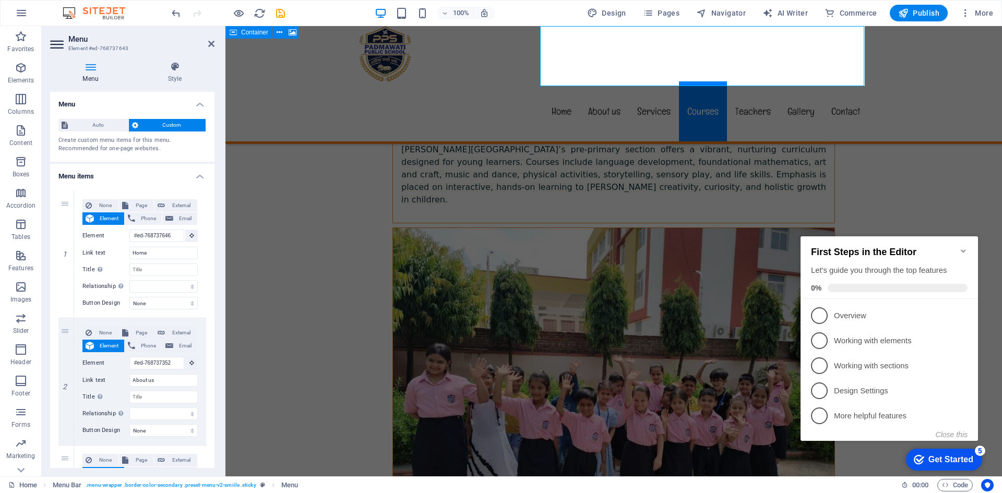
click at [742, 81] on nav "Home About us Services Courses Teachers Gallery Contact" at bounding box center [613, 111] width 509 height 60
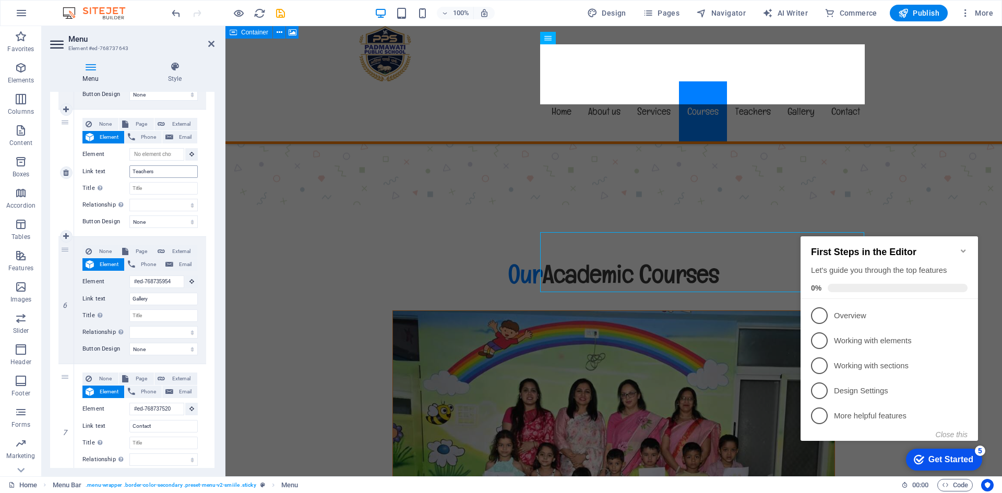
scroll to position [5987, 0]
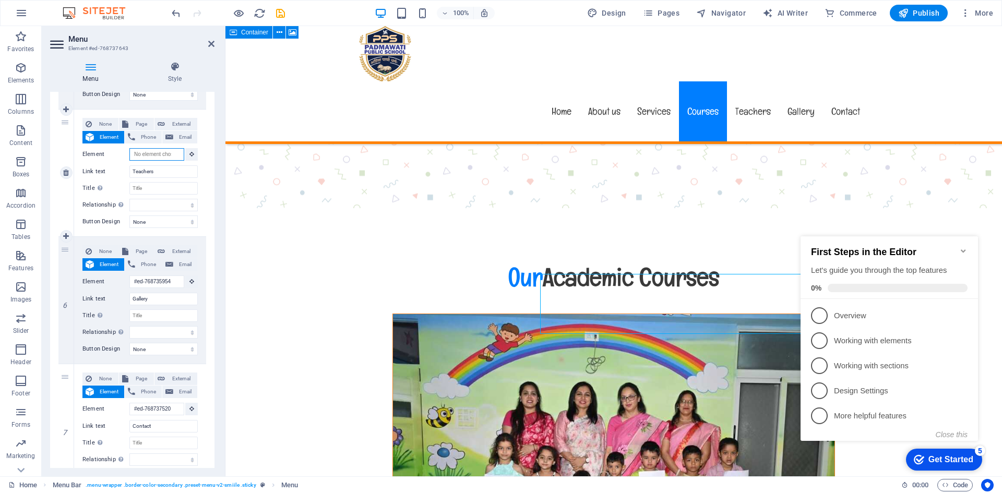
click at [158, 154] on input "Element" at bounding box center [156, 154] width 55 height 13
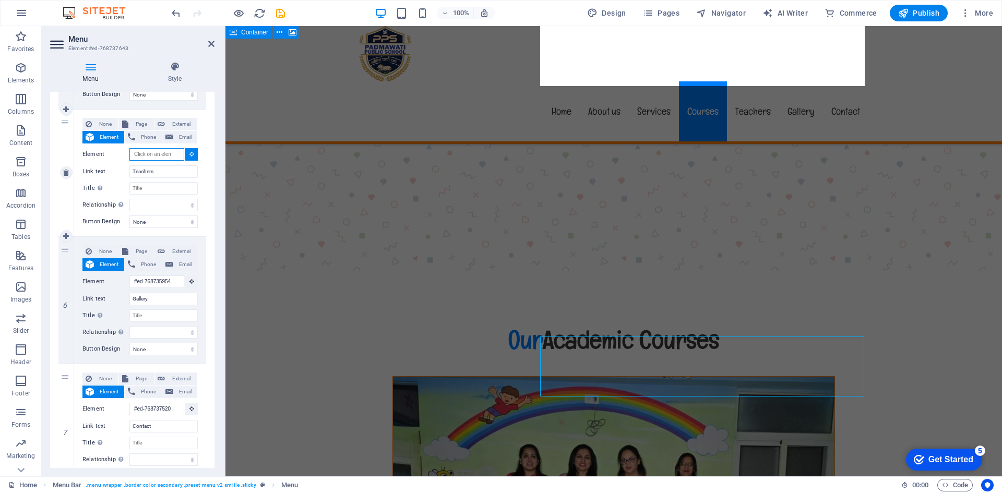
scroll to position [5871, 0]
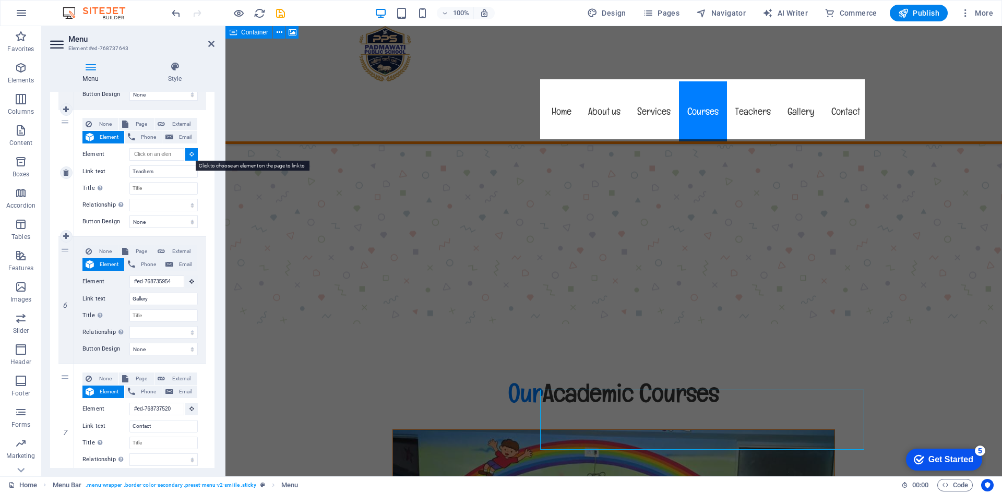
click at [189, 152] on icon at bounding box center [191, 153] width 5 height 5
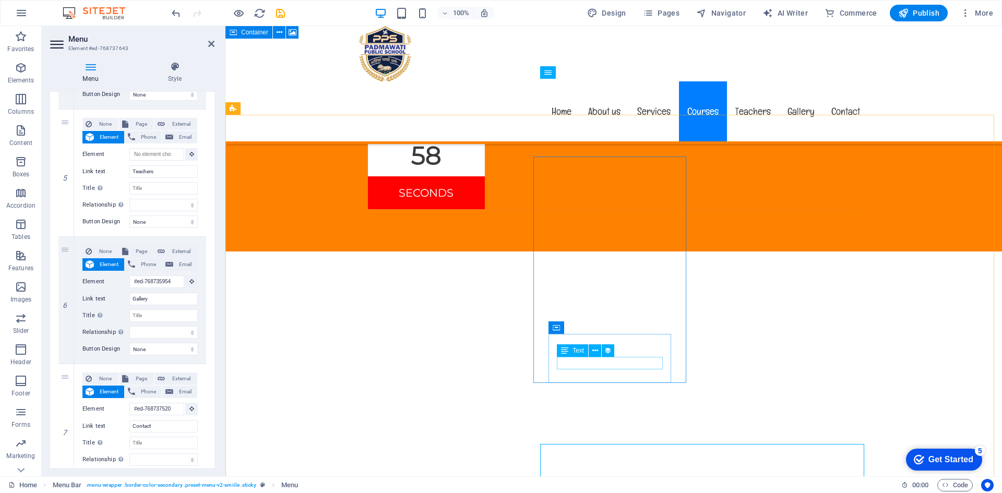
scroll to position [5454, 0]
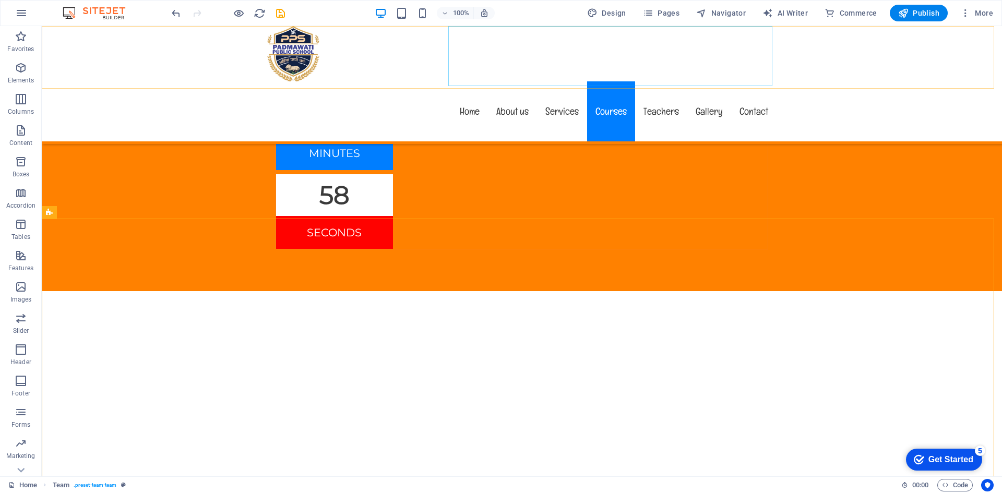
click at [658, 81] on nav "Home About us Services Courses Teachers Gallery Contact" at bounding box center [521, 111] width 509 height 60
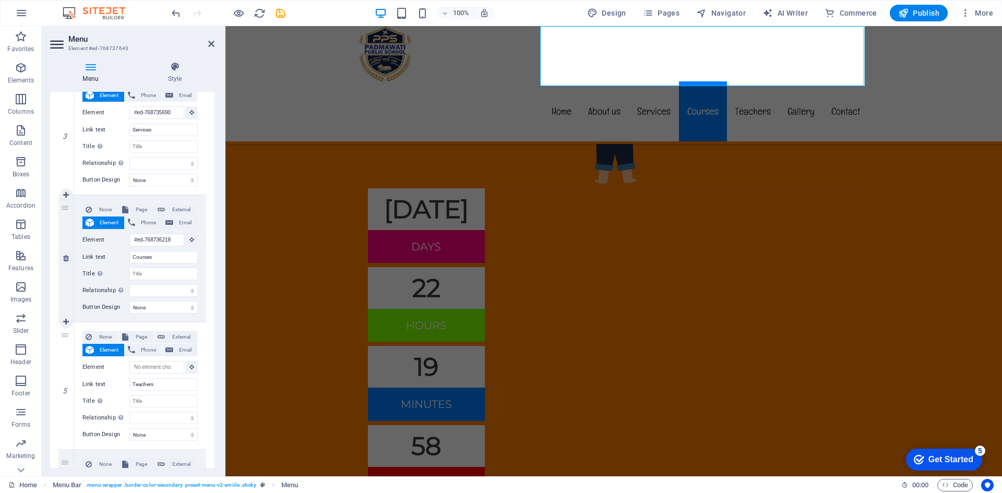
scroll to position [0, 0]
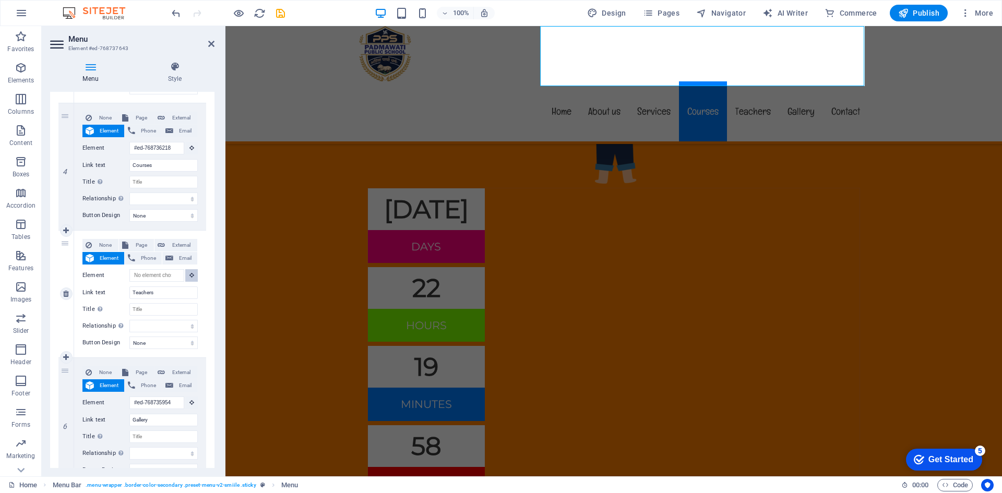
click at [189, 278] on icon at bounding box center [191, 274] width 5 height 5
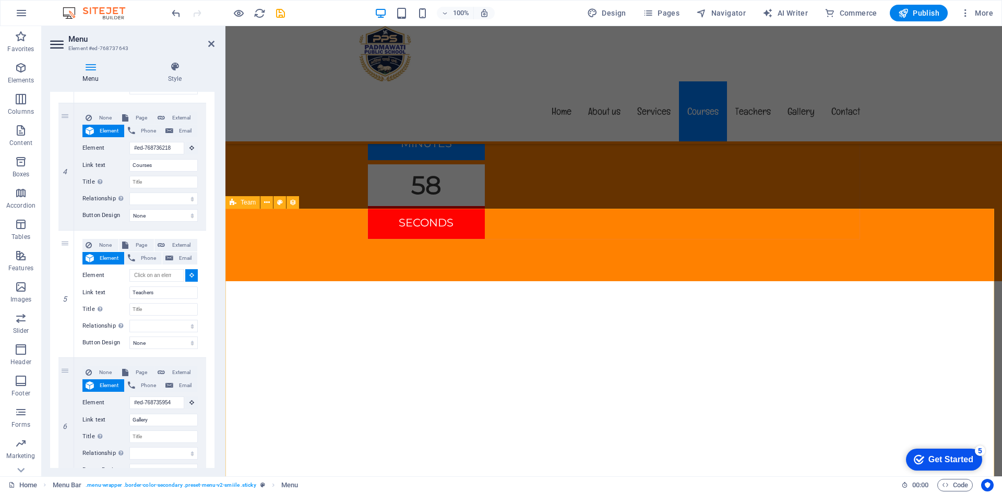
select select
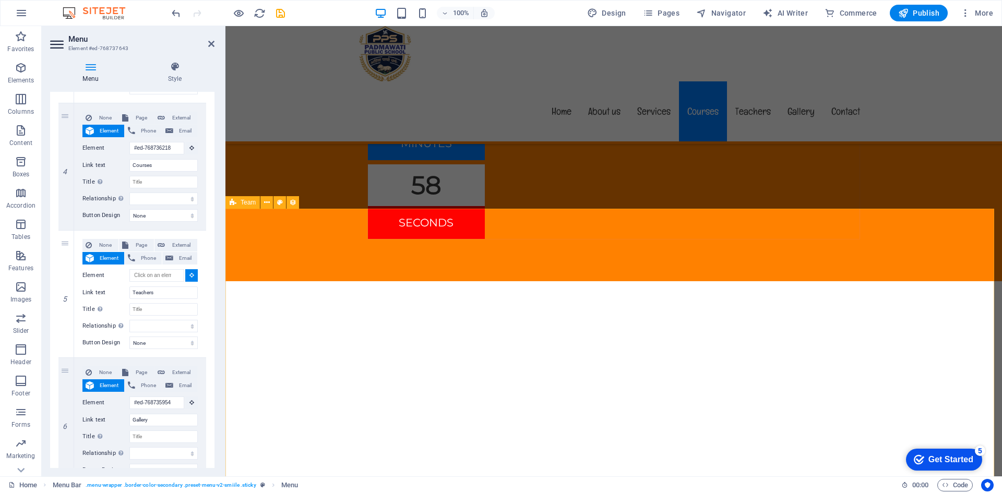
type input "#ed-907978972"
select select
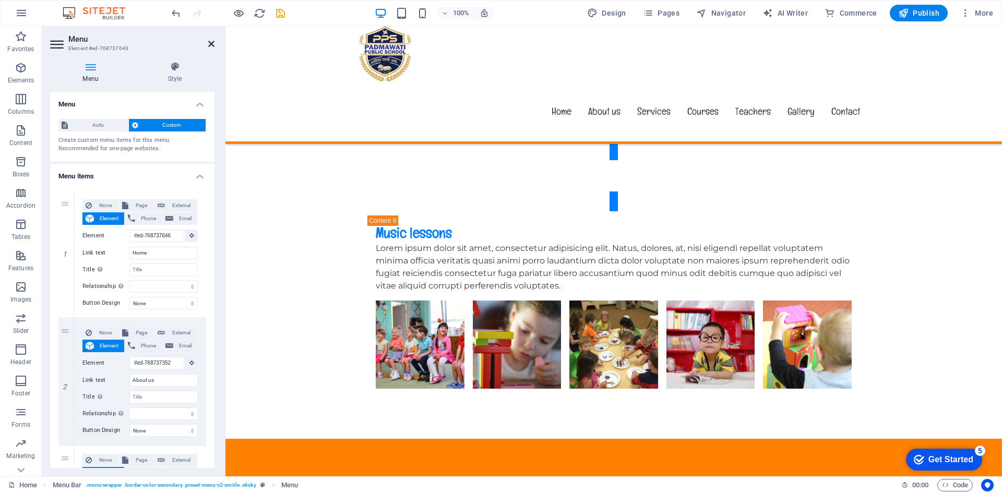
click at [213, 43] on icon at bounding box center [211, 44] width 6 height 8
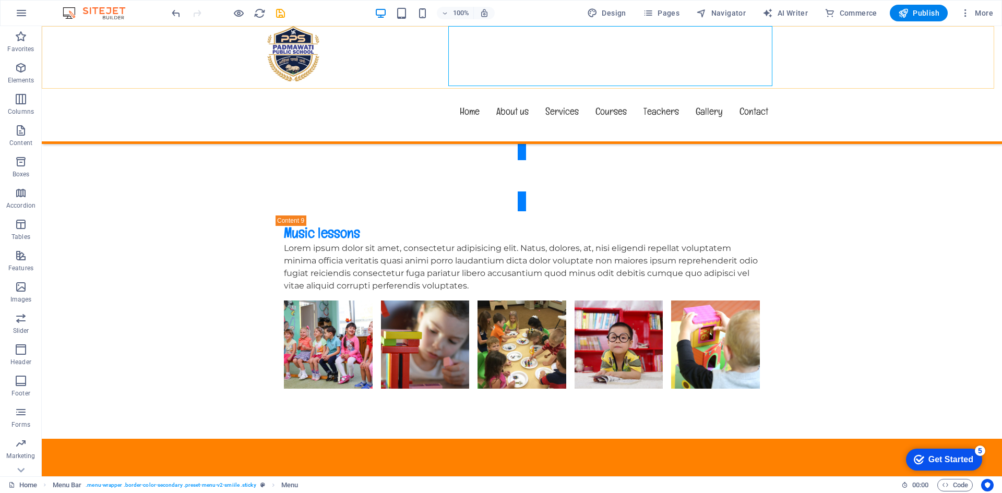
click at [662, 81] on nav "Home About us Services Courses Teachers Gallery Contact" at bounding box center [521, 111] width 509 height 60
click at [658, 81] on nav "Home About us Services Courses Teachers Gallery Contact" at bounding box center [521, 111] width 509 height 60
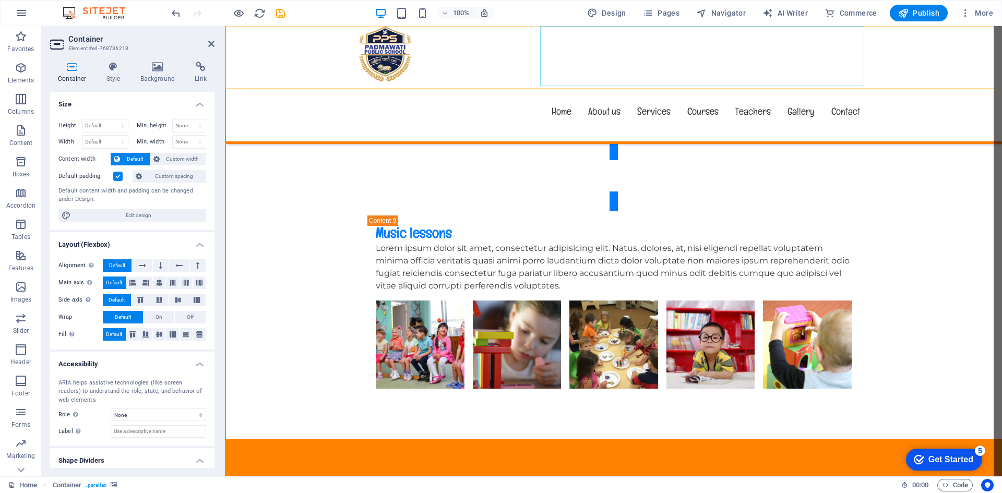
click at [749, 81] on nav "Home About us Services Courses Teachers Gallery Contact" at bounding box center [613, 111] width 509 height 60
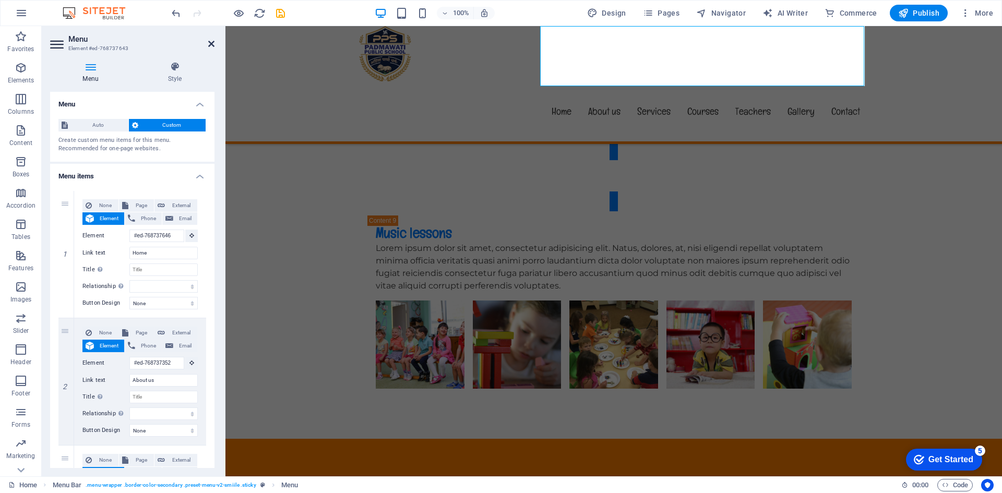
drag, startPoint x: 208, startPoint y: 44, endPoint x: 229, endPoint y: 34, distance: 23.6
click at [208, 44] on icon at bounding box center [211, 44] width 6 height 8
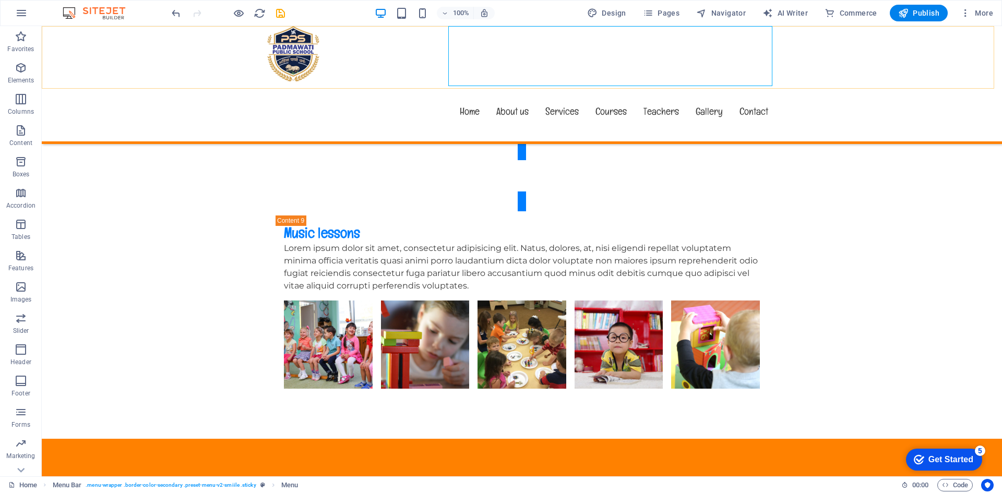
click at [661, 81] on nav "Home About us Services Courses Teachers Gallery Contact" at bounding box center [521, 111] width 509 height 60
click at [595, 81] on nav "Home About us Services Courses Teachers Gallery Contact" at bounding box center [521, 111] width 509 height 60
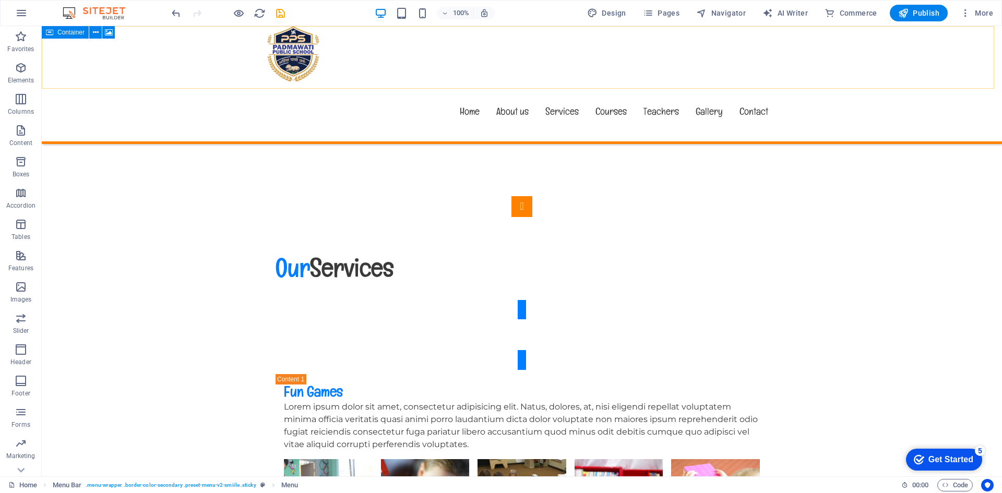
click at [660, 81] on nav "Home About us Services Courses Teachers Gallery Contact" at bounding box center [521, 111] width 509 height 60
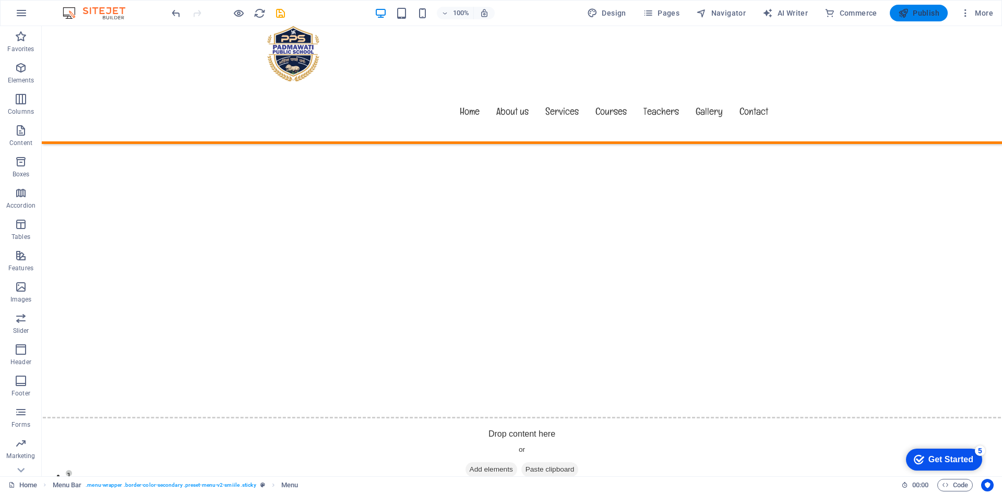
click at [915, 8] on span "Publish" at bounding box center [918, 13] width 41 height 10
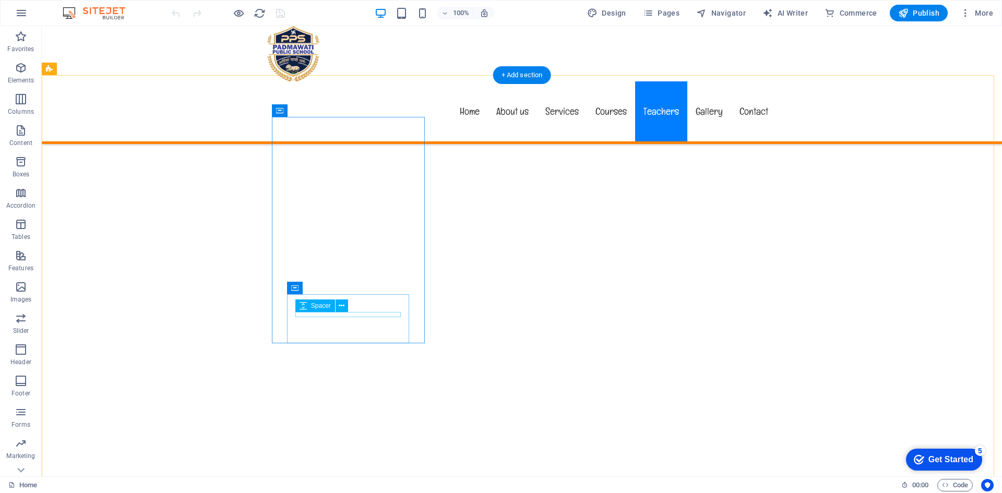
scroll to position [5478, 0]
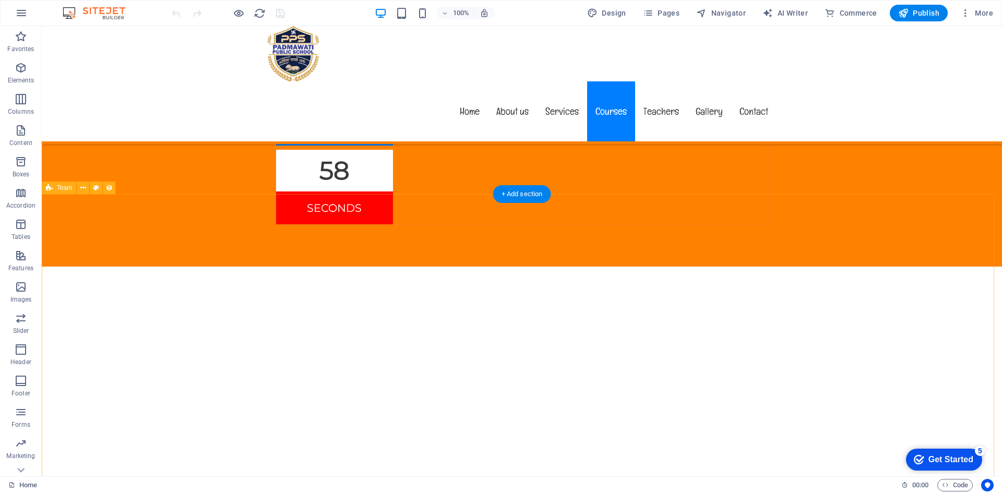
click at [81, 189] on icon at bounding box center [83, 188] width 6 height 11
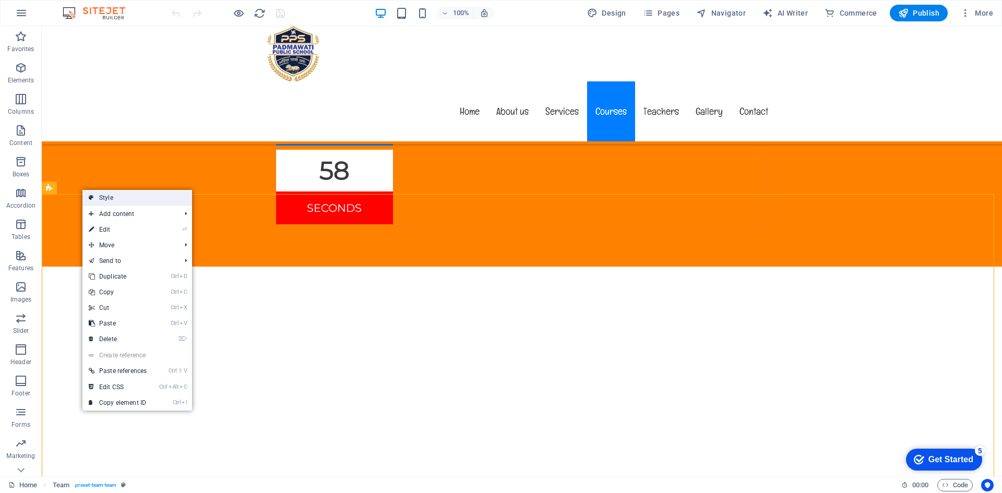
click at [125, 200] on link "Style" at bounding box center [137, 198] width 110 height 16
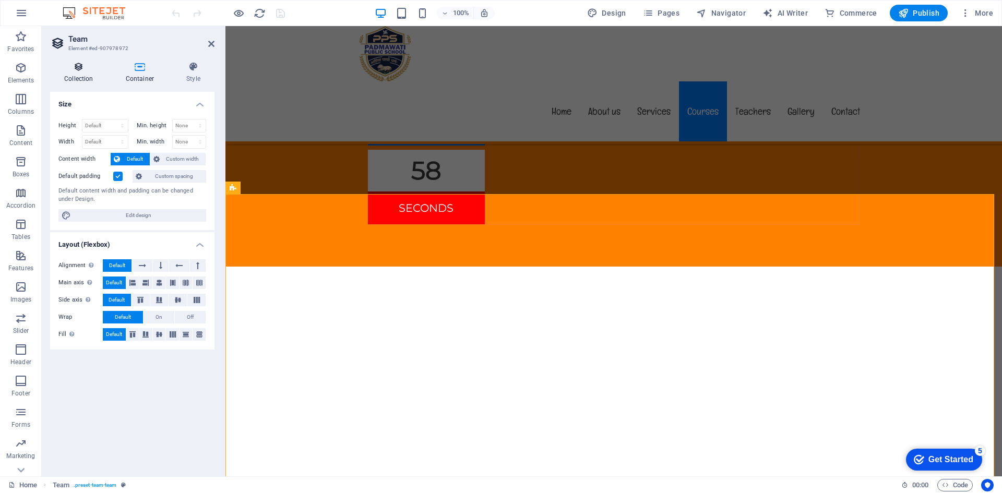
click at [76, 70] on icon at bounding box center [78, 67] width 57 height 10
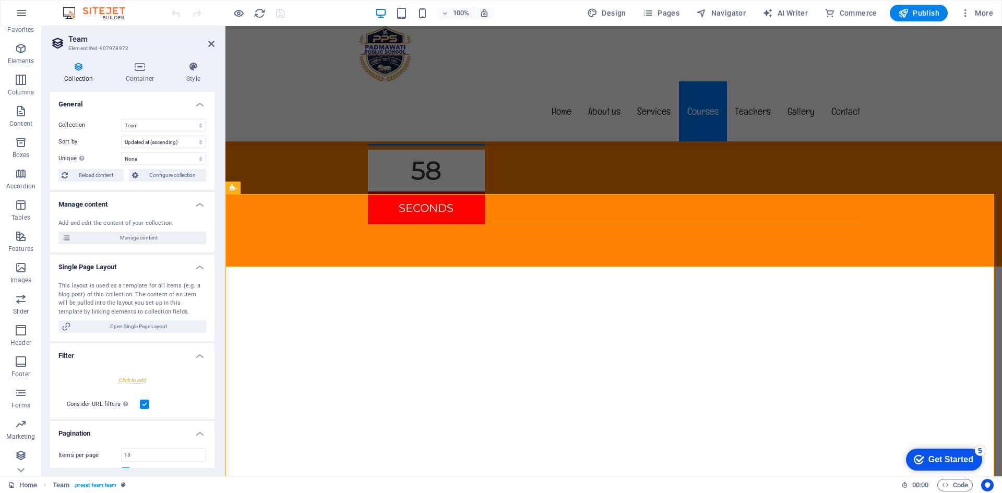
scroll to position [51, 0]
click at [21, 429] on icon "button" at bounding box center [21, 424] width 13 height 13
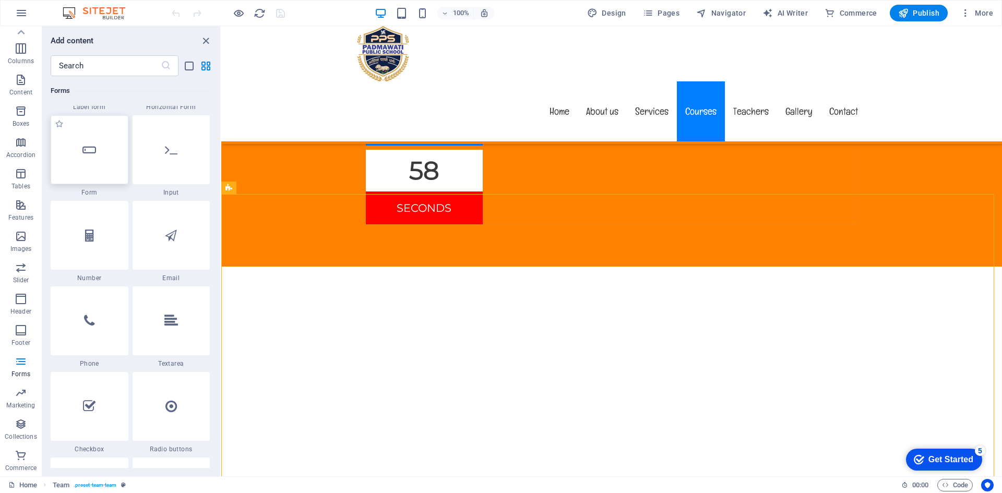
scroll to position [7343, 0]
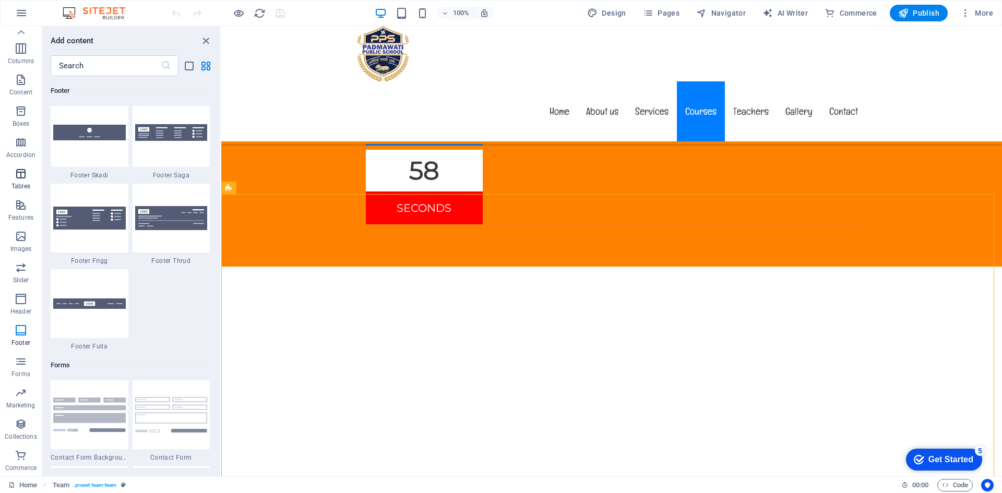
click at [20, 175] on icon "button" at bounding box center [21, 173] width 13 height 13
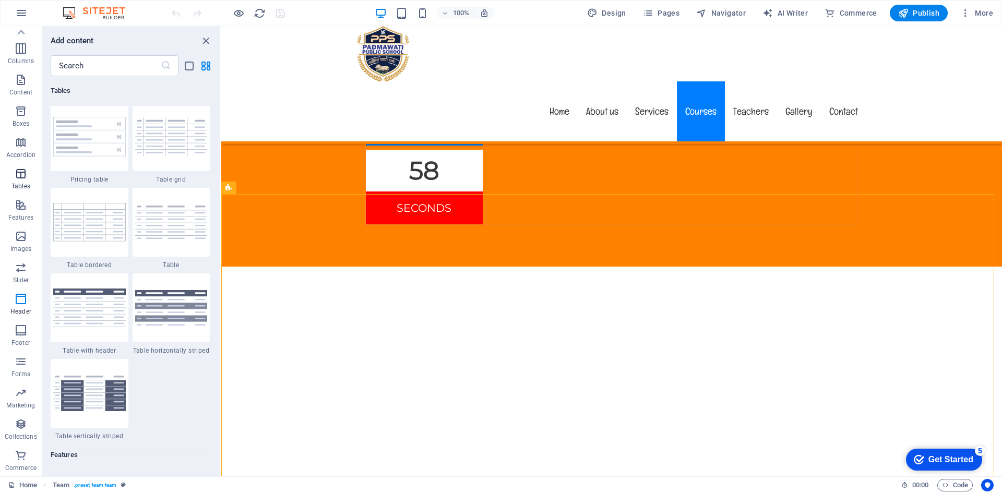
scroll to position [3614, 0]
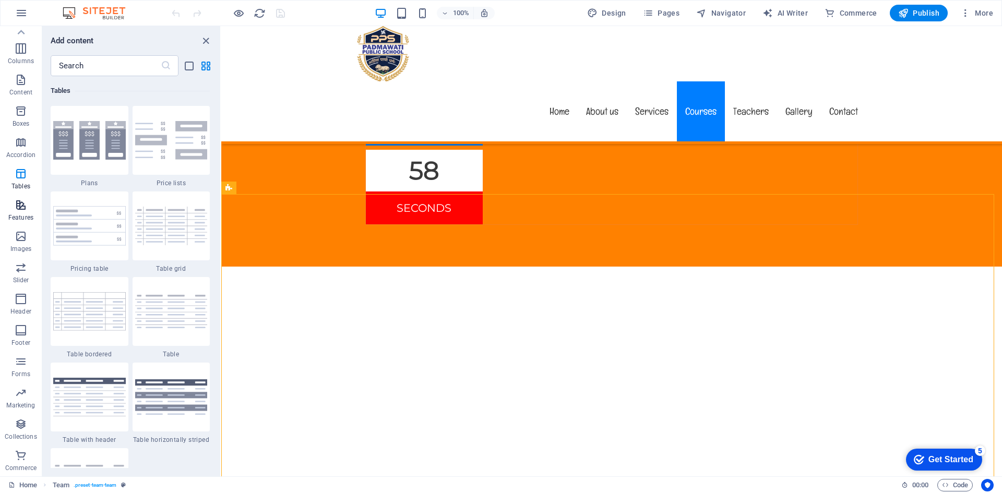
click at [26, 217] on p "Features" at bounding box center [20, 217] width 25 height 8
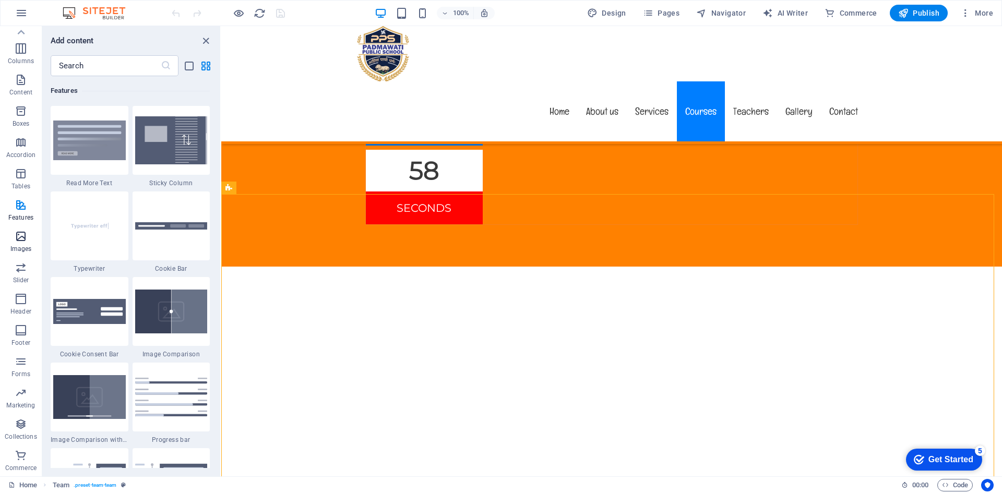
click at [16, 247] on p "Images" at bounding box center [20, 249] width 21 height 8
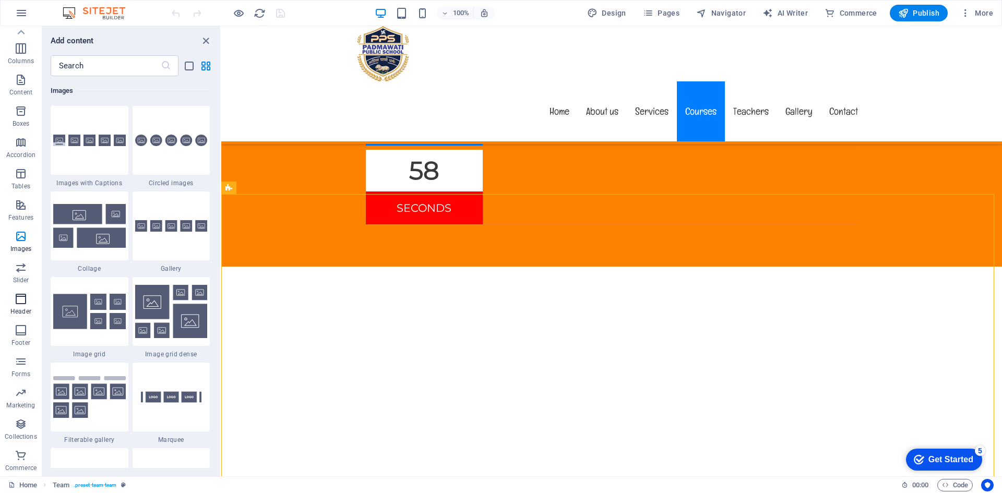
click at [20, 291] on button "Header" at bounding box center [21, 304] width 42 height 31
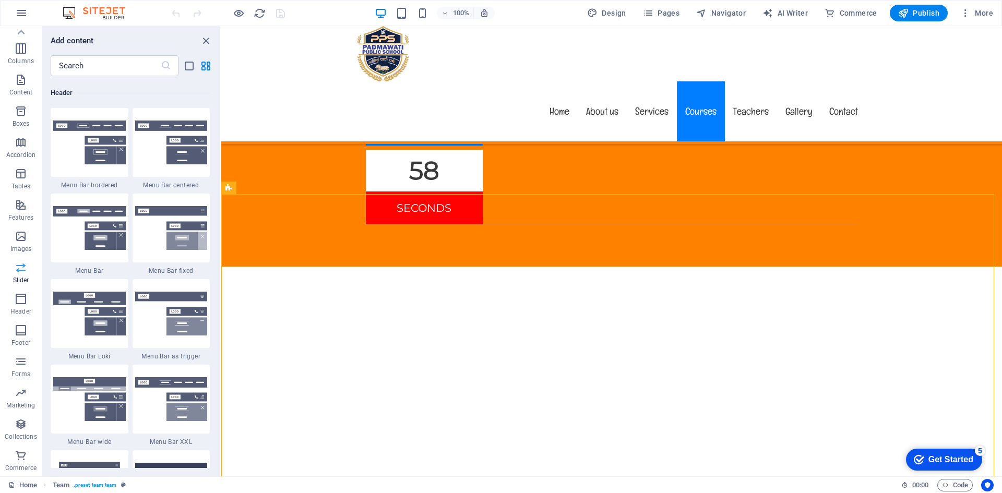
scroll to position [6283, 0]
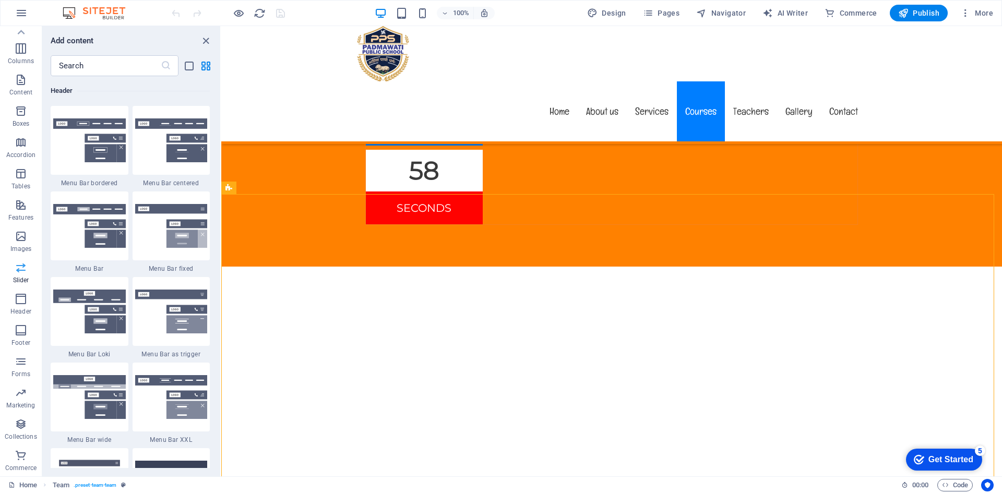
click at [23, 269] on icon "button" at bounding box center [21, 267] width 13 height 13
click at [22, 258] on button "Slider" at bounding box center [21, 272] width 42 height 31
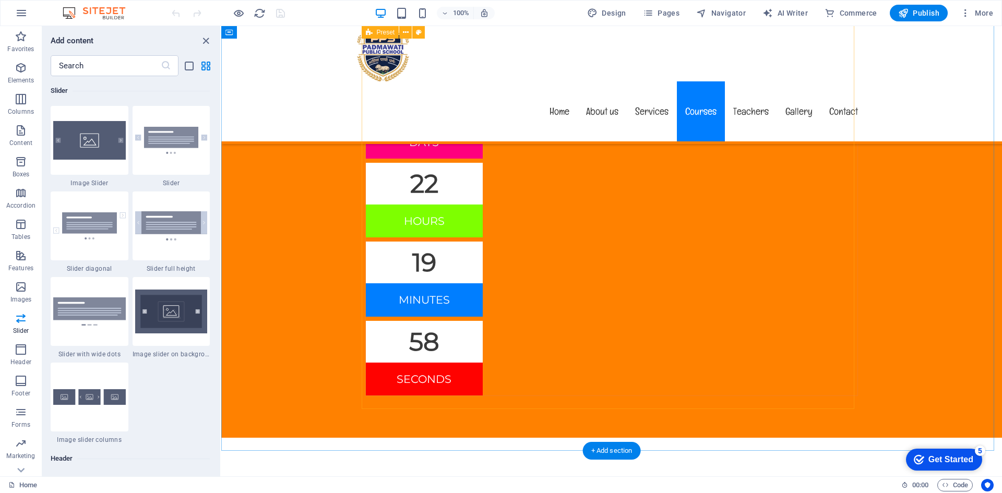
scroll to position [5322, 0]
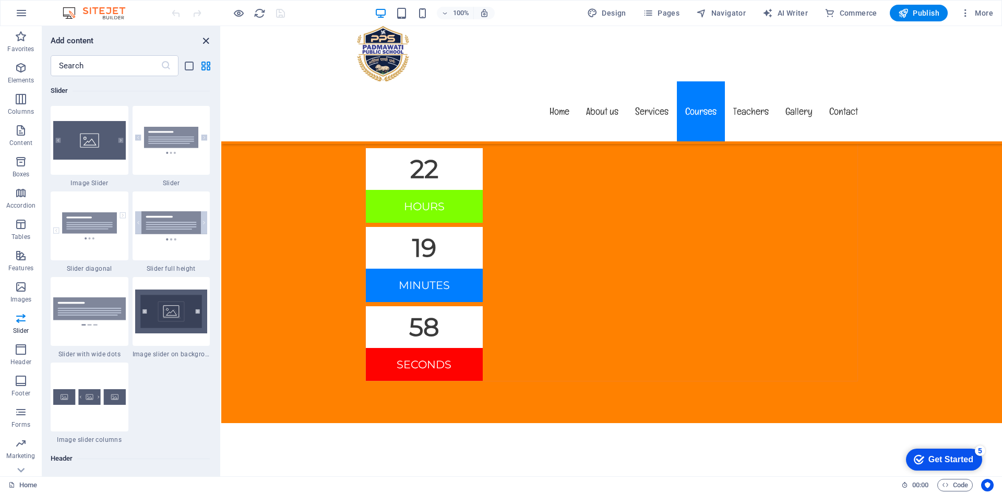
click at [208, 37] on icon "close panel" at bounding box center [206, 41] width 12 height 12
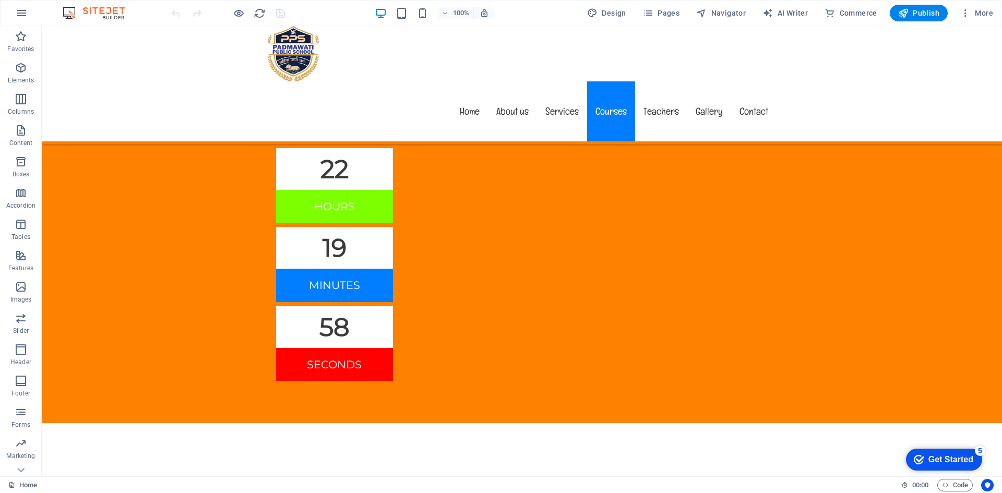
scroll to position [5217, 0]
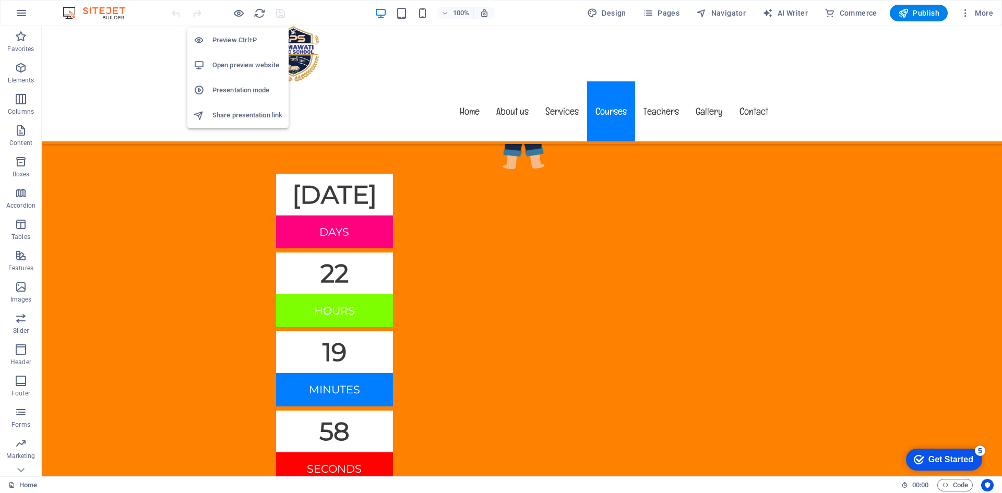
click at [247, 63] on h6 "Open preview website" at bounding box center [247, 65] width 70 height 13
click at [237, 95] on h6 "Presentation mode" at bounding box center [247, 90] width 70 height 13
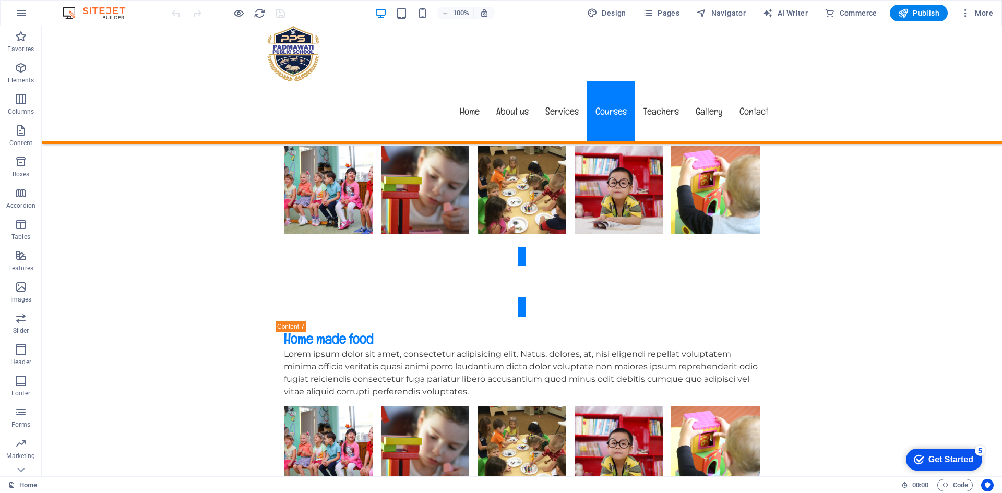
scroll to position [4070, 0]
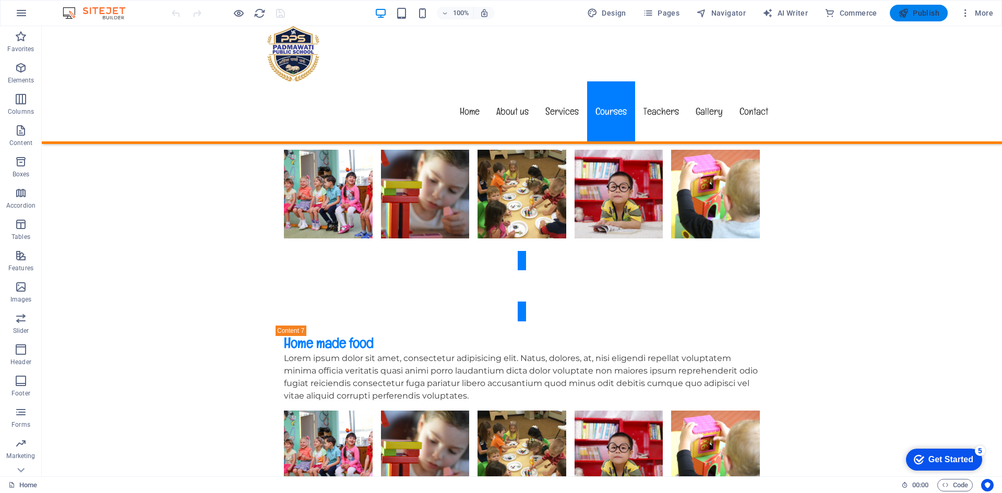
click at [905, 13] on icon "button" at bounding box center [903, 13] width 10 height 10
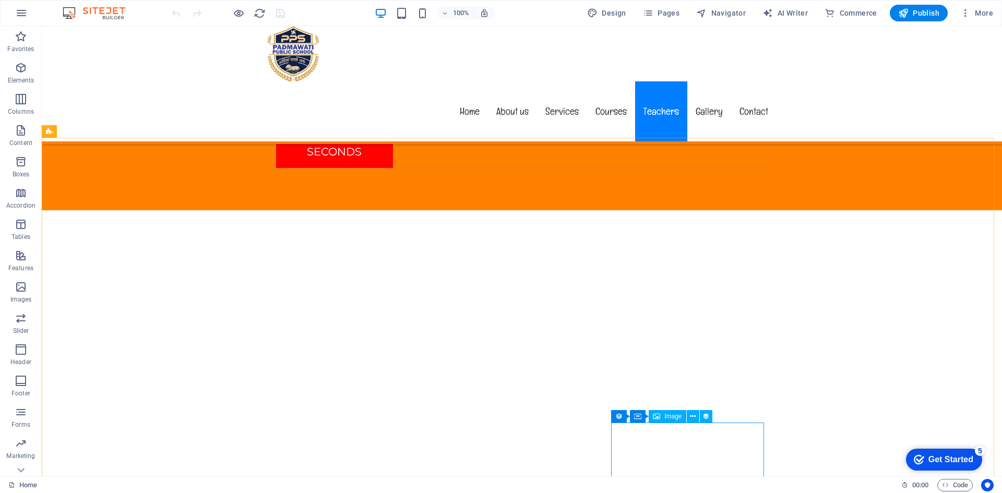
scroll to position [5530, 0]
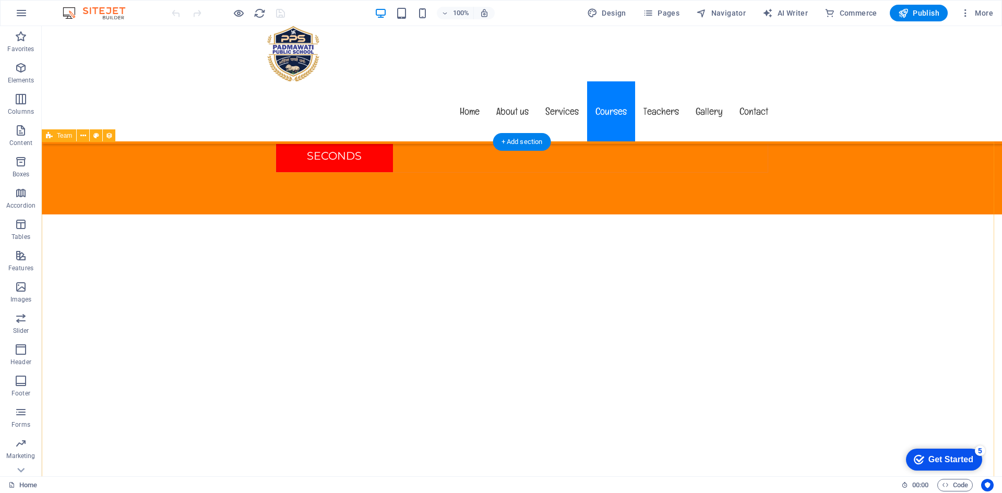
drag, startPoint x: 880, startPoint y: 274, endPoint x: 696, endPoint y: 274, distance: 183.7
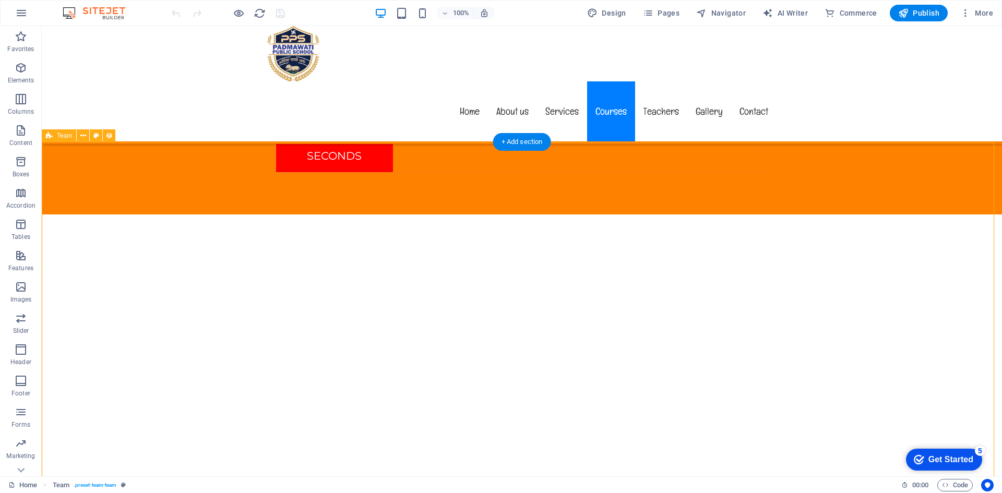
select select "updatedAt_ASC"
select select "rem"
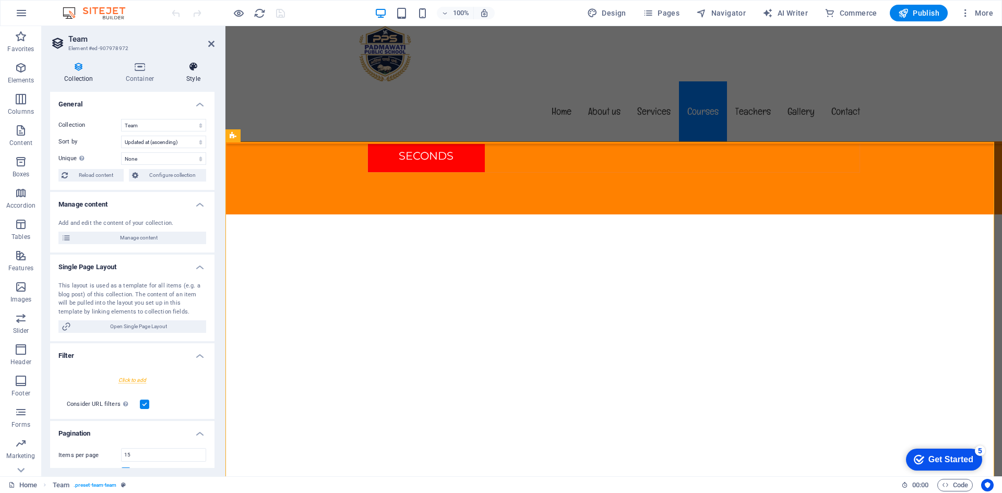
click at [187, 68] on icon at bounding box center [193, 67] width 42 height 10
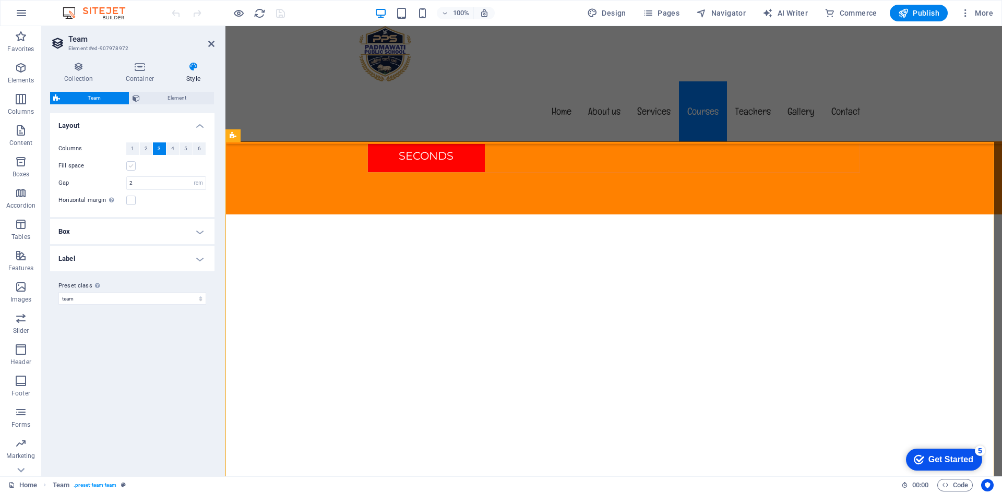
click at [129, 166] on label at bounding box center [130, 165] width 9 height 9
click at [0, 0] on input "Fill space" at bounding box center [0, 0] width 0 height 0
click at [135, 165] on label at bounding box center [130, 165] width 9 height 9
click at [0, 0] on input "Fill space" at bounding box center [0, 0] width 0 height 0
click at [156, 228] on h4 "Box" at bounding box center [132, 231] width 164 height 25
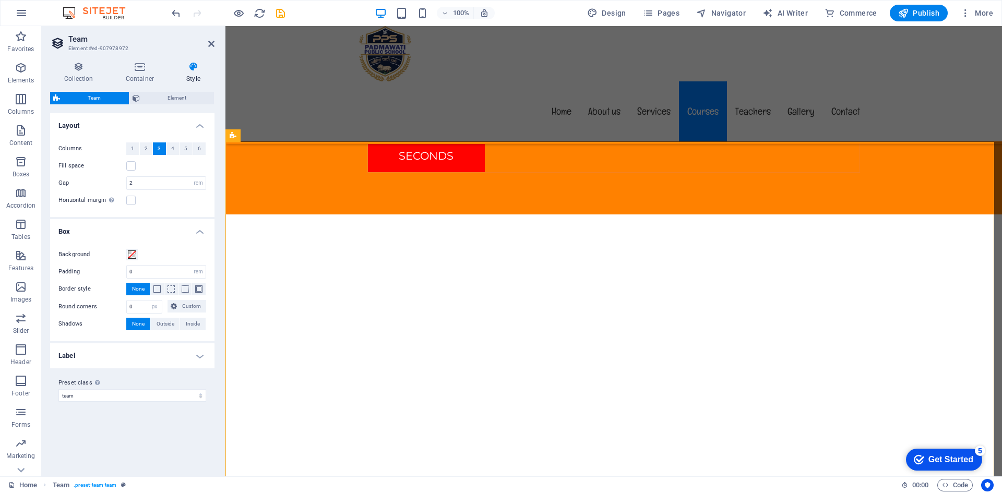
click at [152, 365] on h4 "Label" at bounding box center [132, 355] width 164 height 25
click at [208, 43] on icon at bounding box center [211, 44] width 6 height 8
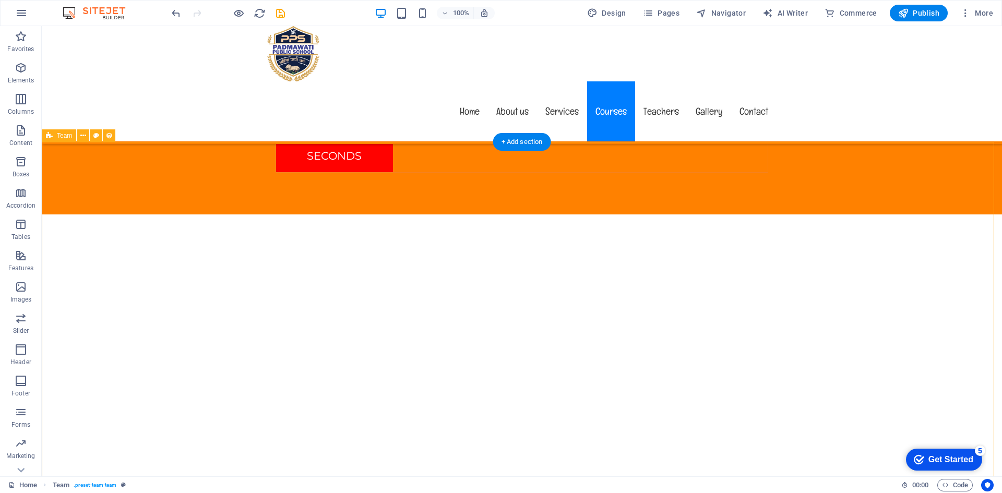
scroll to position [5374, 0]
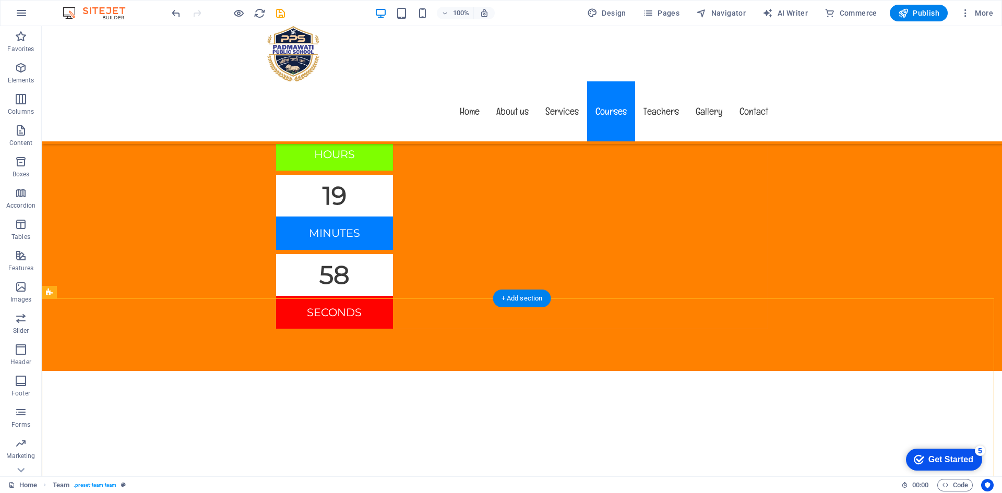
click at [206, 223] on div "Drag here to replace the existing content. Press “Ctrl” if you want to create a…" at bounding box center [522, 251] width 960 height 450
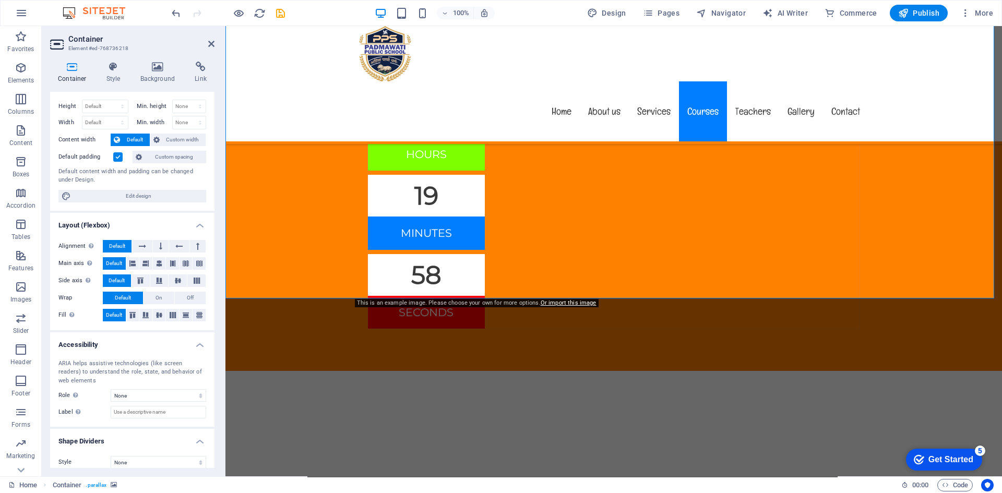
scroll to position [28, 0]
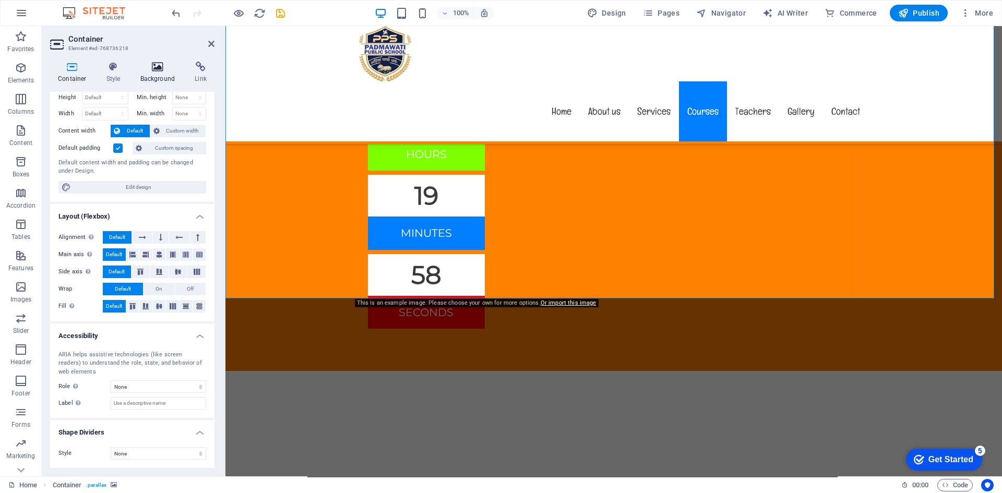
click at [148, 69] on icon at bounding box center [158, 67] width 51 height 10
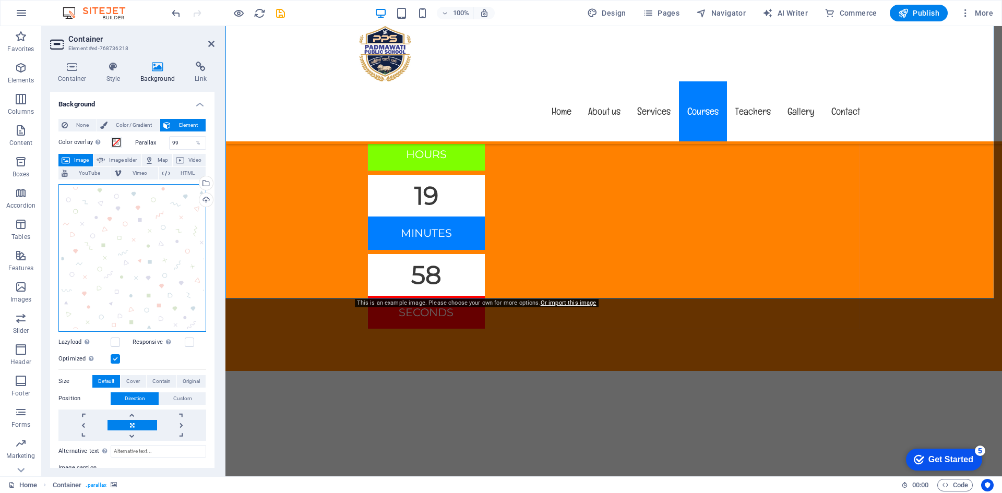
click at [181, 215] on div "Drag files here, click to choose files or select files from Files or our free s…" at bounding box center [132, 258] width 148 height 148
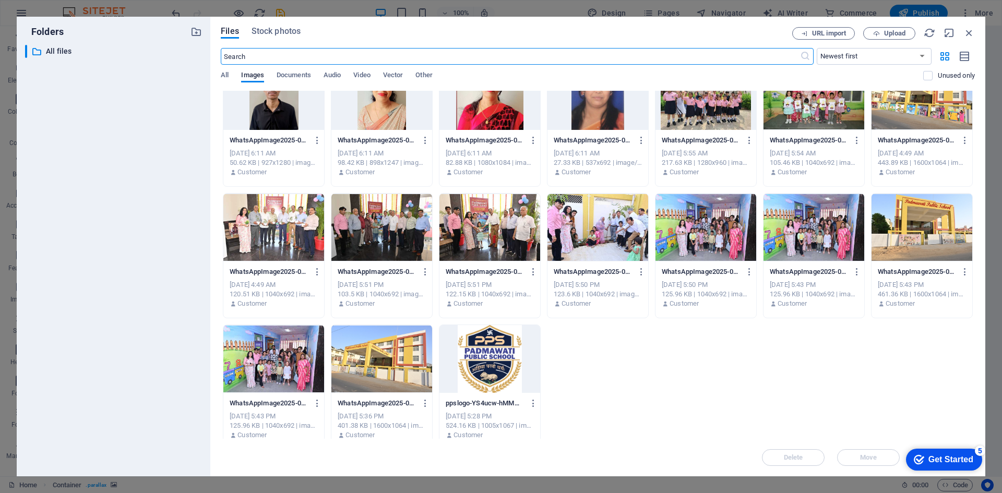
scroll to position [303, 0]
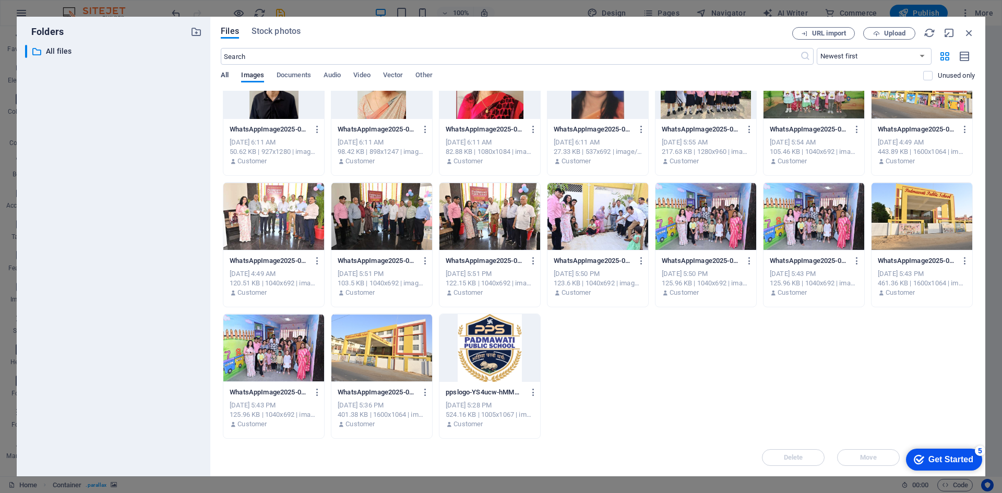
click at [225, 75] on span "All" at bounding box center [225, 76] width 8 height 15
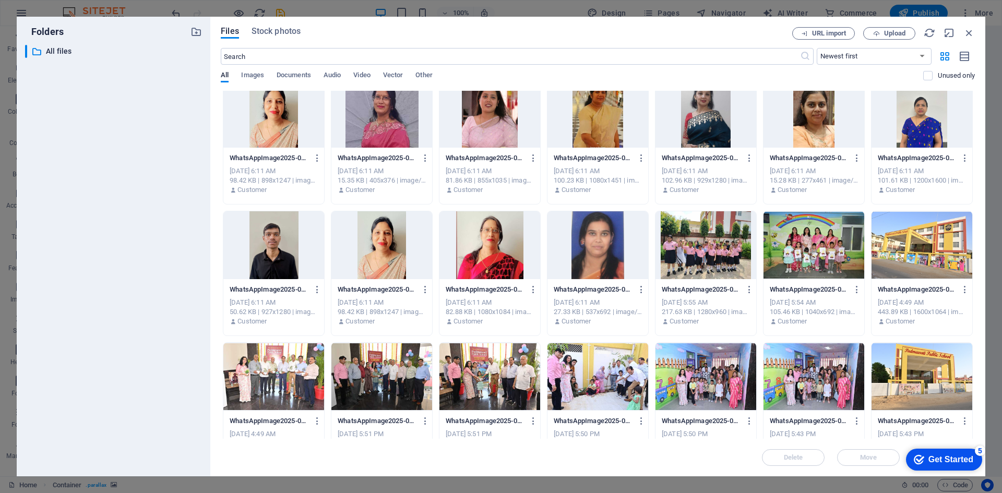
scroll to position [0, 0]
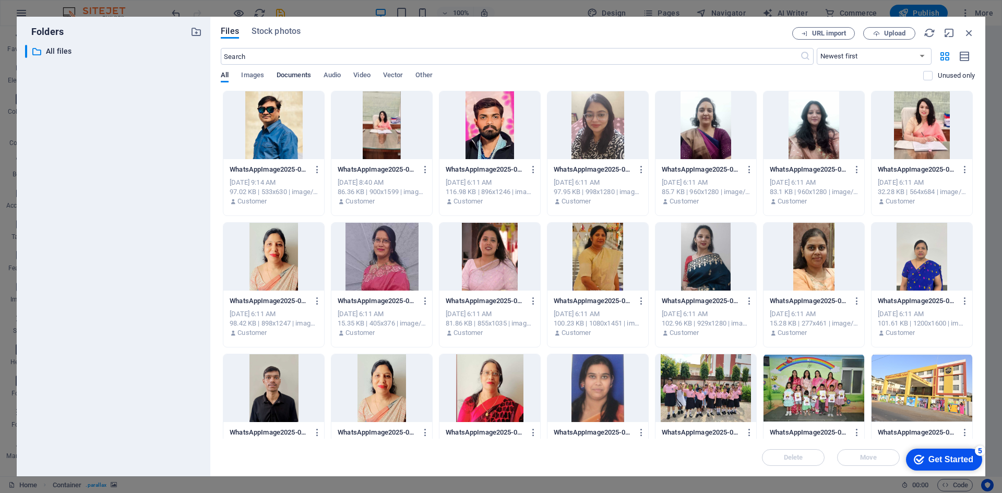
click at [297, 76] on span "Documents" at bounding box center [294, 76] width 34 height 15
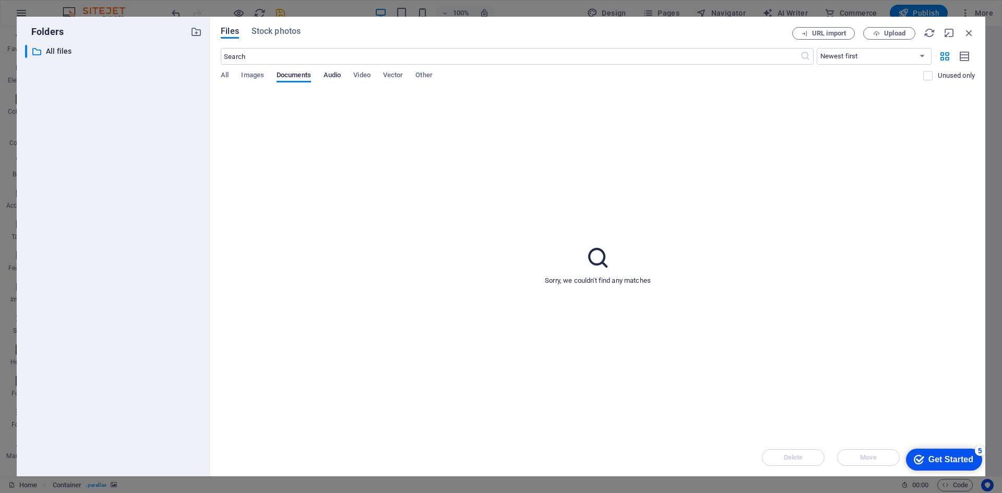
click at [328, 74] on span "Audio" at bounding box center [331, 76] width 17 height 15
click at [365, 75] on span "Video" at bounding box center [361, 76] width 17 height 15
click at [386, 76] on span "Vector" at bounding box center [393, 76] width 20 height 15
click at [439, 77] on div "All Images Documents Audio Video Vector Other" at bounding box center [572, 81] width 702 height 20
click at [426, 76] on span "Other" at bounding box center [423, 76] width 17 height 15
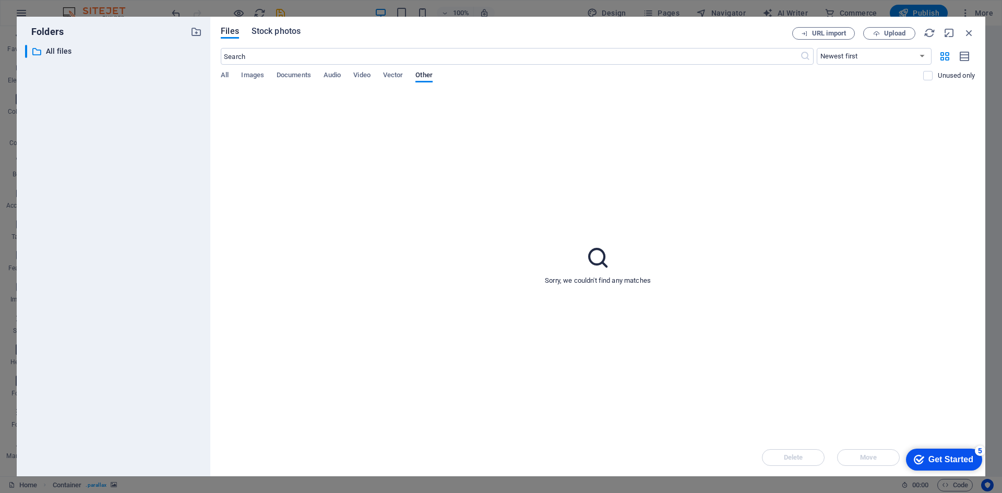
click at [268, 32] on span "Stock photos" at bounding box center [275, 31] width 49 height 13
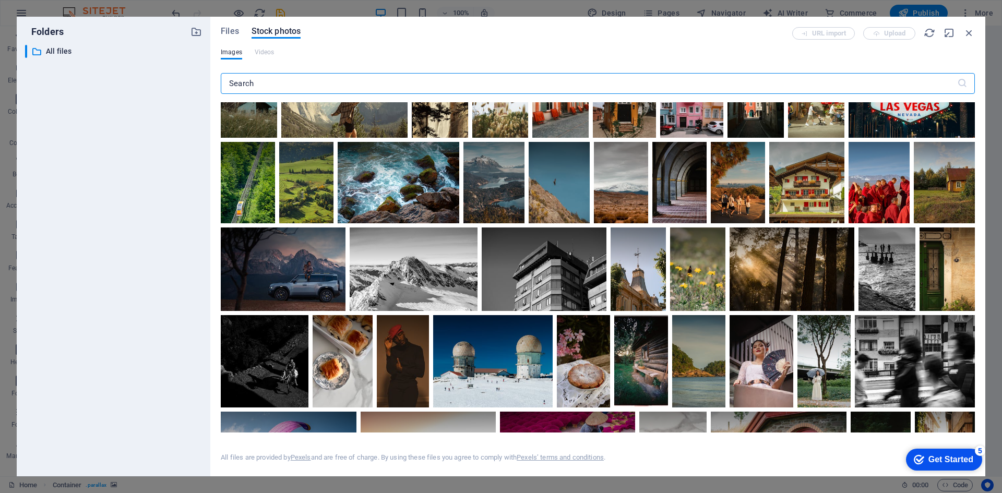
scroll to position [1803, 0]
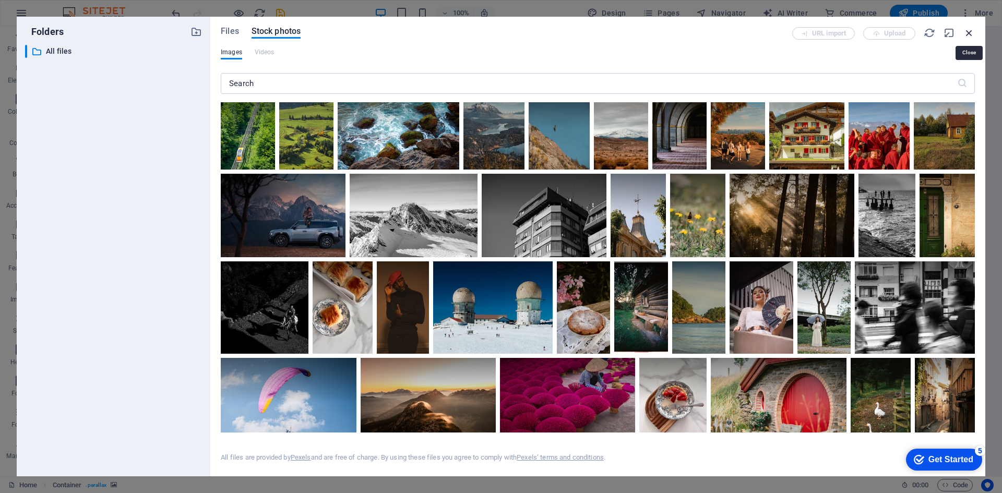
click at [968, 31] on icon "button" at bounding box center [968, 32] width 11 height 11
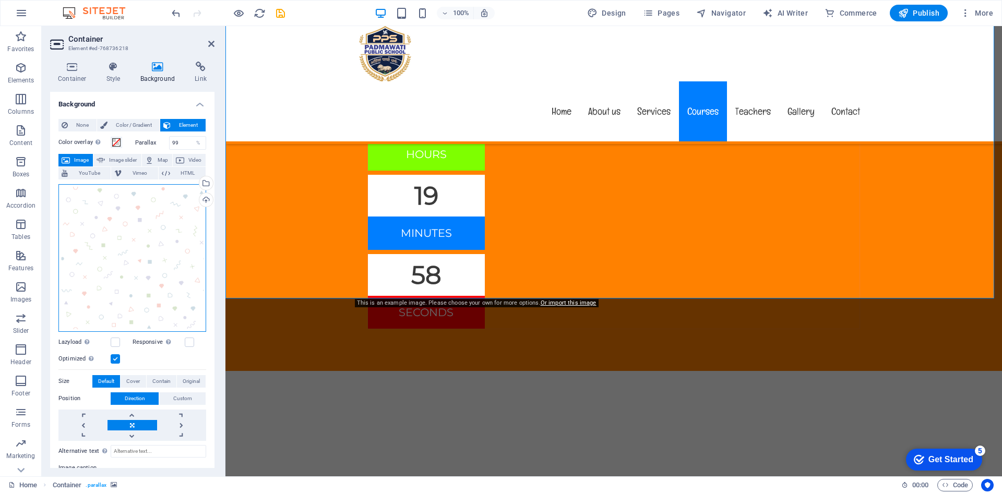
click at [151, 220] on div "Drag files here, click to choose files or select files from Files or our free s…" at bounding box center [132, 258] width 148 height 148
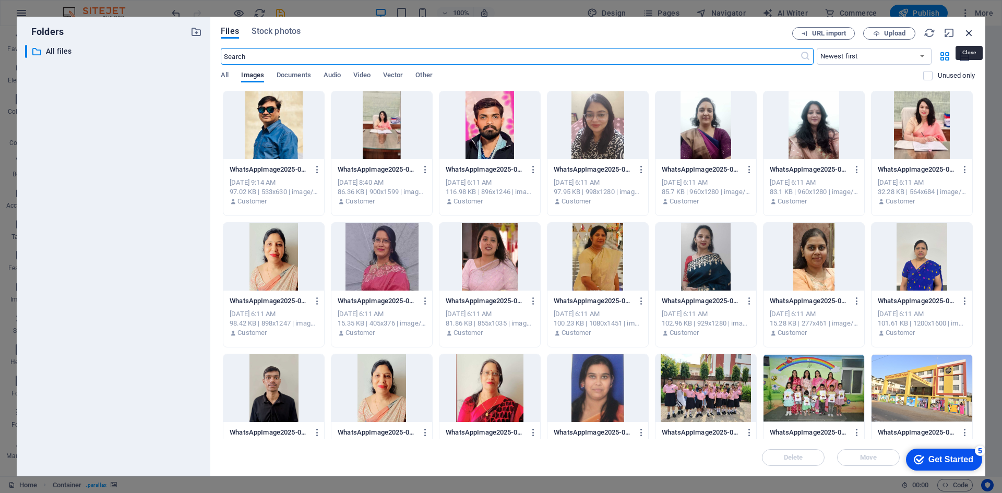
drag, startPoint x: 968, startPoint y: 33, endPoint x: 742, endPoint y: 7, distance: 227.9
click at [968, 33] on icon "button" at bounding box center [968, 32] width 11 height 11
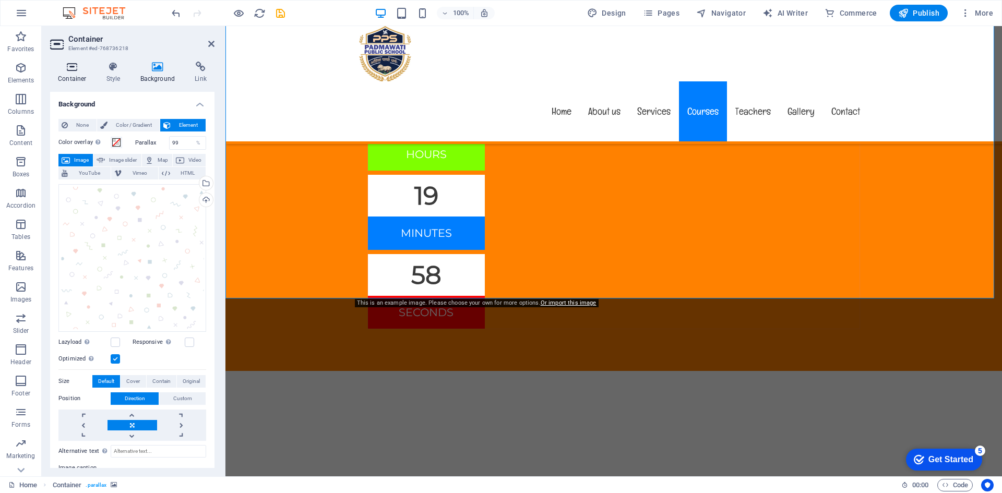
click at [80, 75] on h4 "Container" at bounding box center [74, 73] width 49 height 22
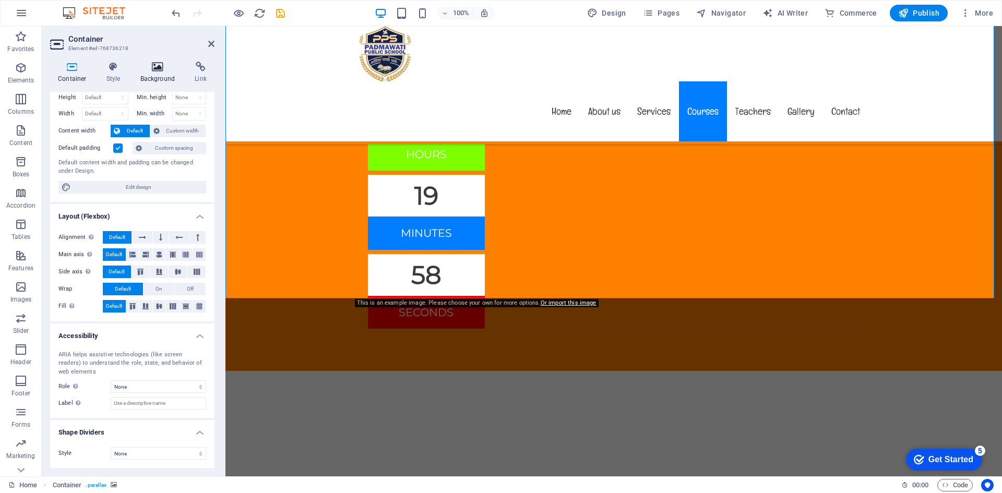
click at [153, 72] on h4 "Background" at bounding box center [160, 73] width 55 height 22
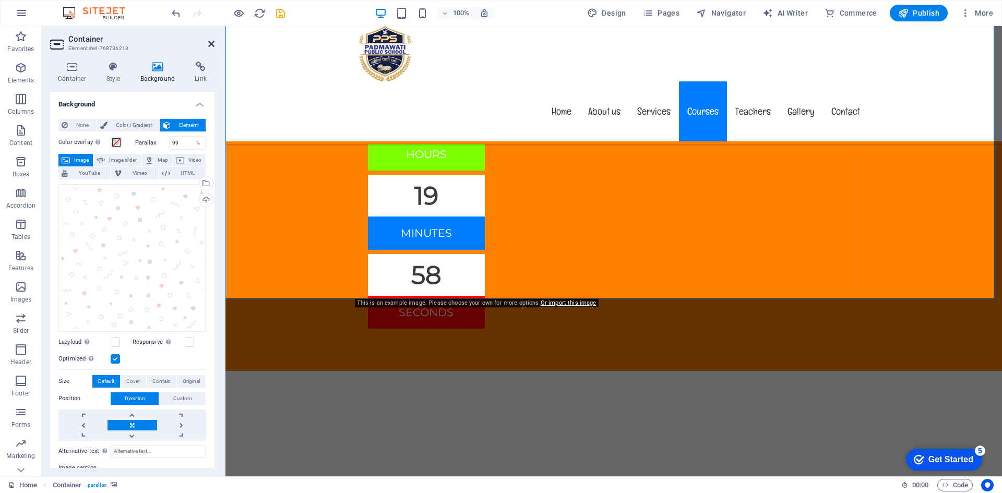
click at [208, 44] on icon at bounding box center [211, 44] width 6 height 8
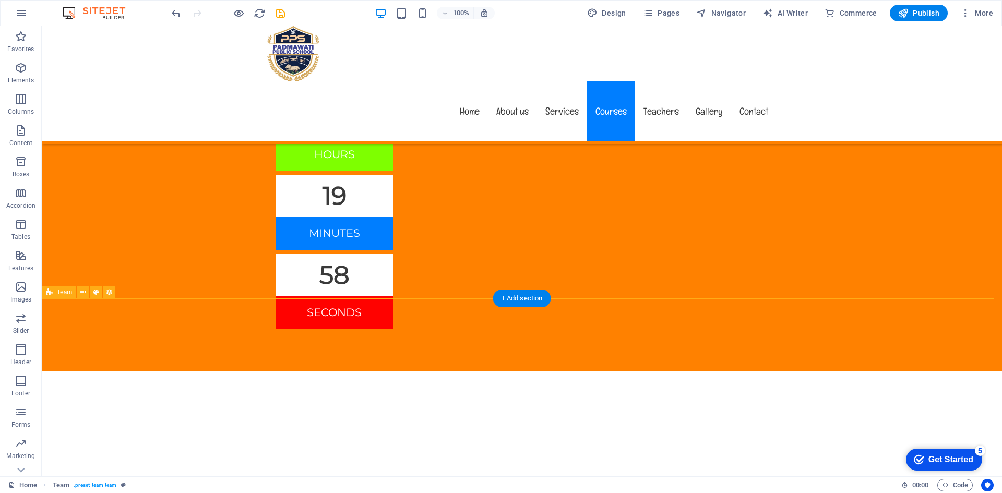
select select "rem"
select select "px"
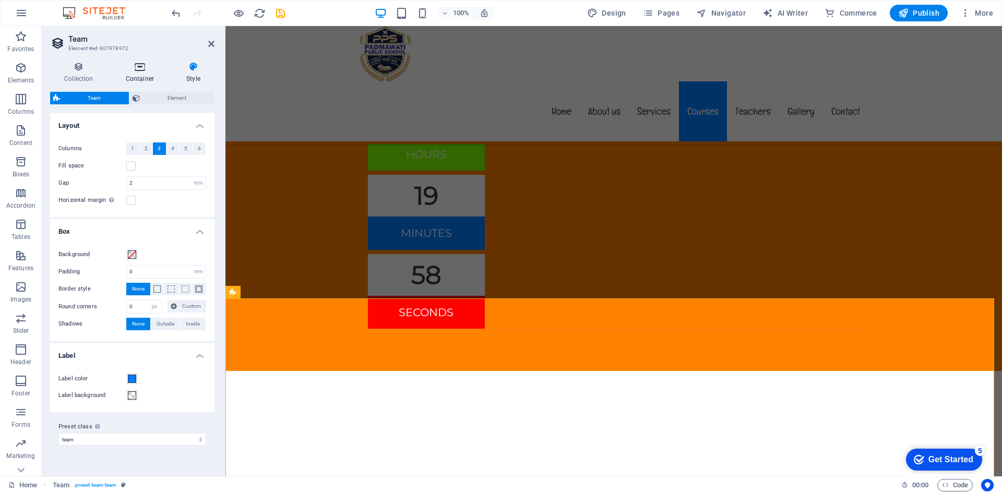
click at [134, 68] on icon at bounding box center [140, 67] width 56 height 10
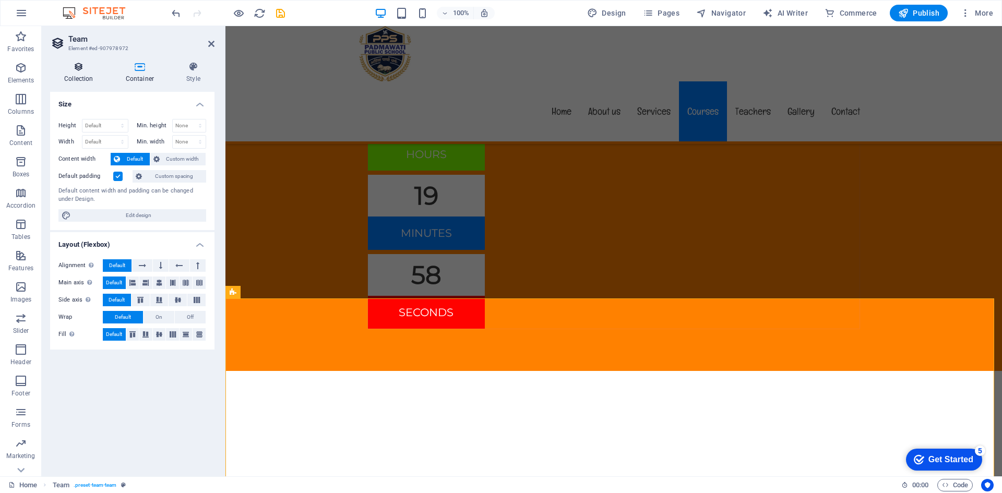
click at [79, 67] on icon at bounding box center [78, 67] width 57 height 10
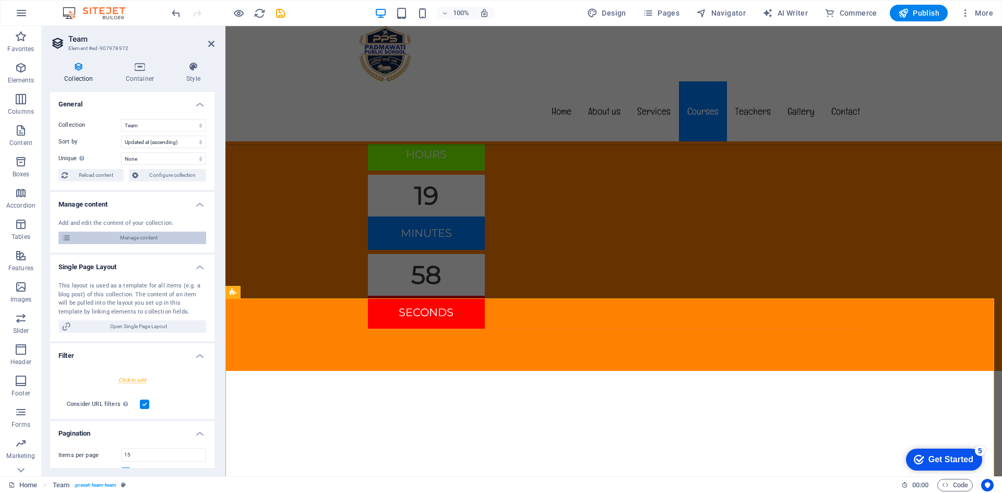
click at [180, 239] on span "Manage content" at bounding box center [138, 238] width 129 height 13
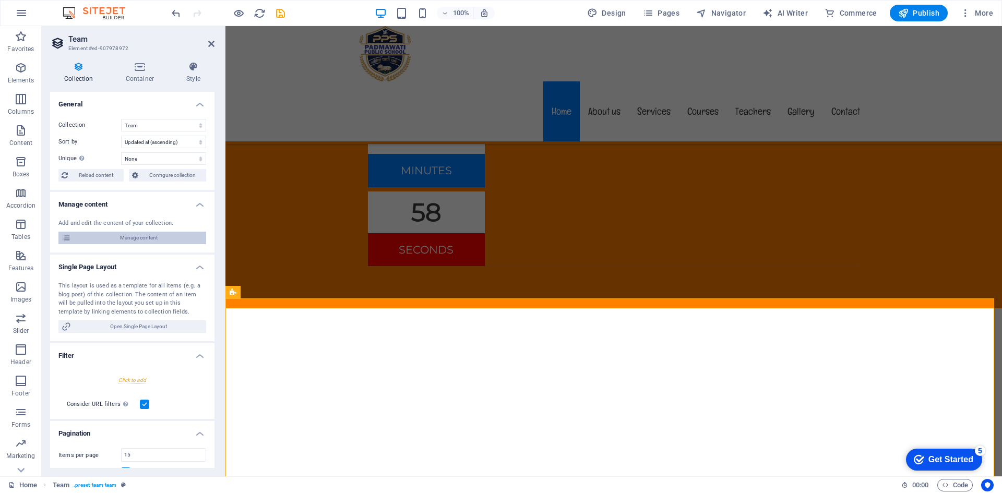
select select "createdAt_ASC"
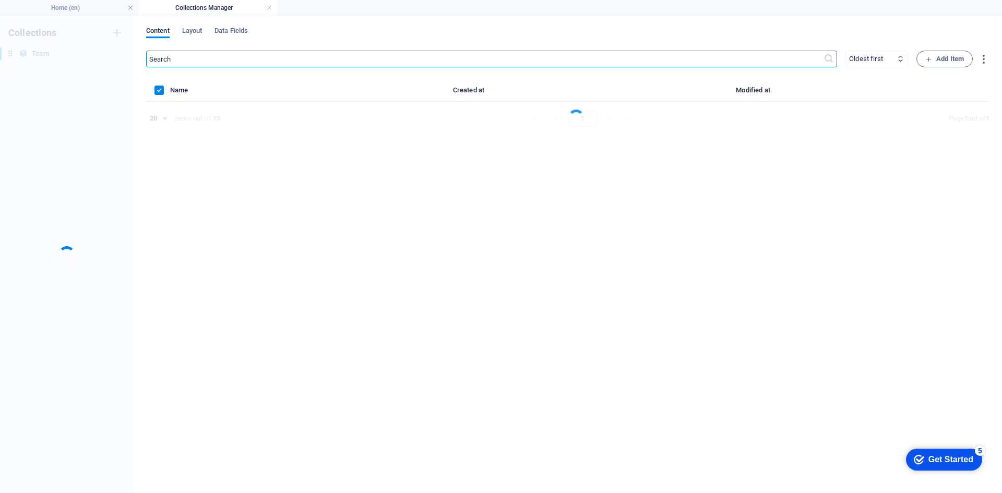
scroll to position [0, 0]
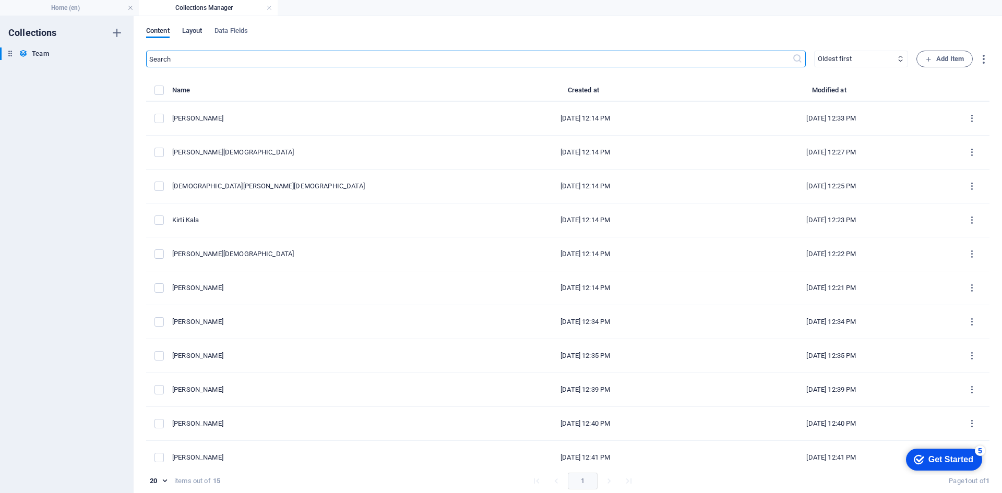
click at [194, 38] on button "Layout" at bounding box center [192, 32] width 20 height 11
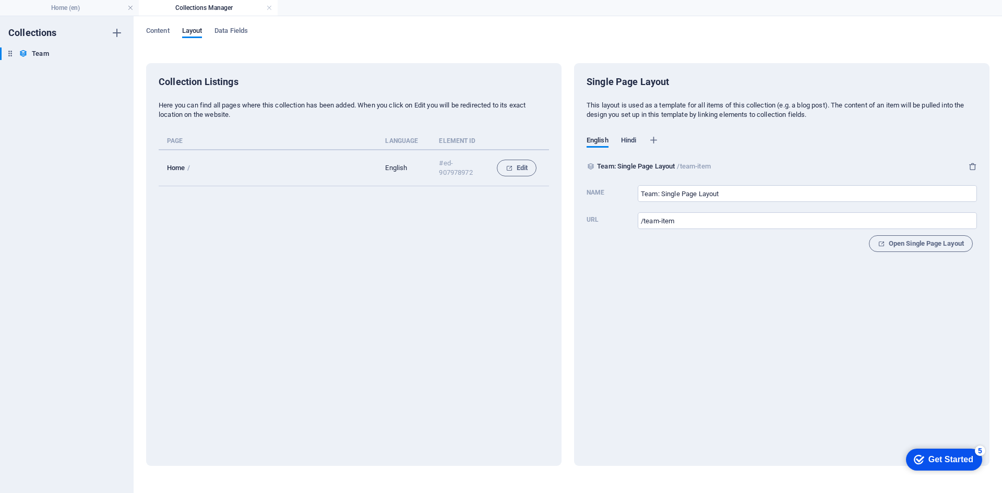
click at [628, 143] on span "Hindi" at bounding box center [628, 141] width 15 height 15
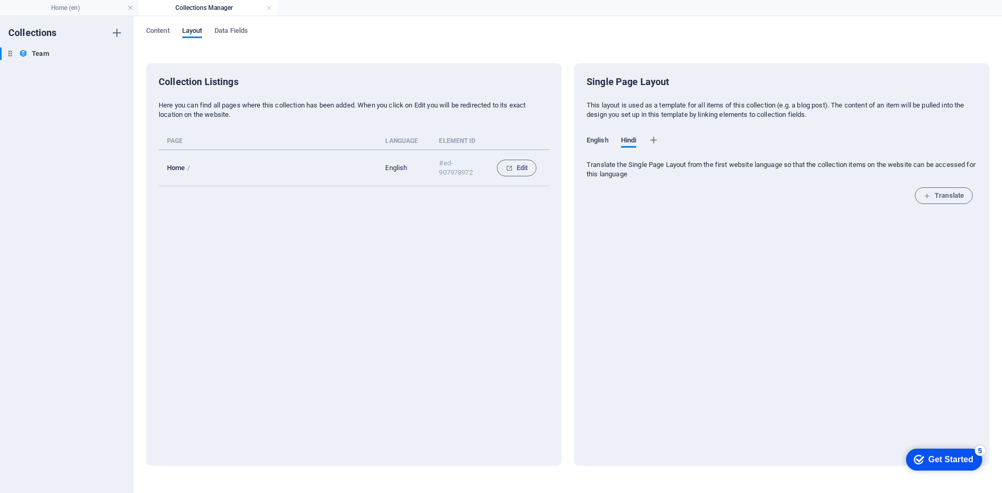
click at [595, 140] on span "English" at bounding box center [597, 141] width 22 height 15
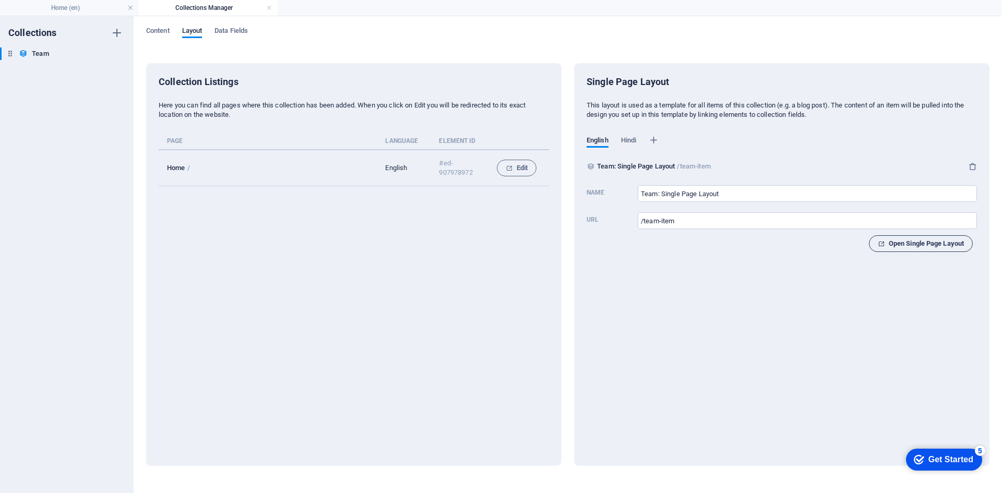
click at [915, 248] on span "Open Single Page Layout" at bounding box center [921, 243] width 86 height 13
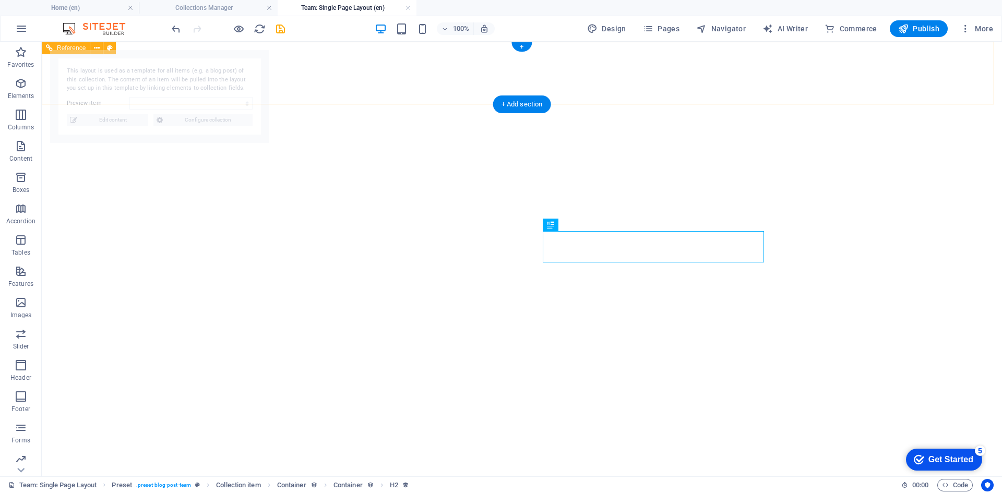
select select "68ba8e54bbf1c34d750bdb4b"
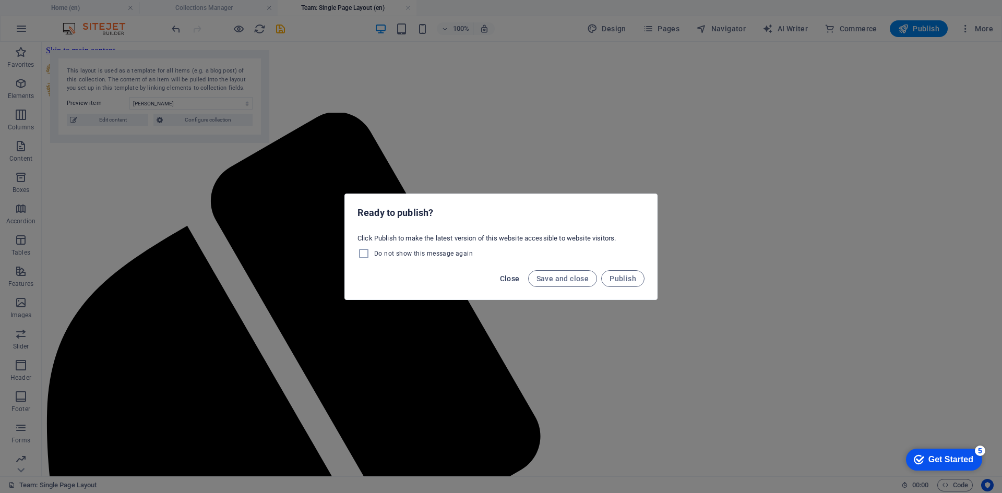
click at [502, 278] on span "Close" at bounding box center [510, 278] width 20 height 8
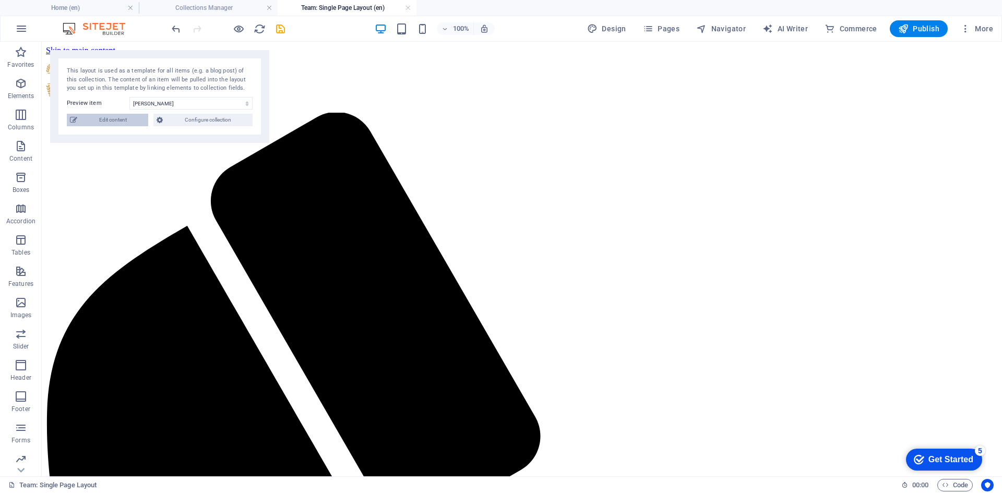
click at [125, 114] on span "Edit content" at bounding box center [112, 120] width 65 height 13
select select "createdAt_ASC"
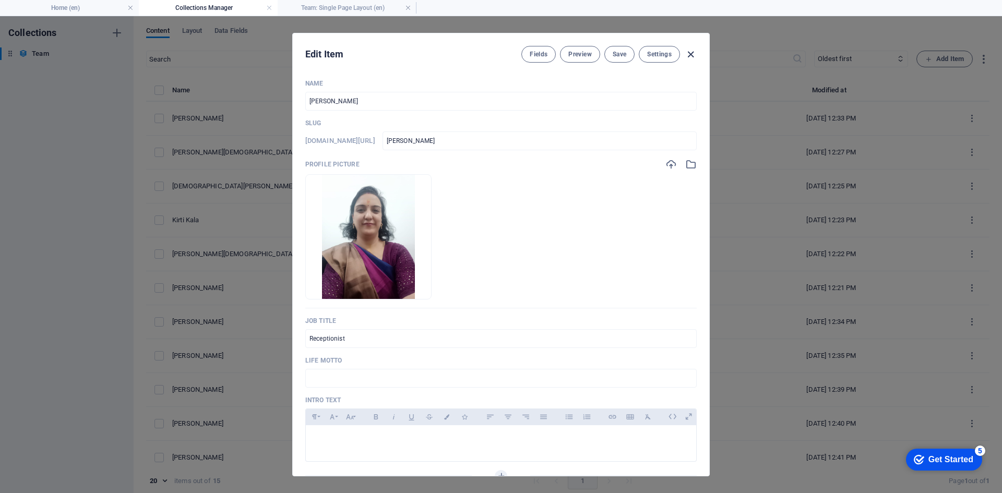
click at [686, 53] on icon "button" at bounding box center [691, 55] width 12 height 12
type input "[PERSON_NAME]"
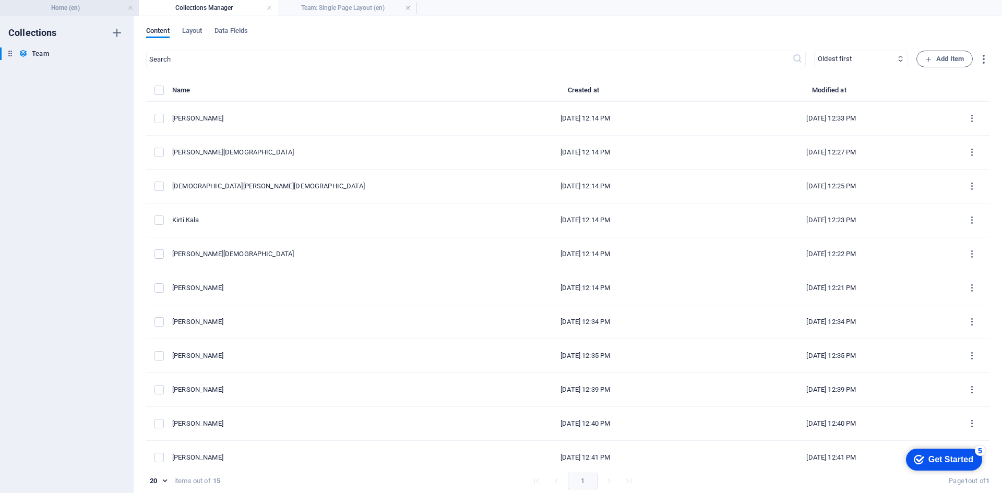
click at [77, 10] on h4 "Home (en)" at bounding box center [69, 7] width 139 height 11
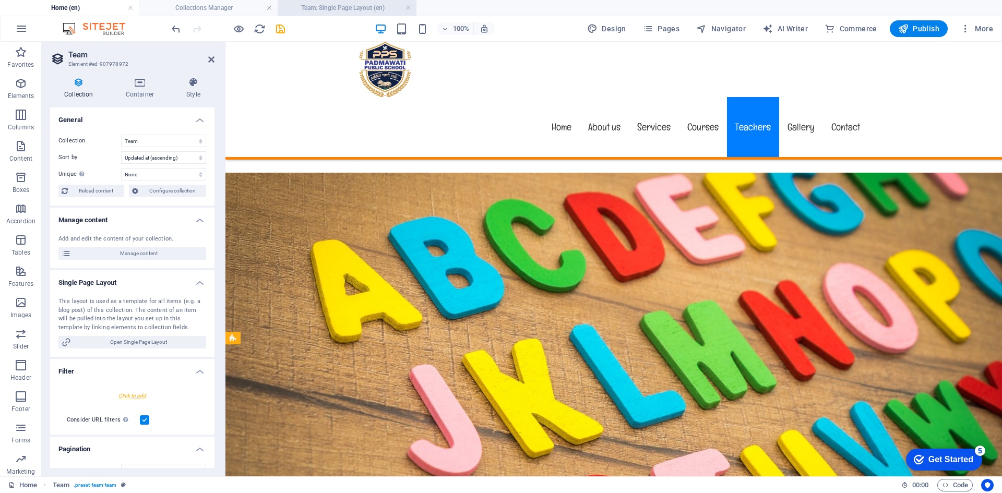
scroll to position [5374, 0]
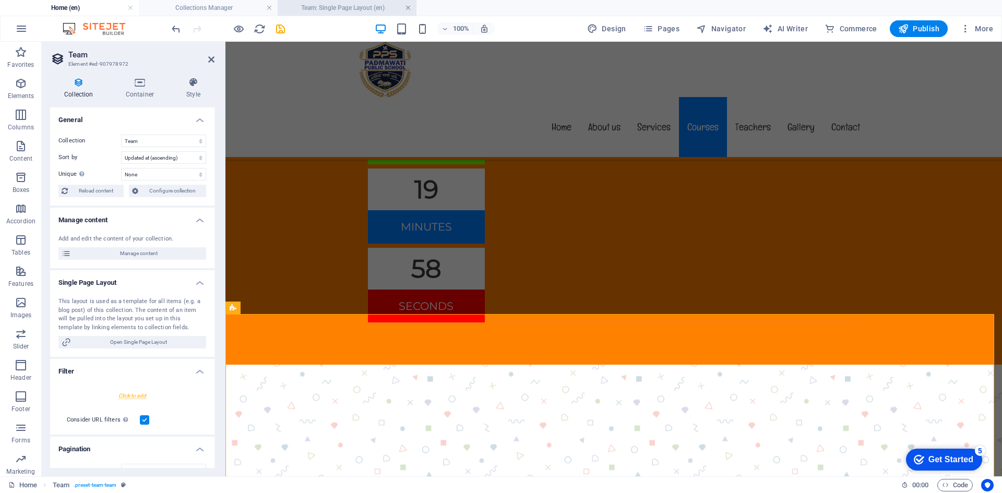
click at [411, 8] on link at bounding box center [408, 8] width 6 height 10
click at [193, 81] on icon at bounding box center [193, 82] width 42 height 10
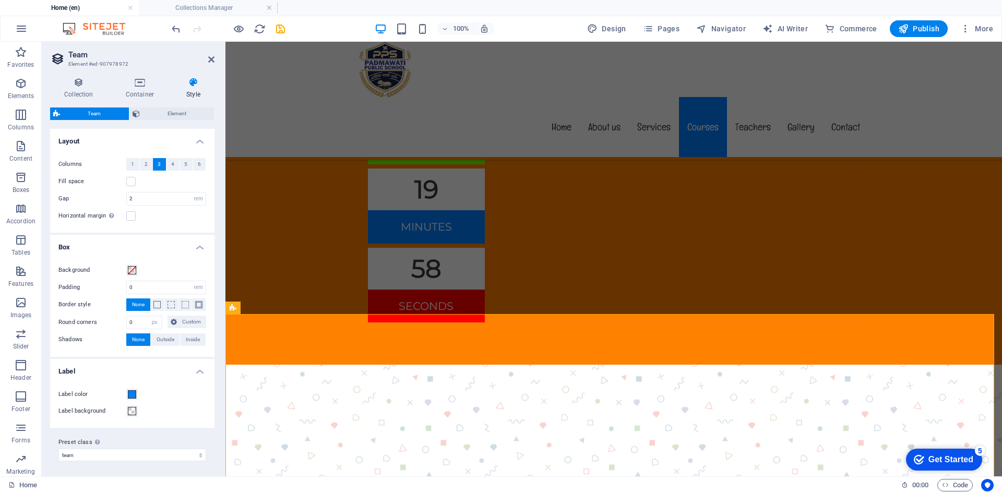
scroll to position [2, 0]
click at [131, 267] on span at bounding box center [132, 269] width 8 height 8
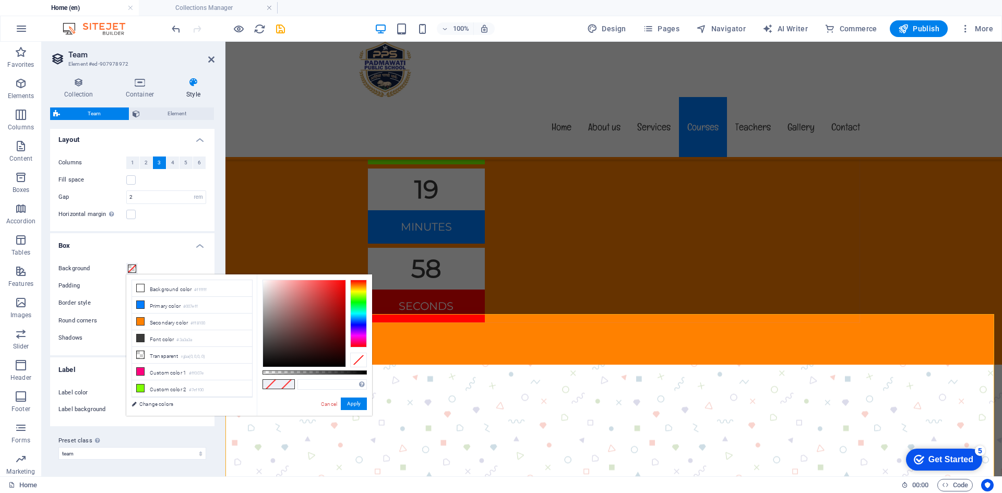
click at [151, 257] on div "Background Padding 0 px rem % vh vw Border style None Border width 1 px rem vw …" at bounding box center [132, 303] width 169 height 103
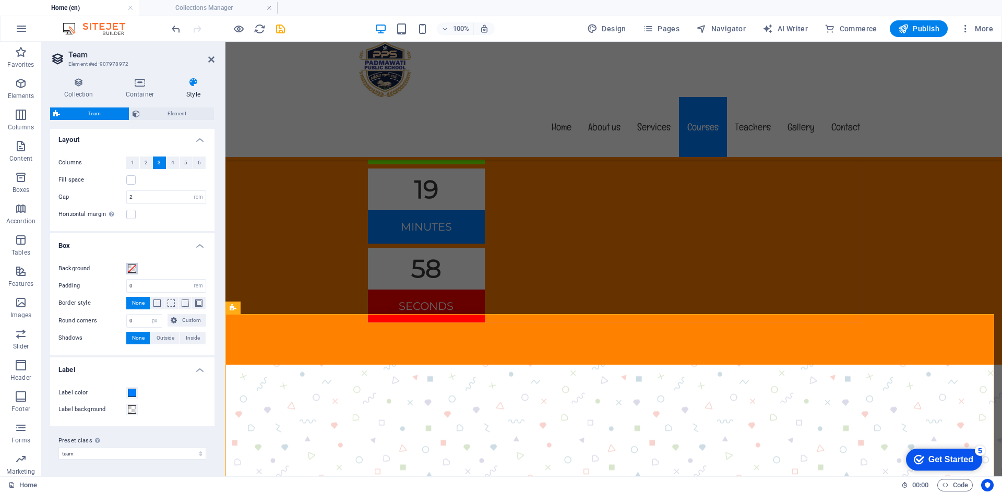
click at [130, 267] on span at bounding box center [132, 269] width 8 height 8
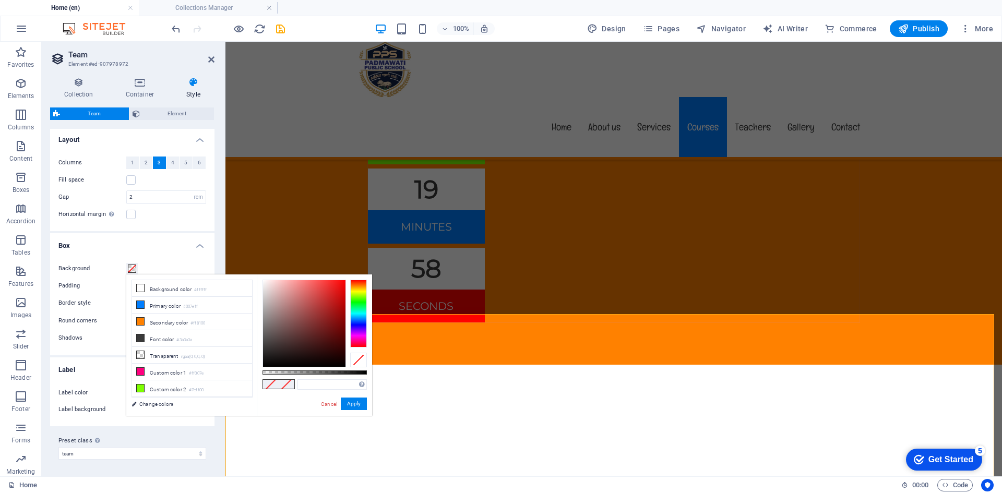
click at [165, 250] on h4 "Box" at bounding box center [132, 242] width 164 height 19
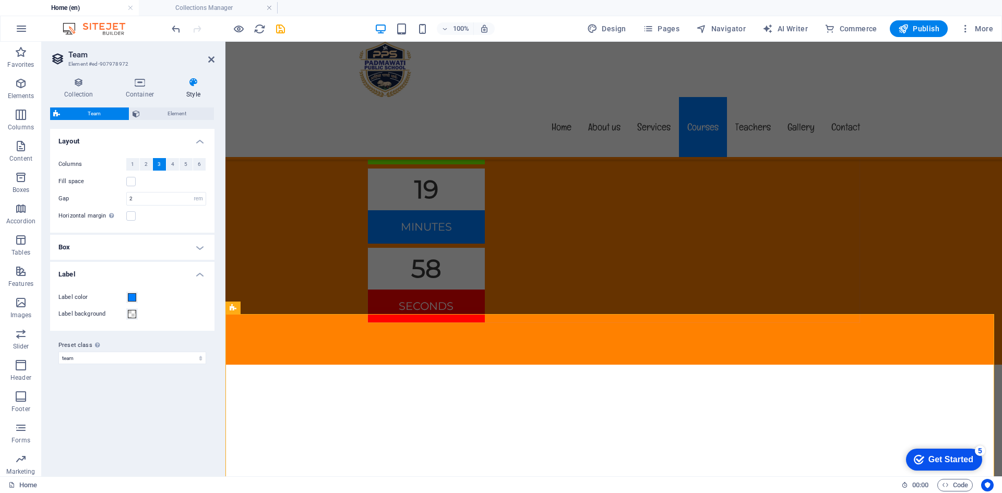
scroll to position [0, 0]
click at [158, 250] on h4 "Box" at bounding box center [132, 247] width 164 height 25
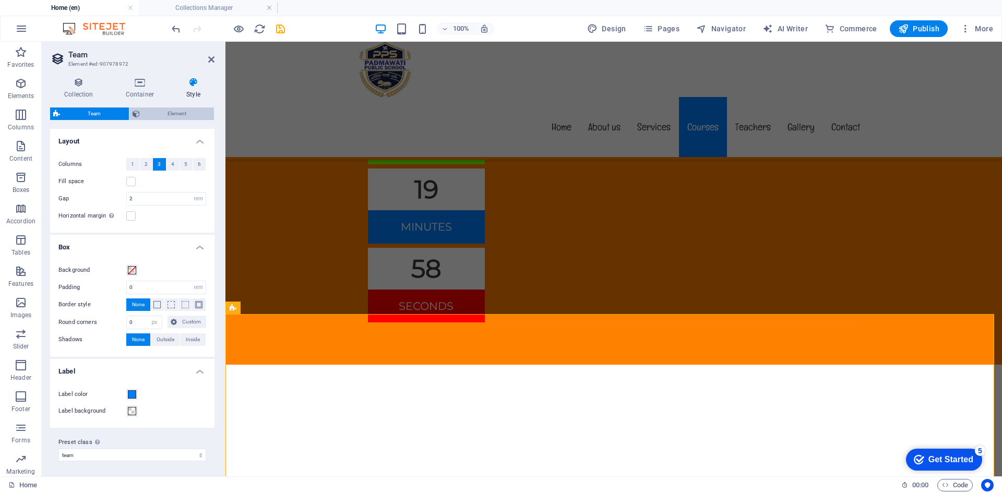
click at [171, 114] on span "Element" at bounding box center [177, 113] width 68 height 13
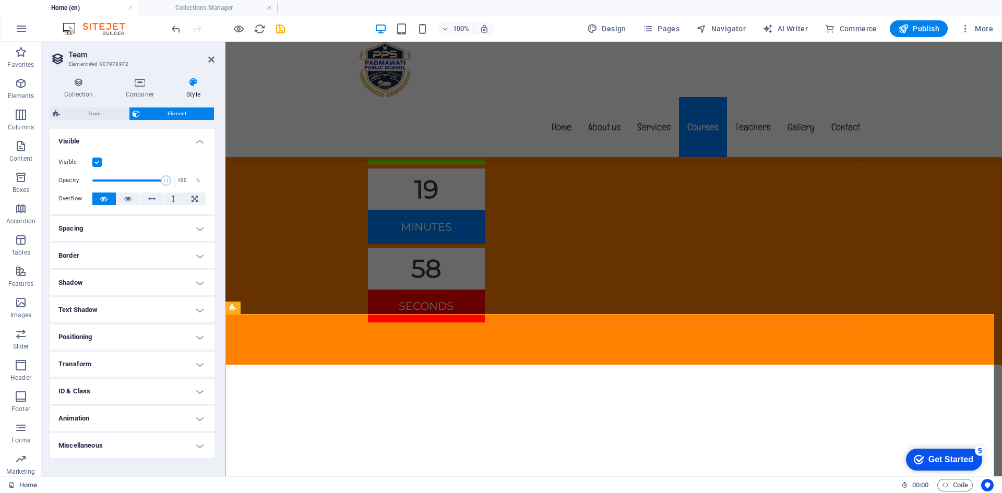
click at [124, 253] on h4 "Border" at bounding box center [132, 255] width 164 height 25
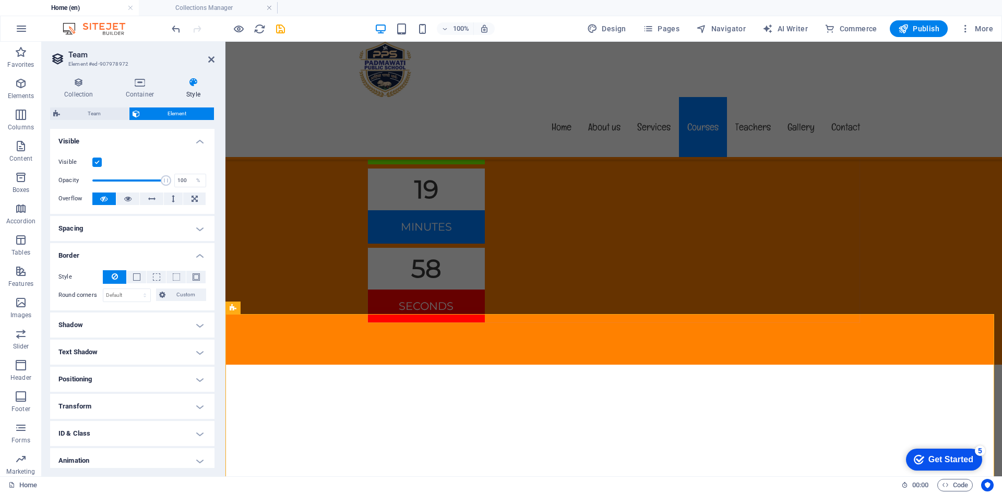
click at [128, 232] on h4 "Spacing" at bounding box center [132, 228] width 164 height 25
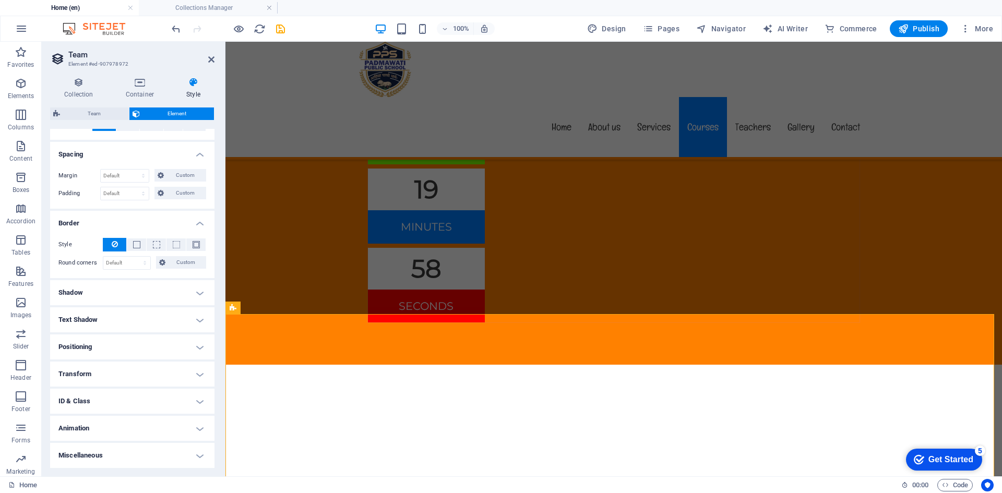
click at [112, 296] on h4 "Shadow" at bounding box center [132, 292] width 164 height 25
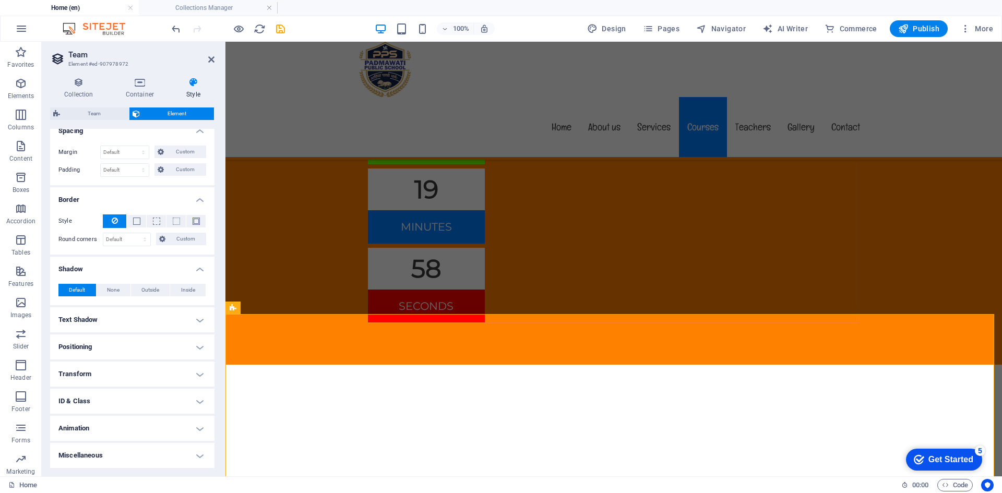
click at [113, 315] on h4 "Text Shadow" at bounding box center [132, 319] width 164 height 25
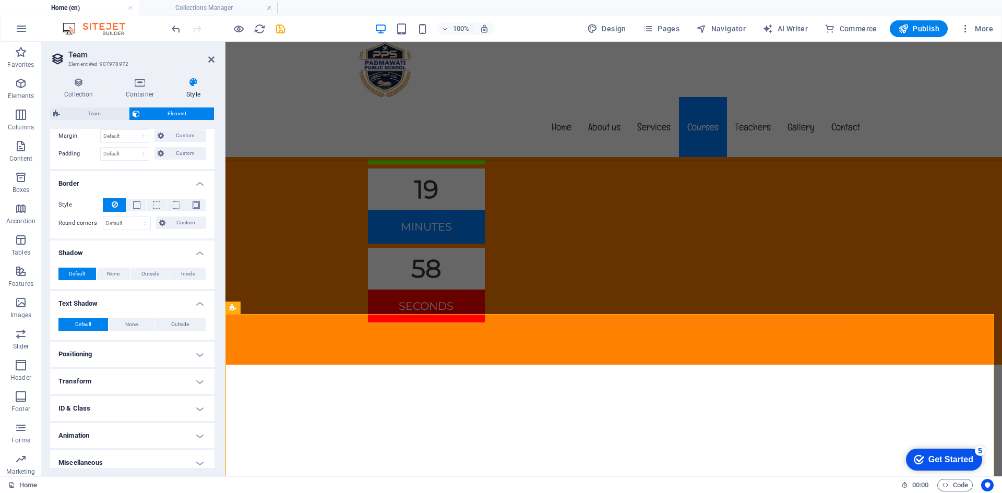
scroll to position [121, 0]
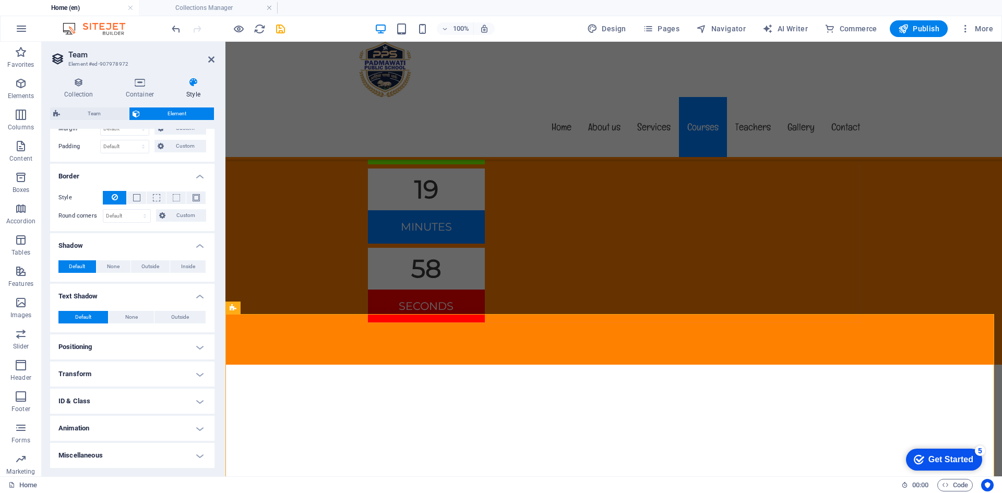
click at [118, 349] on h4 "Positioning" at bounding box center [132, 346] width 164 height 25
click at [97, 419] on h4 "Transform" at bounding box center [132, 410] width 164 height 25
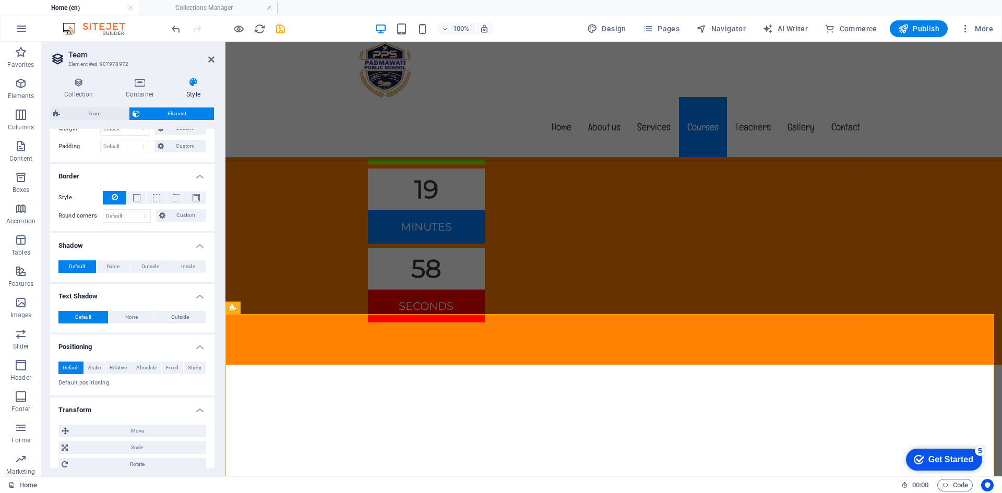
scroll to position [230, 0]
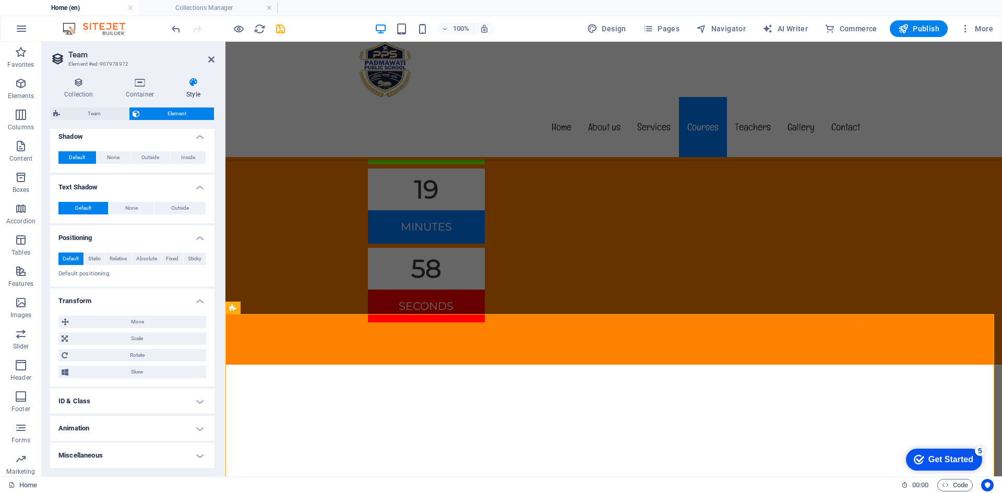
click at [104, 401] on h4 "ID & Class" at bounding box center [132, 401] width 164 height 25
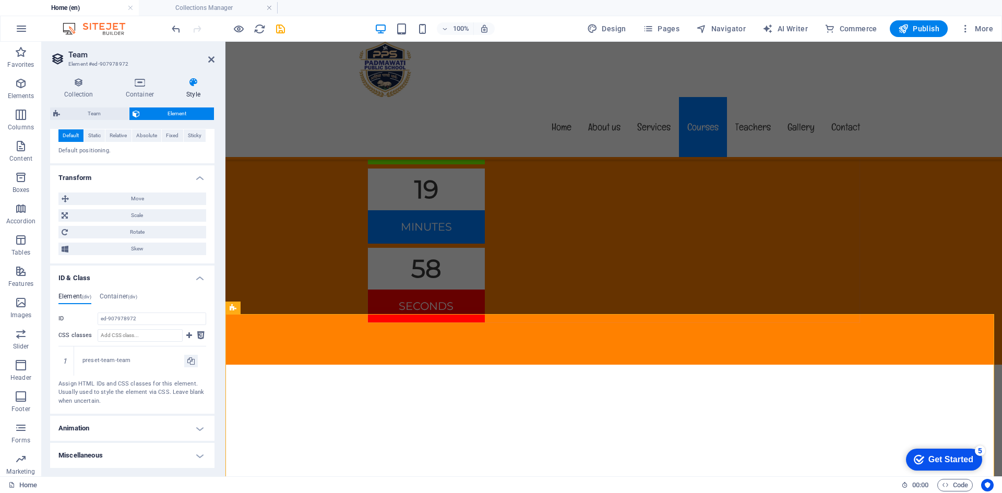
click at [107, 421] on h4 "Animation" at bounding box center [132, 428] width 164 height 25
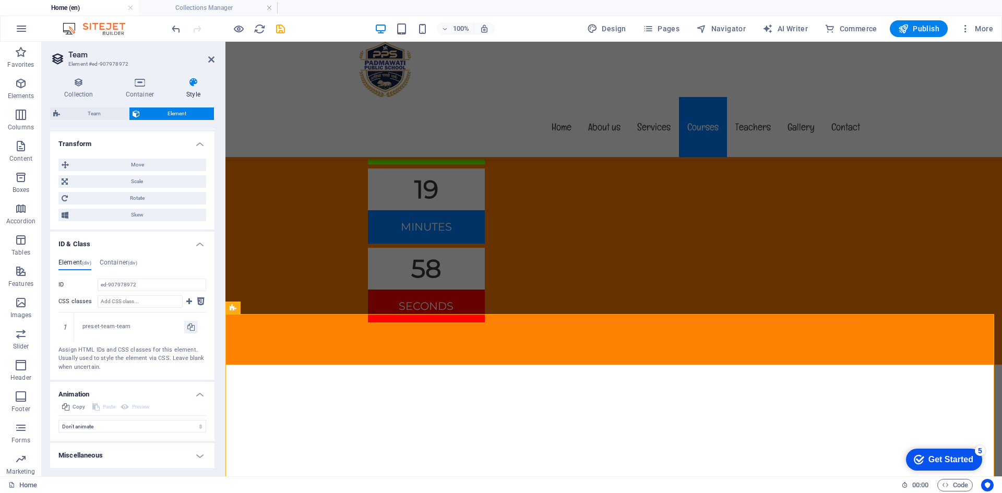
click at [102, 452] on h4 "Miscellaneous" at bounding box center [132, 455] width 164 height 25
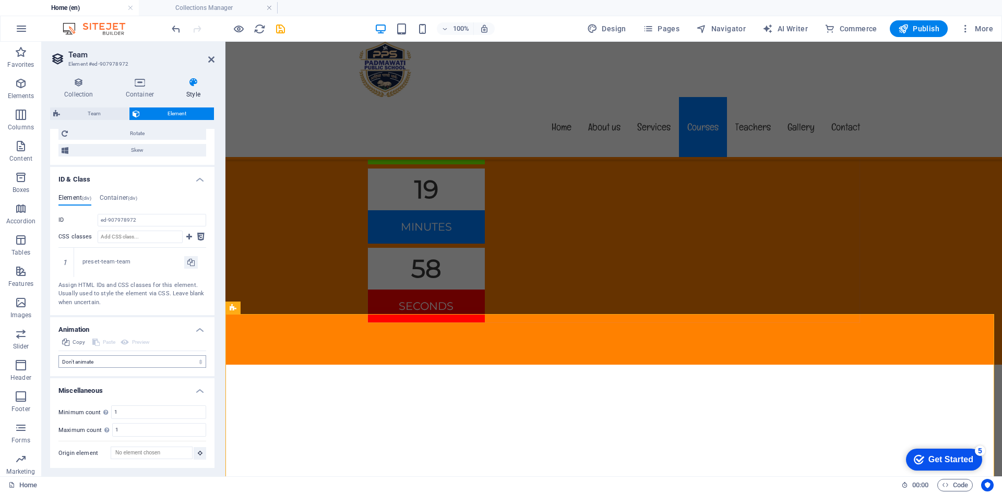
scroll to position [0, 0]
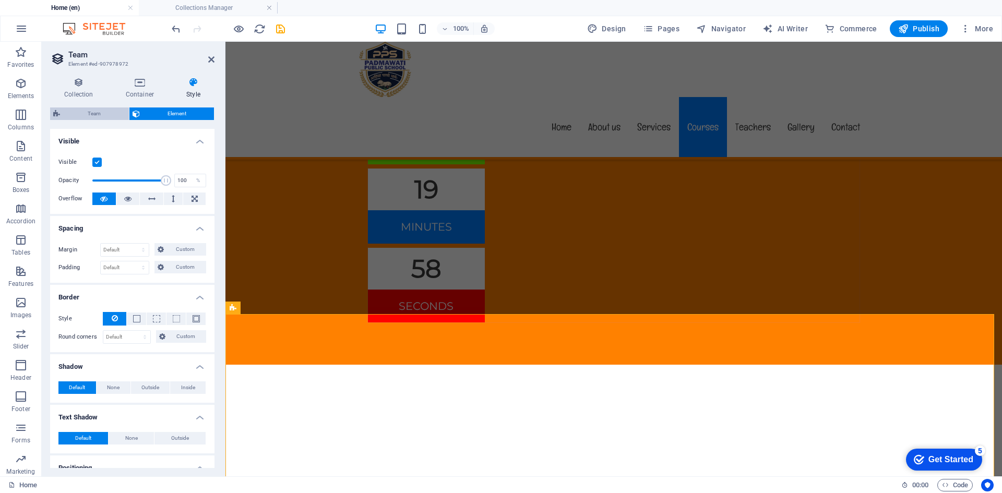
click at [106, 117] on span "Team" at bounding box center [94, 113] width 63 height 13
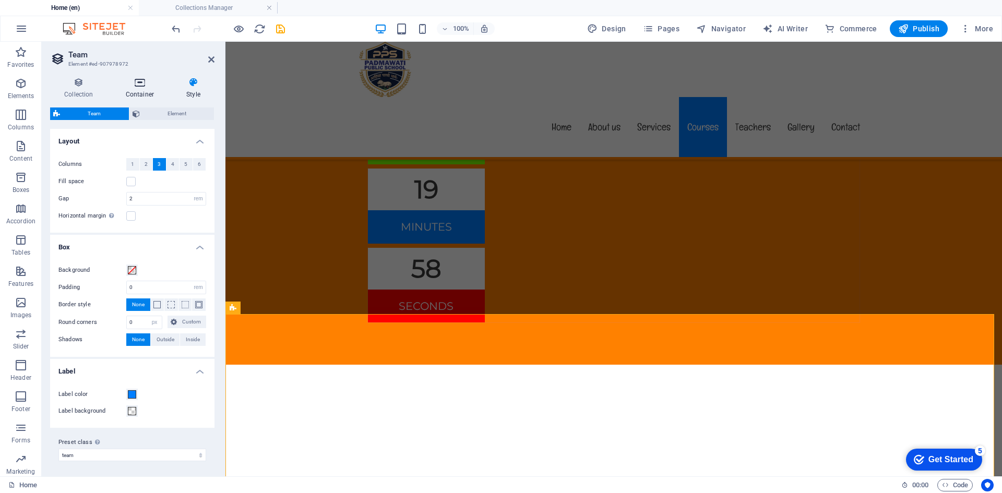
click at [138, 94] on h4 "Container" at bounding box center [142, 88] width 61 height 22
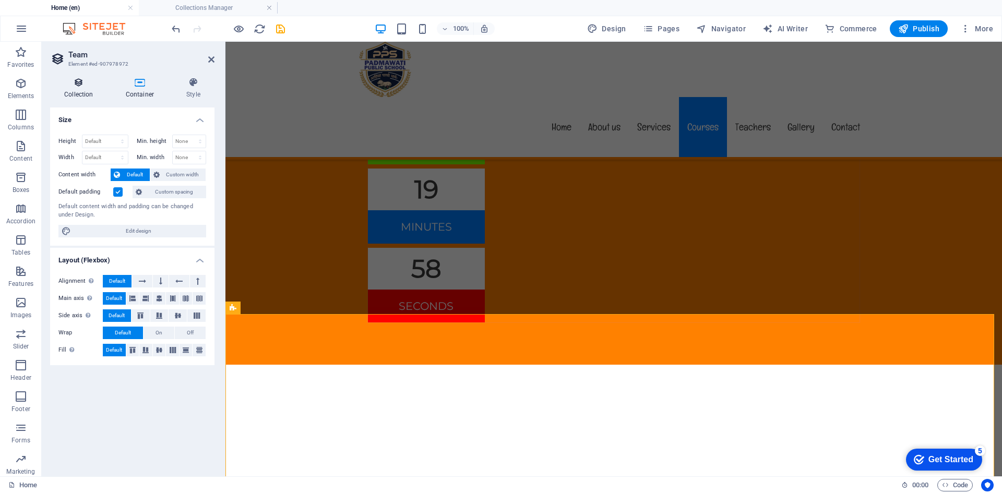
click at [87, 81] on icon at bounding box center [78, 82] width 57 height 10
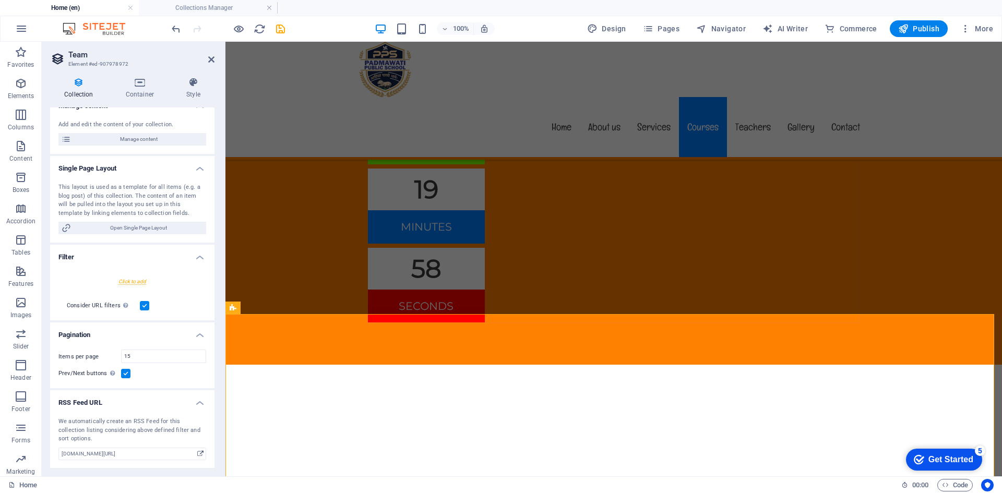
scroll to position [115, 0]
click at [127, 68] on h3 "Element #ed-907978972" at bounding box center [130, 63] width 125 height 9
click at [137, 91] on h4 "Container" at bounding box center [142, 88] width 61 height 22
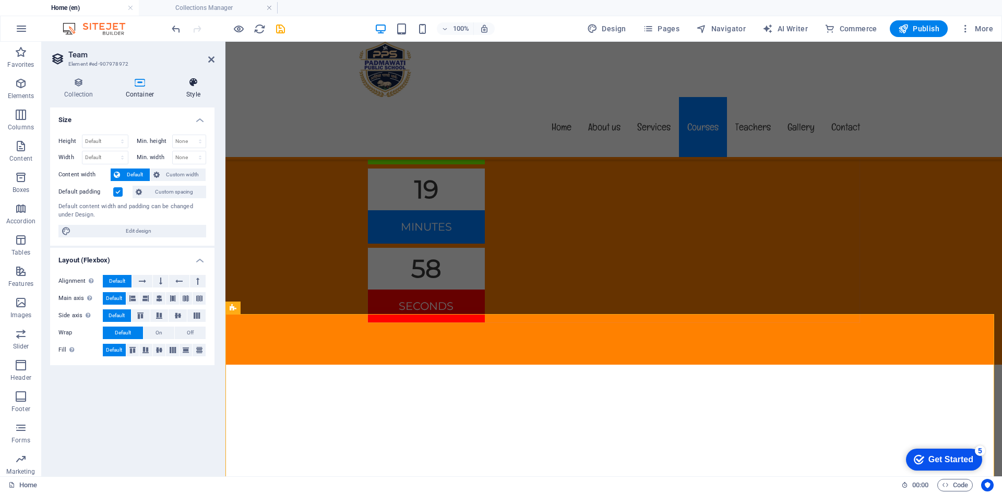
click at [179, 96] on h4 "Style" at bounding box center [193, 88] width 42 height 22
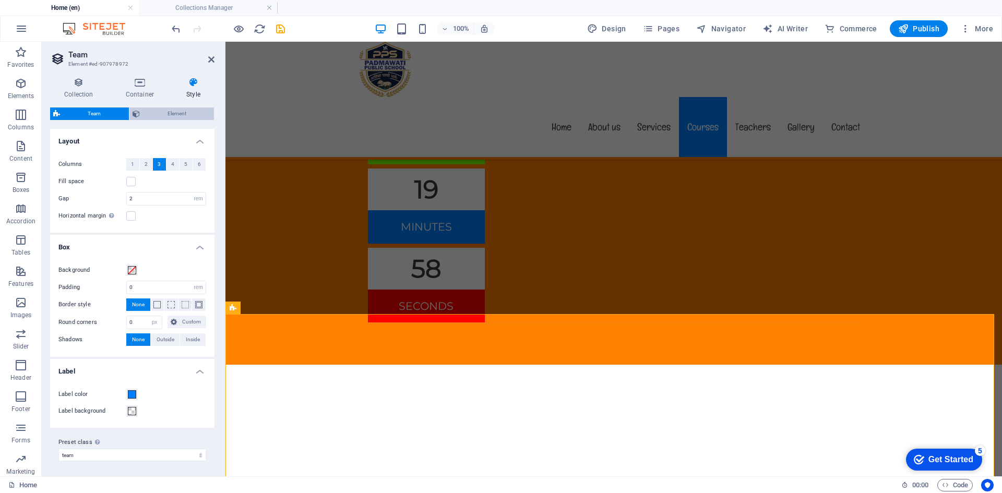
click at [173, 107] on span "Element" at bounding box center [177, 113] width 68 height 13
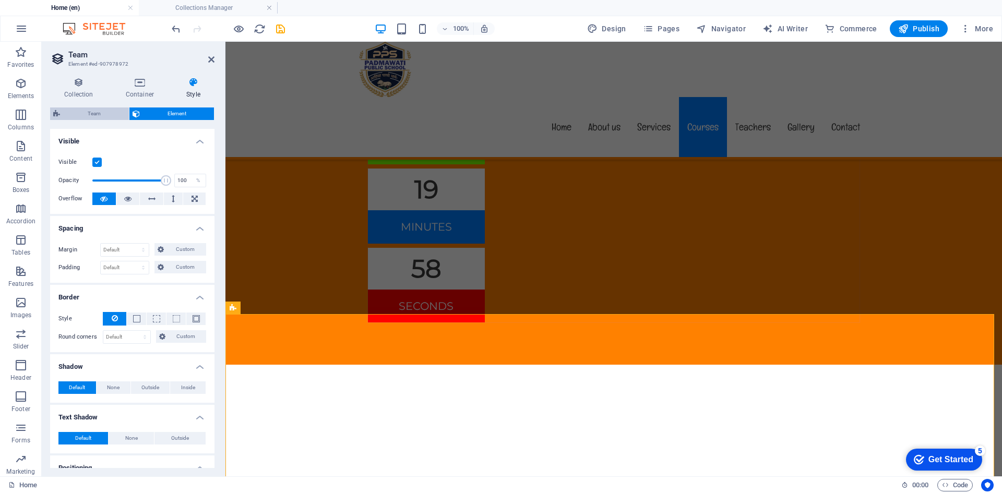
click at [99, 114] on span "Team" at bounding box center [94, 113] width 63 height 13
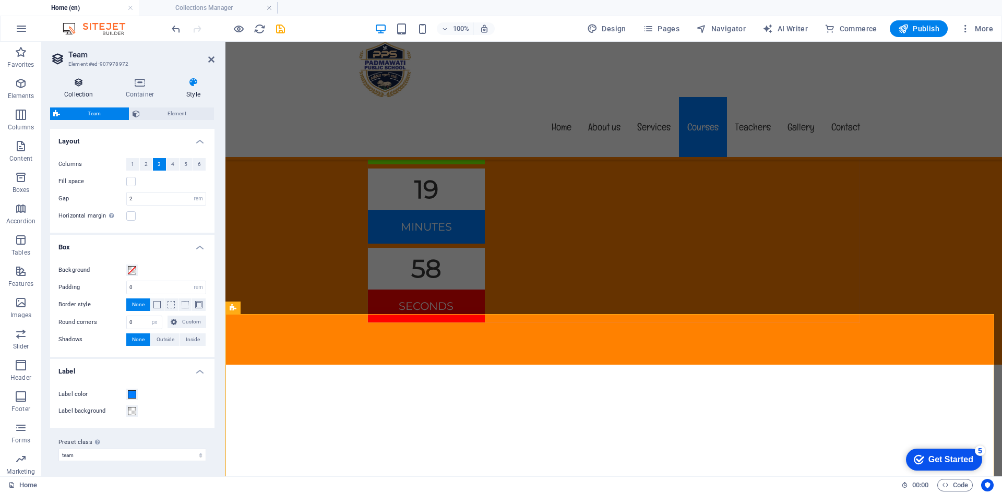
click at [77, 89] on h4 "Collection" at bounding box center [81, 88] width 62 height 22
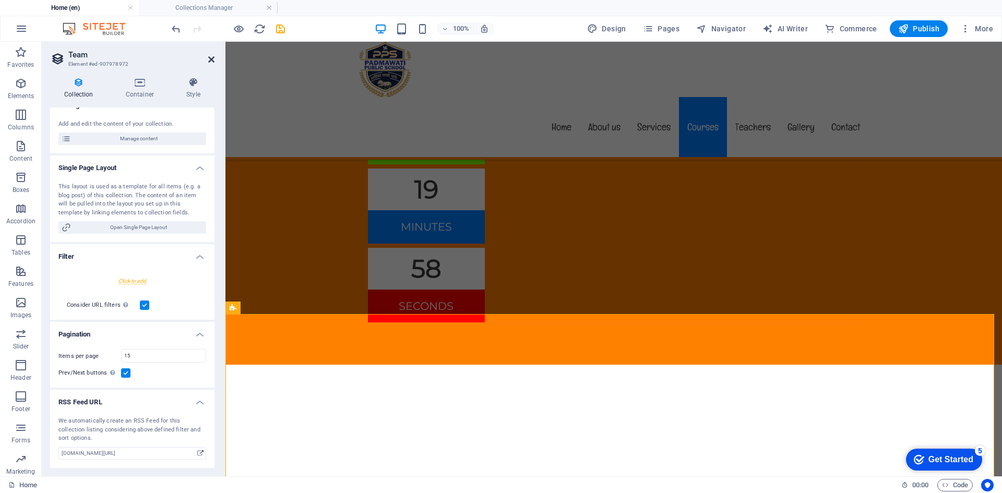
click at [211, 59] on icon at bounding box center [211, 59] width 6 height 8
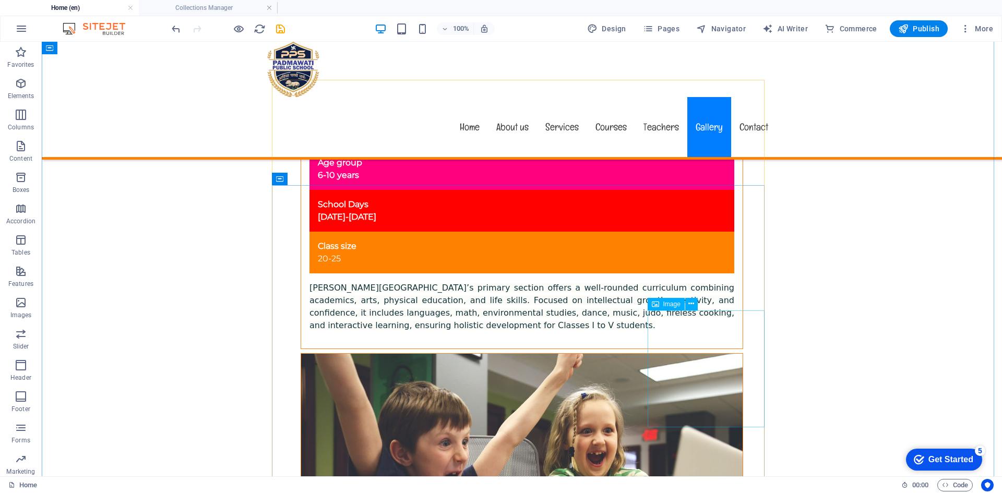
scroll to position [6991, 0]
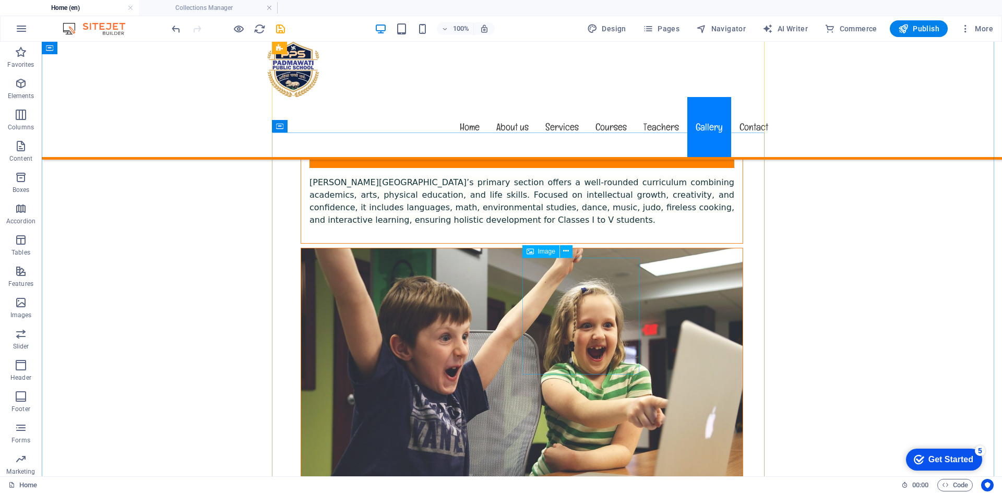
scroll to position [7200, 0]
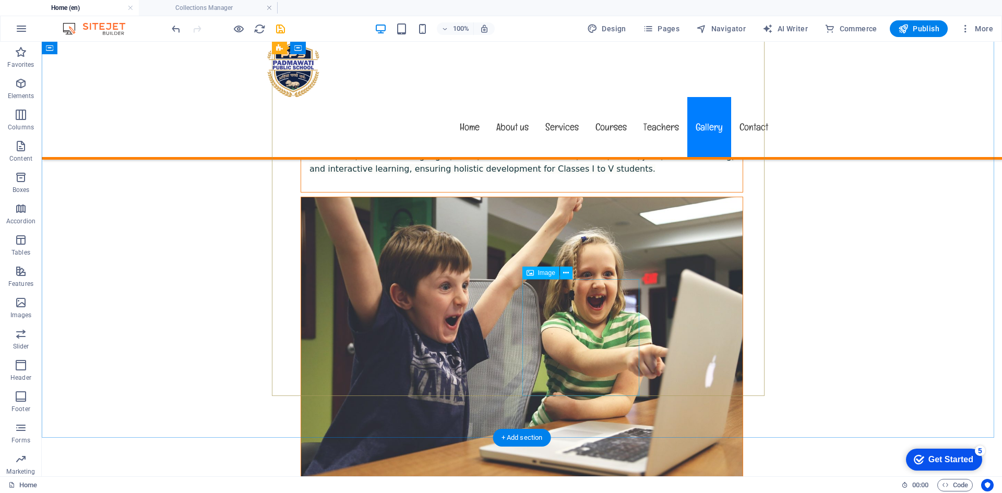
select select "%"
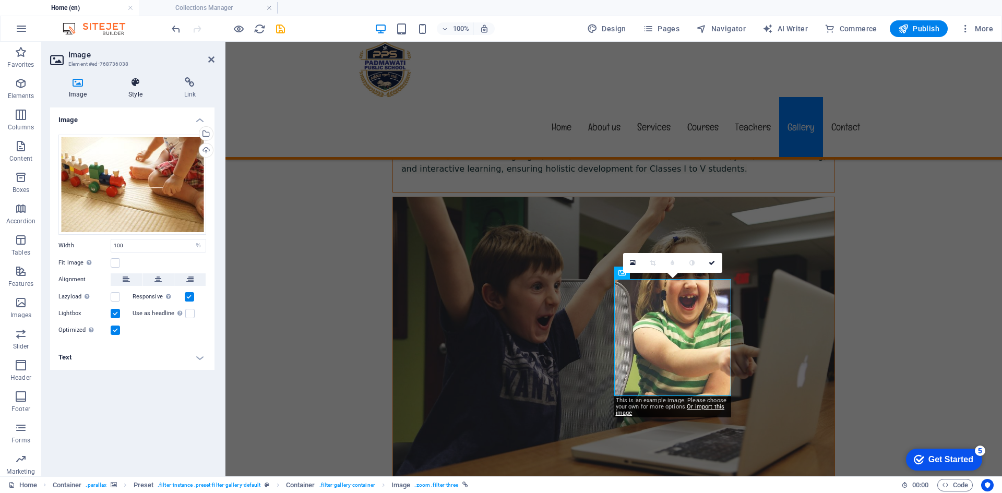
click at [141, 83] on icon at bounding box center [135, 82] width 51 height 10
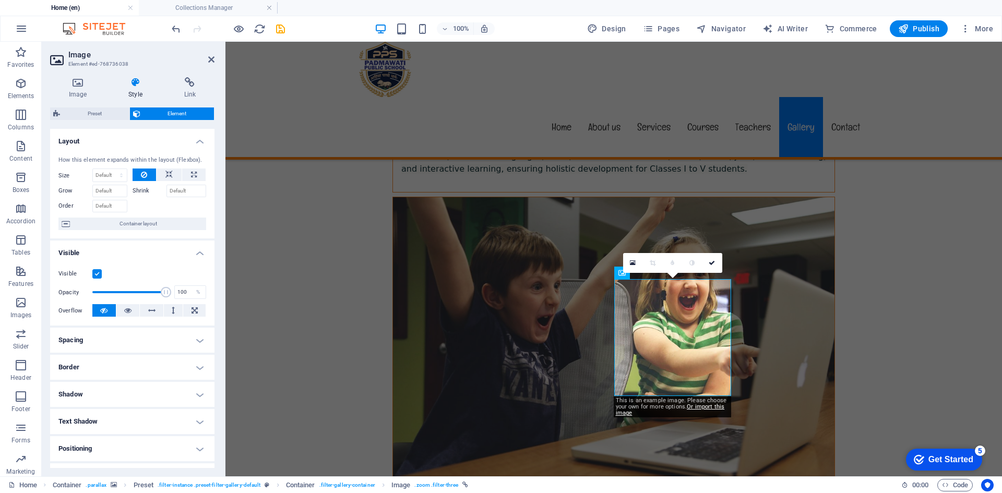
click at [191, 77] on div "Image Style Link Image Drag files here, click to choose files or select files f…" at bounding box center [132, 272] width 181 height 407
click at [185, 90] on h4 "Link" at bounding box center [189, 88] width 49 height 22
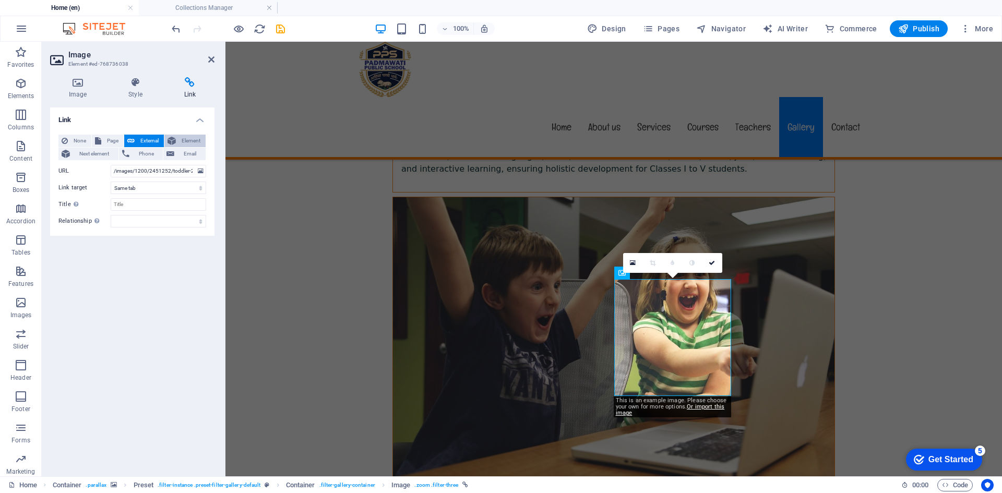
click at [189, 142] on span "Element" at bounding box center [190, 141] width 23 height 13
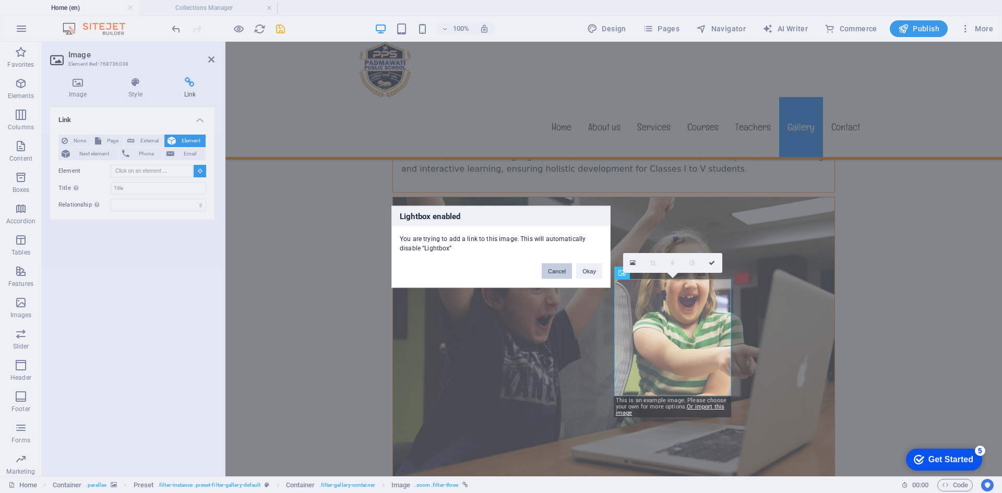
click at [562, 268] on button "Cancel" at bounding box center [557, 271] width 30 height 16
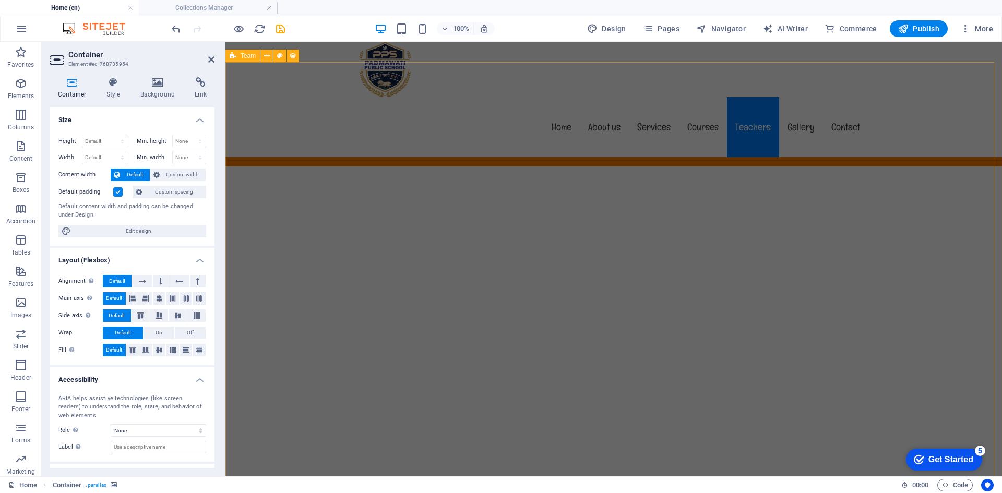
scroll to position [5530, 0]
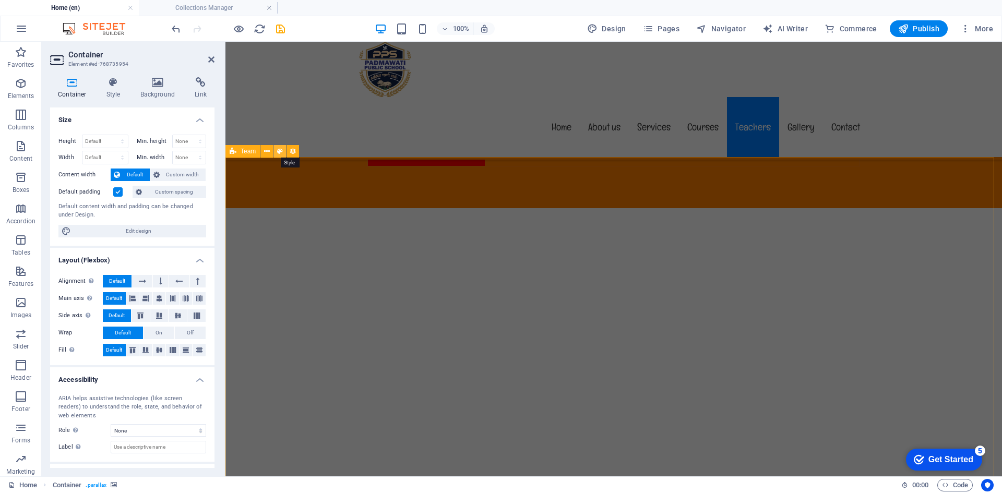
click at [281, 151] on icon at bounding box center [280, 151] width 6 height 11
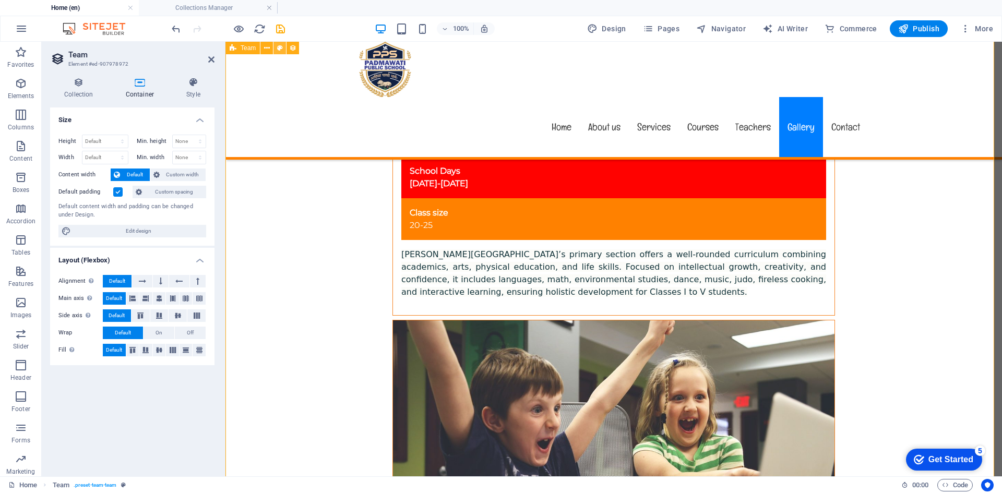
scroll to position [6102, 0]
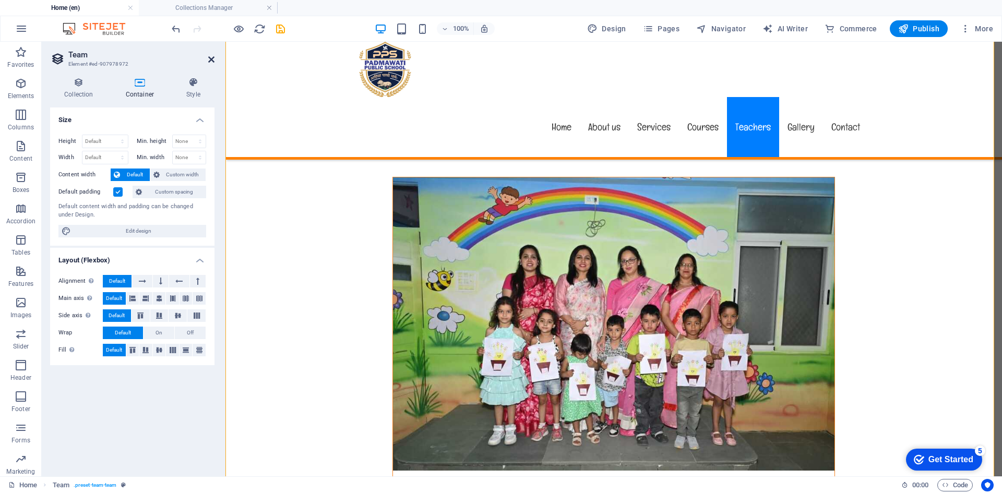
click at [211, 61] on icon at bounding box center [211, 59] width 6 height 8
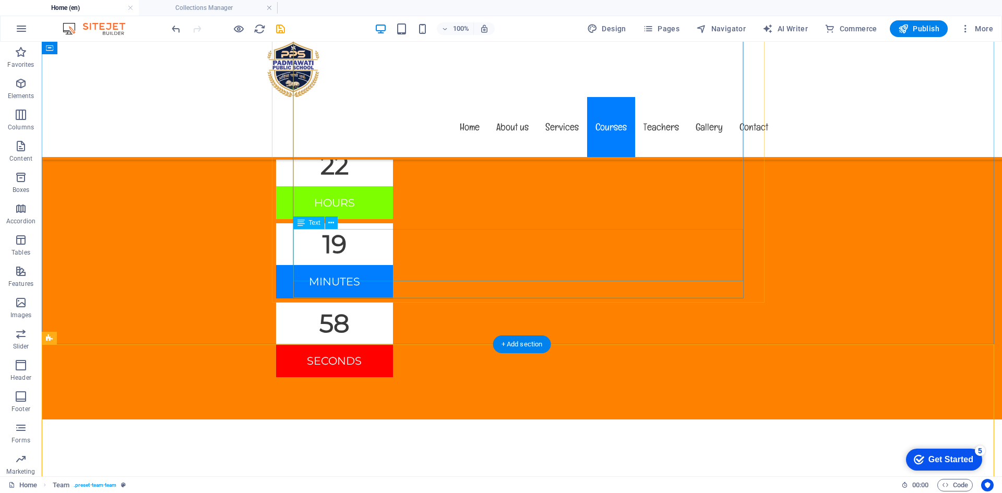
scroll to position [5423, 0]
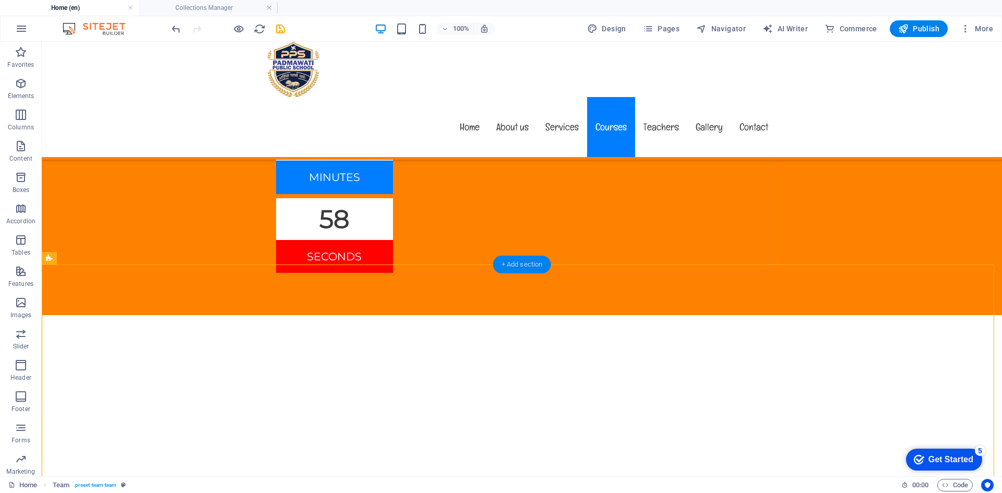
click at [521, 270] on div "+ Add section" at bounding box center [522, 265] width 58 height 18
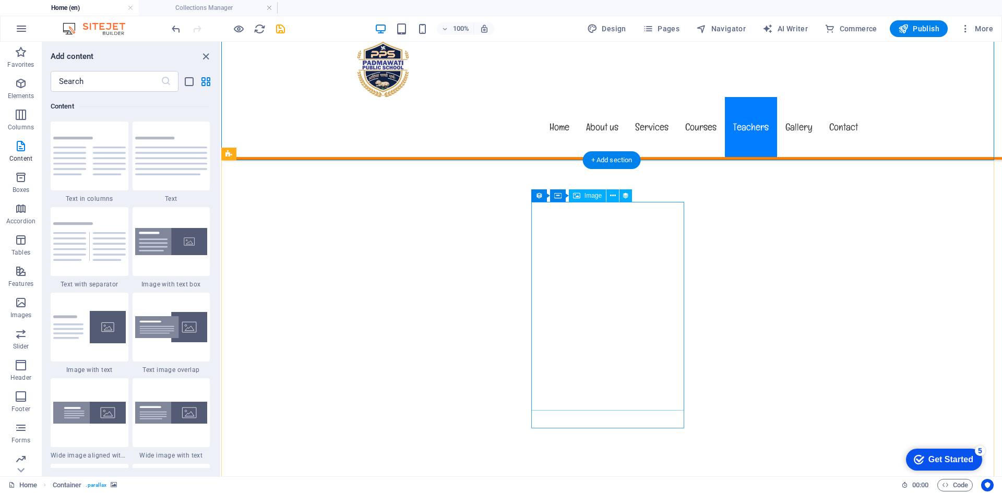
scroll to position [5528, 0]
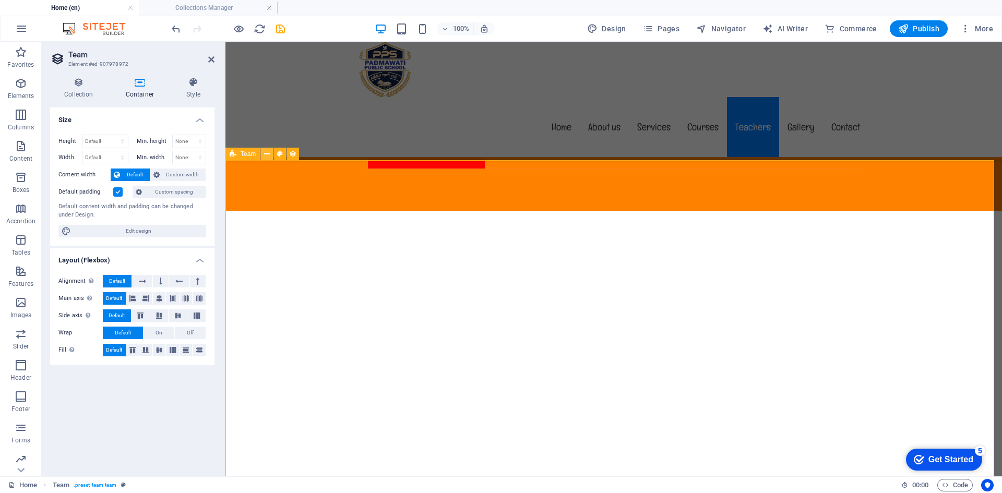
click at [266, 155] on icon at bounding box center [267, 154] width 6 height 11
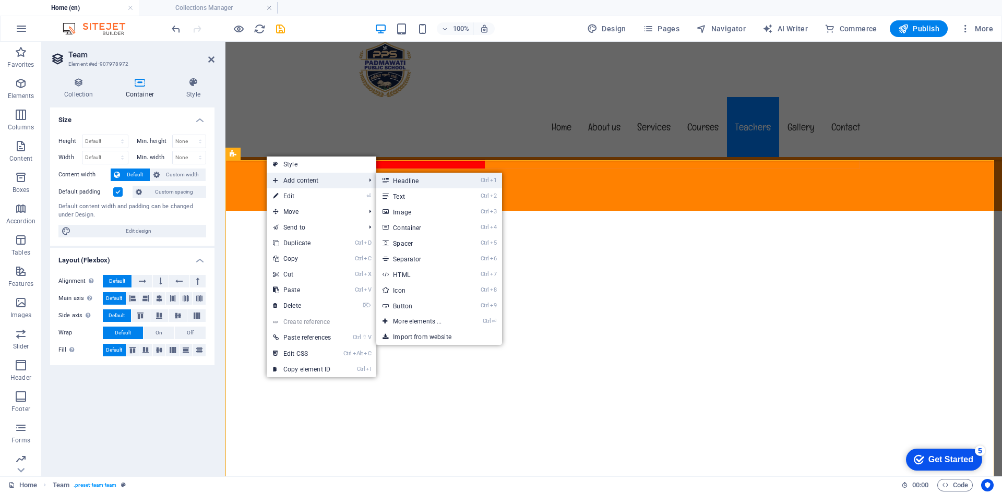
click at [415, 181] on link "Ctrl 1 Headline" at bounding box center [419, 181] width 86 height 16
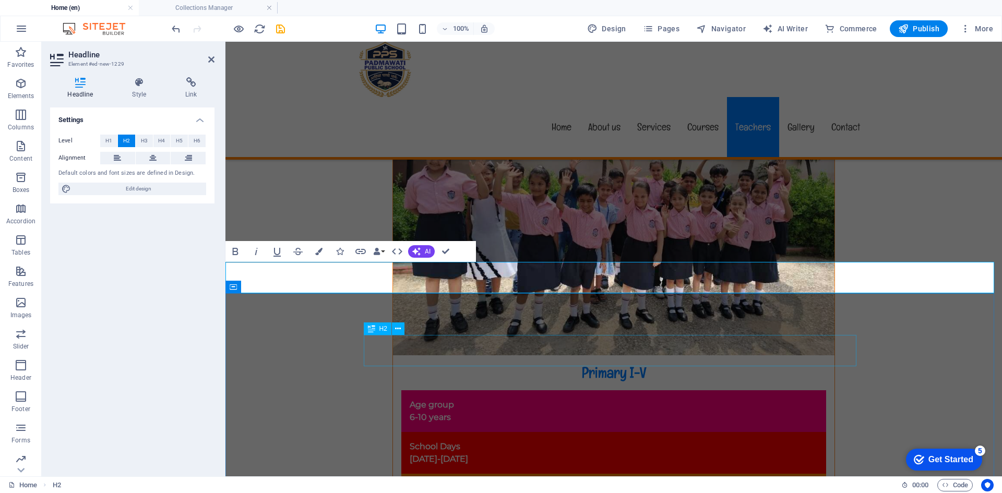
scroll to position [6738, 0]
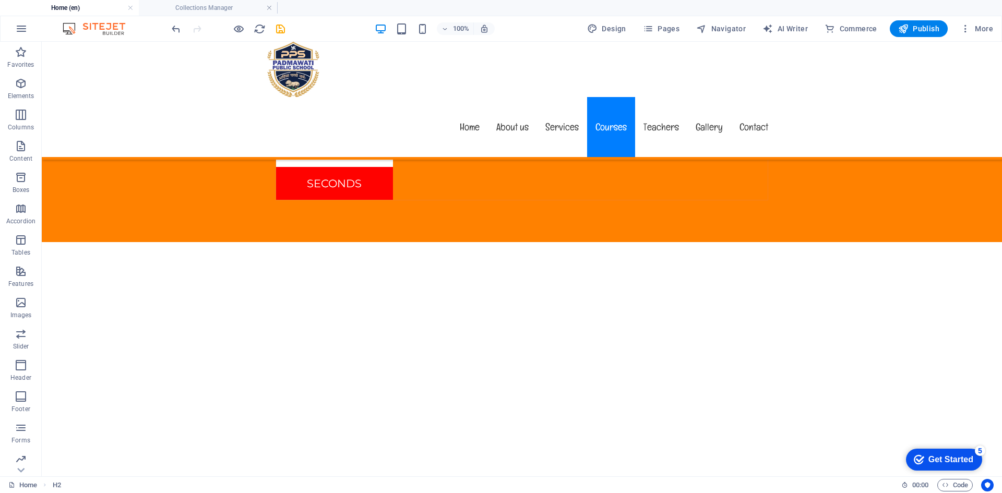
scroll to position [5486, 0]
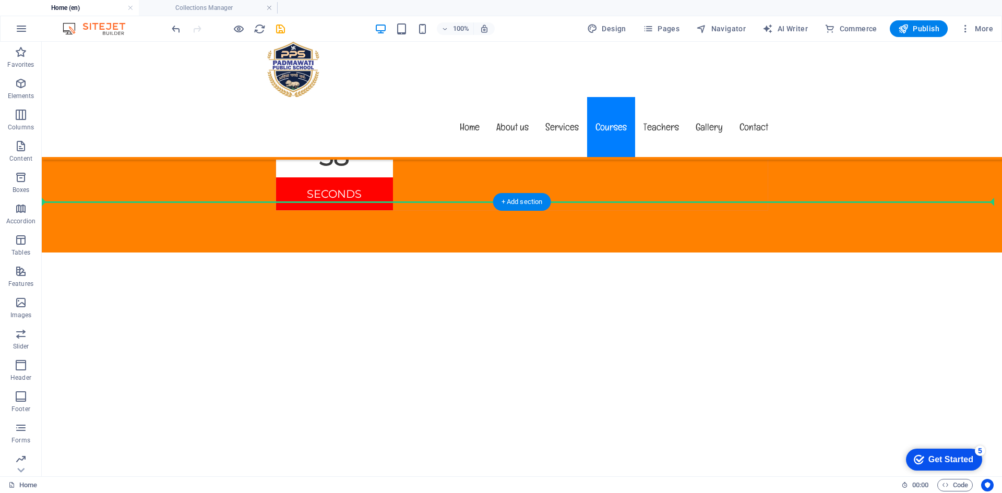
drag, startPoint x: 95, startPoint y: 313, endPoint x: 176, endPoint y: 219, distance: 123.5
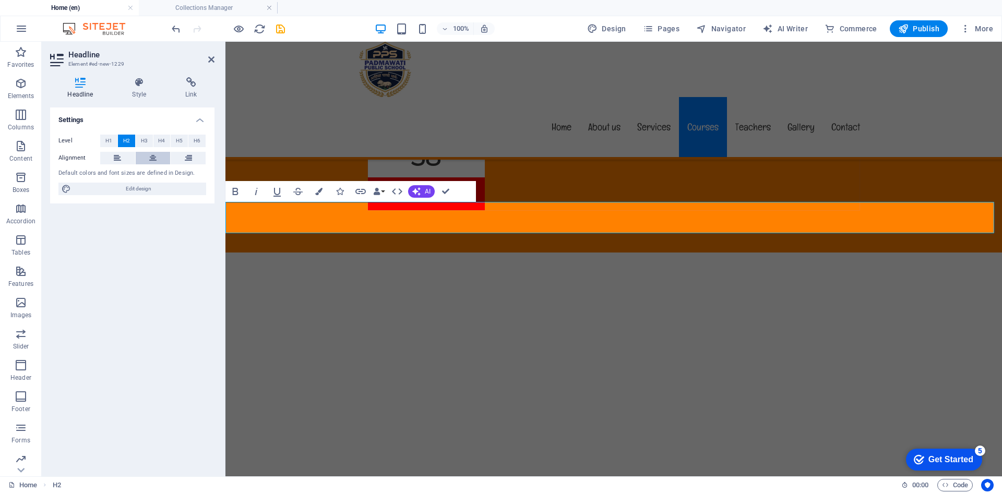
click at [150, 154] on icon at bounding box center [152, 158] width 7 height 13
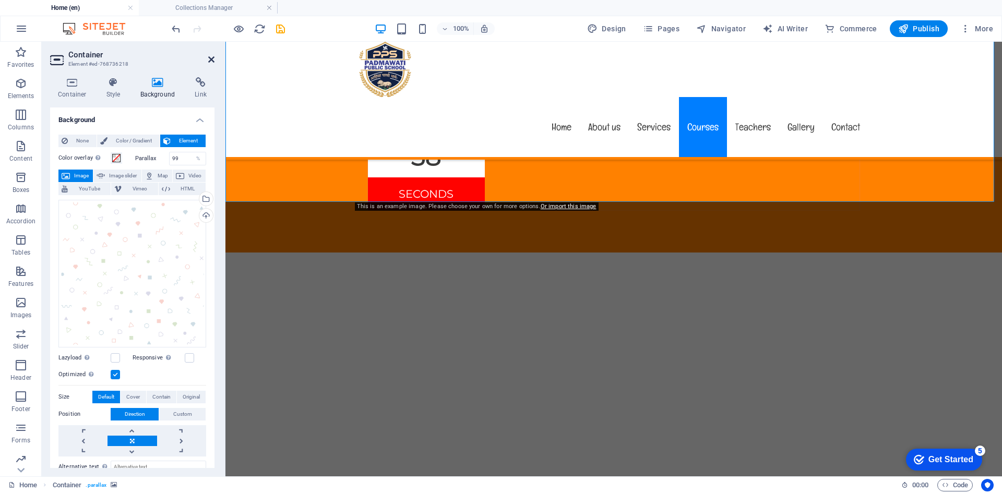
click at [211, 59] on icon at bounding box center [211, 59] width 6 height 8
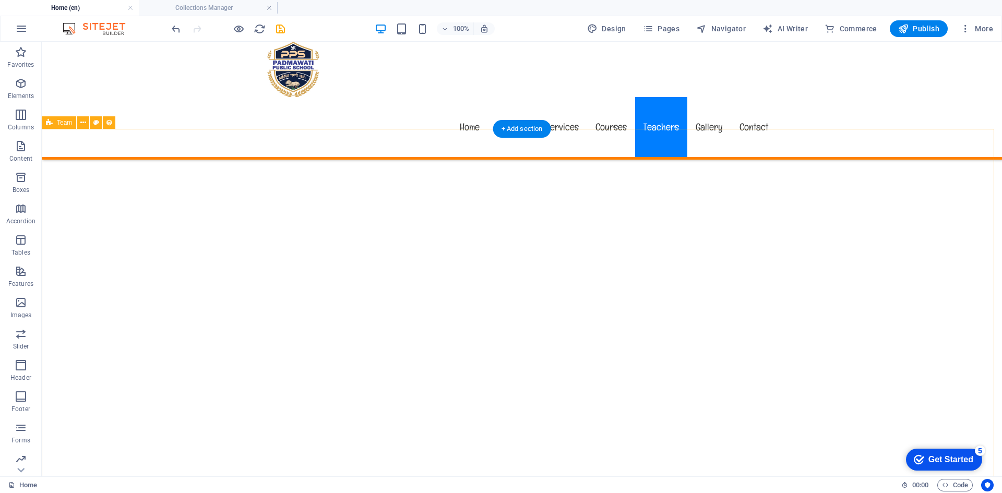
scroll to position [5538, 0]
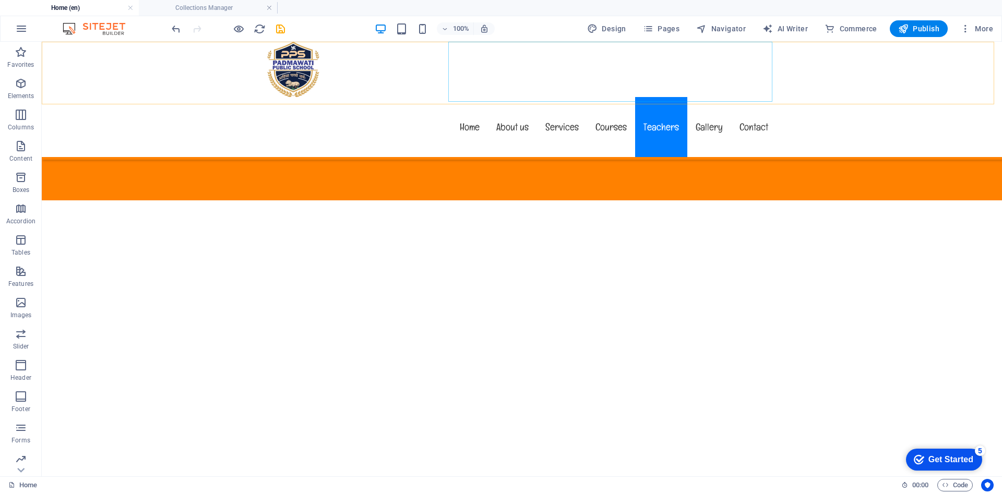
click at [671, 97] on nav "Home About us Services Courses Teachers Gallery Contact" at bounding box center [521, 127] width 509 height 60
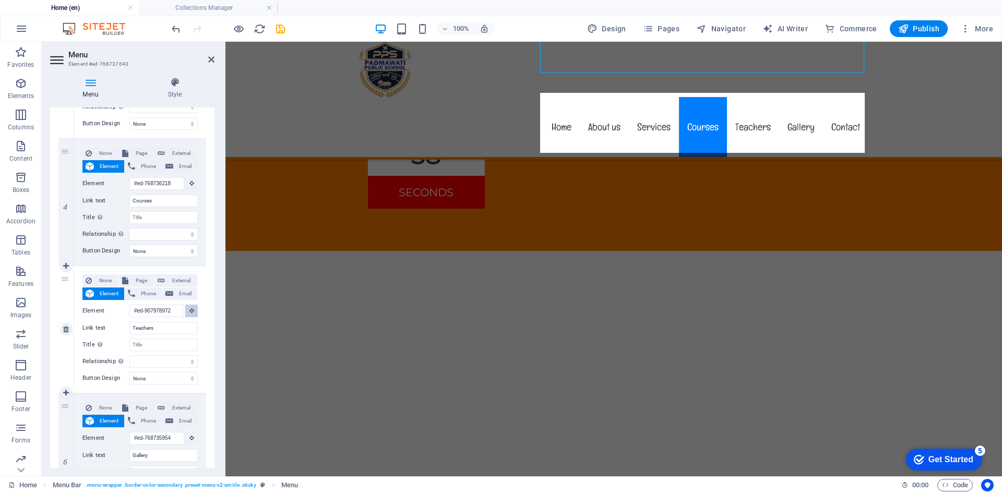
scroll to position [5485, 0]
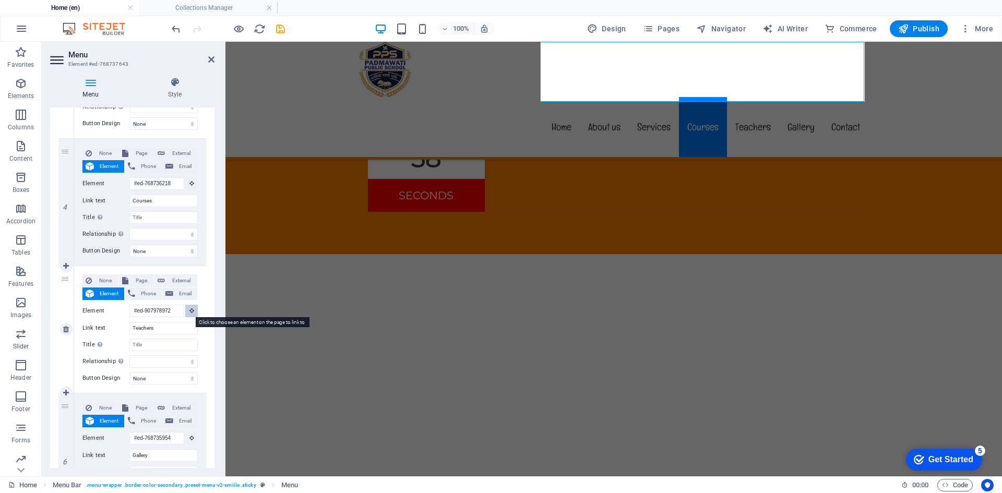
click at [189, 309] on icon at bounding box center [191, 310] width 5 height 5
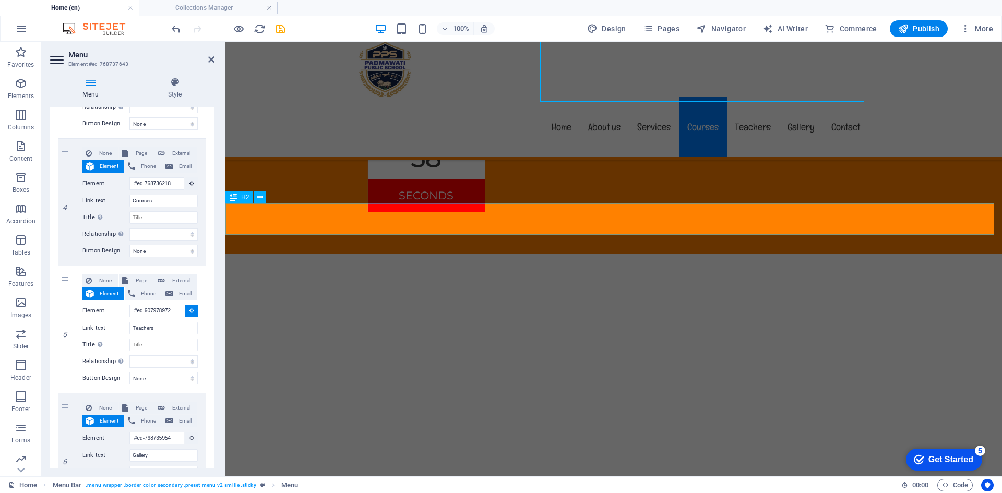
select select
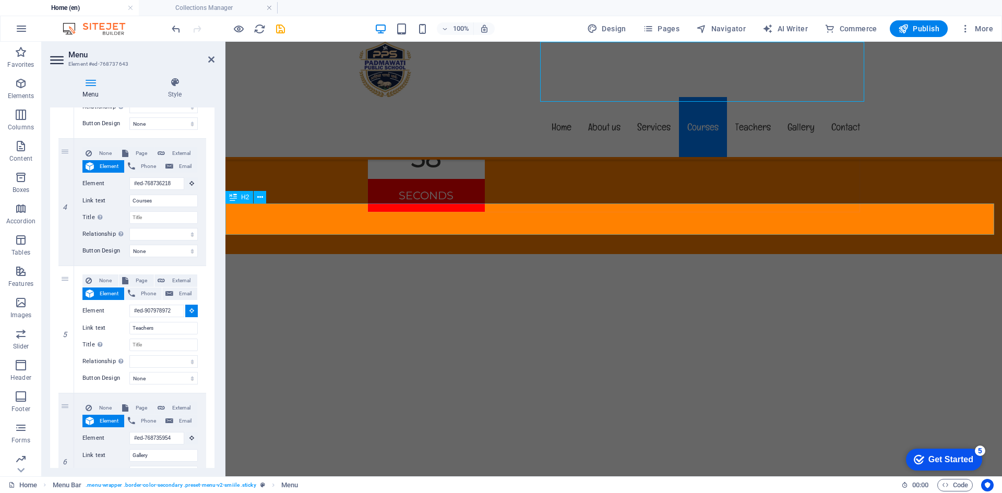
type input "#ed-new-1229"
select select
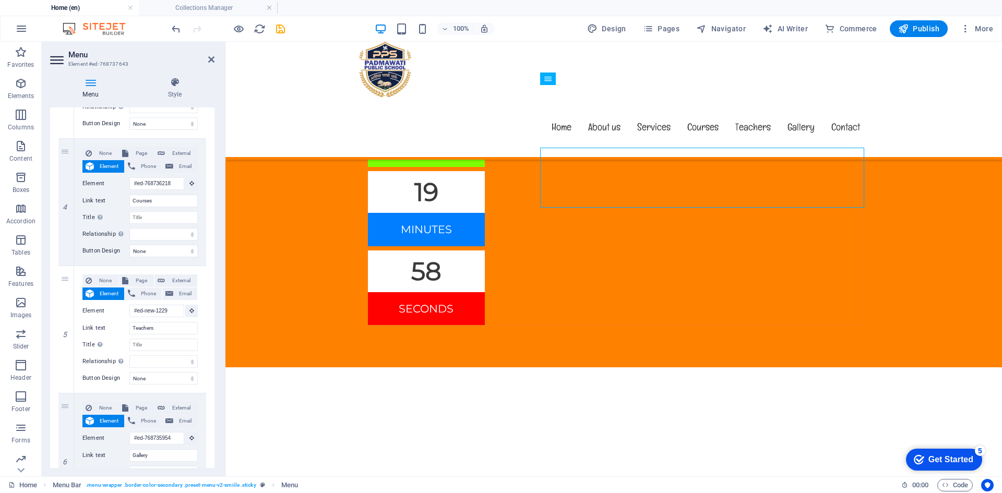
scroll to position [5359, 0]
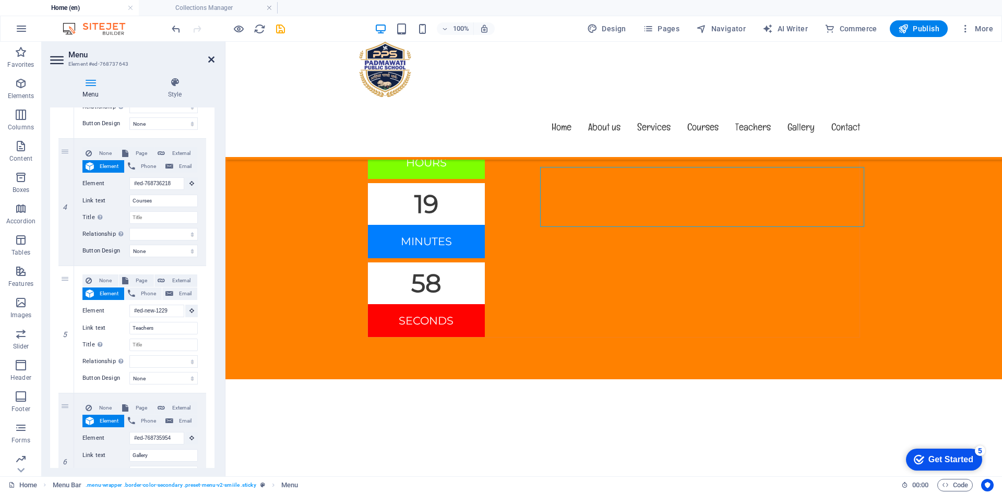
click at [210, 58] on icon at bounding box center [211, 59] width 6 height 8
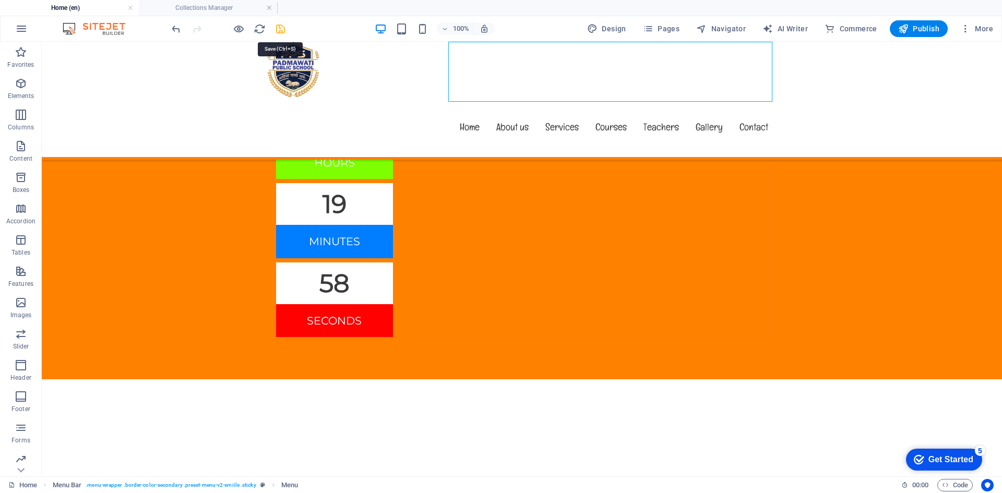
click at [282, 31] on icon "save" at bounding box center [280, 29] width 12 height 12
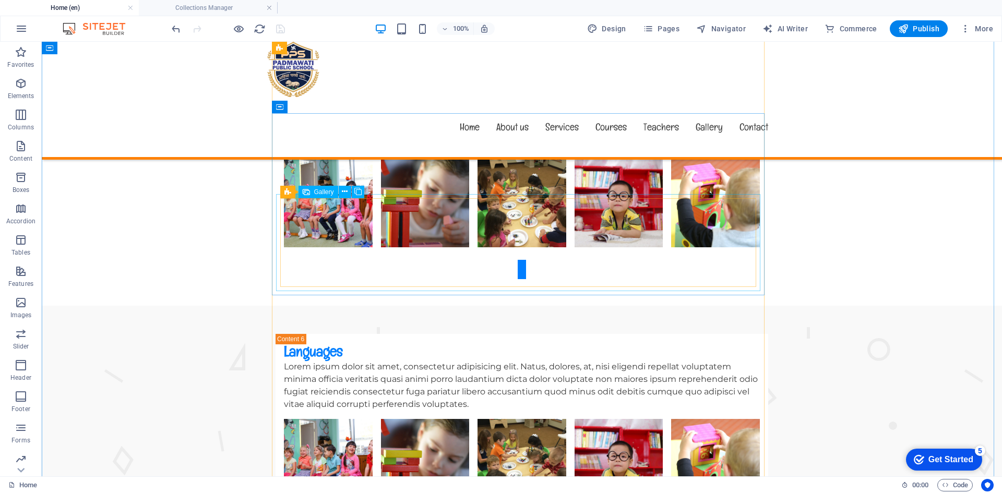
scroll to position [3220, 0]
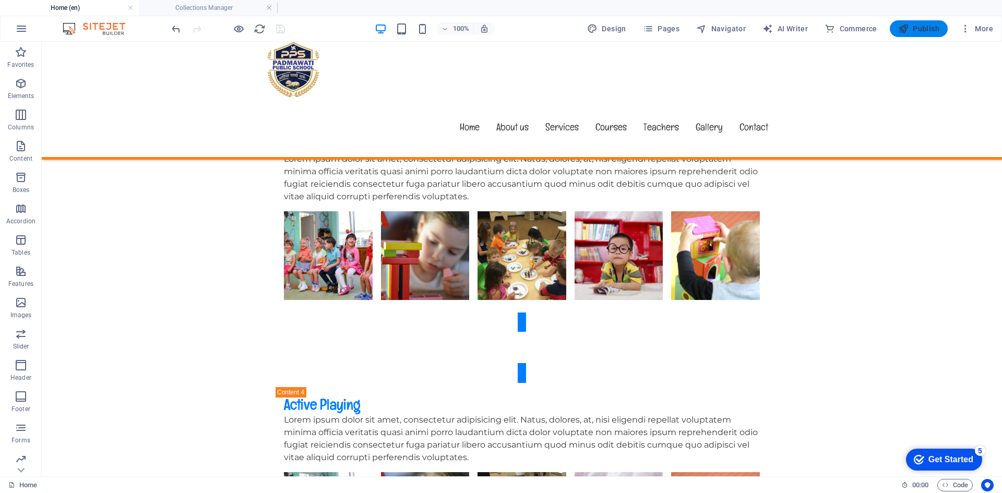
click at [919, 24] on span "Publish" at bounding box center [918, 28] width 41 height 10
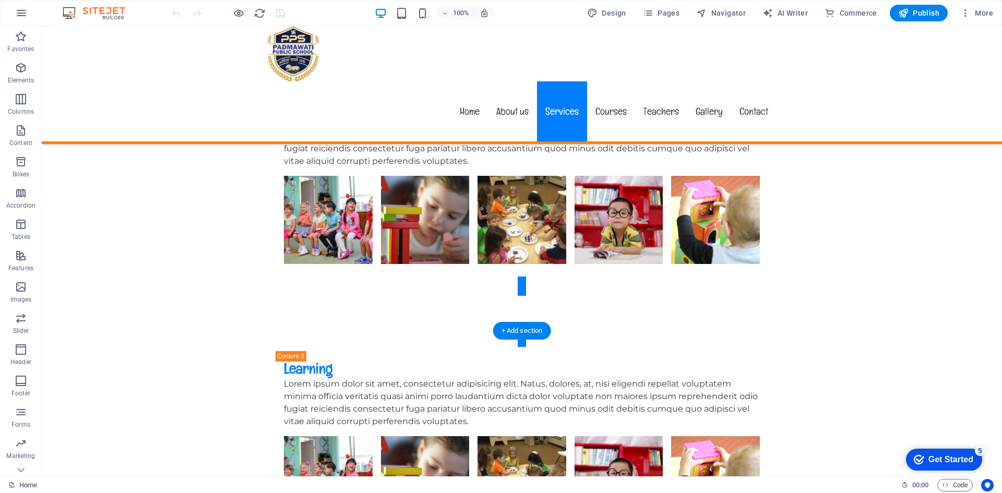
scroll to position [3496, 0]
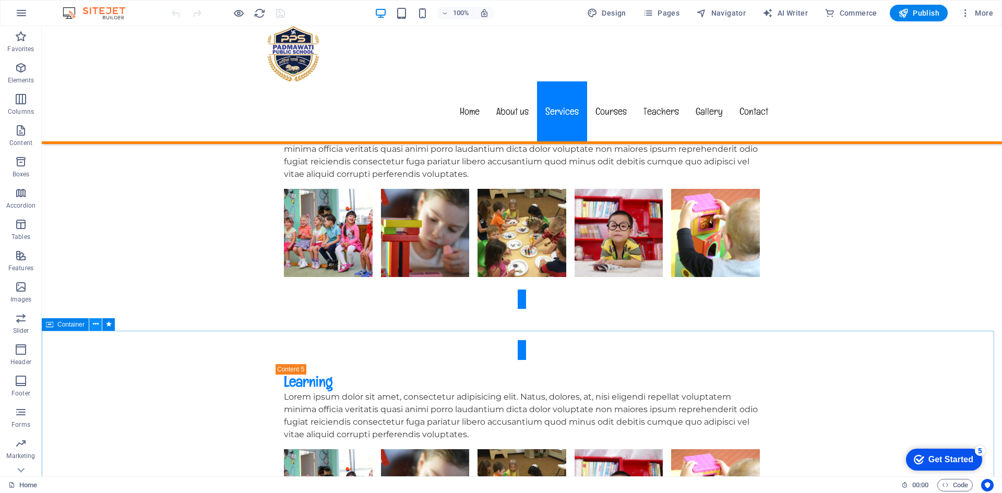
click at [97, 322] on icon at bounding box center [96, 324] width 6 height 11
click at [54, 321] on div "Container" at bounding box center [65, 324] width 47 height 13
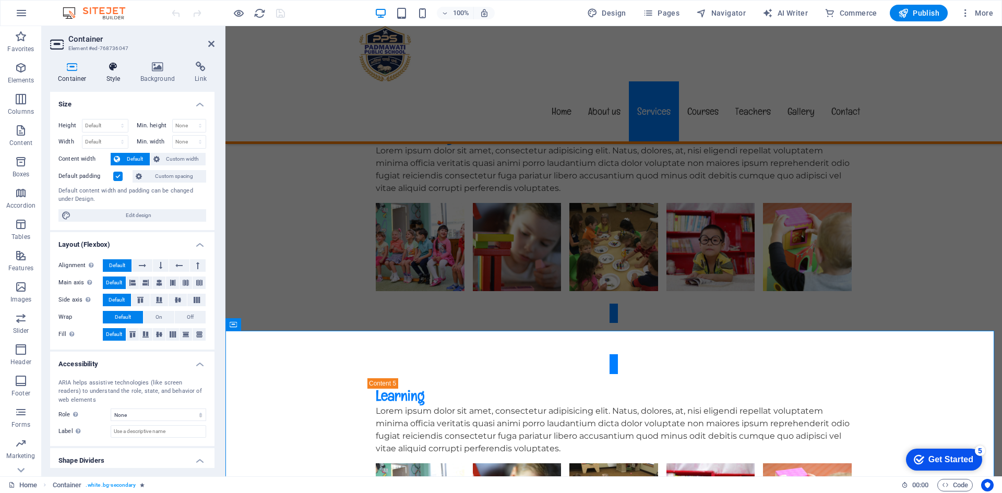
click at [111, 73] on h4 "Style" at bounding box center [116, 73] width 34 height 22
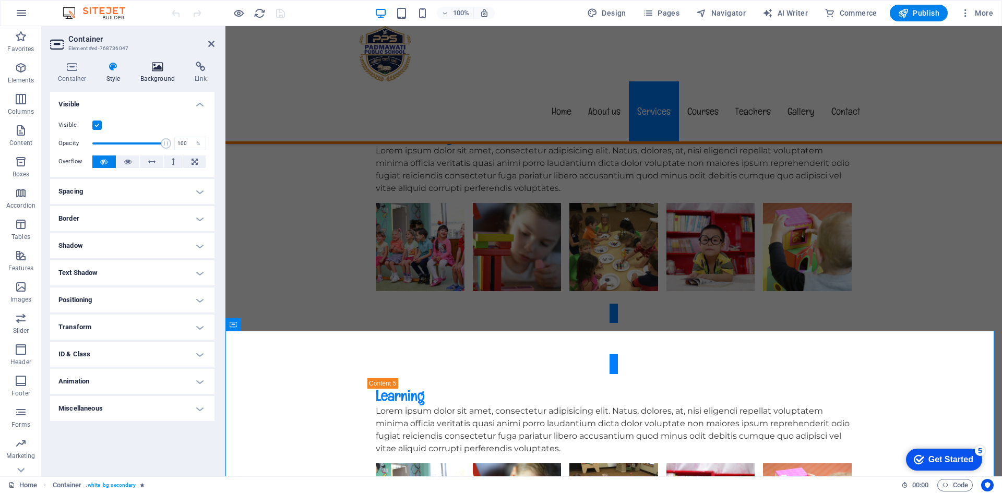
click at [154, 70] on icon at bounding box center [158, 67] width 51 height 10
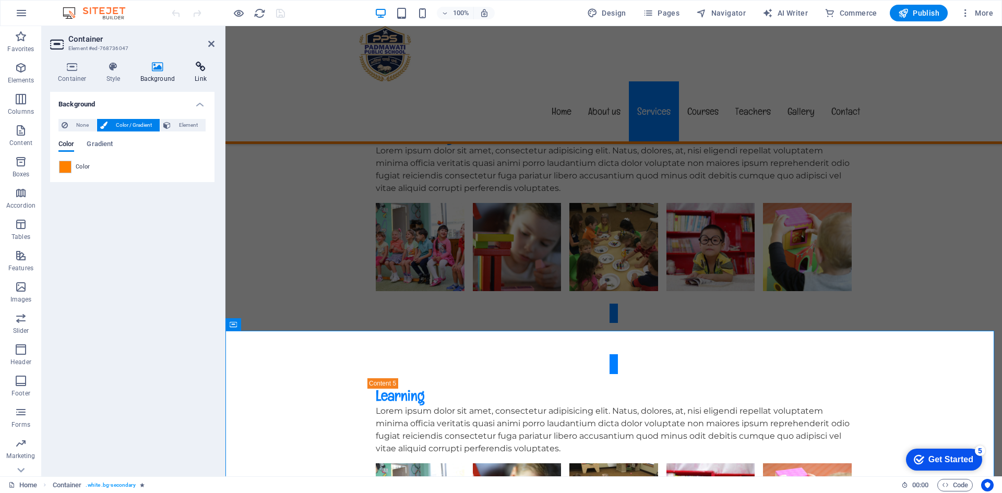
click at [197, 64] on icon at bounding box center [201, 67] width 28 height 10
click at [111, 121] on span "Page" at bounding box center [112, 125] width 16 height 13
select select
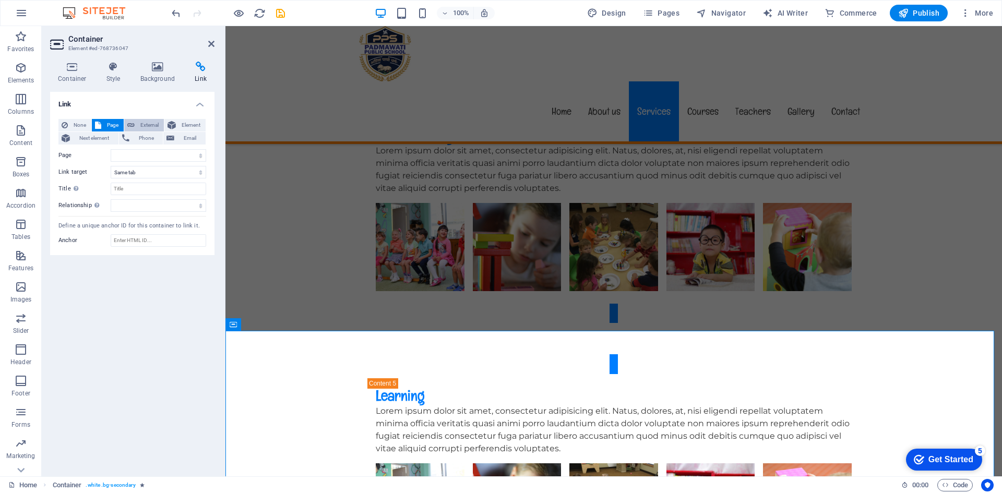
click at [137, 128] on button "External" at bounding box center [144, 125] width 40 height 13
select select "blank"
click at [192, 127] on span "Element" at bounding box center [190, 125] width 23 height 13
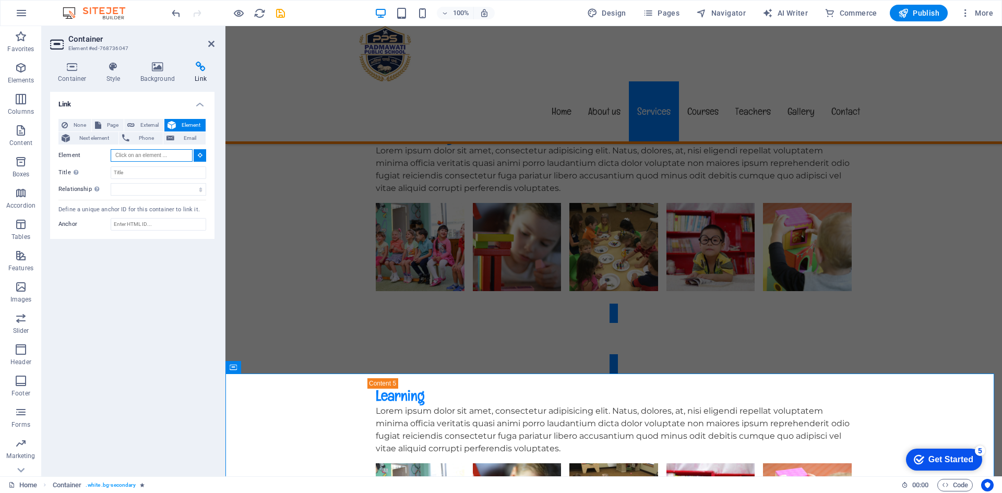
scroll to position [3433, 0]
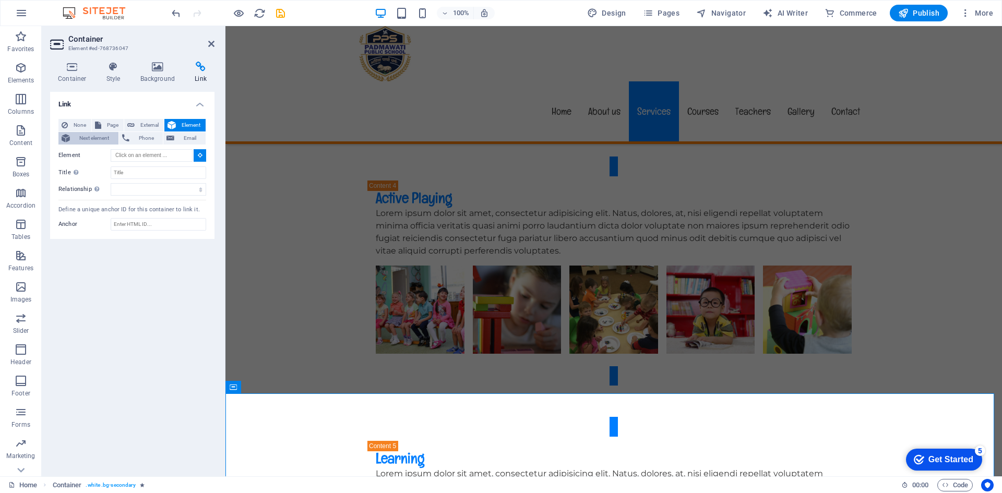
click at [66, 138] on icon at bounding box center [66, 138] width 8 height 13
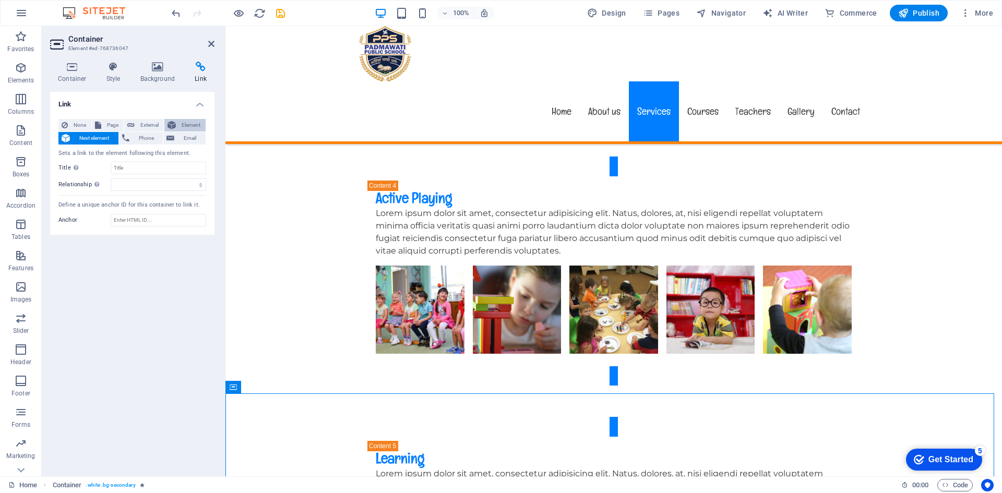
click at [188, 122] on span "Element" at bounding box center [190, 125] width 23 height 13
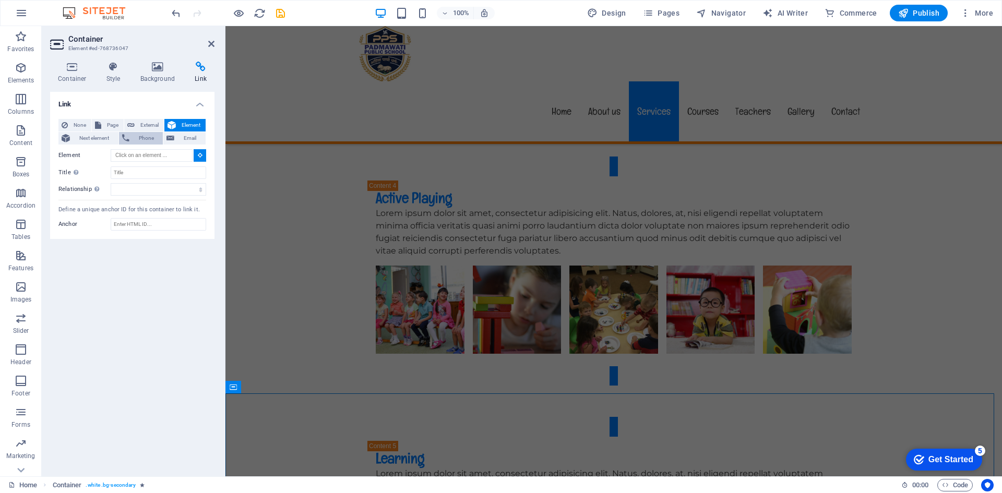
click at [132, 137] on button "Phone" at bounding box center [141, 138] width 44 height 13
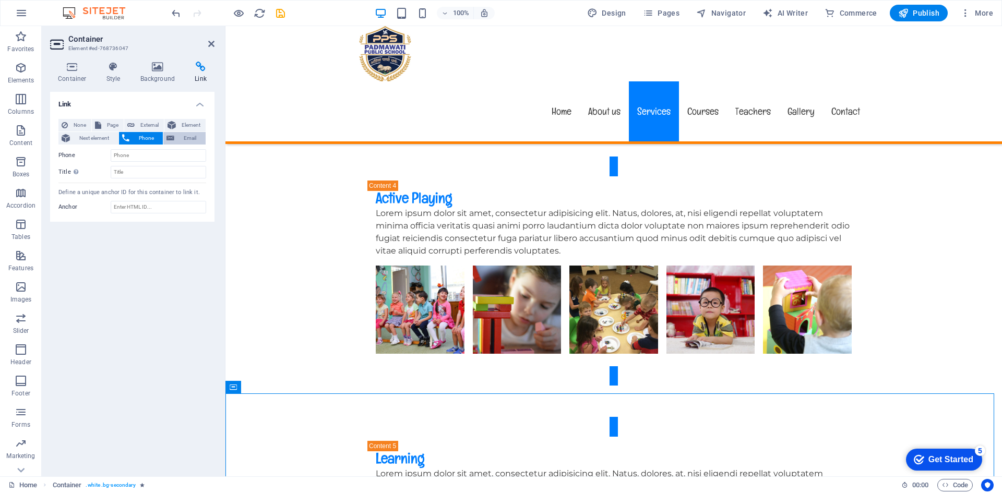
click at [182, 135] on span "Email" at bounding box center [189, 138] width 25 height 13
click at [74, 124] on span "None" at bounding box center [79, 125] width 17 height 13
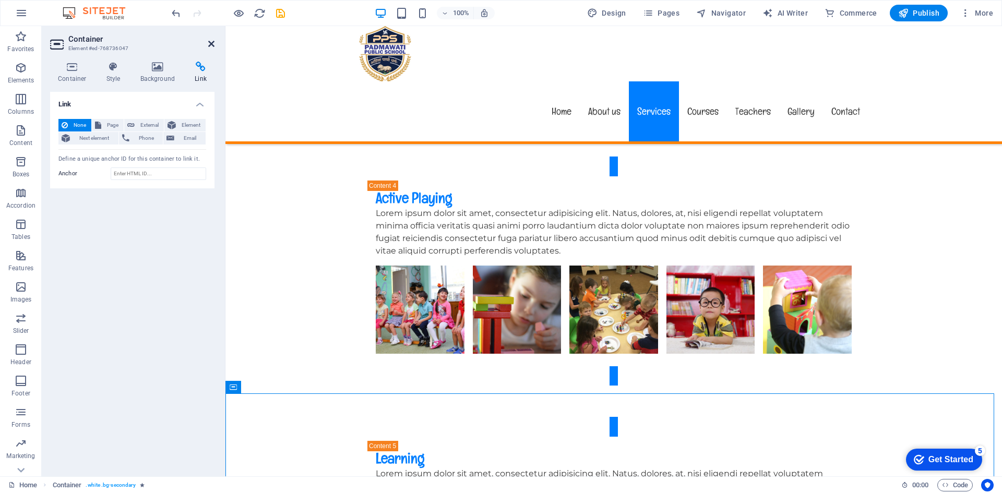
drag, startPoint x: 209, startPoint y: 44, endPoint x: 187, endPoint y: 38, distance: 23.2
click at [209, 44] on icon at bounding box center [211, 44] width 6 height 8
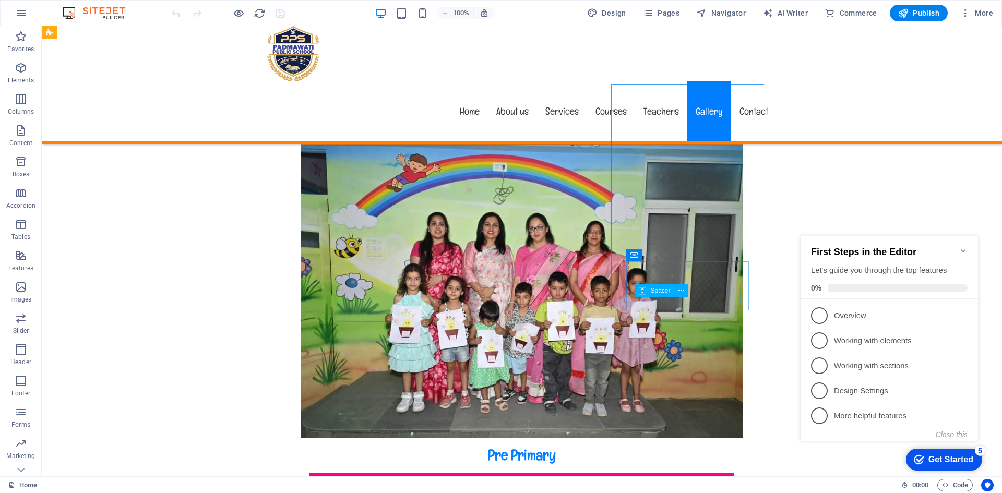
scroll to position [5791, 0]
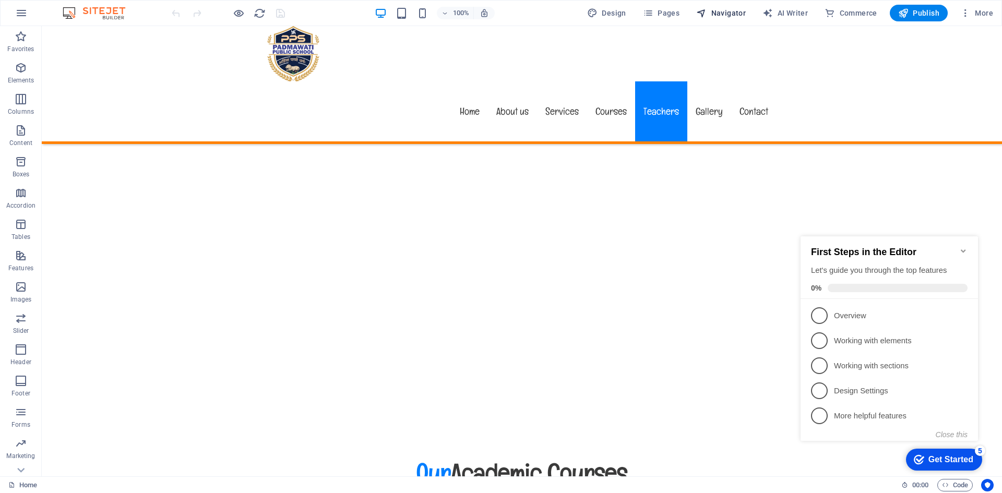
click at [724, 19] on button "Navigator" at bounding box center [721, 13] width 58 height 17
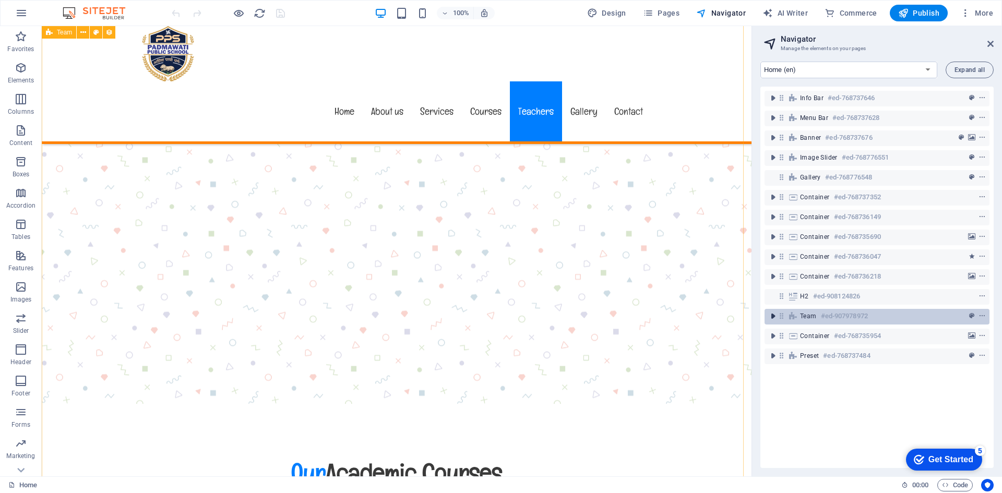
click at [773, 319] on icon "toggle-expand" at bounding box center [772, 316] width 10 height 10
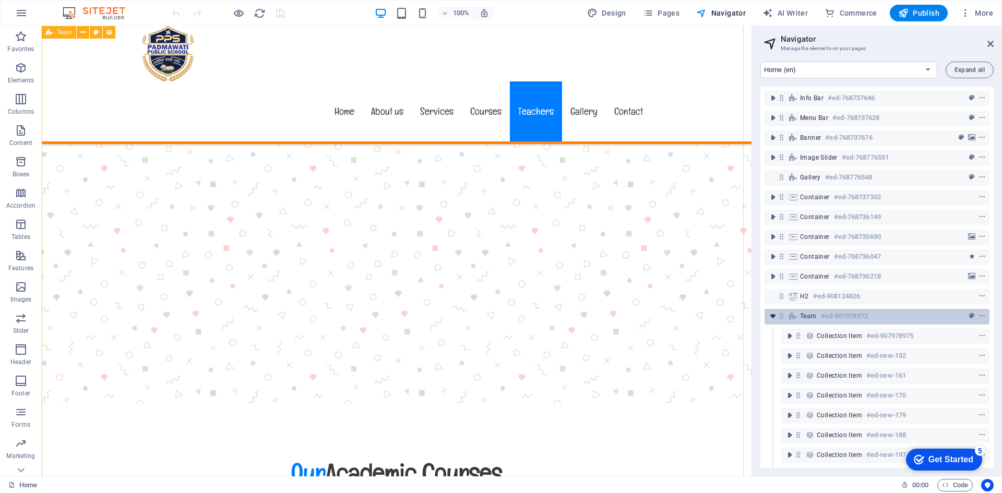
click at [773, 319] on icon "toggle-expand" at bounding box center [772, 316] width 10 height 10
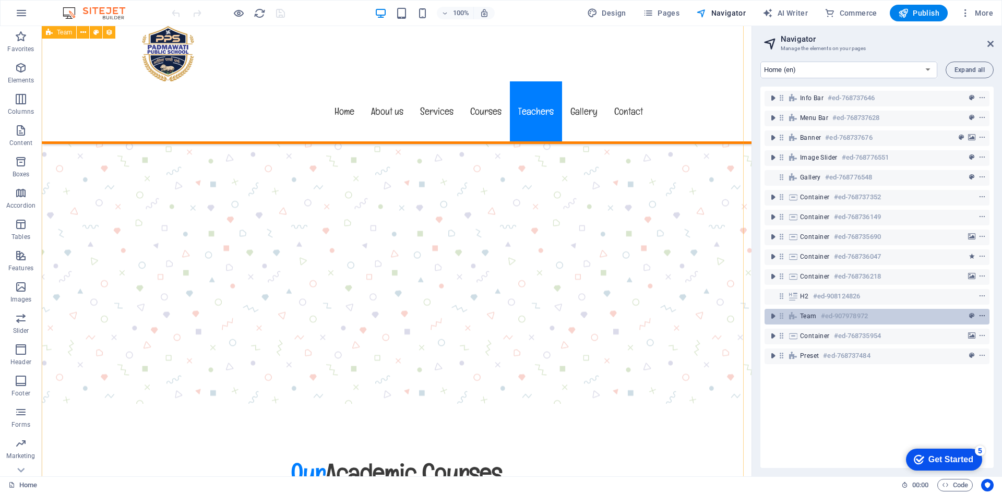
click at [982, 317] on icon "context-menu" at bounding box center [981, 316] width 7 height 7
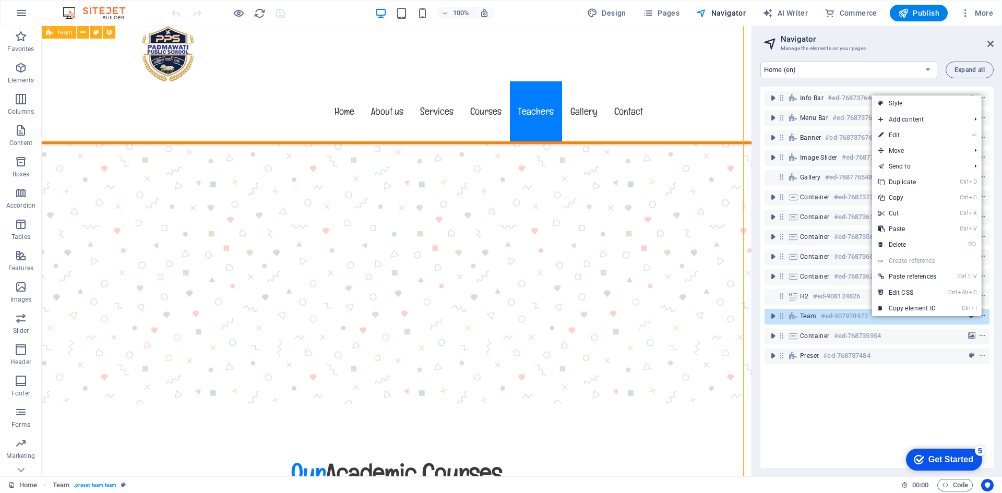
scroll to position [6125, 0]
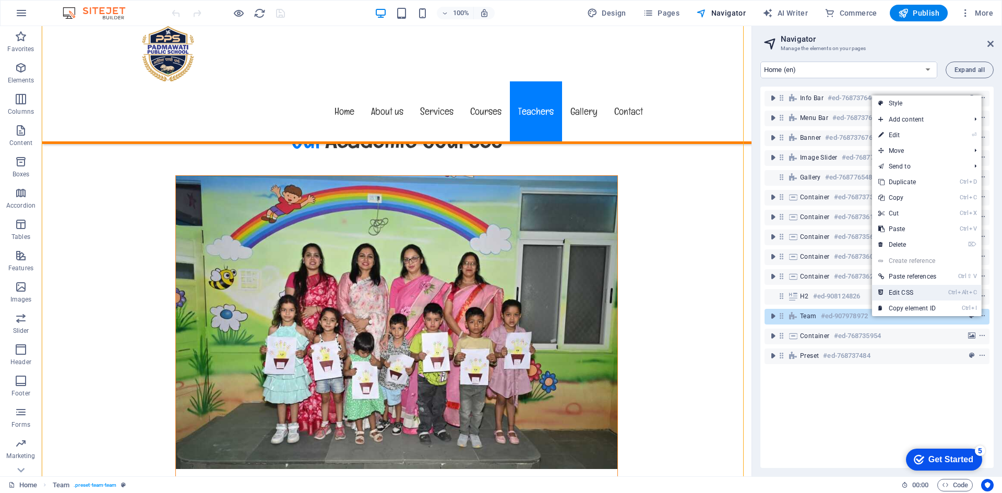
click at [894, 296] on link "Ctrl Alt C Edit CSS" at bounding box center [907, 293] width 70 height 16
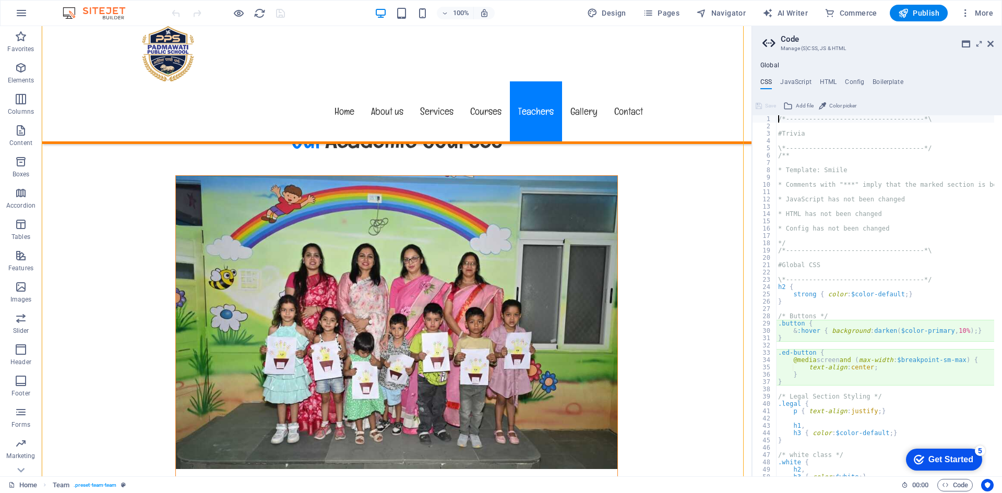
type textarea "@include team($grow: (false, null, null), $background: none);"
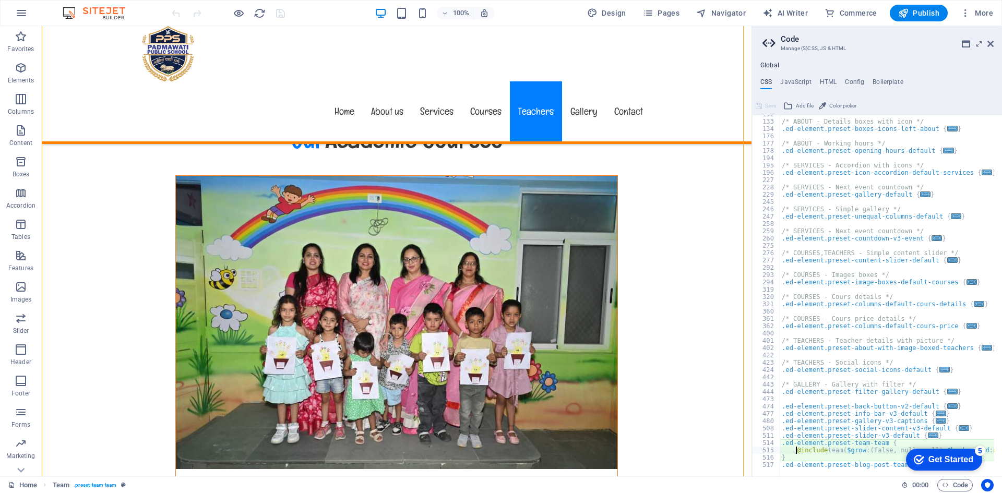
scroll to position [604, 0]
click at [988, 39] on h2 "Code" at bounding box center [887, 38] width 213 height 9
click at [993, 45] on icon at bounding box center [990, 44] width 6 height 8
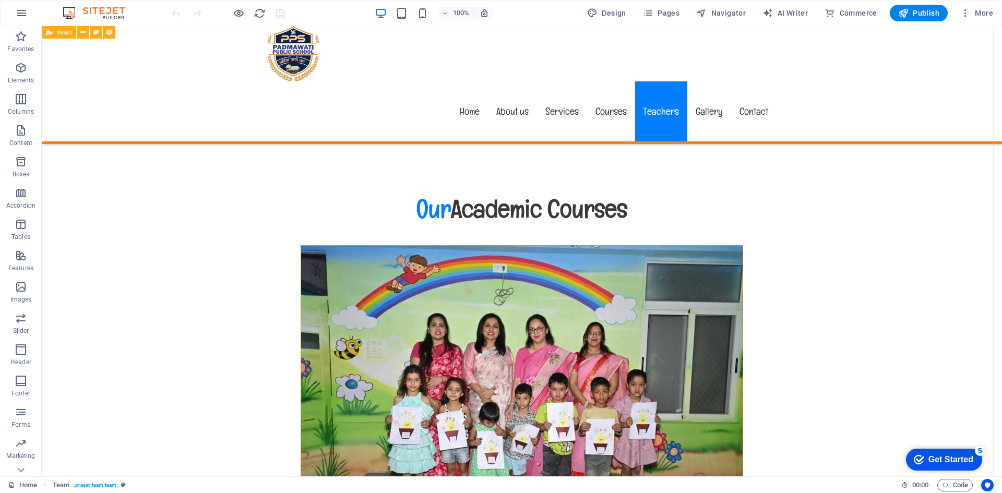
scroll to position [5969, 0]
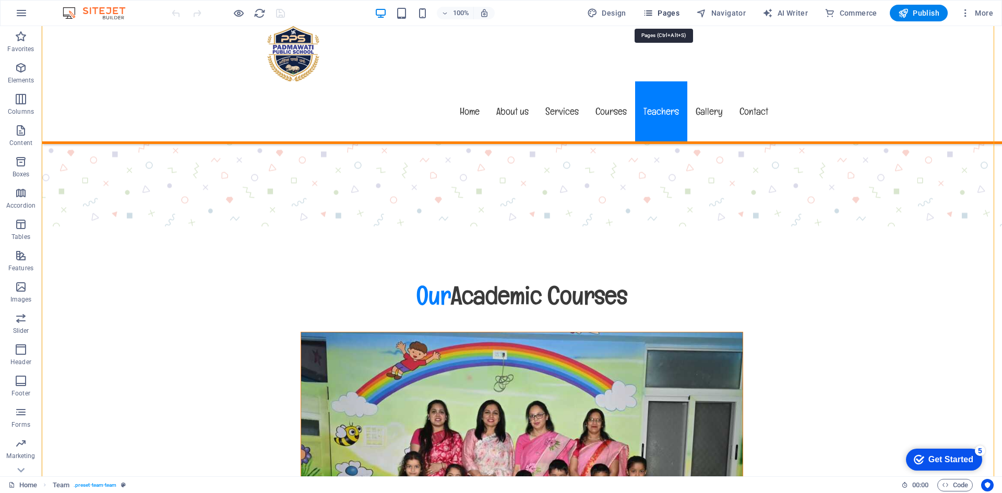
click at [671, 8] on span "Pages" at bounding box center [661, 13] width 37 height 10
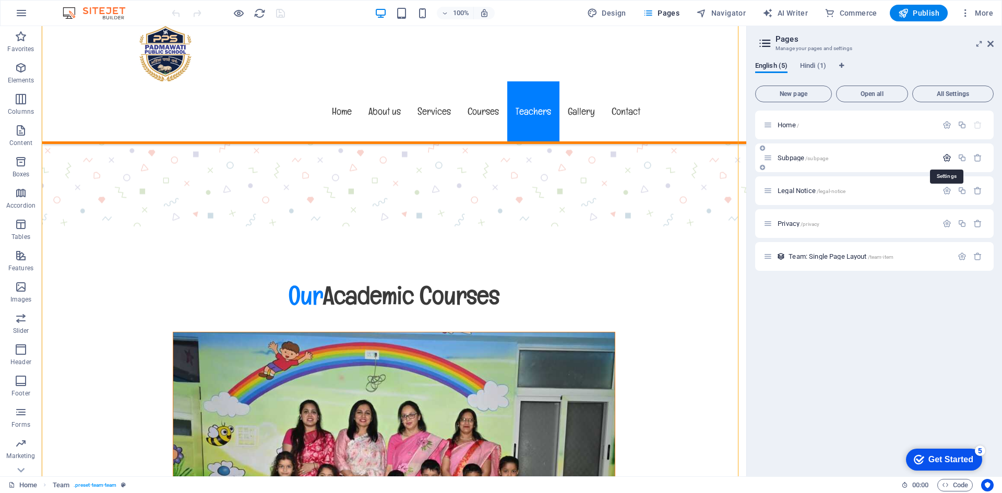
click at [946, 157] on icon "button" at bounding box center [946, 157] width 9 height 9
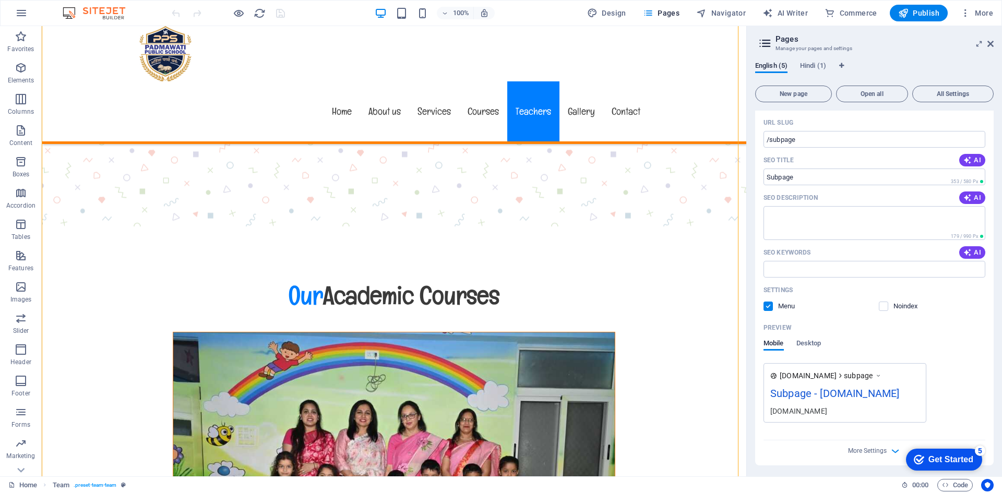
scroll to position [157, 0]
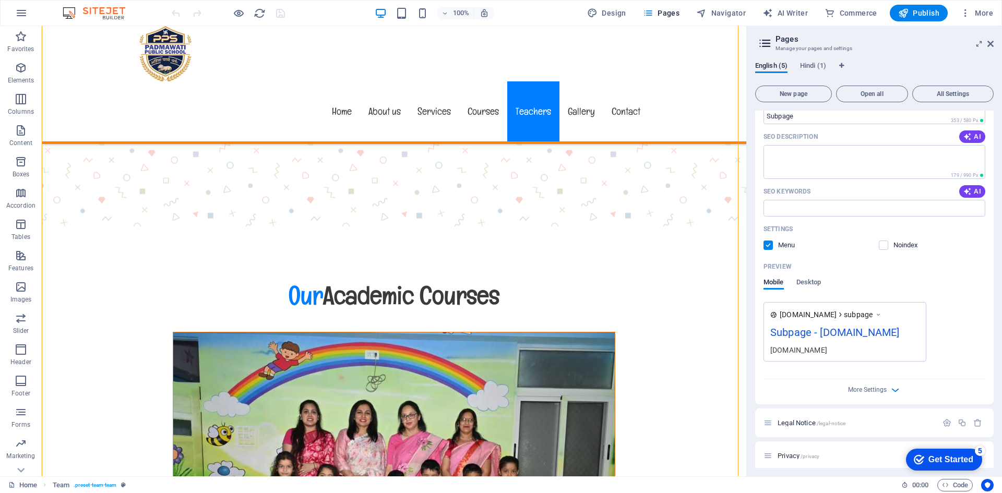
click at [834, 345] on div "Subpage - padmawatipublicschool.com" at bounding box center [844, 335] width 149 height 20
click at [835, 345] on div "Subpage - padmawatipublicschool.com" at bounding box center [844, 335] width 149 height 20
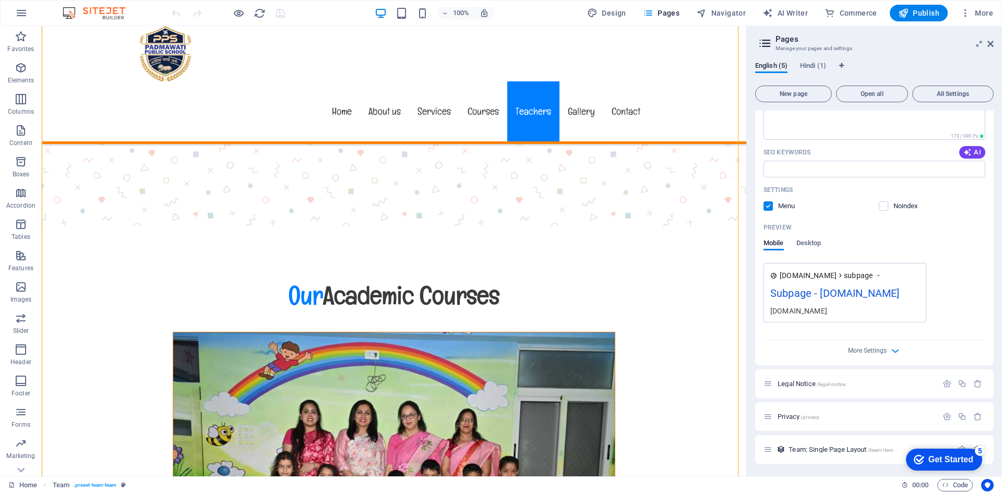
scroll to position [210, 0]
click at [892, 349] on icon "button" at bounding box center [895, 351] width 12 height 12
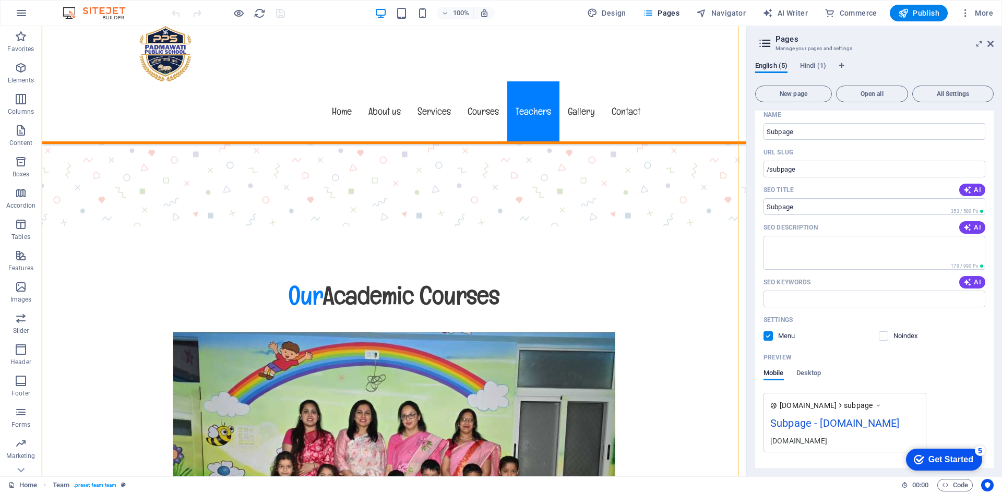
scroll to position [0, 0]
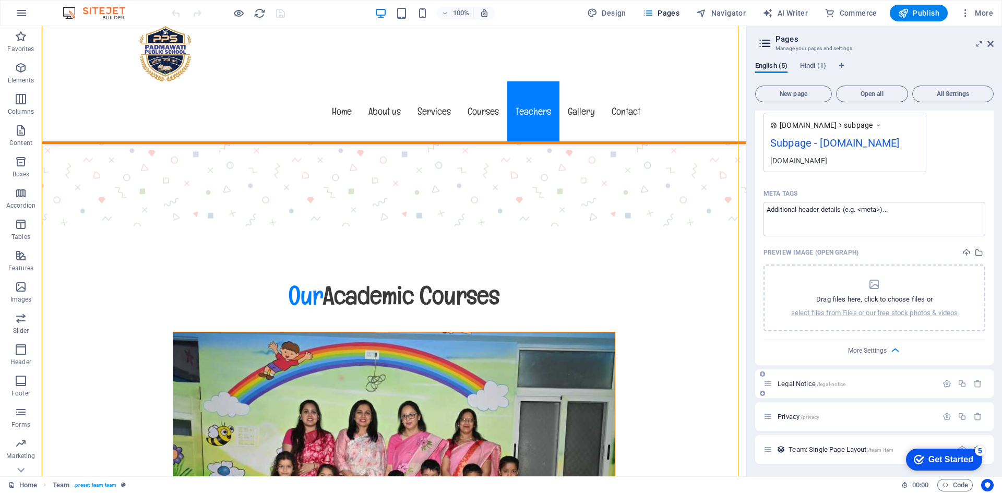
click at [843, 387] on span "/legal-notice" at bounding box center [831, 384] width 29 height 6
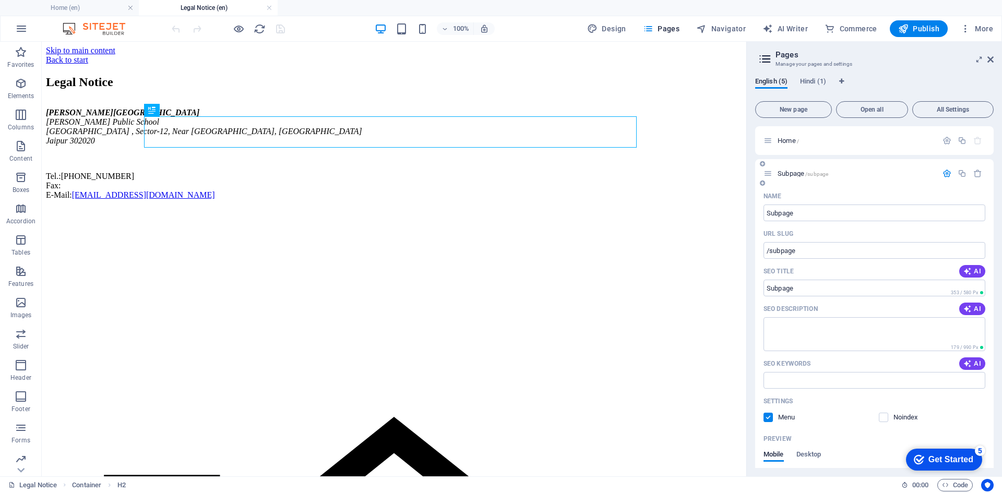
click at [789, 174] on span "Subpage /subpage" at bounding box center [802, 174] width 51 height 8
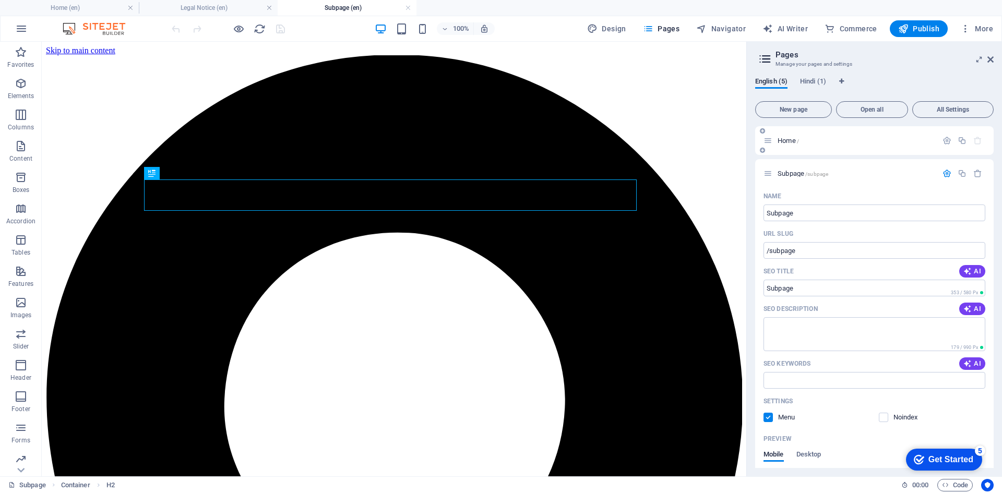
click at [778, 140] on span "Home /" at bounding box center [787, 141] width 21 height 8
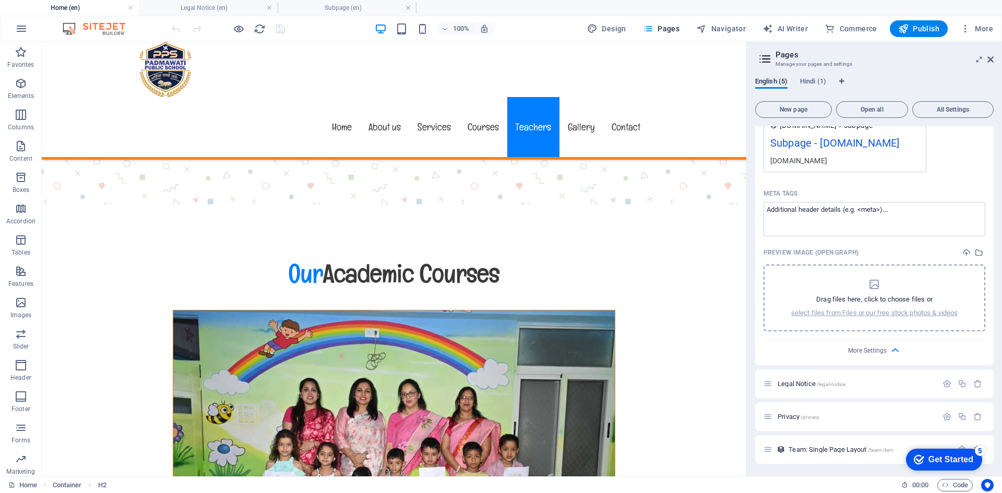
scroll to position [376, 0]
click at [993, 61] on icon at bounding box center [990, 59] width 6 height 8
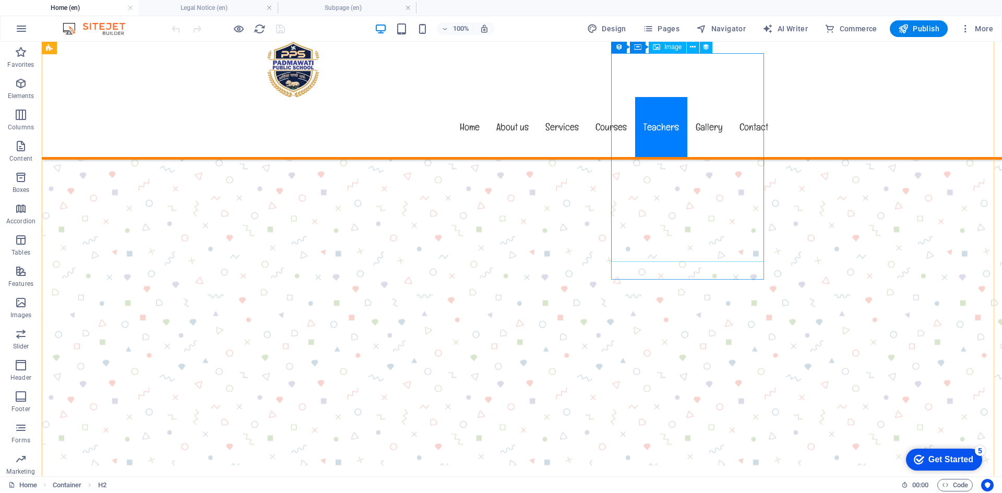
scroll to position [5499, 0]
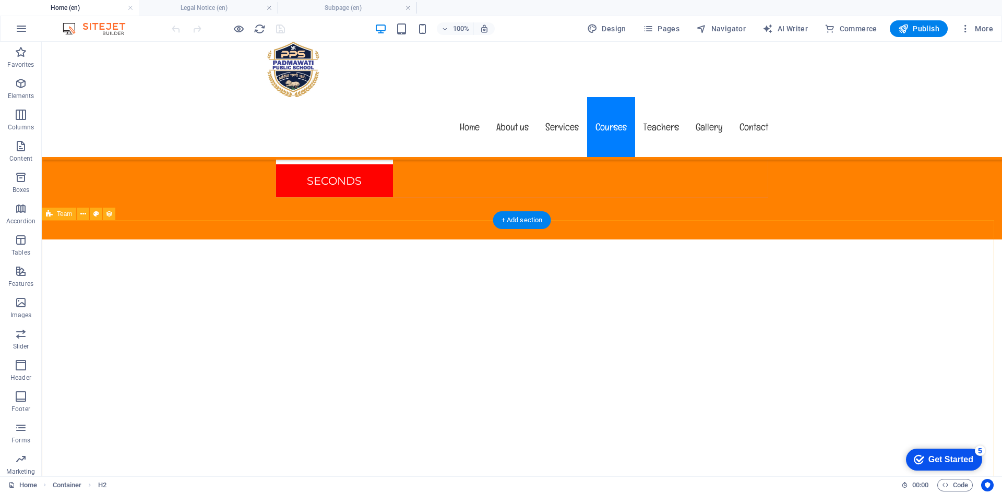
click at [86, 218] on icon at bounding box center [83, 214] width 6 height 11
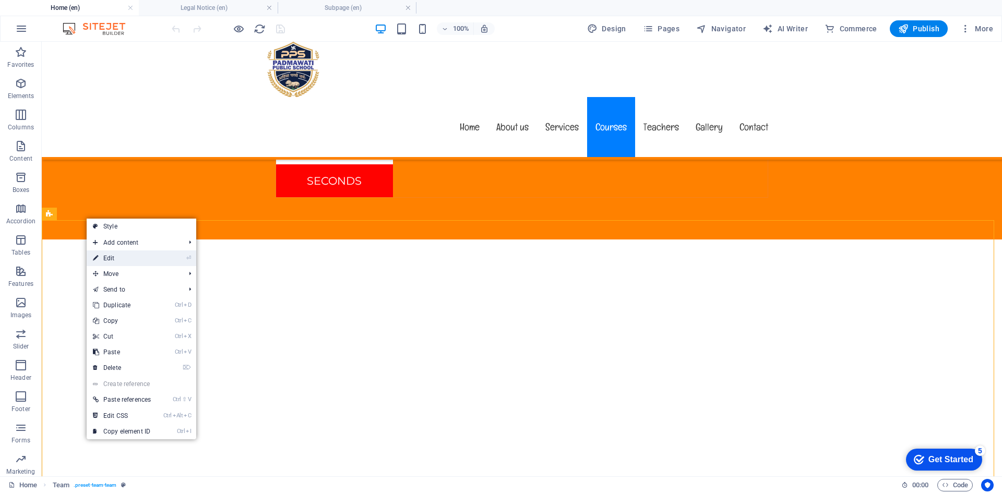
click at [151, 261] on link "⏎ Edit" at bounding box center [122, 258] width 70 height 16
select select "updatedAt_ASC"
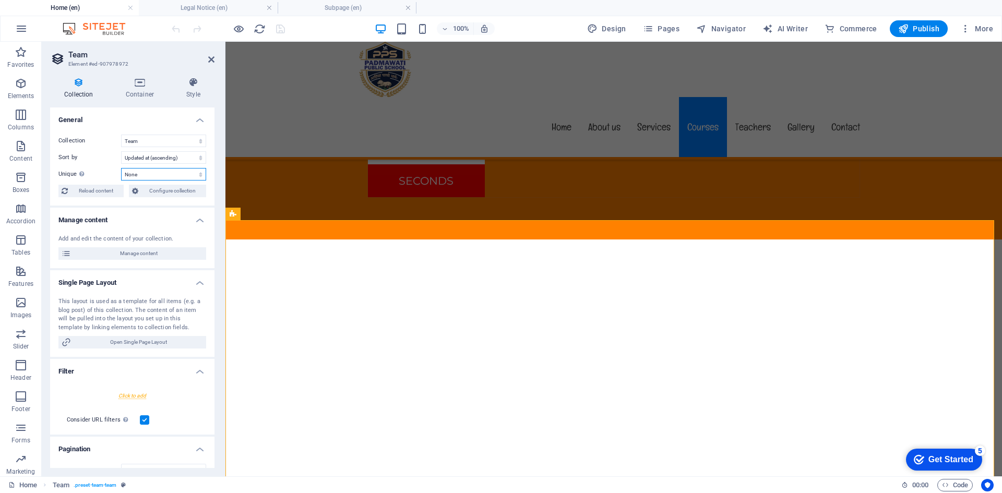
click at [166, 174] on select "None Name Slug Profile Picture Job Title Life Motto Intro Text" at bounding box center [163, 174] width 85 height 13
click at [157, 171] on select "None Name Slug Profile Picture Job Title Life Motto Intro Text" at bounding box center [163, 174] width 85 height 13
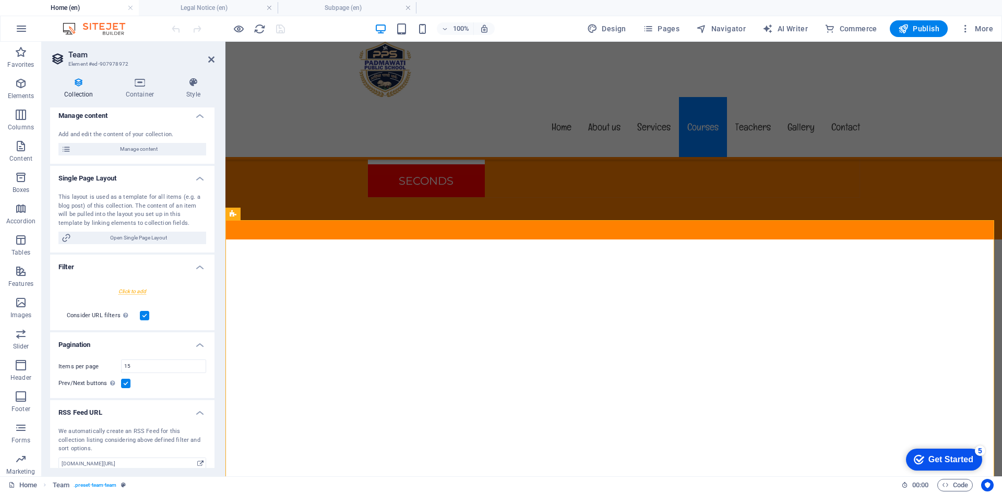
scroll to position [115, 0]
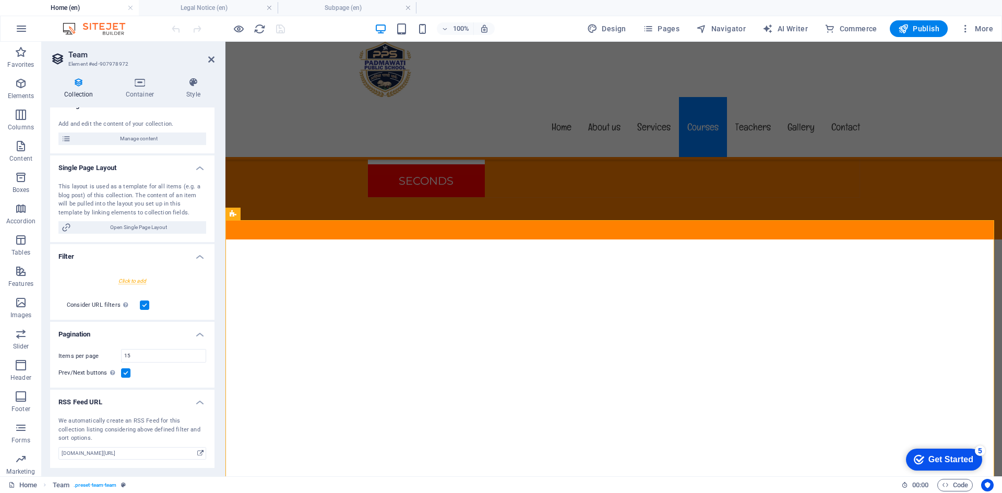
click at [125, 370] on label at bounding box center [125, 372] width 9 height 9
click at [0, 0] on input "Prev/Next buttons Even if checked the pagination will not be displayed when the…" at bounding box center [0, 0] width 0 height 0
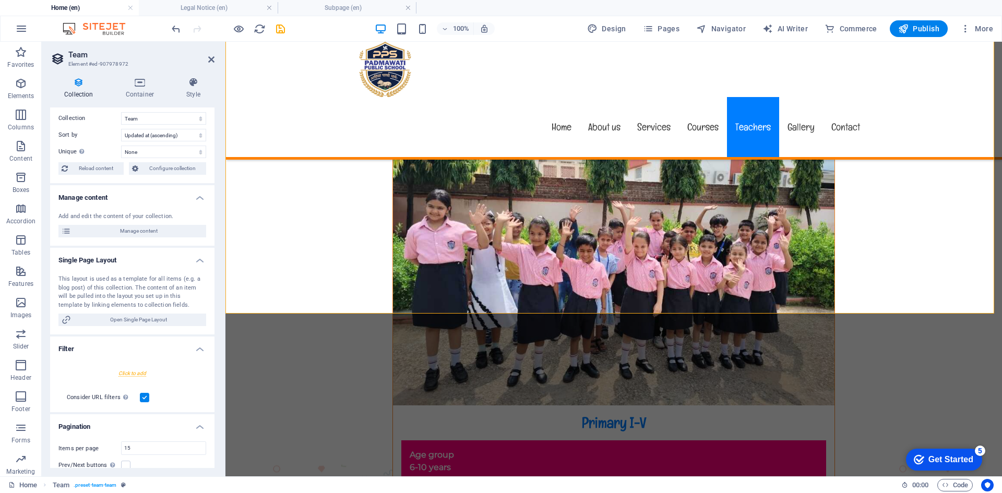
scroll to position [0, 0]
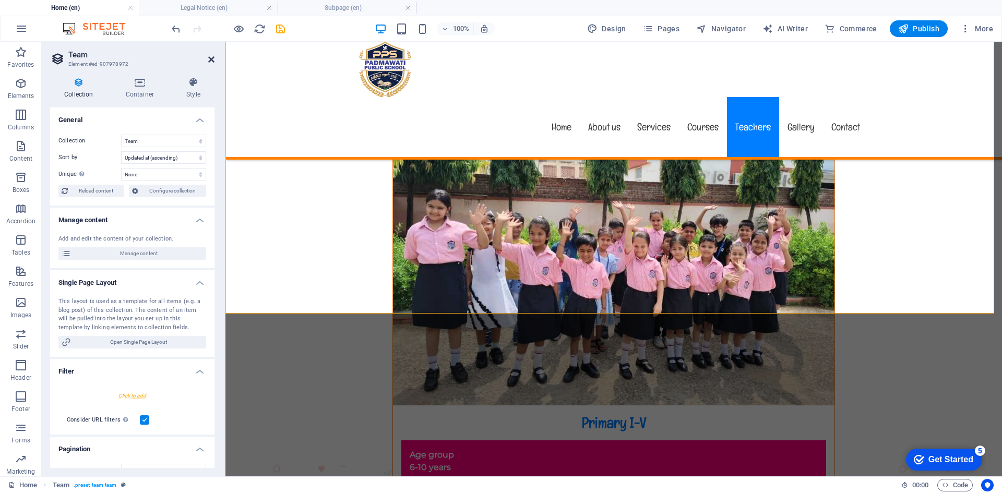
click at [211, 58] on icon at bounding box center [211, 59] width 6 height 8
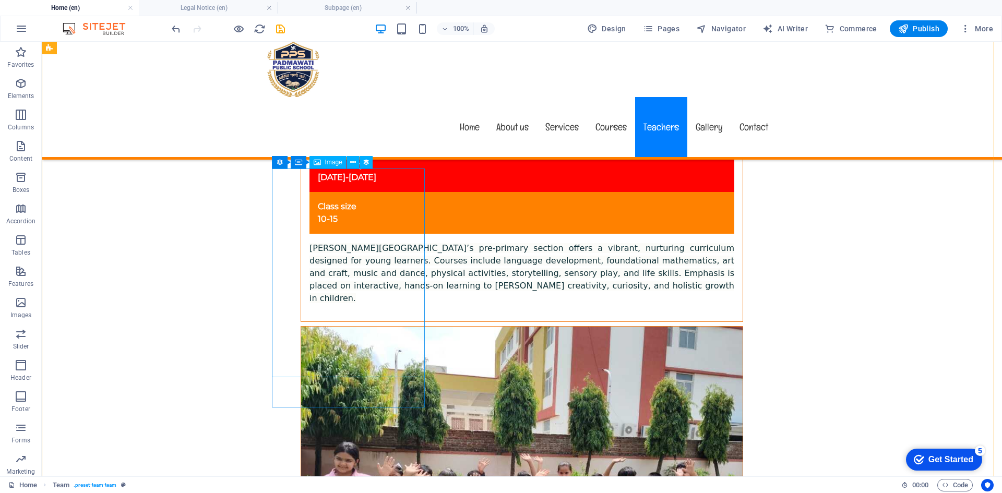
scroll to position [6490, 0]
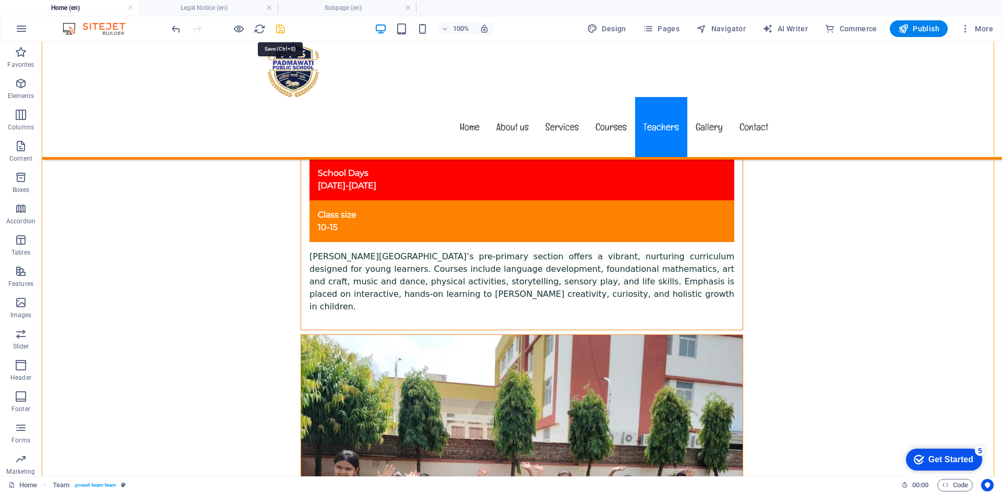
drag, startPoint x: 278, startPoint y: 27, endPoint x: 296, endPoint y: 8, distance: 26.2
click at [278, 27] on icon "save" at bounding box center [280, 29] width 12 height 12
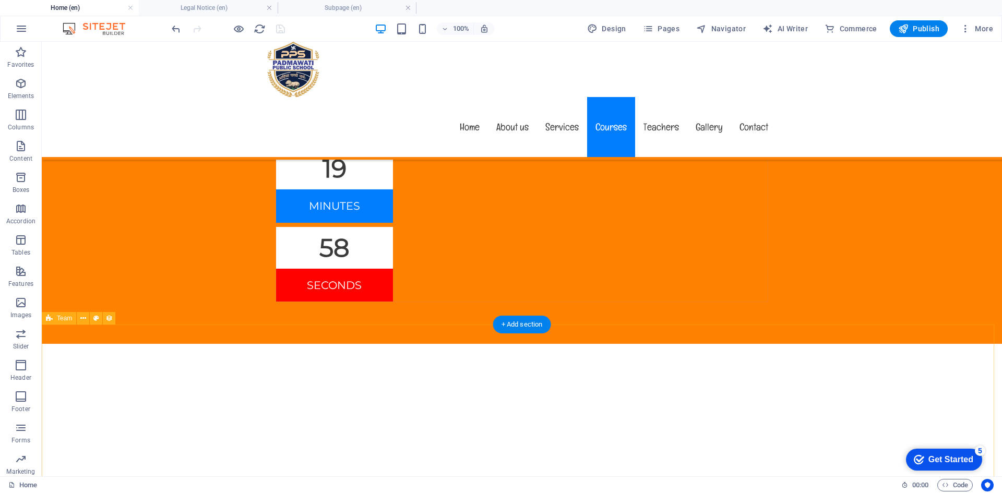
scroll to position [5447, 0]
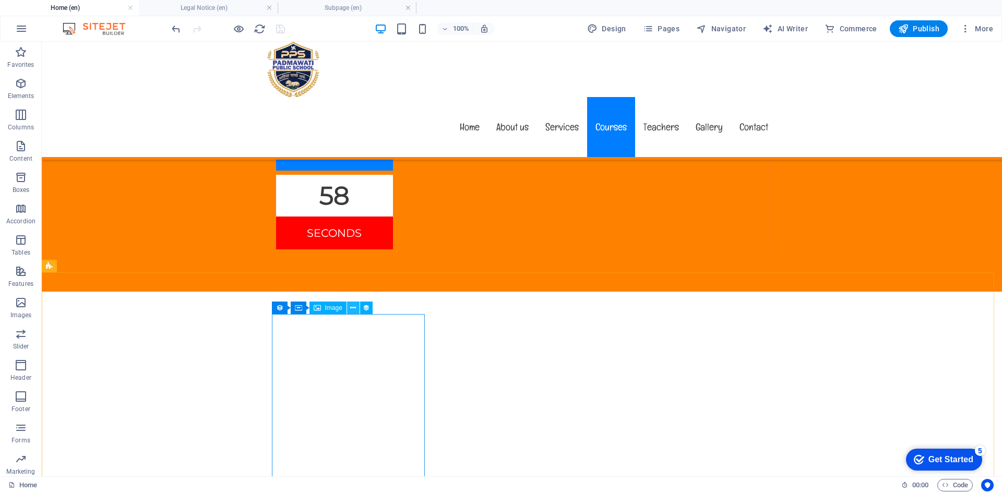
click at [353, 305] on icon at bounding box center [353, 308] width 6 height 11
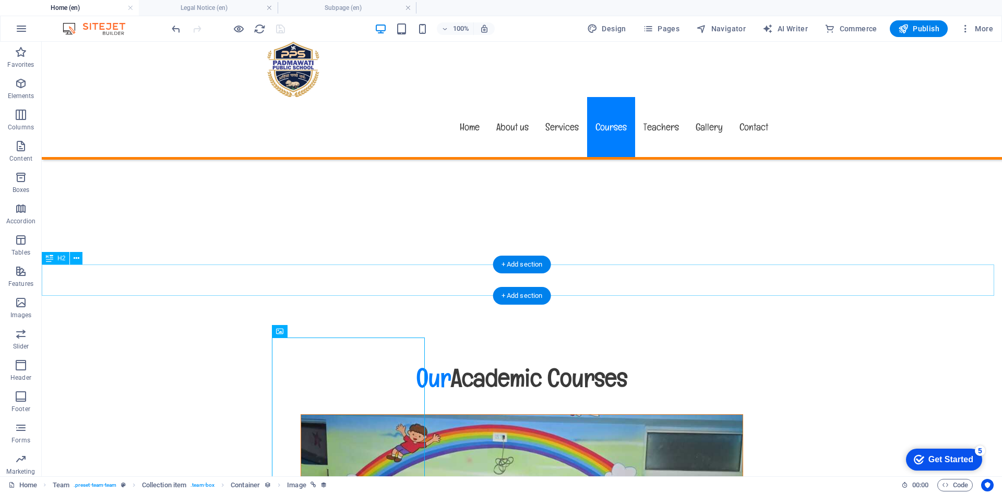
scroll to position [5290, 0]
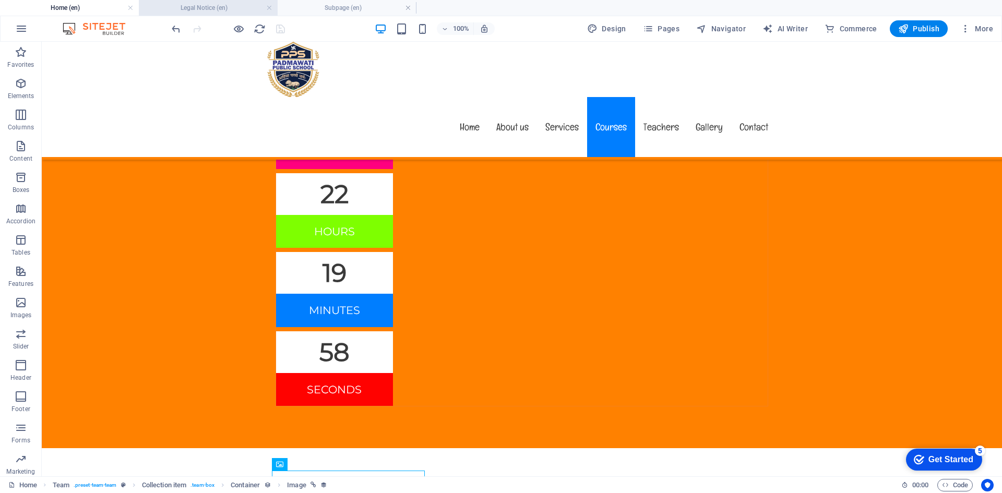
click at [272, 9] on h4 "Legal Notice (en)" at bounding box center [208, 7] width 139 height 11
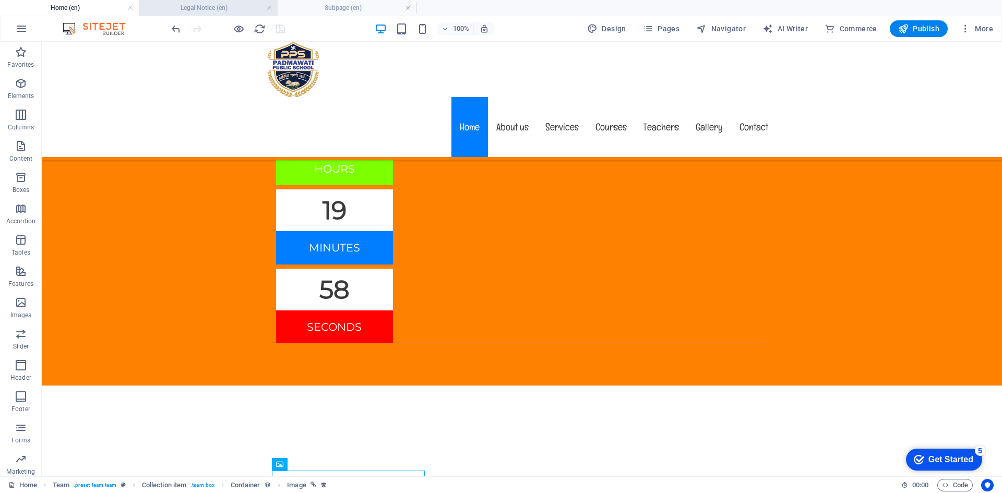
scroll to position [0, 0]
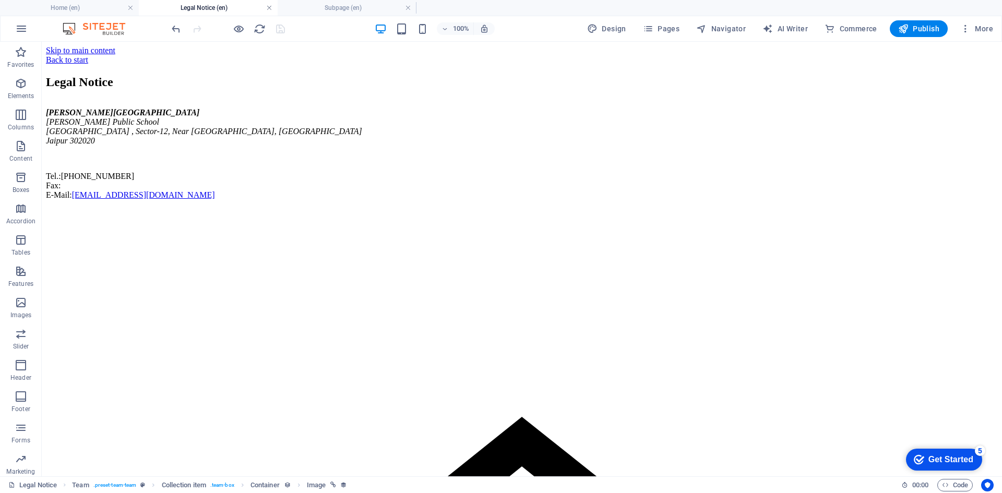
click at [268, 7] on link at bounding box center [269, 8] width 6 height 10
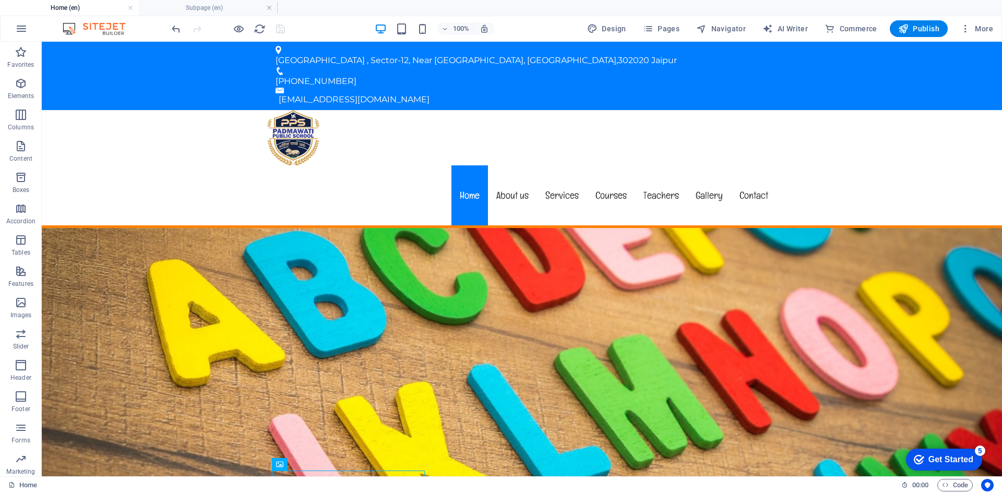
scroll to position [5290, 0]
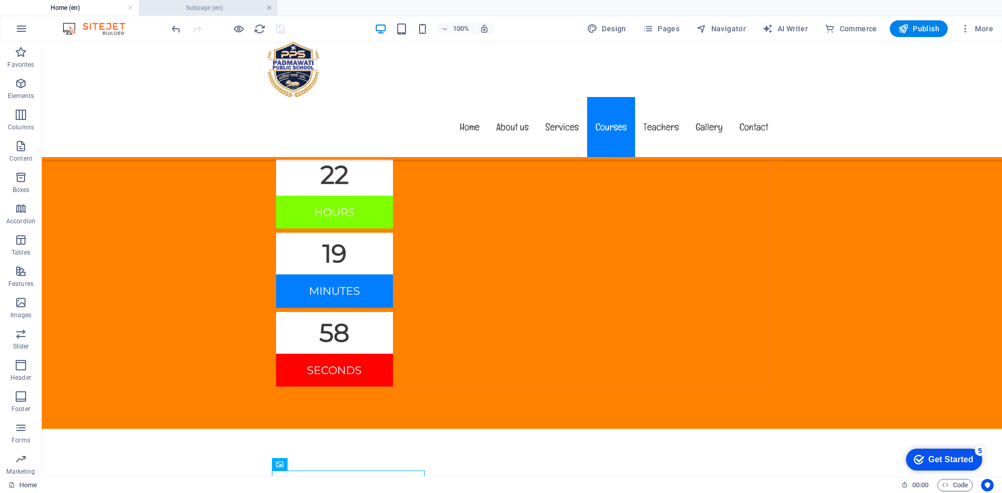
click at [271, 6] on link at bounding box center [269, 8] width 6 height 10
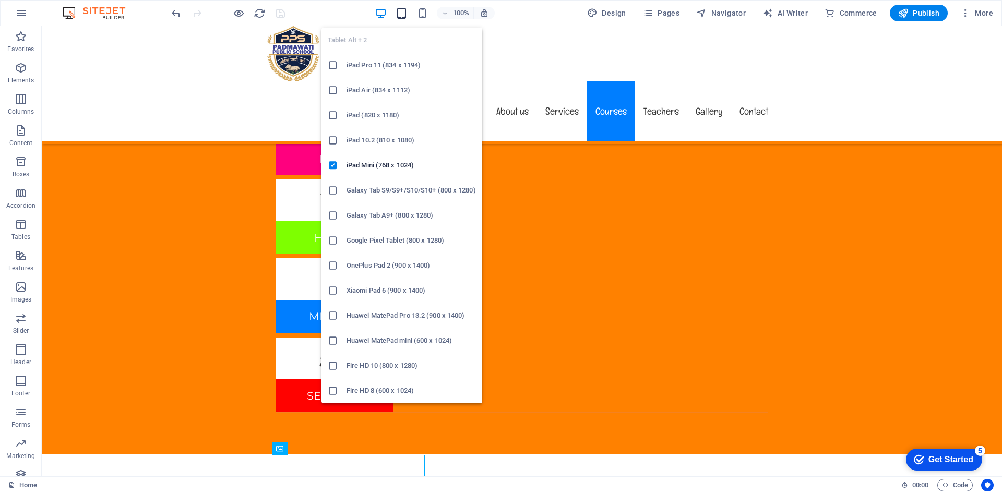
click at [407, 16] on icon "button" at bounding box center [401, 13] width 12 height 12
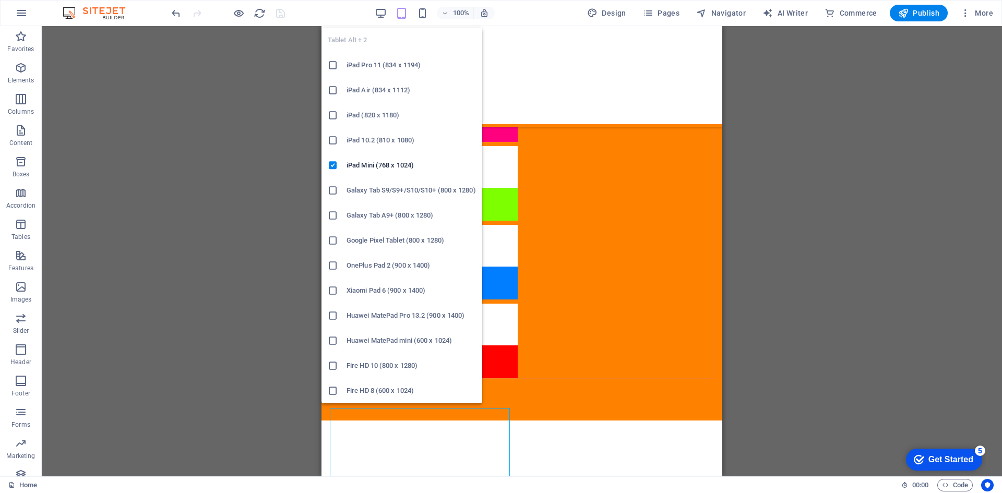
scroll to position [5163, 0]
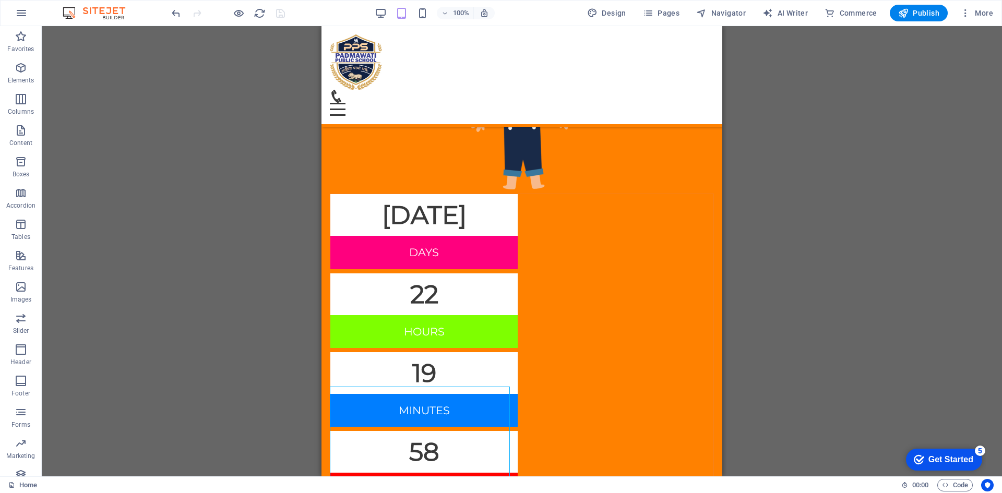
click at [782, 188] on div "Drag here to replace the existing content. Press “Ctrl” if you want to create a…" at bounding box center [522, 251] width 960 height 450
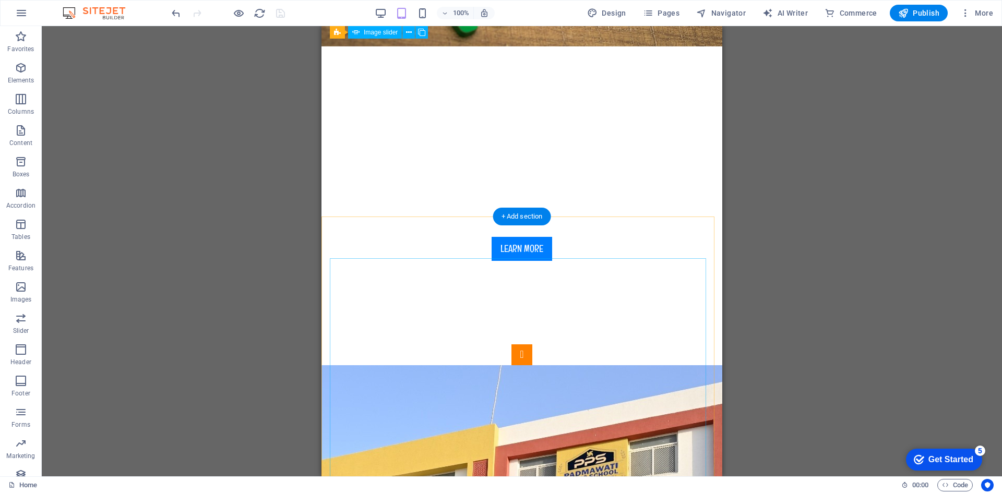
scroll to position [0, 0]
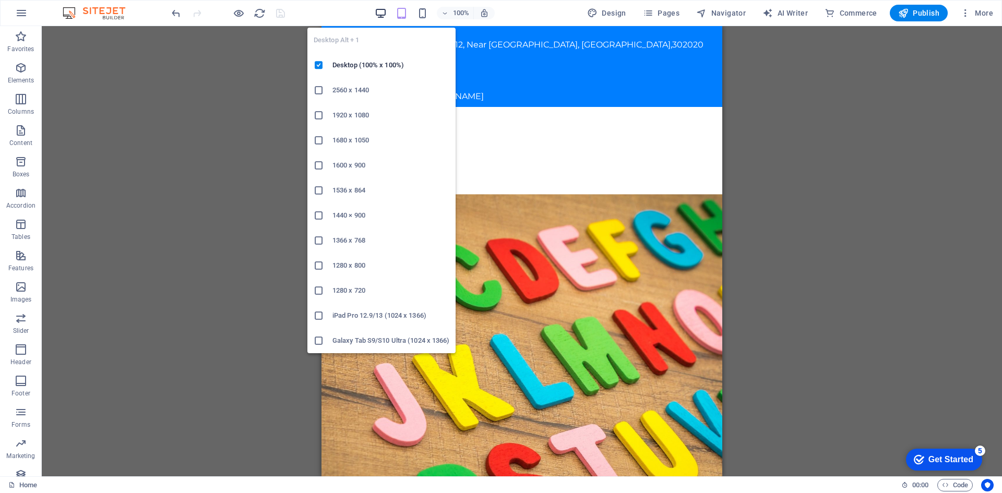
click at [383, 14] on icon "button" at bounding box center [381, 13] width 12 height 12
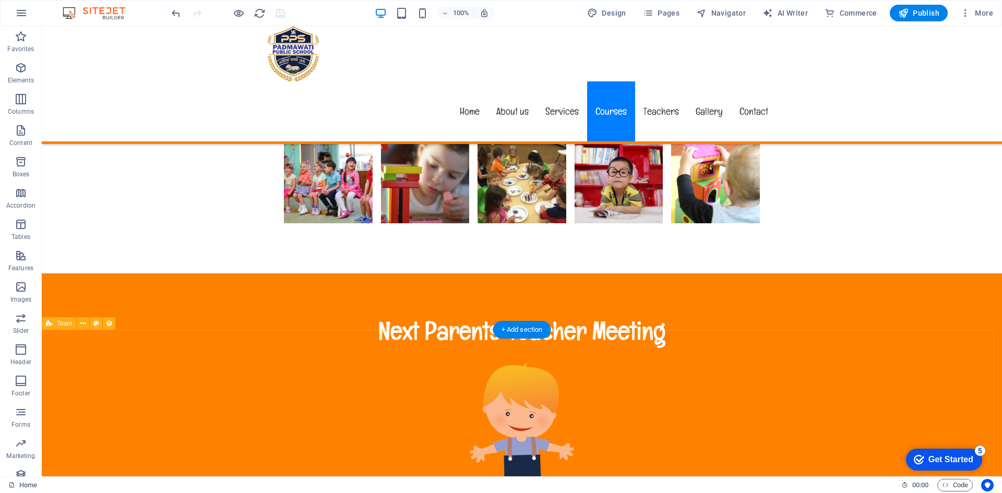
scroll to position [5374, 0]
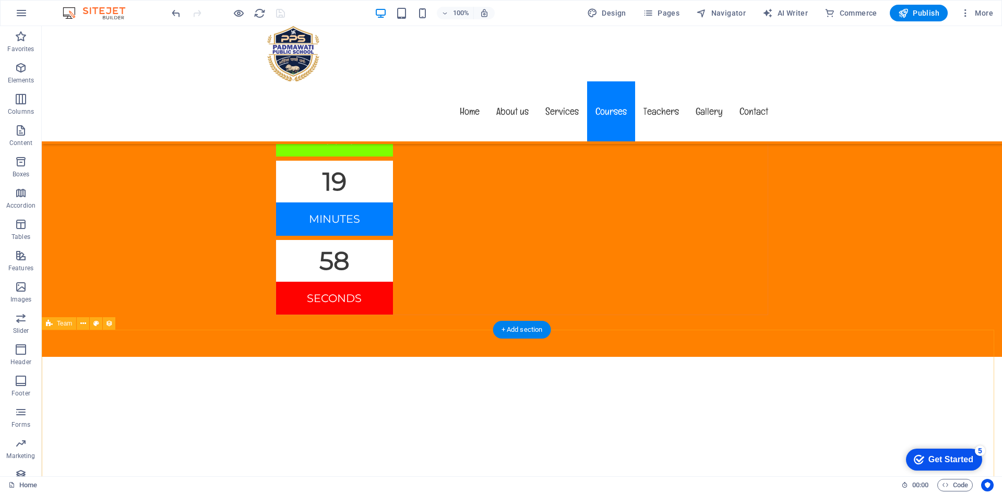
click at [95, 326] on icon at bounding box center [96, 323] width 6 height 11
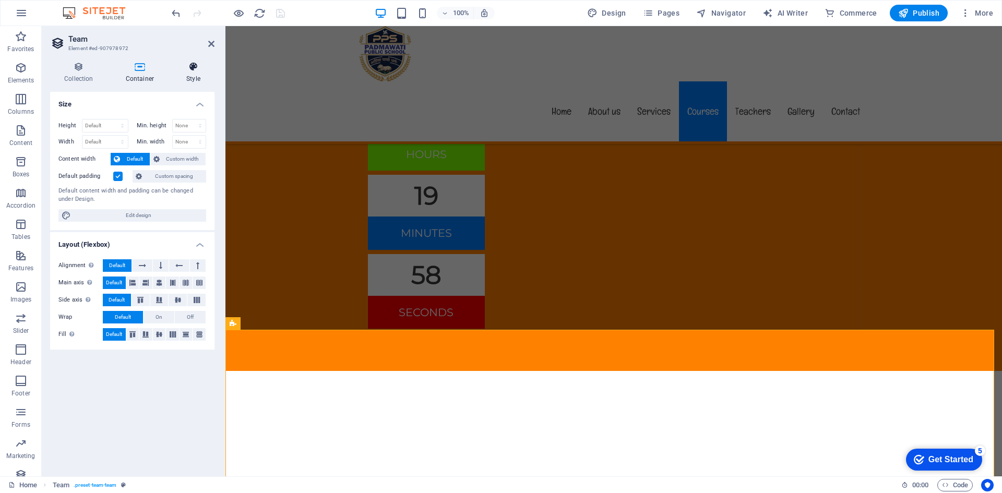
click at [200, 68] on icon at bounding box center [193, 67] width 42 height 10
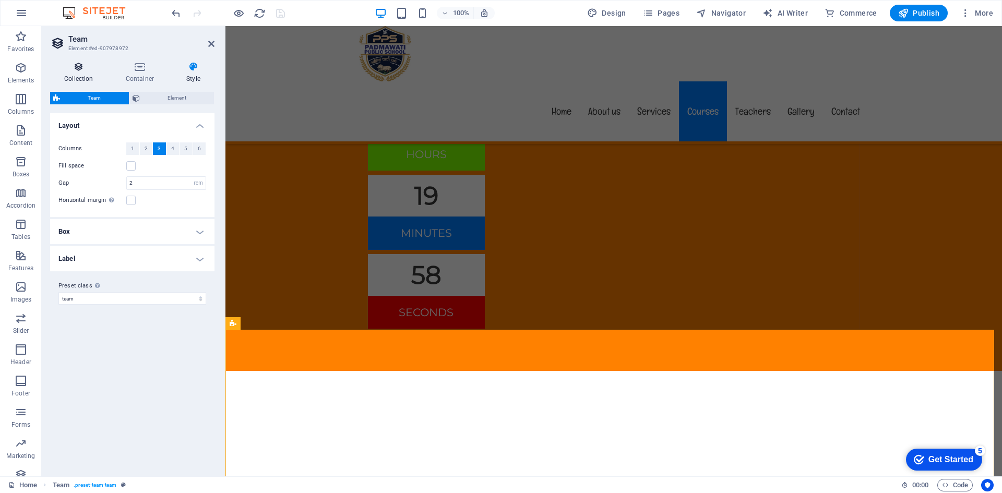
click at [78, 71] on icon at bounding box center [78, 67] width 57 height 10
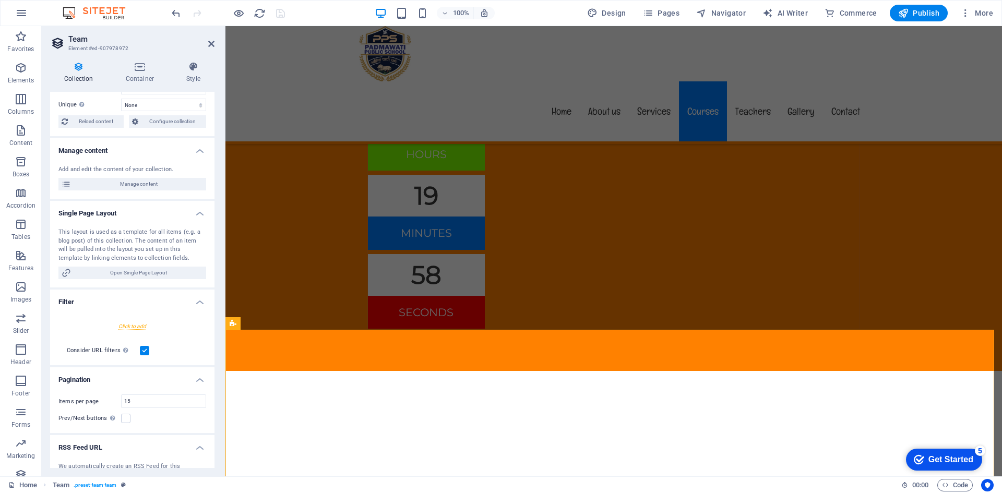
scroll to position [0, 0]
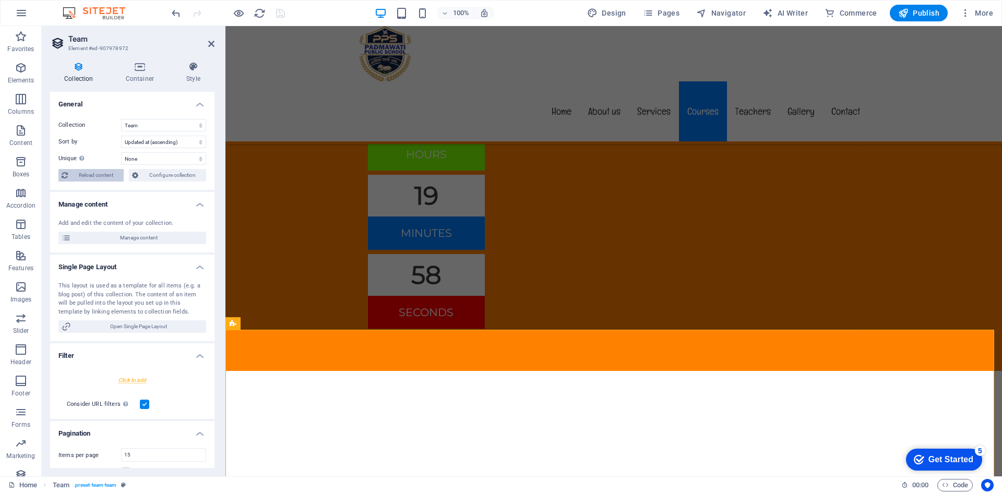
click at [104, 175] on span "Reload content" at bounding box center [96, 175] width 50 height 13
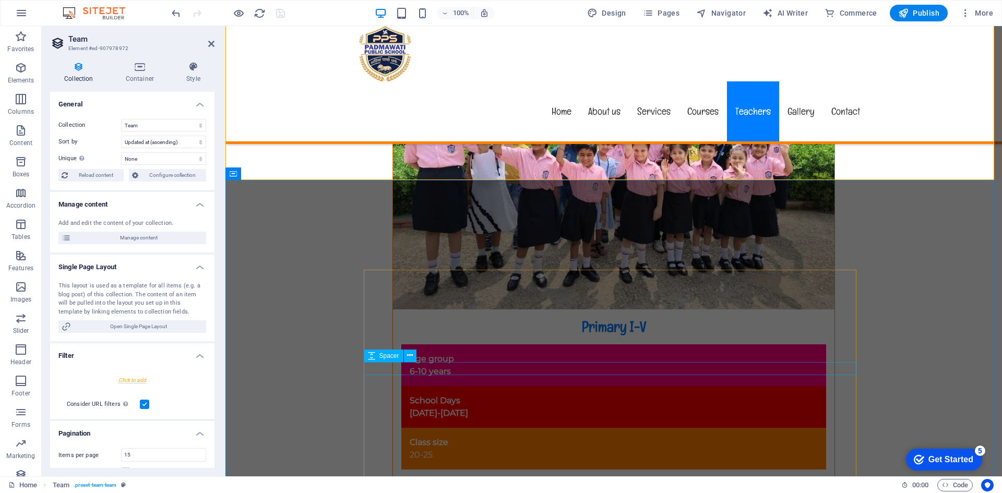
scroll to position [6817, 0]
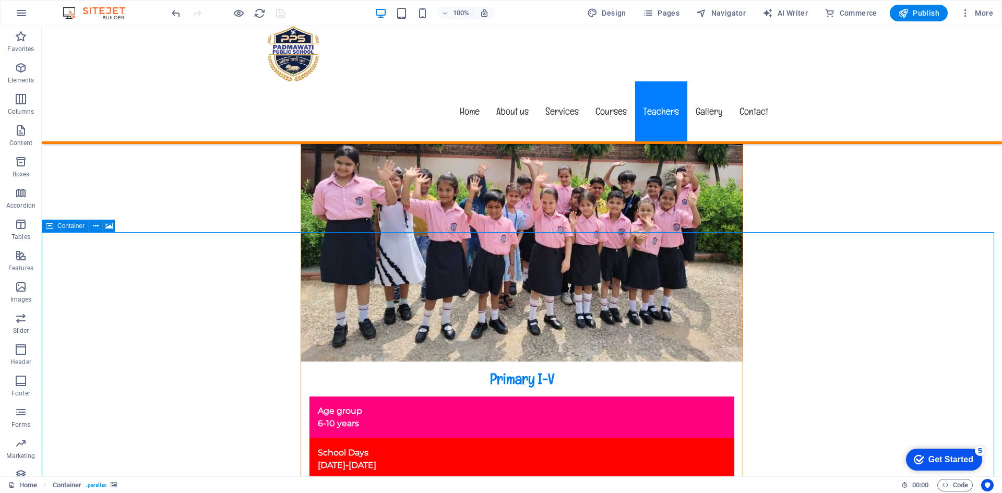
click at [52, 224] on icon at bounding box center [49, 226] width 7 height 13
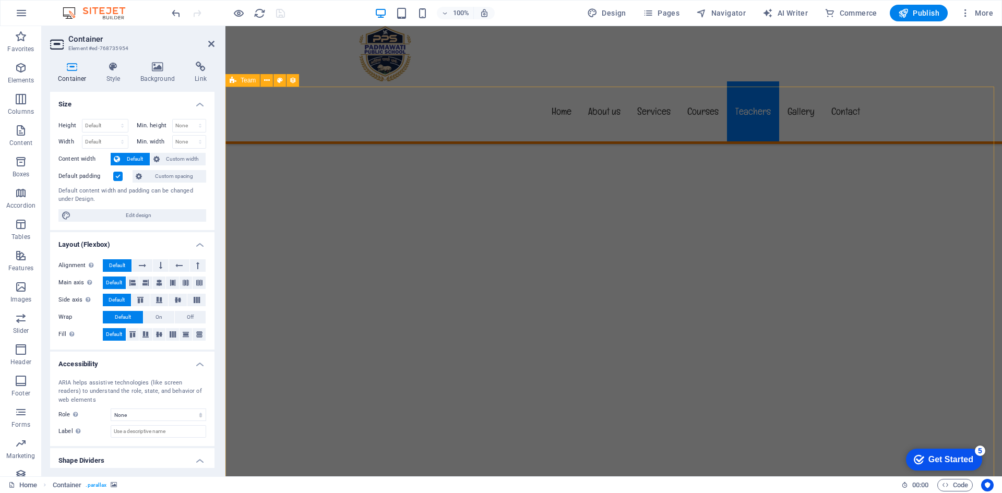
scroll to position [5461, 0]
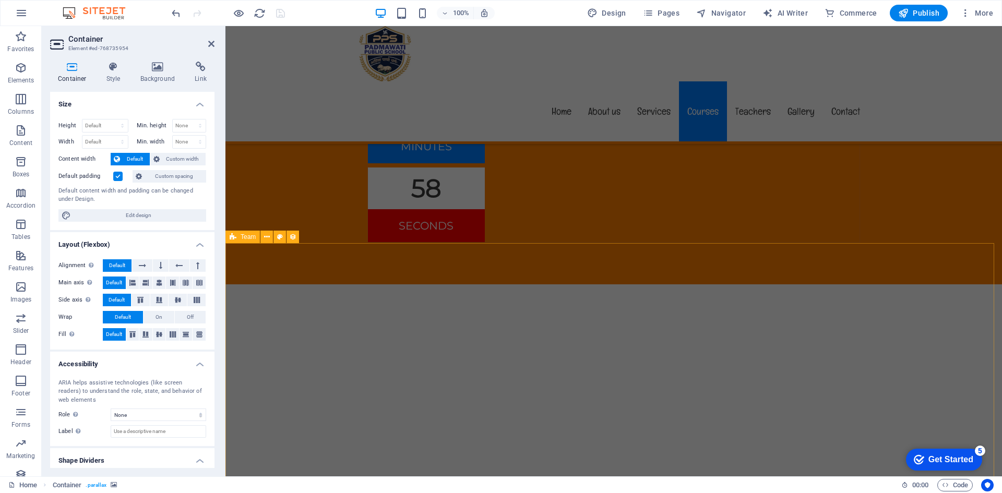
click at [240, 235] on div "Team" at bounding box center [242, 237] width 34 height 13
select select "updatedAt_ASC"
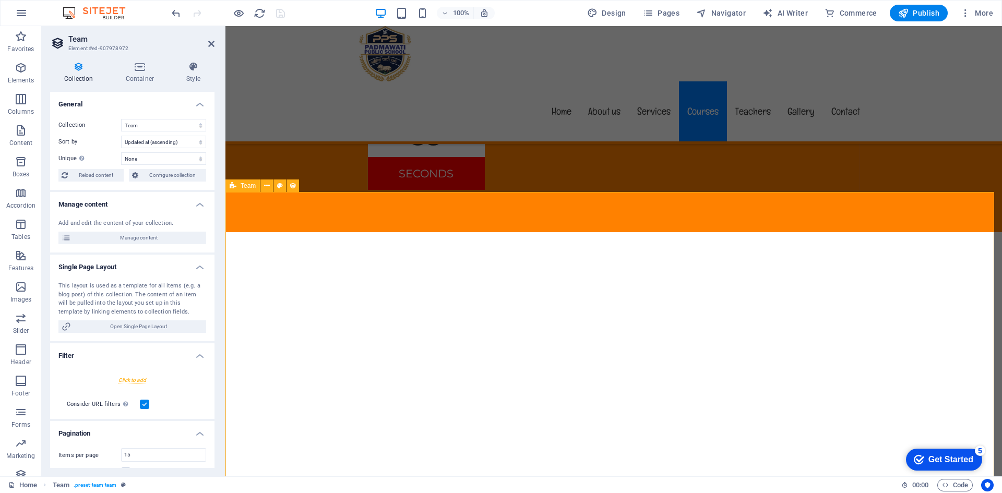
scroll to position [5408, 0]
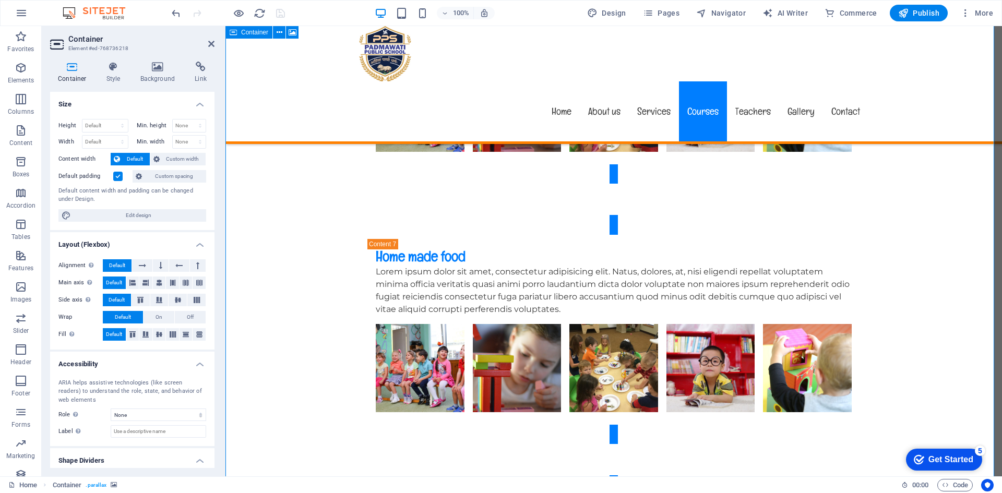
scroll to position [3791, 0]
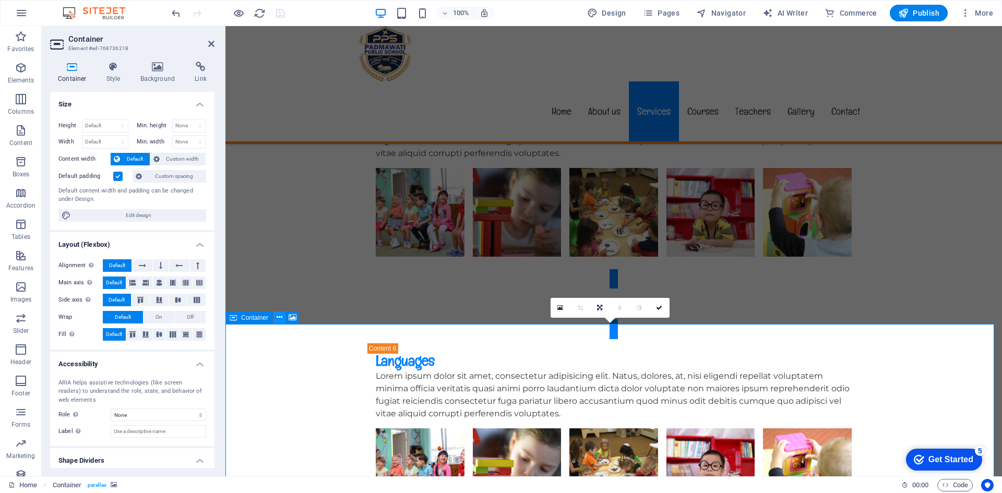
click at [279, 314] on icon at bounding box center [280, 317] width 6 height 11
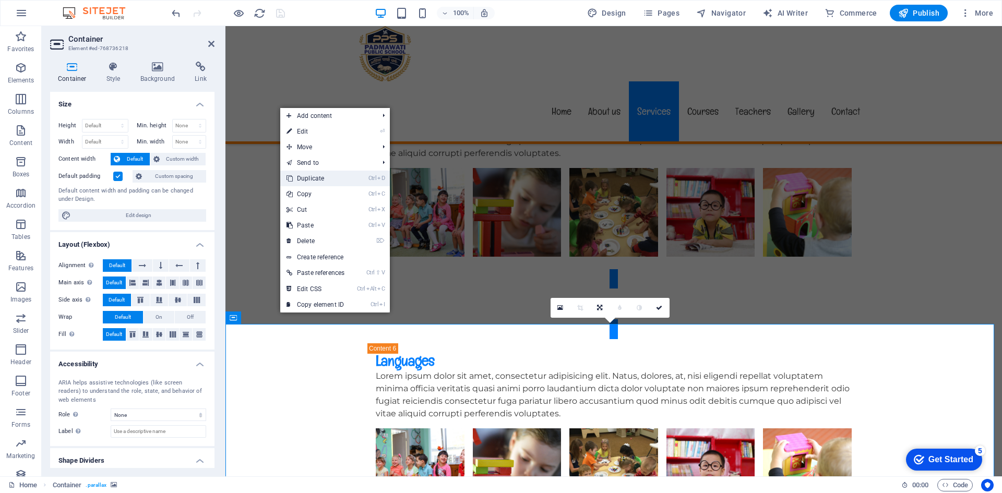
click at [333, 175] on link "Ctrl D Duplicate" at bounding box center [315, 179] width 70 height 16
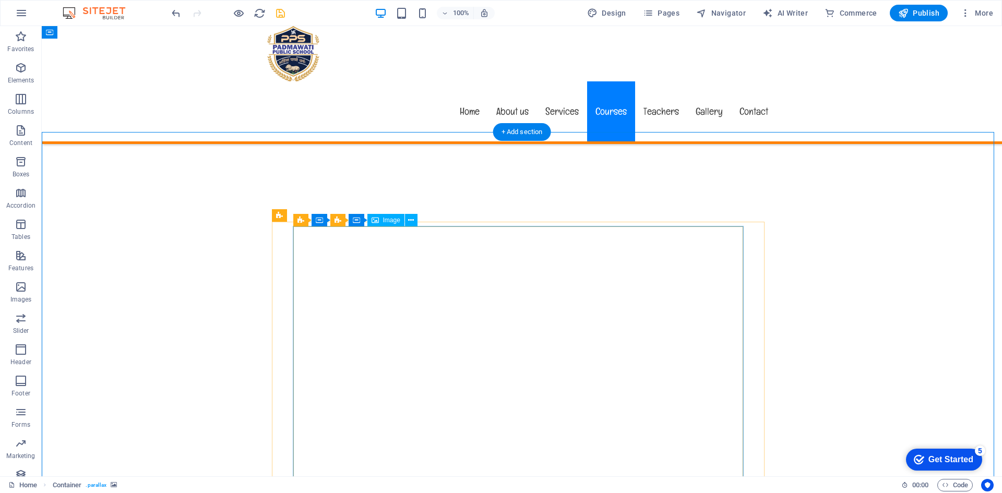
scroll to position [5522, 0]
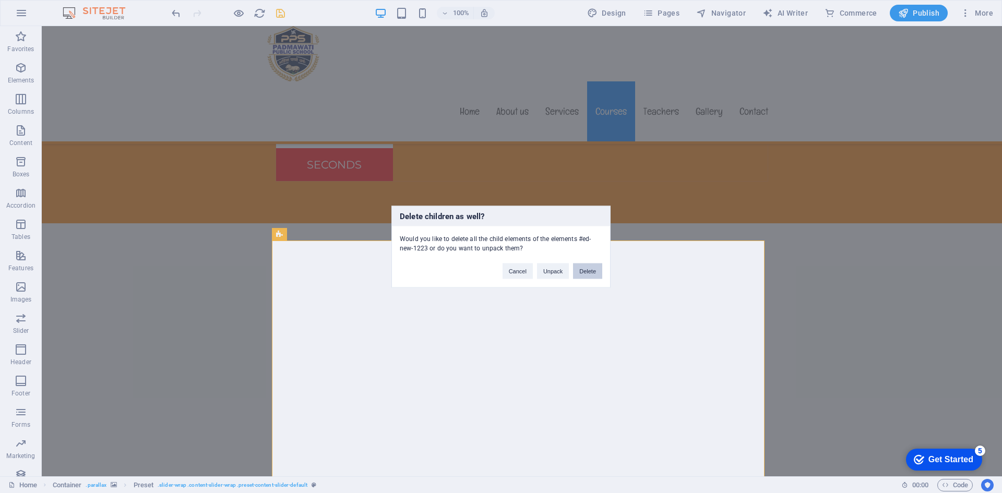
click at [589, 269] on button "Delete" at bounding box center [587, 271] width 29 height 16
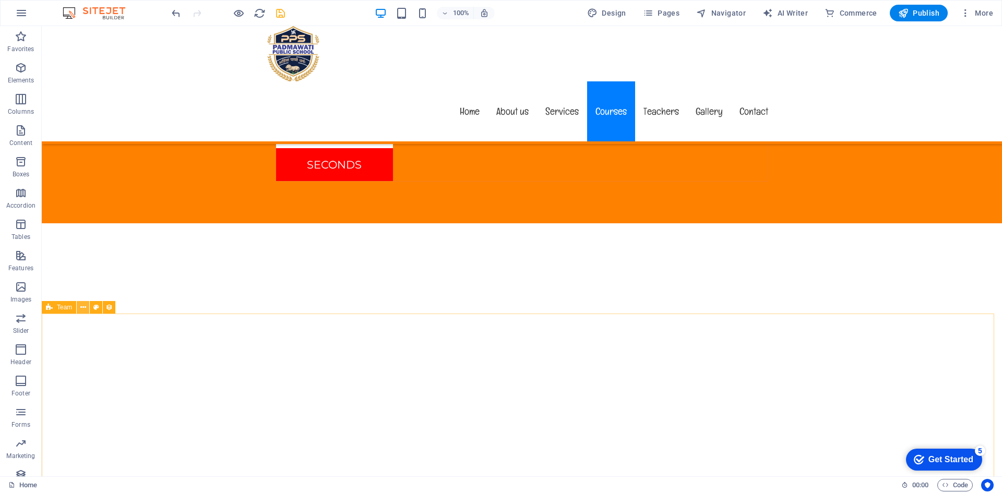
click at [83, 310] on icon at bounding box center [83, 307] width 6 height 11
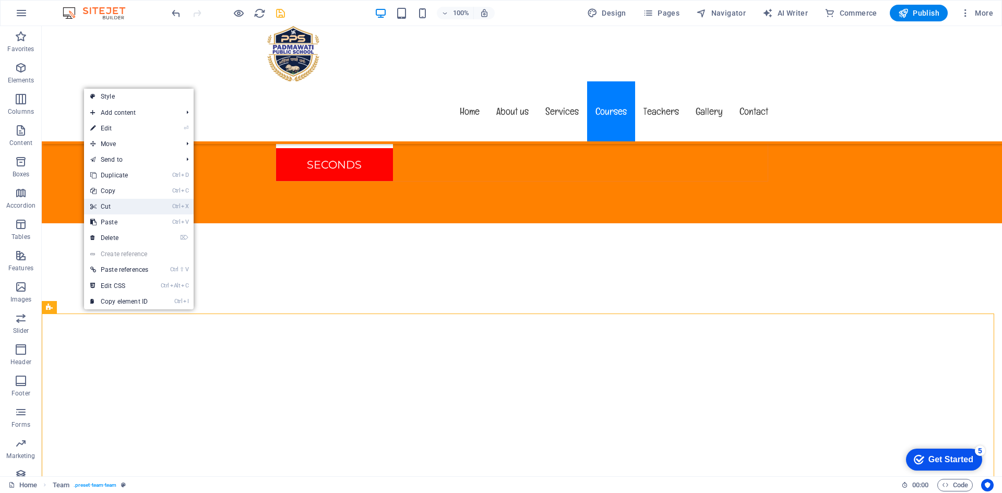
click at [118, 205] on link "Ctrl X Cut" at bounding box center [119, 207] width 70 height 16
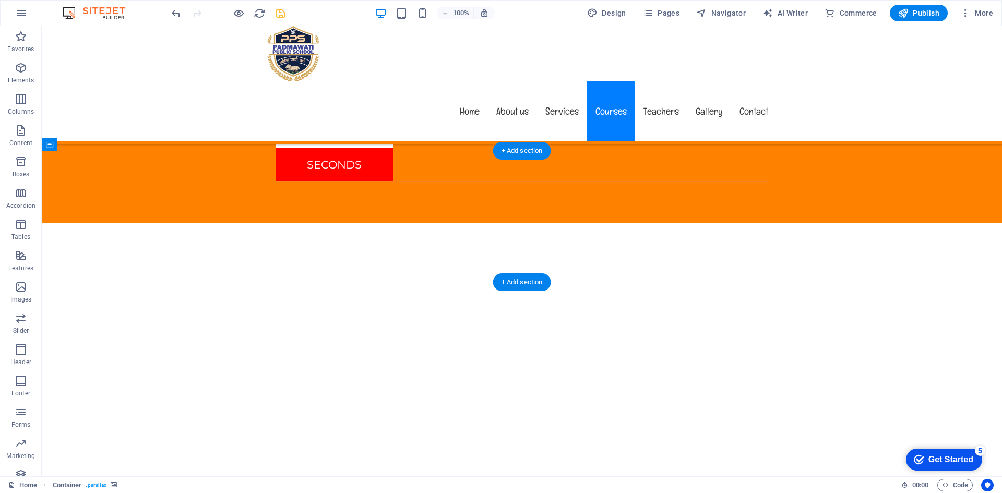
click at [95, 143] on icon at bounding box center [96, 144] width 6 height 11
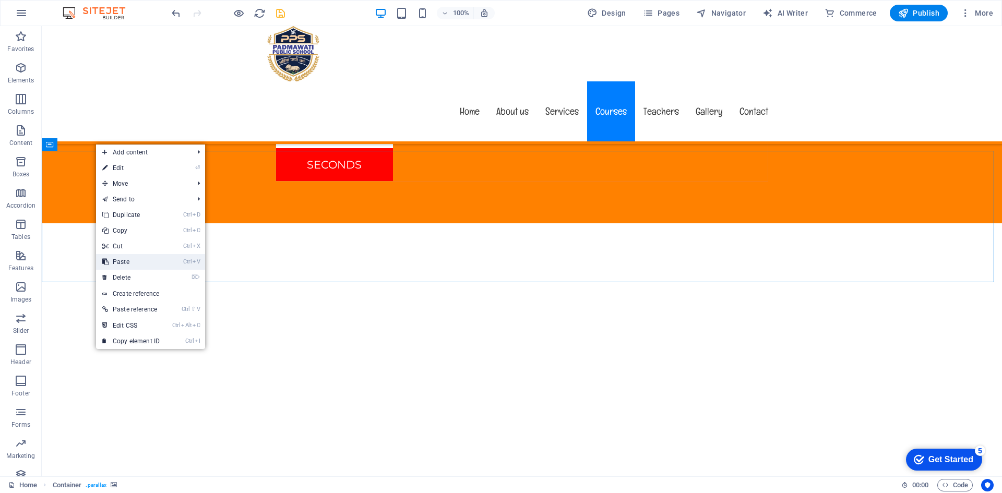
click at [147, 259] on link "Ctrl V Paste" at bounding box center [131, 262] width 70 height 16
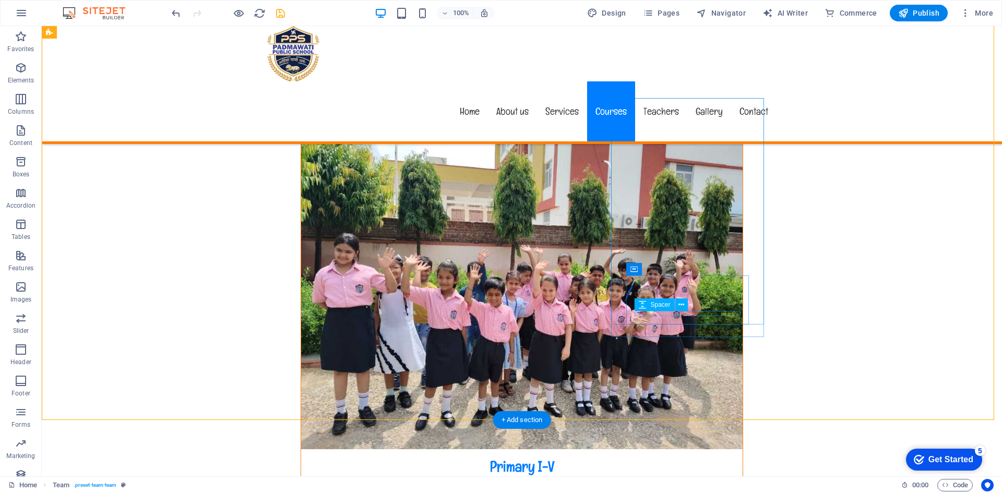
scroll to position [6826, 0]
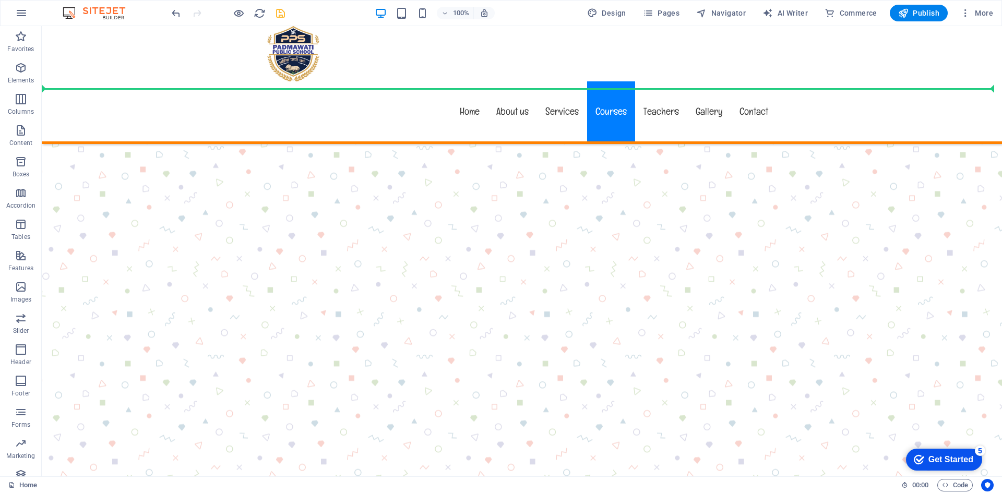
scroll to position [5659, 0]
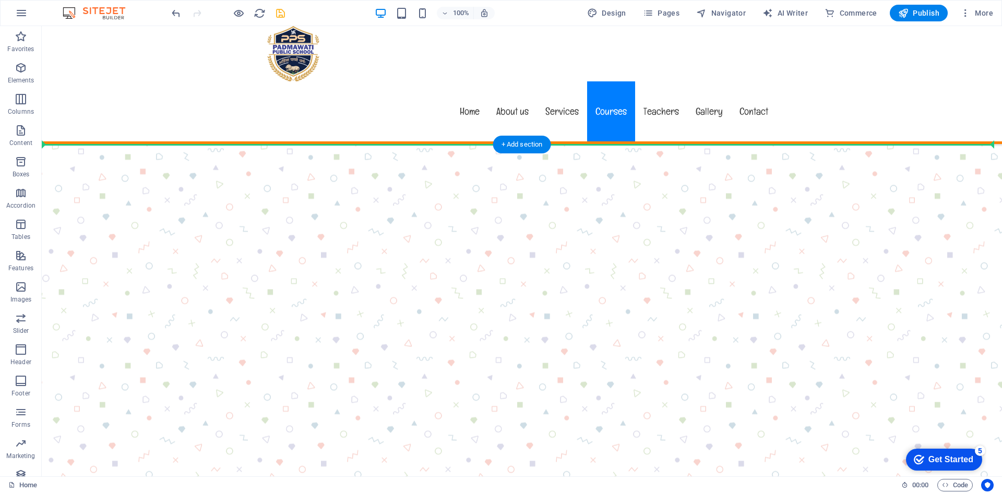
drag, startPoint x: 89, startPoint y: 345, endPoint x: 63, endPoint y: 145, distance: 202.0
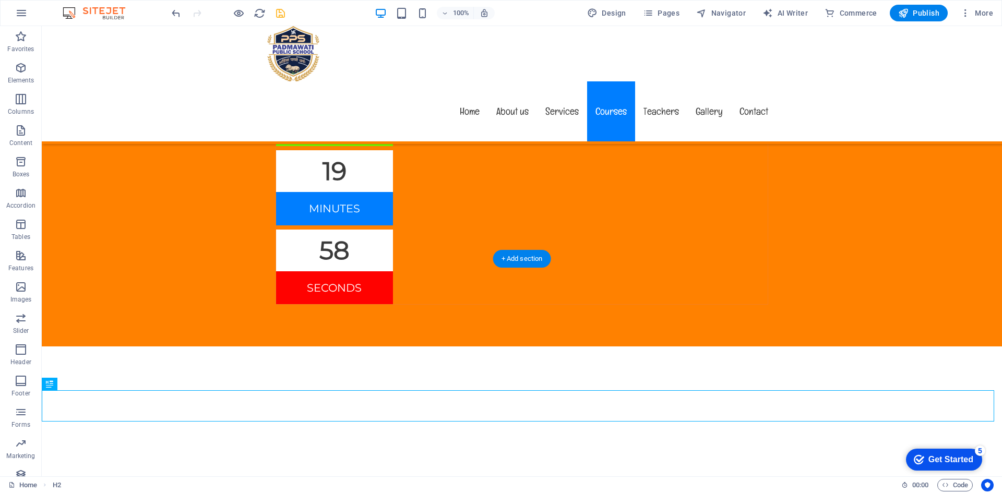
scroll to position [5451, 0]
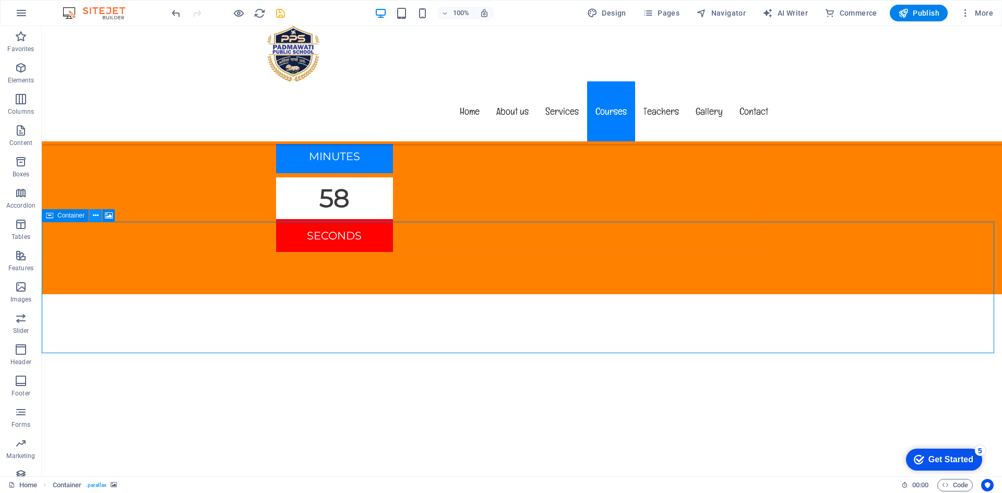
click at [95, 211] on icon at bounding box center [96, 215] width 6 height 11
click at [83, 378] on icon at bounding box center [83, 378] width 6 height 11
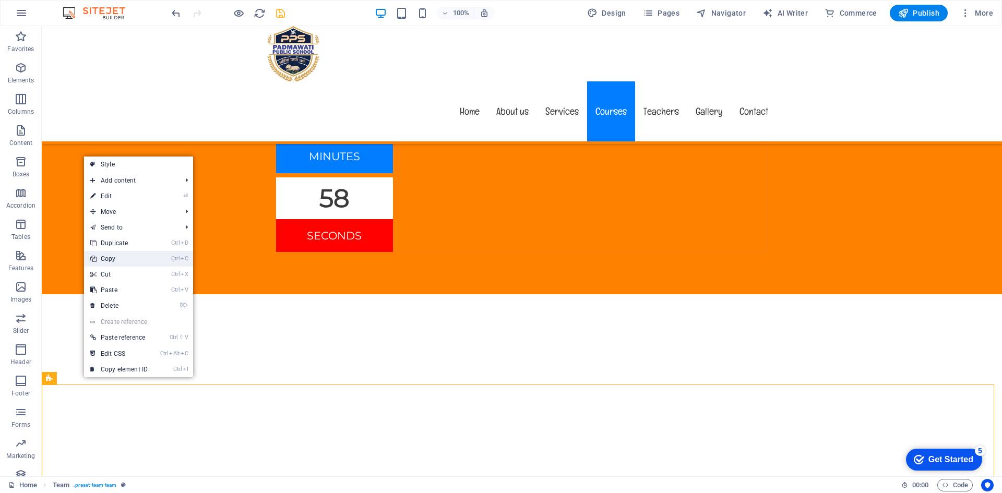
click at [151, 254] on link "Ctrl C Copy" at bounding box center [119, 259] width 70 height 16
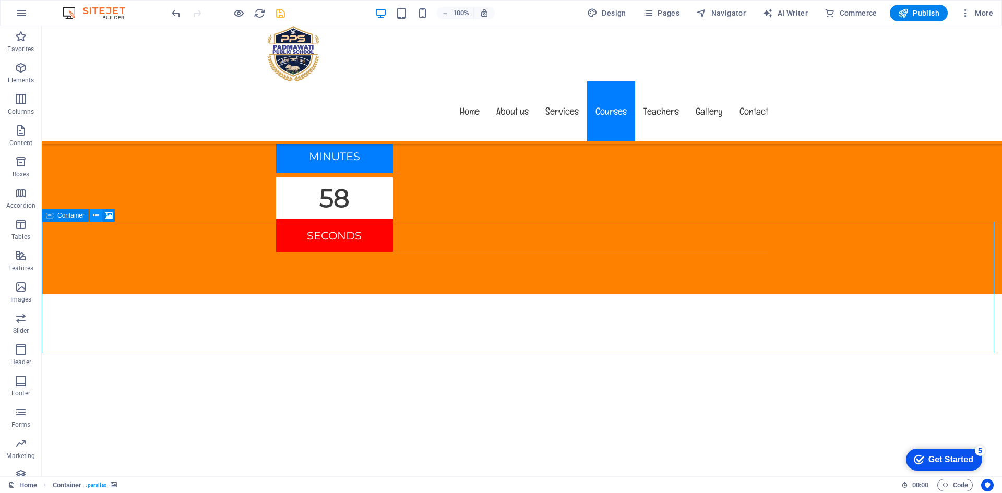
click at [93, 213] on icon at bounding box center [96, 215] width 6 height 11
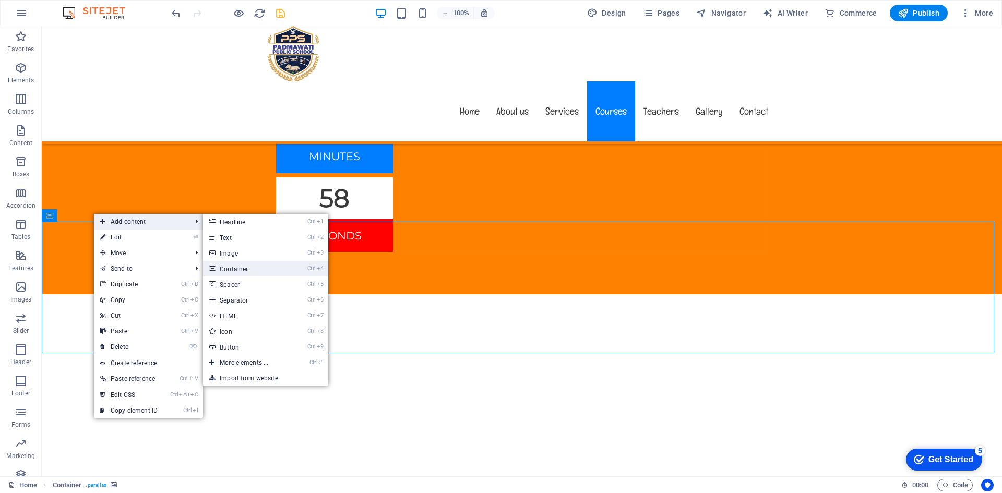
click at [247, 269] on link "Ctrl 4 Container" at bounding box center [246, 269] width 86 height 16
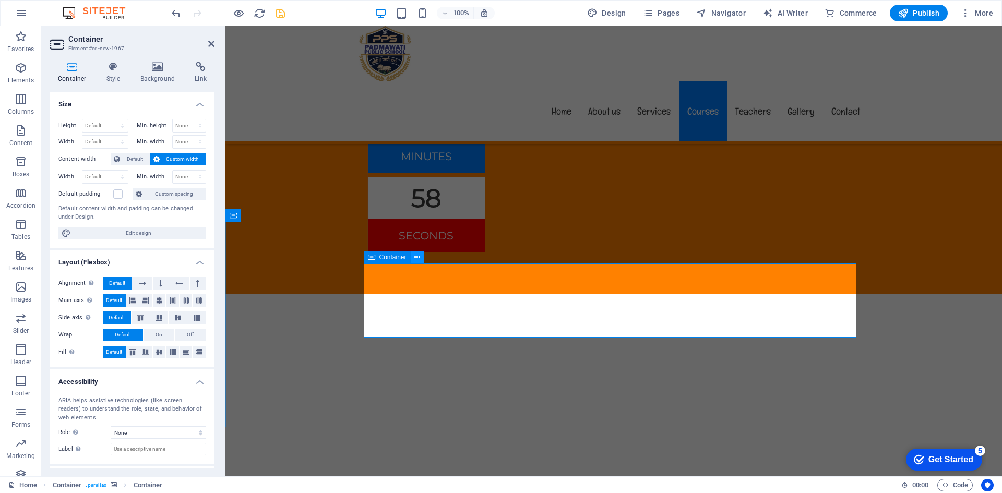
click at [419, 256] on icon at bounding box center [417, 257] width 6 height 11
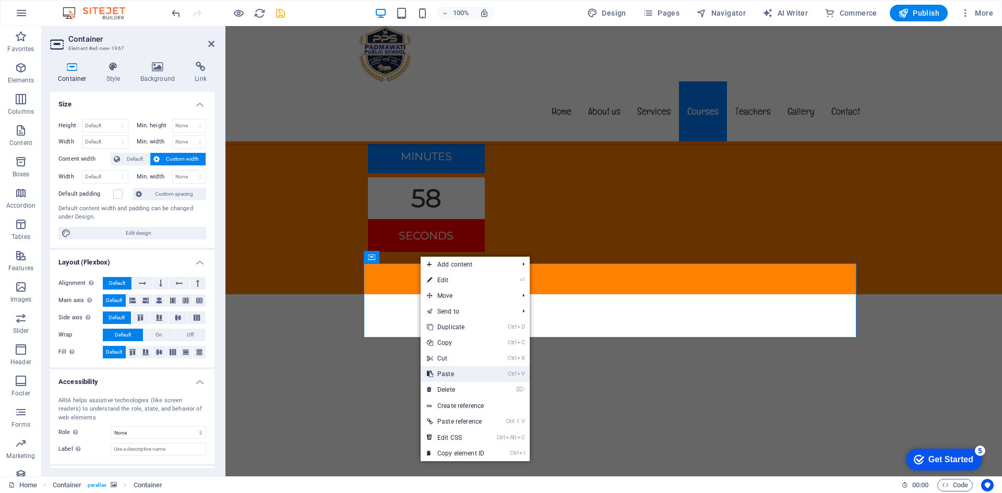
click at [459, 376] on link "Ctrl V Paste" at bounding box center [456, 374] width 70 height 16
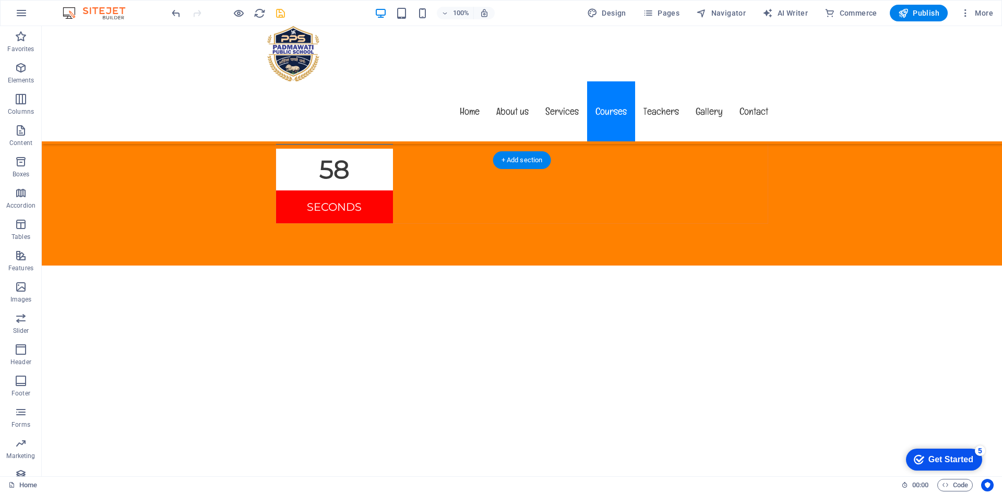
scroll to position [5607, 0]
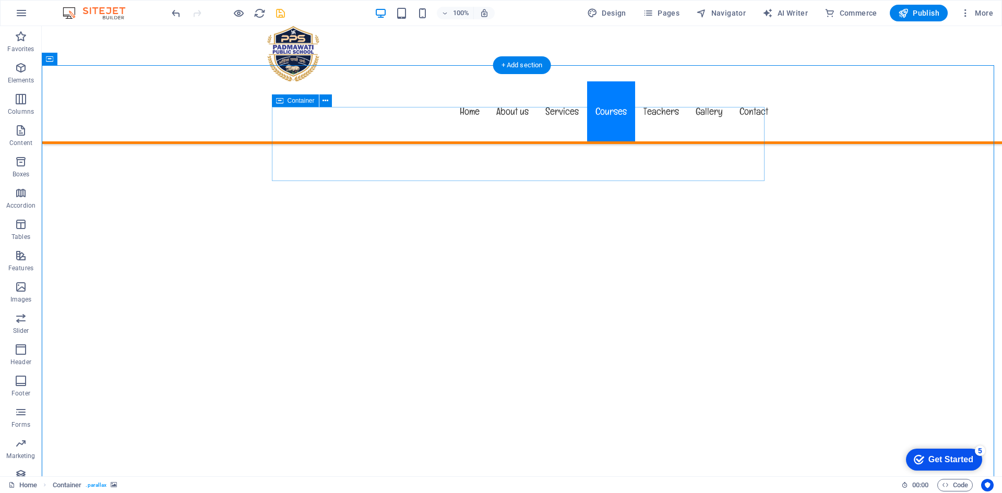
click at [325, 101] on icon at bounding box center [325, 100] width 6 height 11
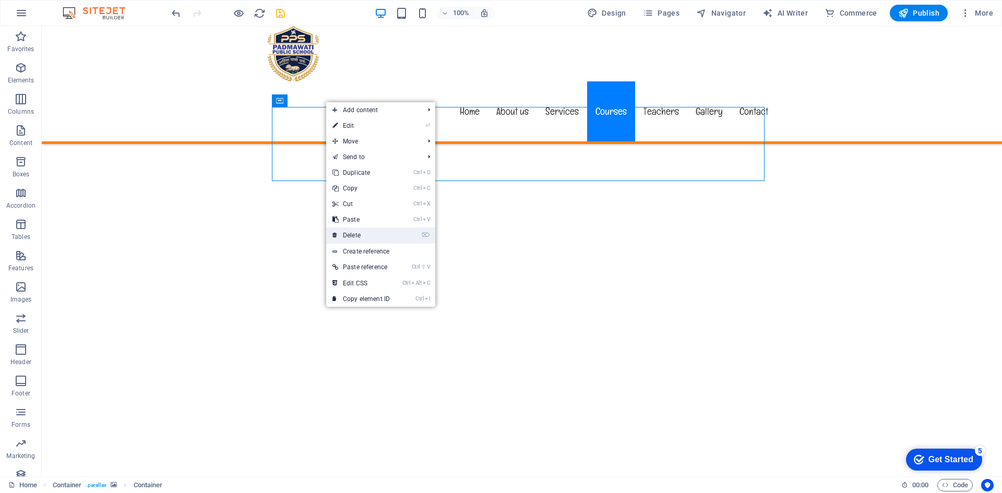
click at [360, 232] on link "⌦ Delete" at bounding box center [361, 235] width 70 height 16
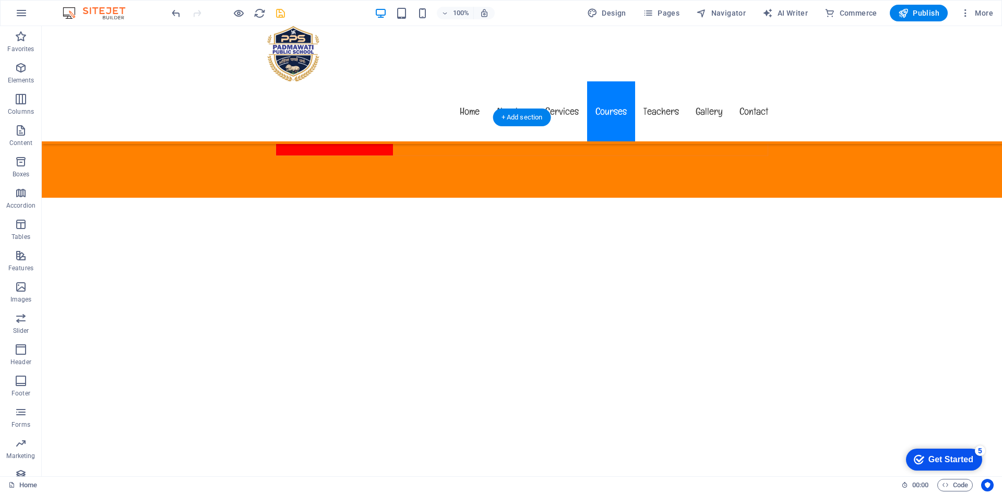
scroll to position [5555, 0]
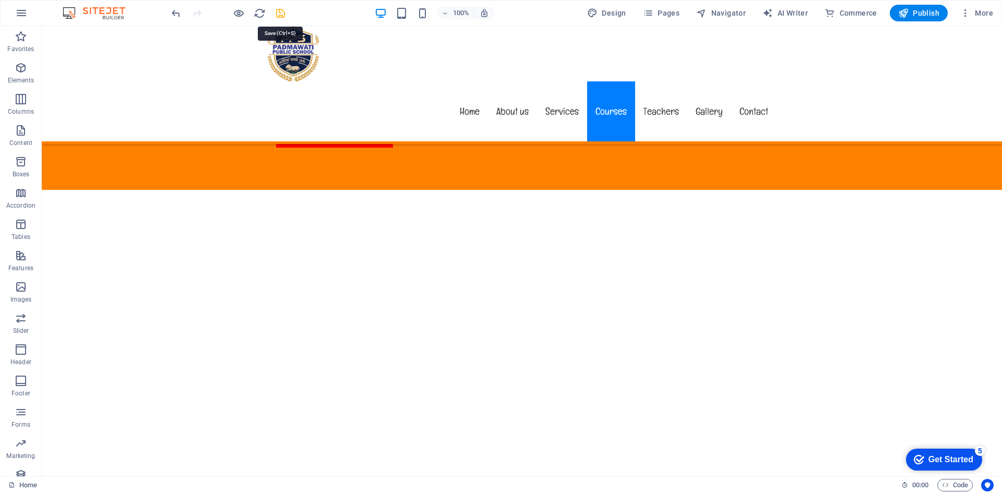
click at [279, 8] on icon "save" at bounding box center [280, 13] width 12 height 12
click at [899, 10] on icon "button" at bounding box center [903, 13] width 10 height 10
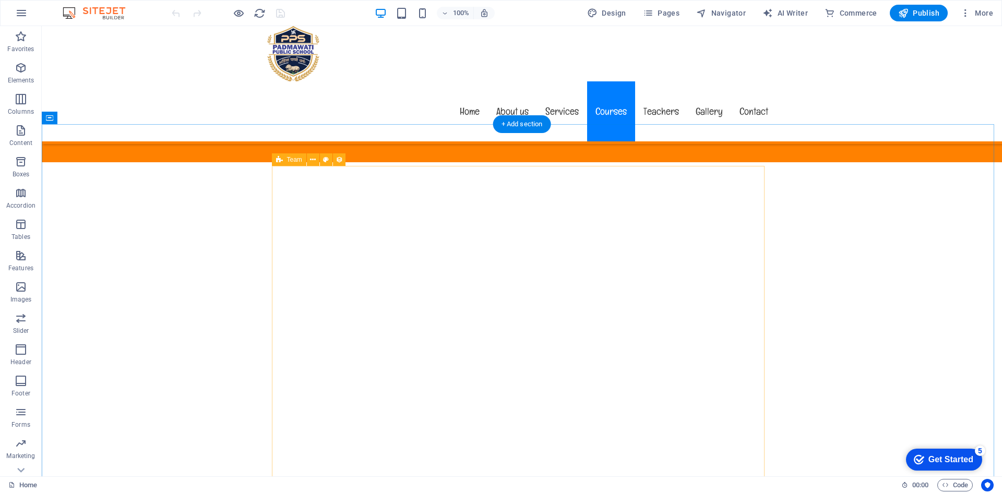
scroll to position [5478, 0]
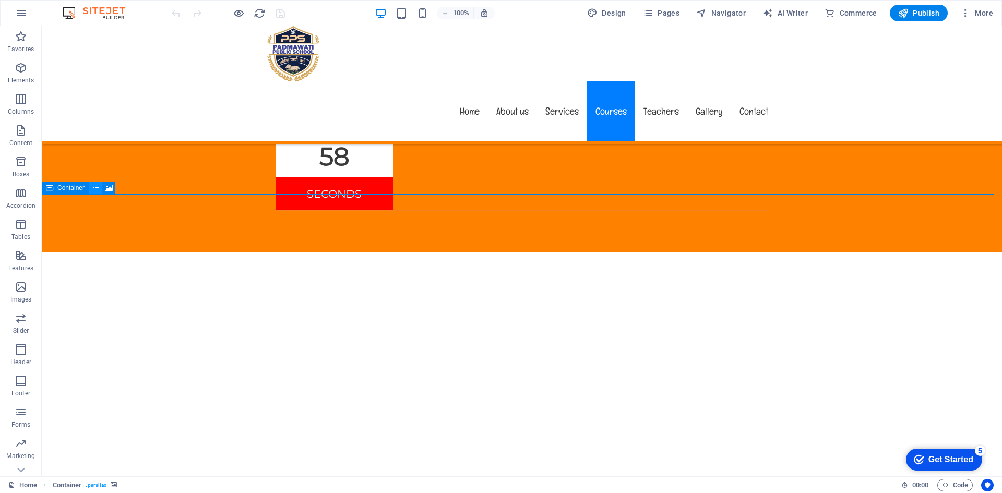
click at [95, 188] on icon at bounding box center [96, 188] width 6 height 11
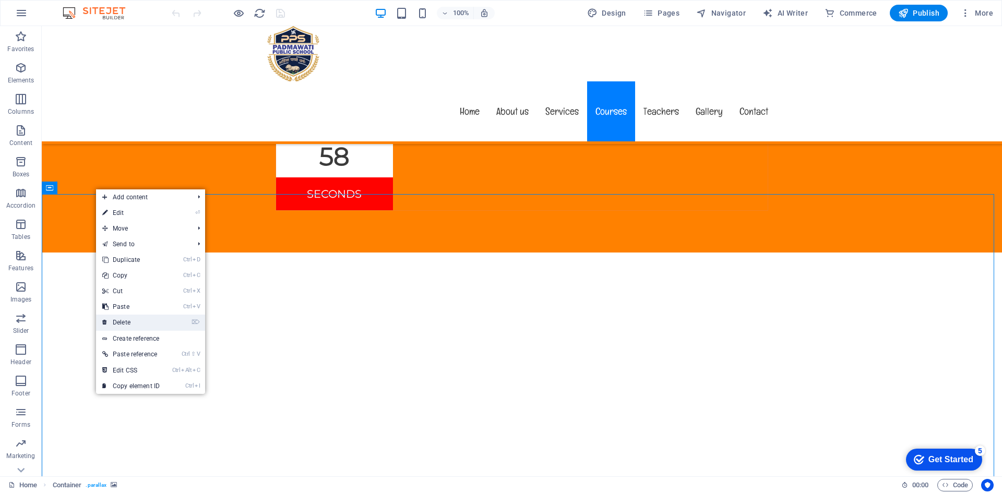
click at [142, 319] on link "⌦ Delete" at bounding box center [131, 323] width 70 height 16
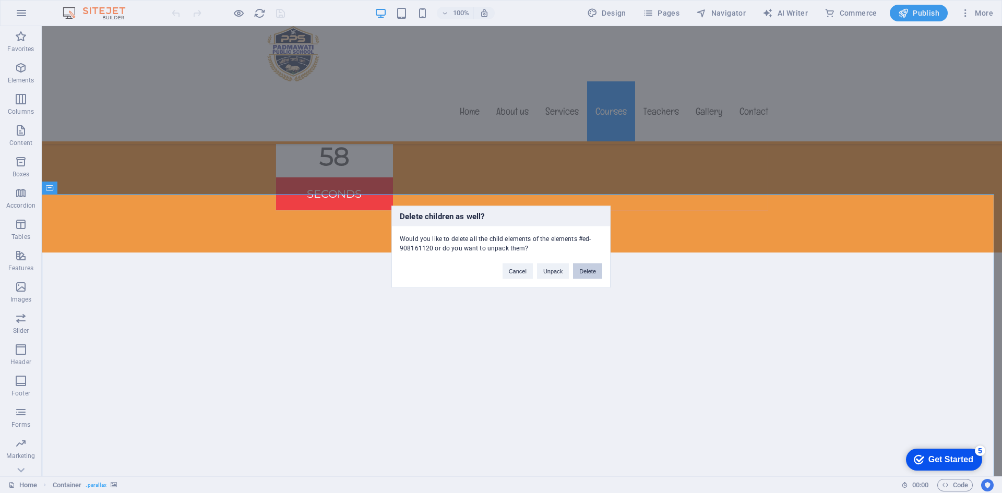
click at [590, 271] on button "Delete" at bounding box center [587, 271] width 29 height 16
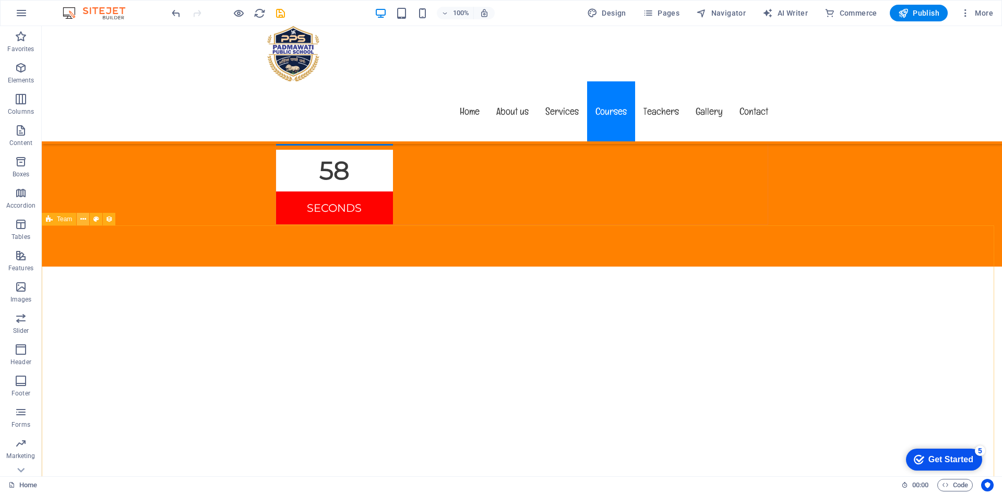
click at [83, 219] on icon at bounding box center [83, 219] width 6 height 11
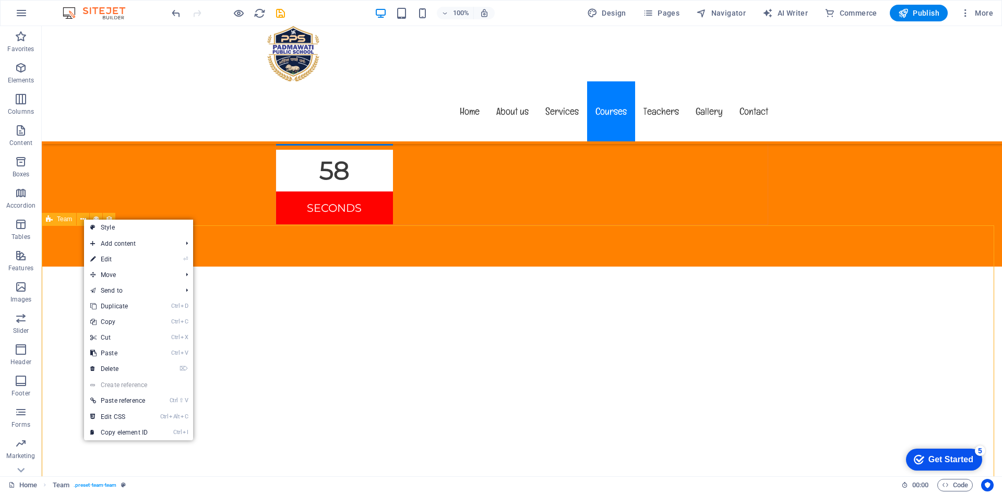
click at [52, 221] on icon at bounding box center [49, 219] width 7 height 13
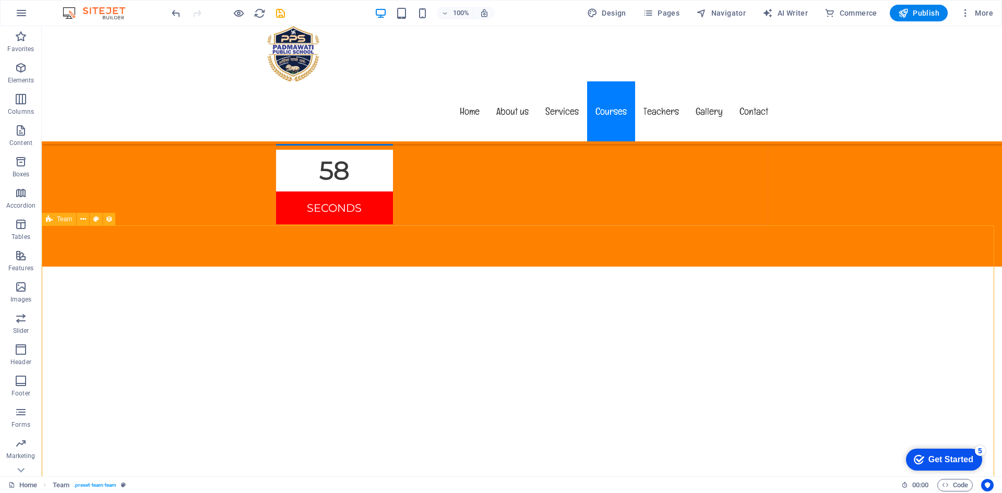
click at [52, 221] on icon at bounding box center [49, 219] width 7 height 13
select select "updatedAt_ASC"
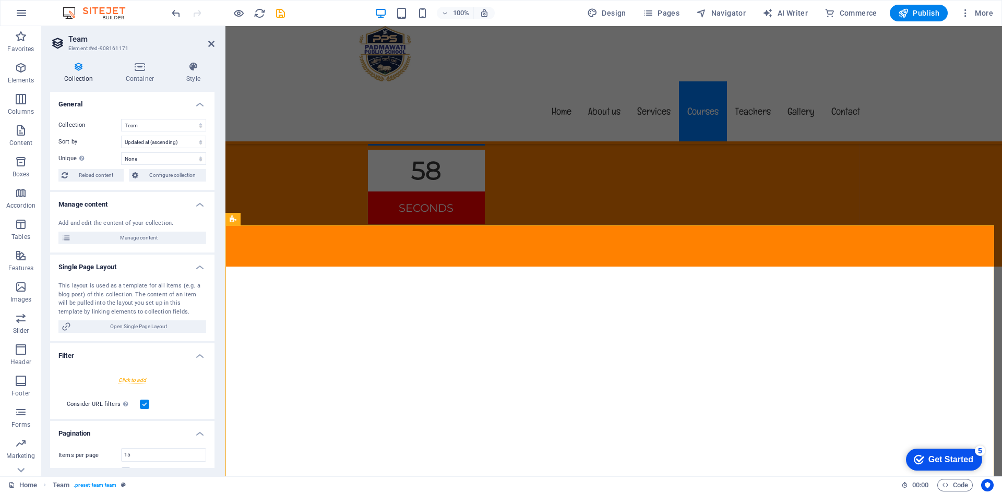
click at [138, 377] on div at bounding box center [132, 379] width 148 height 19
click at [129, 386] on select "Created at Updated at Name Slug Job Title Life Motto" at bounding box center [161, 385] width 74 height 13
select select "createdAt"
click at [124, 379] on select "Created at Updated at Name Slug Job Title Life Motto" at bounding box center [161, 385] width 74 height 13
click at [144, 400] on select "in the past in the future before before or at after after or at" at bounding box center [161, 401] width 74 height 13
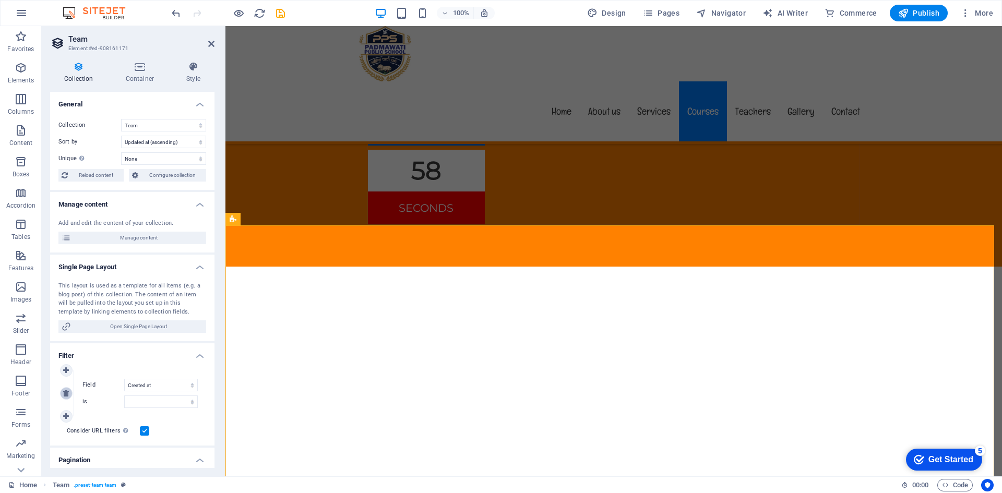
click at [69, 397] on icon at bounding box center [66, 393] width 6 height 7
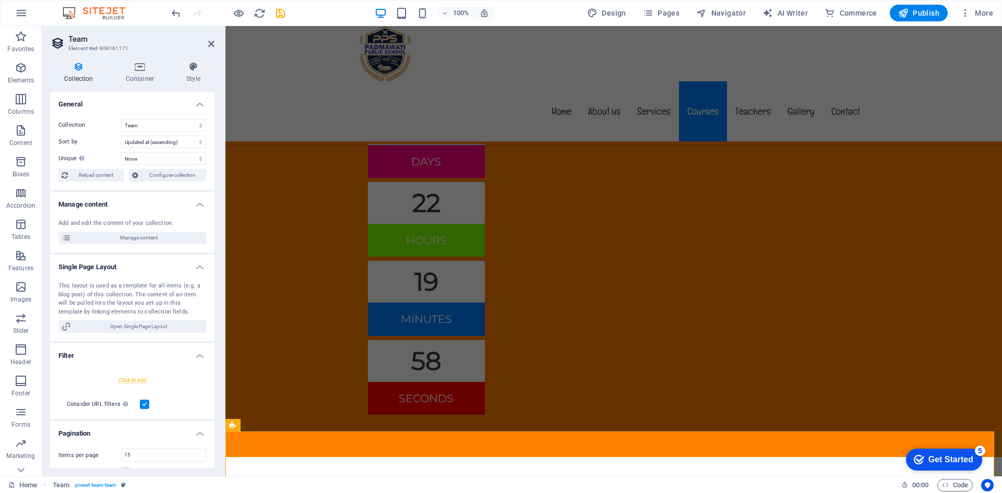
scroll to position [5270, 0]
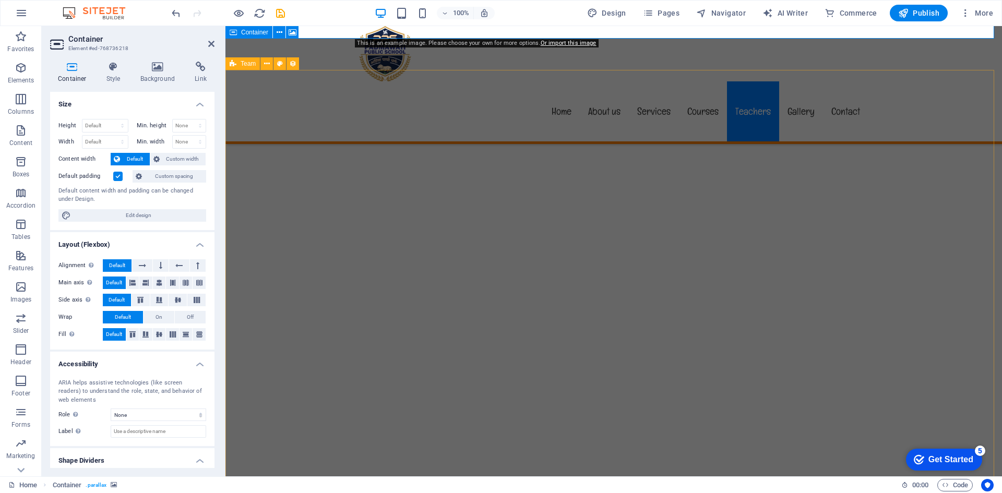
scroll to position [5583, 0]
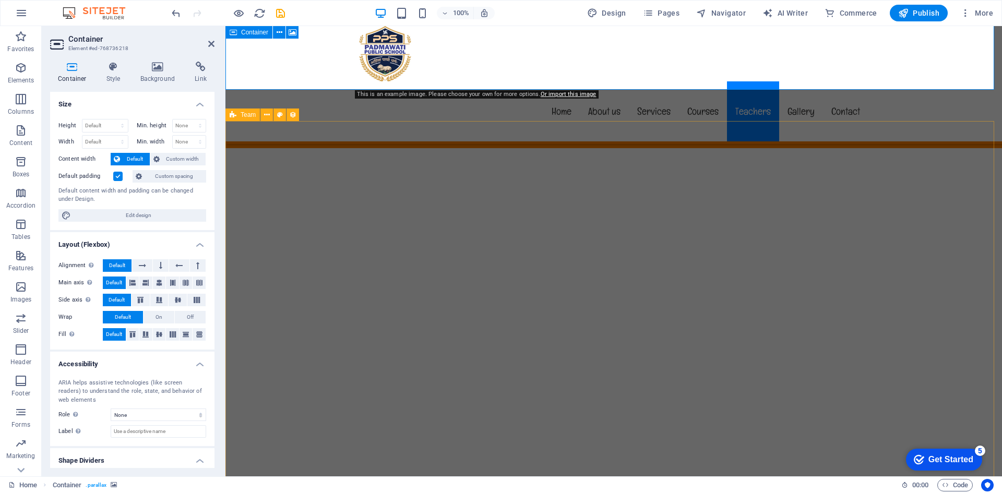
select select "updatedAt_ASC"
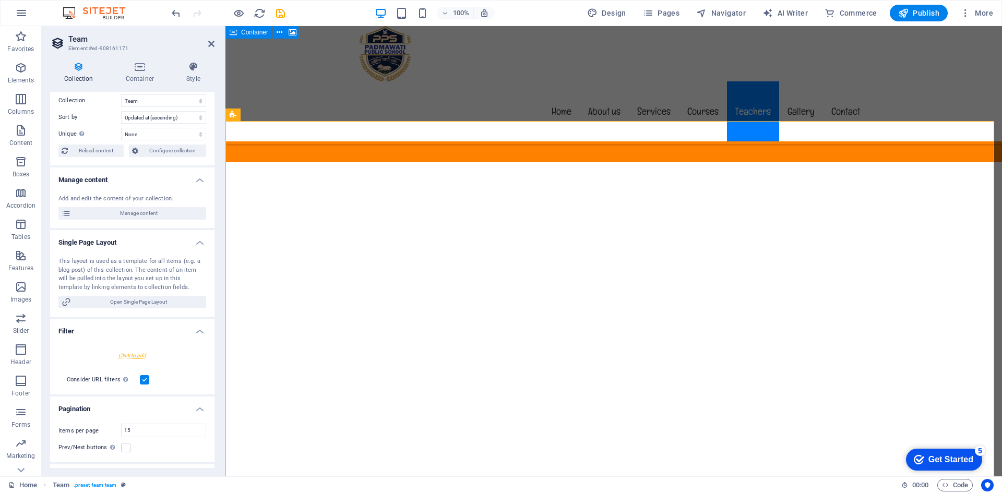
scroll to position [0, 0]
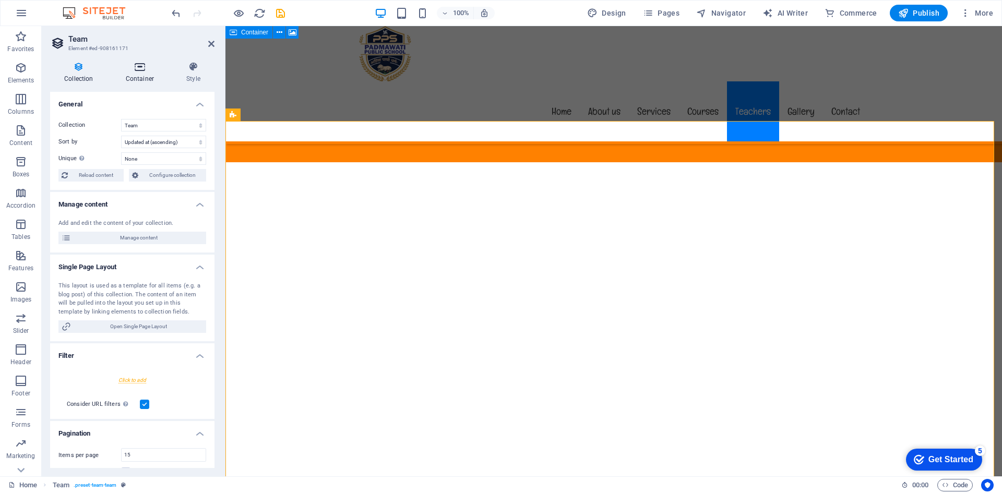
click at [143, 65] on icon at bounding box center [140, 67] width 56 height 10
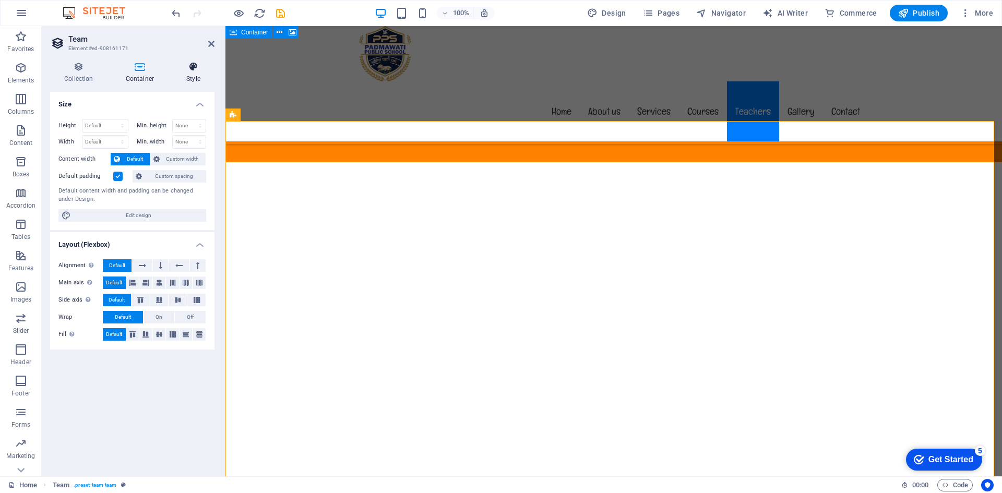
click at [194, 78] on h4 "Style" at bounding box center [193, 73] width 42 height 22
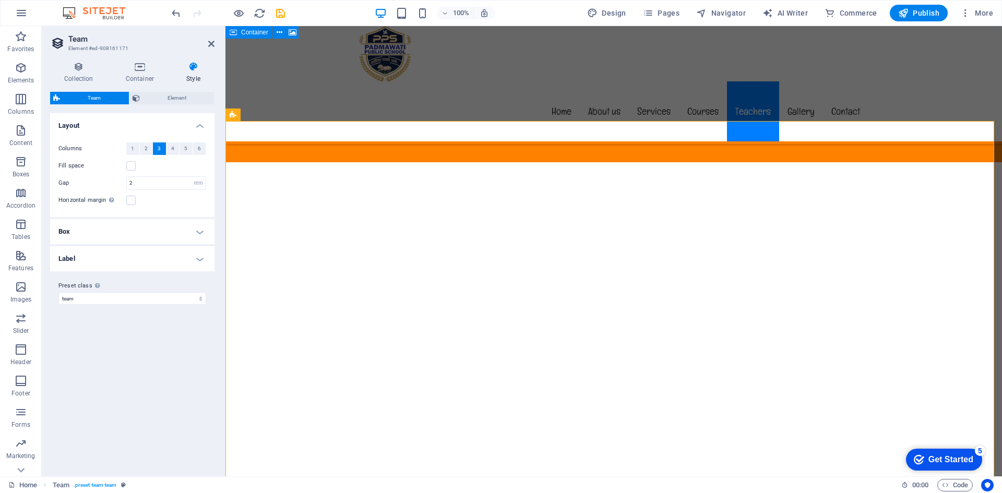
click at [141, 222] on h4 "Box" at bounding box center [132, 231] width 164 height 25
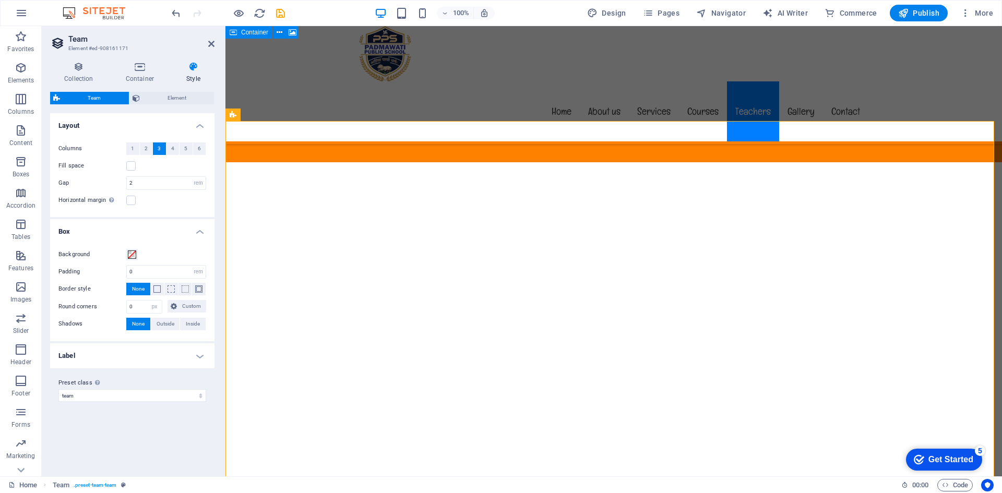
click at [116, 363] on h4 "Label" at bounding box center [132, 355] width 164 height 25
click at [89, 68] on icon at bounding box center [78, 67] width 57 height 10
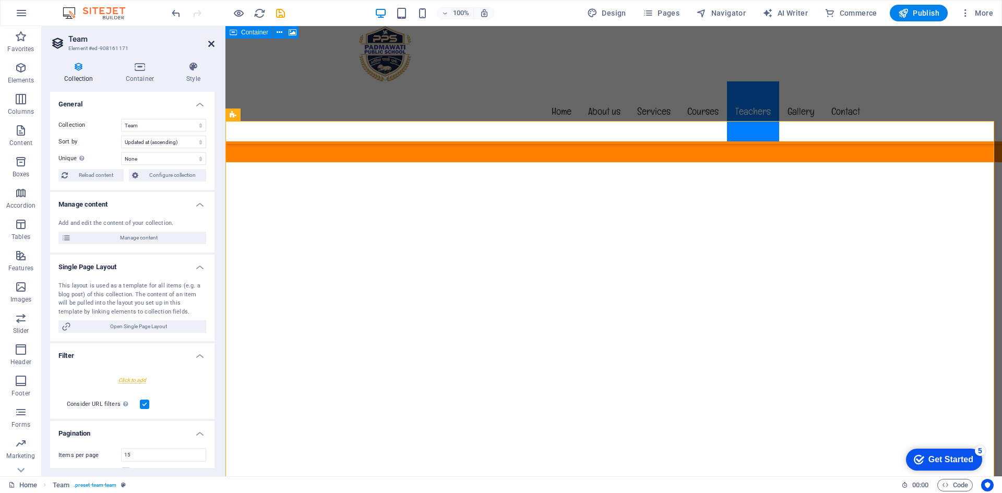
click at [208, 42] on icon at bounding box center [211, 44] width 6 height 8
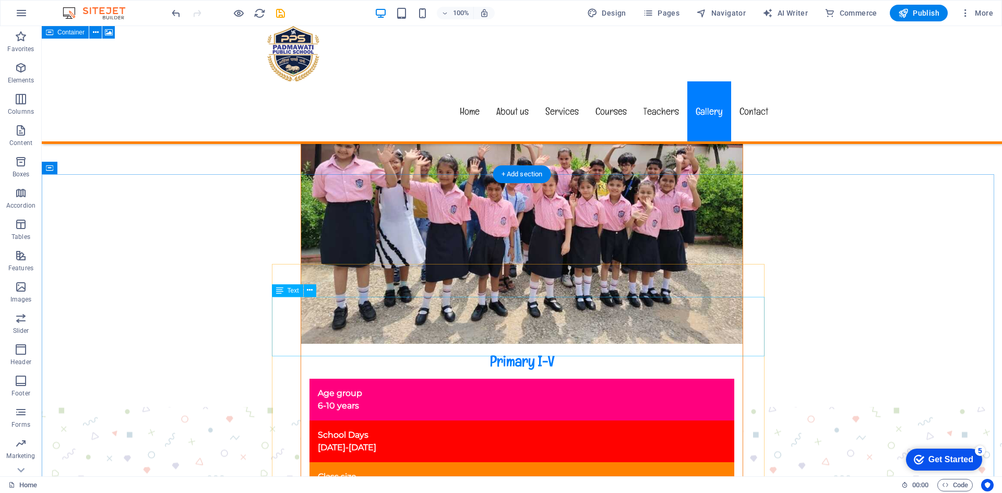
scroll to position [6887, 0]
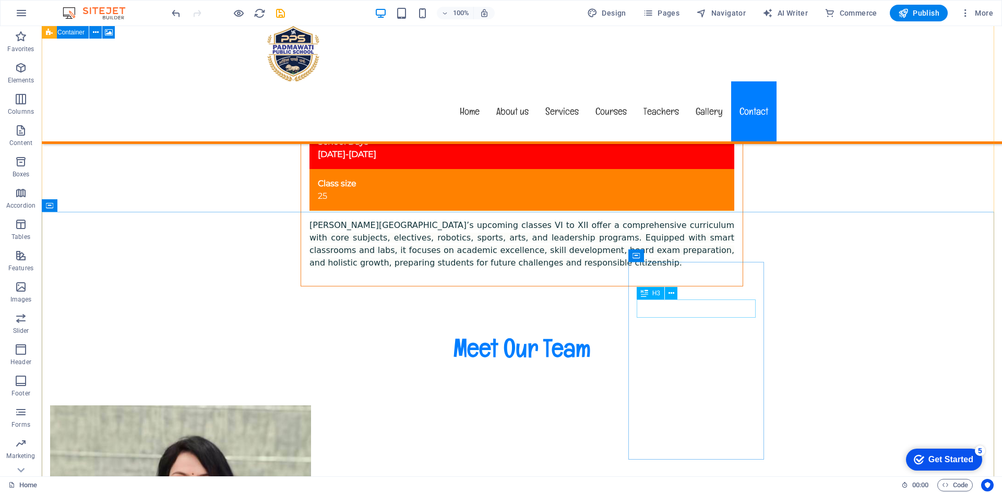
scroll to position [7609, 0]
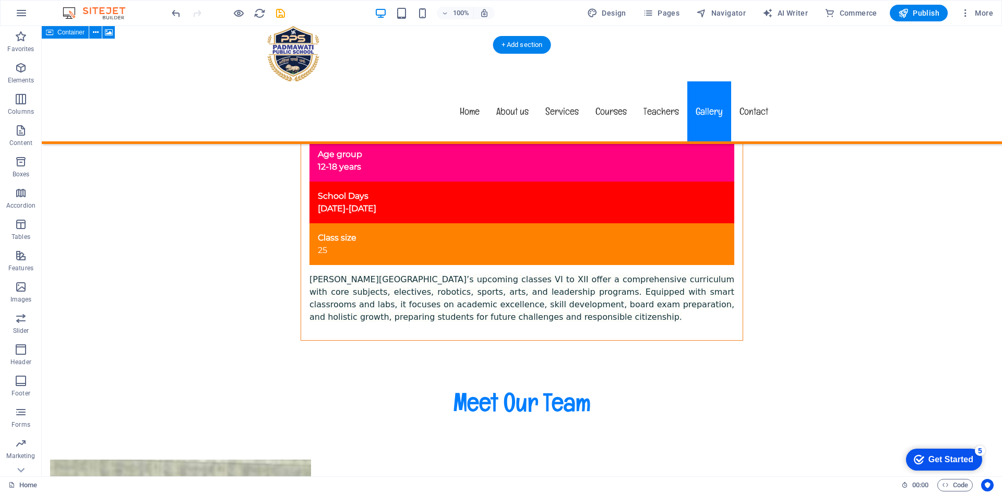
select select "px"
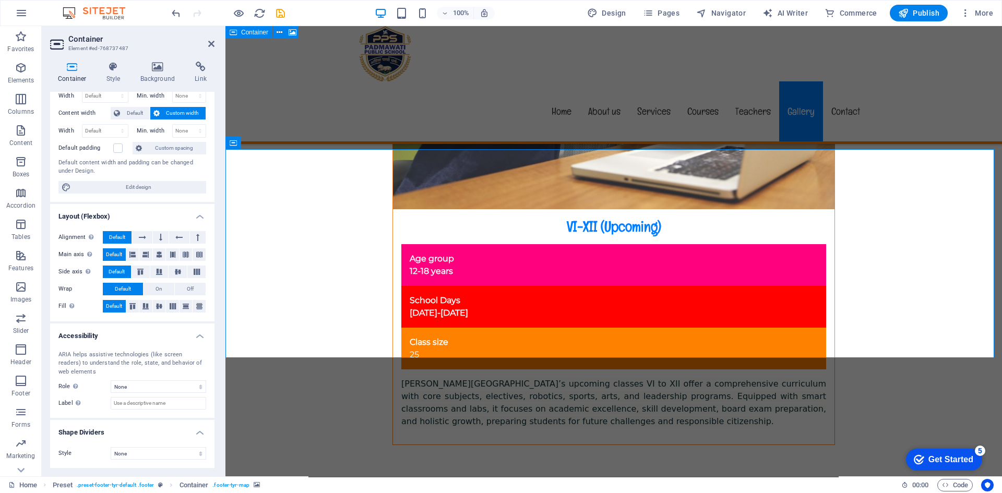
scroll to position [0, 0]
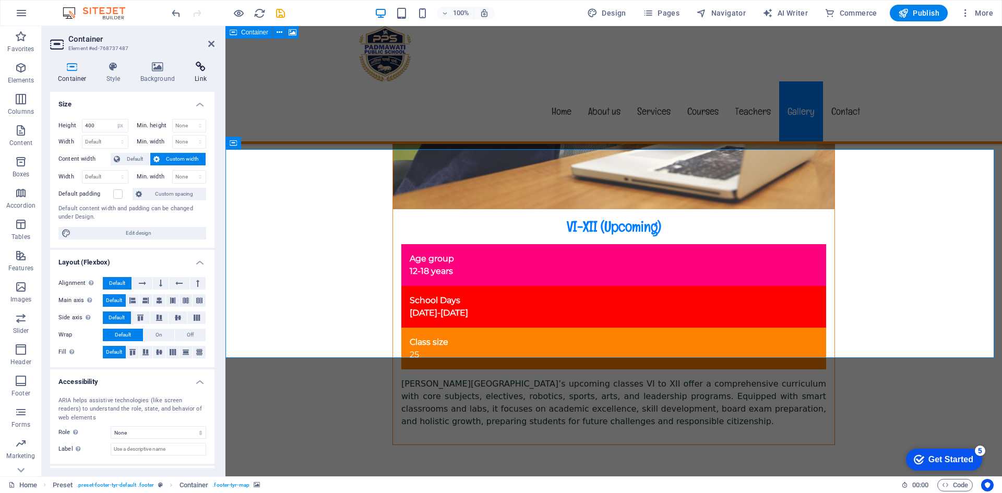
click at [198, 73] on h4 "Link" at bounding box center [201, 73] width 28 height 22
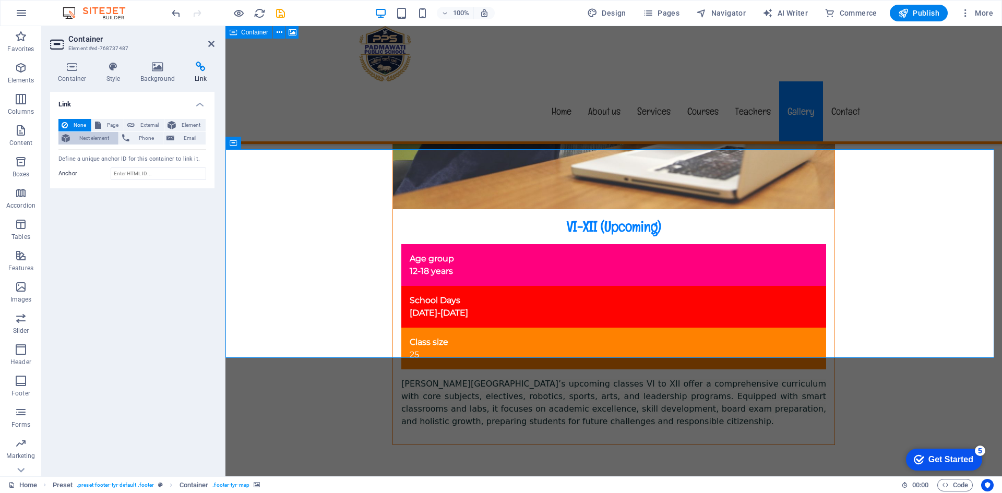
click at [99, 138] on span "Next element" at bounding box center [94, 138] width 42 height 13
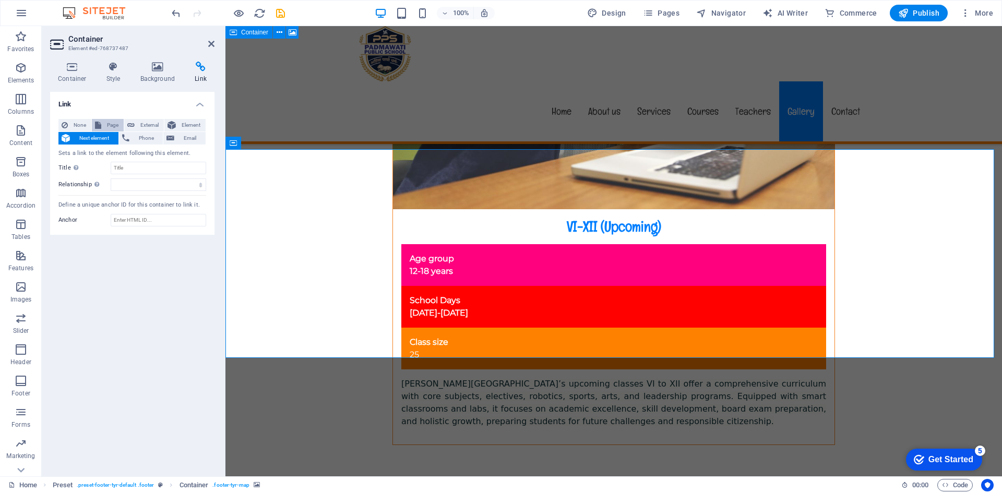
click at [113, 124] on span "Page" at bounding box center [112, 125] width 16 height 13
select select
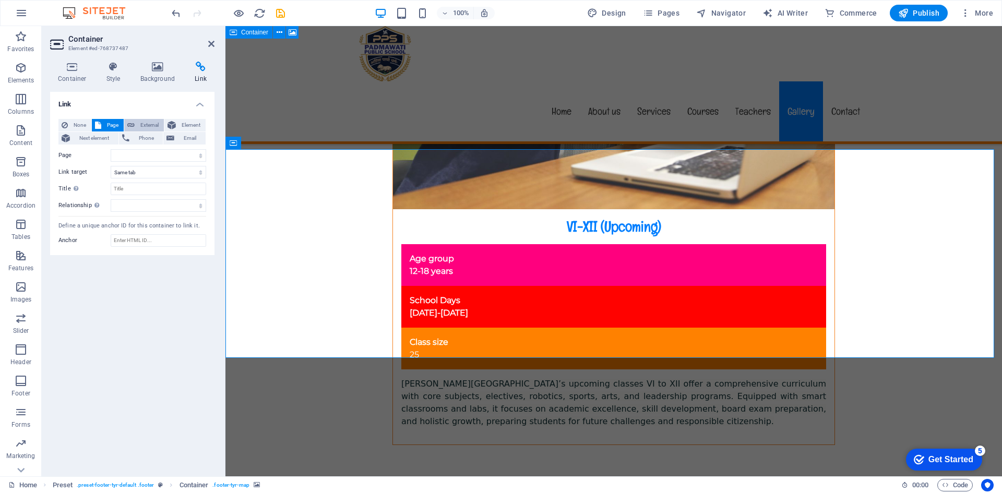
click at [144, 125] on span "External" at bounding box center [149, 125] width 23 height 13
click at [147, 133] on span "Phone" at bounding box center [147, 138] width 28 height 13
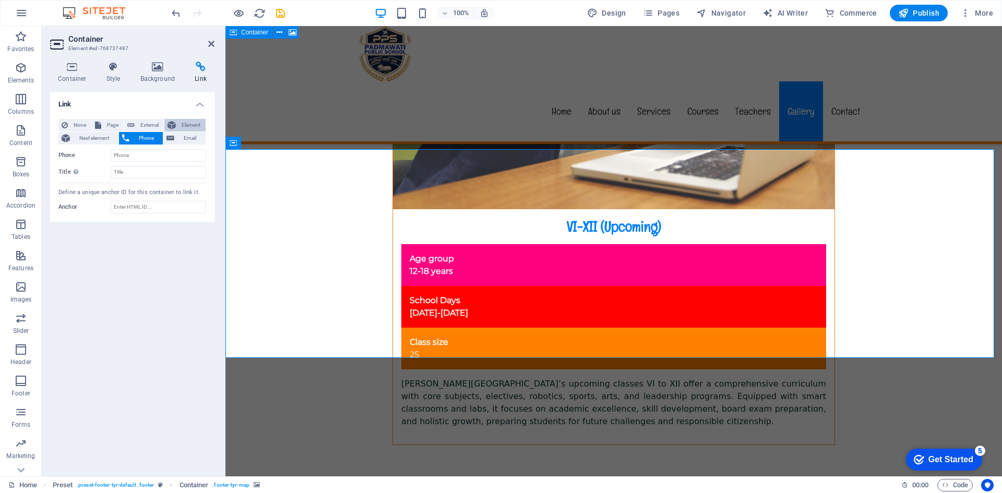
click at [186, 124] on span "Element" at bounding box center [190, 125] width 23 height 13
click at [193, 136] on span "Email" at bounding box center [189, 138] width 25 height 13
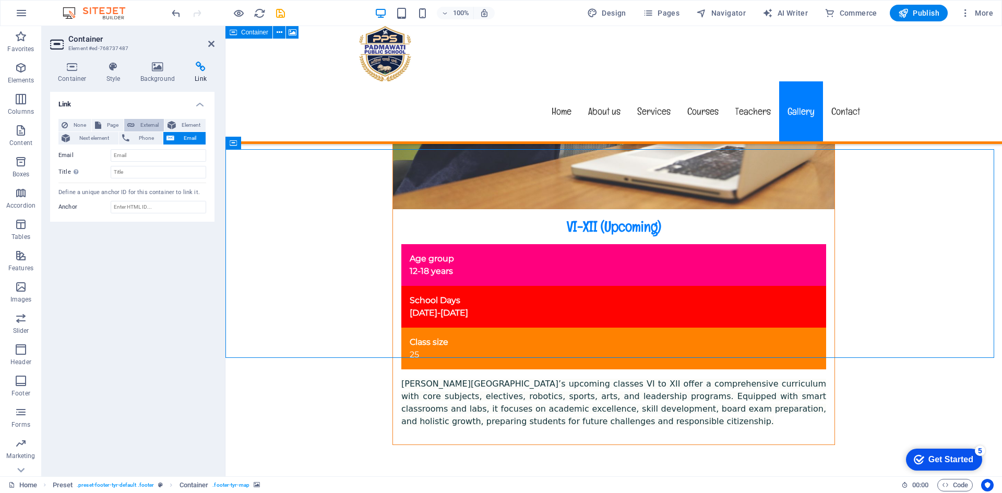
click at [152, 128] on span "External" at bounding box center [149, 125] width 23 height 13
select select "blank"
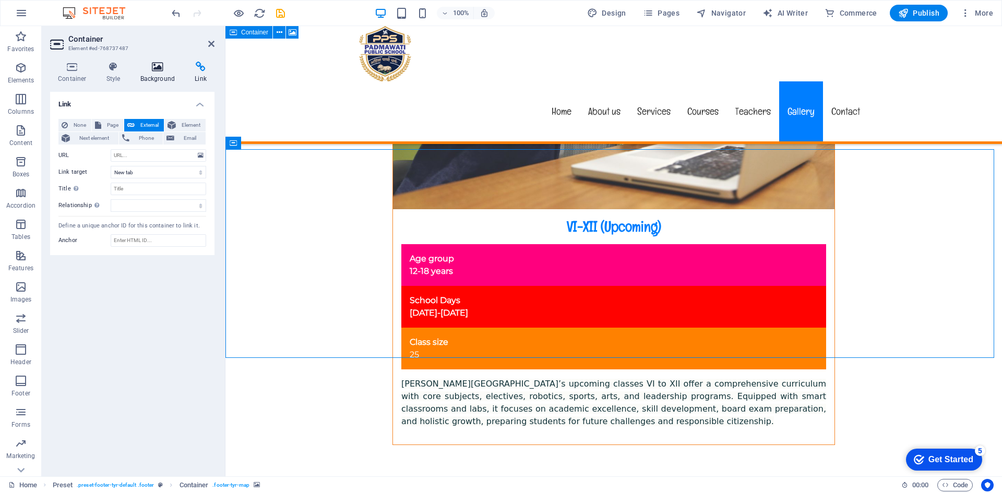
click at [141, 71] on icon at bounding box center [158, 67] width 51 height 10
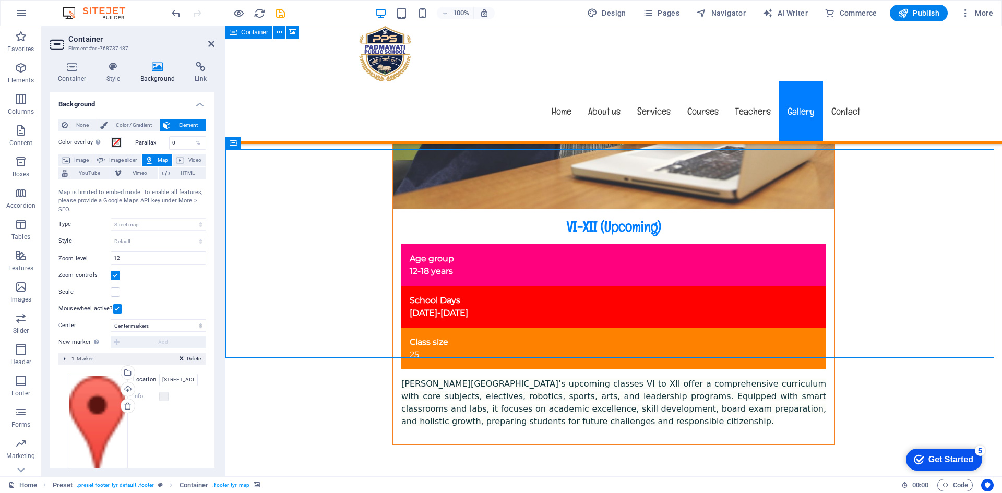
click at [158, 159] on span "Map" at bounding box center [163, 160] width 13 height 13
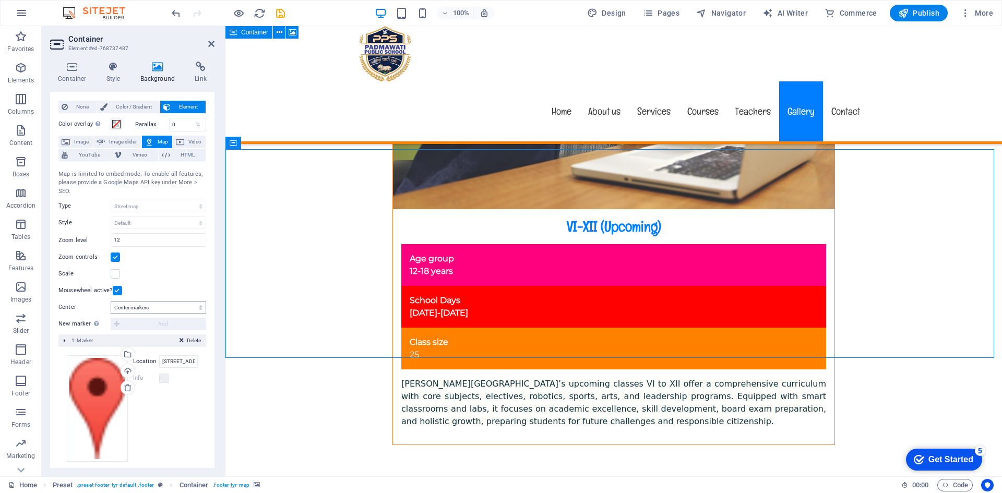
scroll to position [27, 0]
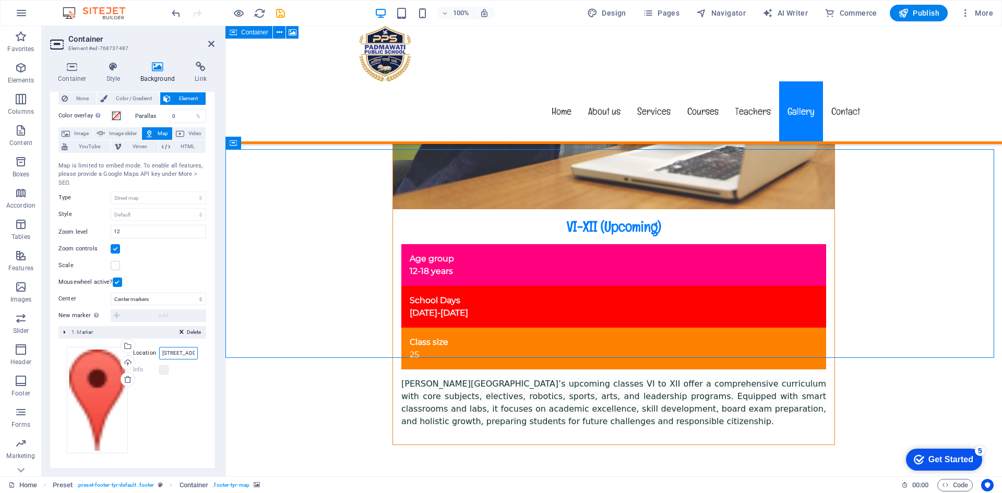
click at [170, 351] on input "[STREET_ADDRESS][US_STATE]" at bounding box center [178, 353] width 39 height 13
click at [172, 353] on input "Location" at bounding box center [178, 353] width 39 height 13
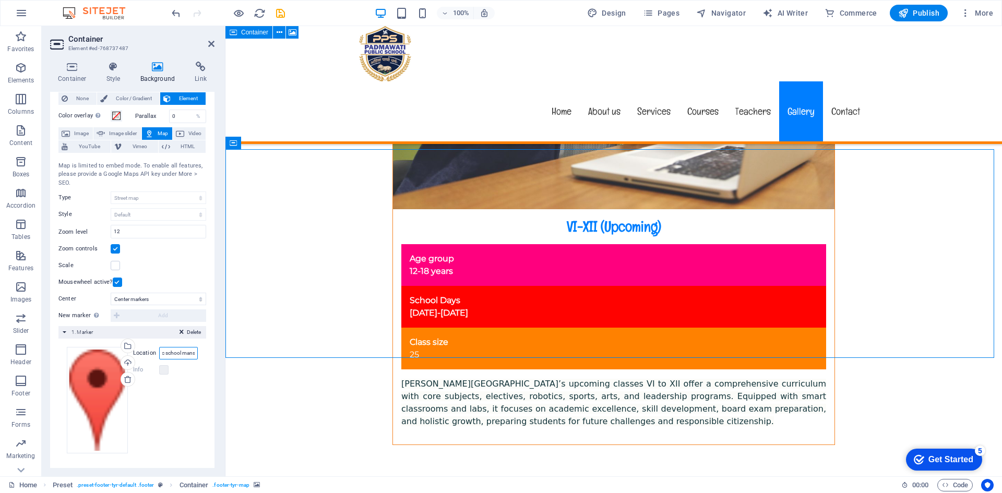
scroll to position [0, 56]
type input "[PERSON_NAME] public school mansarovar"
click at [210, 44] on icon at bounding box center [211, 44] width 6 height 8
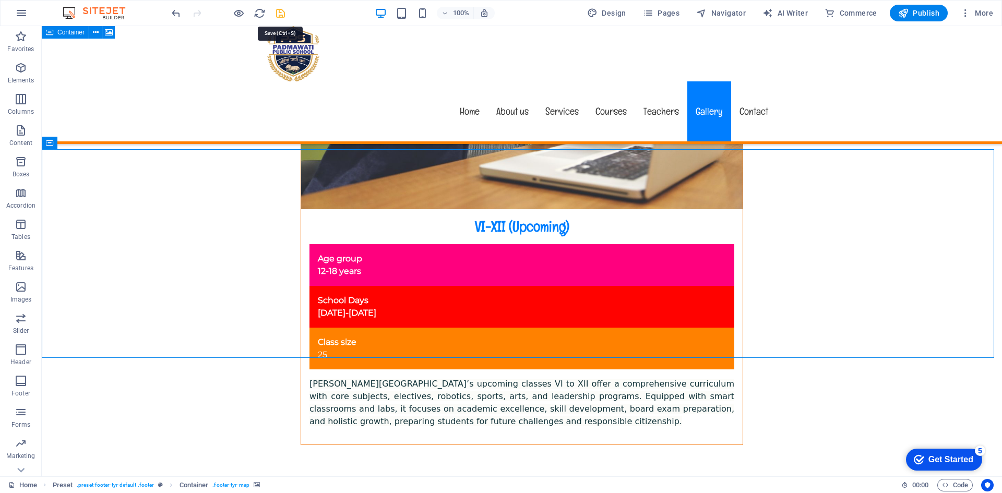
click at [279, 13] on icon "save" at bounding box center [280, 13] width 12 height 12
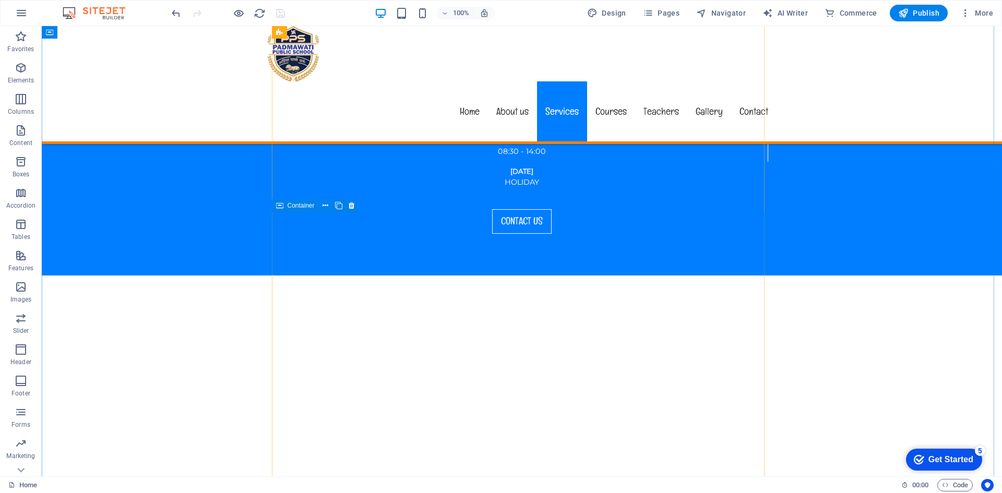
scroll to position [1400, 0]
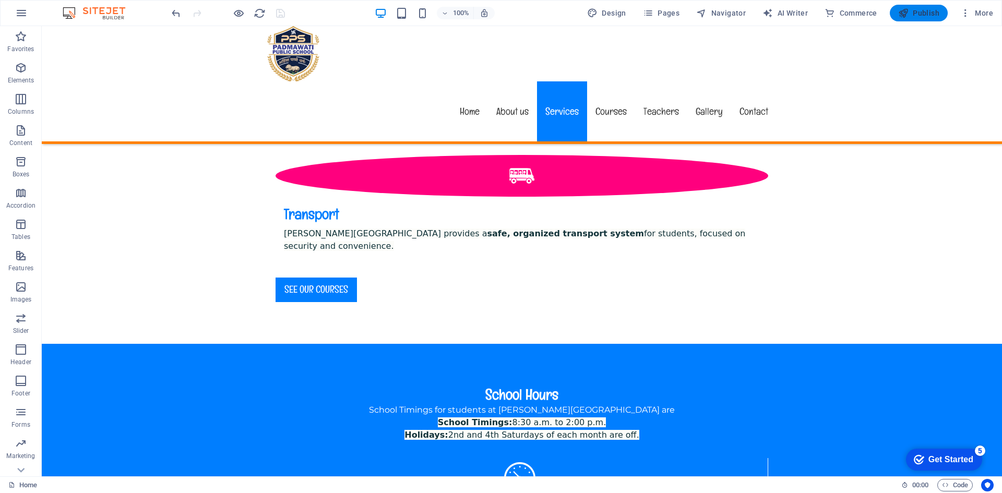
click at [926, 16] on span "Publish" at bounding box center [918, 13] width 41 height 10
